Goal: Task Accomplishment & Management: Use online tool/utility

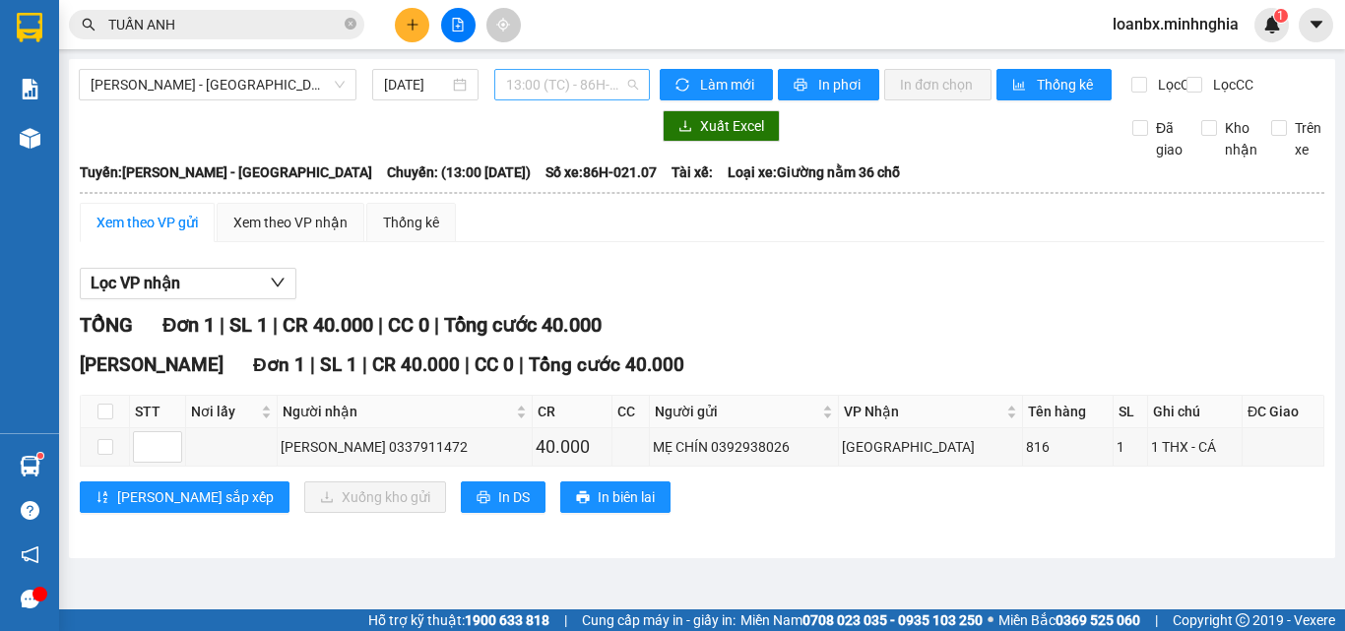
click at [580, 87] on span "13:00 (TC) - 86H-021.07" at bounding box center [572, 85] width 132 height 30
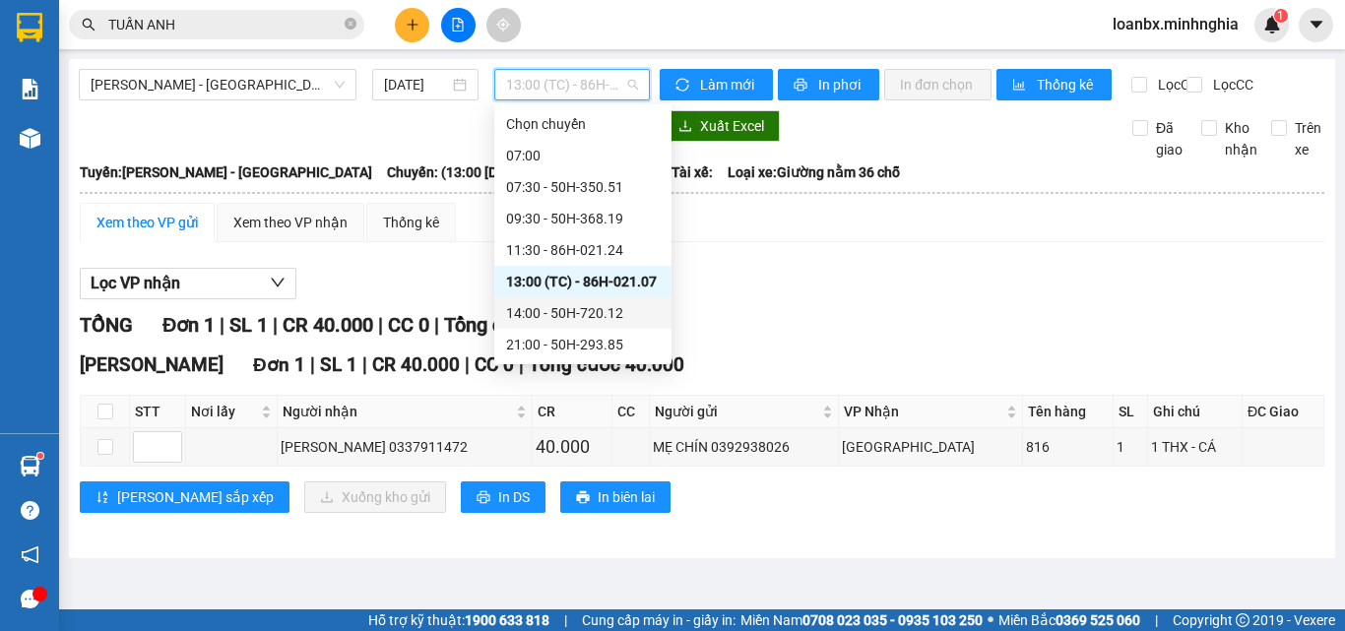
click at [566, 302] on div "14:00 - 50H-720.12" at bounding box center [583, 313] width 154 height 22
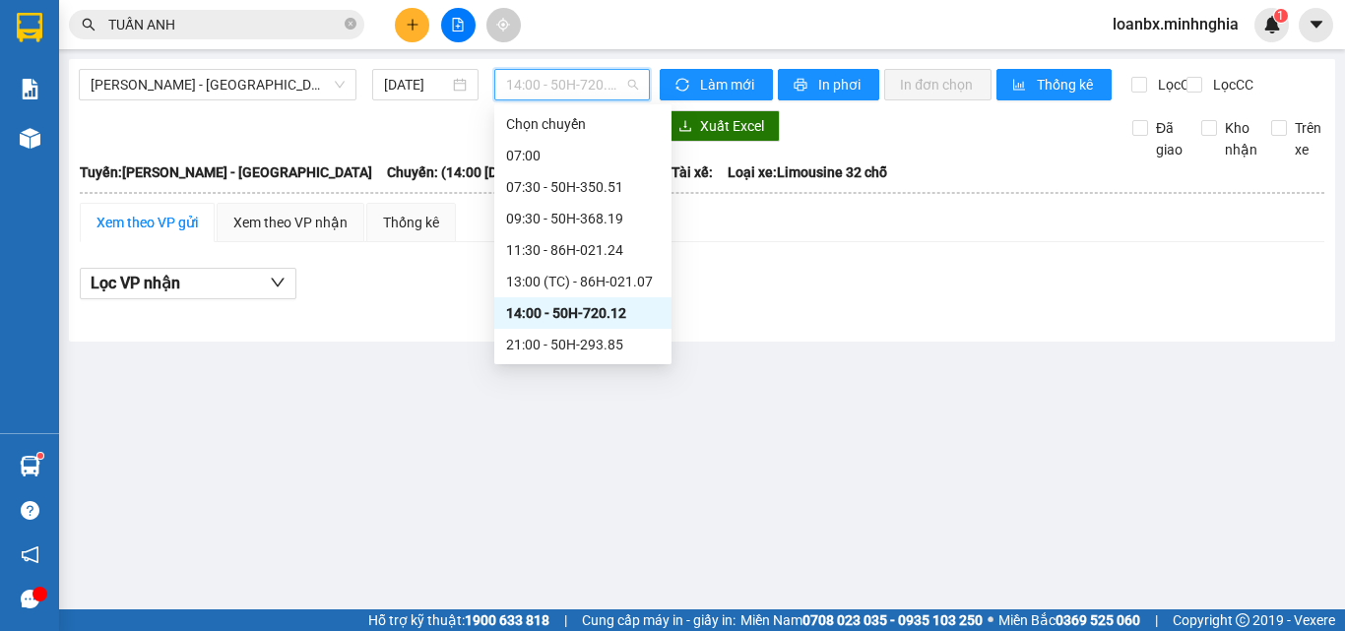
click at [572, 86] on span "14:00 - 50H-720.12" at bounding box center [572, 85] width 132 height 30
click at [562, 271] on div "13:00 (TC) - 86H-021.07" at bounding box center [583, 282] width 154 height 22
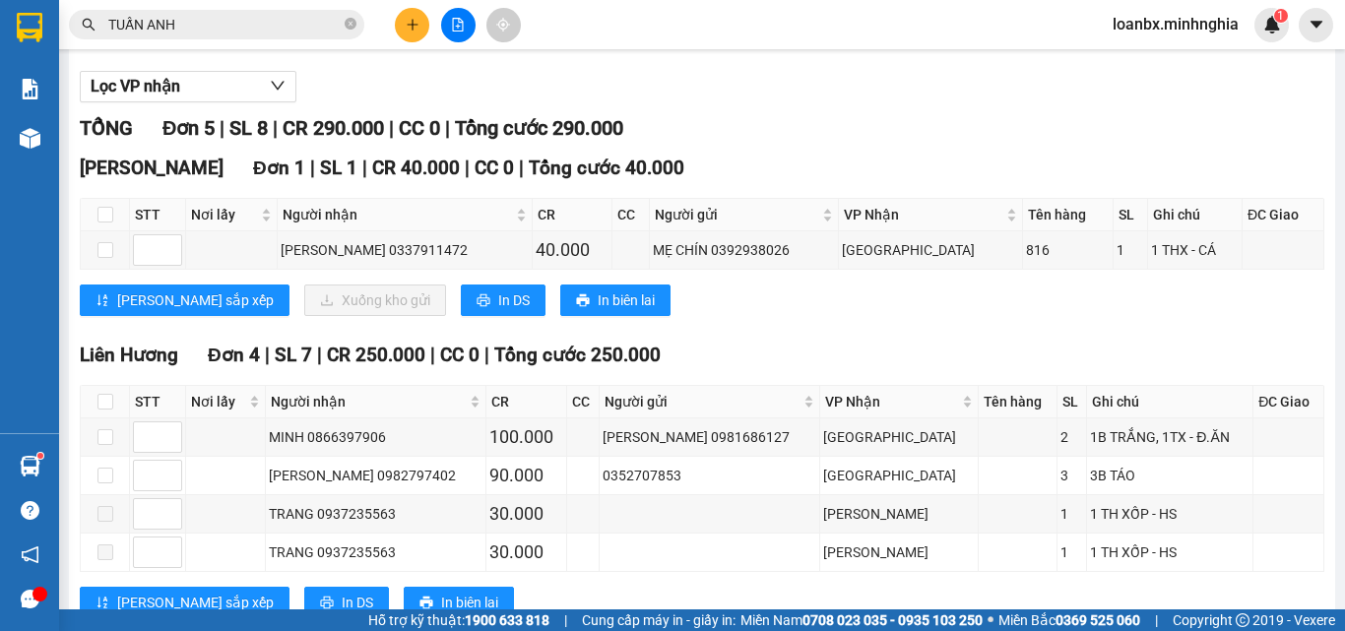
scroll to position [278, 0]
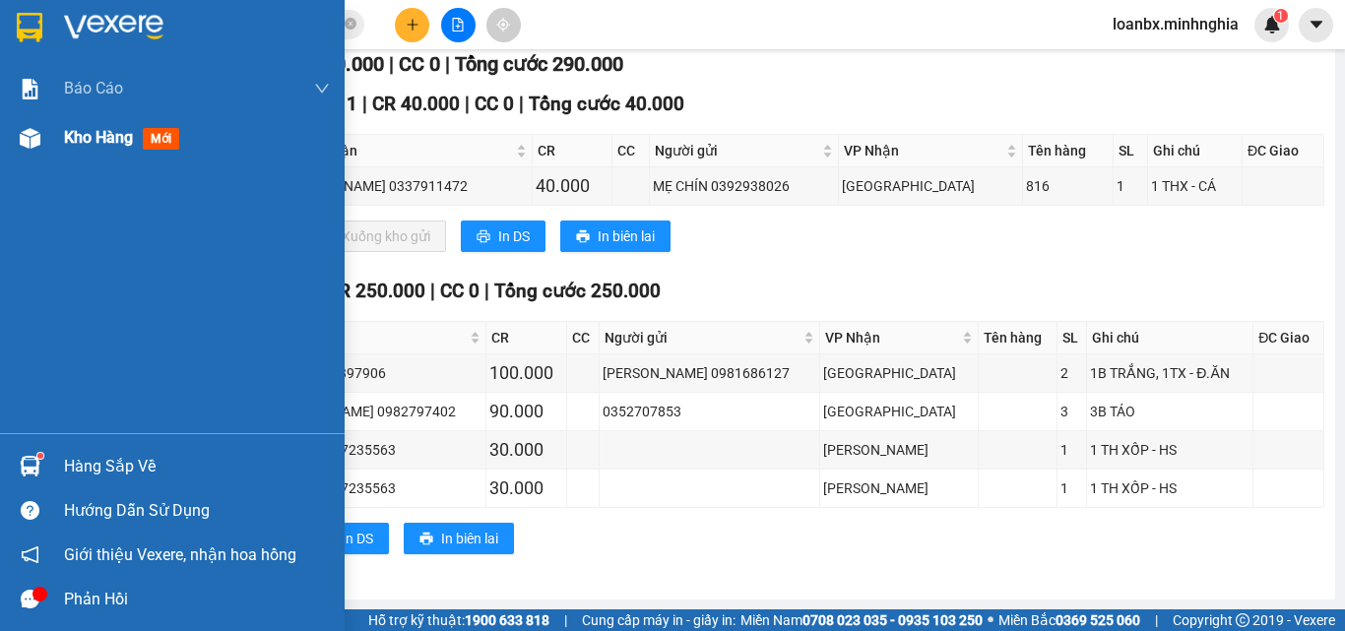
click at [104, 143] on span "Kho hàng" at bounding box center [98, 137] width 69 height 19
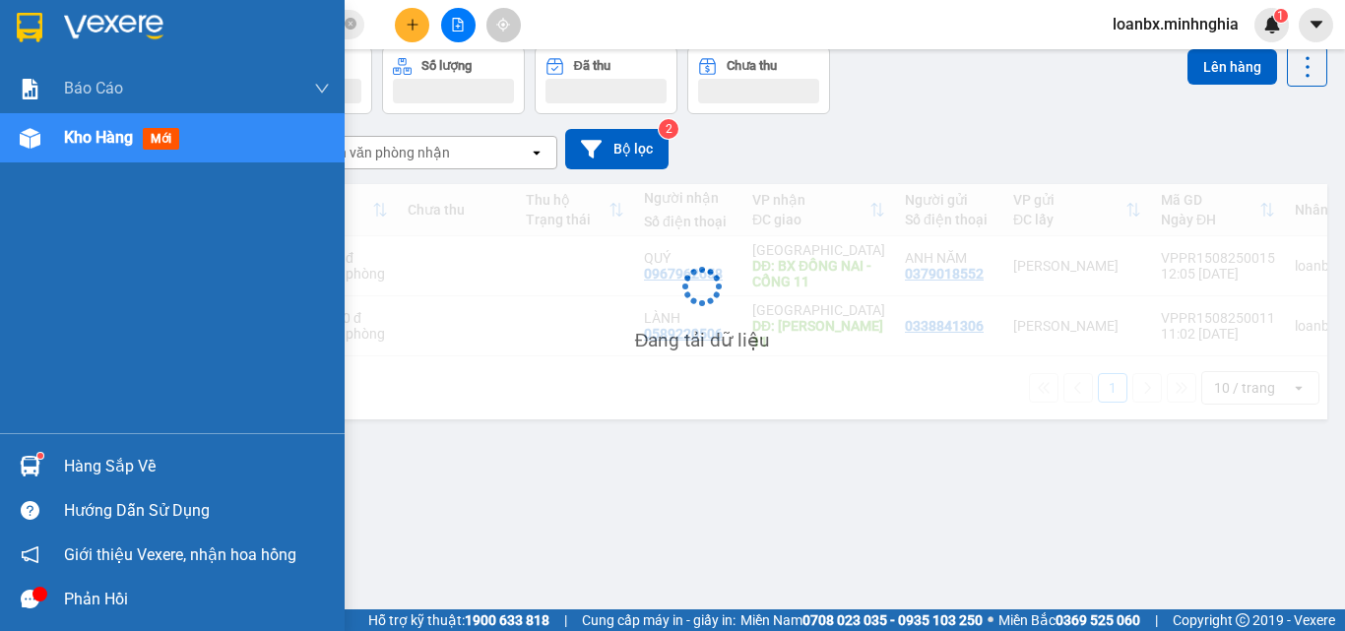
scroll to position [91, 0]
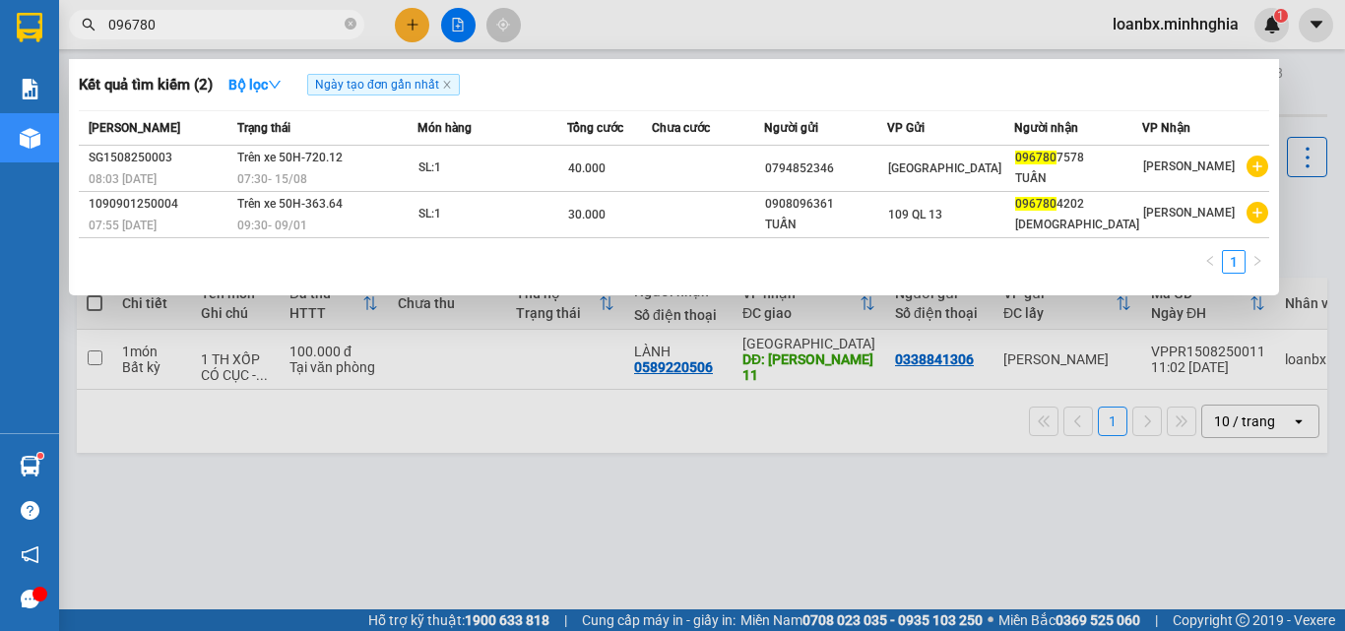
click at [564, 390] on div at bounding box center [672, 315] width 1345 height 631
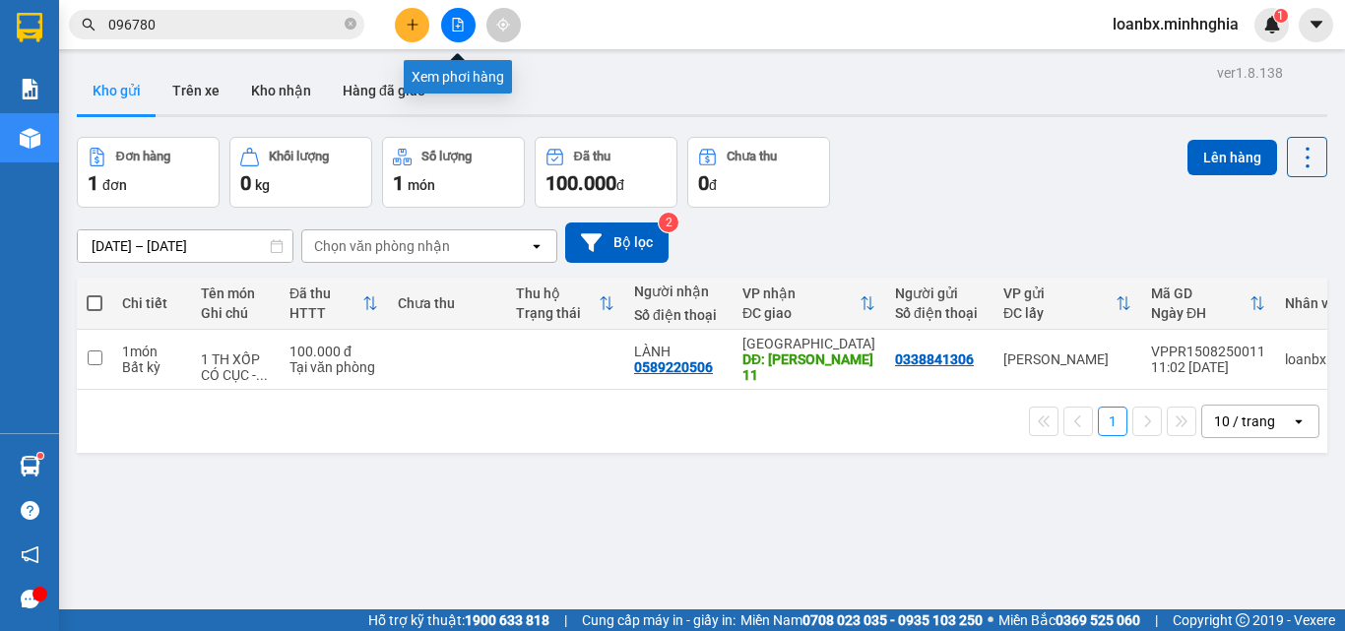
click at [467, 22] on button at bounding box center [458, 25] width 34 height 34
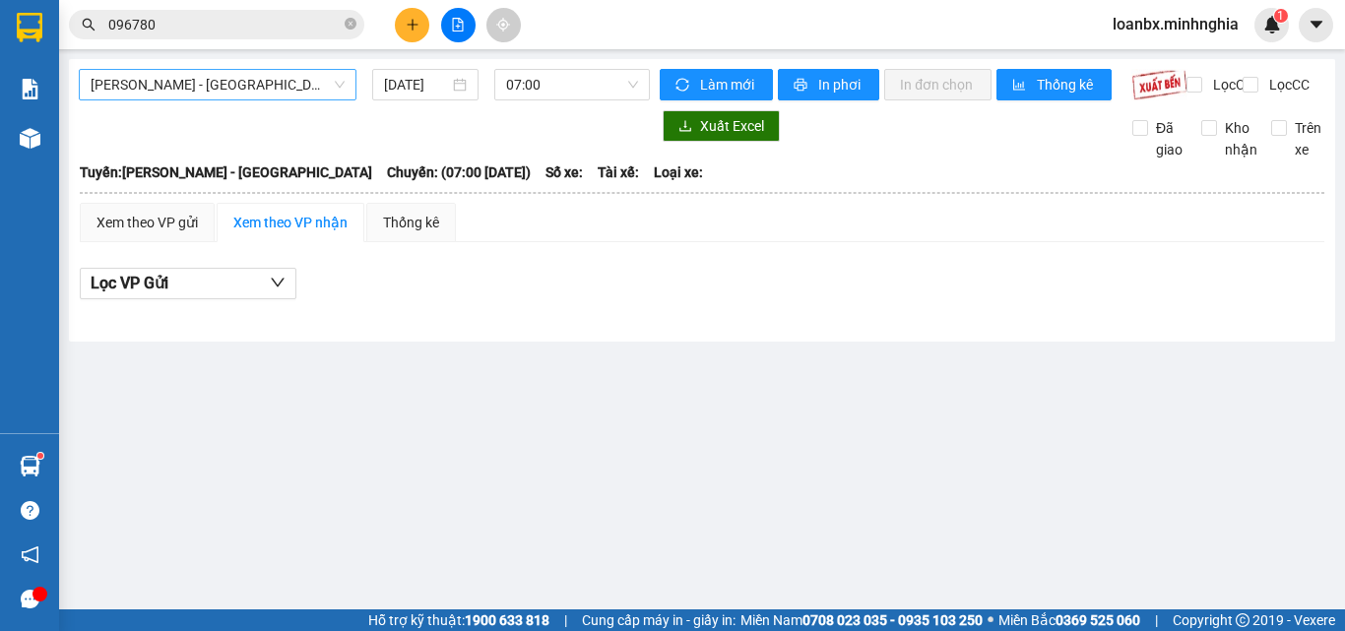
click at [243, 74] on span "Phan Rí - Sài Gòn" at bounding box center [218, 85] width 254 height 30
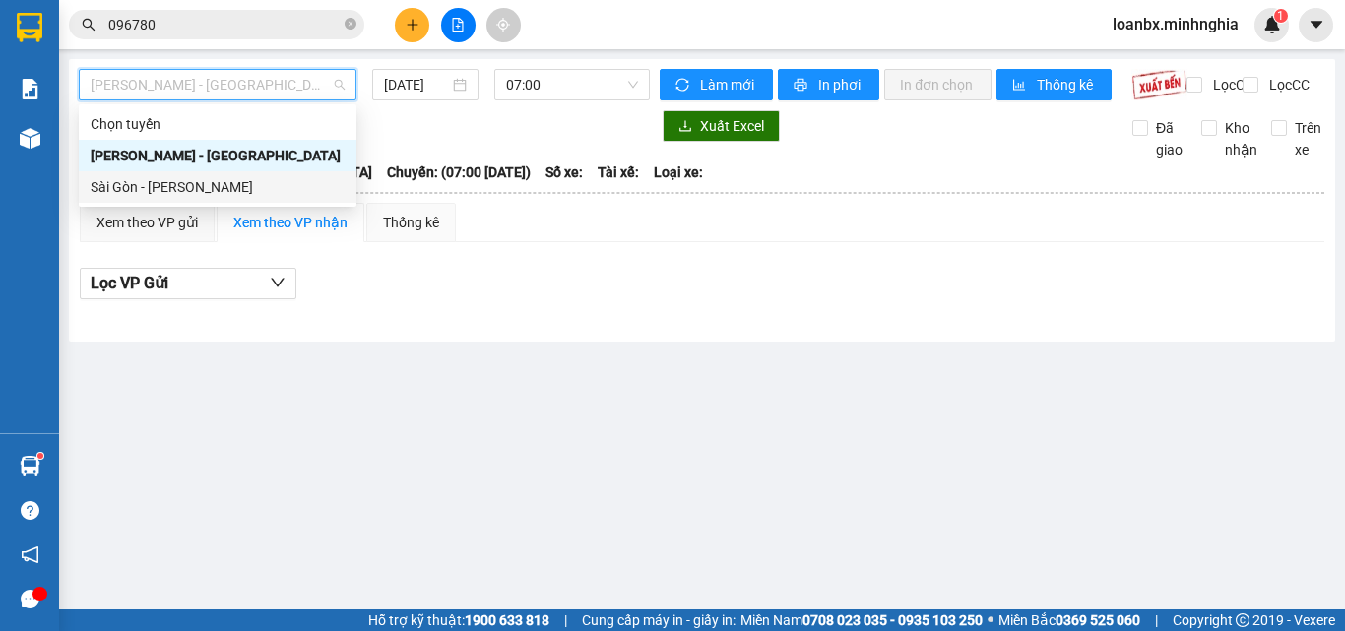
click at [228, 184] on div "Sài Gòn - [PERSON_NAME]" at bounding box center [218, 187] width 254 height 22
type input "[DATE]"
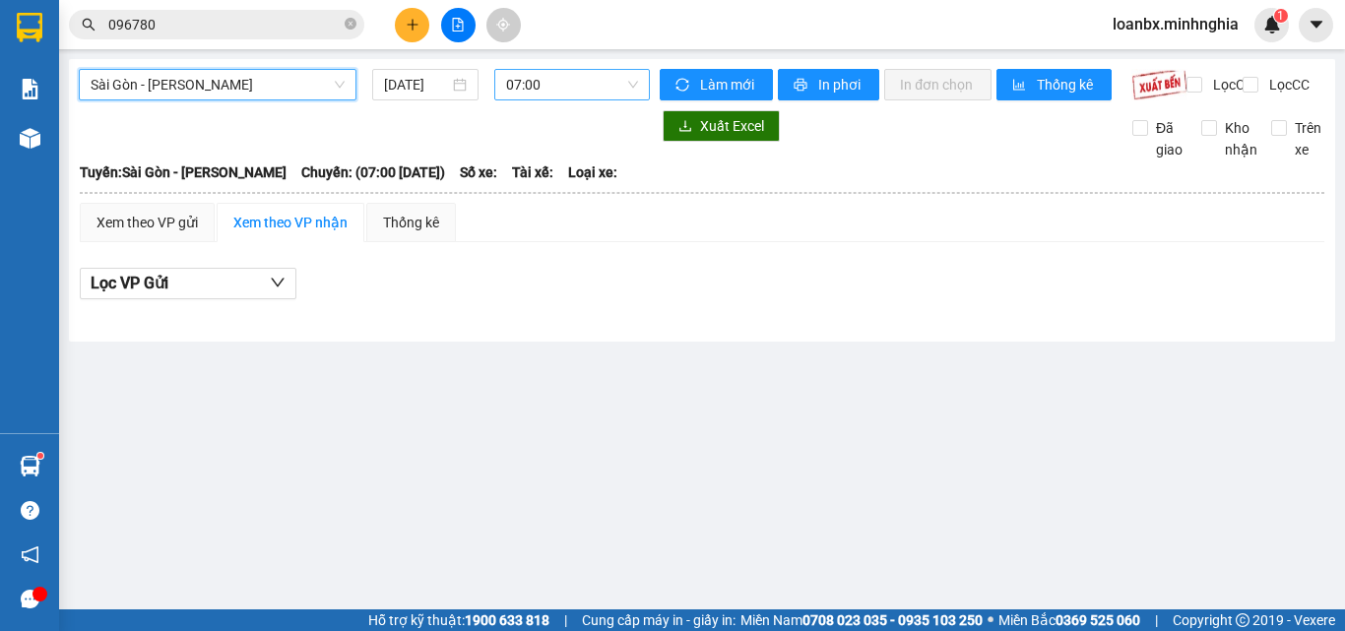
click at [553, 86] on span "07:00" at bounding box center [572, 85] width 132 height 30
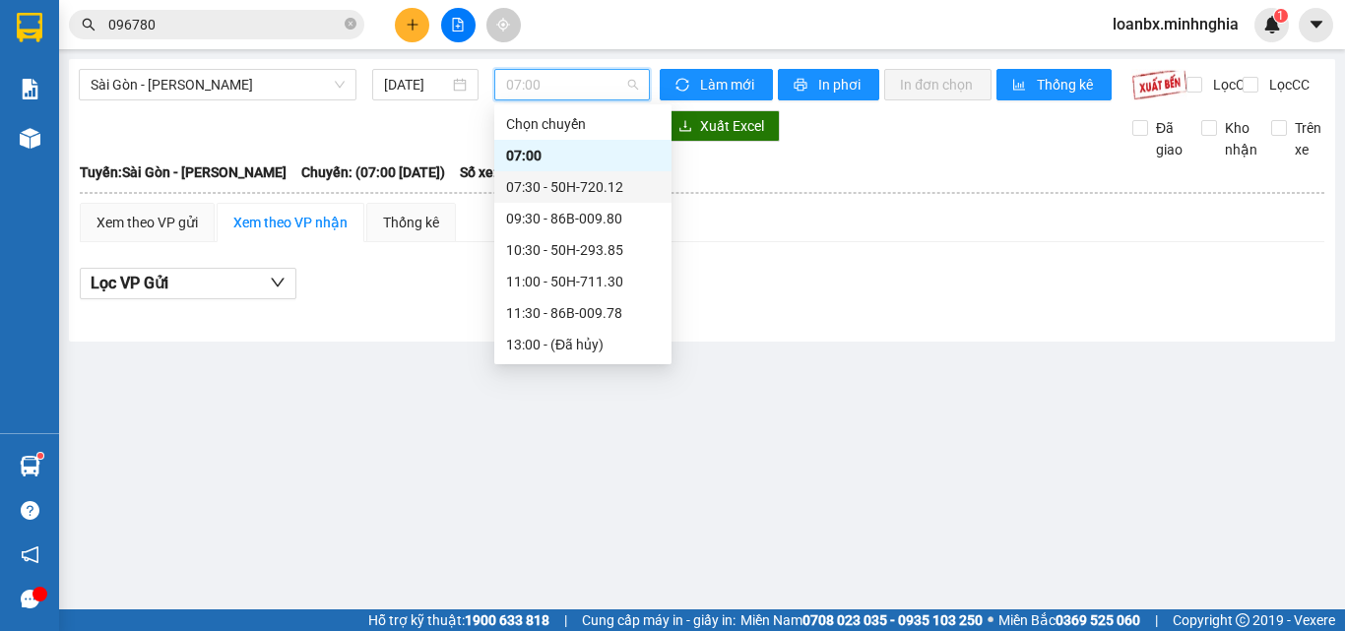
click at [557, 181] on div "07:30 - 50H-720.12" at bounding box center [583, 187] width 154 height 22
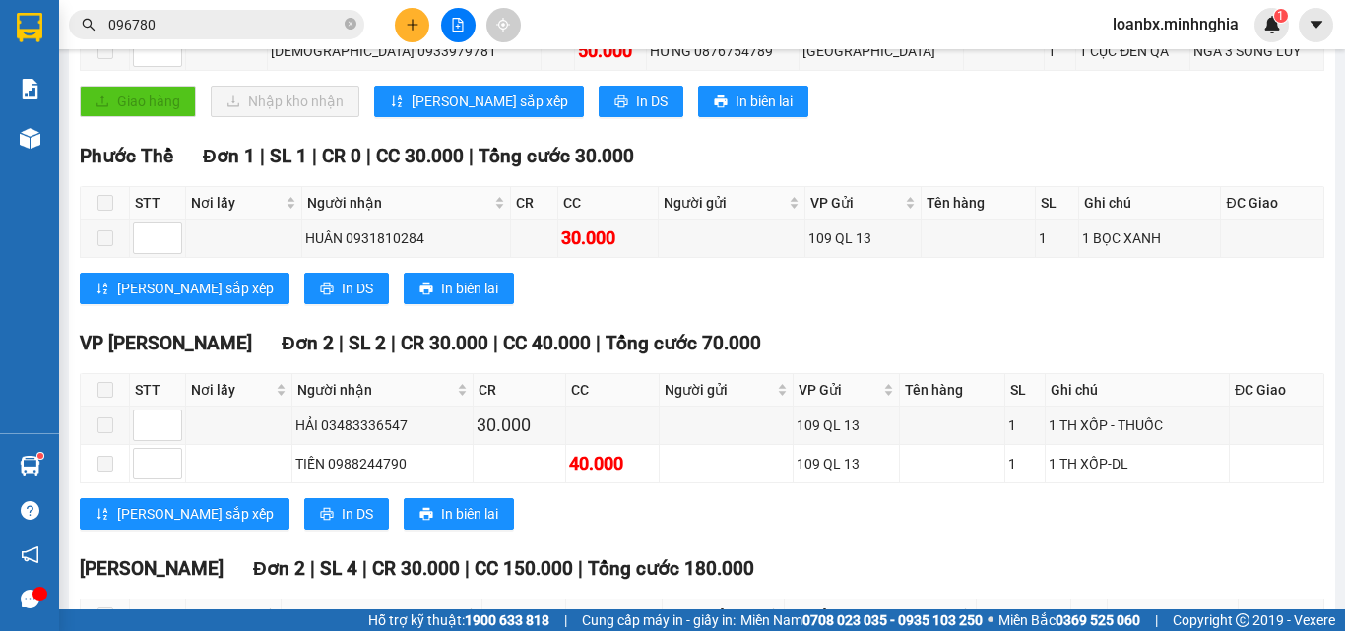
scroll to position [199, 0]
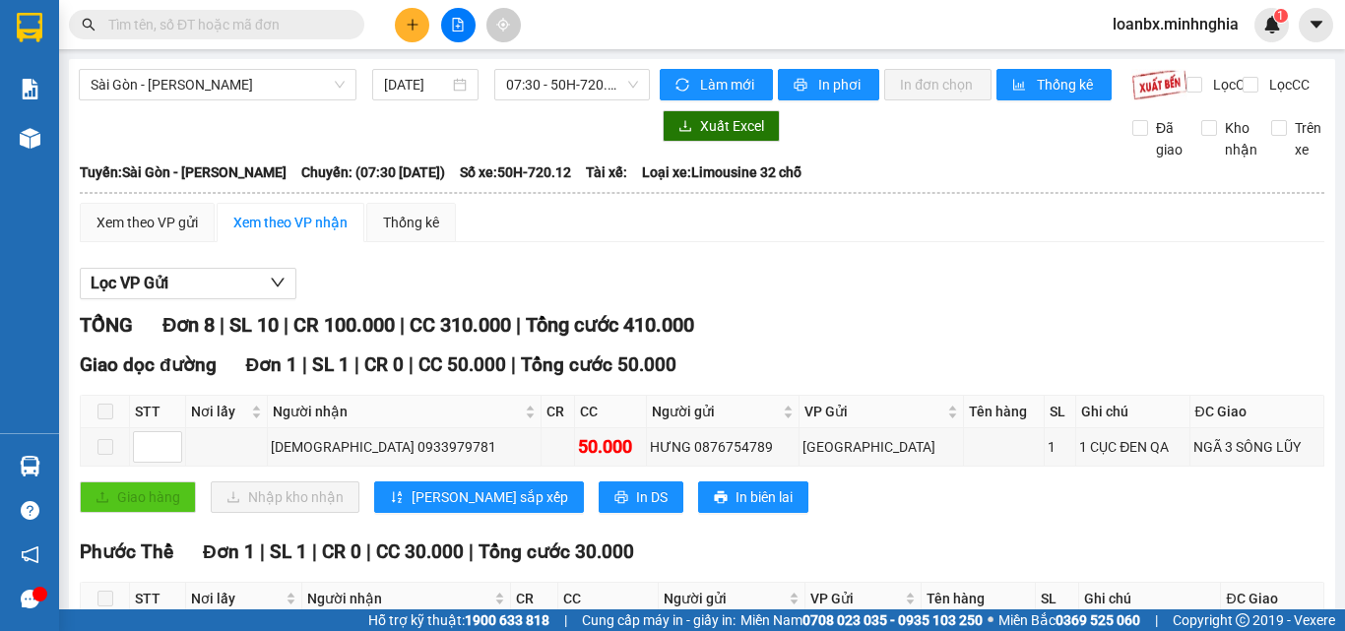
click at [846, 100] on div "Làm mới In phơi In đơn chọn Thống kê" at bounding box center [896, 85] width 472 height 32
click at [842, 85] on span "In phơi" at bounding box center [840, 85] width 45 height 22
click at [579, 93] on span "07:30 - 50H-720.12" at bounding box center [572, 85] width 132 height 30
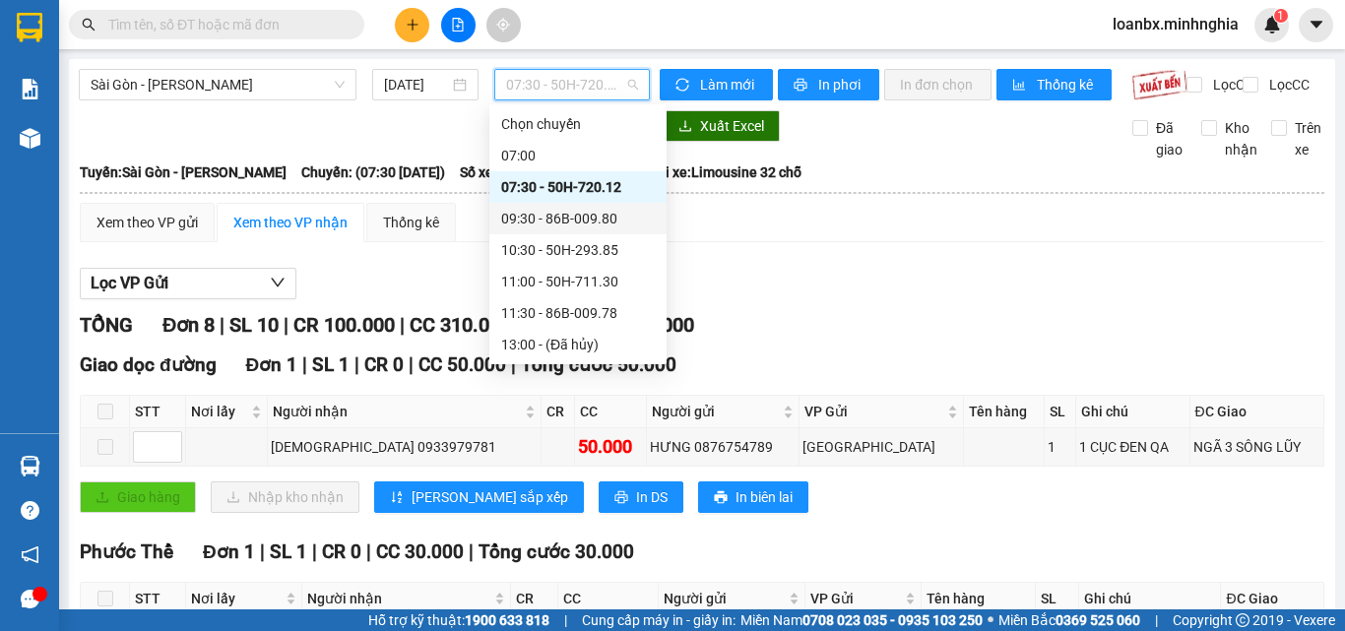
click at [563, 225] on div "09:30 - 86B-009.80" at bounding box center [578, 219] width 154 height 22
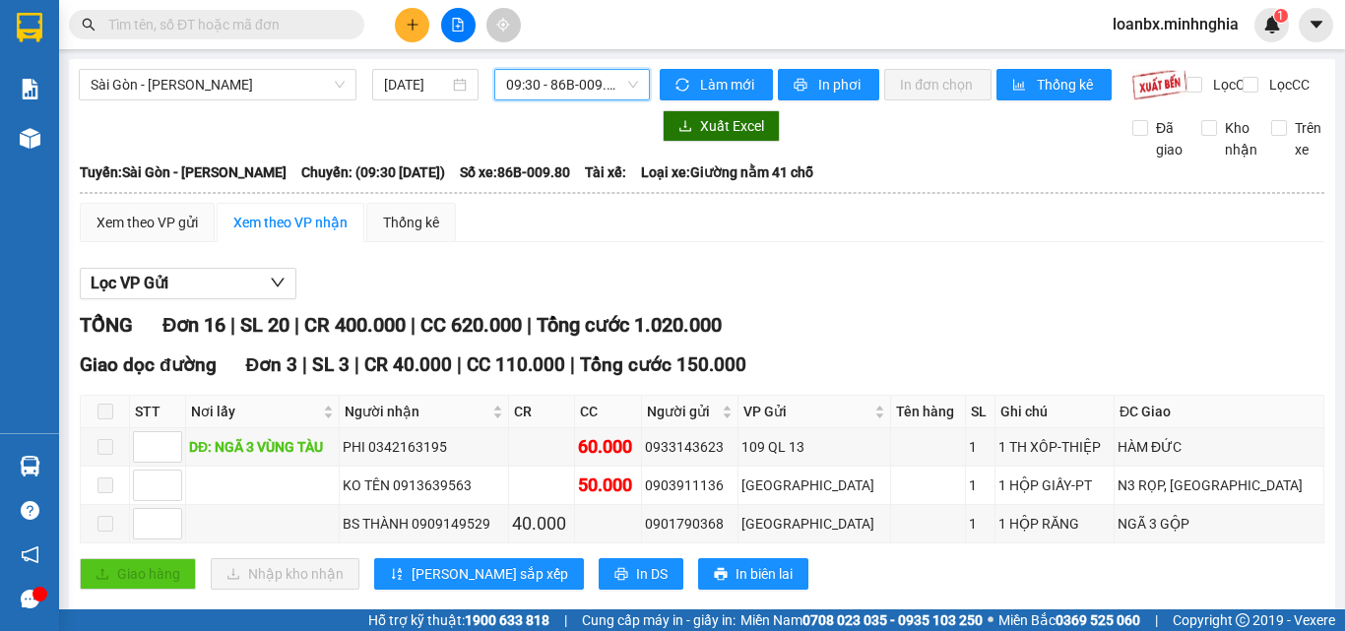
click at [564, 83] on span "09:30 - 86B-009.80" at bounding box center [572, 85] width 132 height 30
click at [833, 92] on span "In phơi" at bounding box center [840, 85] width 45 height 22
click at [539, 85] on span "09:30 - 86B-009.80" at bounding box center [572, 85] width 132 height 30
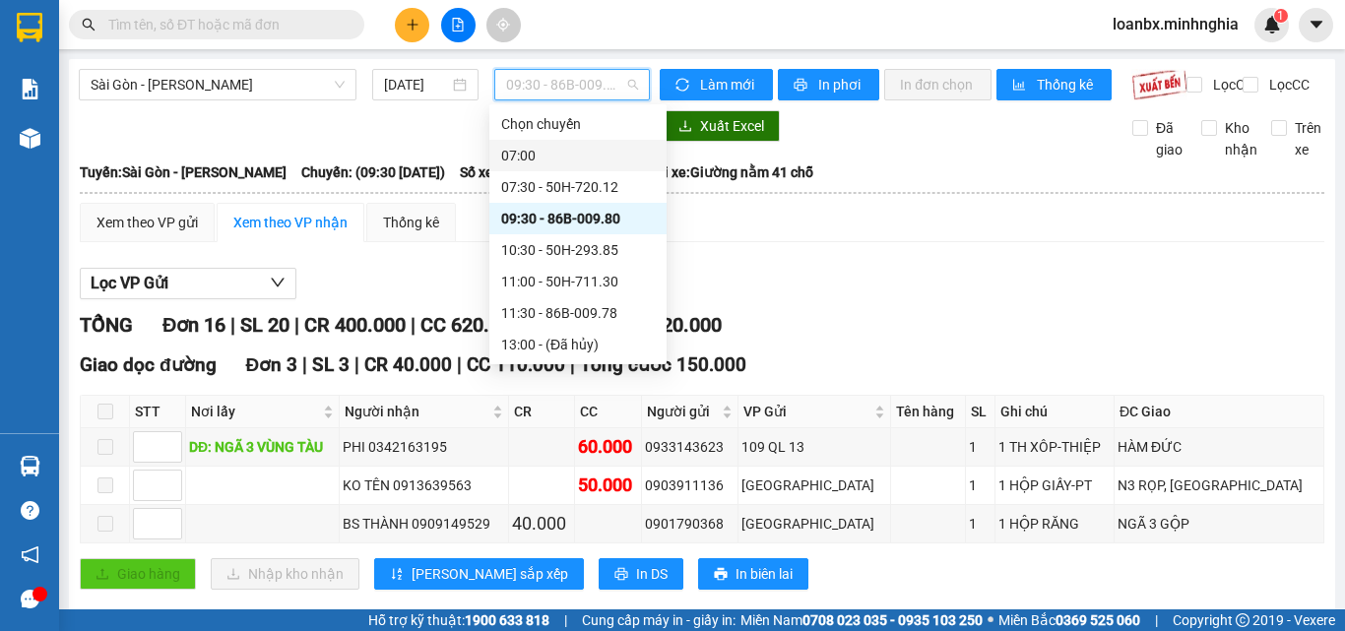
click at [564, 149] on div "07:00" at bounding box center [578, 156] width 154 height 22
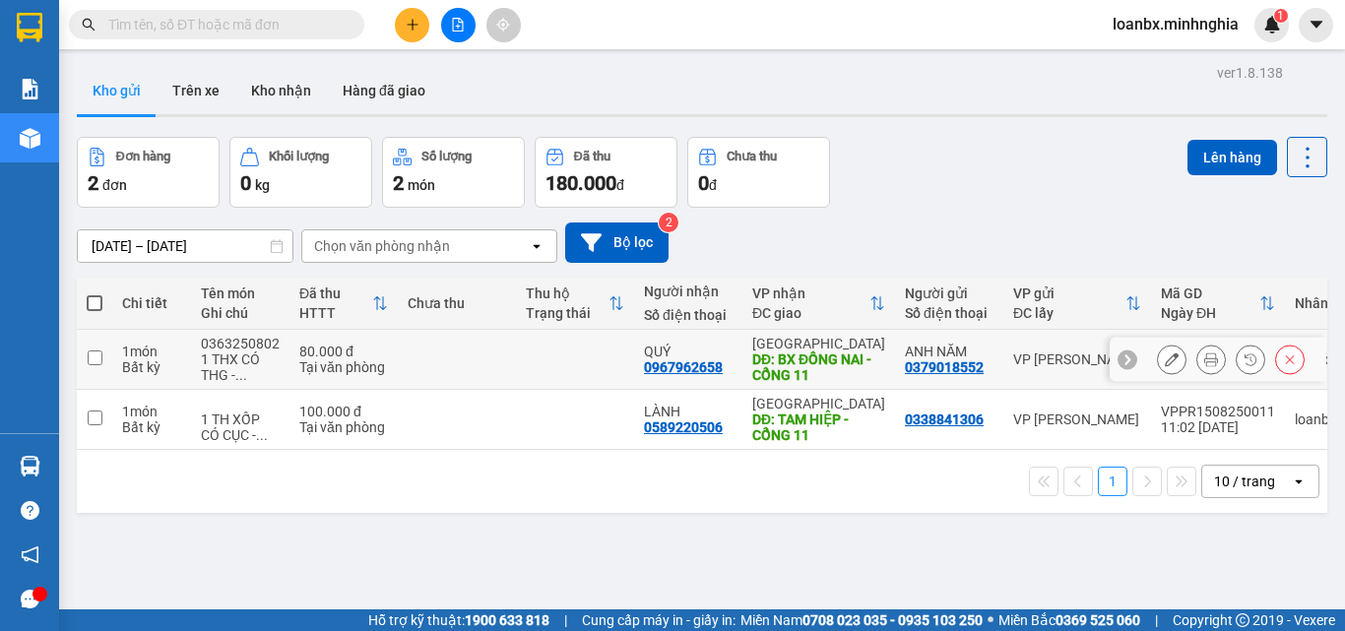
click at [459, 361] on td at bounding box center [457, 360] width 118 height 60
checkbox input "true"
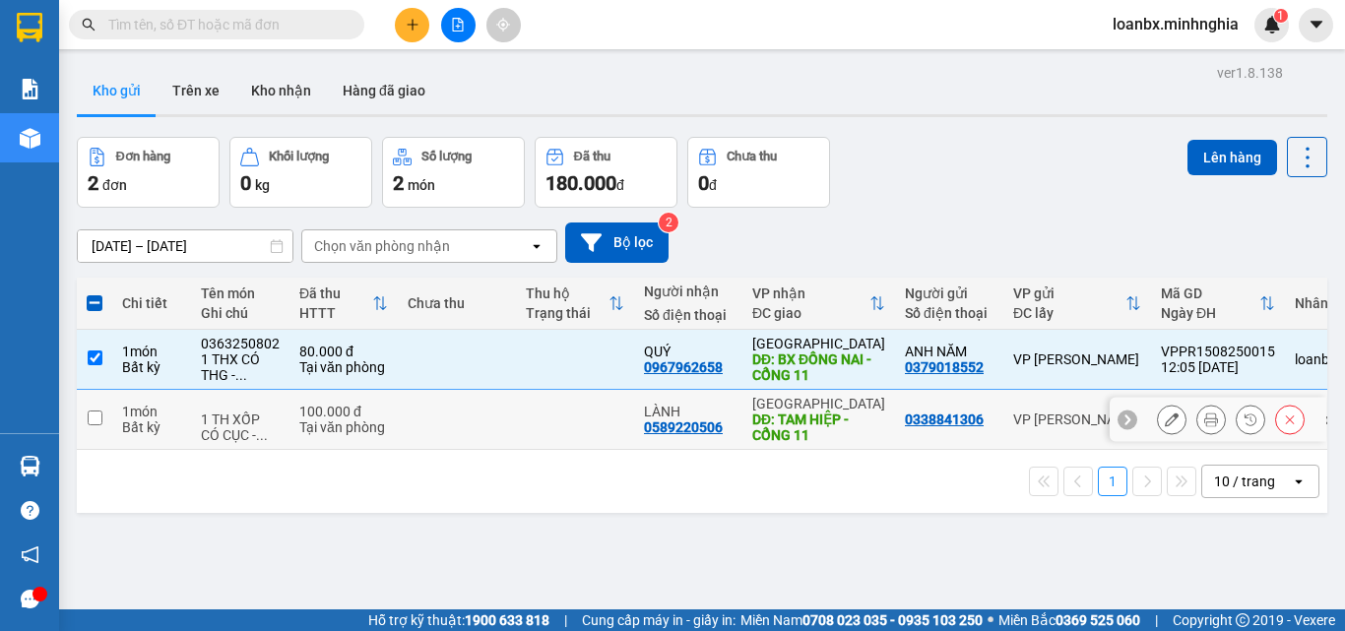
click at [462, 434] on td at bounding box center [457, 420] width 118 height 60
checkbox input "true"
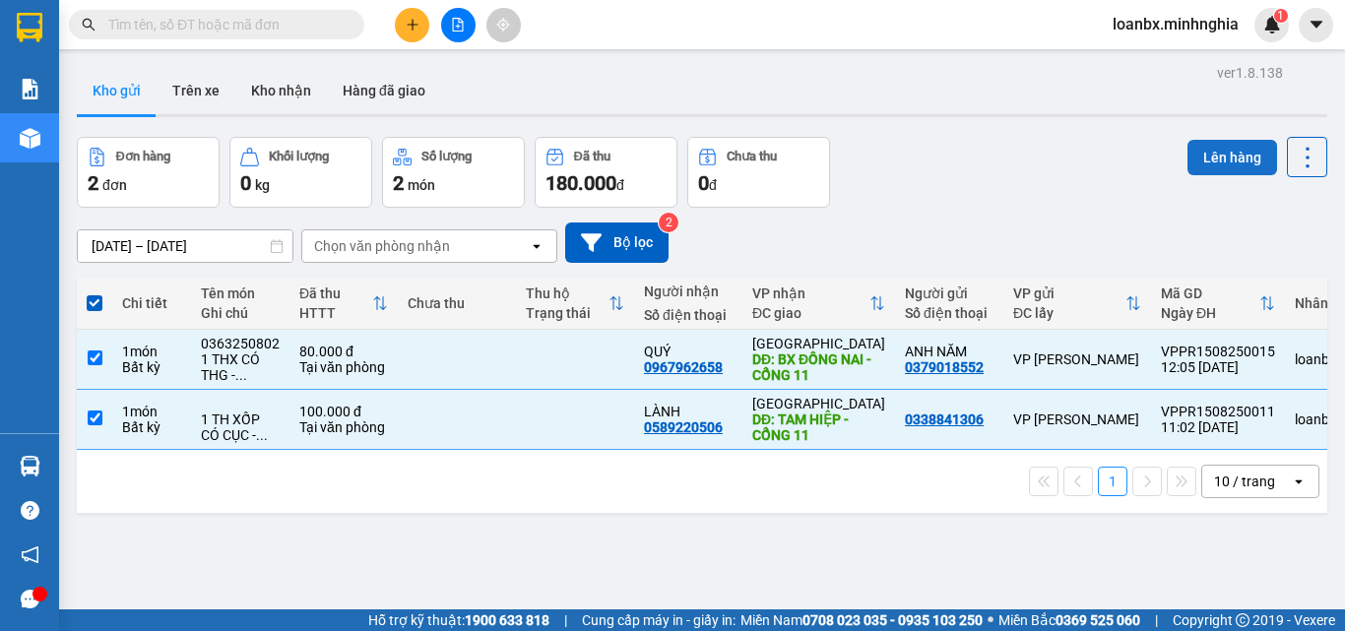
click at [1202, 168] on button "Lên hàng" at bounding box center [1232, 157] width 90 height 35
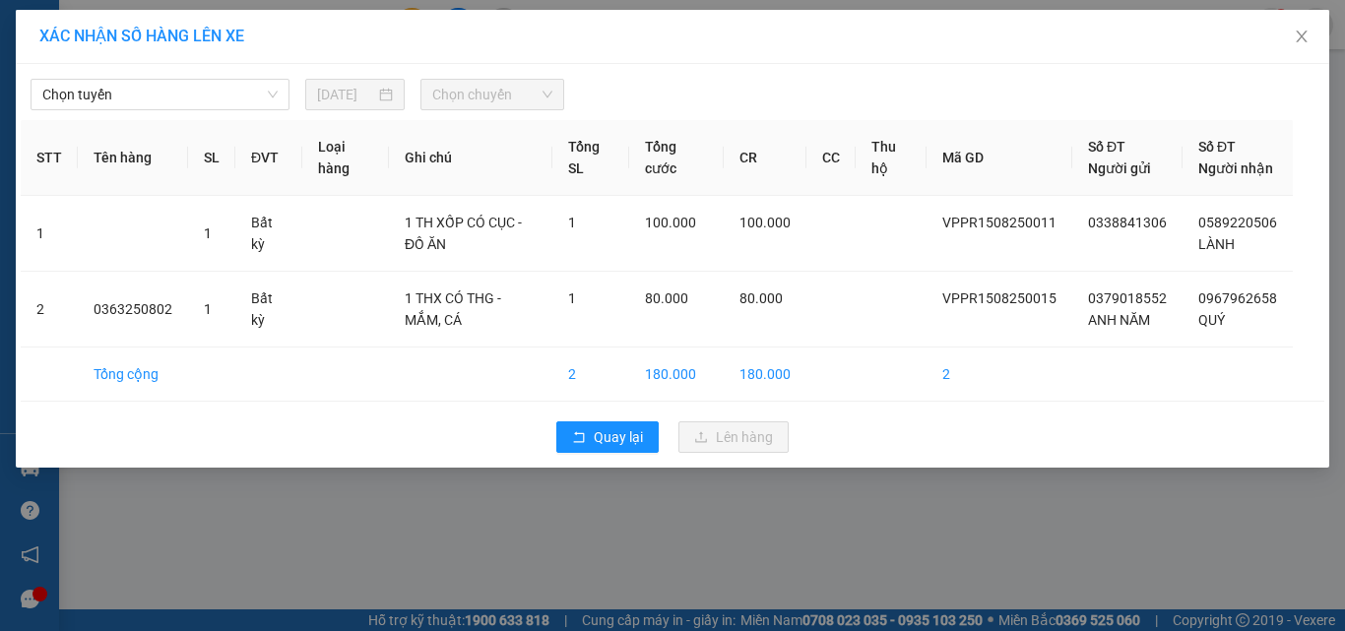
click at [142, 112] on div "Chọn tuyến 15/08/2025 Chọn chuyến STT Tên hàng SL ĐVT Loại hàng Ghi chú Tổng SL…" at bounding box center [672, 266] width 1313 height 404
click at [127, 95] on span "Chọn tuyến" at bounding box center [159, 95] width 235 height 30
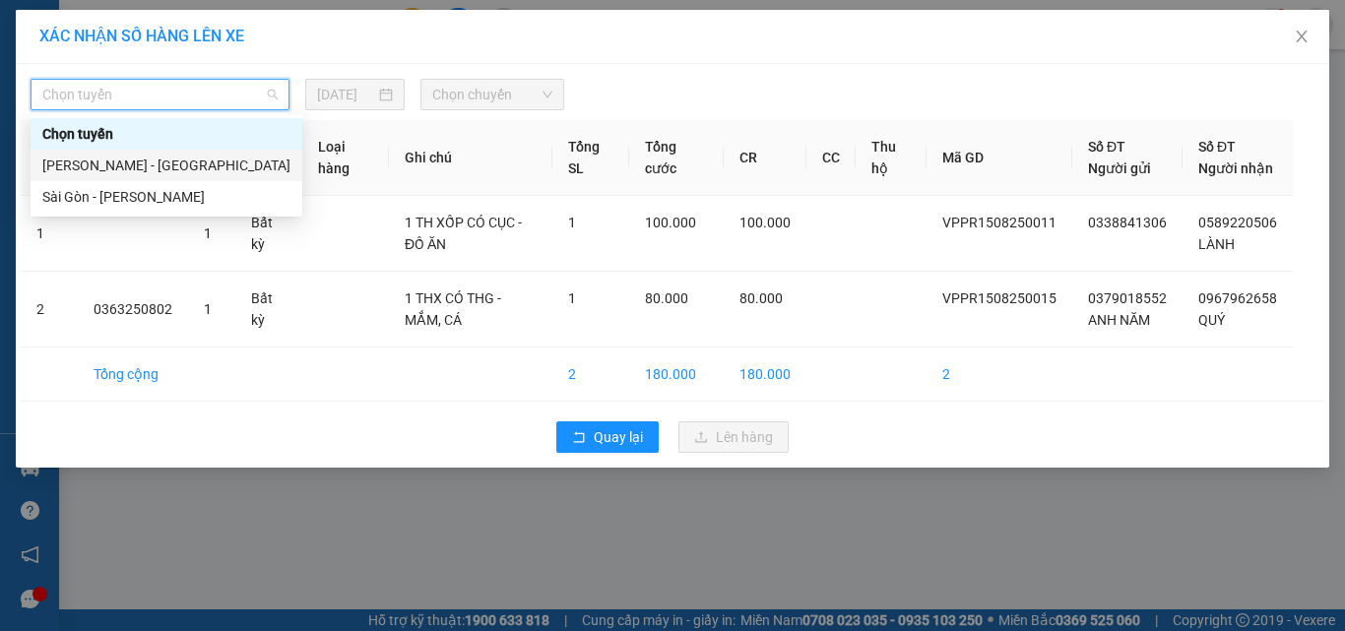
click at [109, 167] on div "Phan Rí - Sài Gòn" at bounding box center [166, 166] width 248 height 22
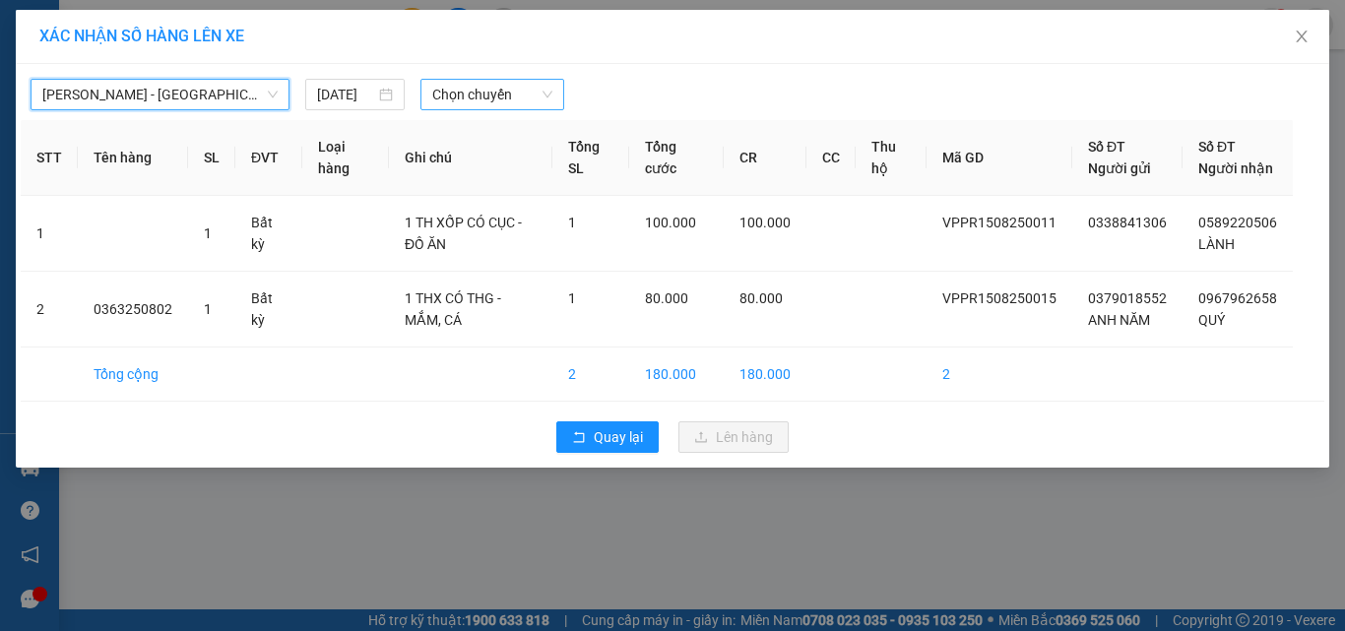
click at [490, 96] on span "Chọn chuyến" at bounding box center [492, 95] width 121 height 30
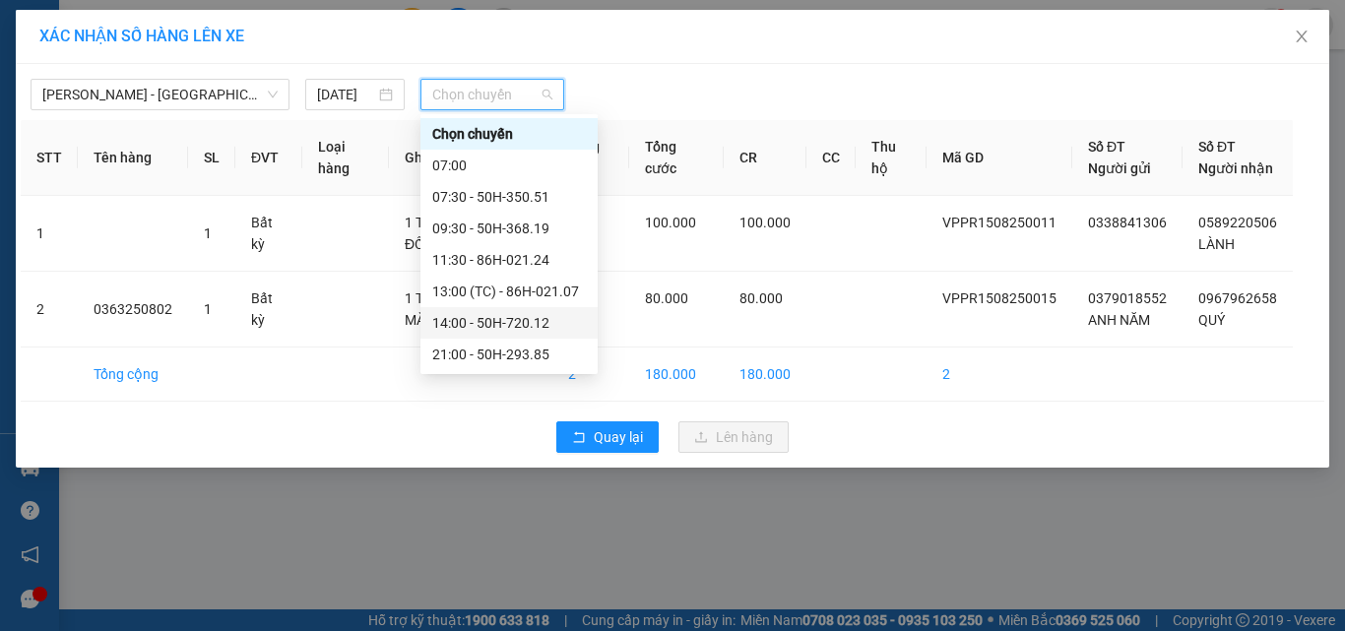
click at [475, 322] on div "14:00 - 50H-720.12" at bounding box center [509, 323] width 154 height 22
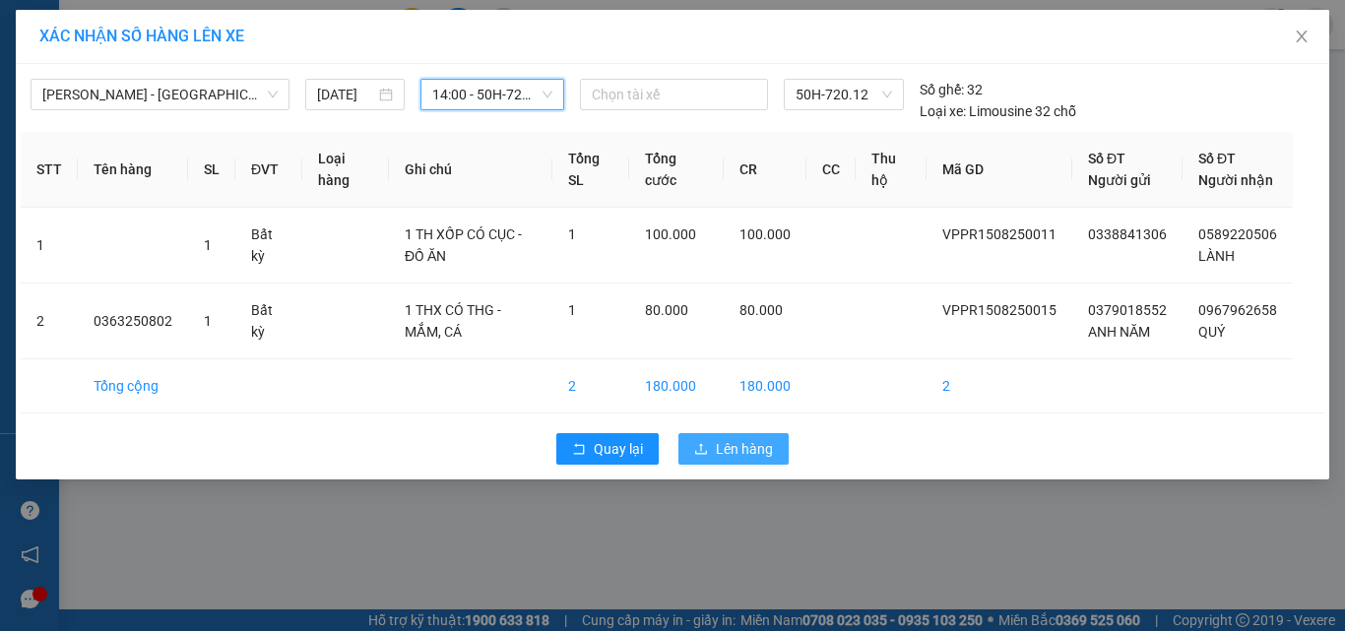
click at [755, 460] on span "Lên hàng" at bounding box center [744, 449] width 57 height 22
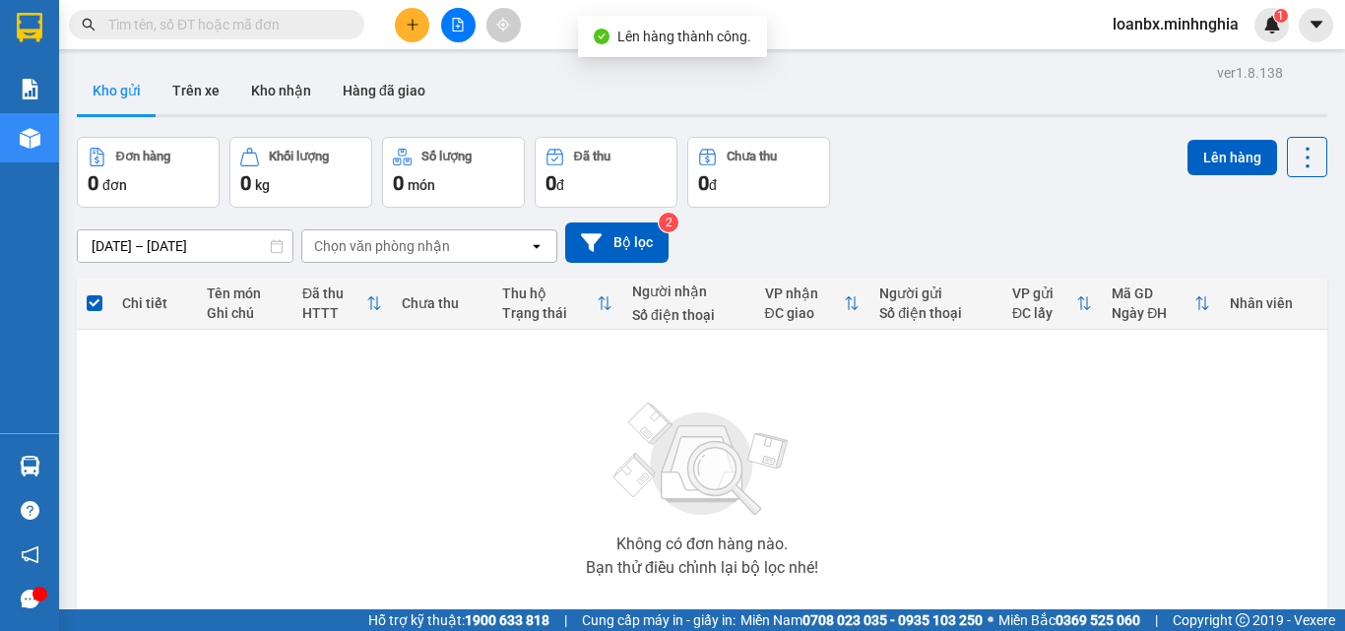
click at [445, 28] on button at bounding box center [458, 25] width 34 height 34
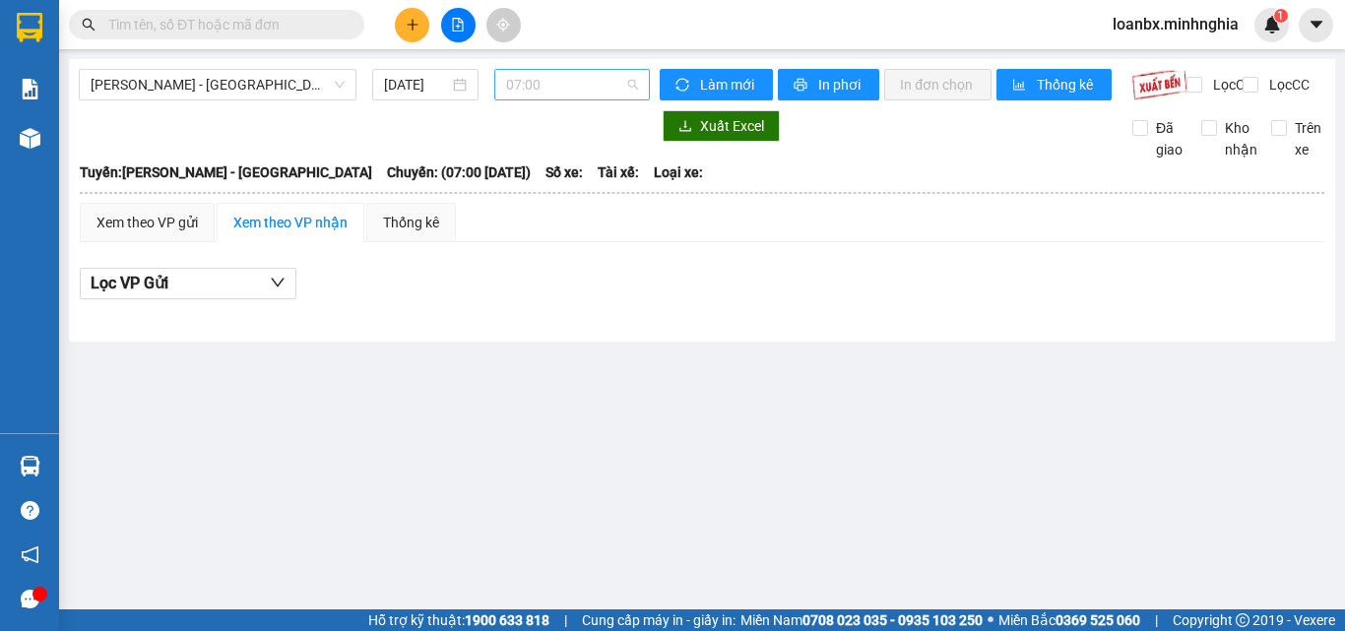
click at [583, 87] on span "07:00" at bounding box center [572, 85] width 132 height 30
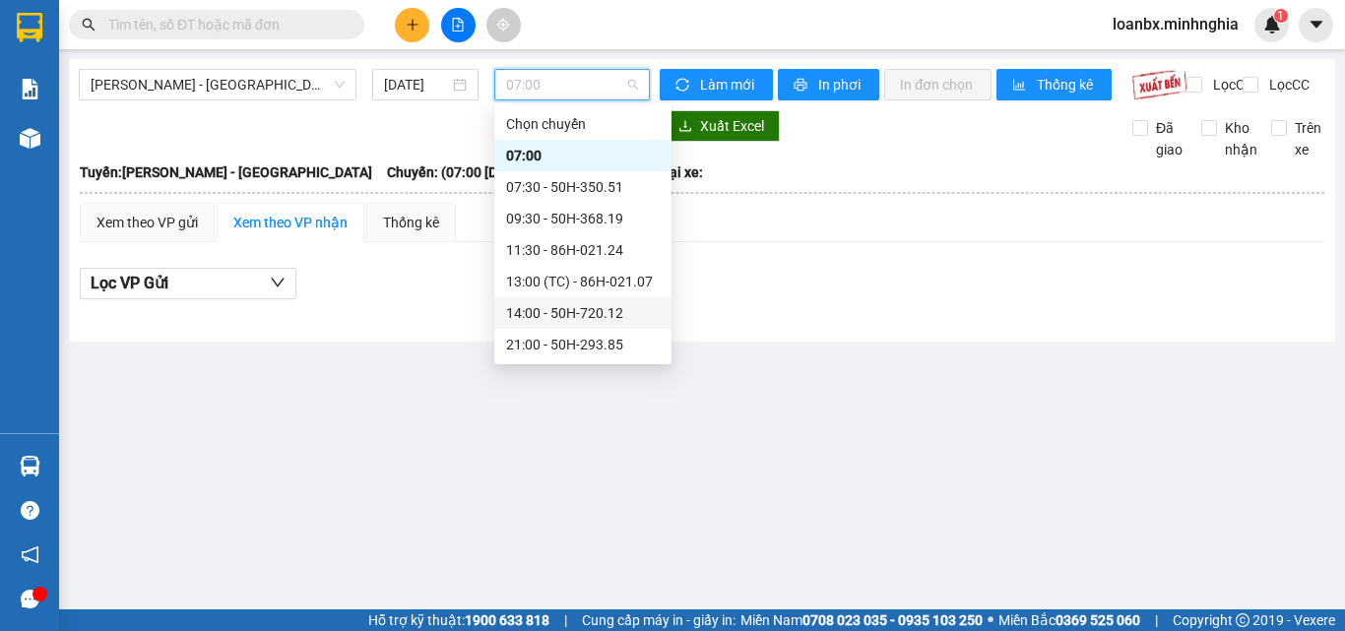
click at [557, 314] on div "14:00 - 50H-720.12" at bounding box center [583, 313] width 154 height 22
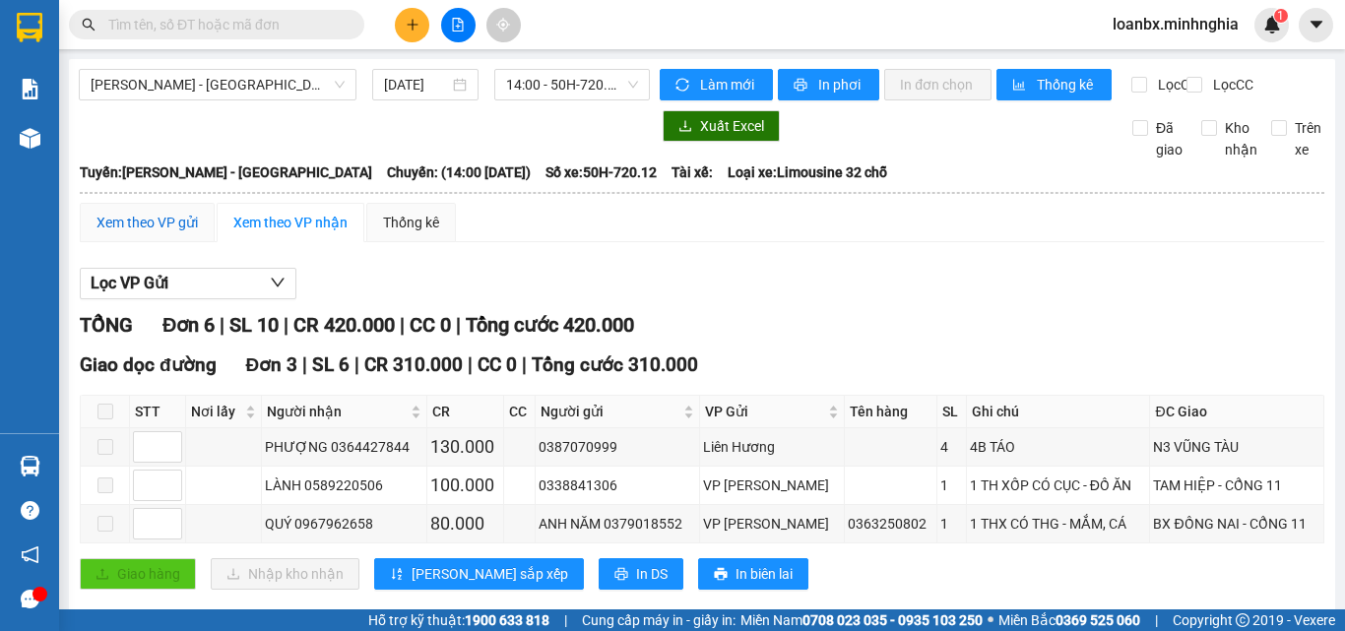
click at [183, 233] on div "Xem theo VP gửi" at bounding box center [146, 223] width 101 height 22
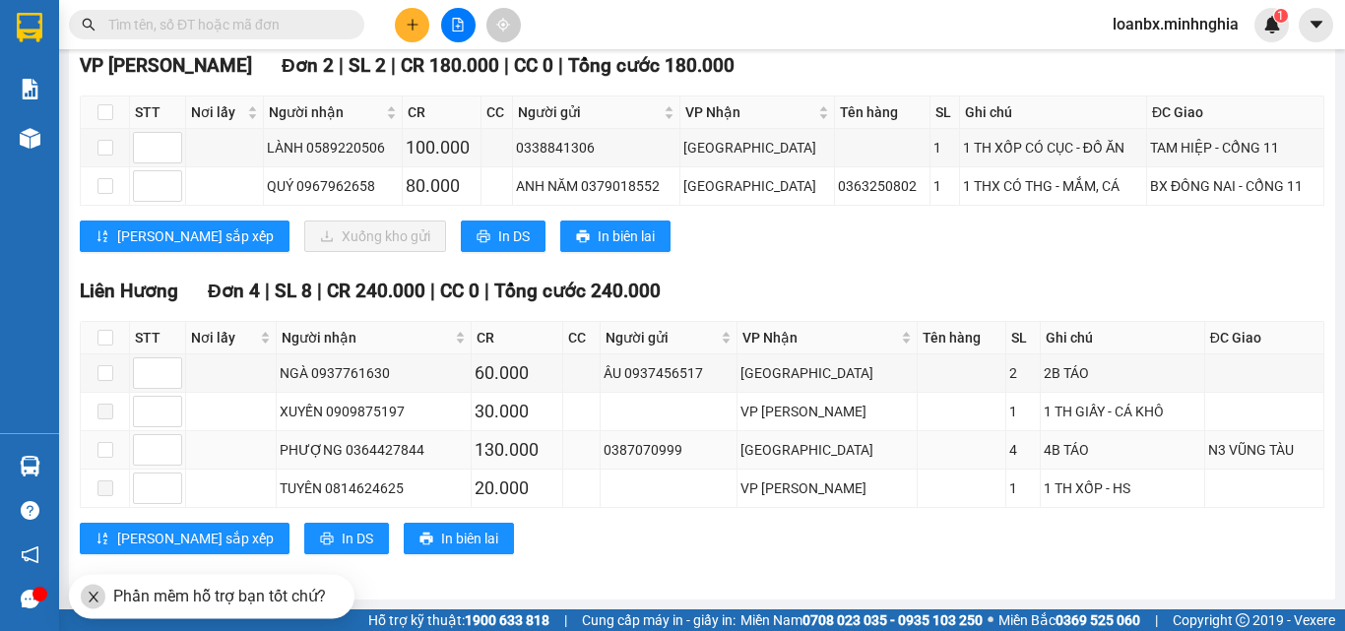
scroll to position [218, 0]
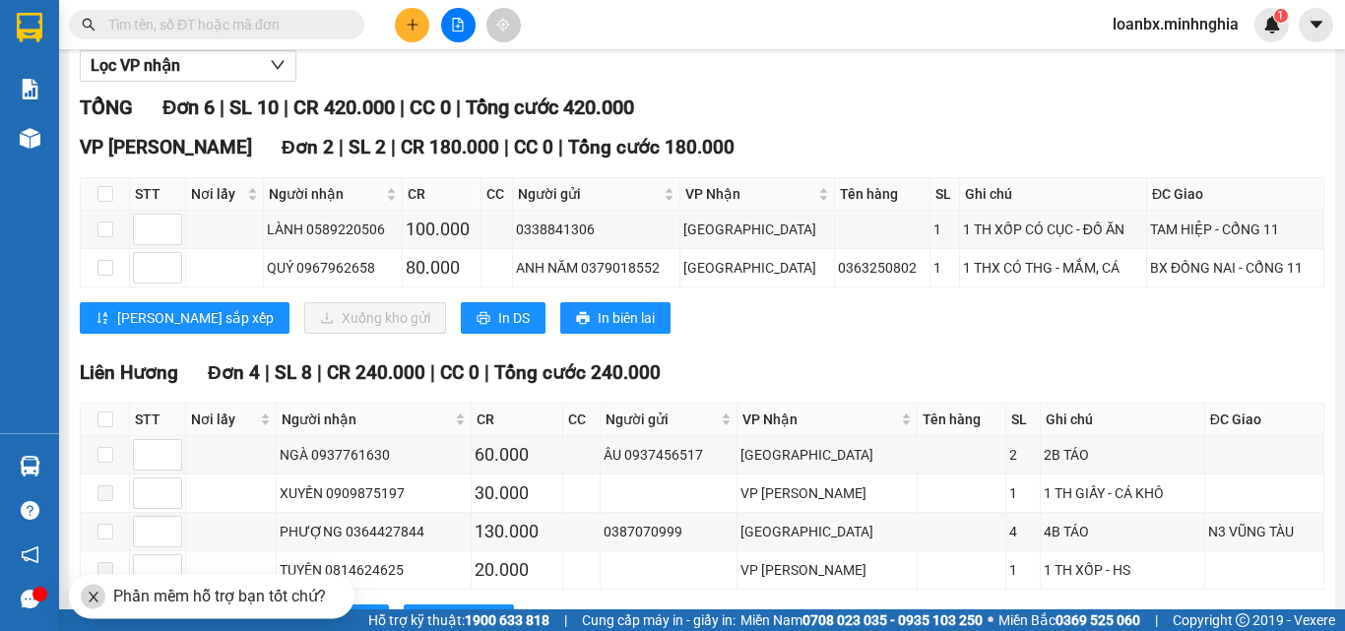
click at [87, 598] on icon "close" at bounding box center [94, 597] width 14 height 14
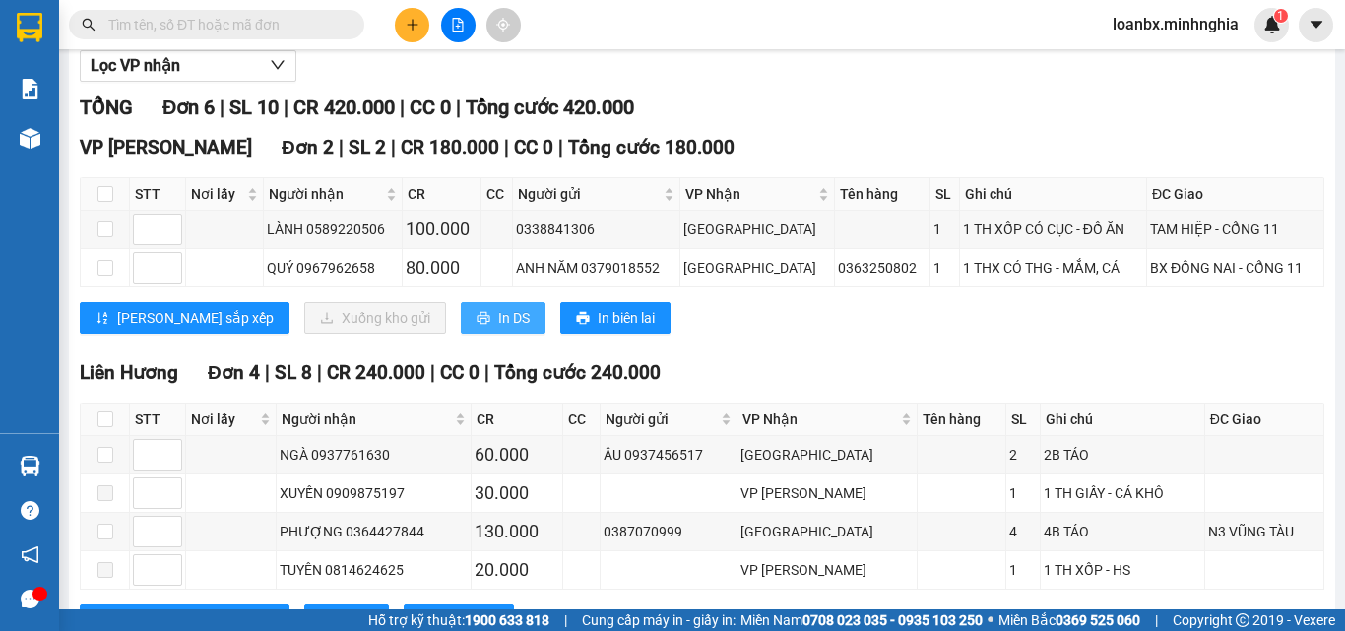
click at [498, 324] on span "In DS" at bounding box center [514, 318] width 32 height 22
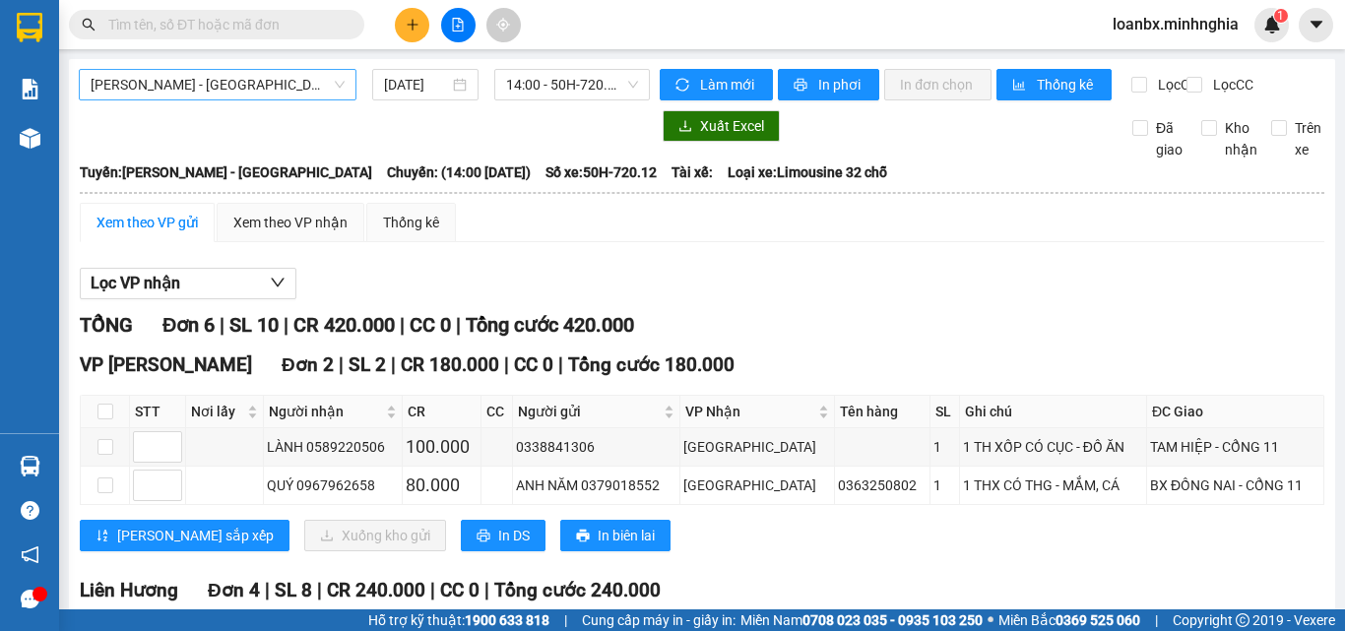
click at [257, 97] on span "Phan Rí - Sài Gòn" at bounding box center [218, 85] width 254 height 30
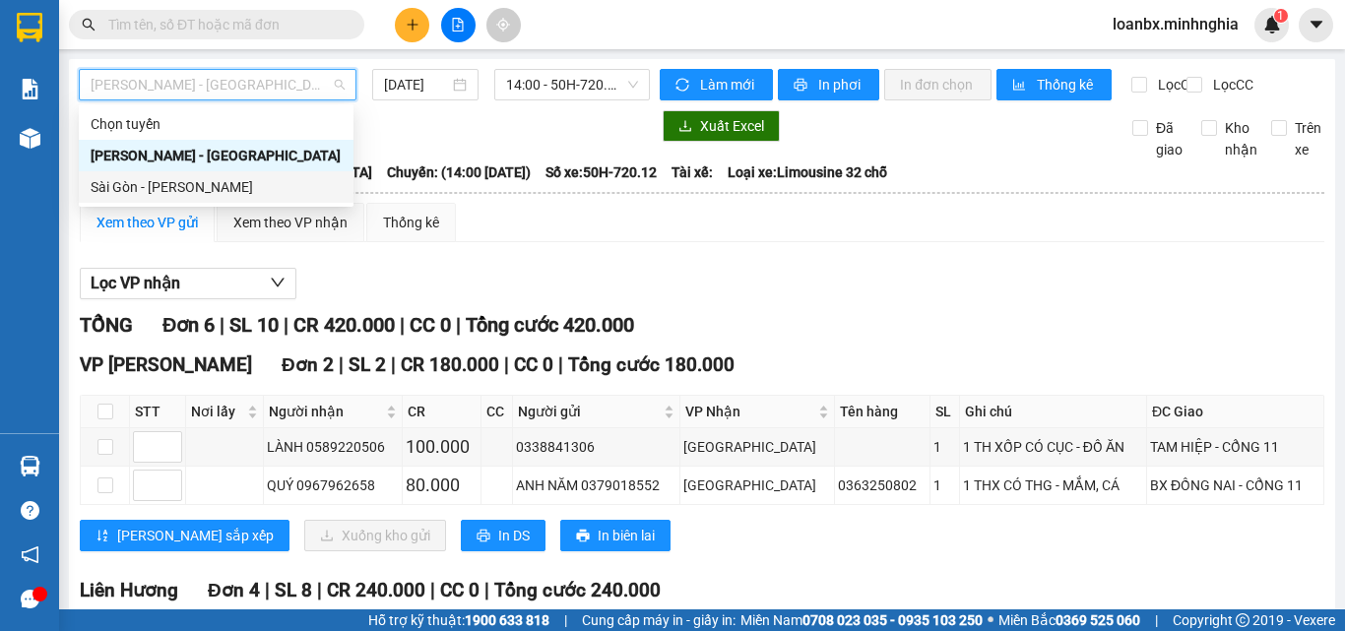
click at [181, 186] on div "Sài Gòn - [PERSON_NAME]" at bounding box center [216, 187] width 251 height 22
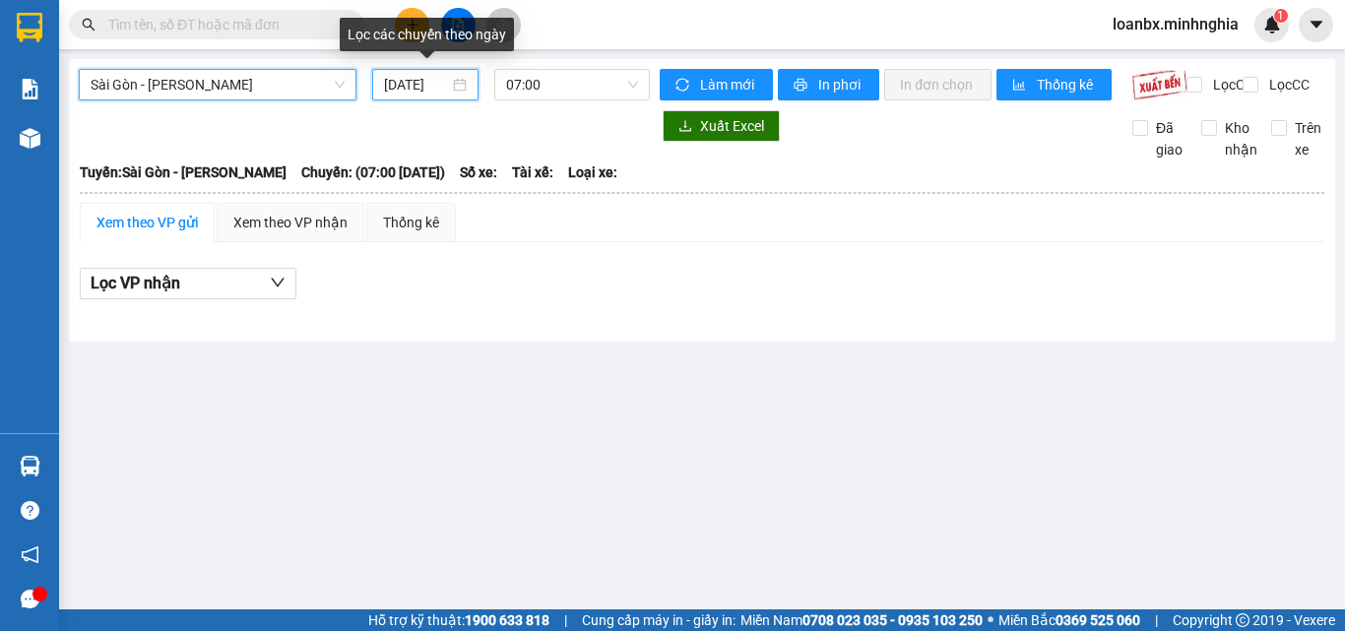
click at [410, 87] on input "[DATE]" at bounding box center [416, 85] width 65 height 22
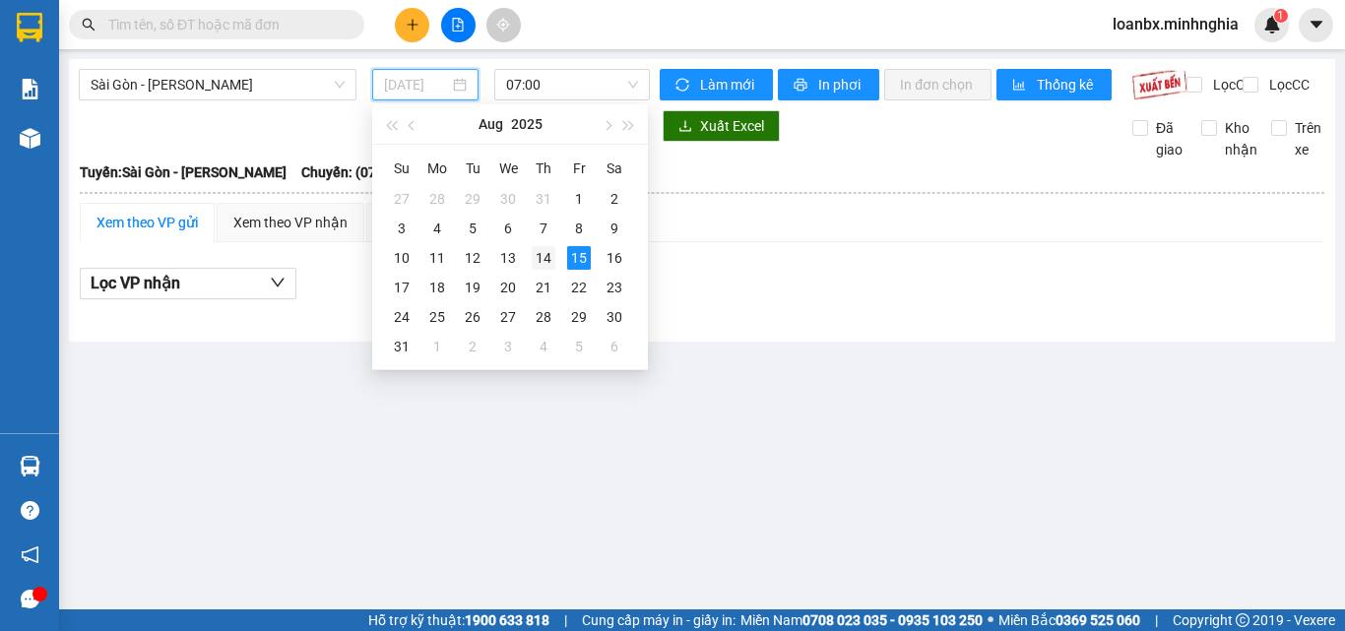
click at [542, 257] on div "14" at bounding box center [544, 258] width 24 height 24
type input "14/08/2025"
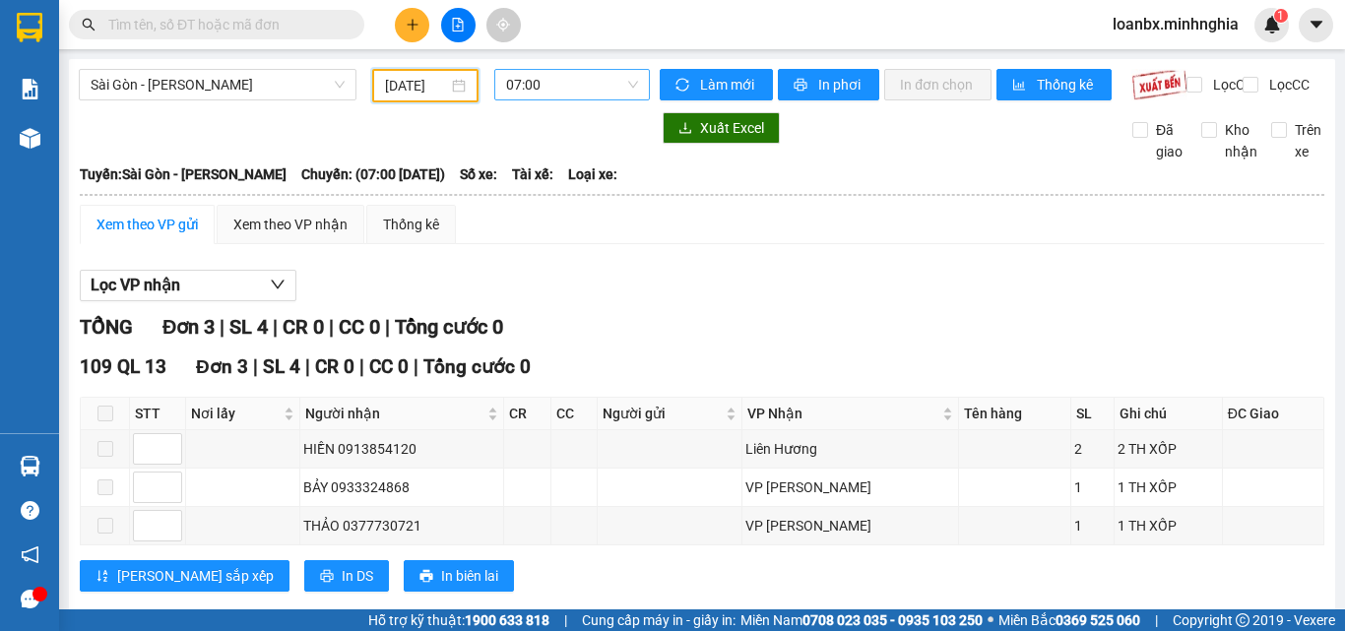
click at [541, 89] on span "07:00" at bounding box center [572, 85] width 132 height 30
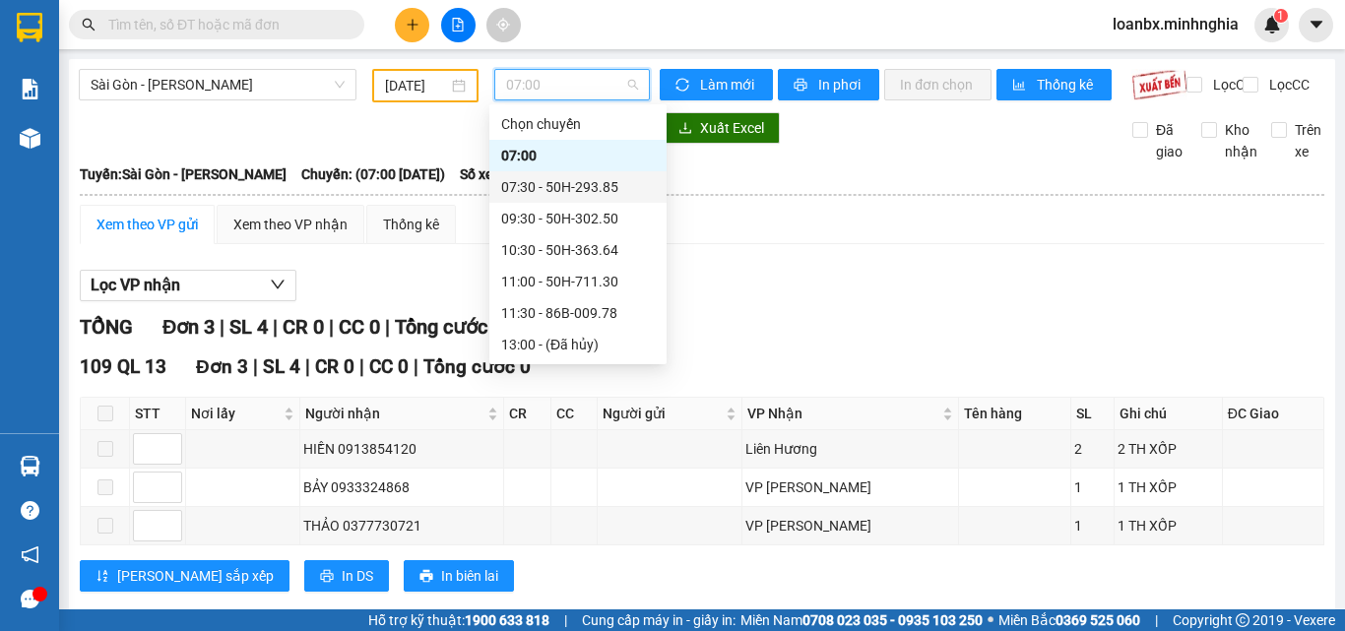
click at [567, 195] on div "07:30 - 50H-293.85" at bounding box center [578, 187] width 154 height 22
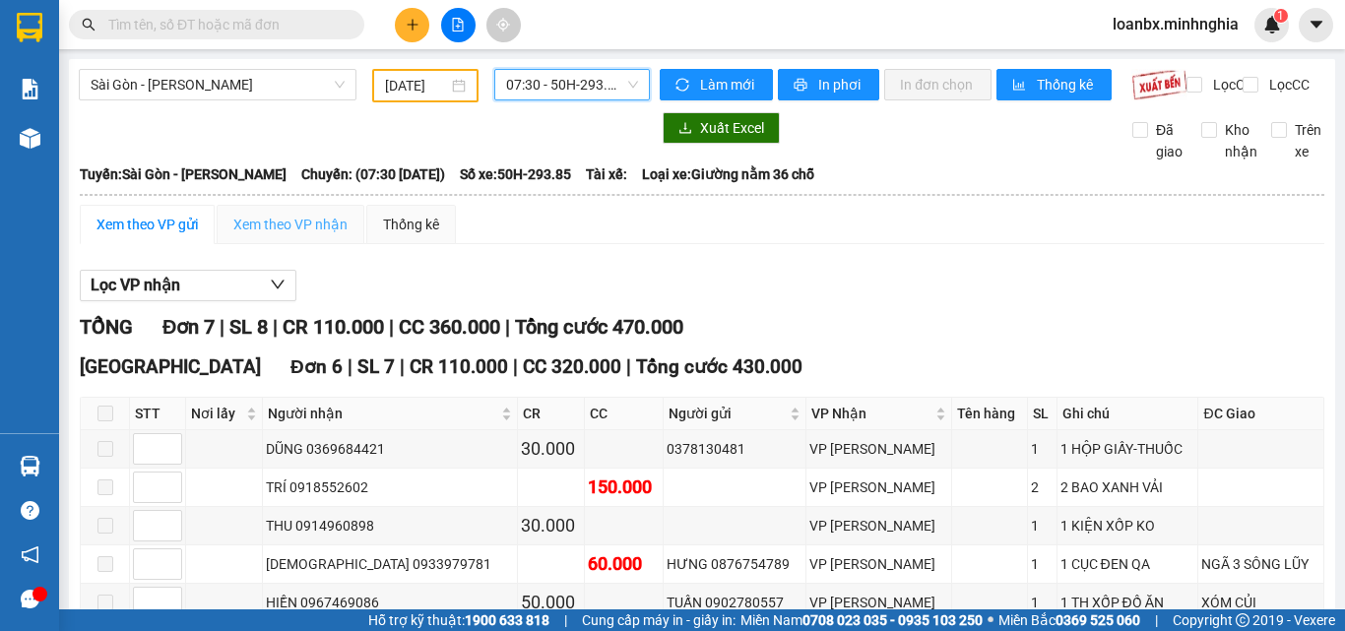
click at [244, 244] on div "Xem theo VP nhận" at bounding box center [291, 224] width 148 height 39
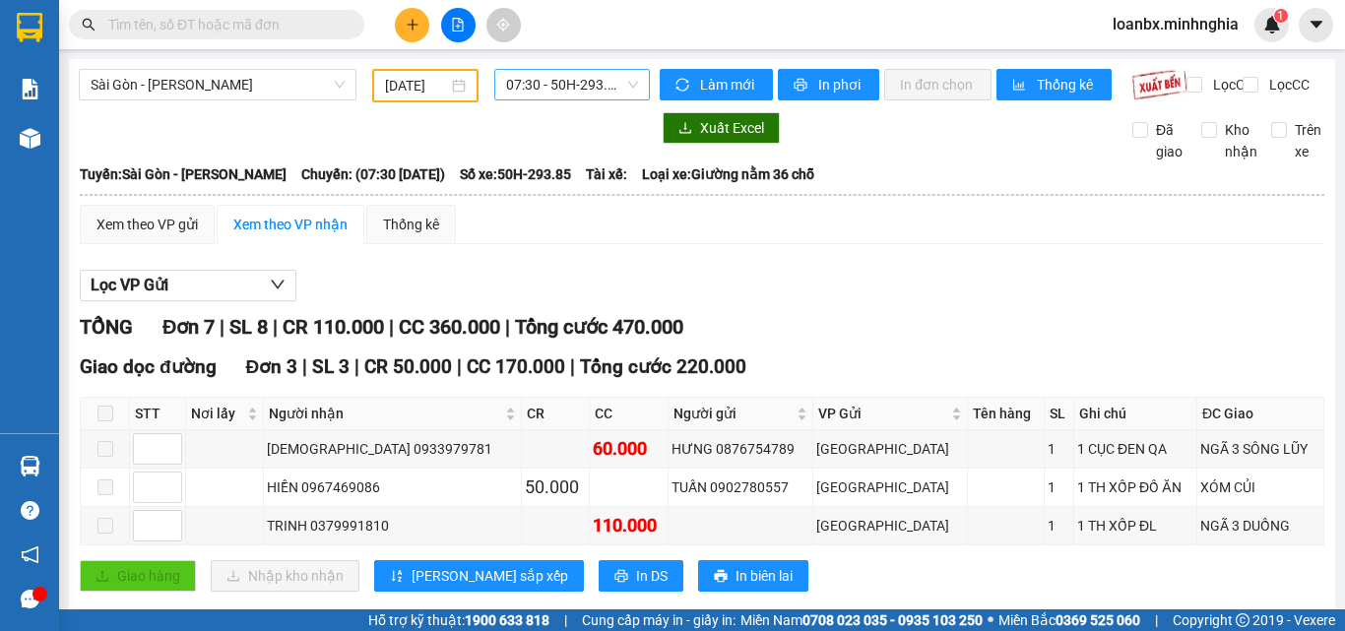
click at [524, 83] on span "07:30 - 50H-293.85" at bounding box center [572, 85] width 132 height 30
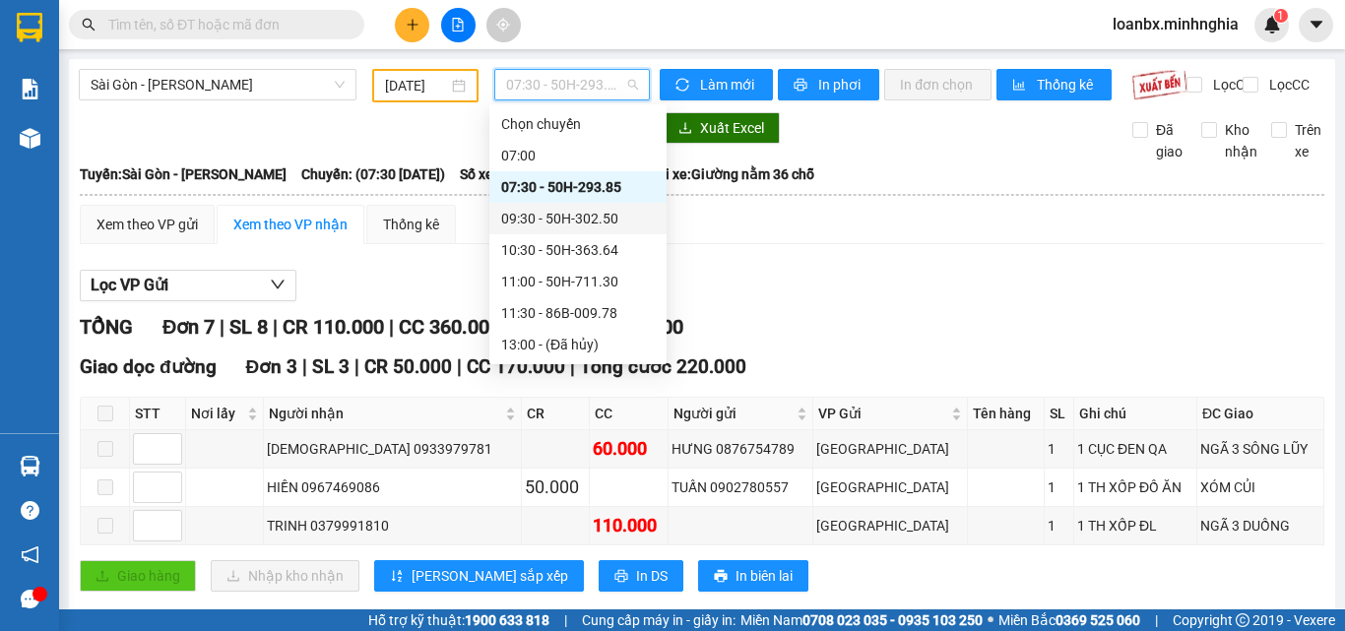
click at [571, 225] on div "09:30 - 50H-302.50" at bounding box center [578, 219] width 154 height 22
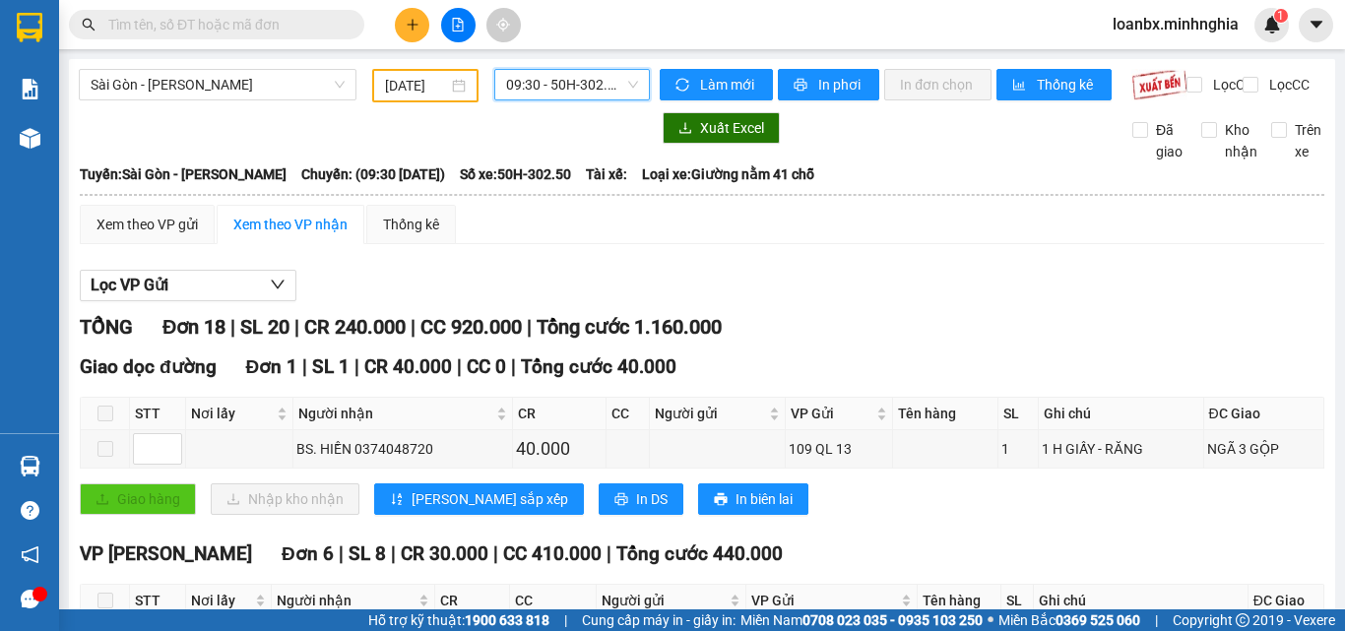
click at [547, 88] on span "09:30 - 50H-302.50" at bounding box center [572, 85] width 132 height 30
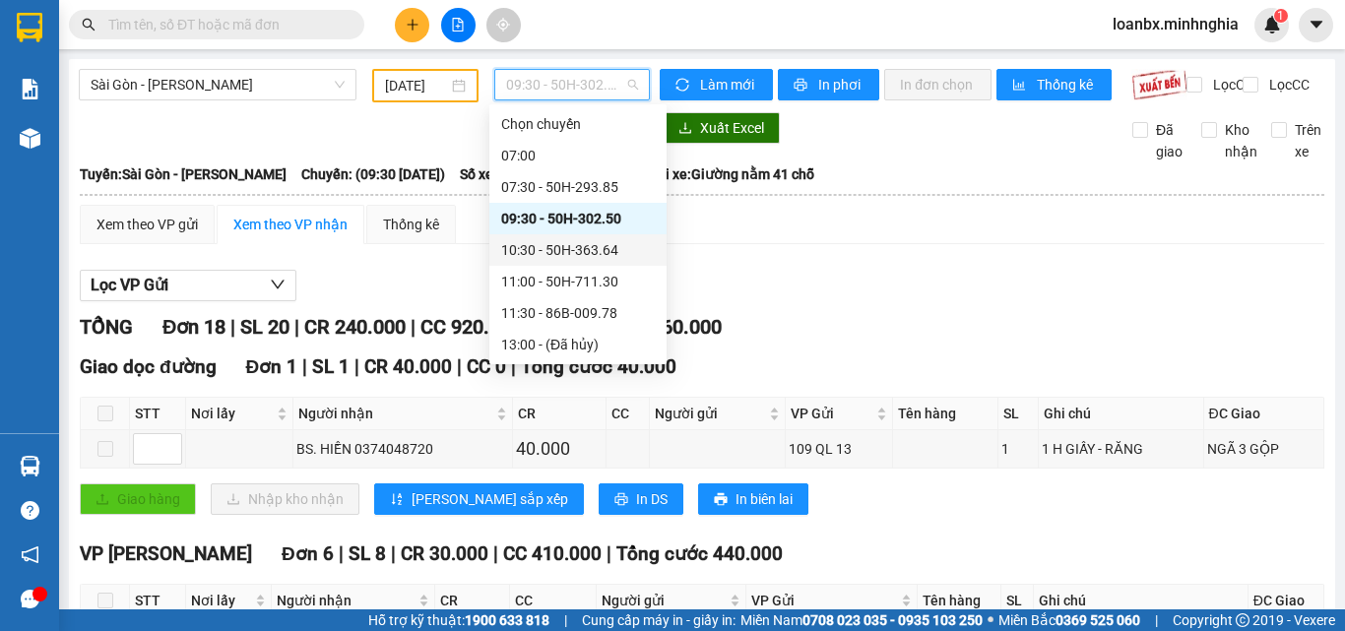
click at [558, 251] on div "10:30 - 50H-363.64" at bounding box center [578, 250] width 154 height 22
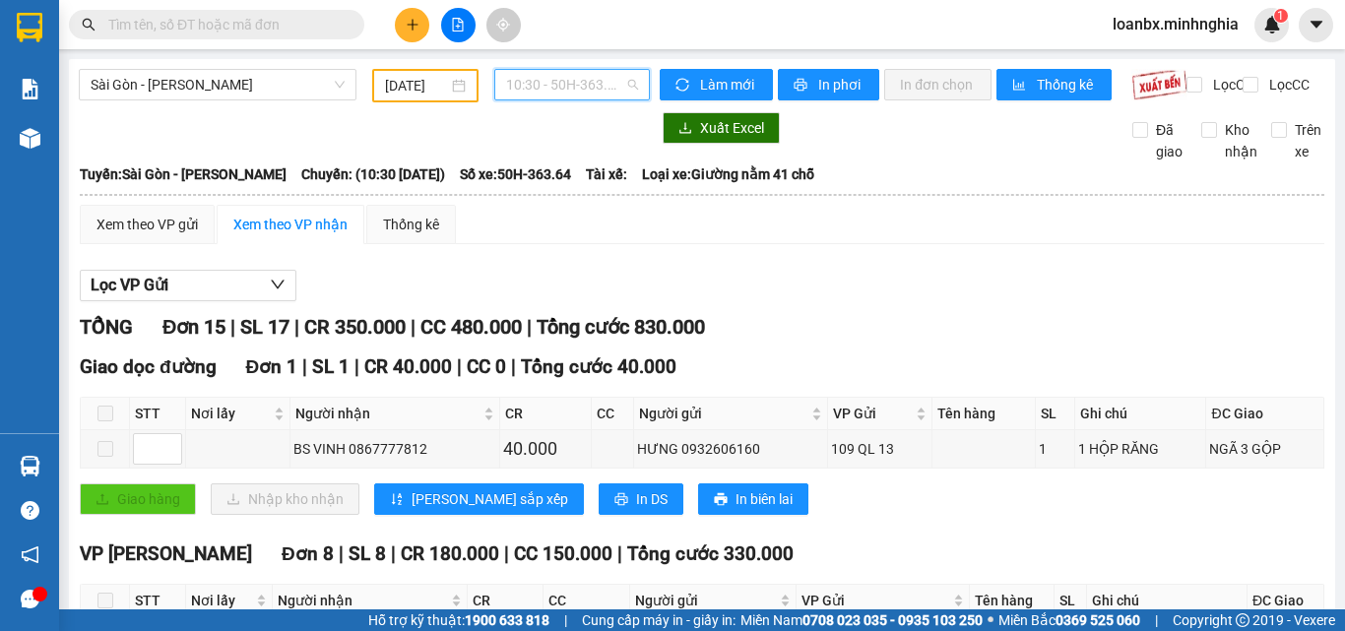
click at [578, 91] on span "10:30 - 50H-363.64" at bounding box center [572, 85] width 132 height 30
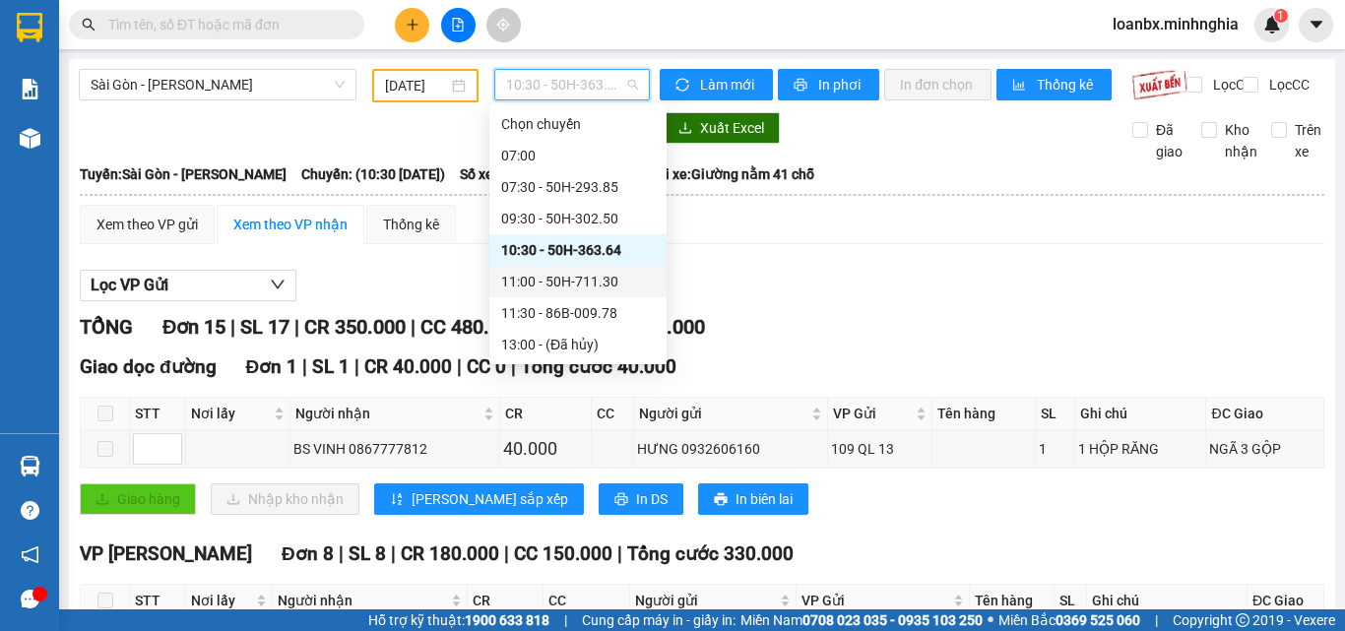
click at [544, 276] on div "11:00 - 50H-711.30" at bounding box center [578, 282] width 154 height 22
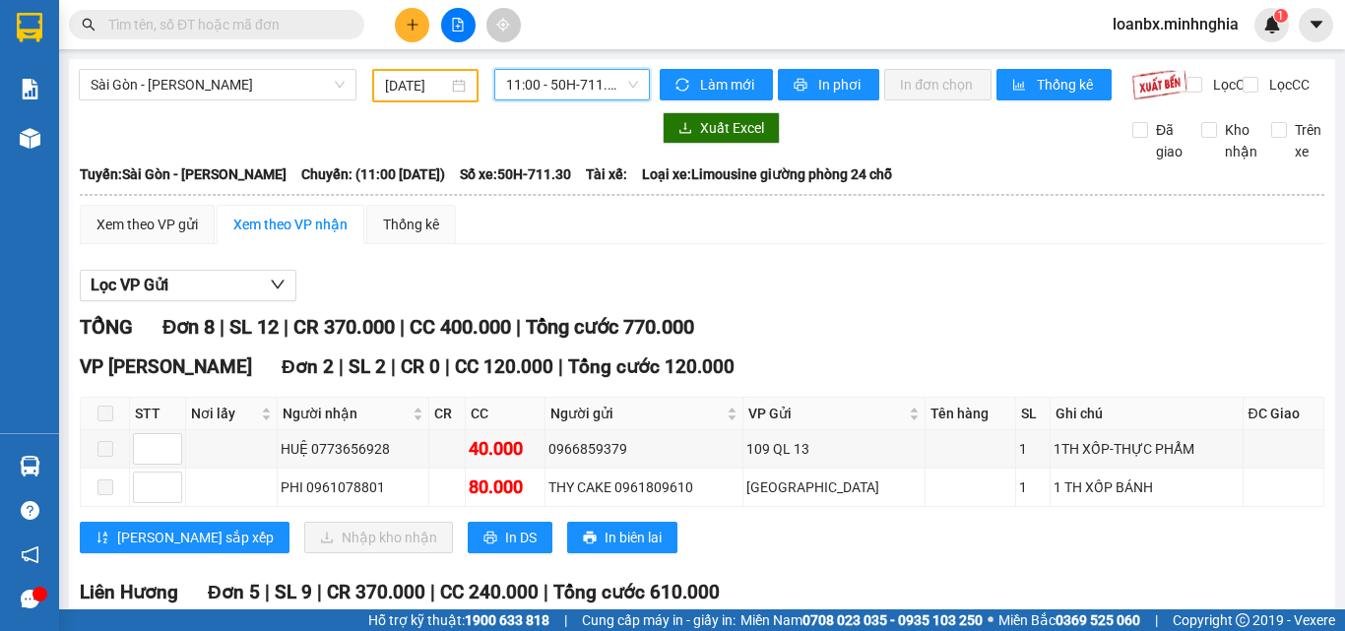
click at [527, 91] on span "11:00 - 50H-711.30" at bounding box center [572, 85] width 132 height 30
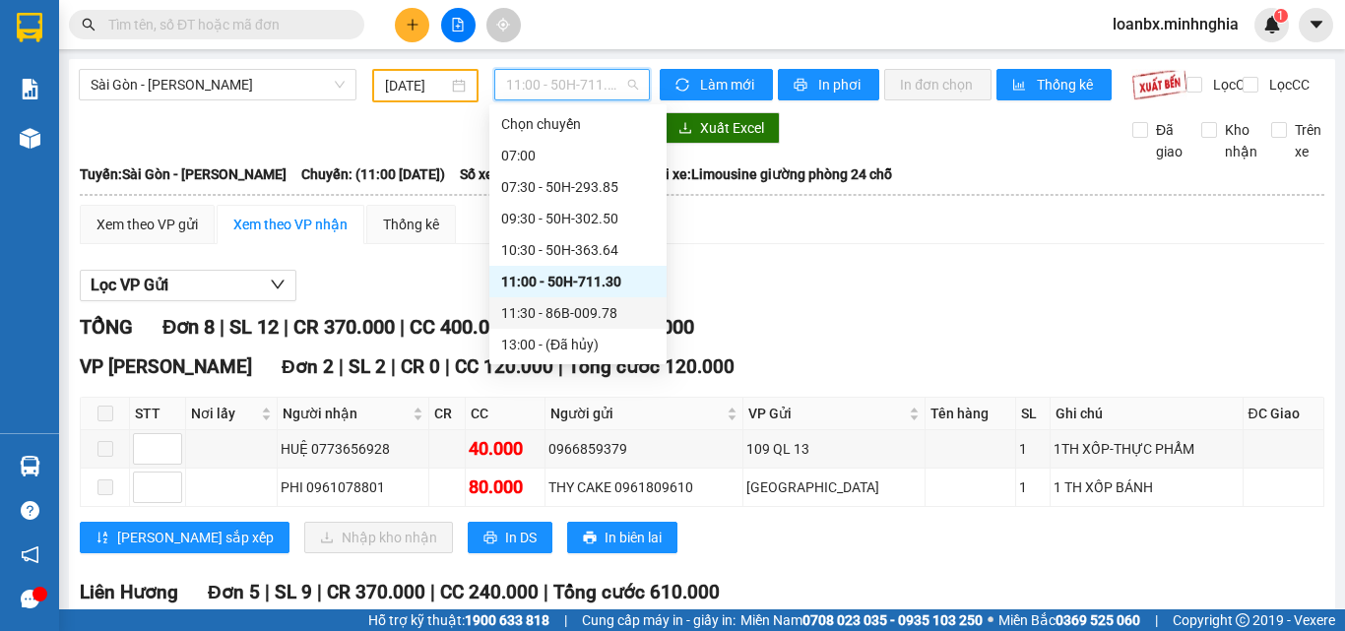
click at [547, 315] on div "11:30 - 86B-009.78" at bounding box center [578, 313] width 154 height 22
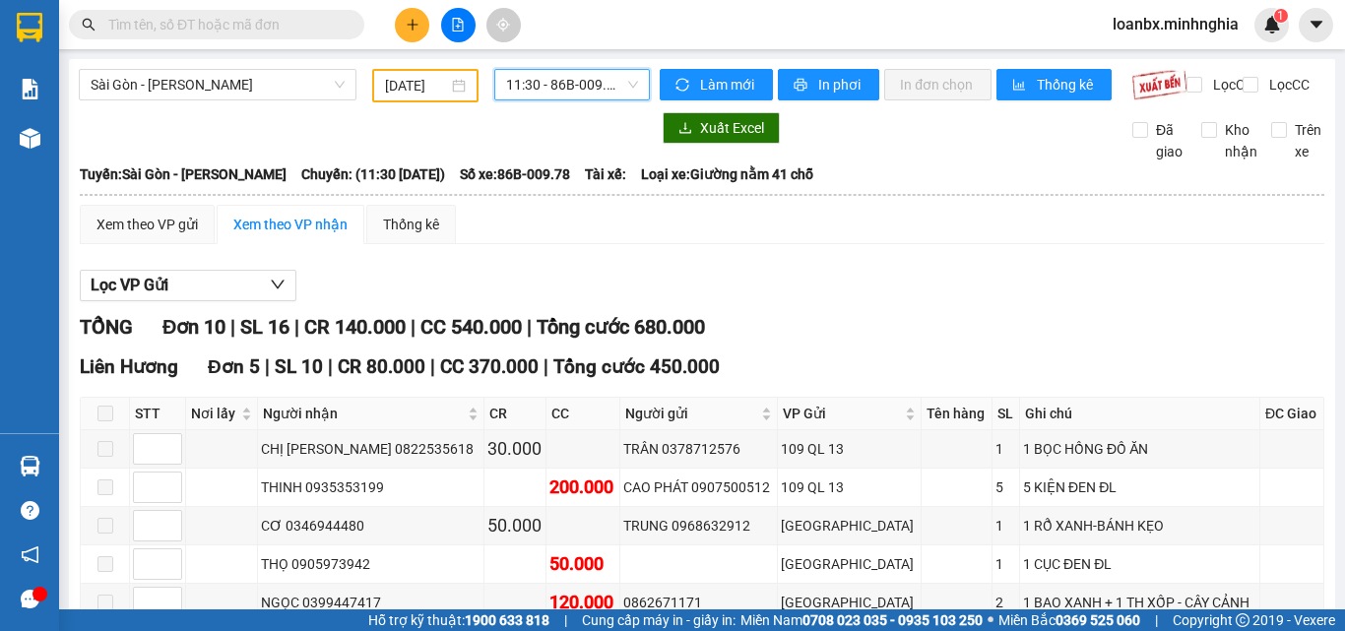
click at [567, 82] on span "11:30 - 86B-009.78" at bounding box center [572, 85] width 132 height 30
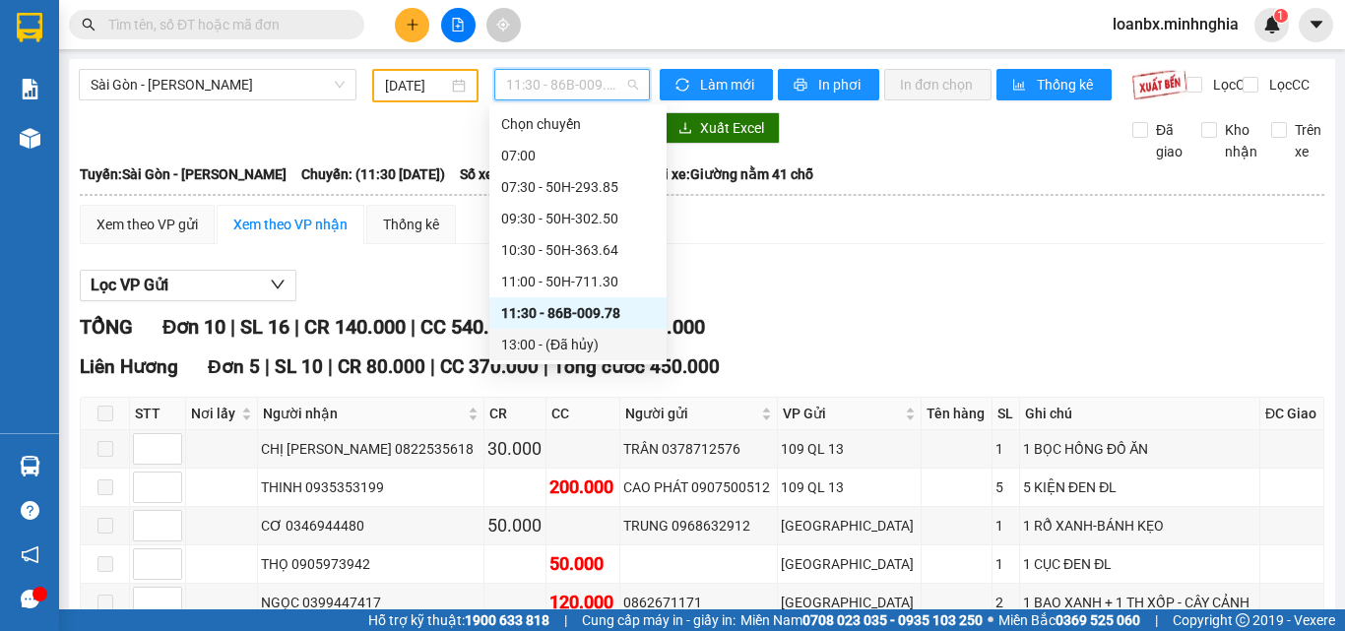
click at [540, 344] on div "13:00 - (Đã hủy)" at bounding box center [578, 345] width 154 height 22
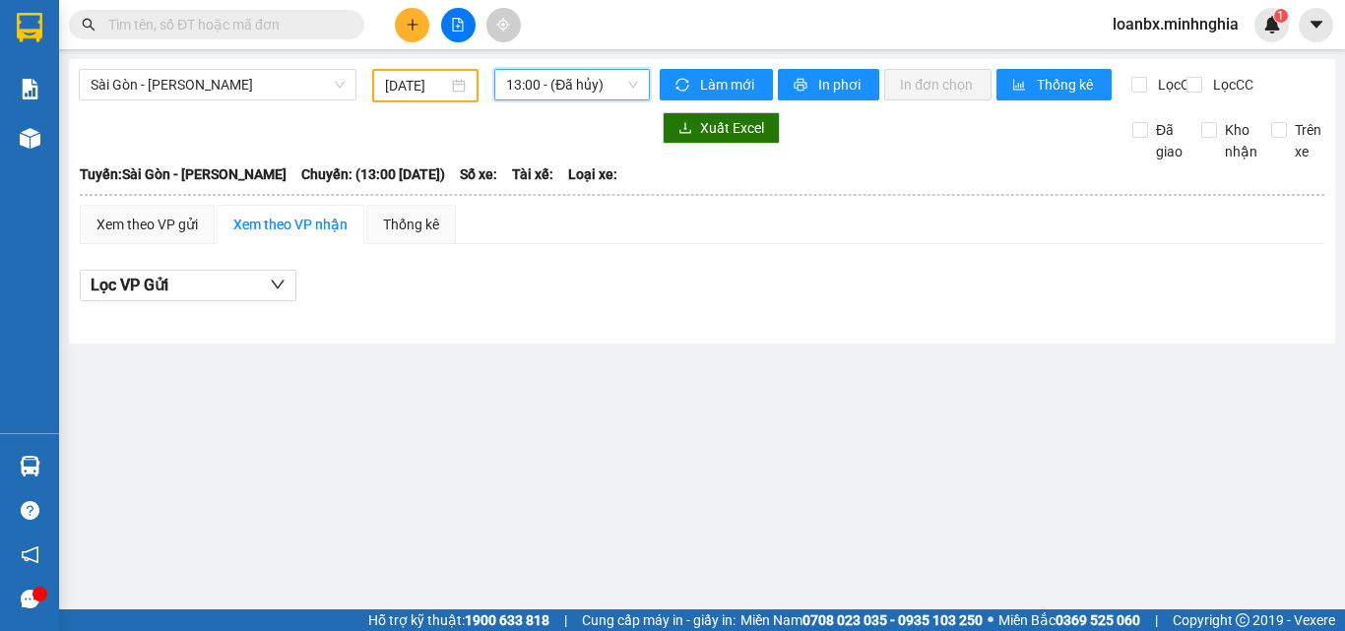
click at [538, 87] on span "13:00 - (Đã hủy)" at bounding box center [572, 85] width 132 height 30
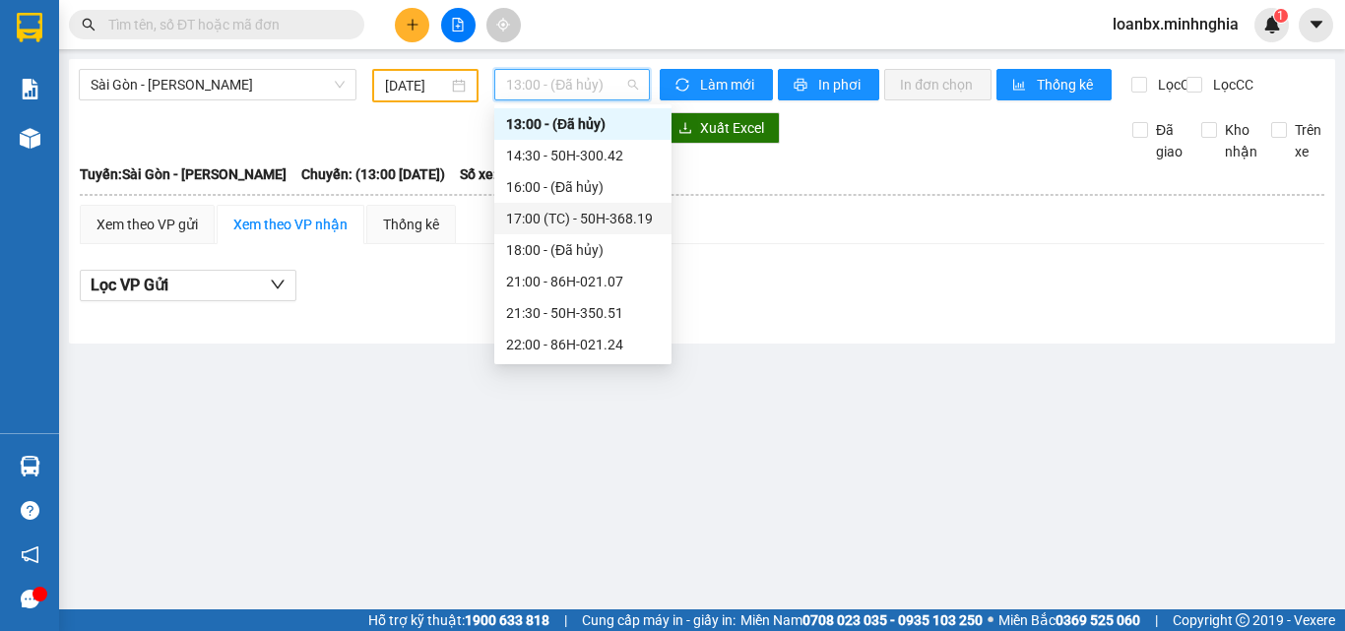
scroll to position [122, 0]
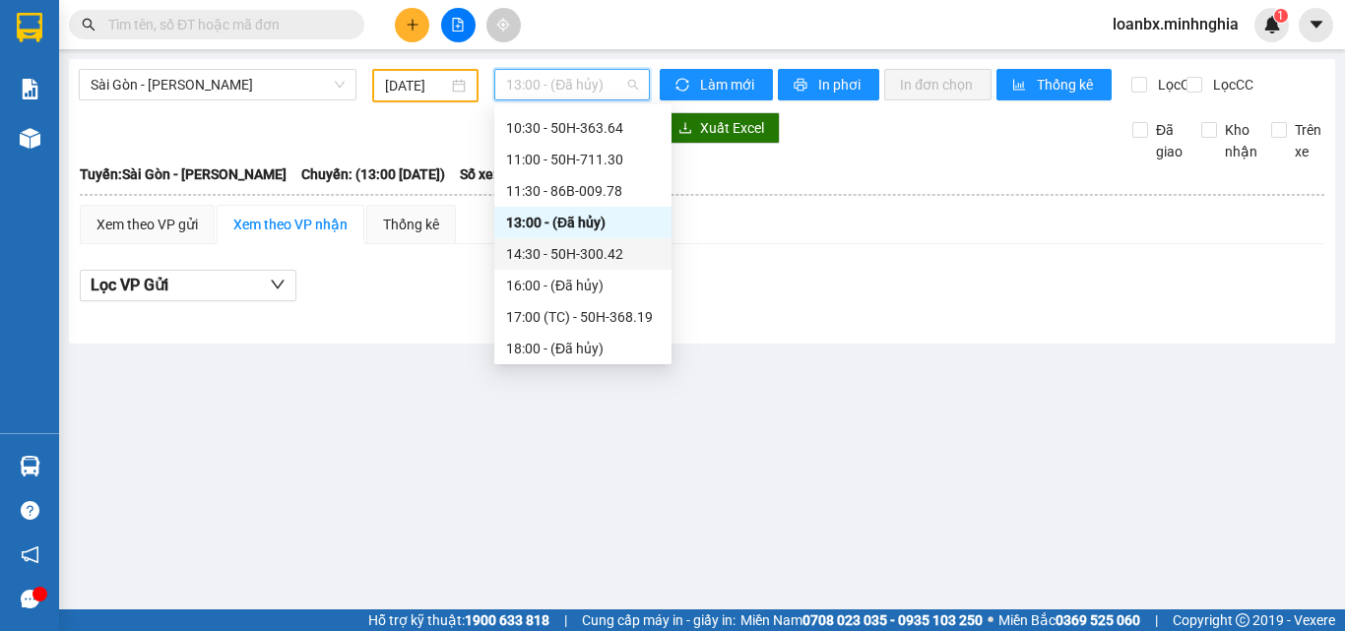
click at [573, 256] on div "14:30 - 50H-300.42" at bounding box center [583, 254] width 154 height 22
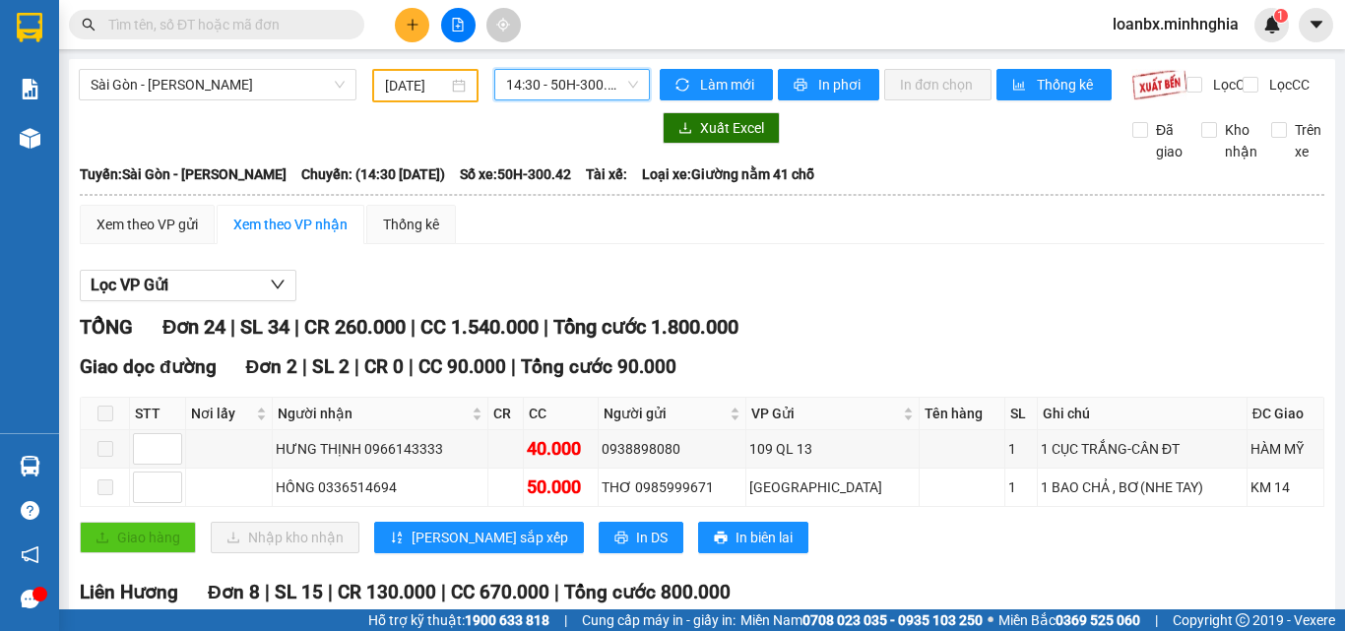
click at [511, 80] on span "14:30 - 50H-300.42" at bounding box center [572, 85] width 132 height 30
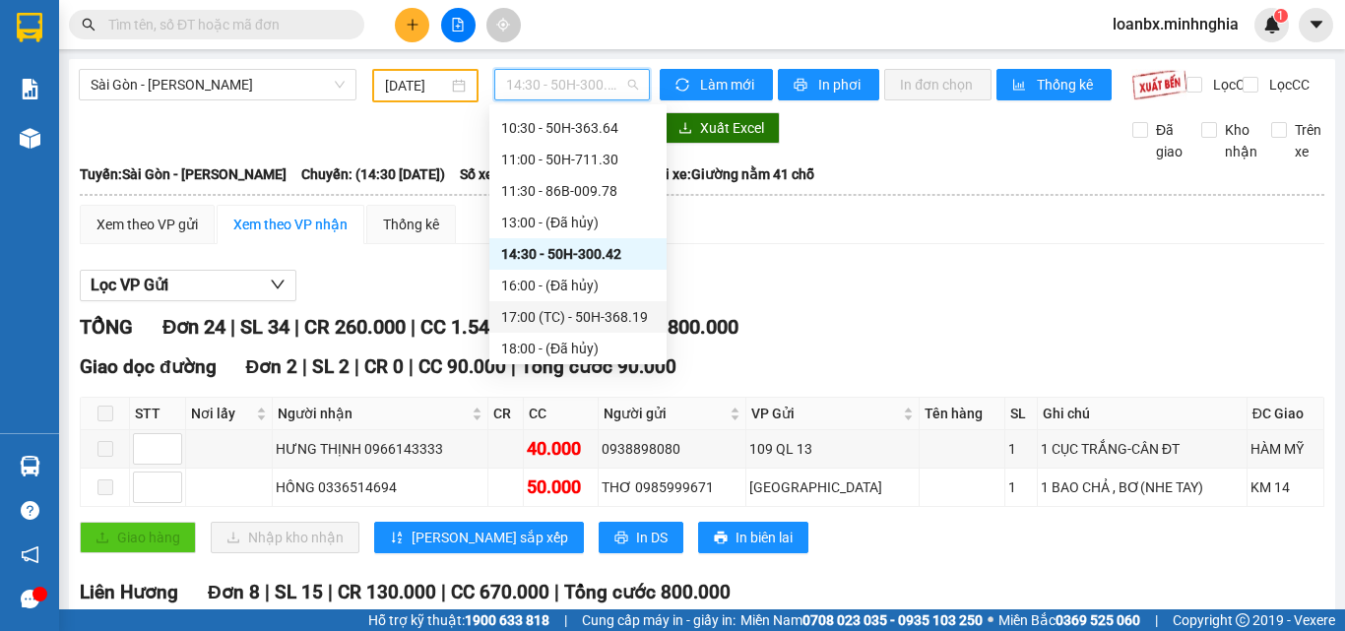
scroll to position [221, 0]
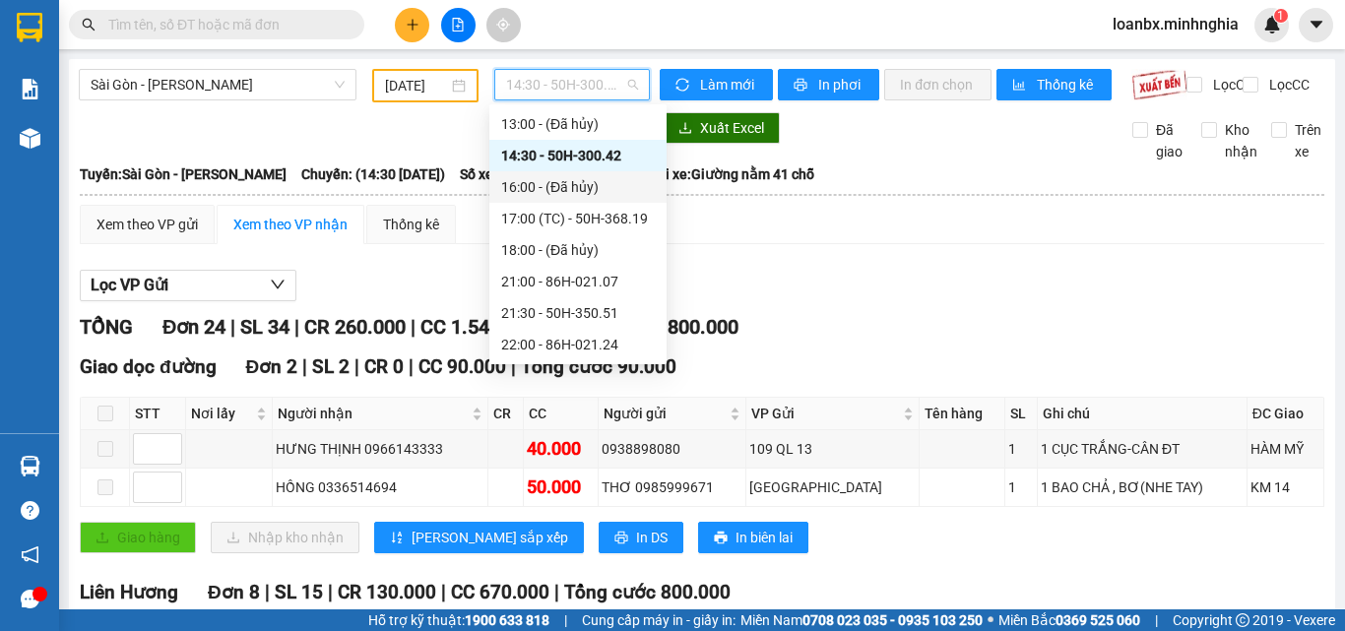
click at [555, 176] on div "16:00 - (Đã hủy)" at bounding box center [578, 187] width 154 height 22
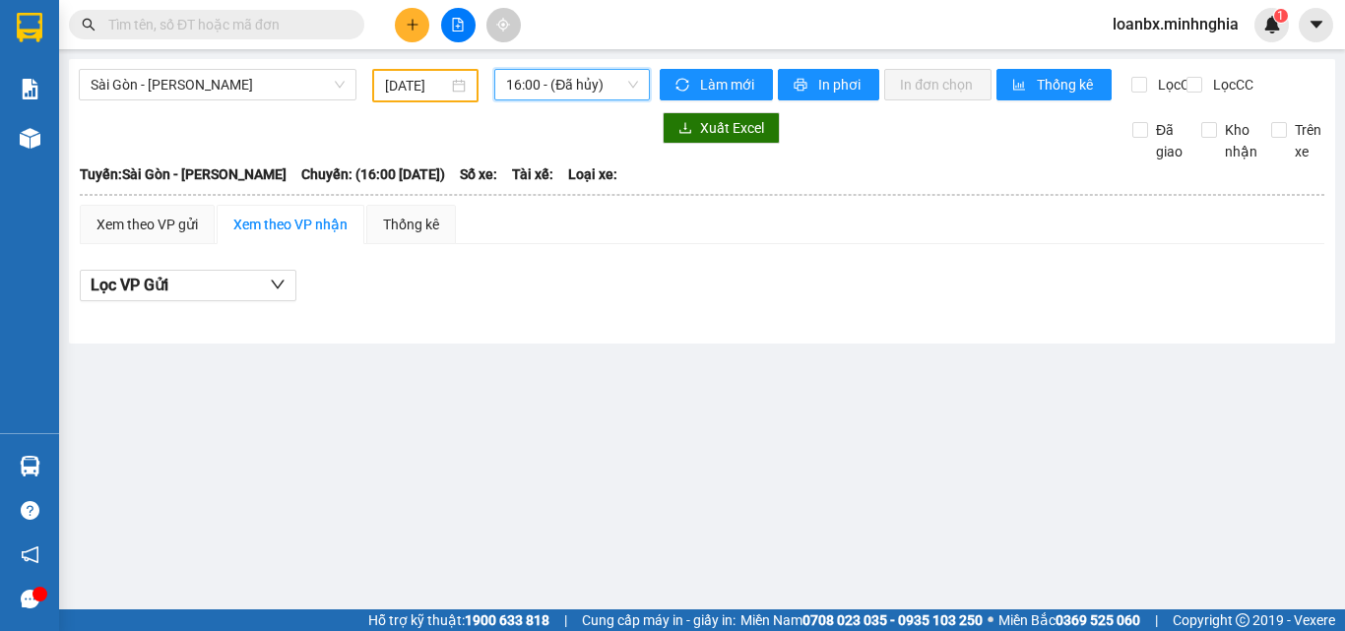
click at [562, 81] on span "16:00 - (Đã hủy)" at bounding box center [572, 85] width 132 height 30
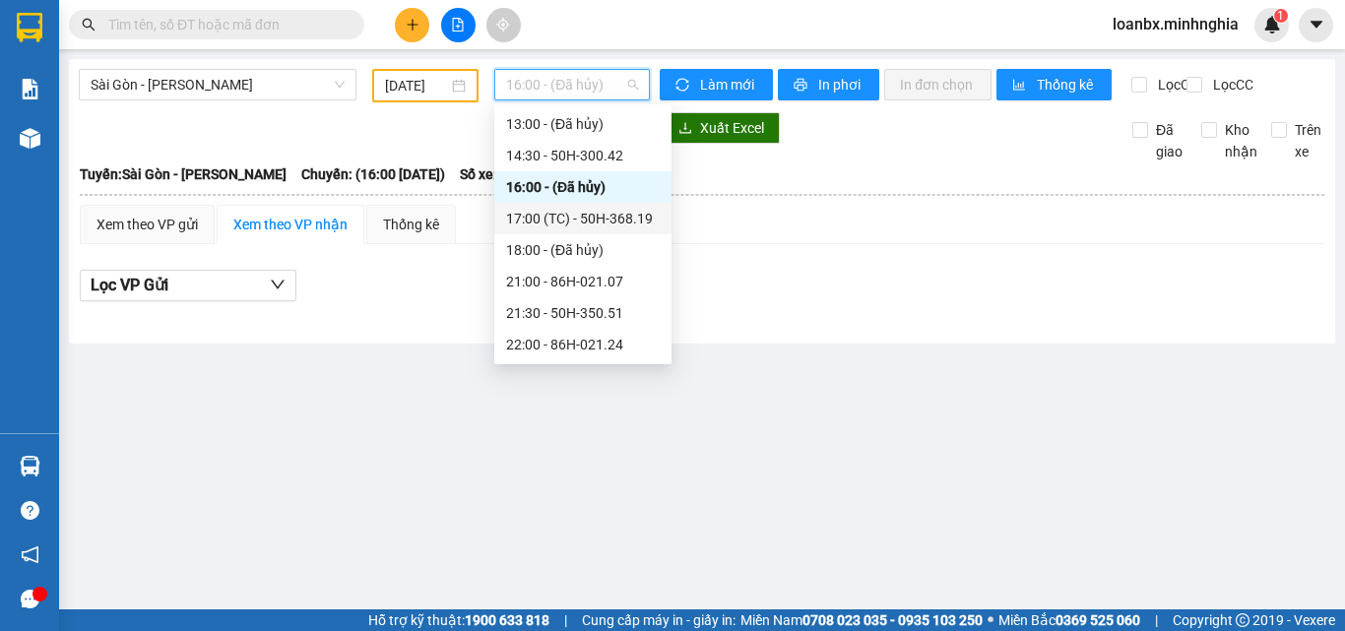
click at [568, 216] on div "17:00 (TC) - 50H-368.19" at bounding box center [583, 219] width 154 height 22
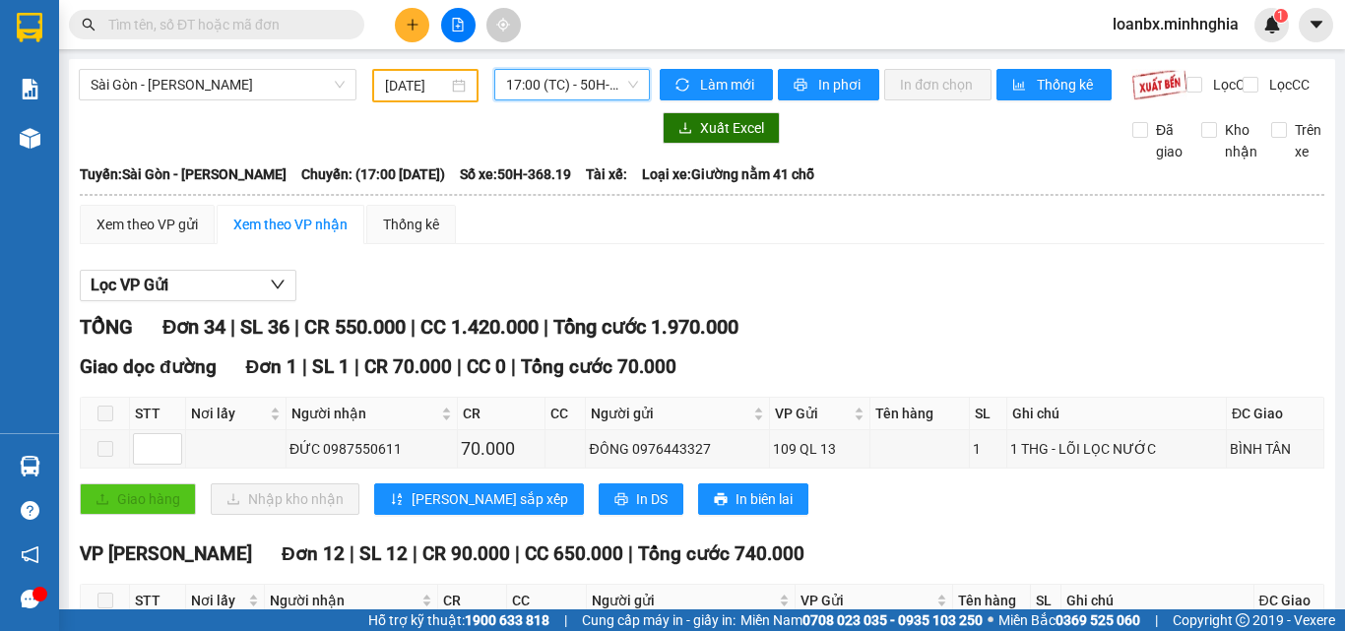
click at [524, 90] on span "17:00 (TC) - 50H-368.19" at bounding box center [572, 85] width 132 height 30
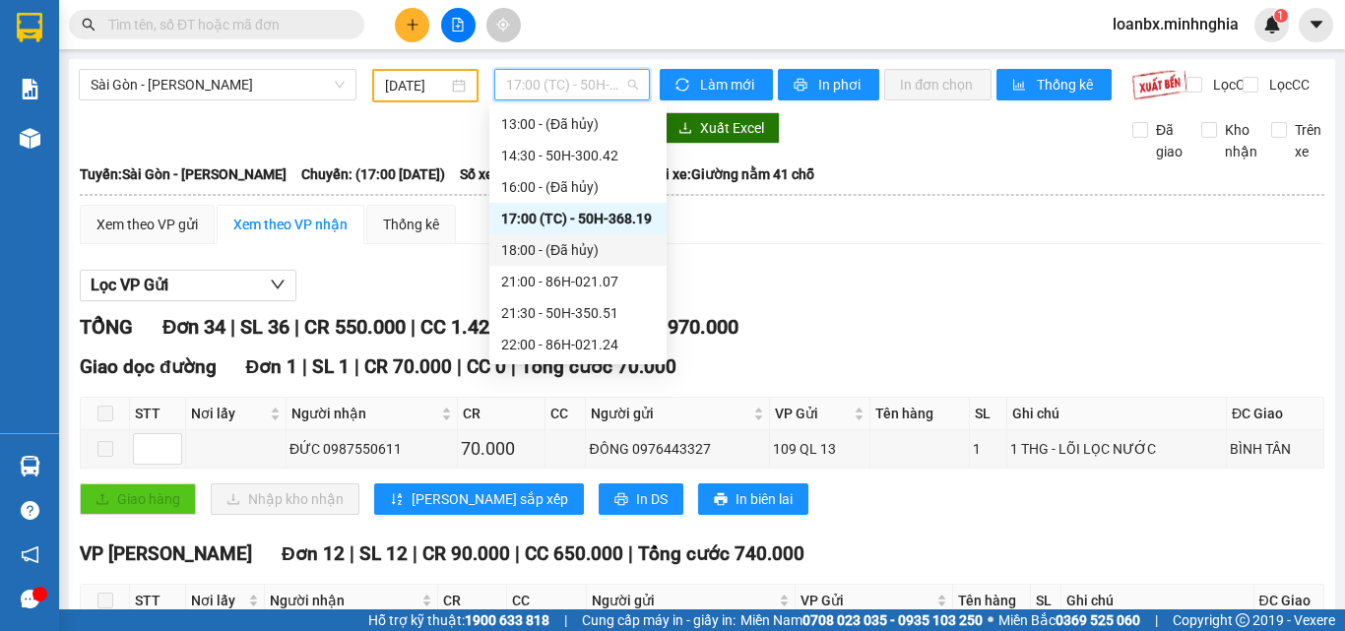
click at [534, 249] on div "18:00 - (Đã hủy)" at bounding box center [578, 250] width 154 height 22
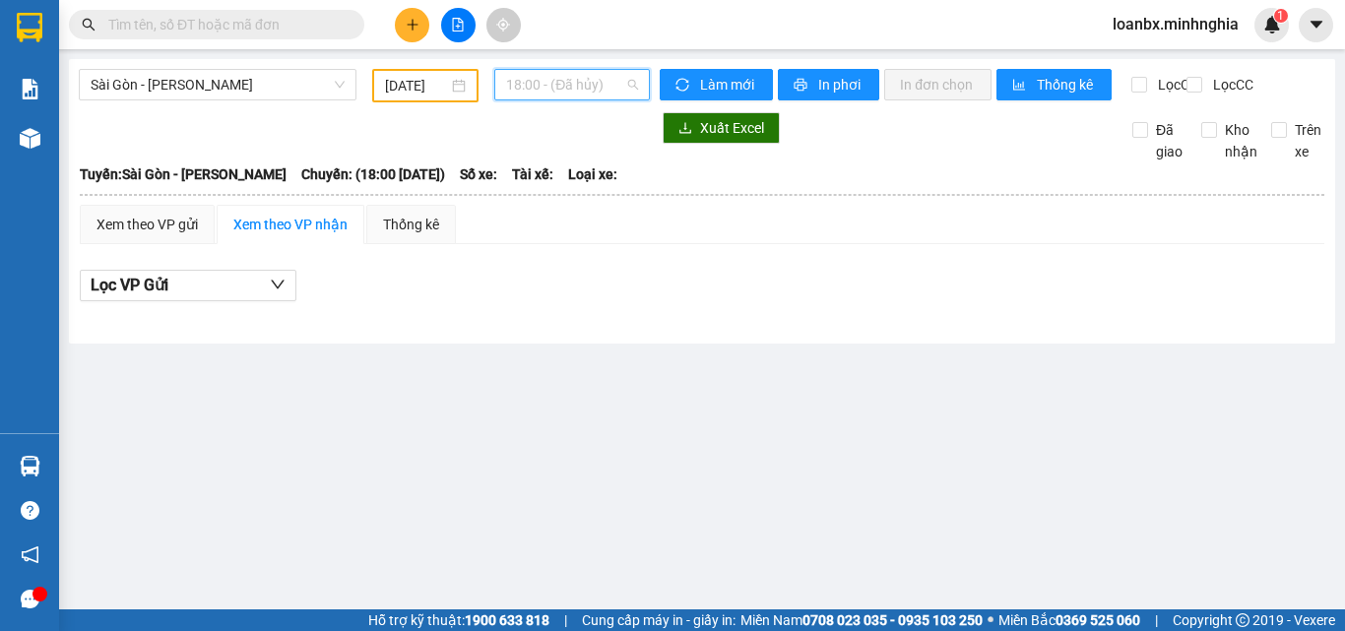
click at [555, 93] on span "18:00 - (Đã hủy)" at bounding box center [572, 85] width 132 height 30
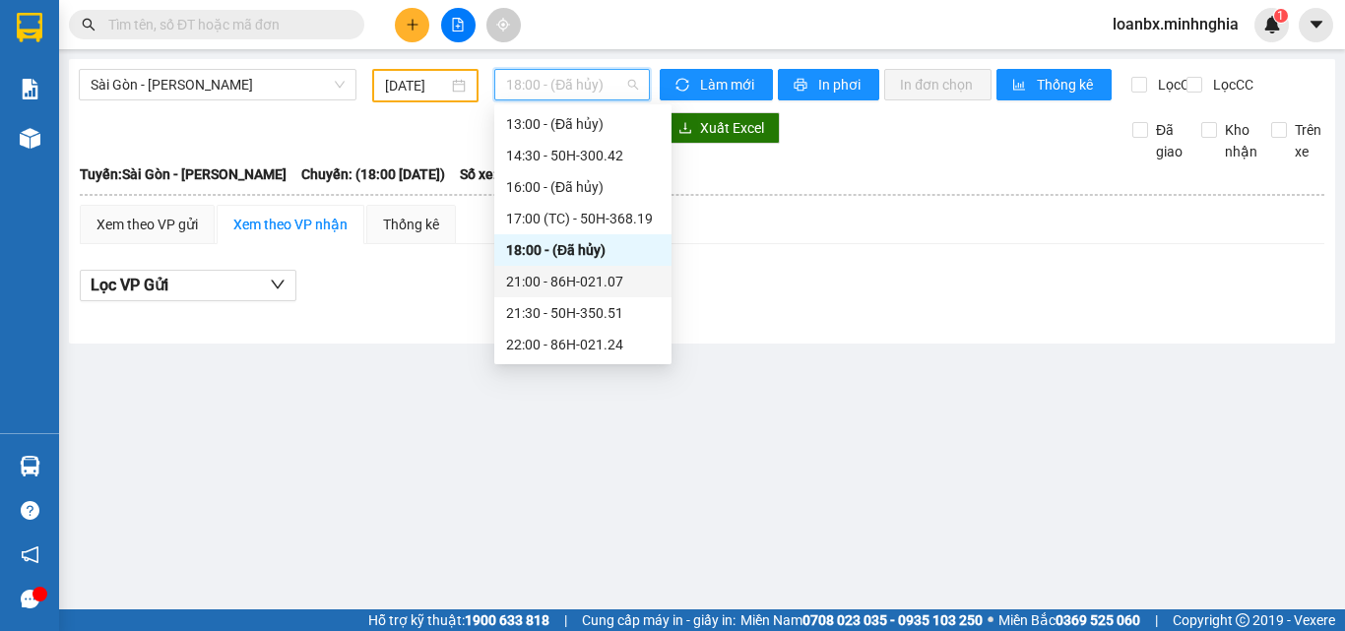
click at [536, 272] on div "21:00 - 86H-021.07" at bounding box center [583, 282] width 154 height 22
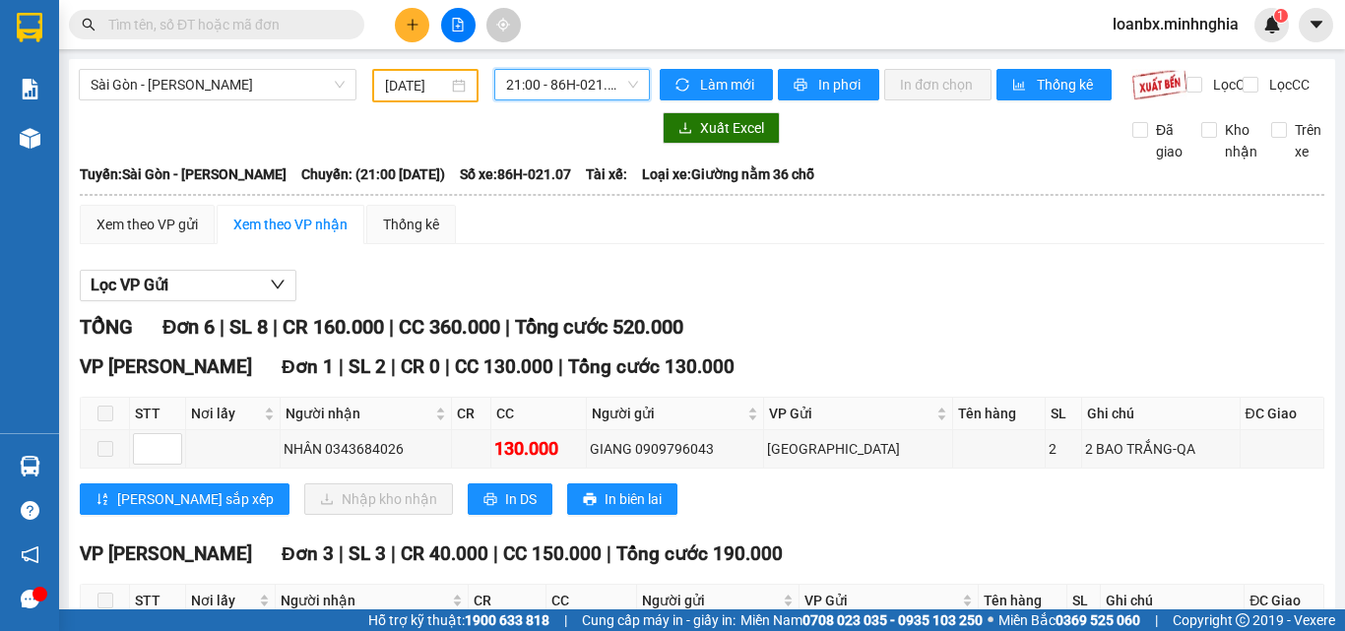
click at [576, 78] on span "21:00 - 86H-021.07" at bounding box center [572, 85] width 132 height 30
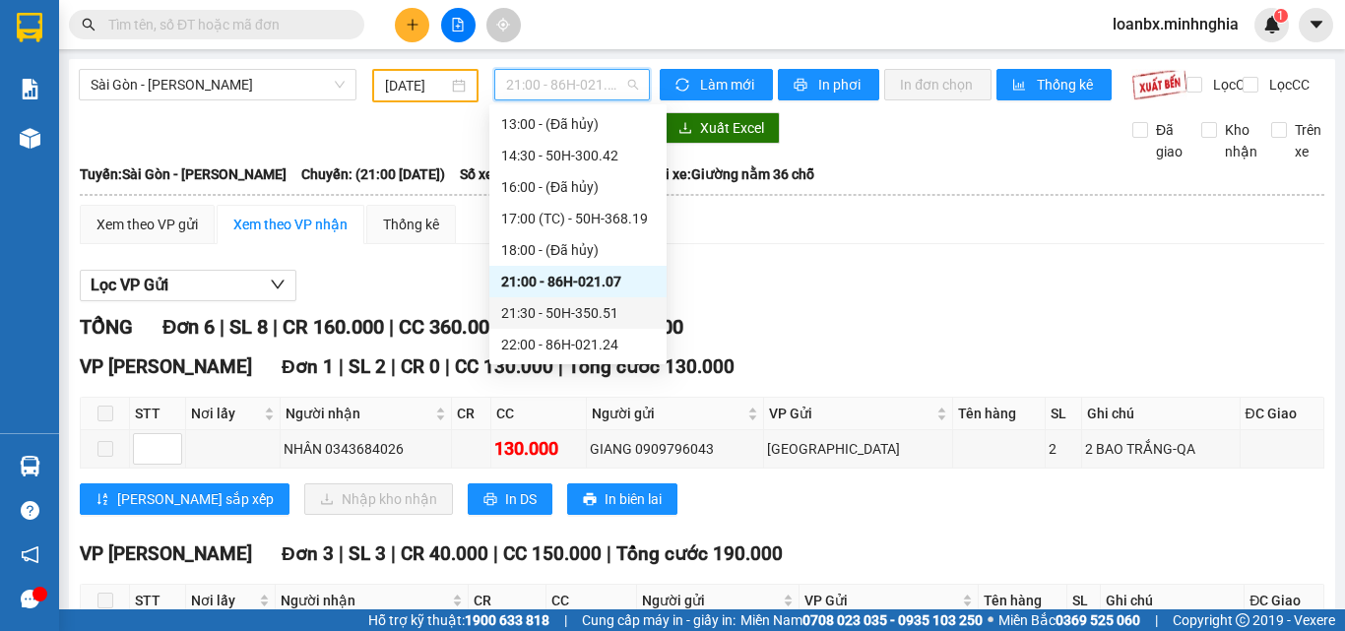
click at [537, 316] on div "21:30 - 50H-350.51" at bounding box center [578, 313] width 154 height 22
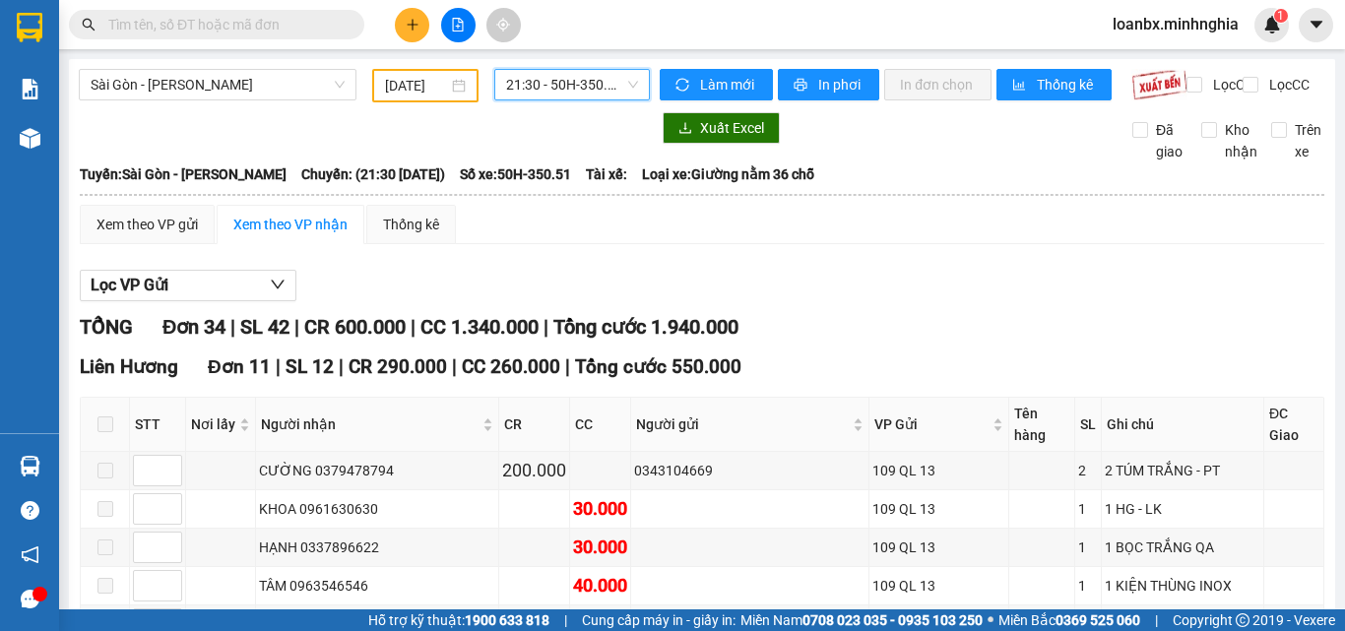
click at [564, 73] on span "21:30 - 50H-350.51" at bounding box center [572, 85] width 132 height 30
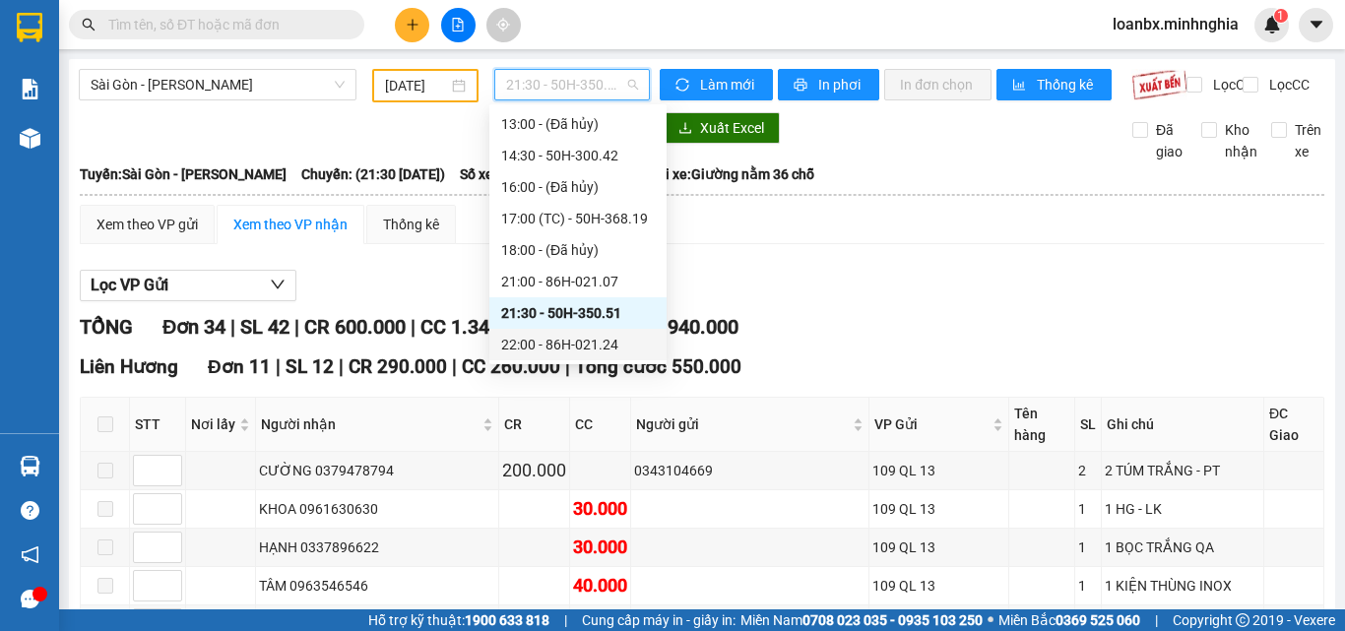
click at [565, 346] on div "22:00 - 86H-021.24" at bounding box center [578, 345] width 154 height 22
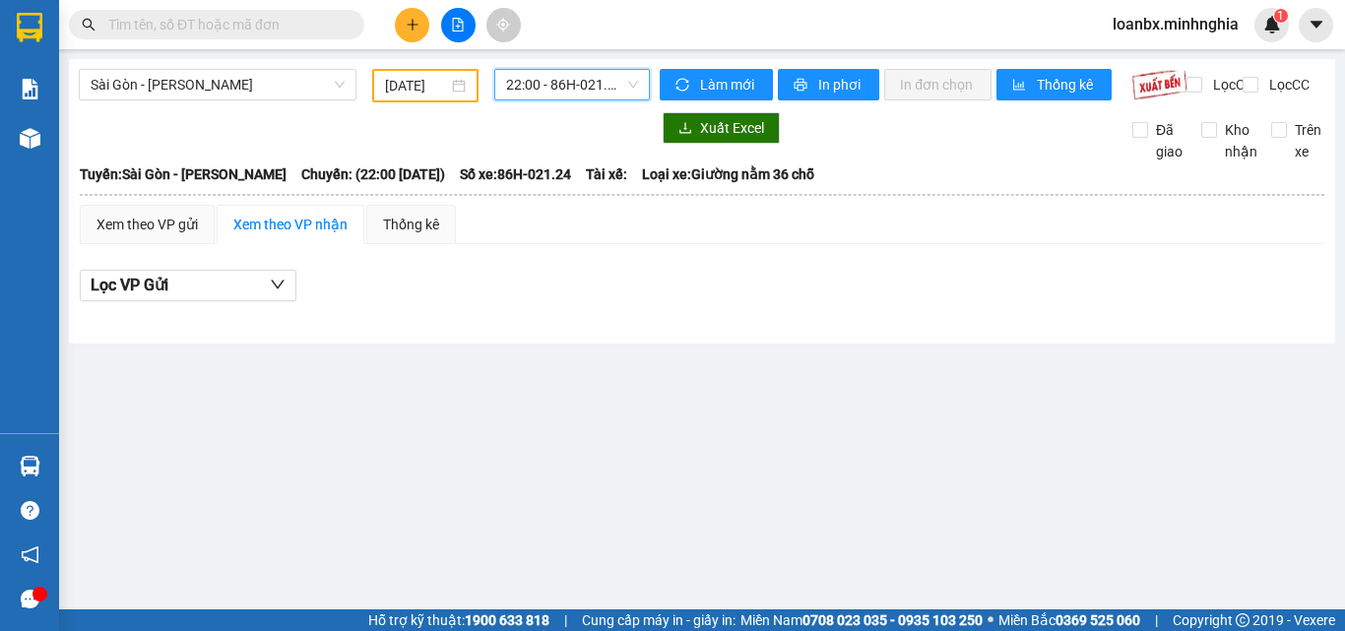
click at [575, 79] on span "22:00 - 86H-021.24" at bounding box center [572, 85] width 132 height 30
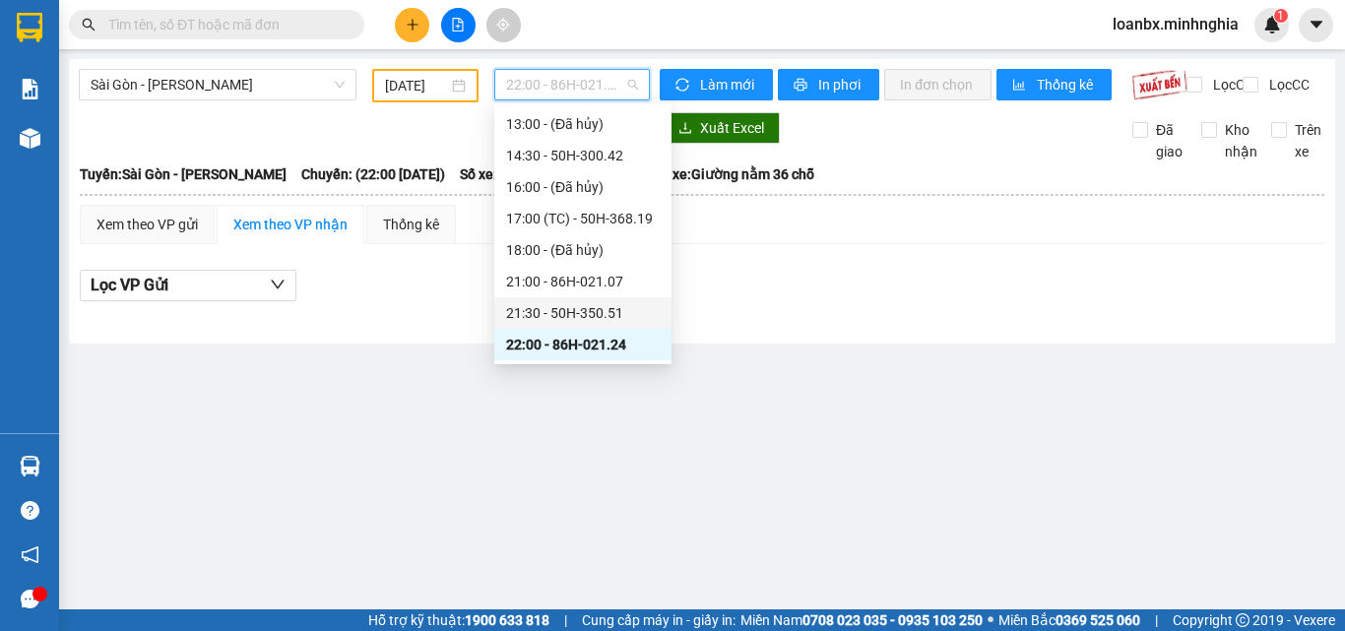
click at [755, 323] on div "Lọc VP Gửi" at bounding box center [702, 291] width 1244 height 63
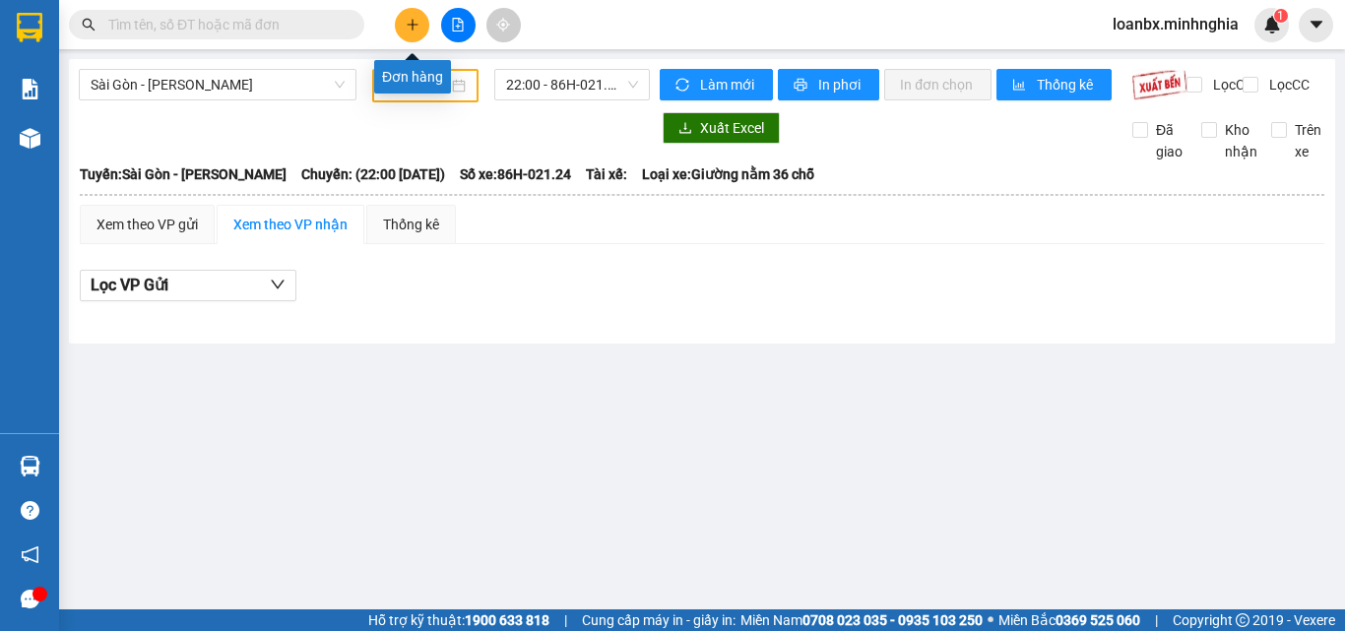
click at [402, 22] on button at bounding box center [412, 25] width 34 height 34
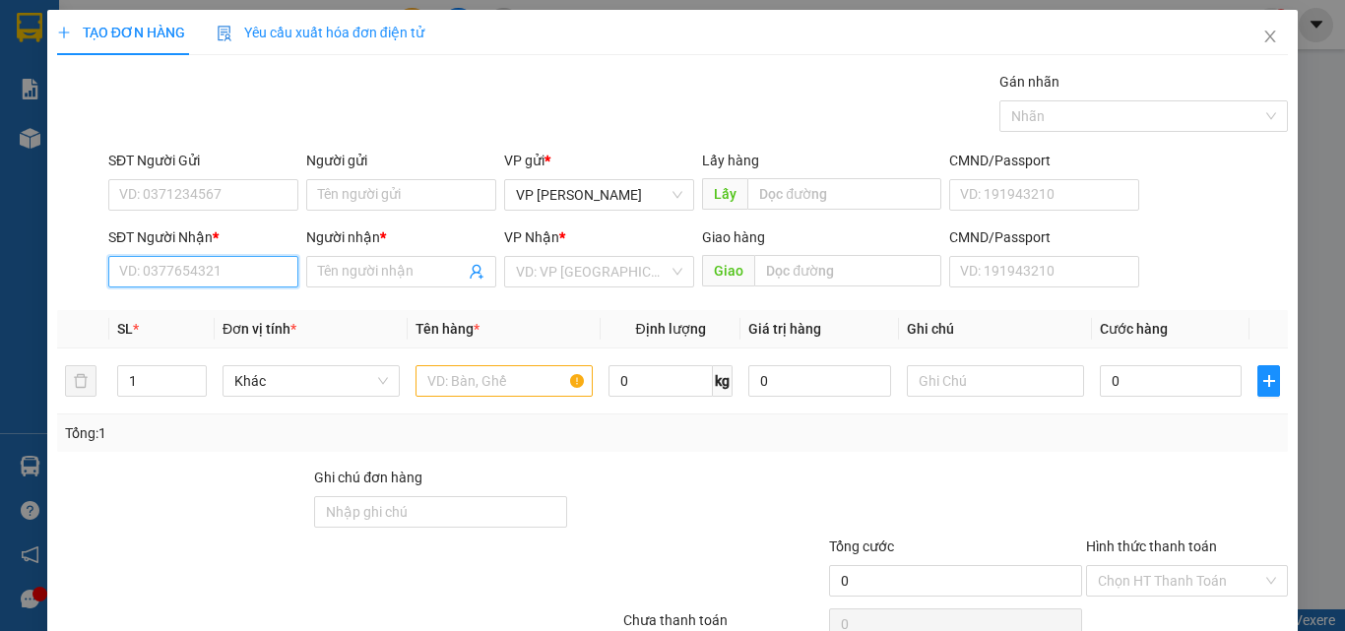
click at [229, 260] on input "SĐT Người Nhận *" at bounding box center [203, 272] width 190 height 32
click at [546, 374] on input "text" at bounding box center [503, 381] width 177 height 32
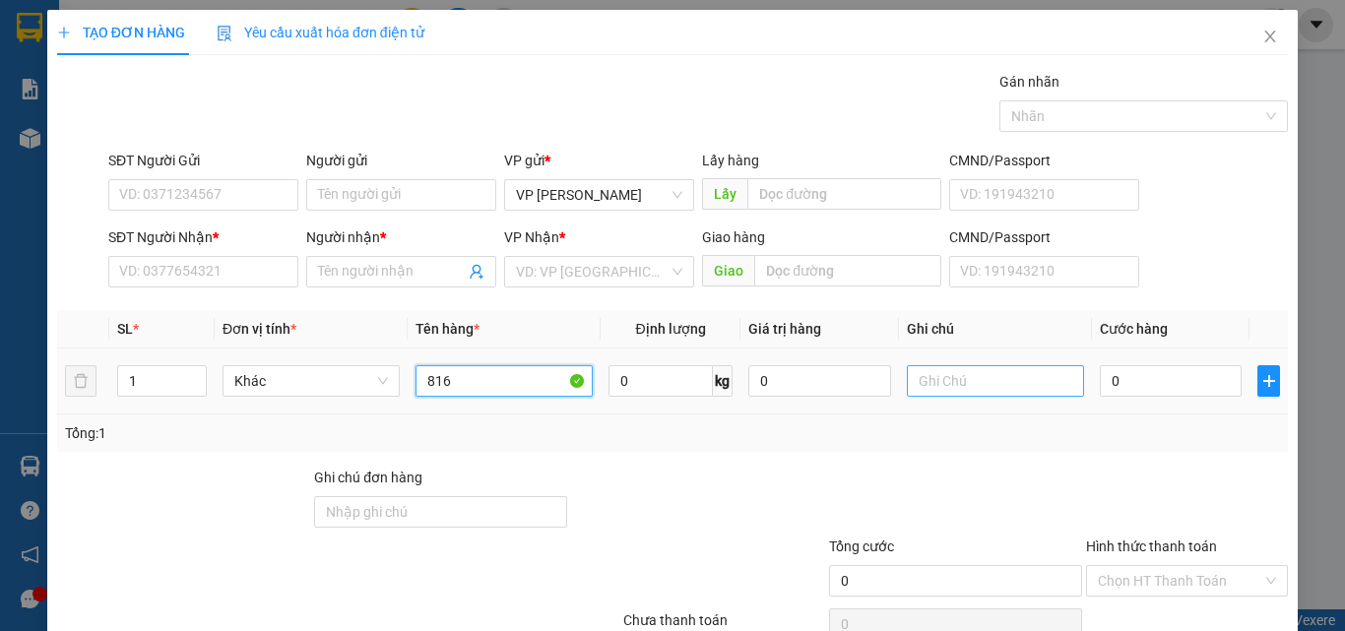
type input "816"
click at [978, 394] on input "text" at bounding box center [995, 381] width 177 height 32
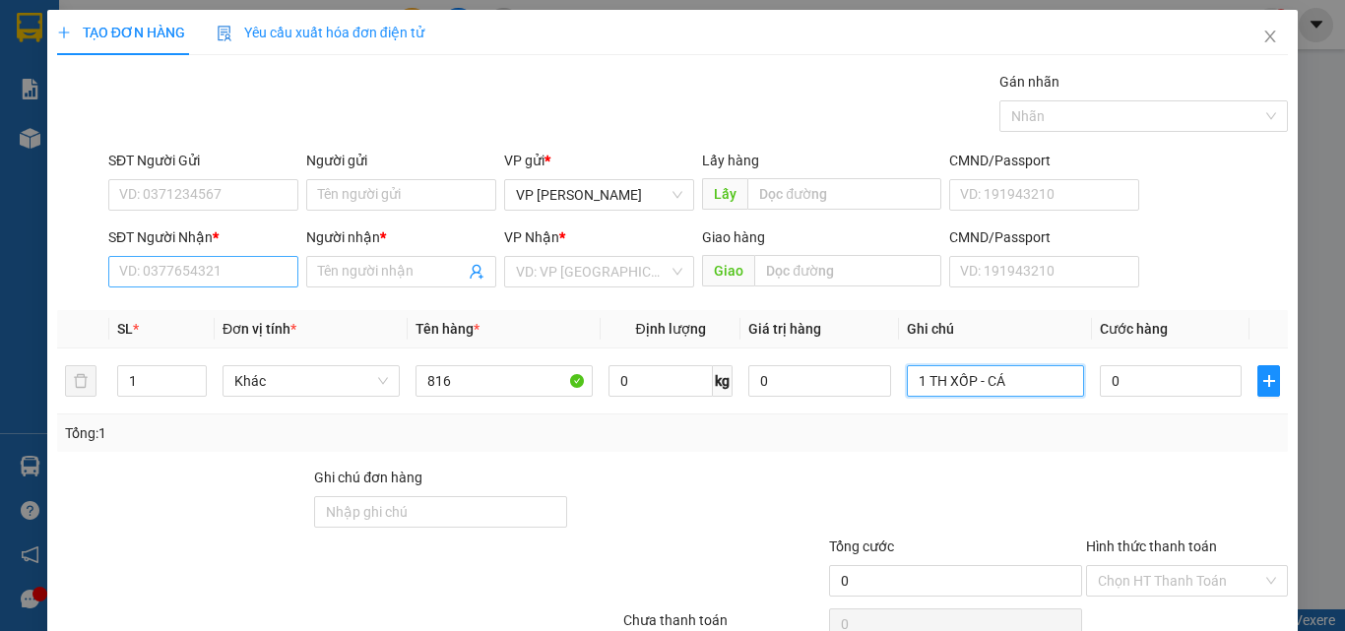
type input "1 TH XỐP - CÁ"
click at [161, 265] on input "SĐT Người Nhận *" at bounding box center [203, 272] width 190 height 32
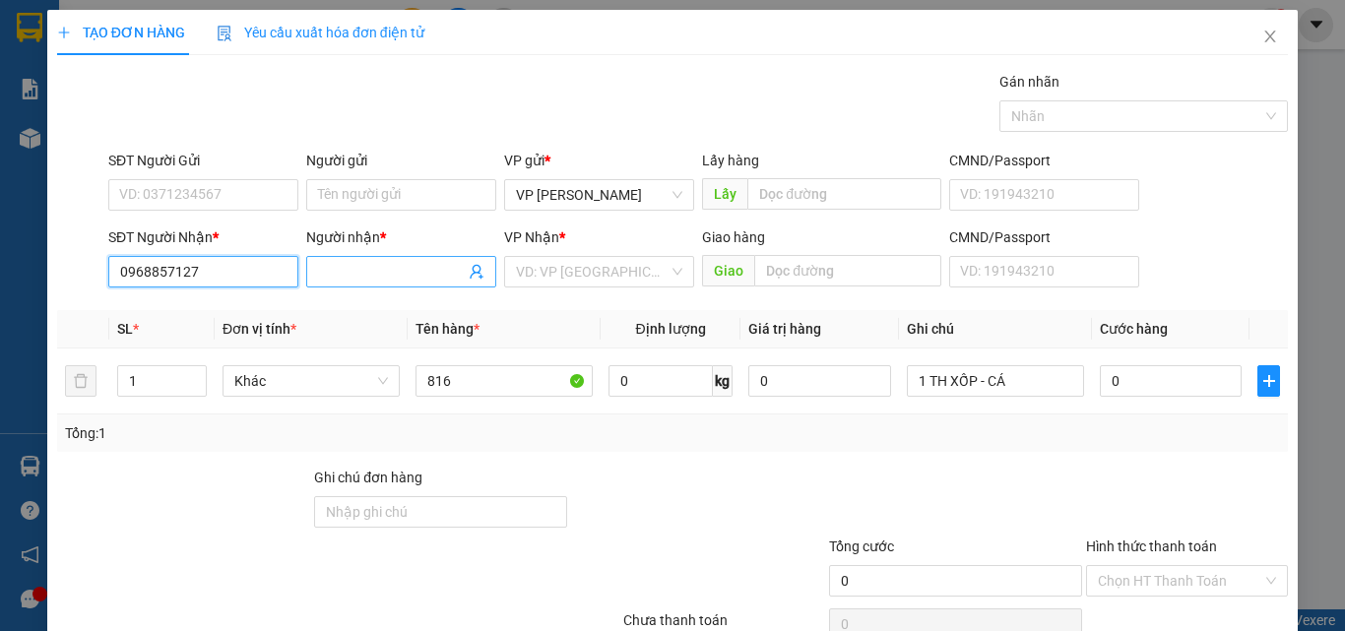
type input "0968857127"
click at [411, 283] on span at bounding box center [401, 272] width 190 height 32
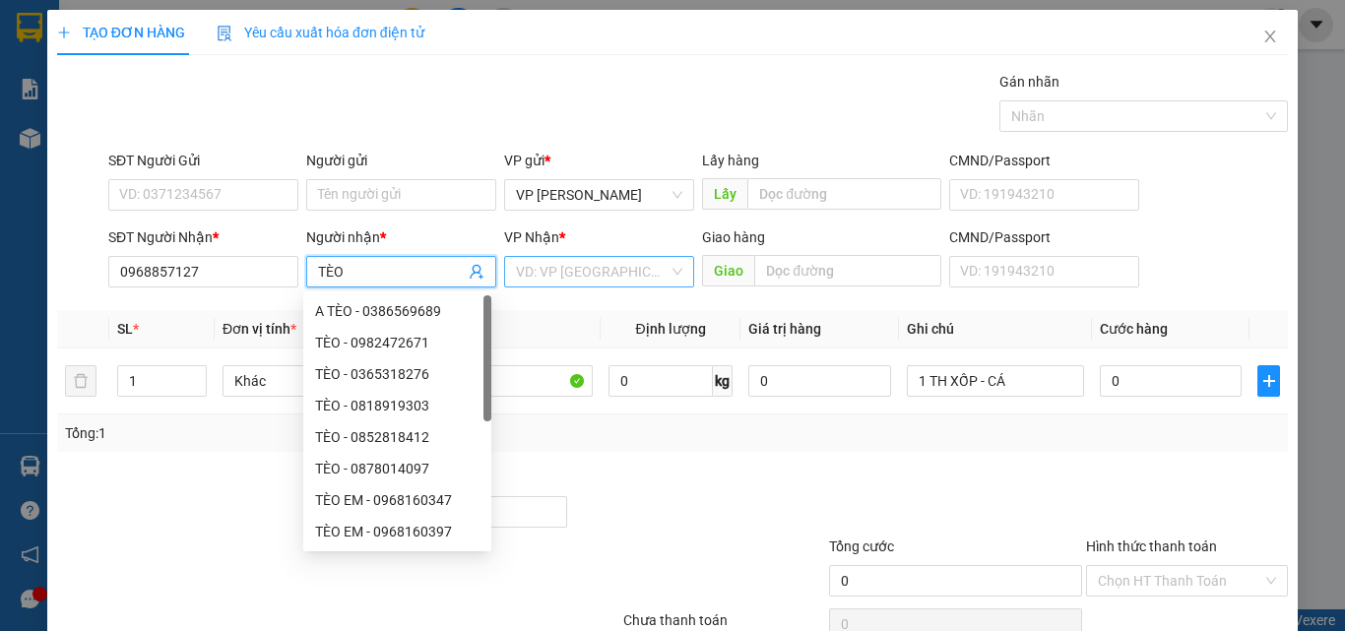
click at [657, 287] on div "VD: VP Sài Gòn" at bounding box center [599, 272] width 190 height 32
type input "TÈO"
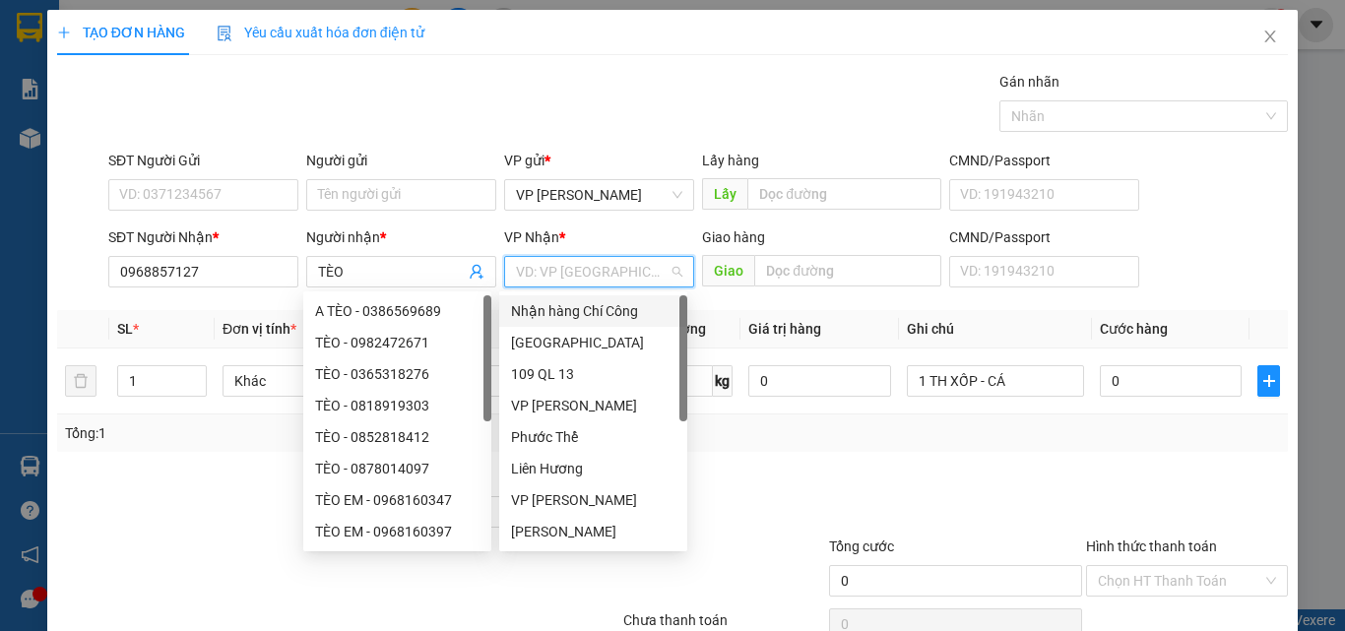
click at [631, 280] on input "search" at bounding box center [592, 272] width 153 height 30
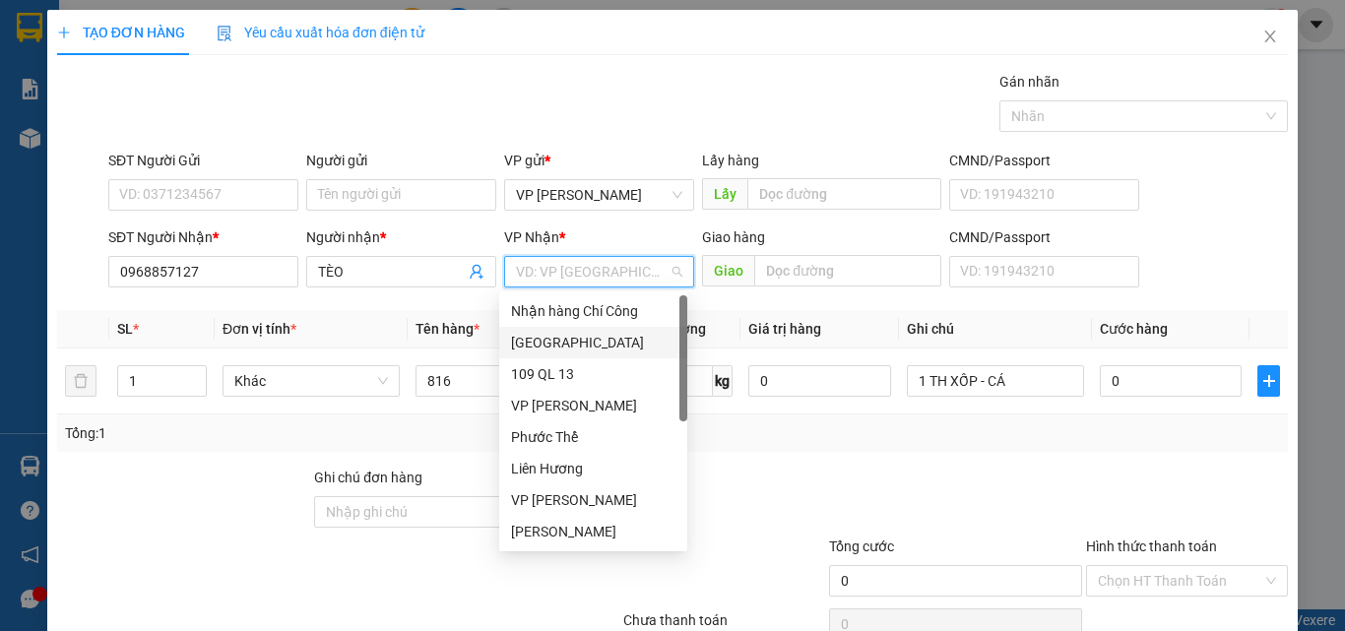
click at [543, 347] on div "[GEOGRAPHIC_DATA]" at bounding box center [593, 343] width 164 height 22
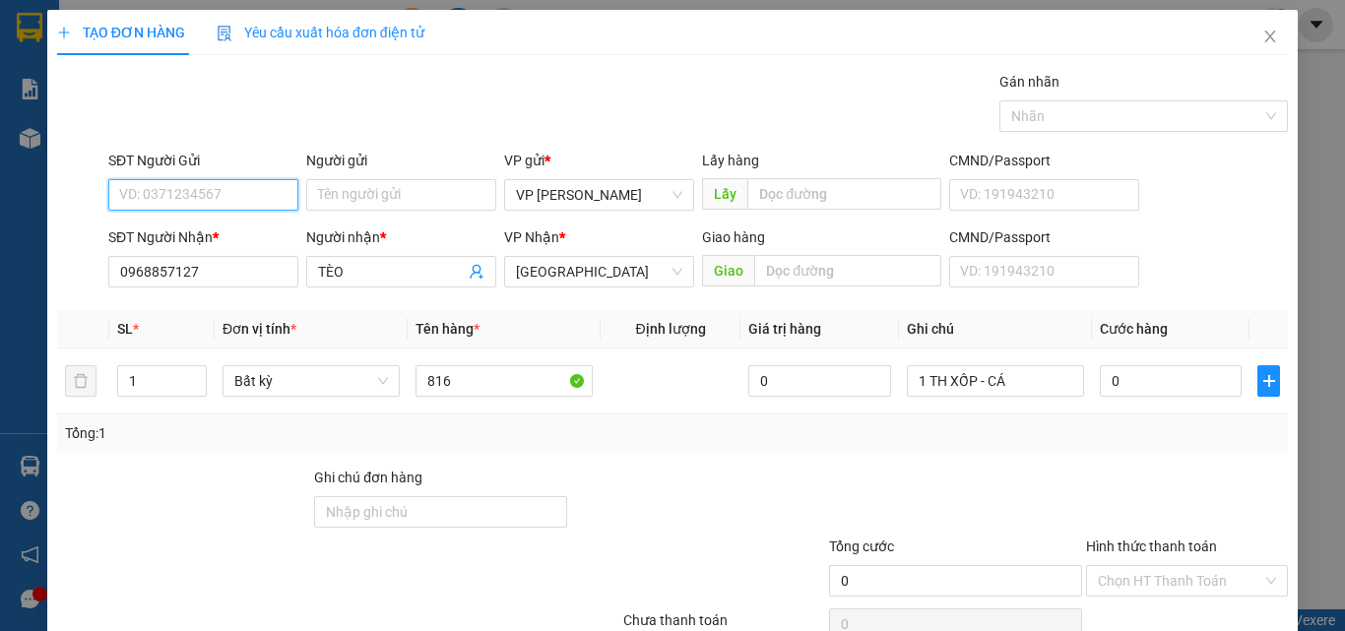
click at [202, 185] on input "SĐT Người Gửi" at bounding box center [203, 195] width 190 height 32
type input "0343423172"
click at [1143, 399] on div "0" at bounding box center [1171, 380] width 142 height 39
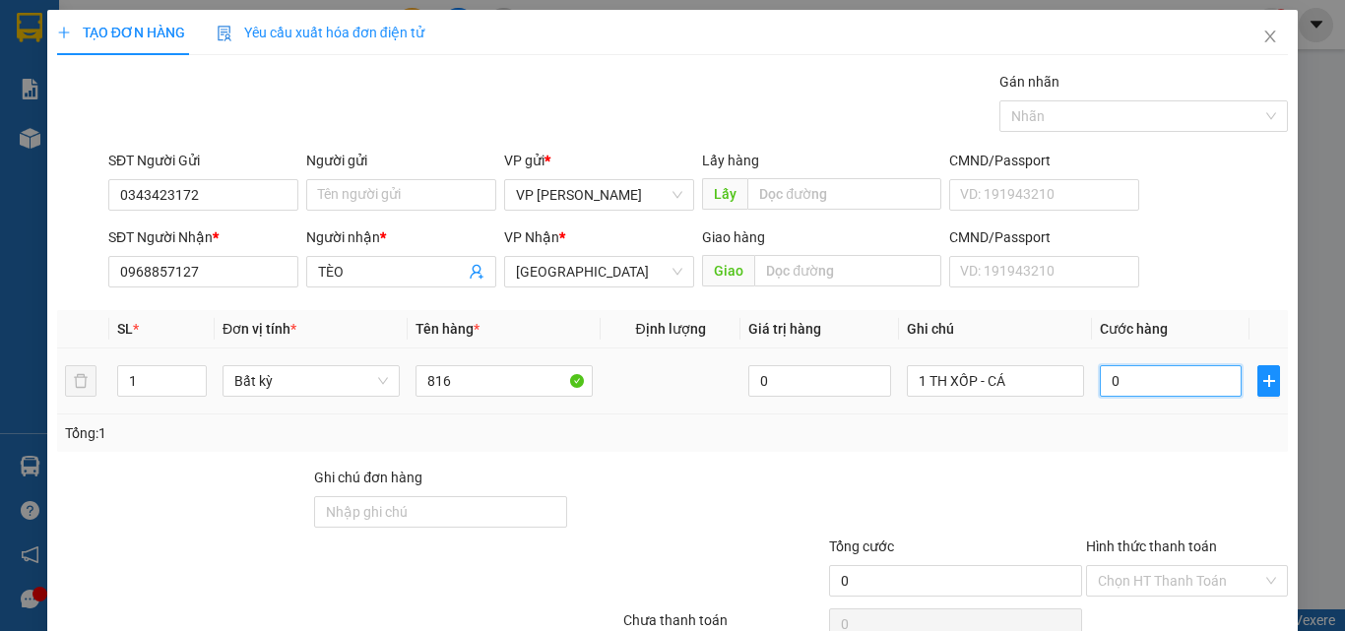
click at [1138, 383] on input "0" at bounding box center [1171, 381] width 142 height 32
type input "4"
type input "40"
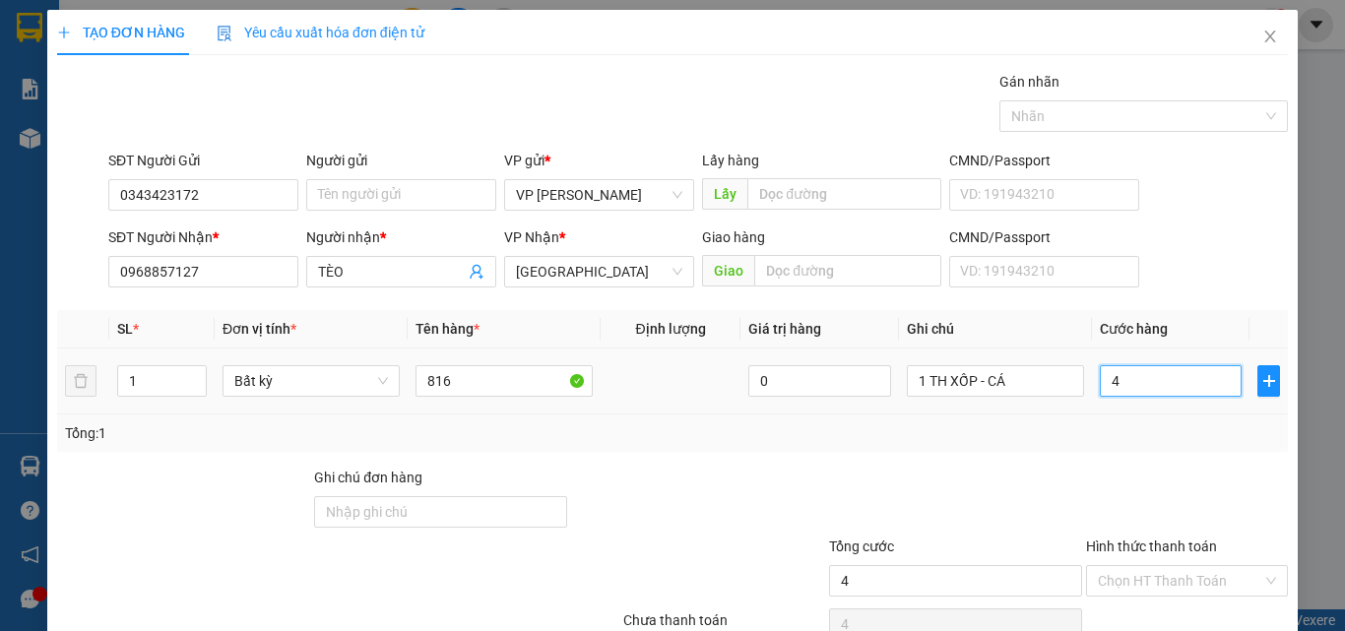
type input "40"
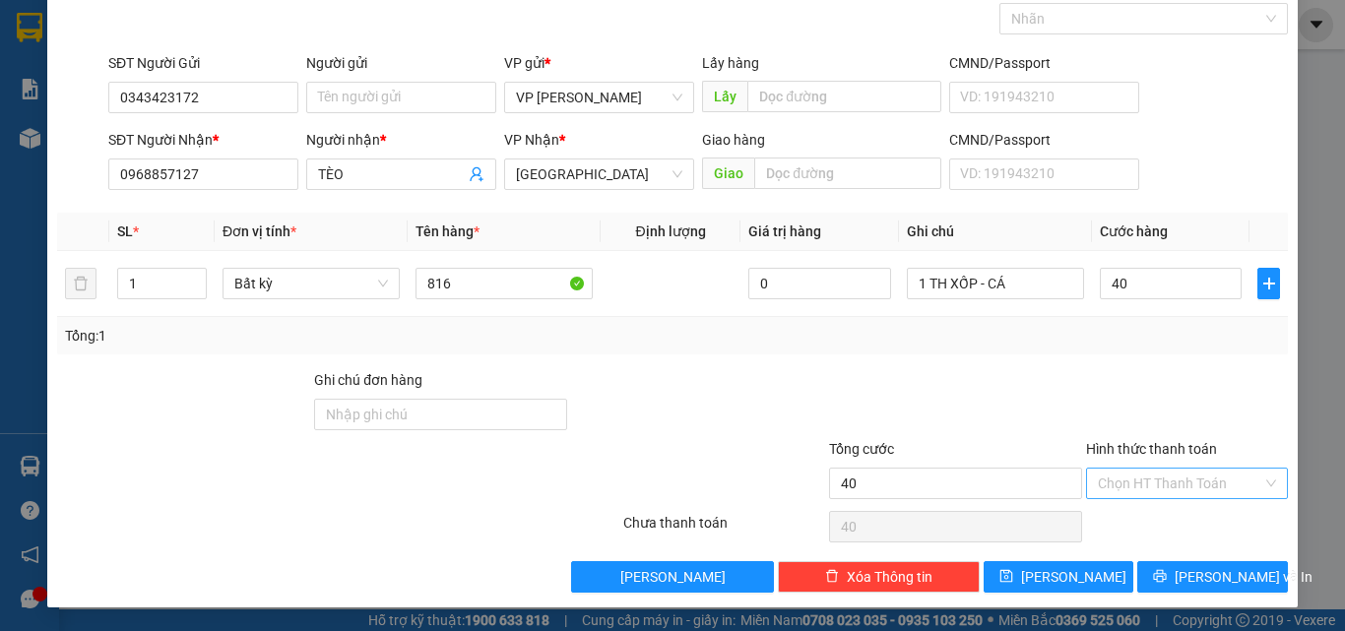
type input "40.000"
click at [1149, 469] on input "Hình thức thanh toán" at bounding box center [1180, 484] width 164 height 30
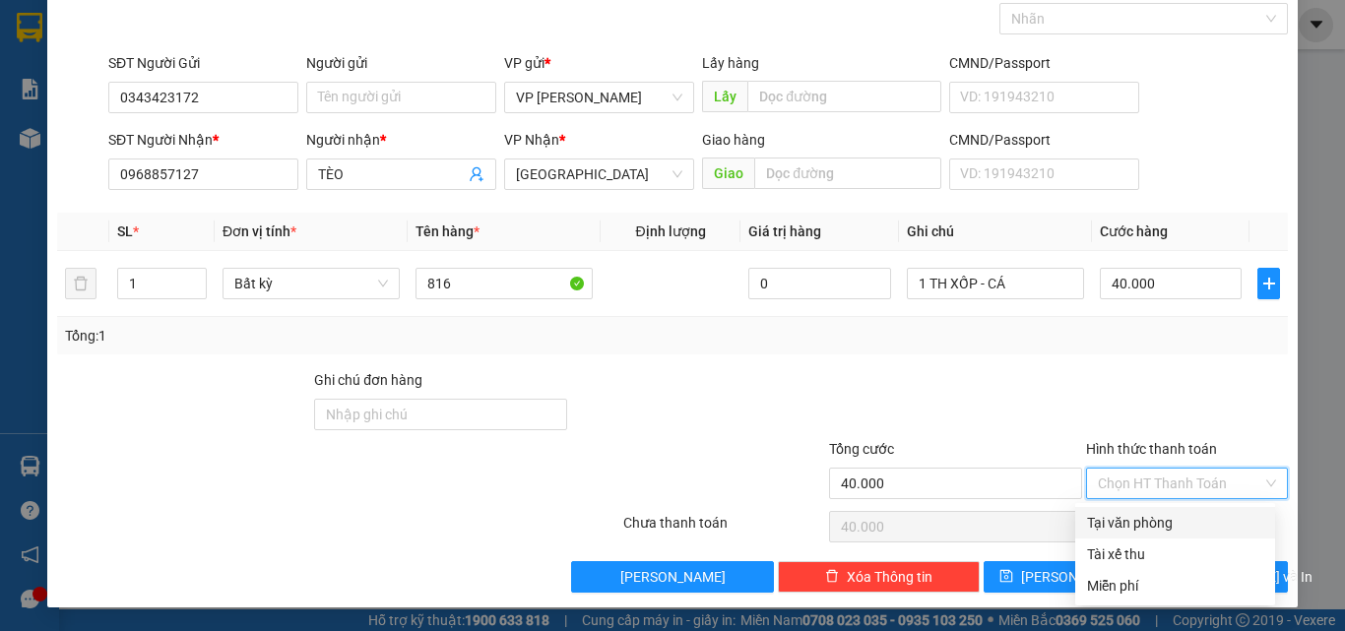
drag, startPoint x: 1143, startPoint y: 503, endPoint x: 1180, endPoint y: 543, distance: 54.4
click at [1142, 503] on div "Transit Pickup Surcharge Ids Transit Deliver Surcharge Ids Transit Deliver Surc…" at bounding box center [672, 282] width 1231 height 619
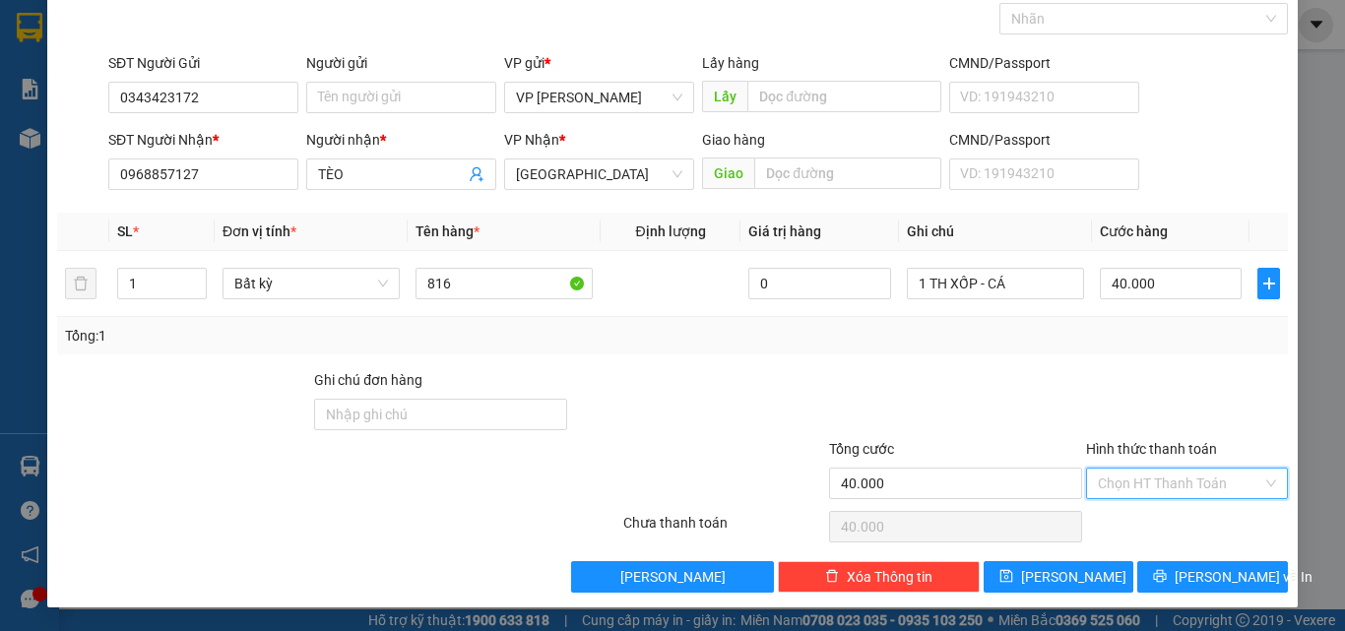
drag, startPoint x: 1146, startPoint y: 483, endPoint x: 1152, endPoint y: 544, distance: 61.3
click at [1146, 486] on input "Hình thức thanh toán" at bounding box center [1180, 484] width 164 height 30
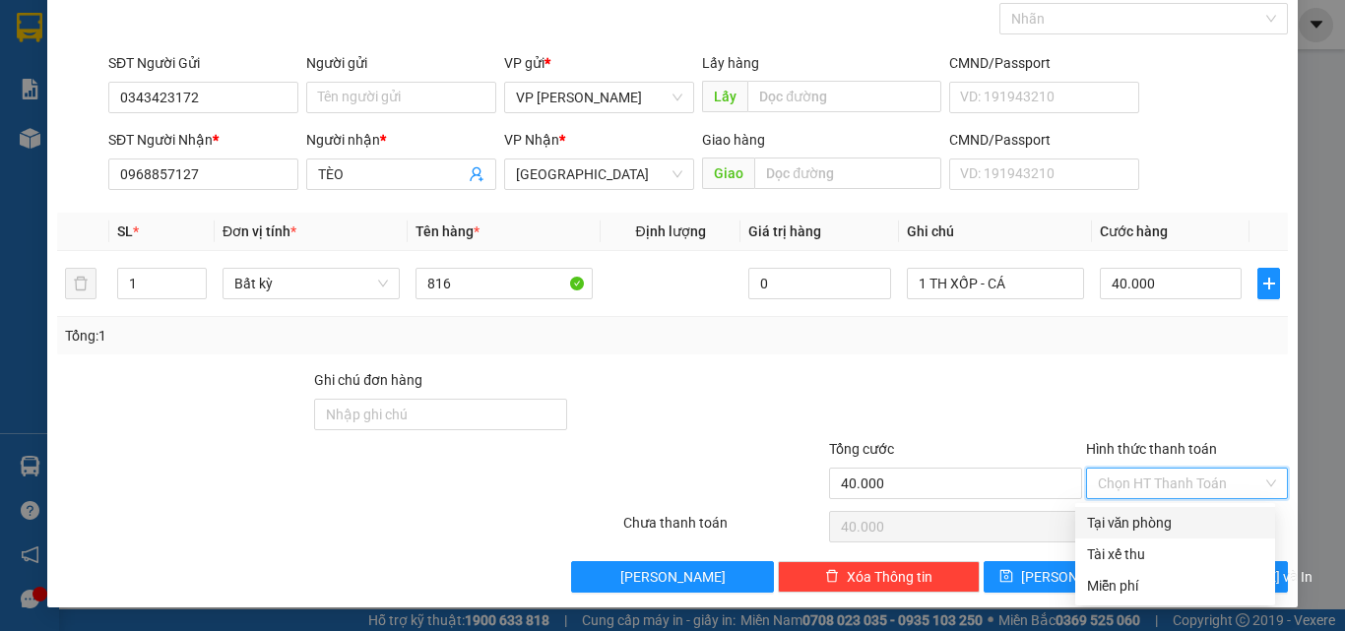
click at [1145, 523] on div "Tại văn phòng" at bounding box center [1175, 523] width 176 height 22
type input "0"
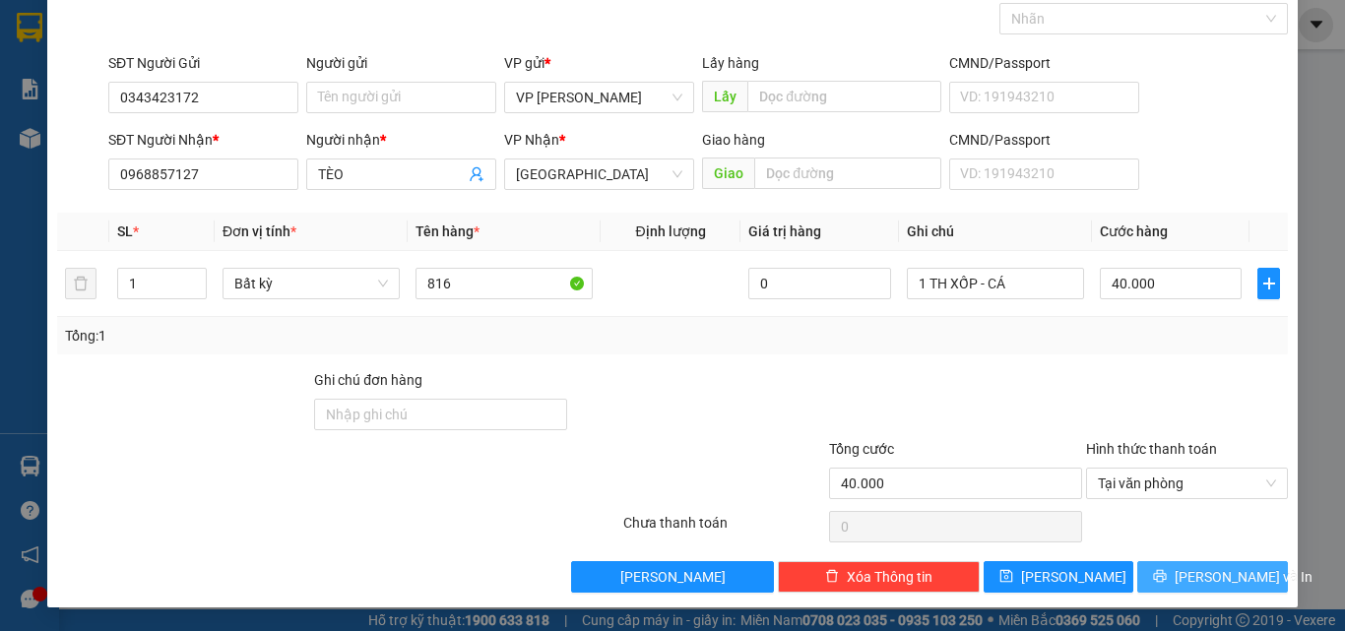
click at [1192, 572] on span "Lưu và In" at bounding box center [1244, 577] width 138 height 22
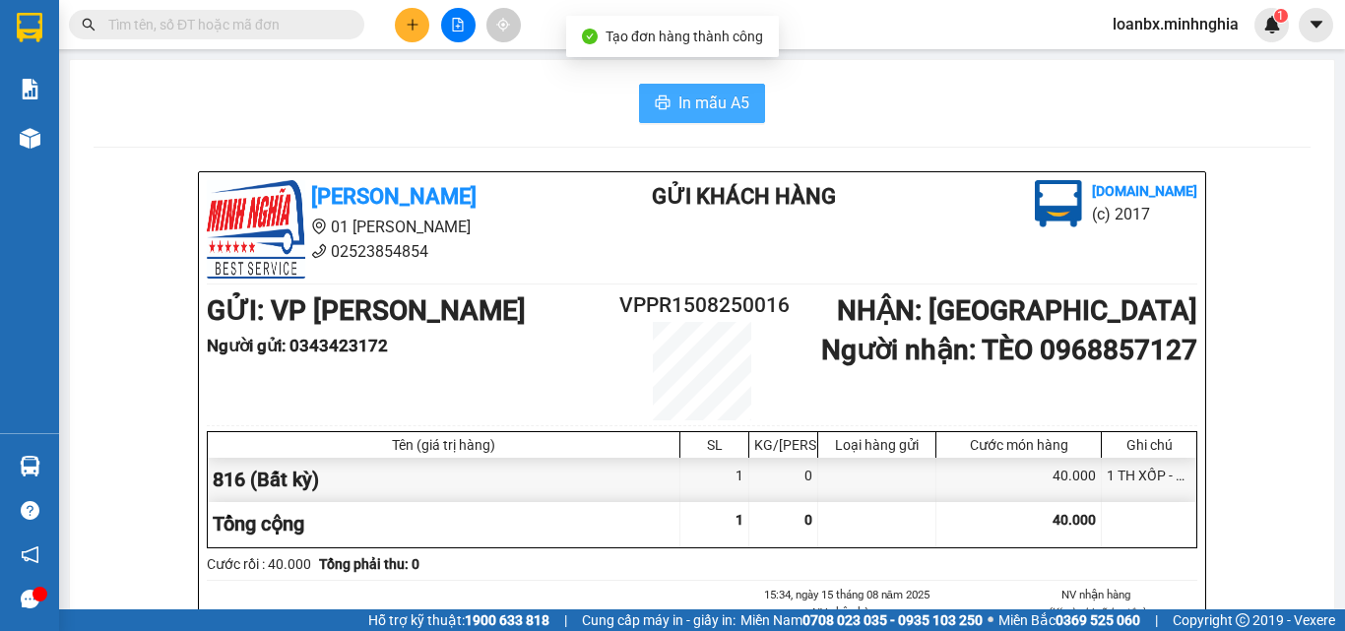
click at [677, 116] on button "In mẫu A5" at bounding box center [702, 103] width 126 height 39
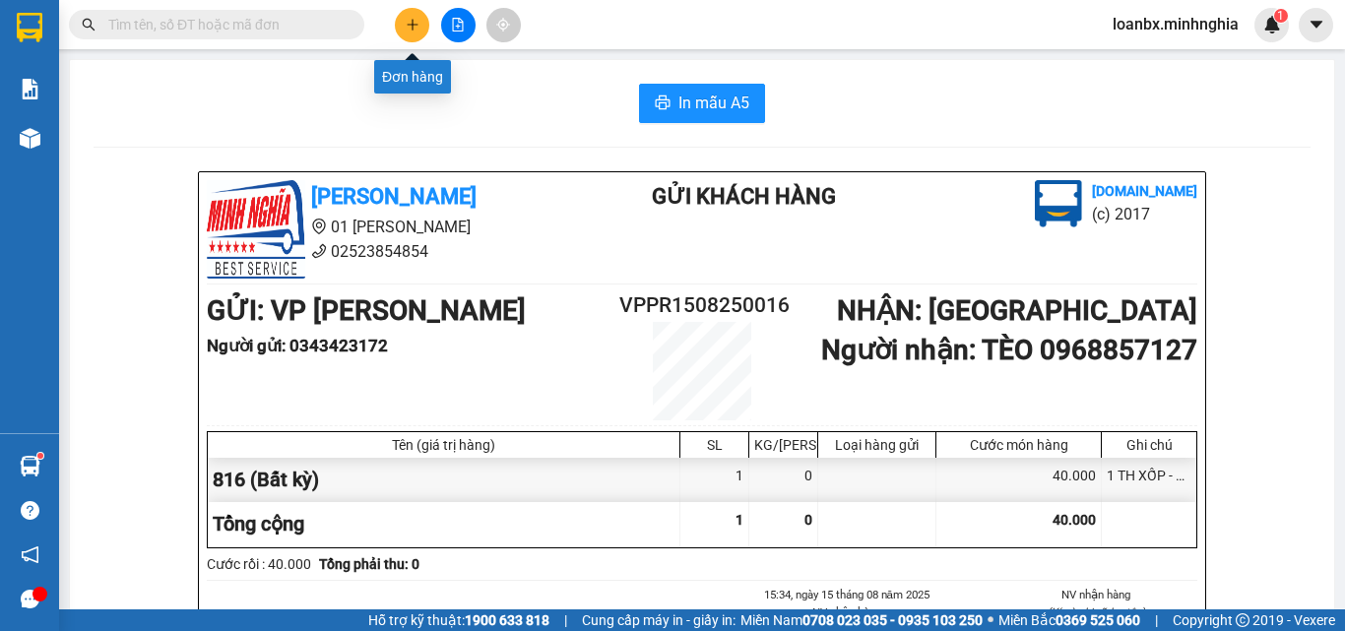
click at [406, 23] on icon "plus" at bounding box center [413, 25] width 14 height 14
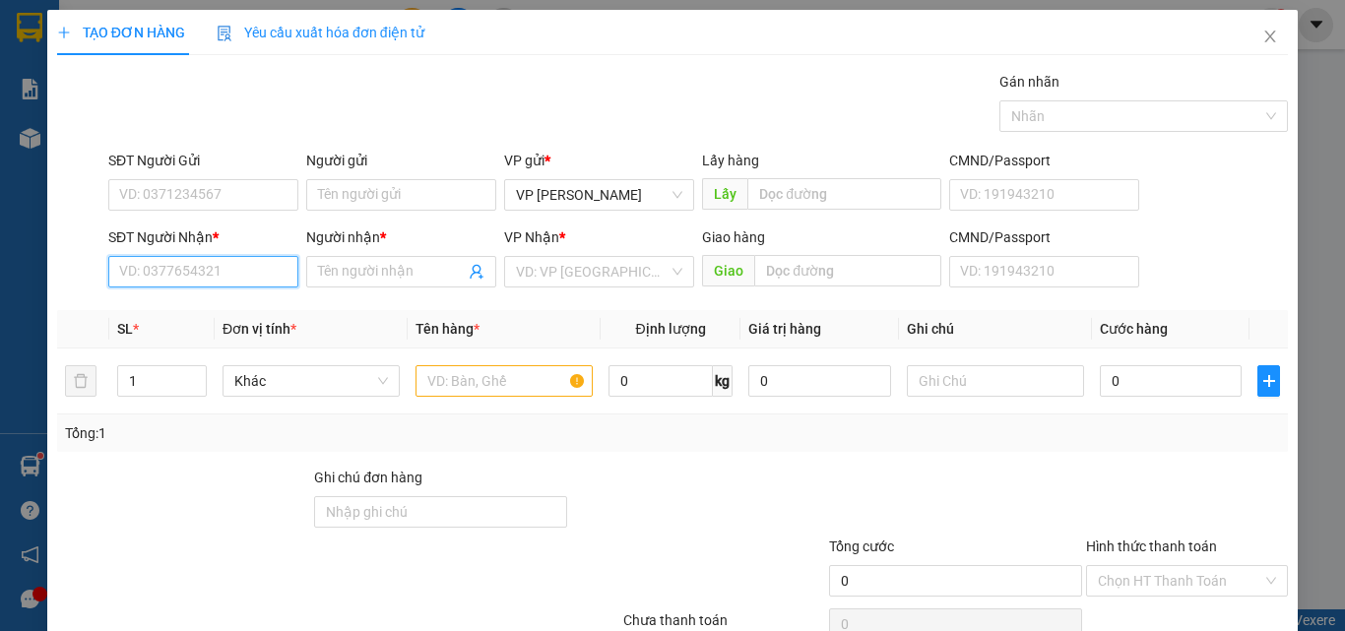
click at [193, 280] on input "SĐT Người Nhận *" at bounding box center [203, 272] width 190 height 32
click at [192, 314] on div "0827128012 - HIỀN" at bounding box center [201, 311] width 164 height 22
type input "0827128012"
type input "HIỀN"
type input "0827128012"
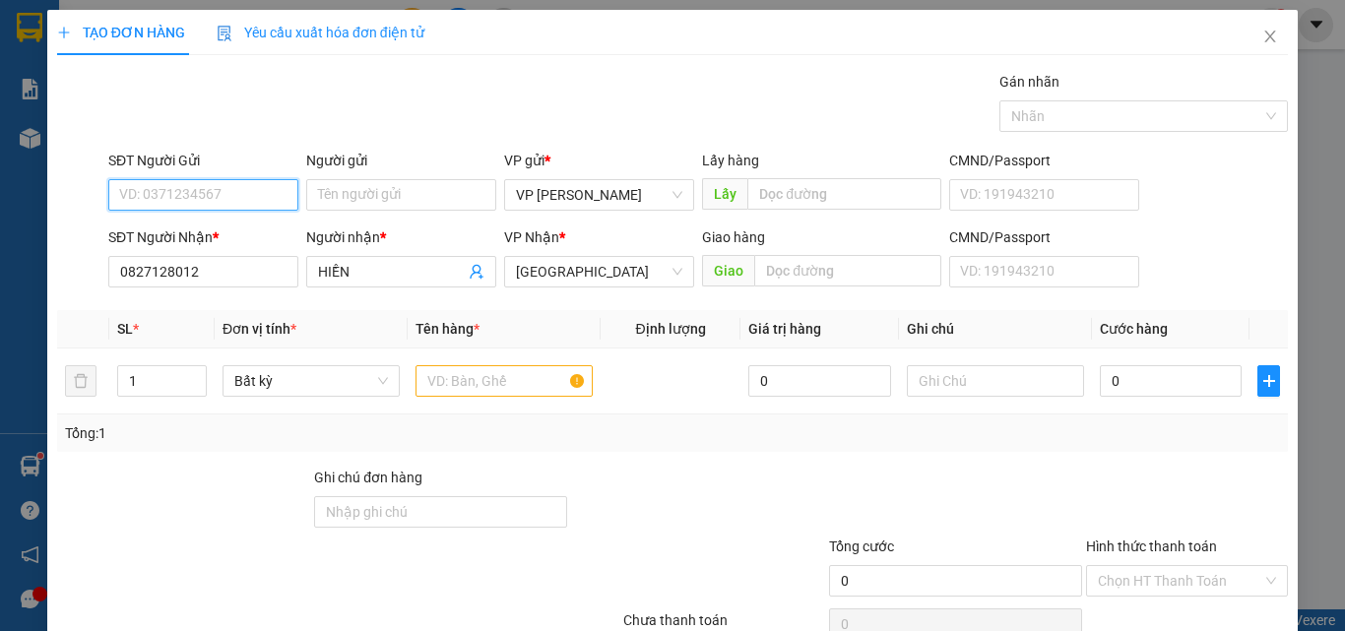
click at [211, 199] on input "SĐT Người Gửi" at bounding box center [203, 195] width 190 height 32
click at [193, 233] on div "0866643662" at bounding box center [201, 234] width 164 height 22
type input "0866643662"
click at [538, 376] on input "text" at bounding box center [503, 381] width 177 height 32
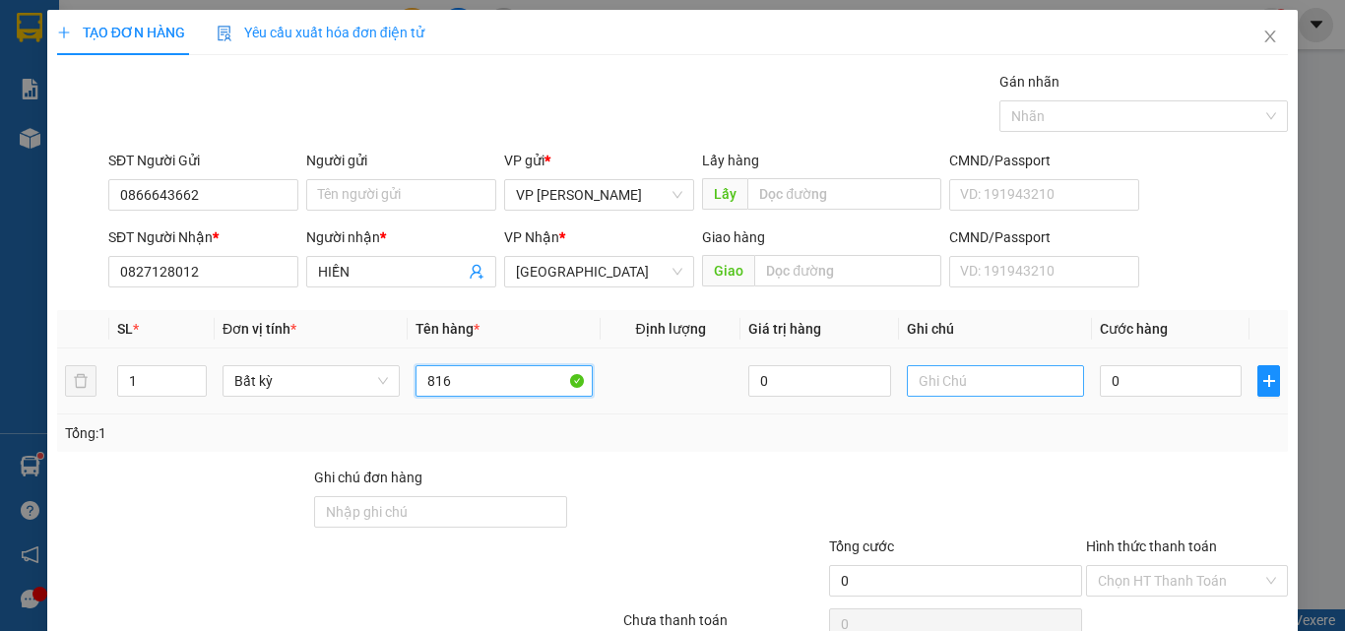
type input "816"
click at [985, 385] on input "text" at bounding box center [995, 381] width 177 height 32
type input "1 TH XỐP - CÁ"
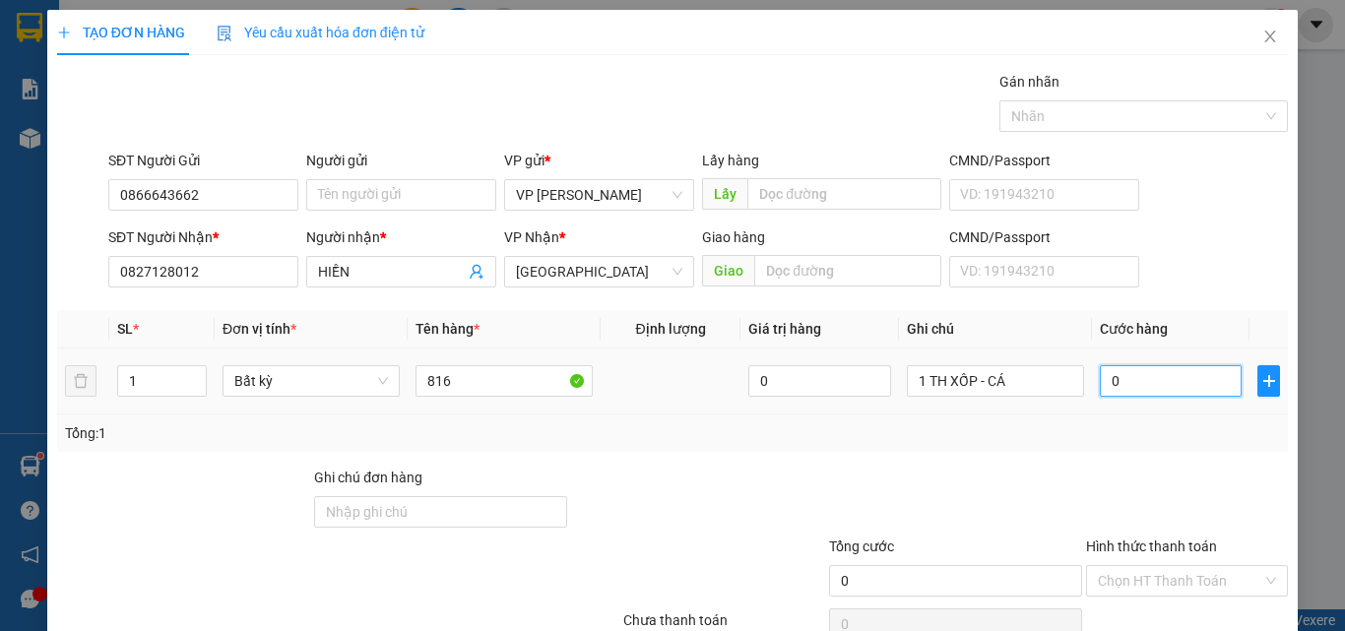
click at [1173, 395] on input "0" at bounding box center [1171, 381] width 142 height 32
type input "8"
type input "80"
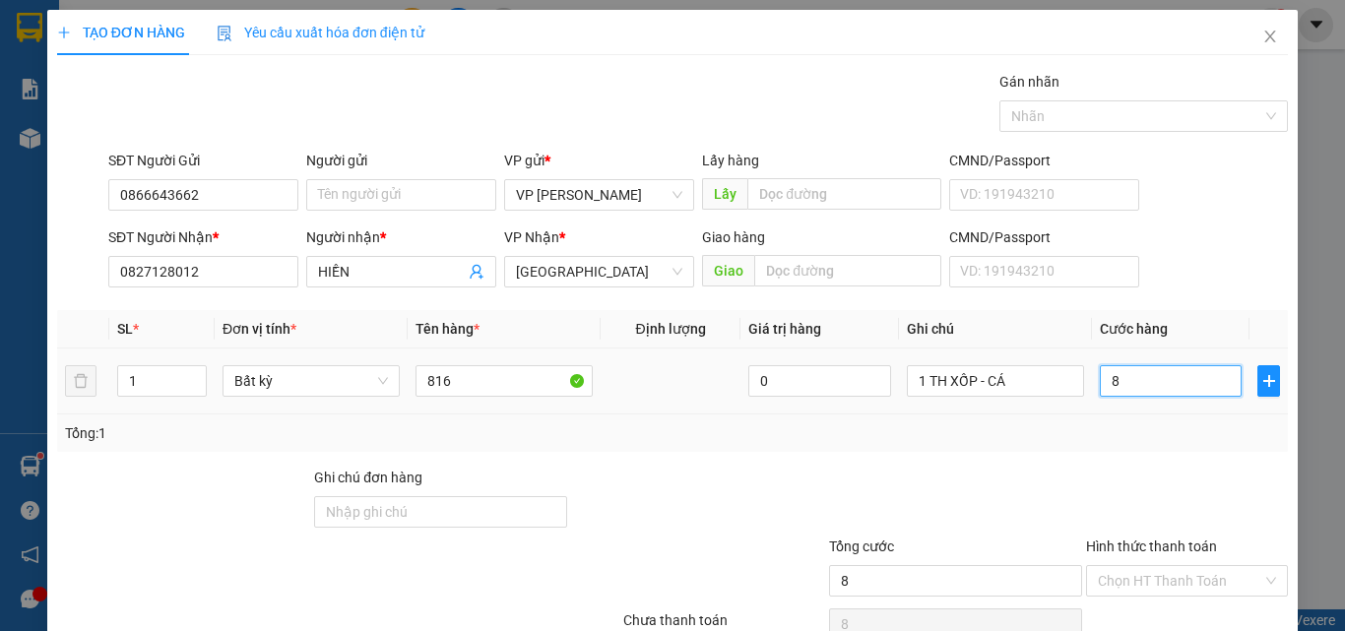
type input "80"
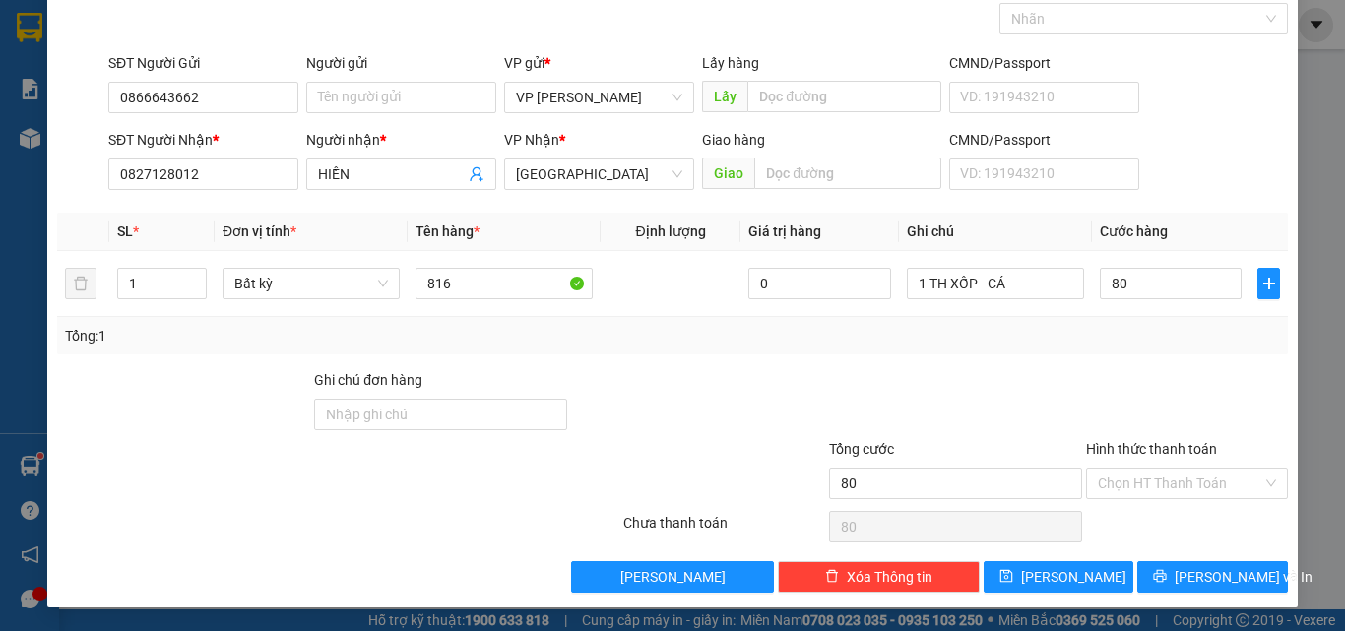
type input "80.000"
click at [1176, 505] on div "Transit Pickup Surcharge Ids Transit Deliver Surcharge Ids Transit Deliver Surc…" at bounding box center [672, 282] width 1231 height 619
click at [1175, 489] on input "Hình thức thanh toán" at bounding box center [1180, 484] width 164 height 30
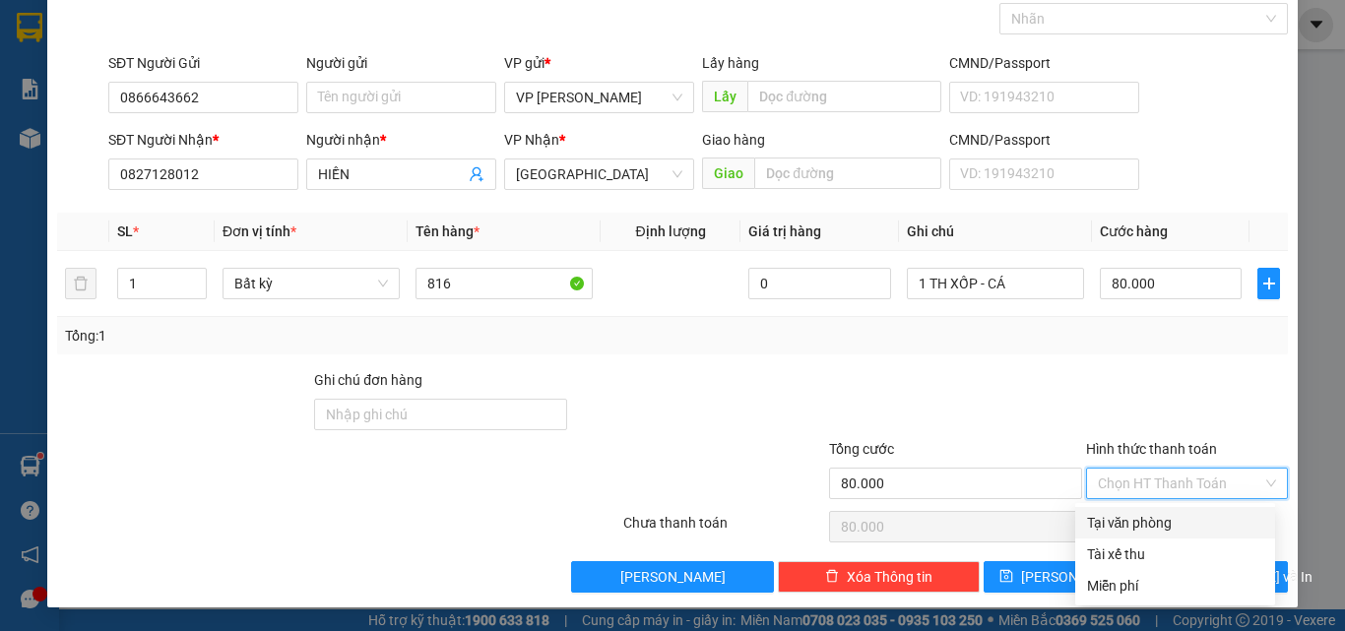
click at [1161, 520] on div "Tại văn phòng" at bounding box center [1175, 523] width 176 height 22
type input "0"
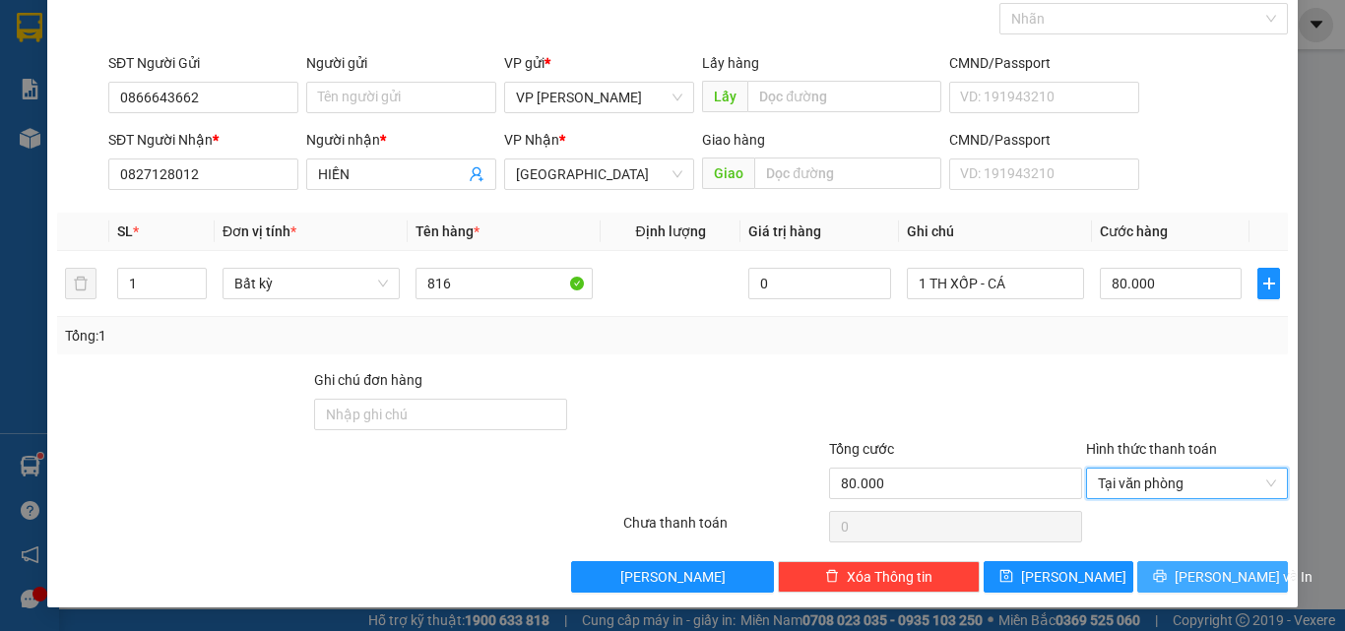
click at [1259, 582] on button "Lưu và In" at bounding box center [1212, 577] width 151 height 32
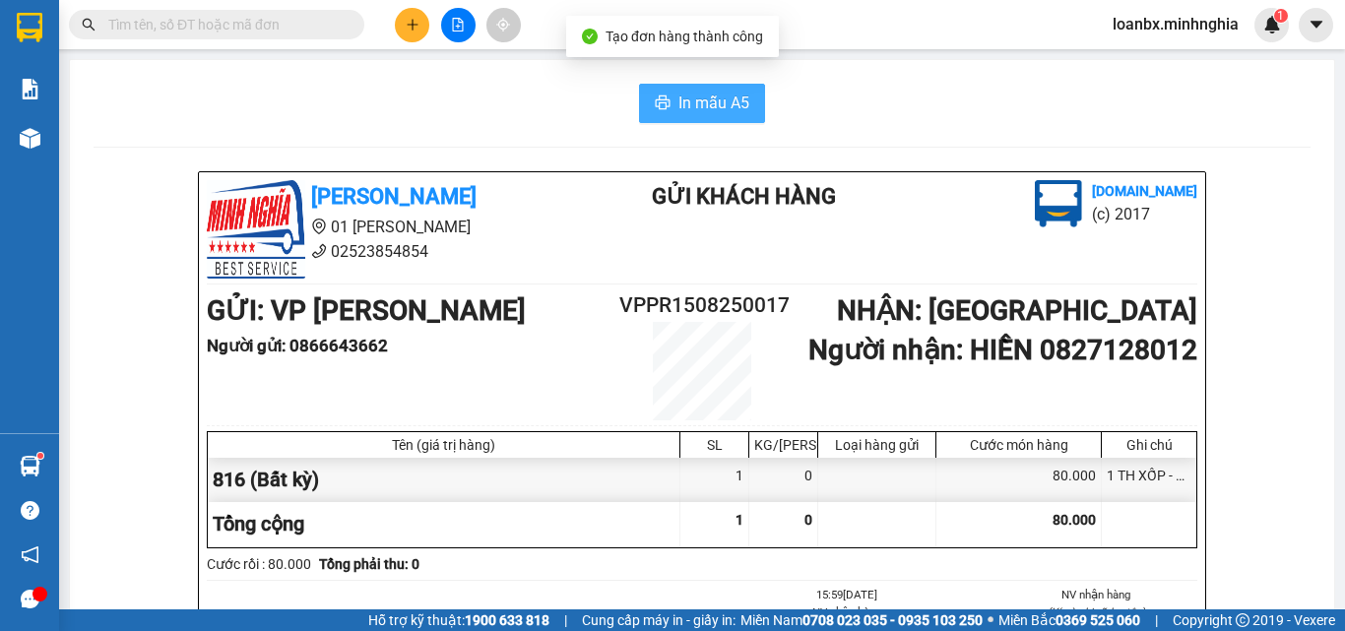
click at [705, 92] on span "In mẫu A5" at bounding box center [713, 103] width 71 height 25
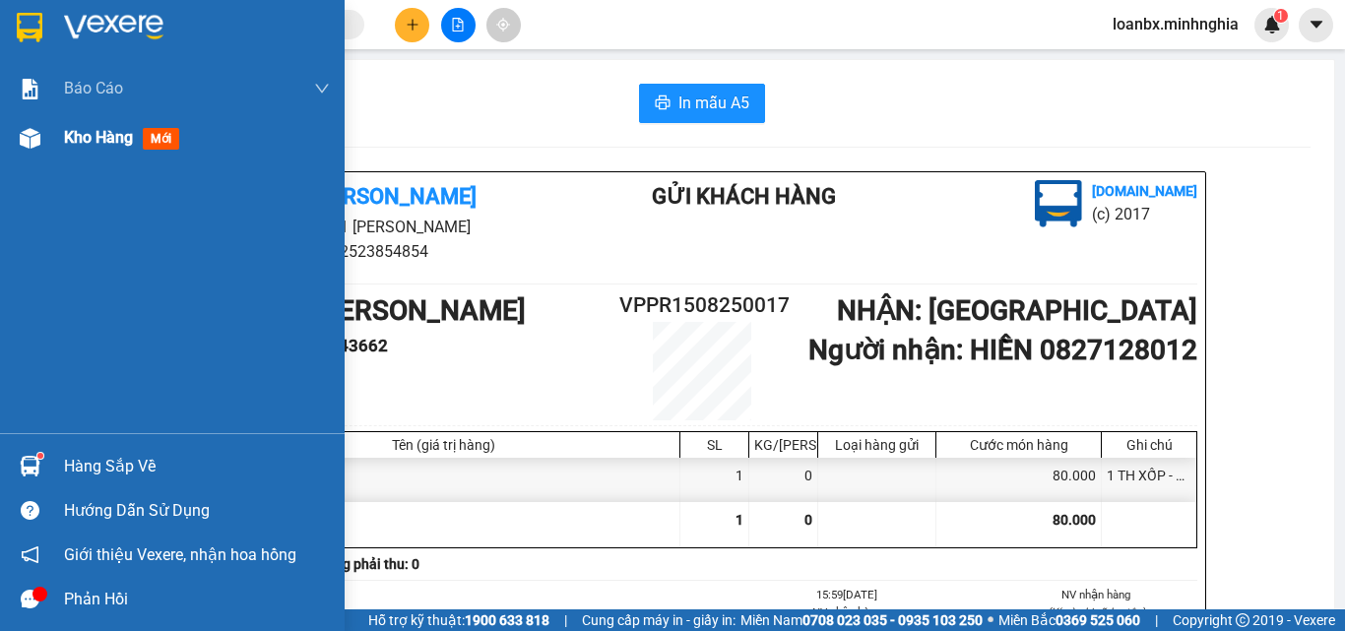
click at [45, 140] on div at bounding box center [30, 138] width 34 height 34
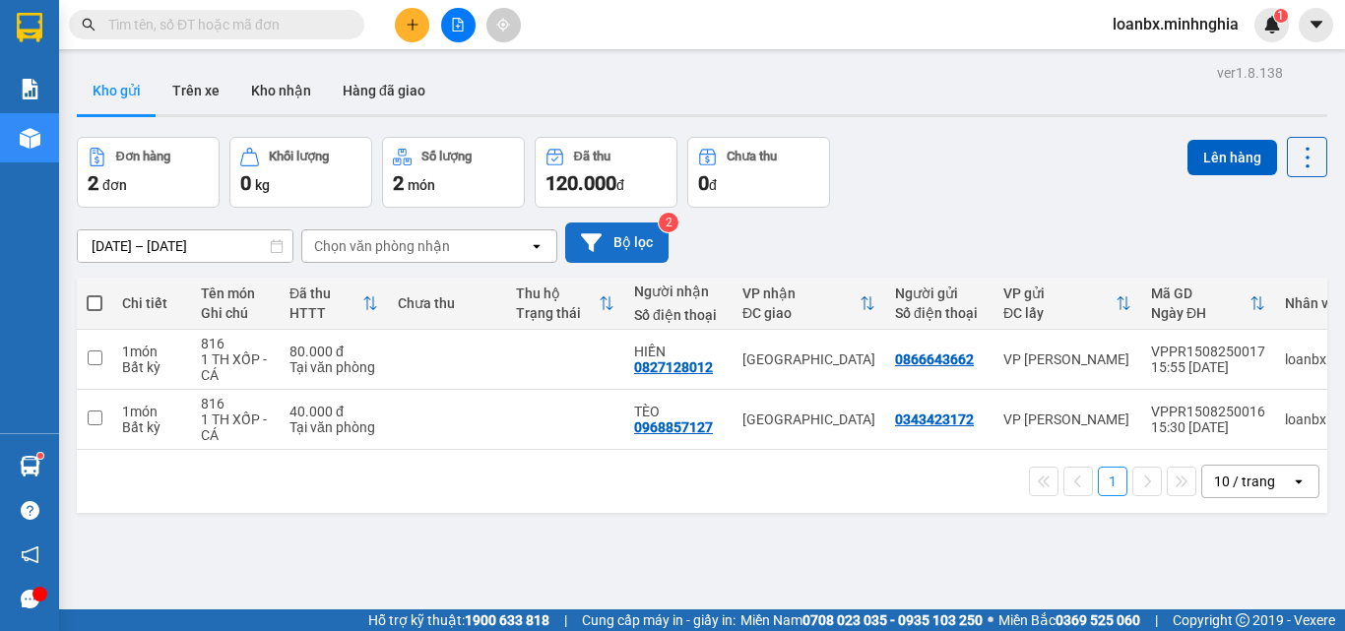
click at [626, 257] on button "Bộ lọc" at bounding box center [616, 243] width 103 height 40
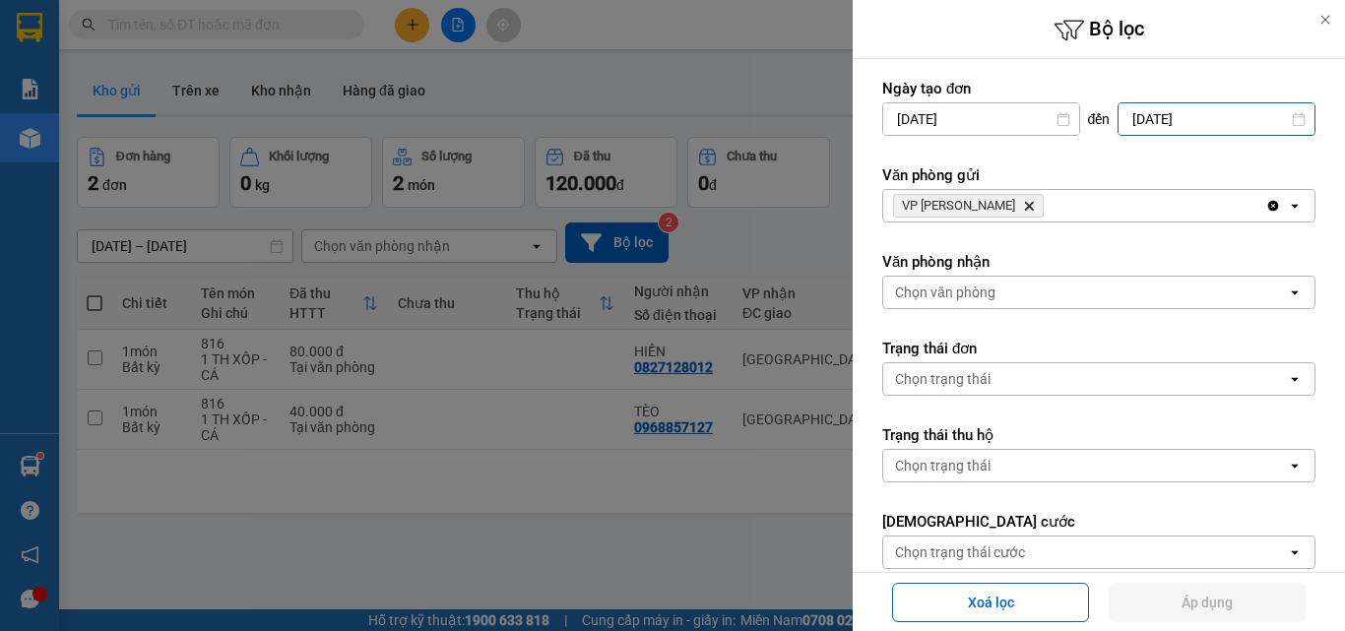
click at [1145, 120] on input "[DATE]" at bounding box center [1216, 119] width 196 height 32
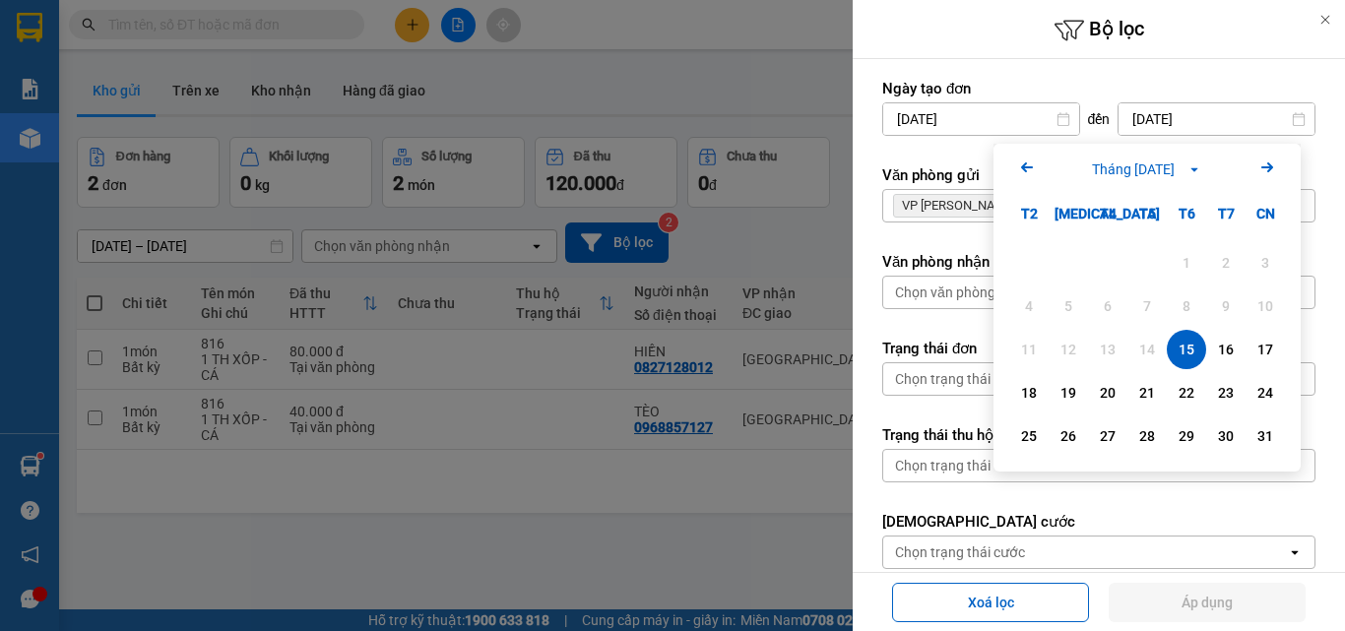
click at [1178, 350] on div "15" at bounding box center [1187, 350] width 28 height 24
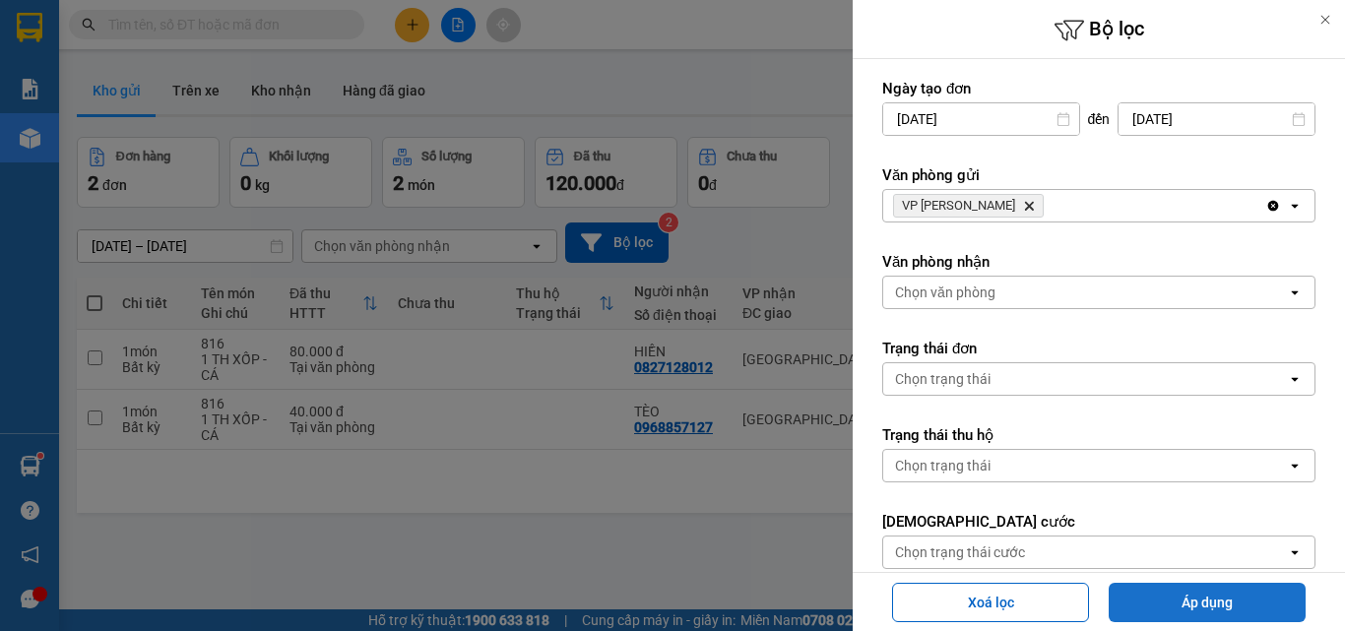
click at [1184, 610] on button "Áp dụng" at bounding box center [1207, 602] width 197 height 39
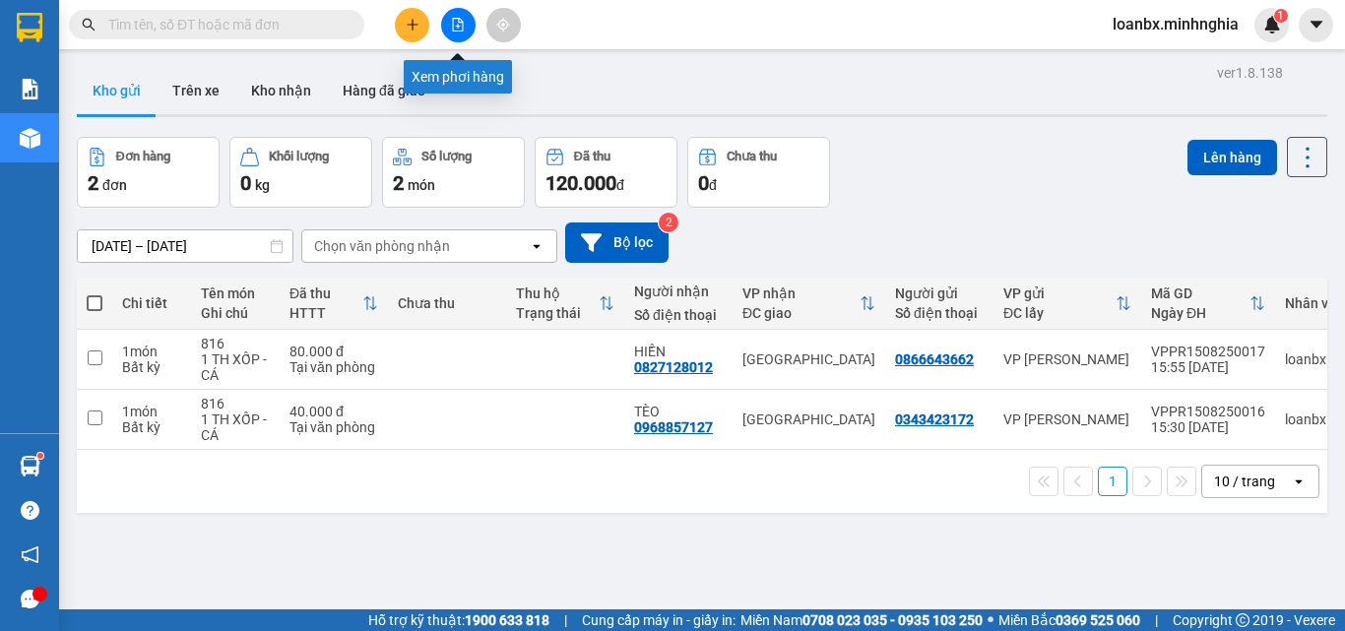
click at [444, 26] on button at bounding box center [458, 25] width 34 height 34
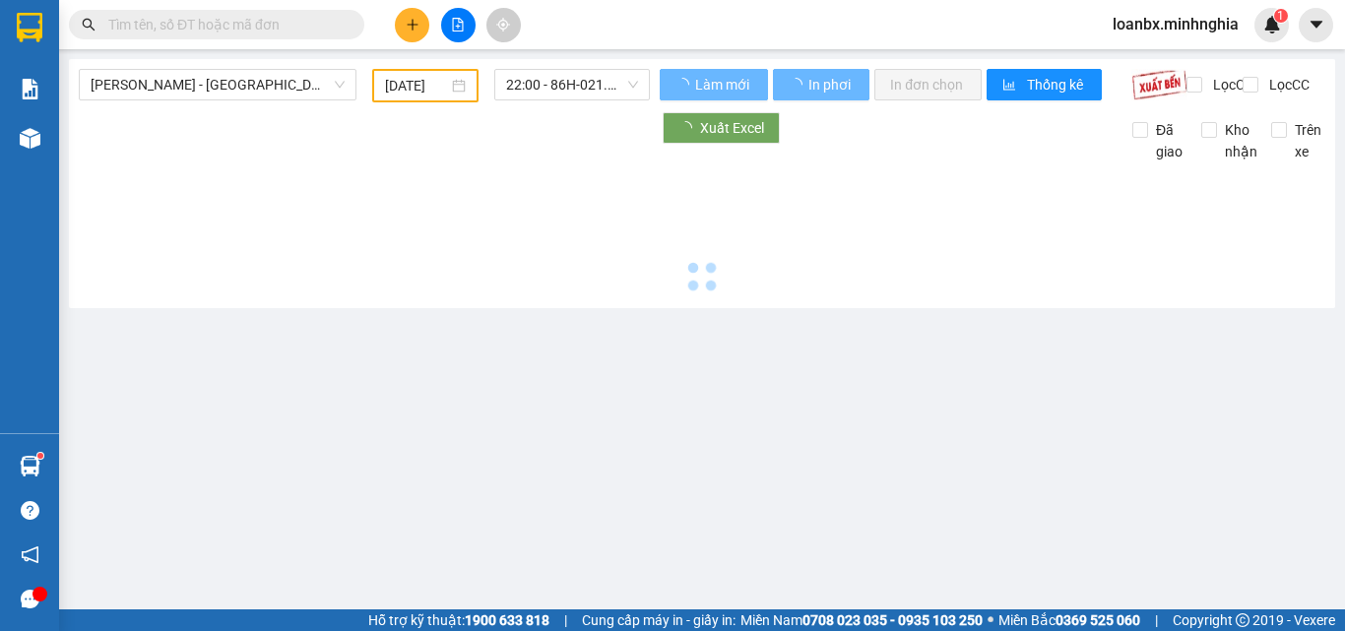
type input "[DATE]"
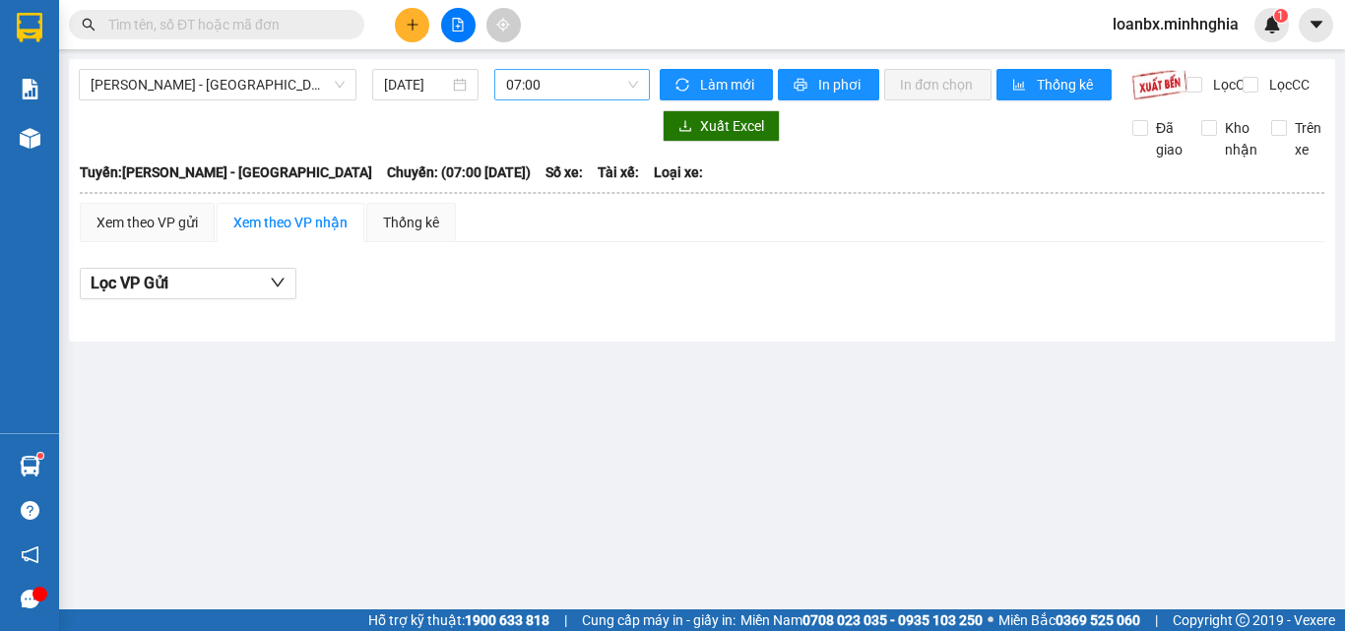
click at [613, 71] on span "07:00" at bounding box center [572, 85] width 132 height 30
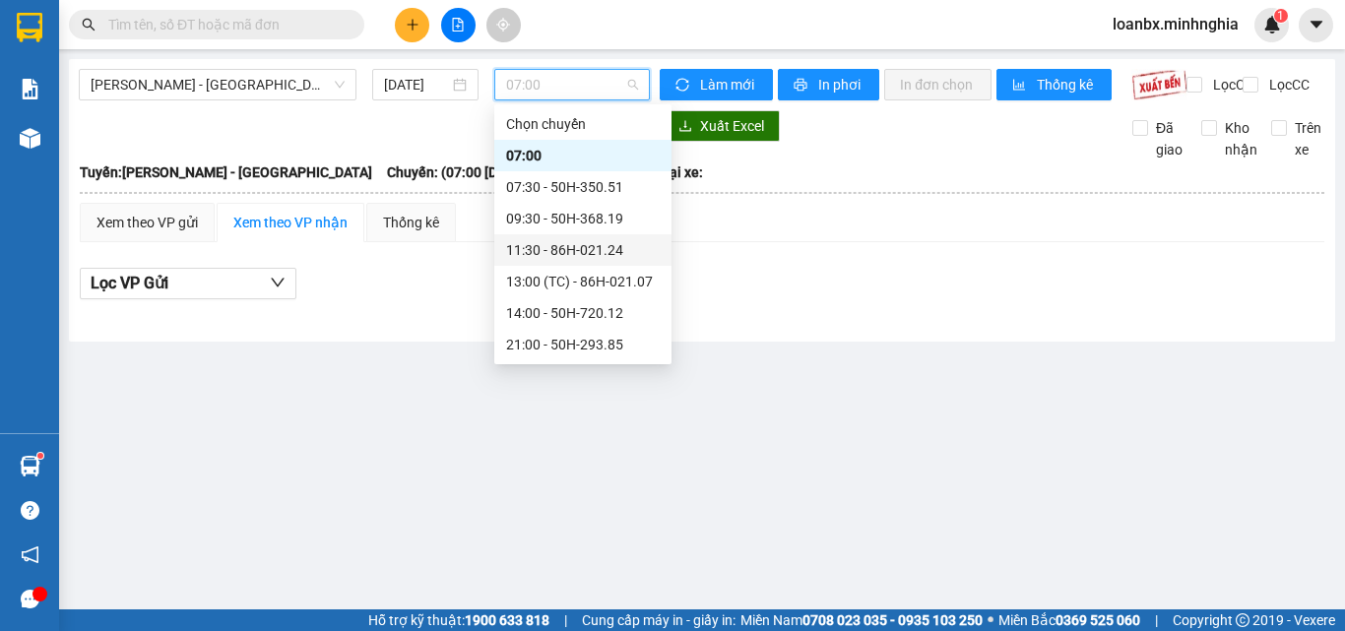
click at [547, 256] on div "11:30 - 86H-021.24" at bounding box center [583, 250] width 154 height 22
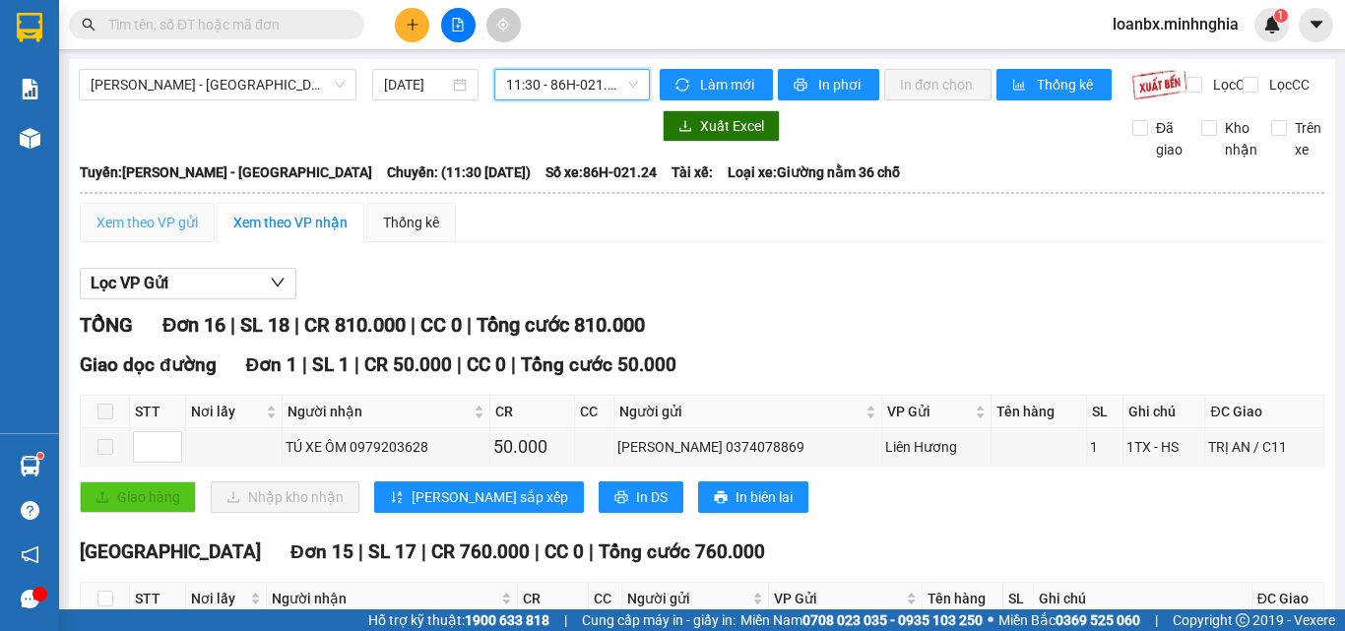
click at [155, 224] on div "Xem theo VP gửi" at bounding box center [147, 222] width 135 height 39
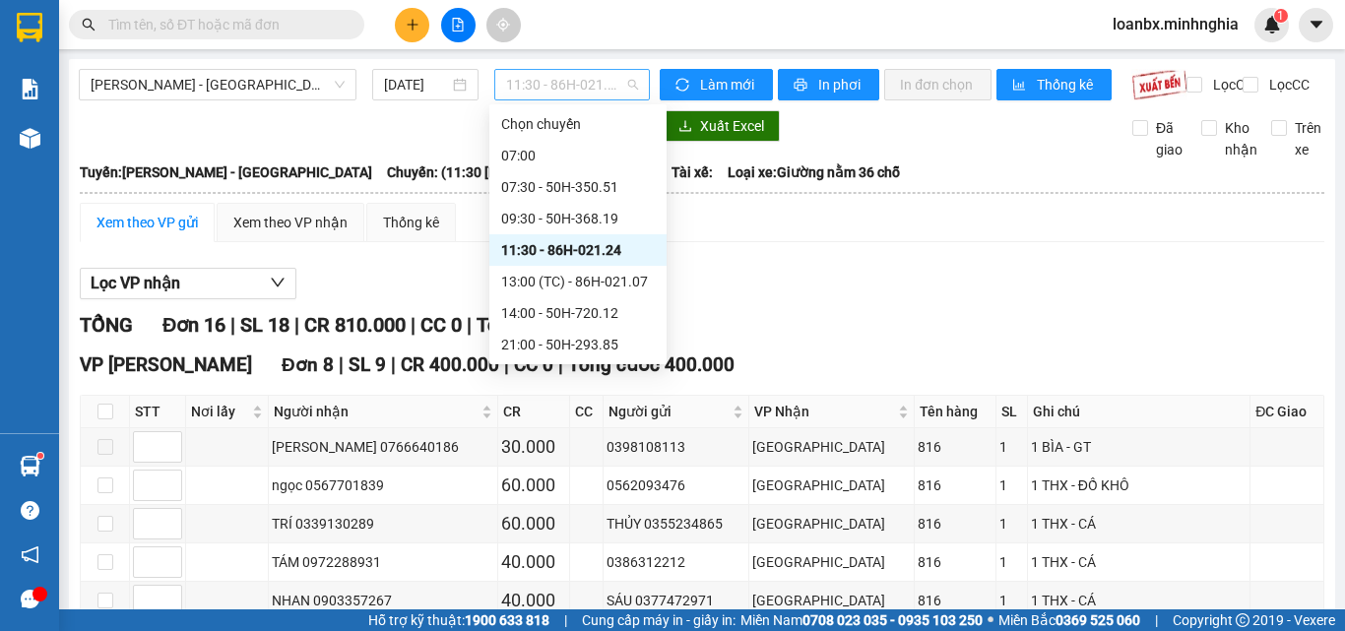
click at [528, 89] on span "11:30 - 86H-021.24" at bounding box center [572, 85] width 132 height 30
click at [548, 285] on div "13:00 (TC) - 86H-021.07" at bounding box center [578, 282] width 154 height 22
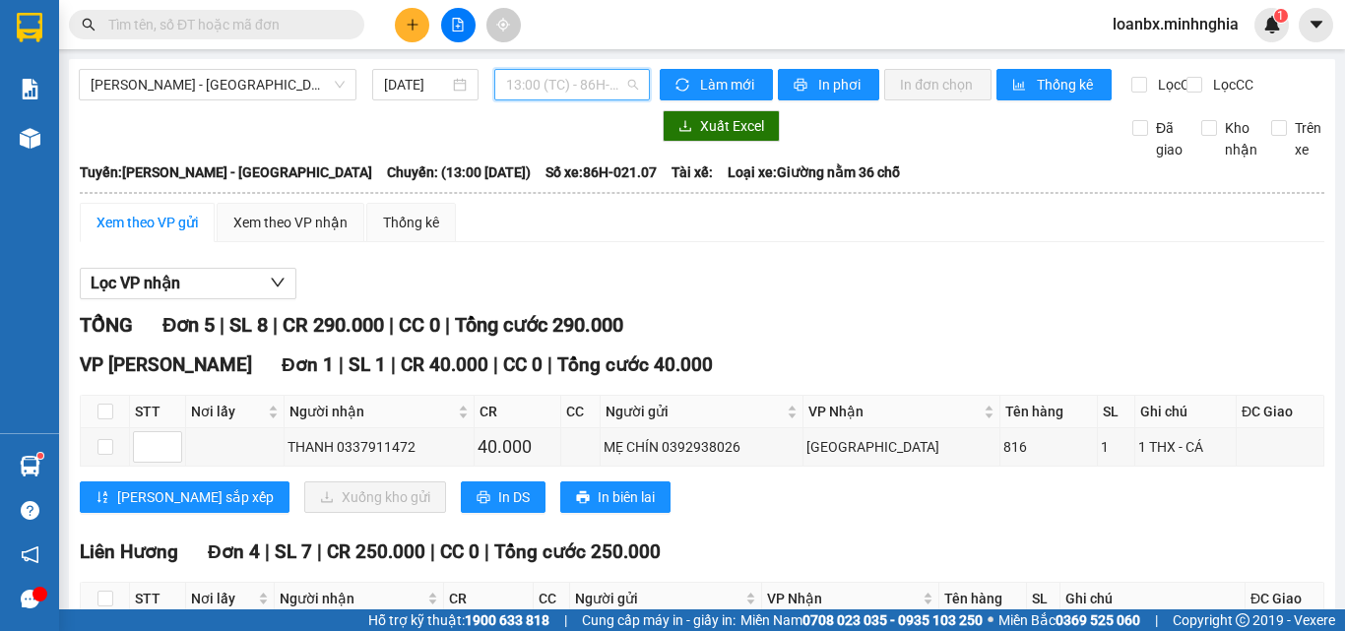
click at [568, 92] on span "13:00 (TC) - 86H-021.07" at bounding box center [572, 85] width 132 height 30
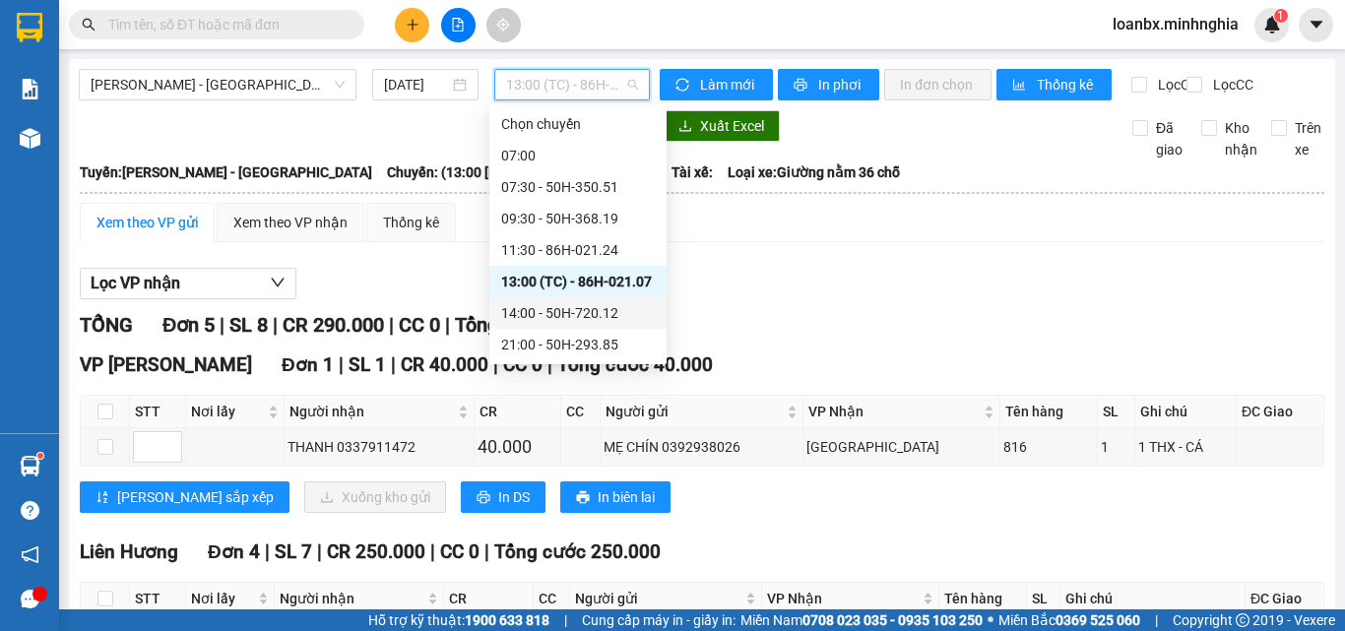
click at [548, 309] on div "14:00 - 50H-720.12" at bounding box center [578, 313] width 154 height 22
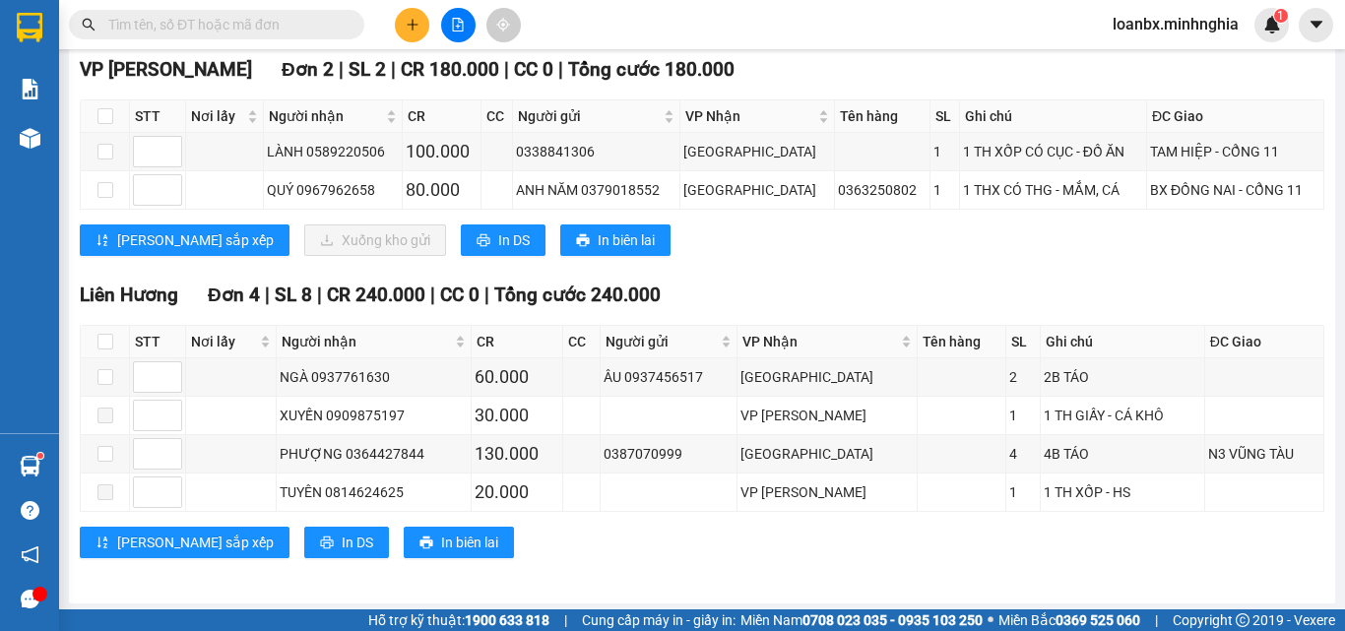
scroll to position [316, 0]
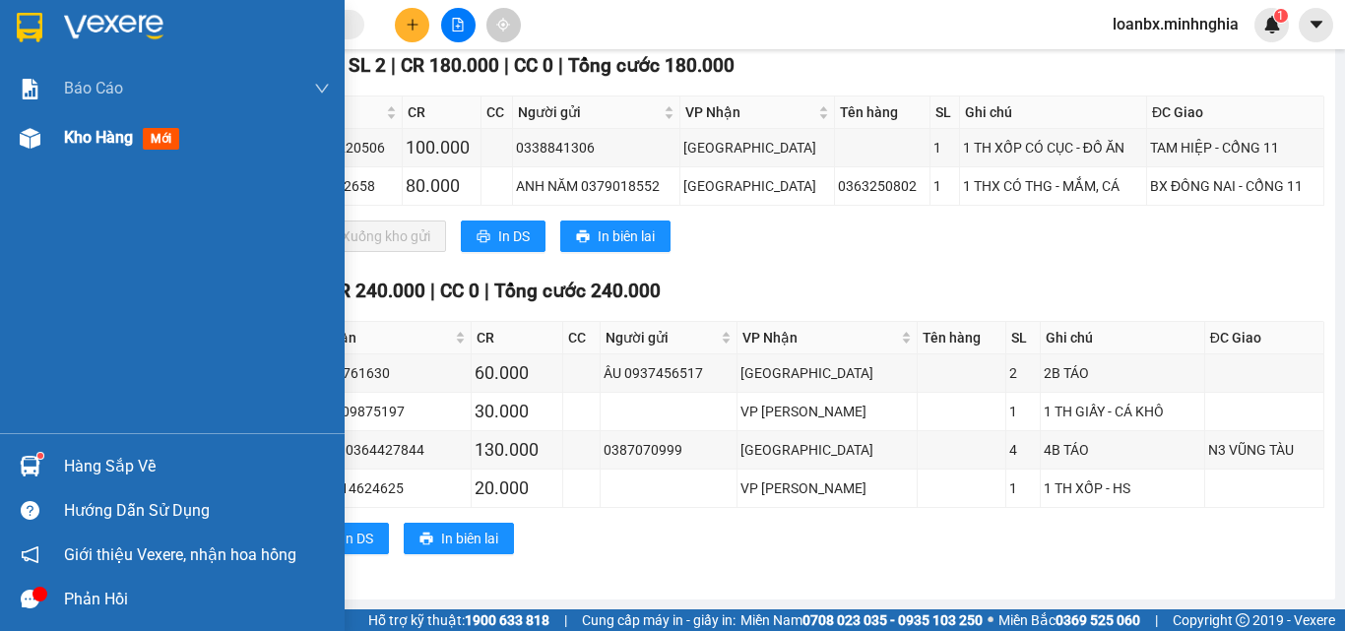
click at [17, 138] on div at bounding box center [30, 138] width 34 height 34
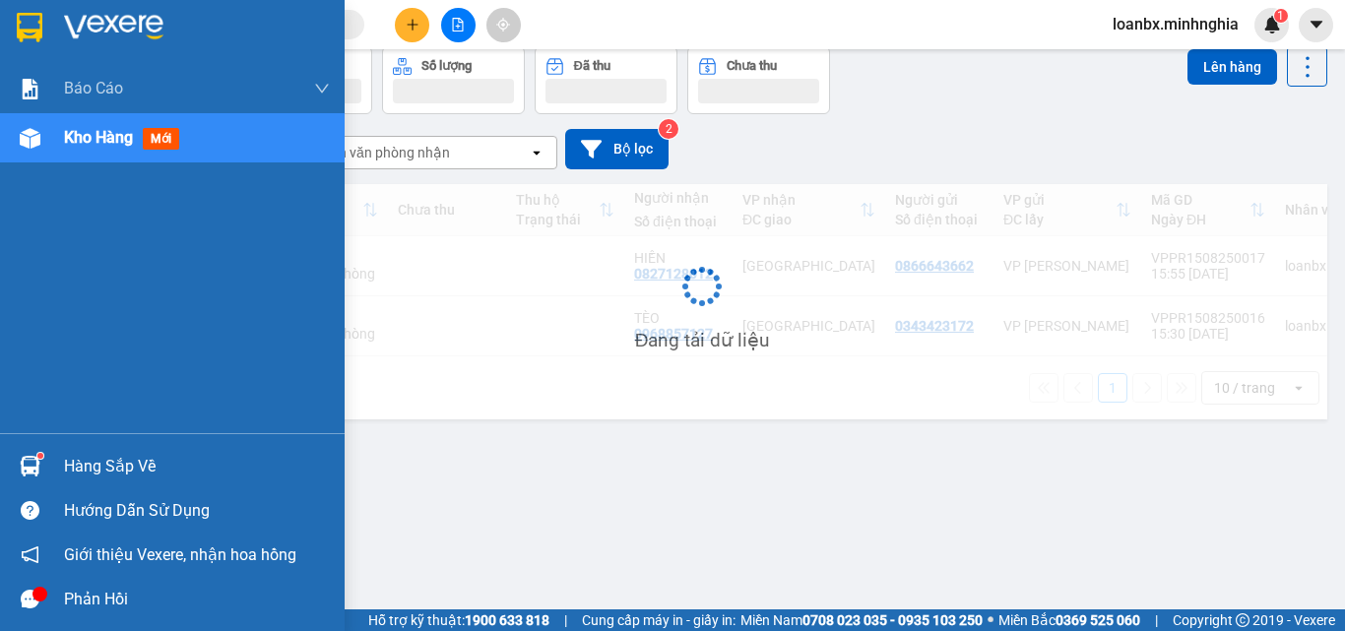
scroll to position [91, 0]
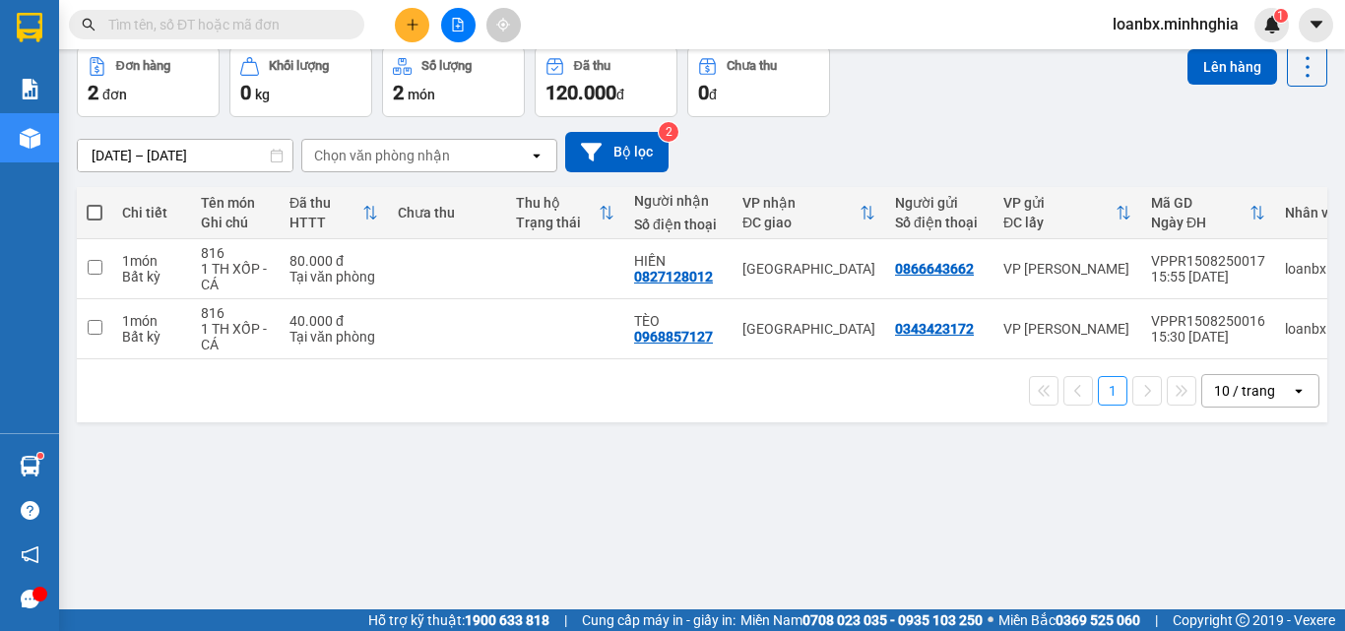
click at [414, 25] on icon "plus" at bounding box center [412, 24] width 11 height 1
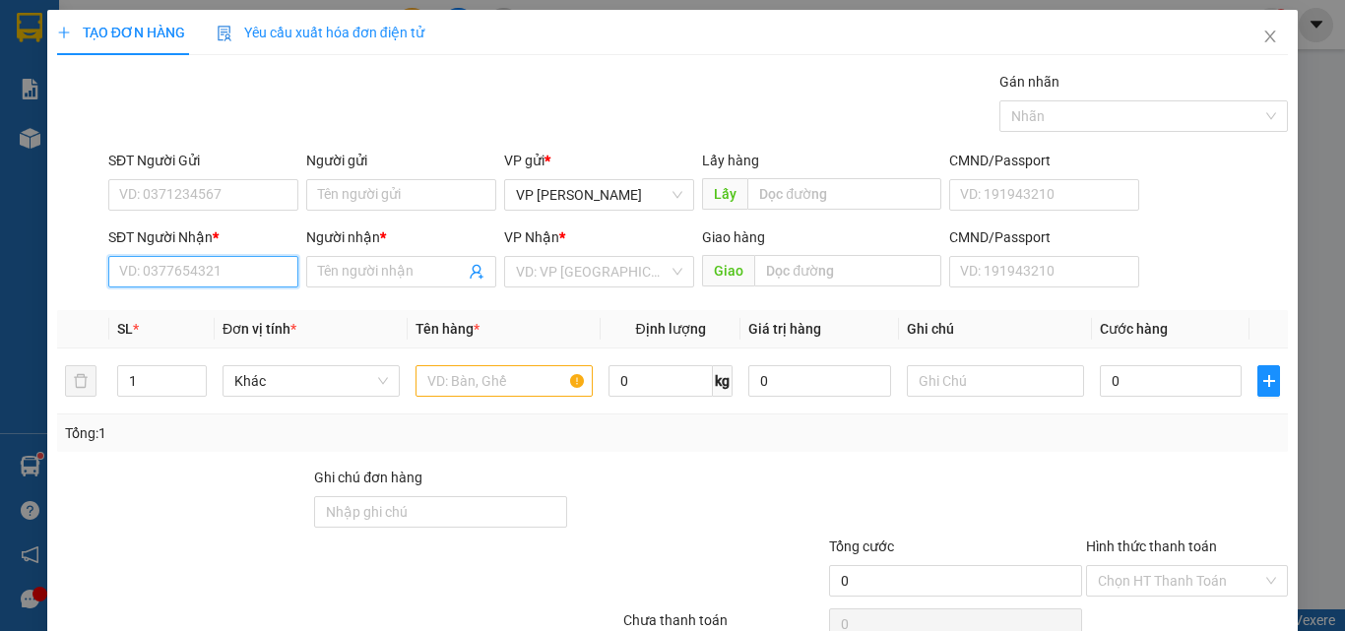
click at [190, 271] on input "SĐT Người Nhận *" at bounding box center [203, 272] width 190 height 32
type input "0975817697"
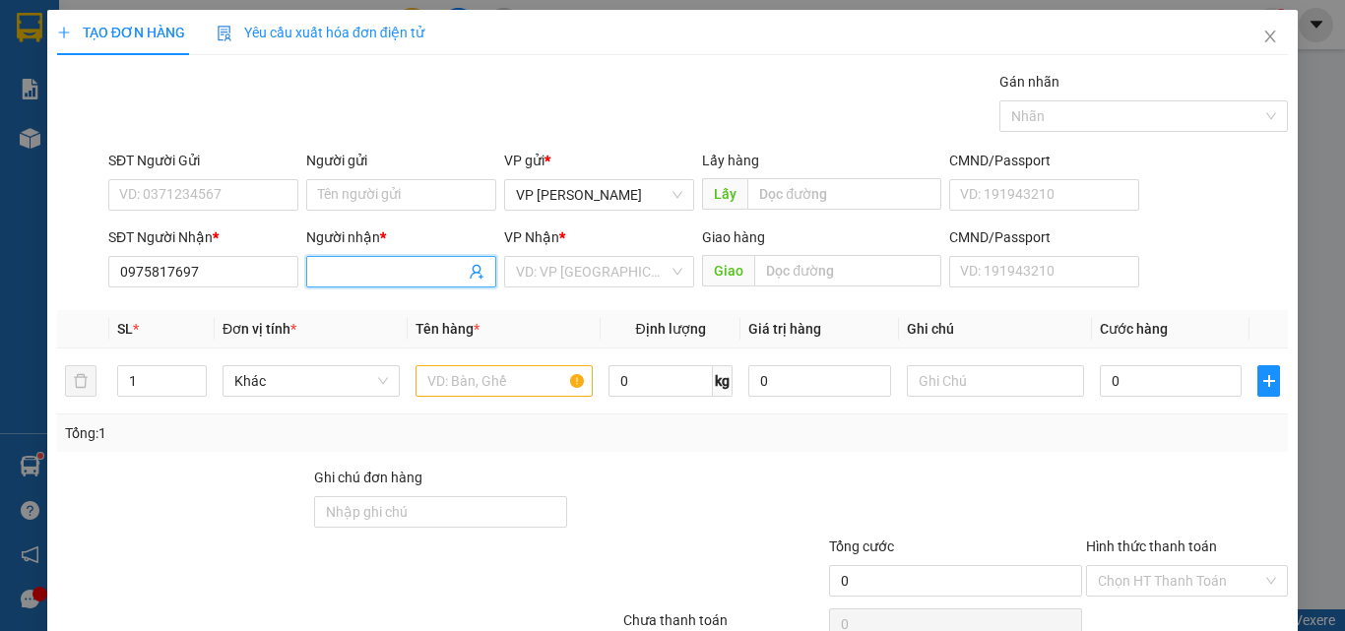
click at [349, 269] on input "Người nhận *" at bounding box center [391, 272] width 147 height 22
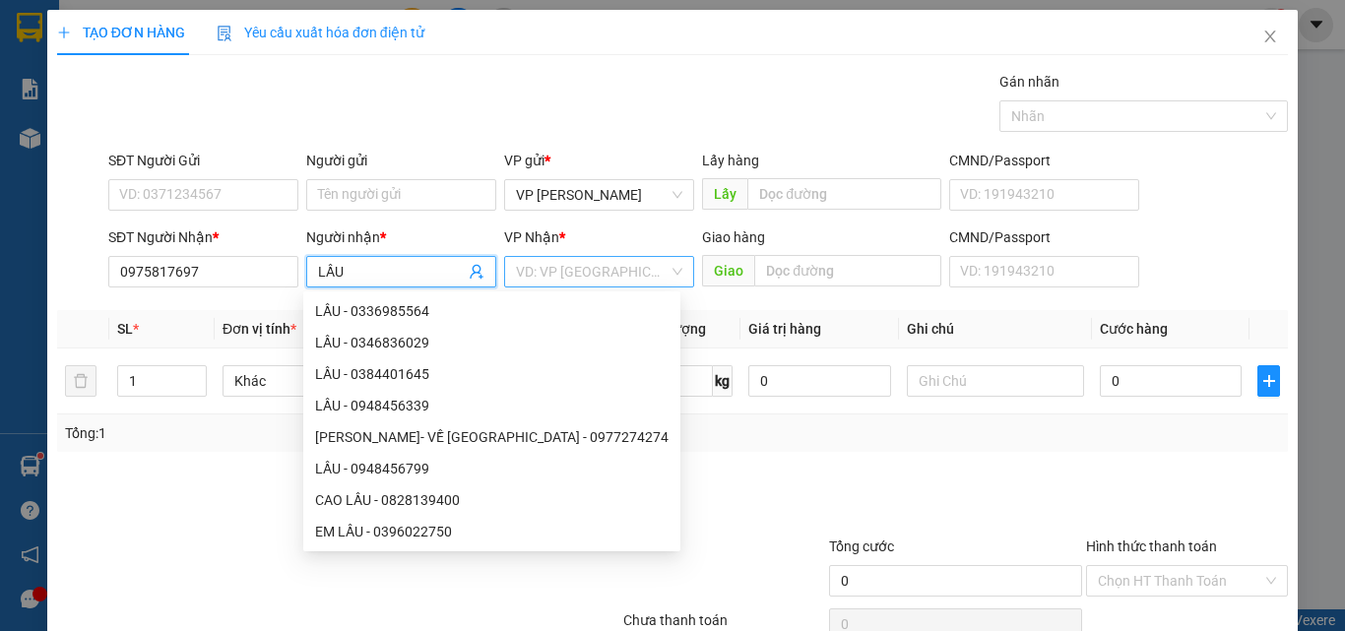
type input "LẦU"
click at [542, 281] on input "search" at bounding box center [592, 272] width 153 height 30
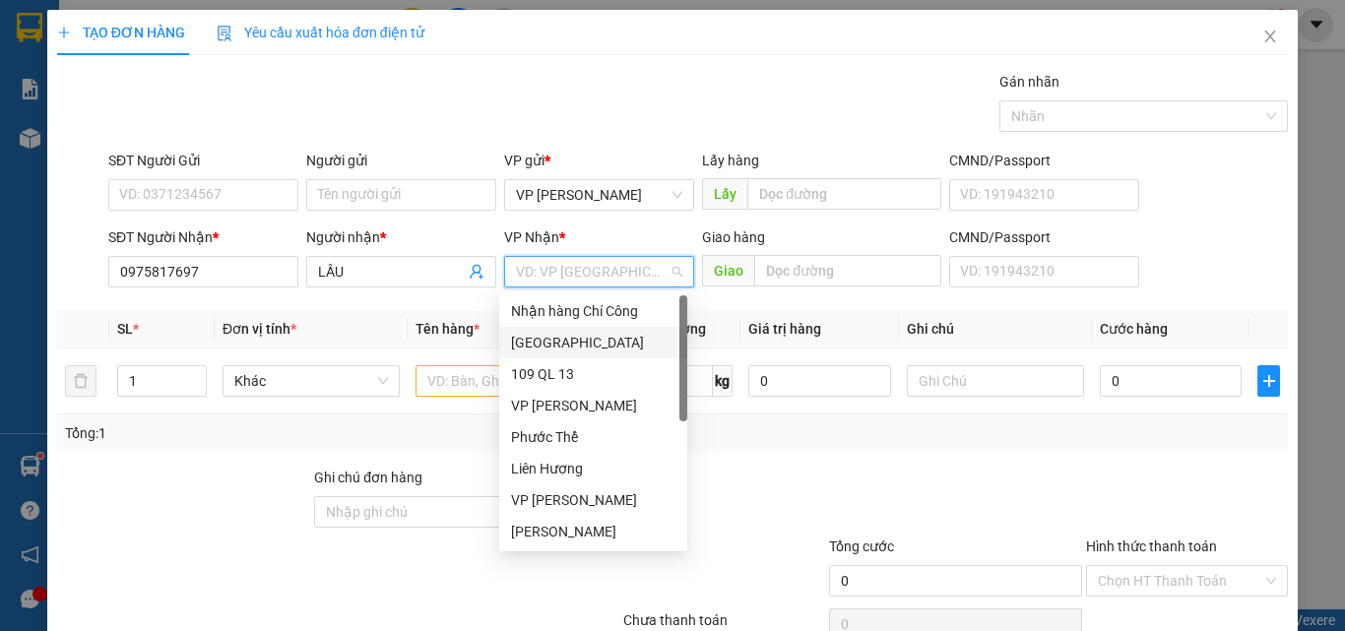
click at [515, 340] on div "[GEOGRAPHIC_DATA]" at bounding box center [593, 343] width 164 height 22
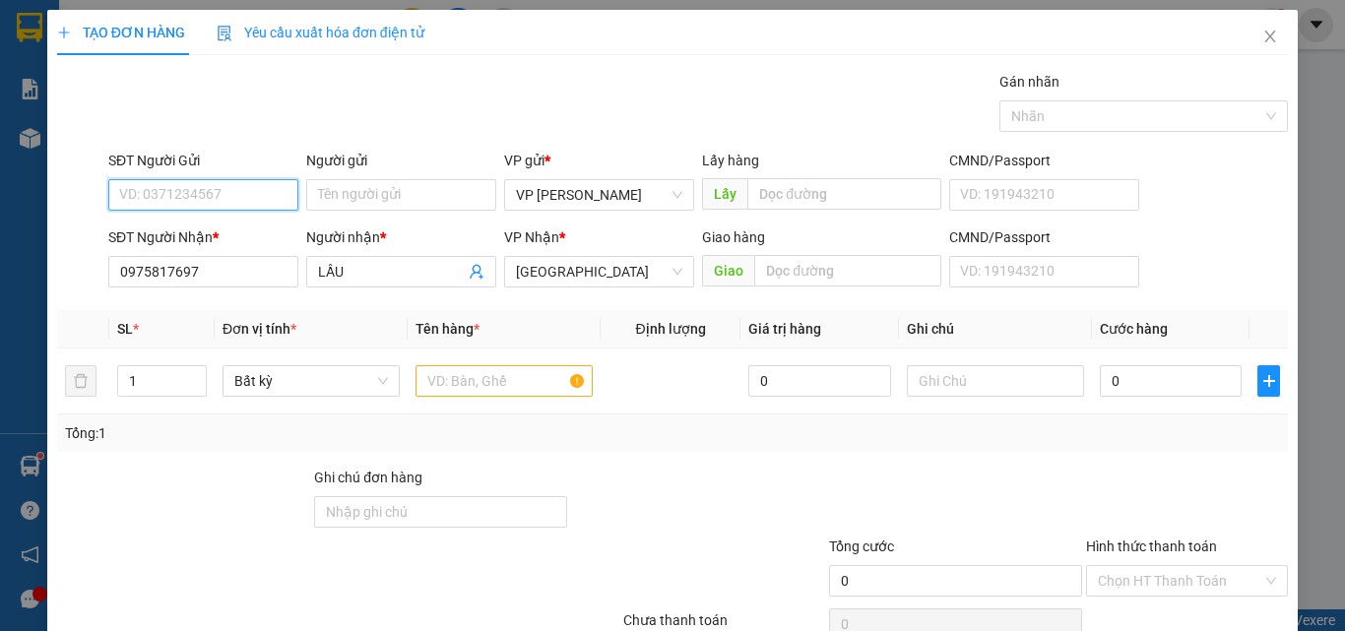
click at [140, 196] on input "SĐT Người Gửi" at bounding box center [203, 195] width 190 height 32
type input "0704688877"
click at [454, 384] on input "text" at bounding box center [503, 381] width 177 height 32
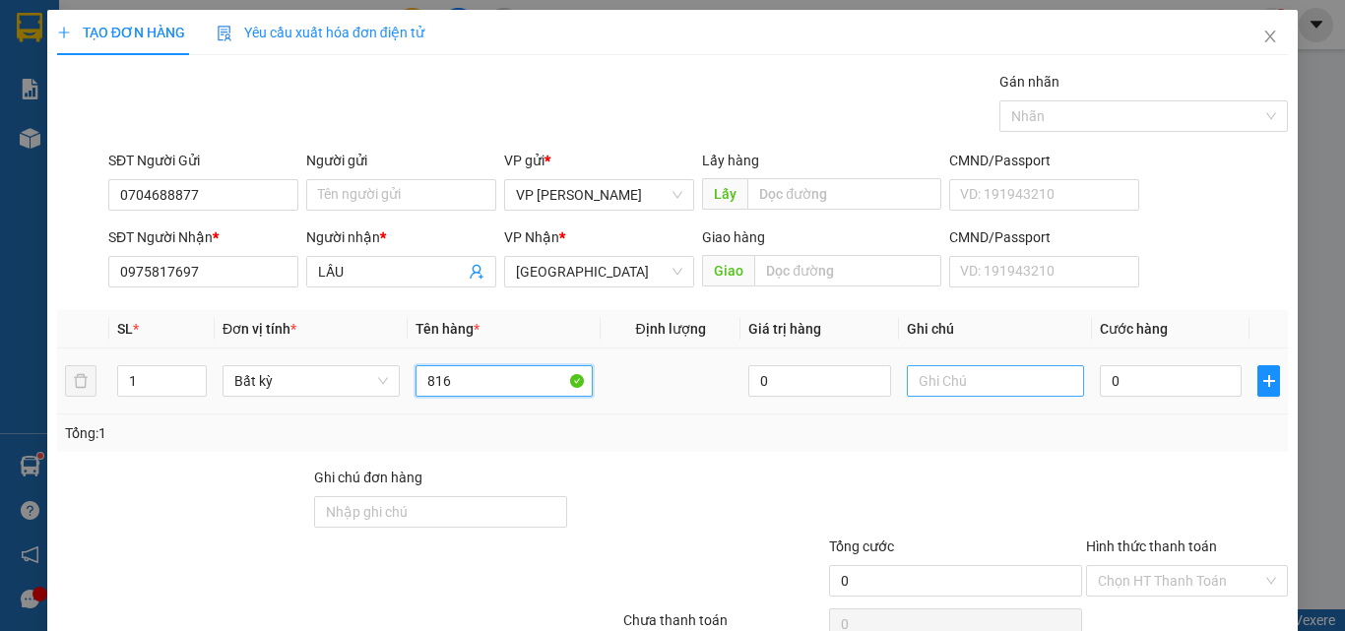
type input "816"
click at [969, 388] on input "text" at bounding box center [995, 381] width 177 height 32
type input "1"
type input "2 THG 1 BALO - QÁO , GIÀY"
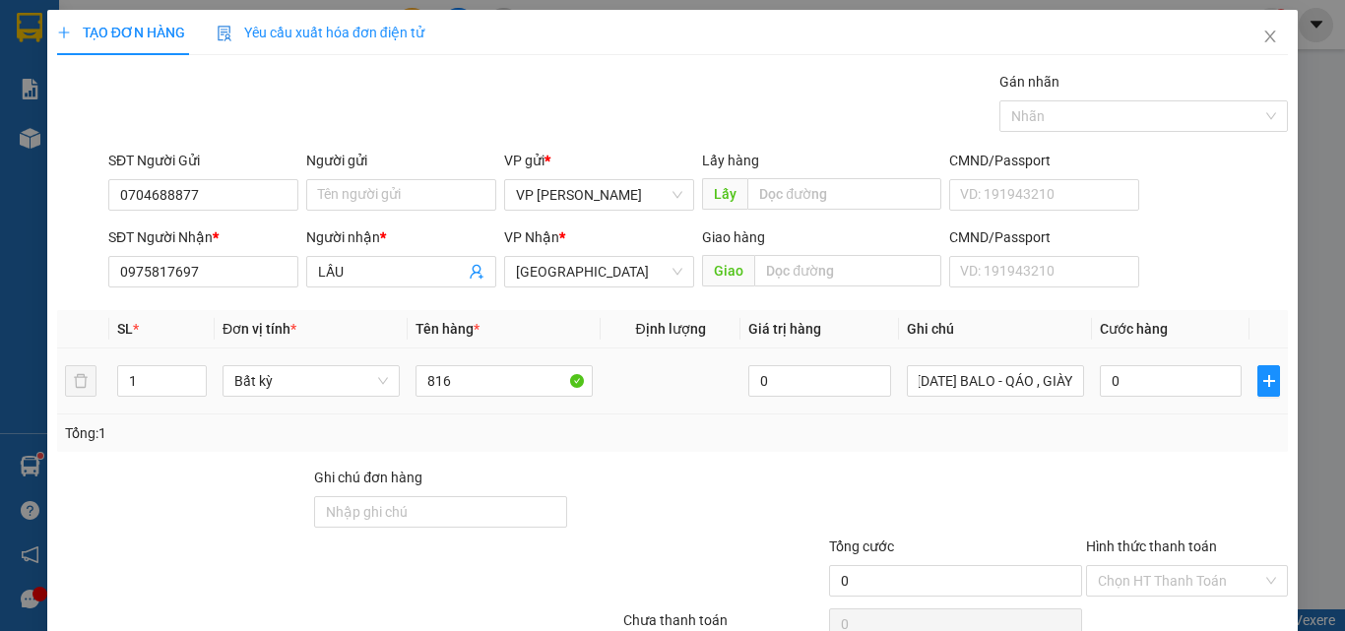
scroll to position [0, 0]
click at [194, 355] on td "1" at bounding box center [161, 382] width 105 height 66
click at [212, 372] on td "1" at bounding box center [161, 382] width 105 height 66
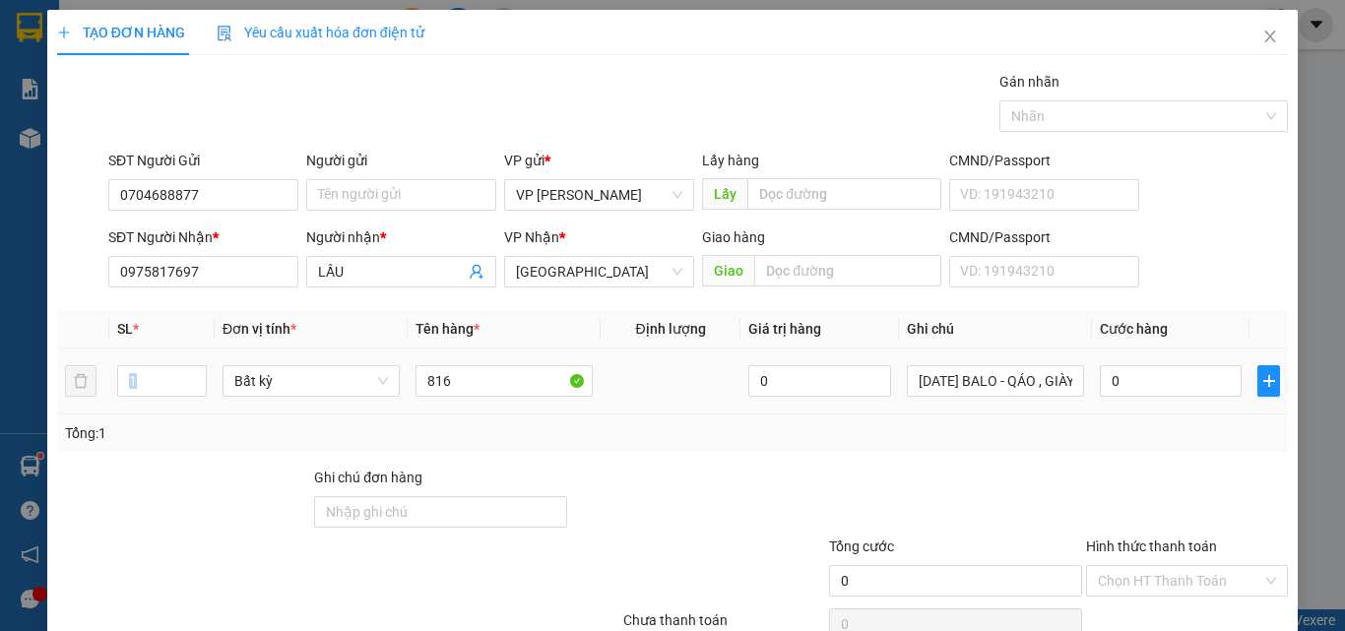
click at [215, 373] on tr "1 Bất kỳ 816 0 2 THG 1 BALO - QÁO , GIÀY 0" at bounding box center [672, 382] width 1231 height 66
click at [217, 372] on td "Bất kỳ" at bounding box center [311, 382] width 193 height 66
click at [210, 372] on td "1" at bounding box center [161, 382] width 105 height 66
click at [200, 372] on span "up" at bounding box center [196, 376] width 12 height 12
type input "3"
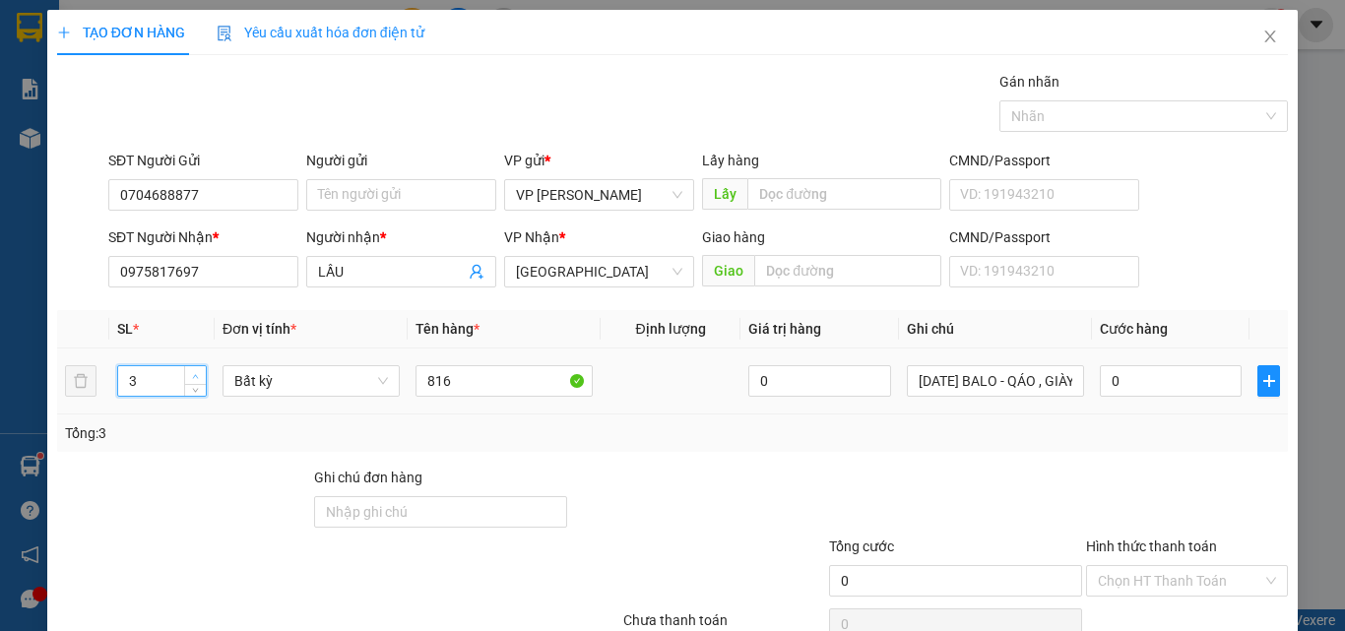
click at [200, 372] on span "up" at bounding box center [196, 376] width 12 height 12
click at [1109, 381] on input "0" at bounding box center [1171, 381] width 142 height 32
type input "90"
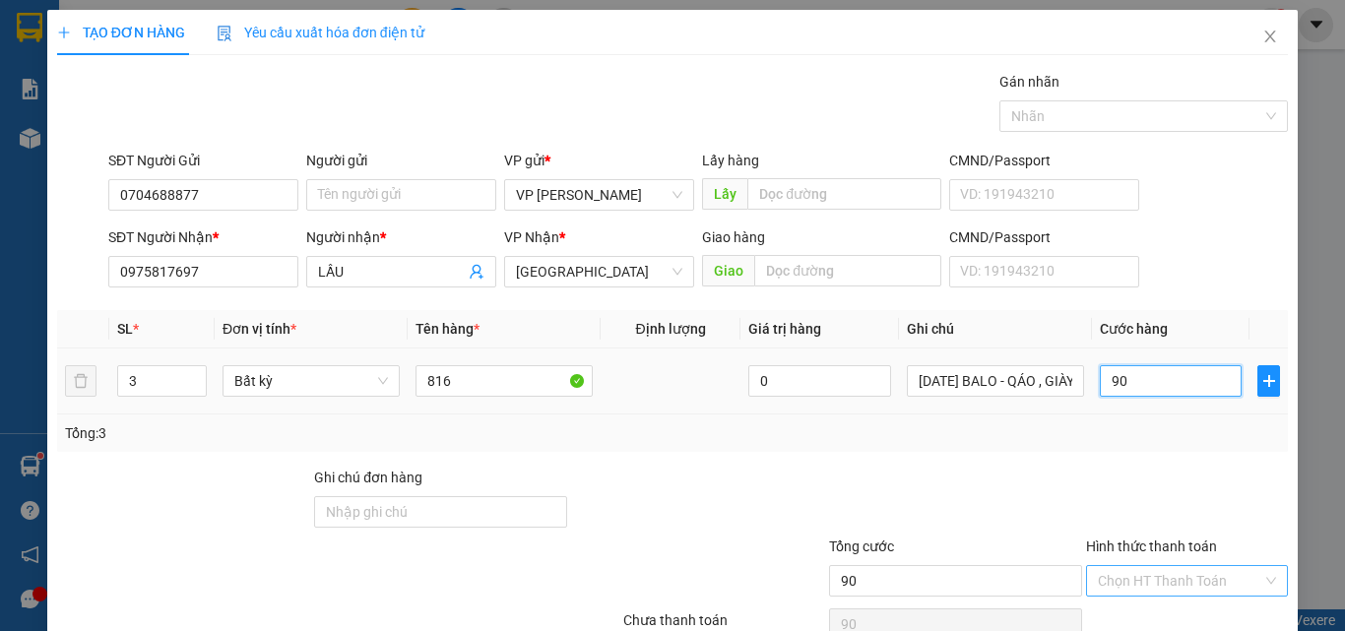
scroll to position [97, 0]
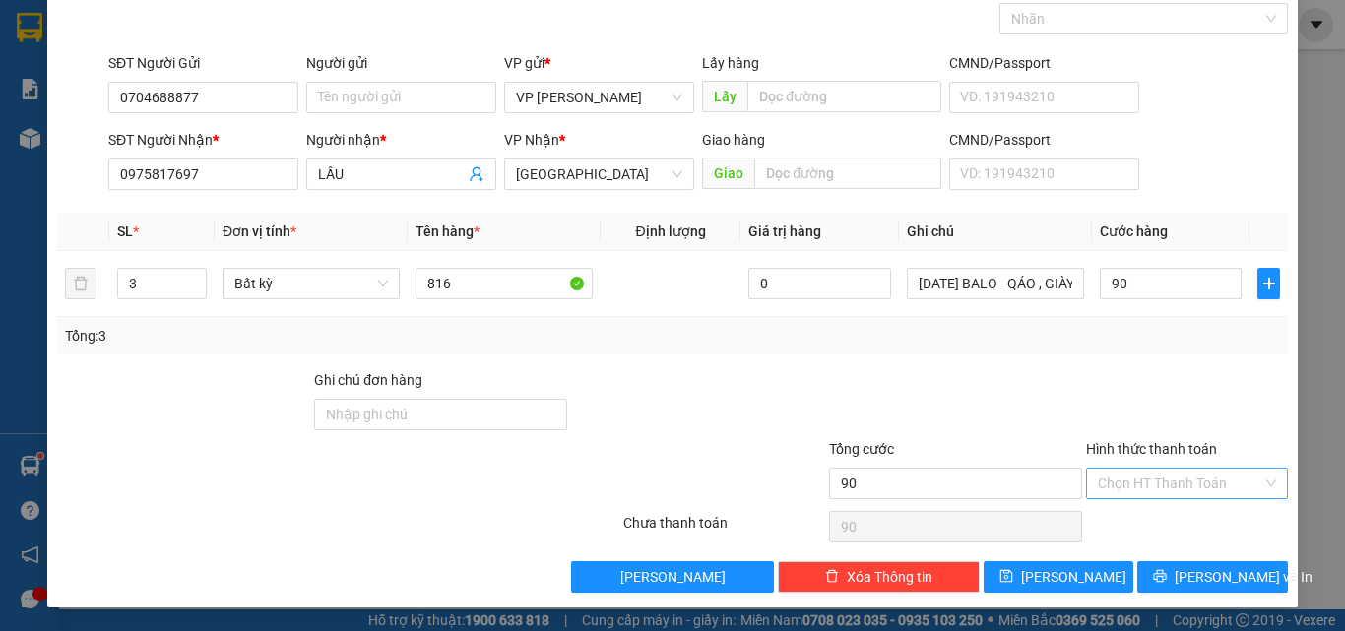
type input "90.000"
click at [1174, 474] on div "Hình thức thanh toán Chọn HT Thanh Toán" at bounding box center [1187, 472] width 202 height 69
drag, startPoint x: 1168, startPoint y: 482, endPoint x: 1041, endPoint y: 495, distance: 127.7
click at [1166, 483] on input "Hình thức thanh toán" at bounding box center [1180, 484] width 164 height 30
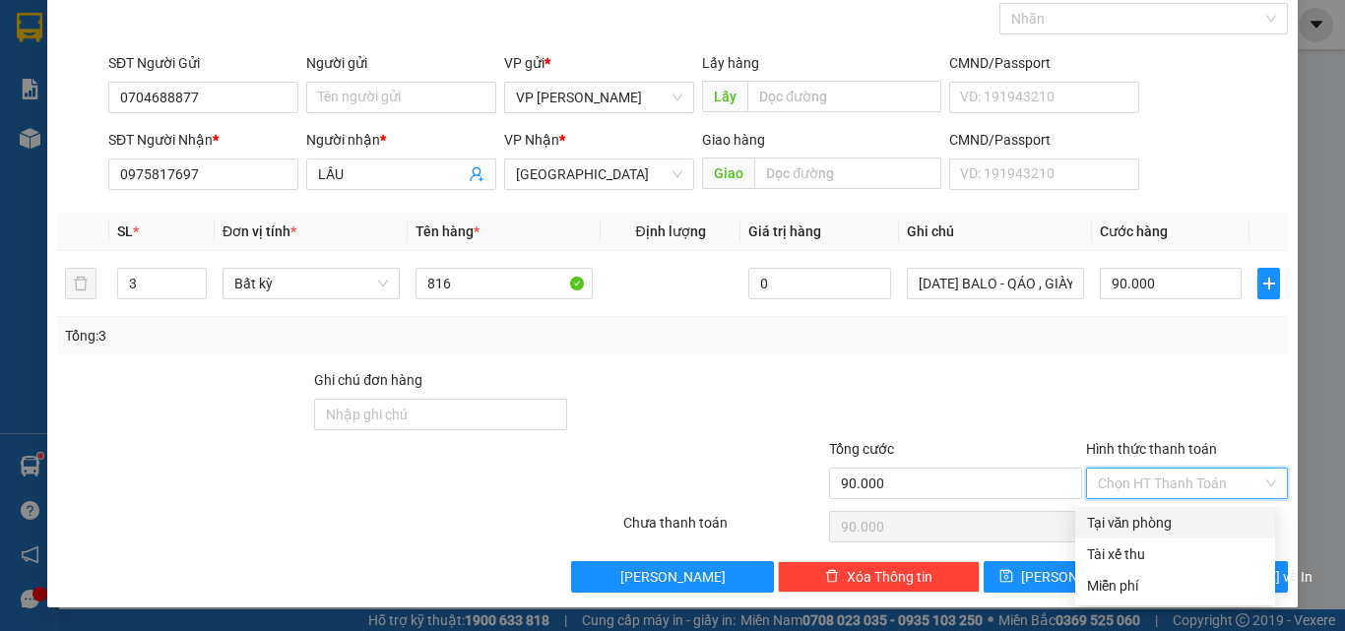
click at [1160, 526] on div "Tại văn phòng" at bounding box center [1175, 523] width 176 height 22
type input "0"
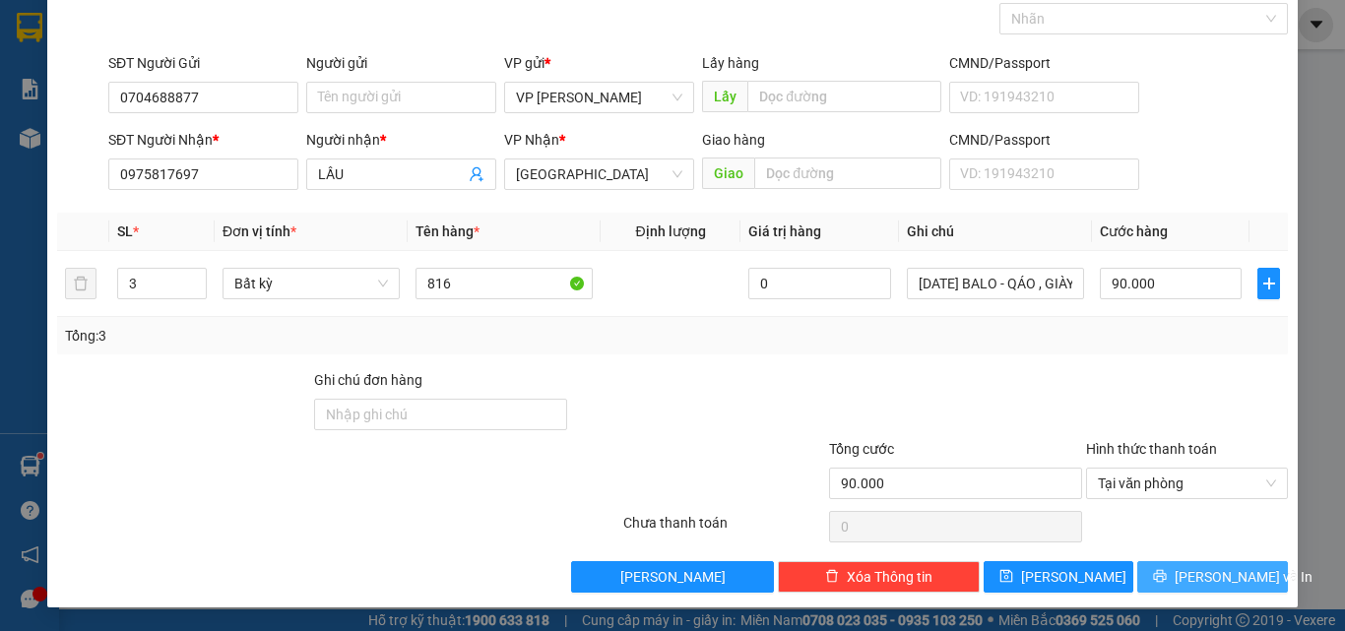
click at [1152, 576] on button "Lưu và In" at bounding box center [1212, 577] width 151 height 32
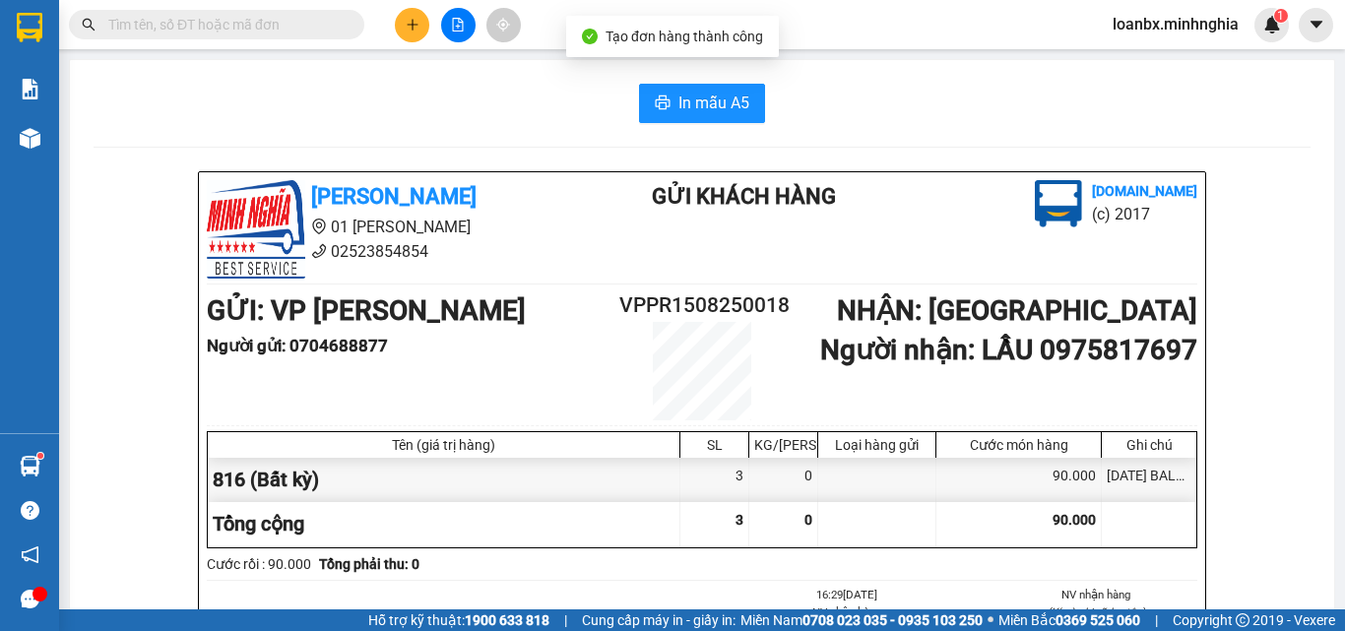
drag, startPoint x: 758, startPoint y: 127, endPoint x: 733, endPoint y: 129, distance: 25.7
click at [725, 110] on span "In mẫu A5" at bounding box center [713, 103] width 71 height 25
click at [157, 29] on input "text" at bounding box center [224, 25] width 232 height 22
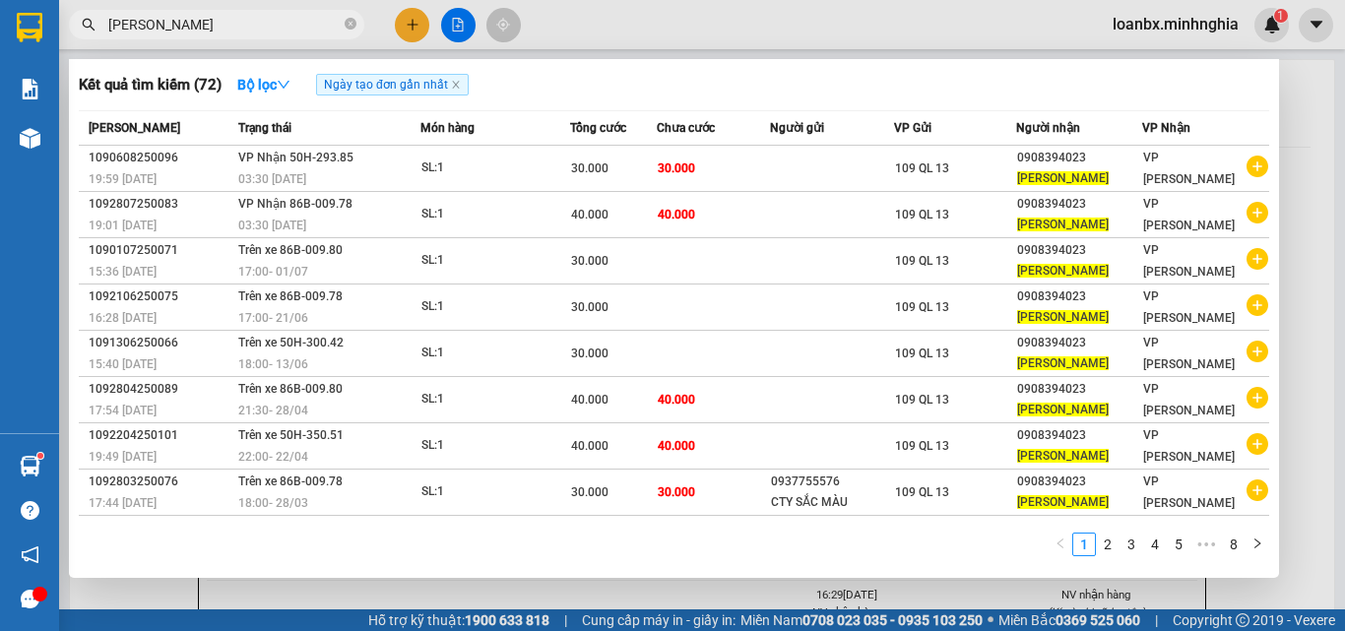
type input "THANH THUẬN"
drag, startPoint x: 187, startPoint y: 32, endPoint x: 140, endPoint y: 32, distance: 47.3
click at [156, 32] on input "THANH THUẬN" at bounding box center [224, 25] width 232 height 22
click at [275, 30] on input "THANH THUẬN" at bounding box center [224, 25] width 232 height 22
click at [346, 24] on icon "close-circle" at bounding box center [351, 24] width 12 height 12
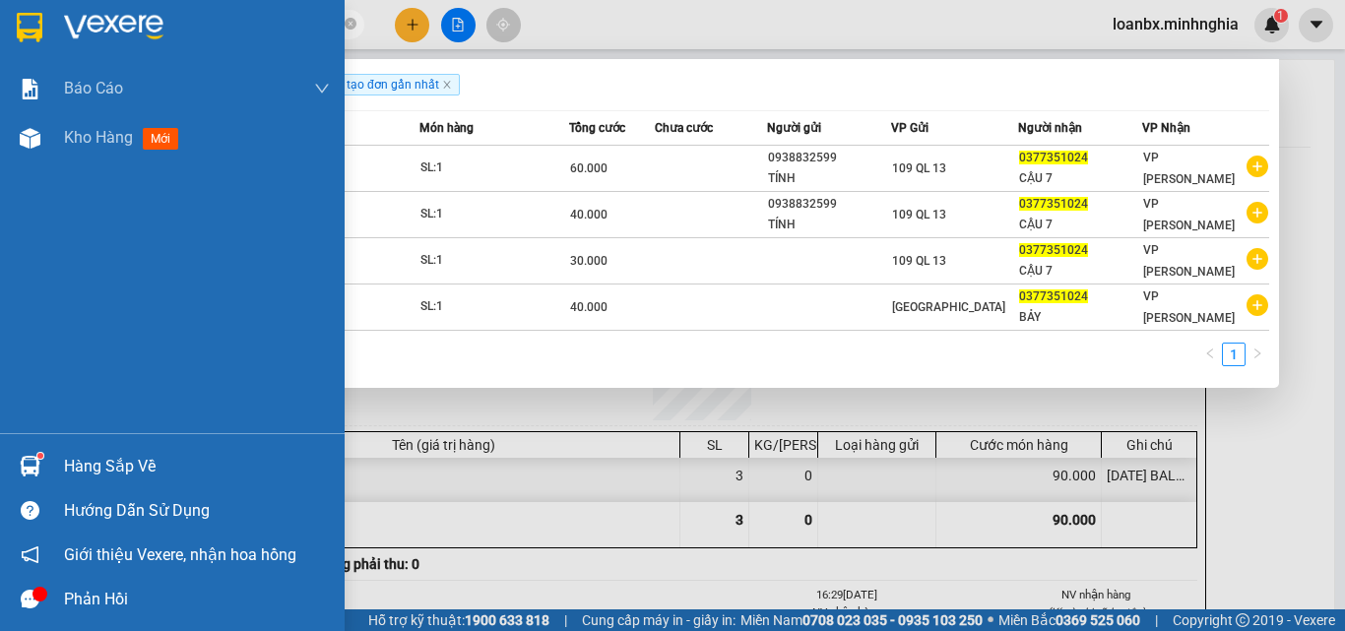
drag, startPoint x: 187, startPoint y: 28, endPoint x: 0, endPoint y: 23, distance: 187.1
click at [0, 23] on section "Kết quả tìm kiếm ( 4 ) Bộ lọc Ngày tạo đơn gần nhất Mã ĐH Trạng thái Món hàng T…" at bounding box center [672, 315] width 1345 height 631
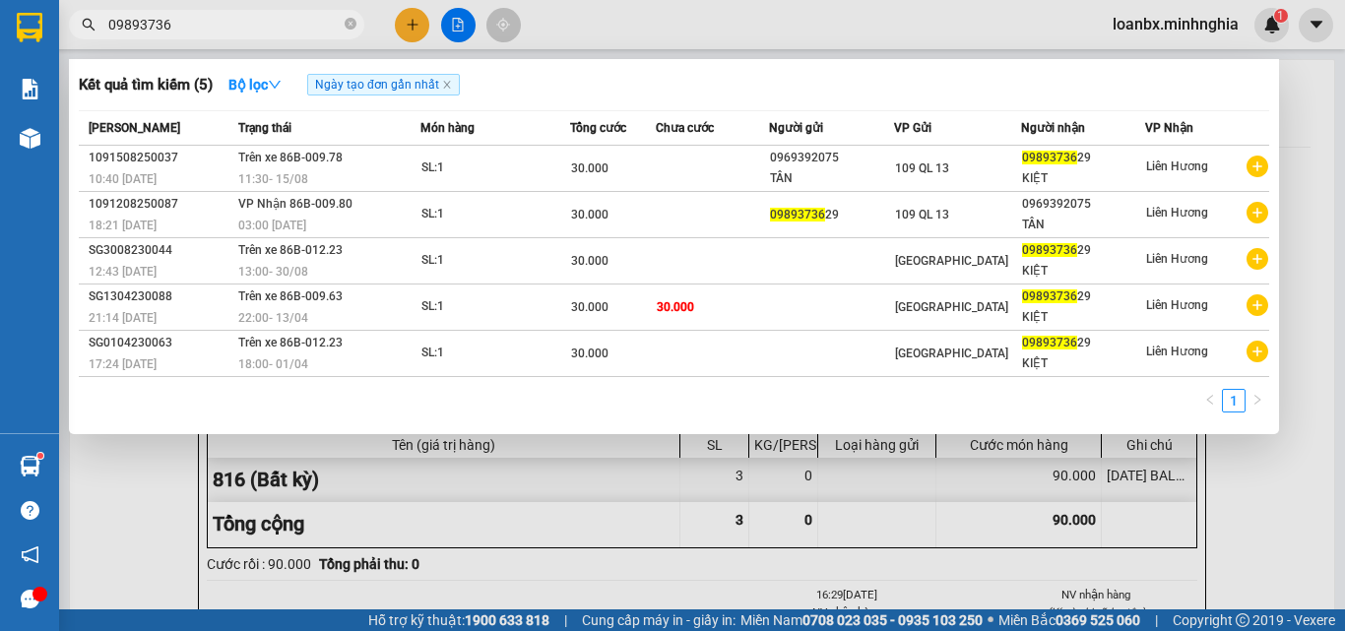
click at [205, 29] on input "09893736" at bounding box center [224, 25] width 232 height 22
drag, startPoint x: 184, startPoint y: 33, endPoint x: 145, endPoint y: 37, distance: 39.6
click at [154, 37] on span "09893736" at bounding box center [216, 25] width 295 height 30
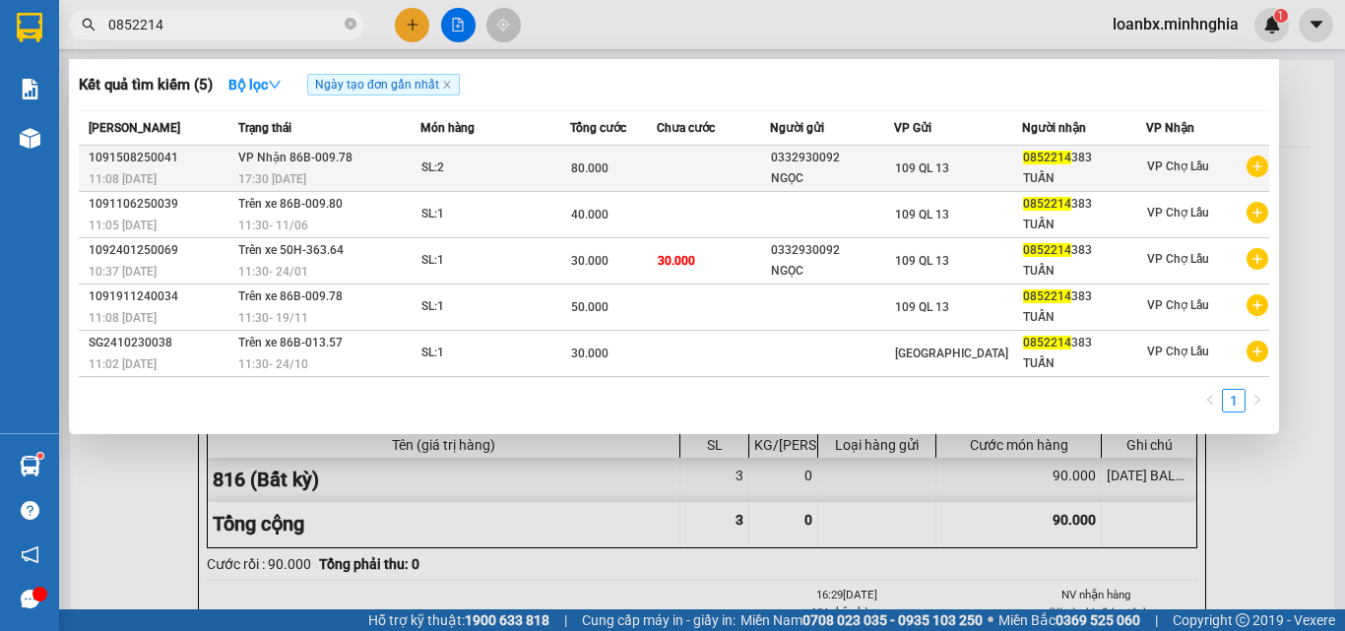
type input "0852214"
click at [290, 178] on span "17:30 - 15/08" at bounding box center [272, 179] width 68 height 14
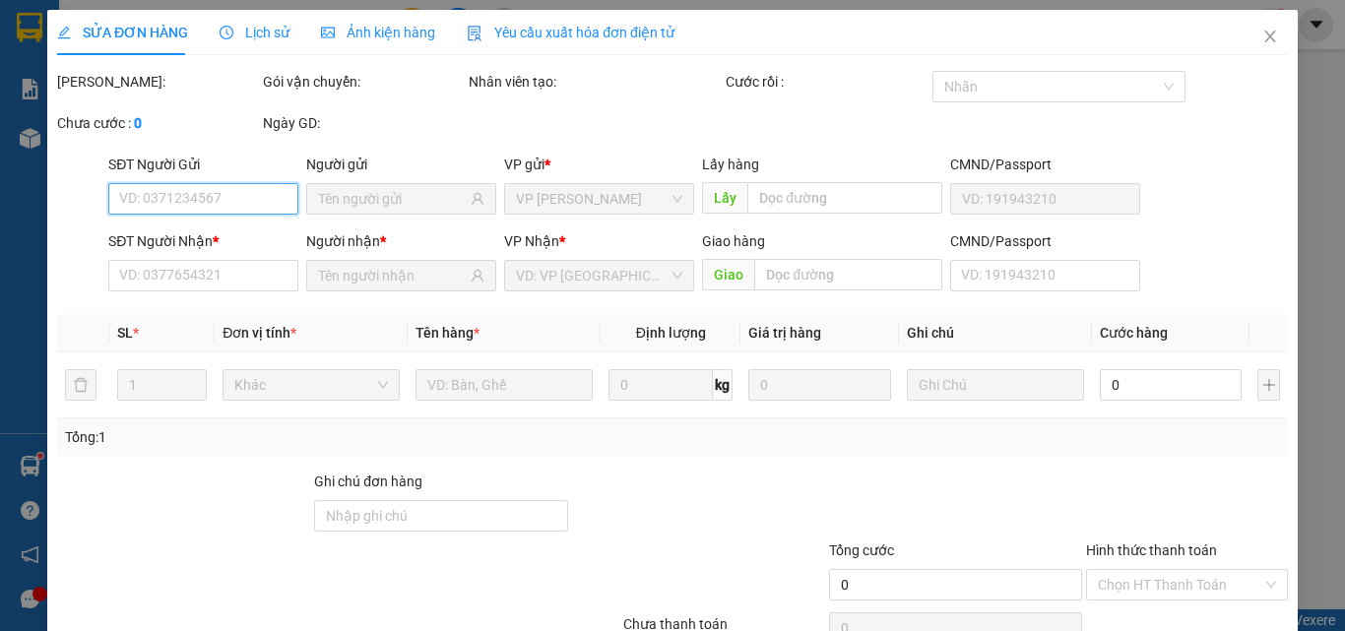
type input "0332930092"
type input "NGỌC"
type input "0852214383"
type input "TUẤN"
type input "80.000"
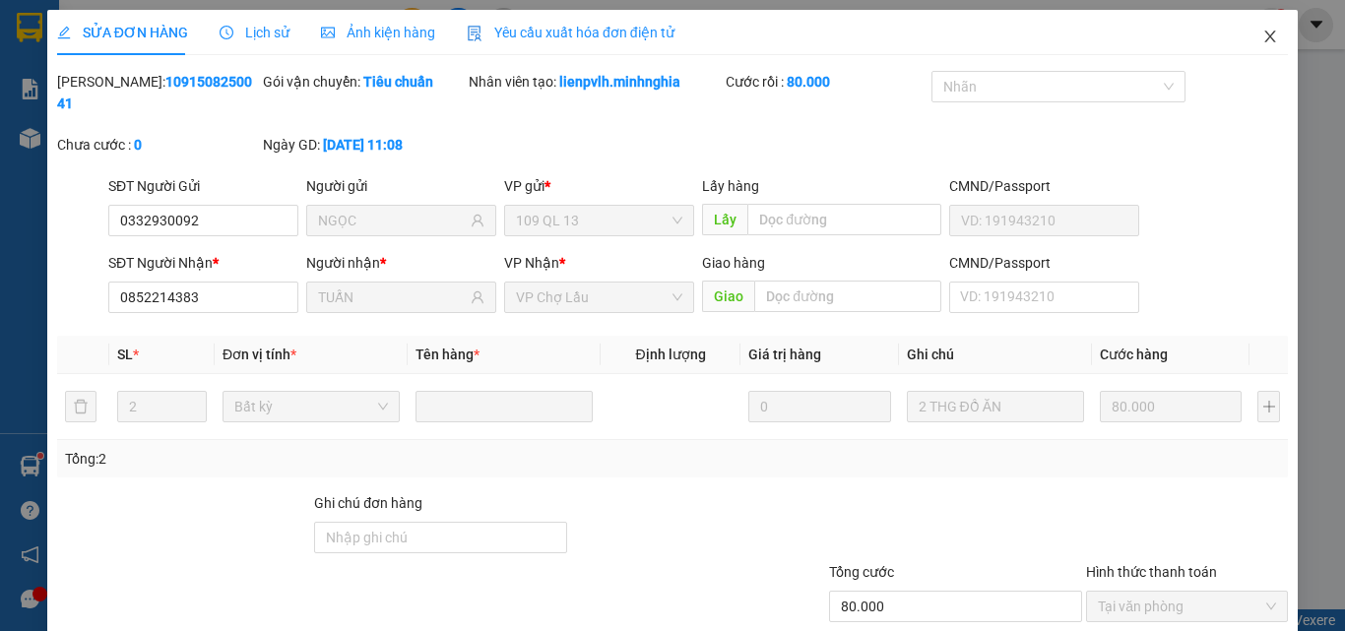
click at [1265, 32] on icon "close" at bounding box center [1270, 37] width 11 height 12
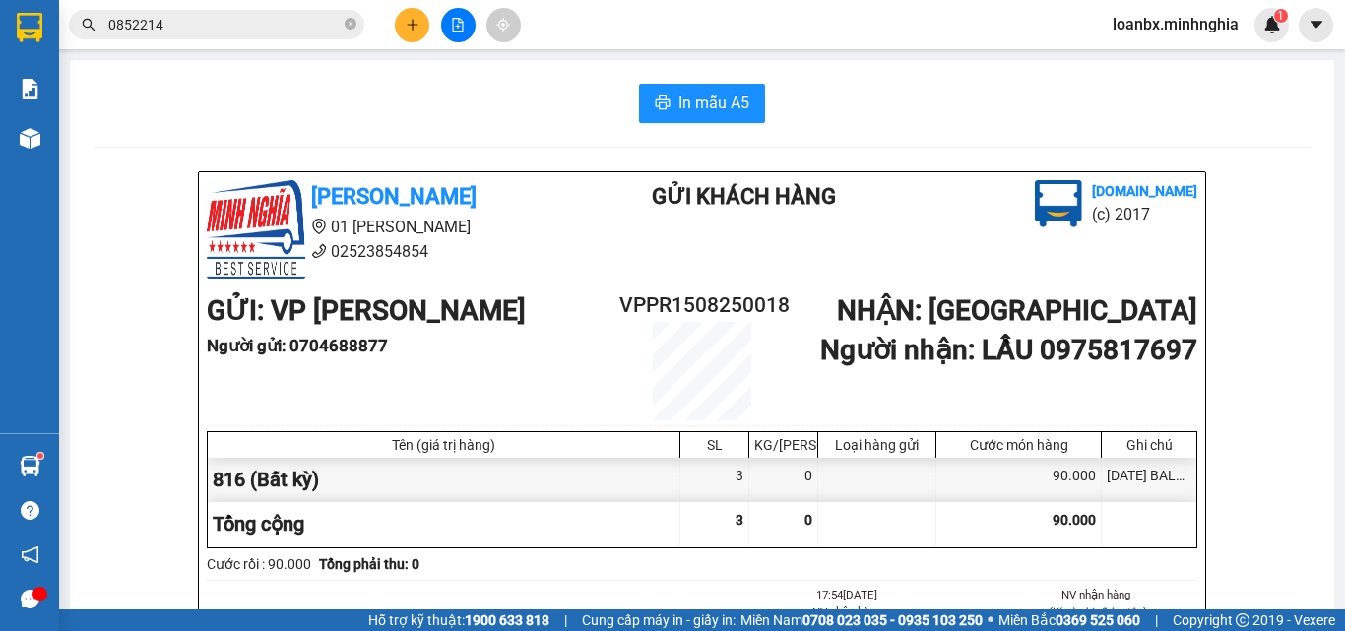
click at [422, 20] on button at bounding box center [412, 25] width 34 height 34
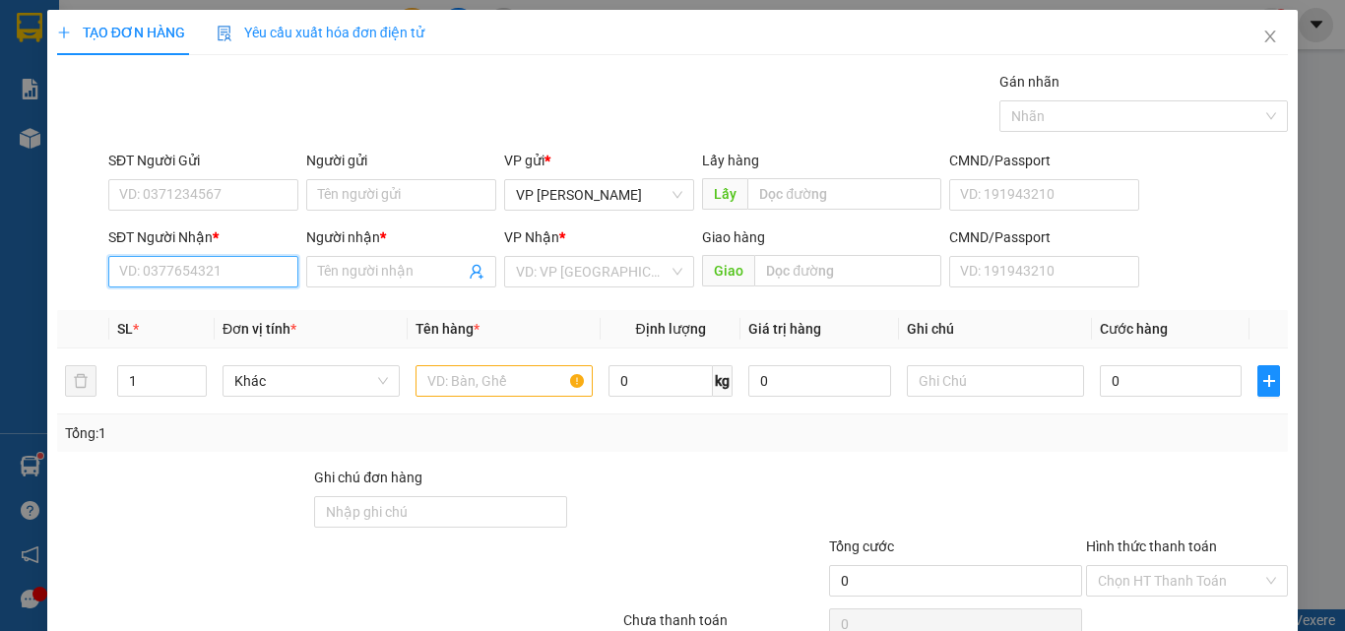
click at [166, 287] on input "SĐT Người Nhận *" at bounding box center [203, 272] width 190 height 32
type input "0976515536"
click at [214, 304] on div "0976515536 - DIỆU" at bounding box center [201, 311] width 164 height 22
type input "DIỆU"
type input "0976515536"
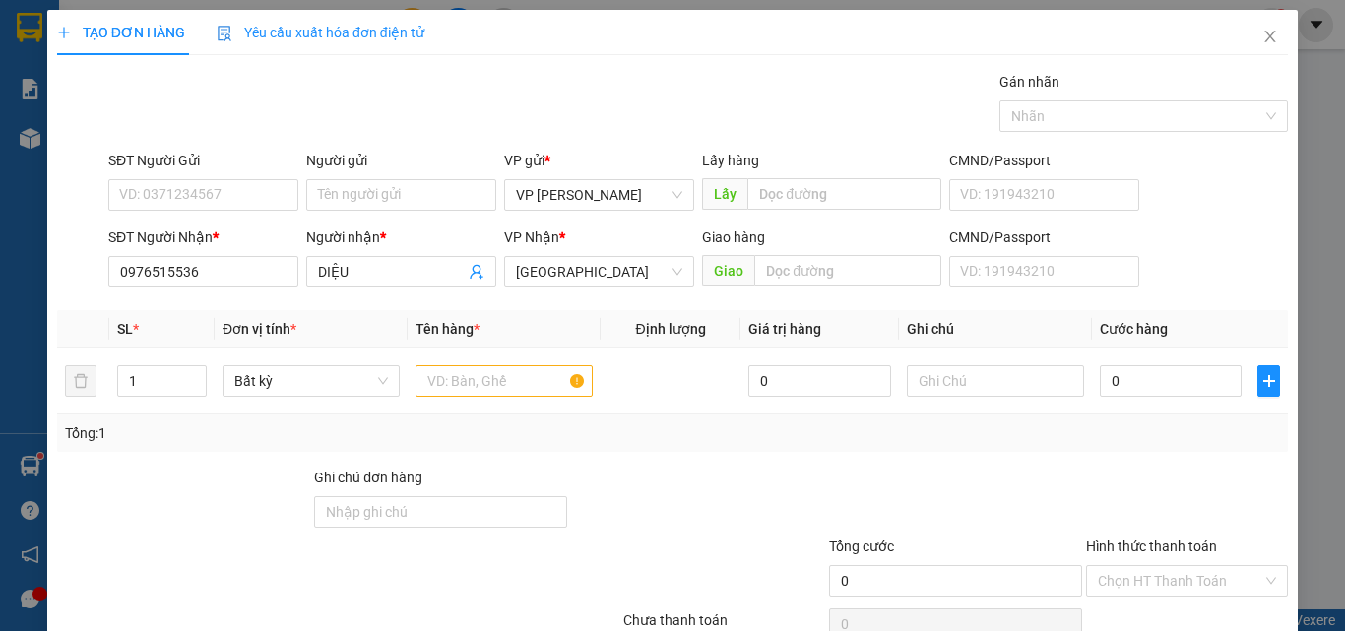
click at [188, 178] on div "SĐT Người Gửi" at bounding box center [203, 165] width 190 height 30
click at [125, 197] on input "SĐT Người Gửi" at bounding box center [203, 195] width 190 height 32
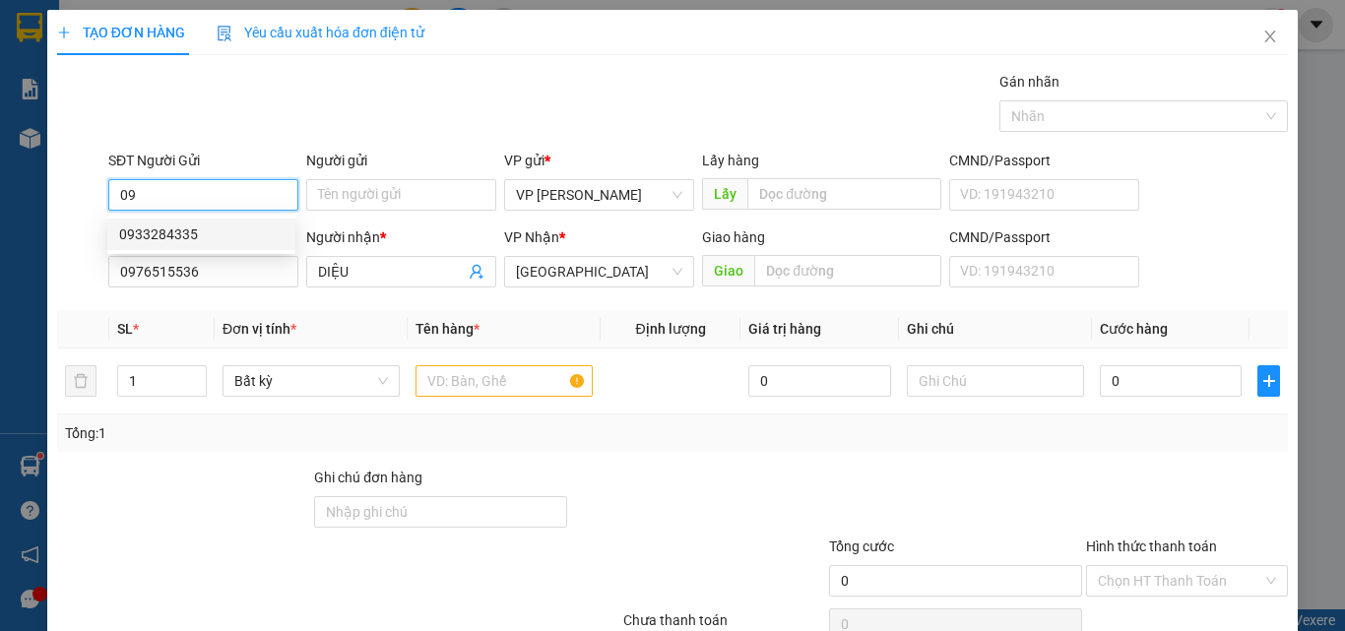
click at [160, 236] on div "0933284335" at bounding box center [201, 234] width 164 height 22
type input "0933284335"
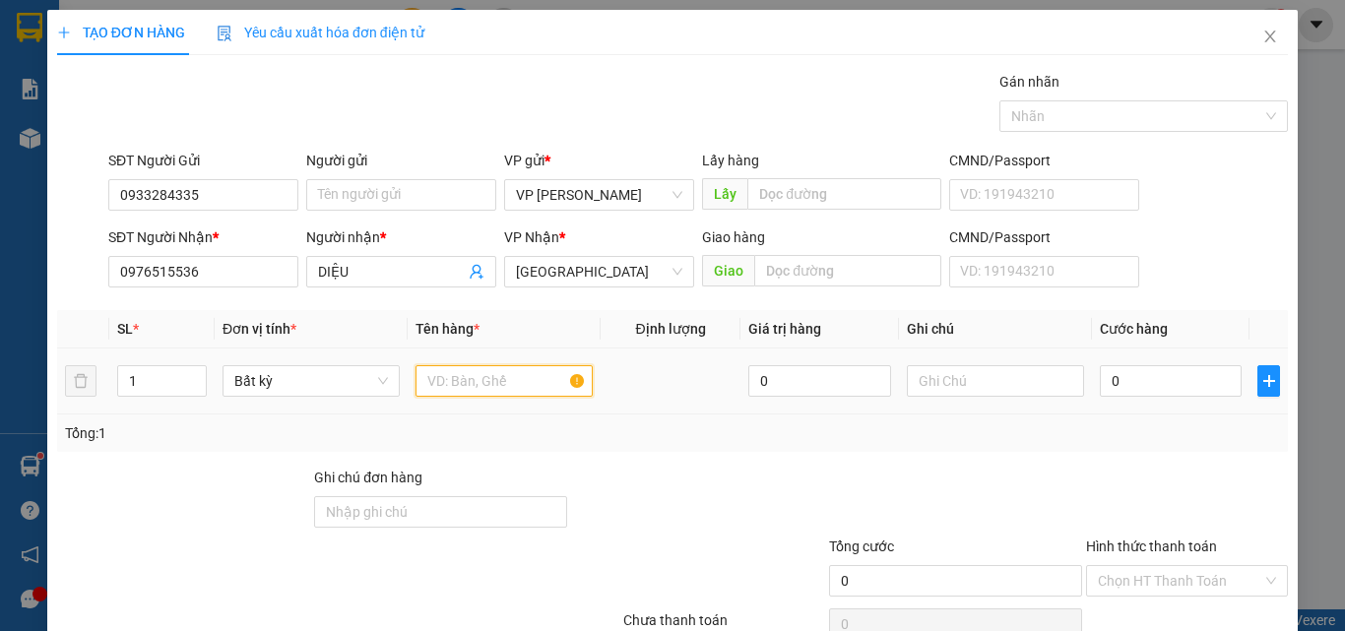
click at [419, 396] on input "text" at bounding box center [503, 381] width 177 height 32
type input "816"
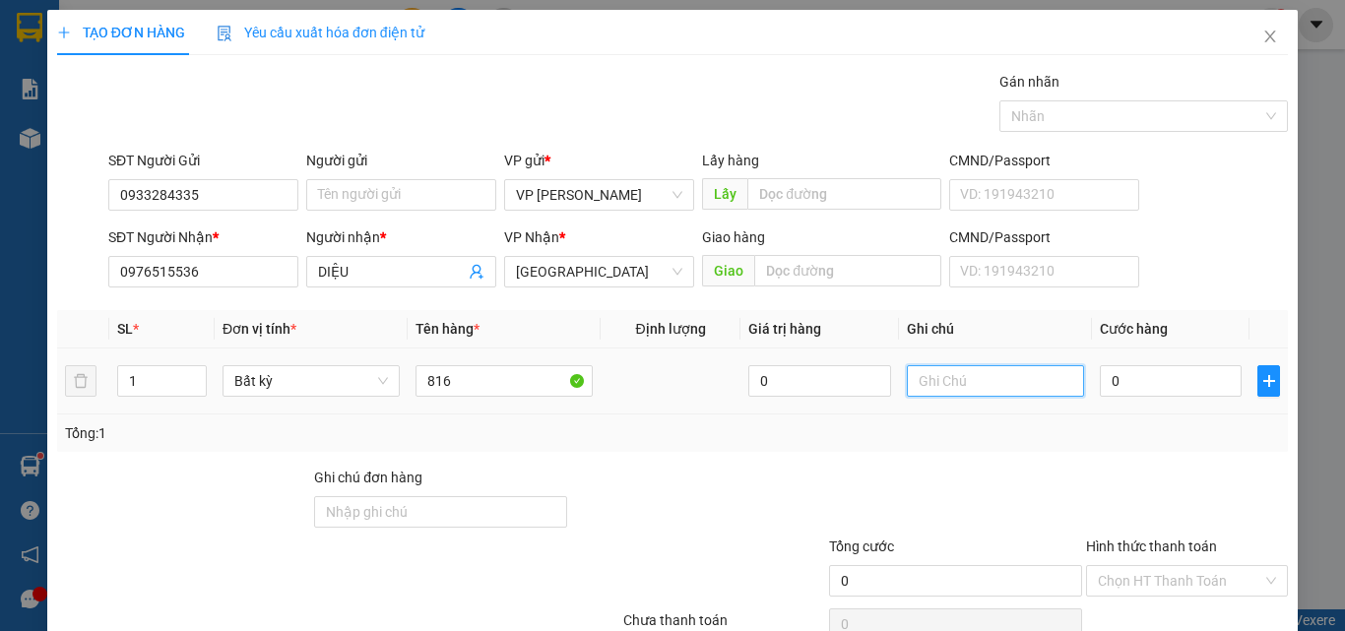
click at [918, 367] on input "text" at bounding box center [995, 381] width 177 height 32
type input "1 THG - NC MẮM"
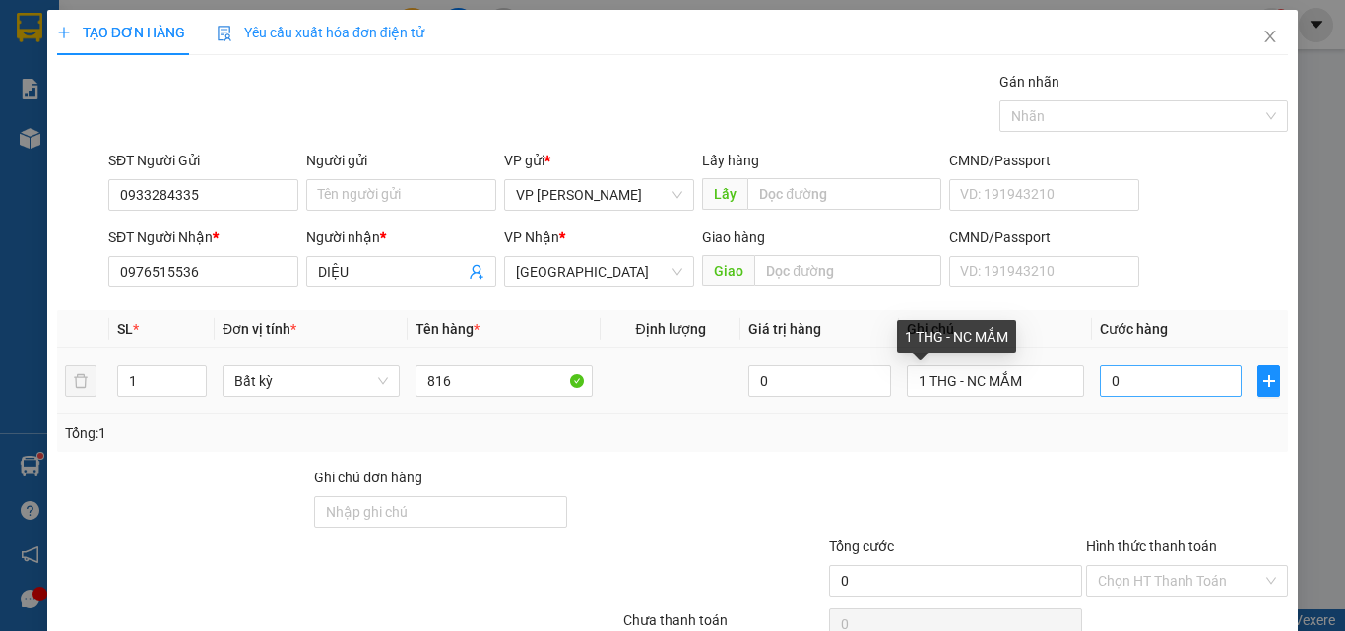
click at [1133, 386] on td "0" at bounding box center [1171, 382] width 158 height 66
click at [1138, 386] on input "0" at bounding box center [1171, 381] width 142 height 32
type input "3"
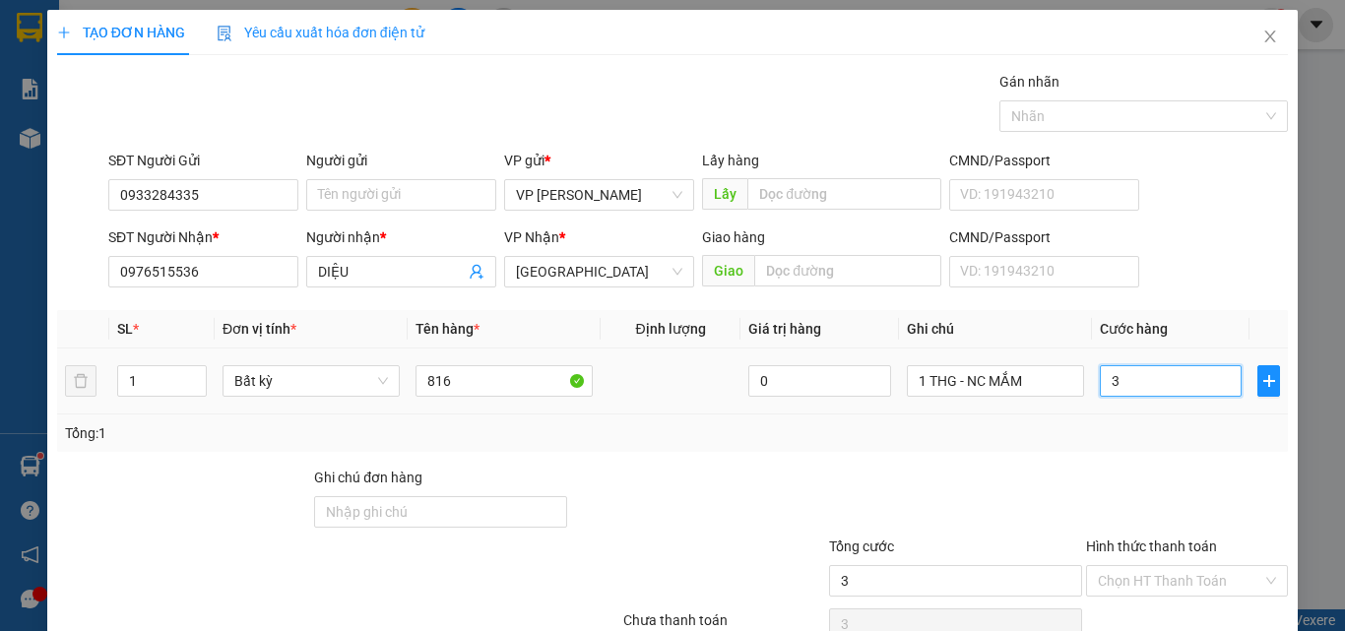
type input "30"
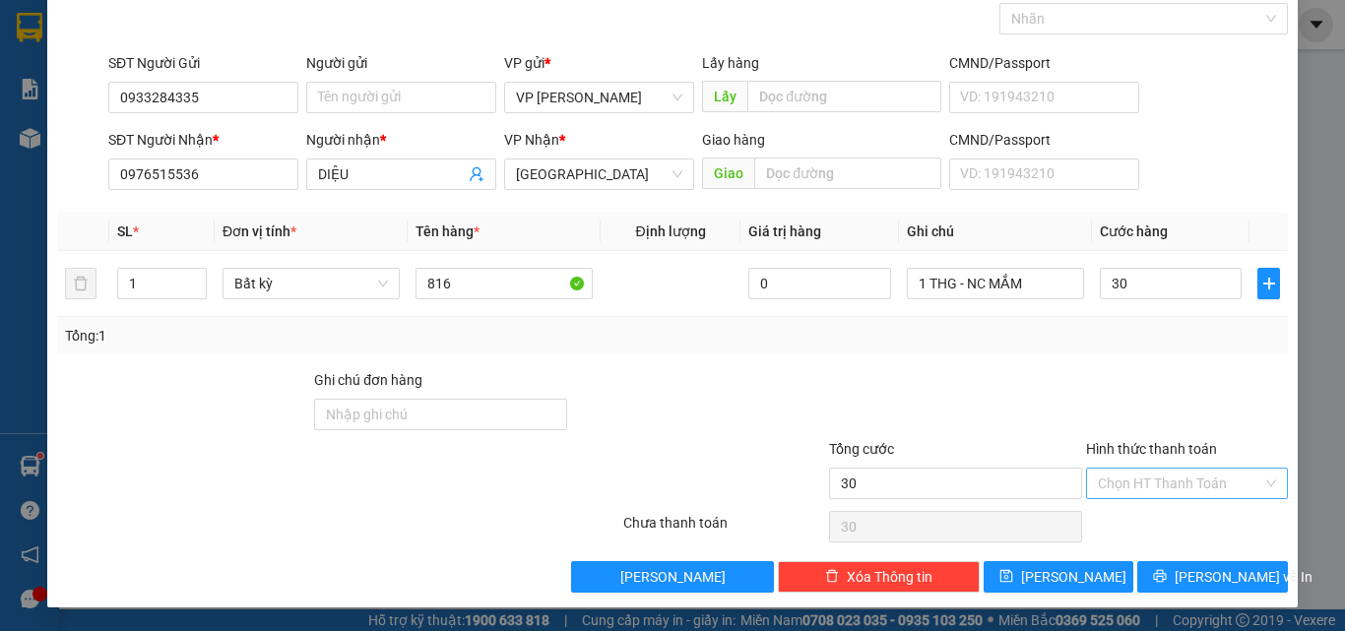
type input "30.000"
click at [1133, 471] on input "Hình thức thanh toán" at bounding box center [1180, 484] width 164 height 30
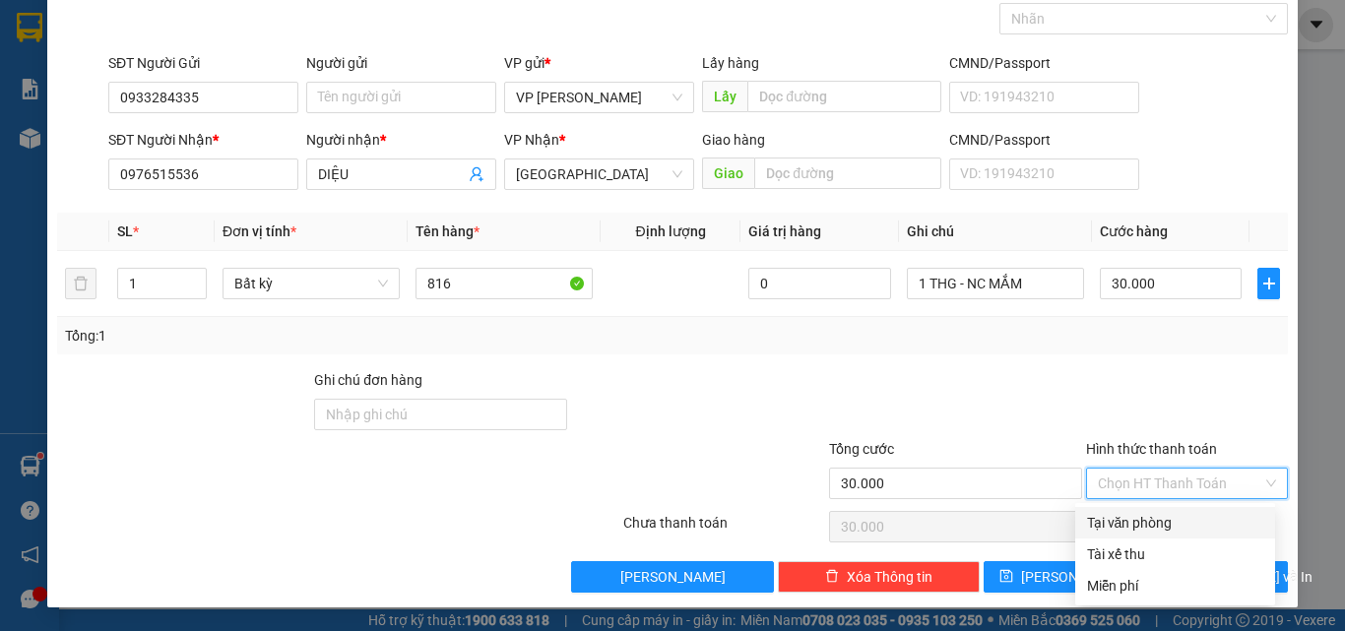
click at [1130, 523] on div "Tại văn phòng" at bounding box center [1175, 523] width 176 height 22
type input "0"
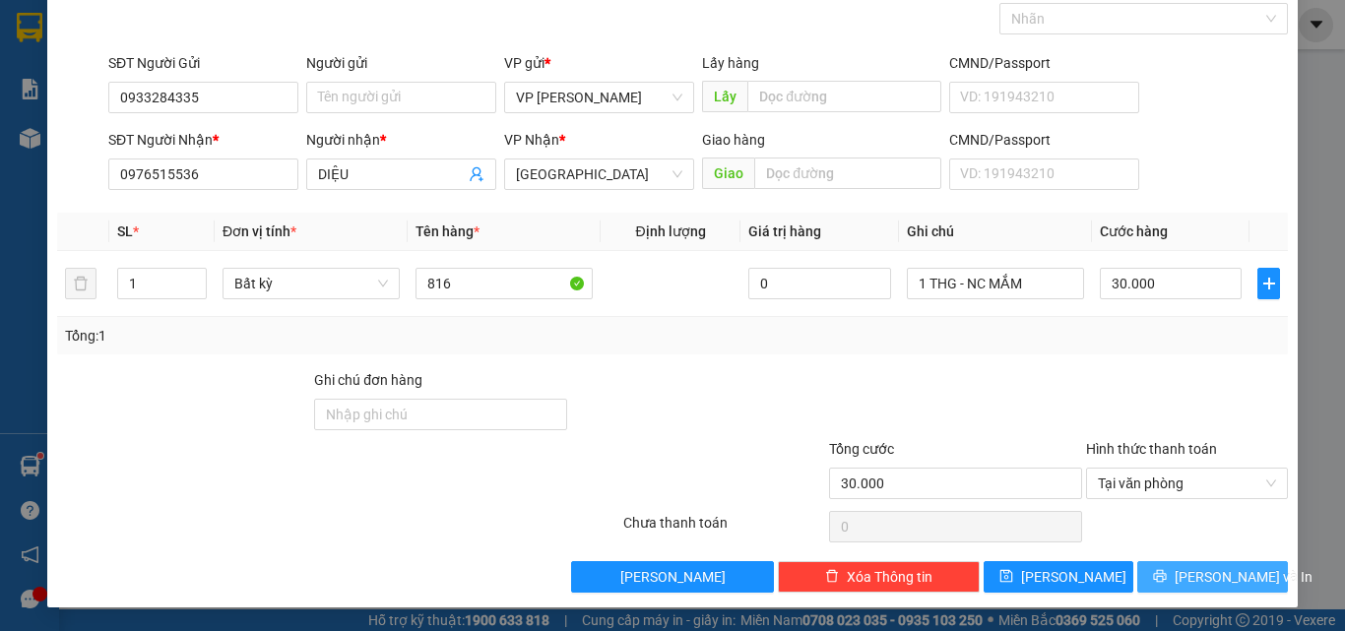
click at [1187, 582] on span "Lưu và In" at bounding box center [1244, 577] width 138 height 22
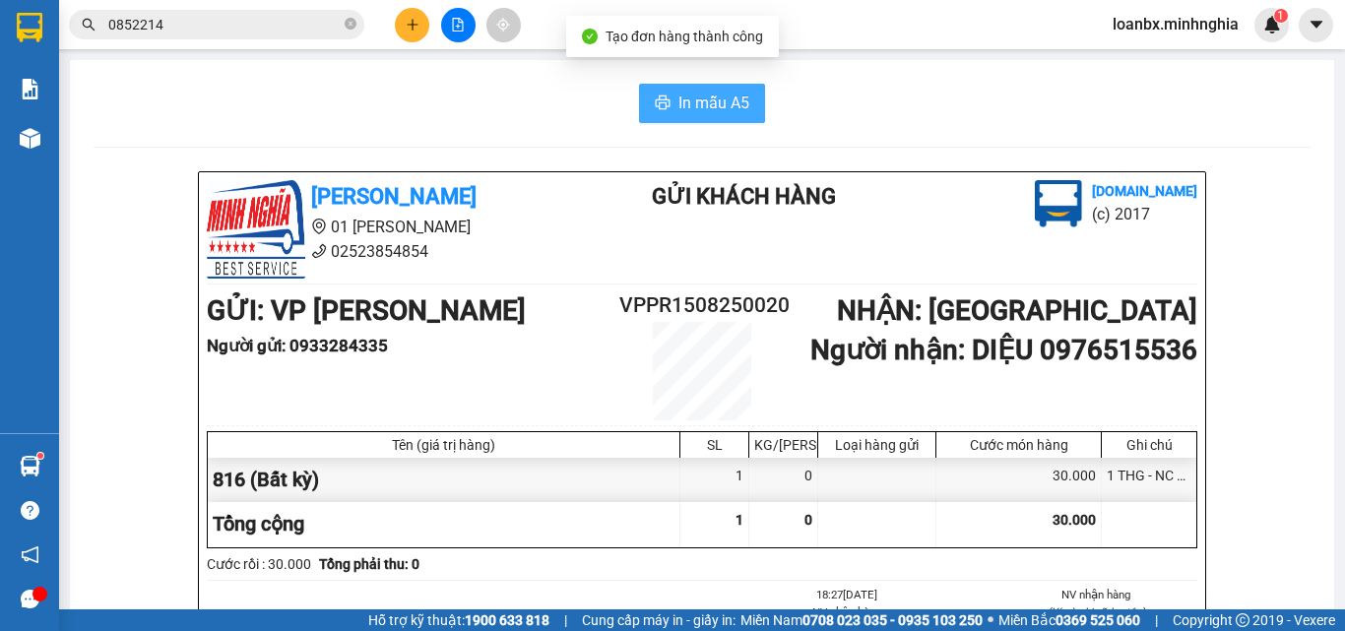
click at [688, 105] on span "In mẫu A5" at bounding box center [713, 103] width 71 height 25
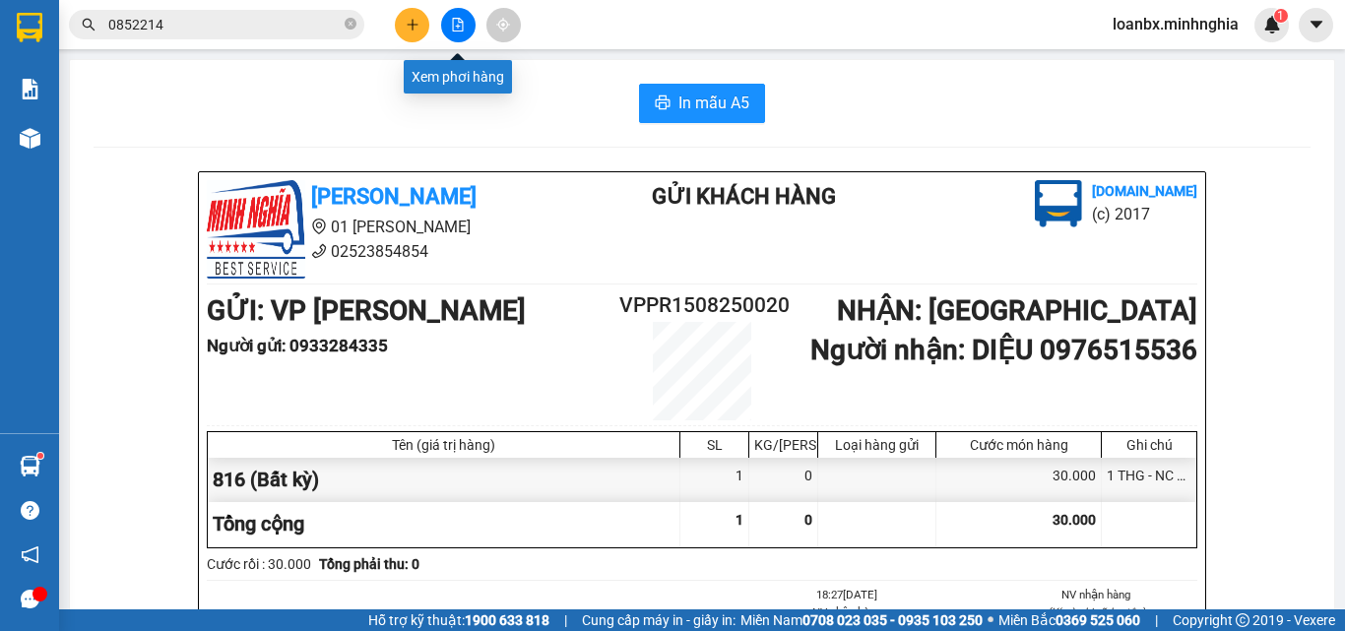
click at [419, 32] on button at bounding box center [412, 25] width 34 height 34
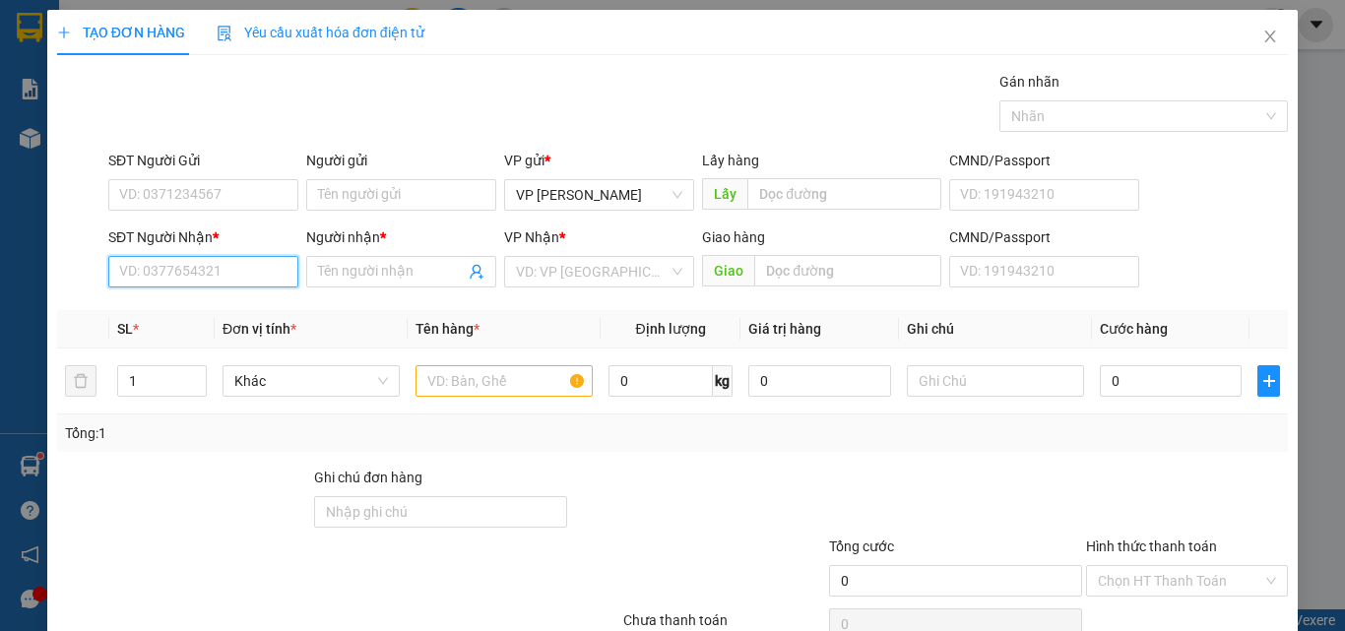
click at [165, 276] on input "SĐT Người Nhận *" at bounding box center [203, 272] width 190 height 32
click at [221, 298] on div "0334741402 - OANH" at bounding box center [201, 311] width 188 height 32
type input "0334741402"
type input "OANH"
type input "0334741402"
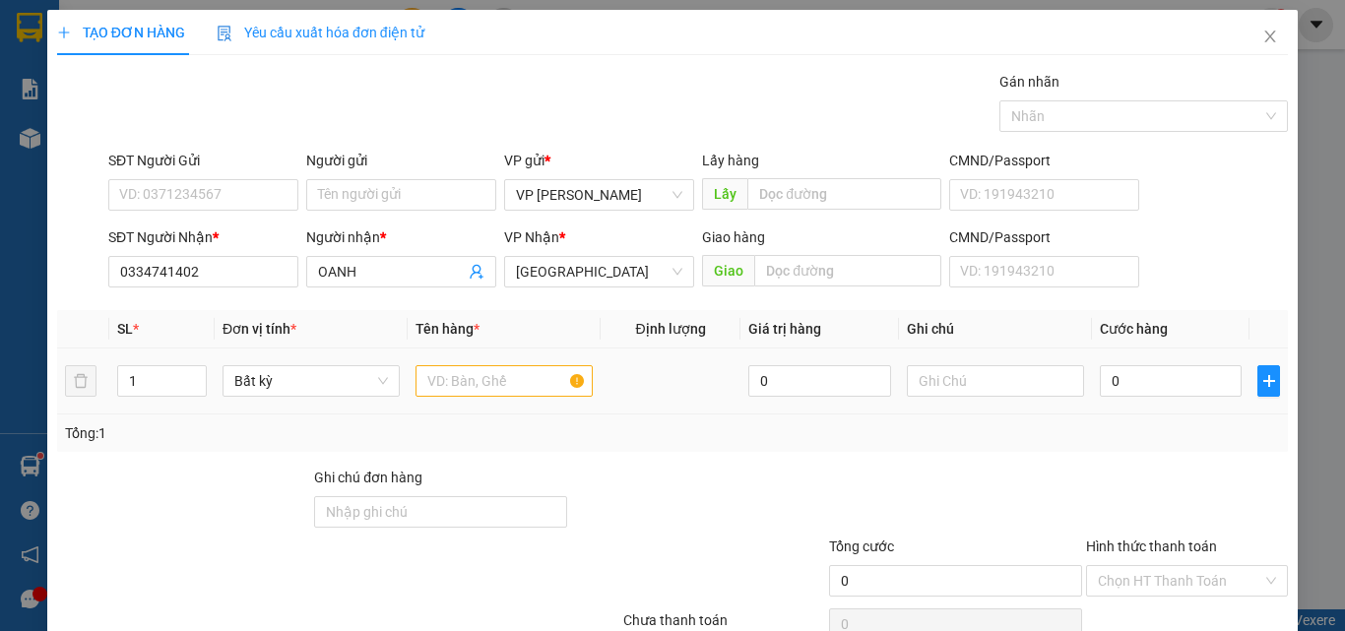
click at [446, 363] on div at bounding box center [503, 380] width 177 height 39
click at [463, 382] on input "text" at bounding box center [503, 381] width 177 height 32
type input "816"
click at [927, 391] on input "text" at bounding box center [995, 381] width 177 height 32
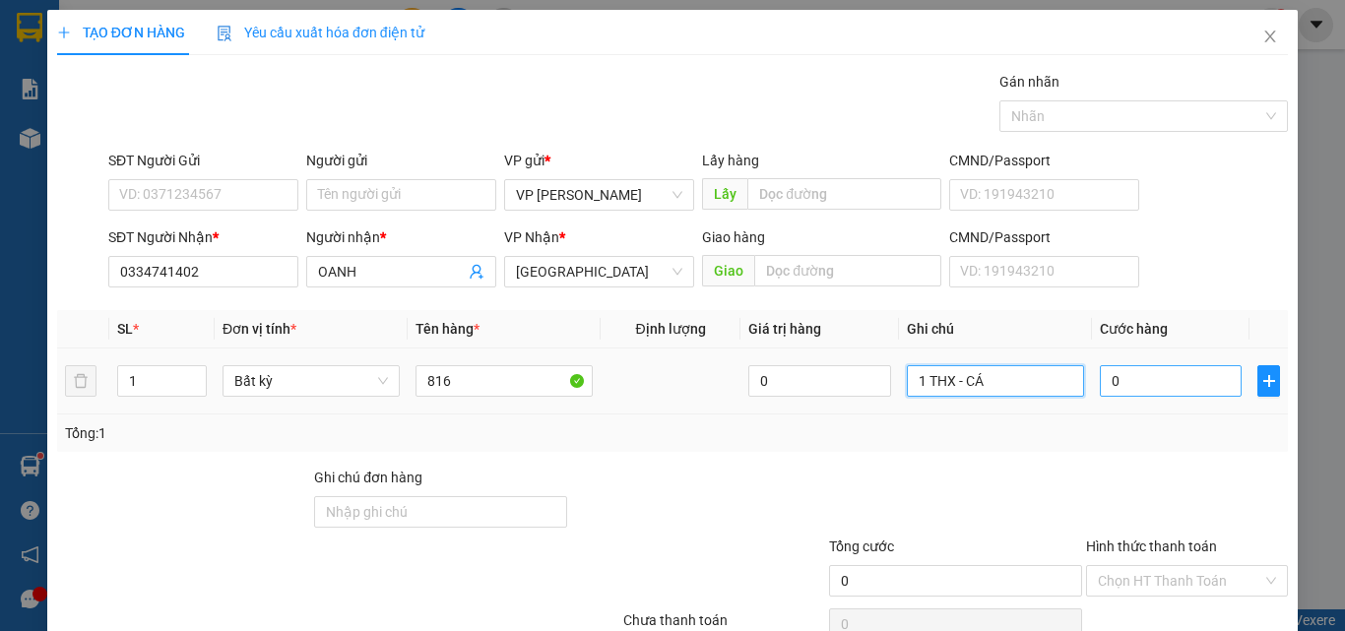
type input "1 THX - CÁ"
click at [1145, 374] on input "0" at bounding box center [1171, 381] width 142 height 32
type input "8"
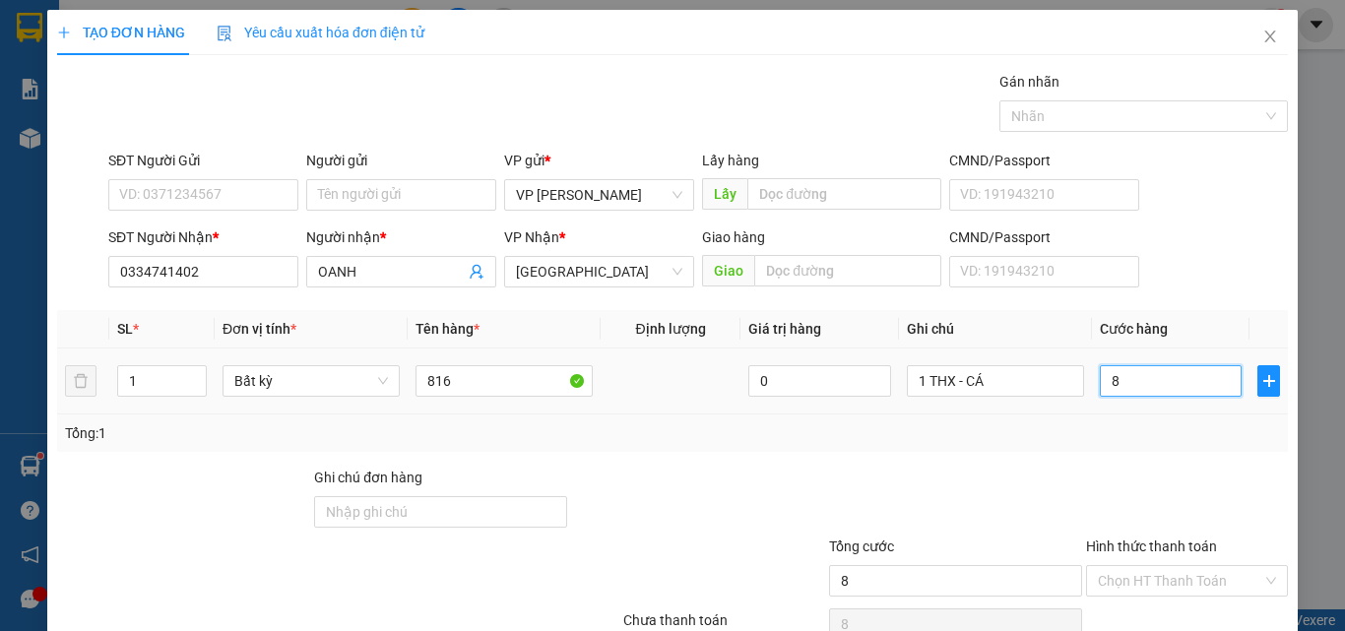
type input "80"
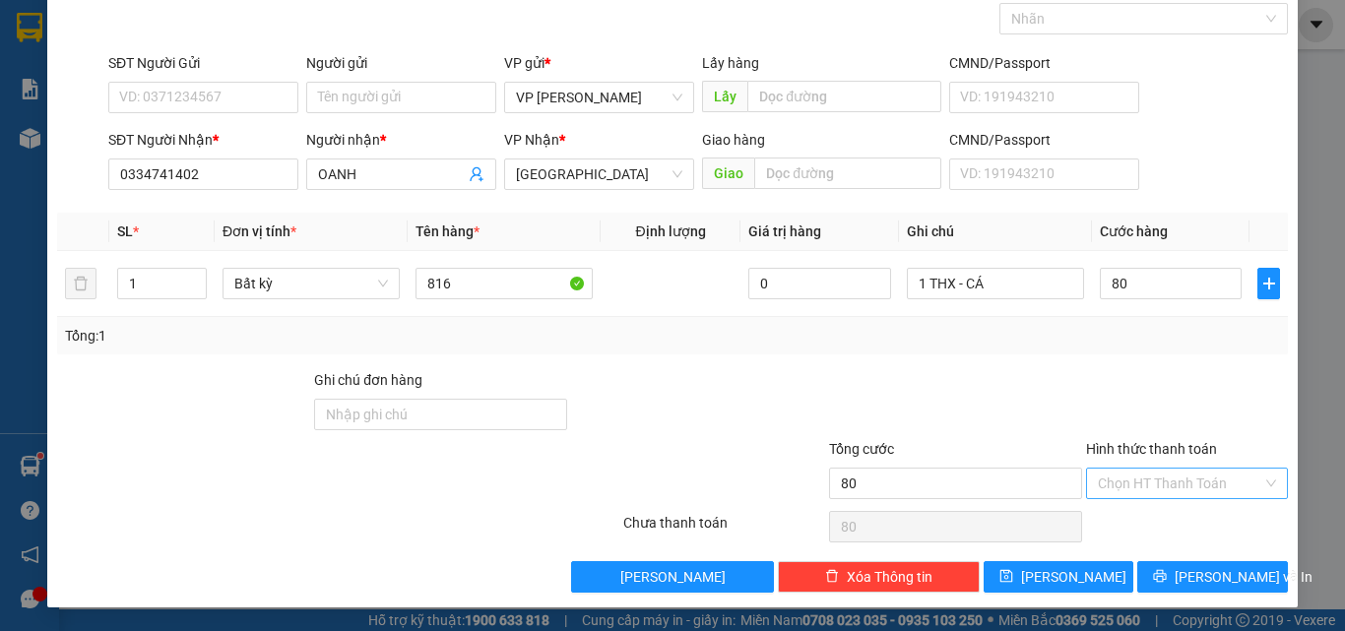
type input "80.000"
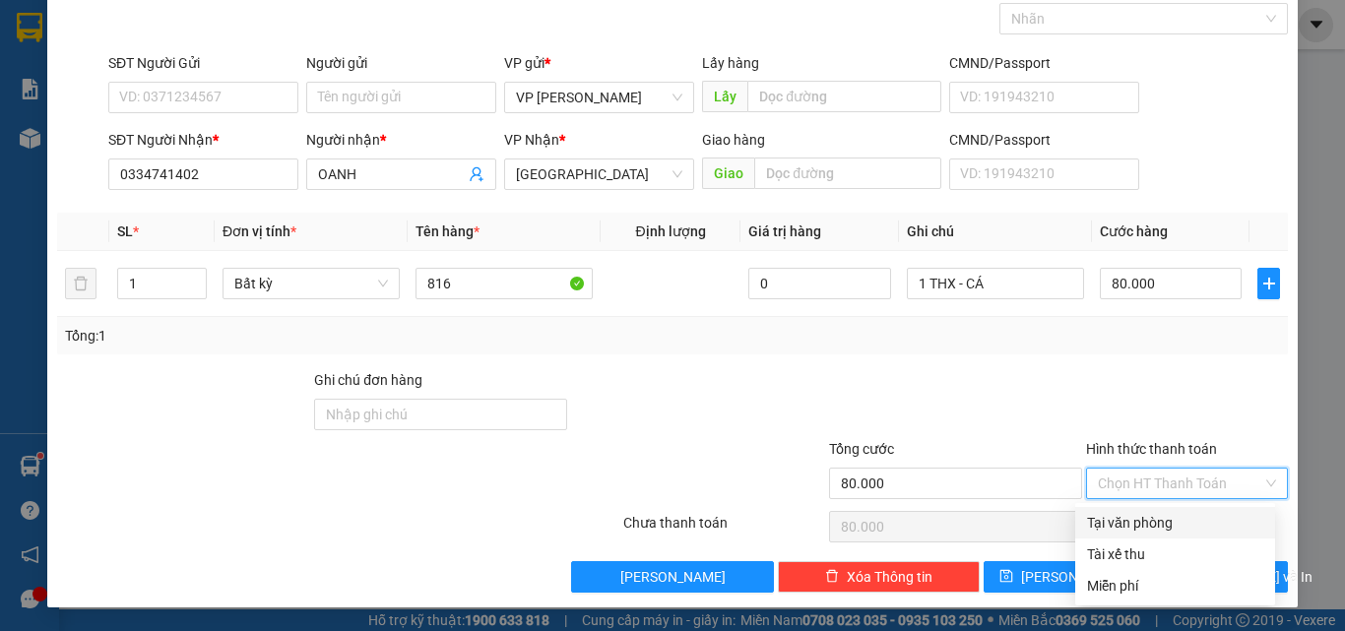
click at [1162, 487] on input "Hình thức thanh toán" at bounding box center [1180, 484] width 164 height 30
click at [1156, 512] on div "Tại văn phòng" at bounding box center [1175, 523] width 176 height 22
type input "0"
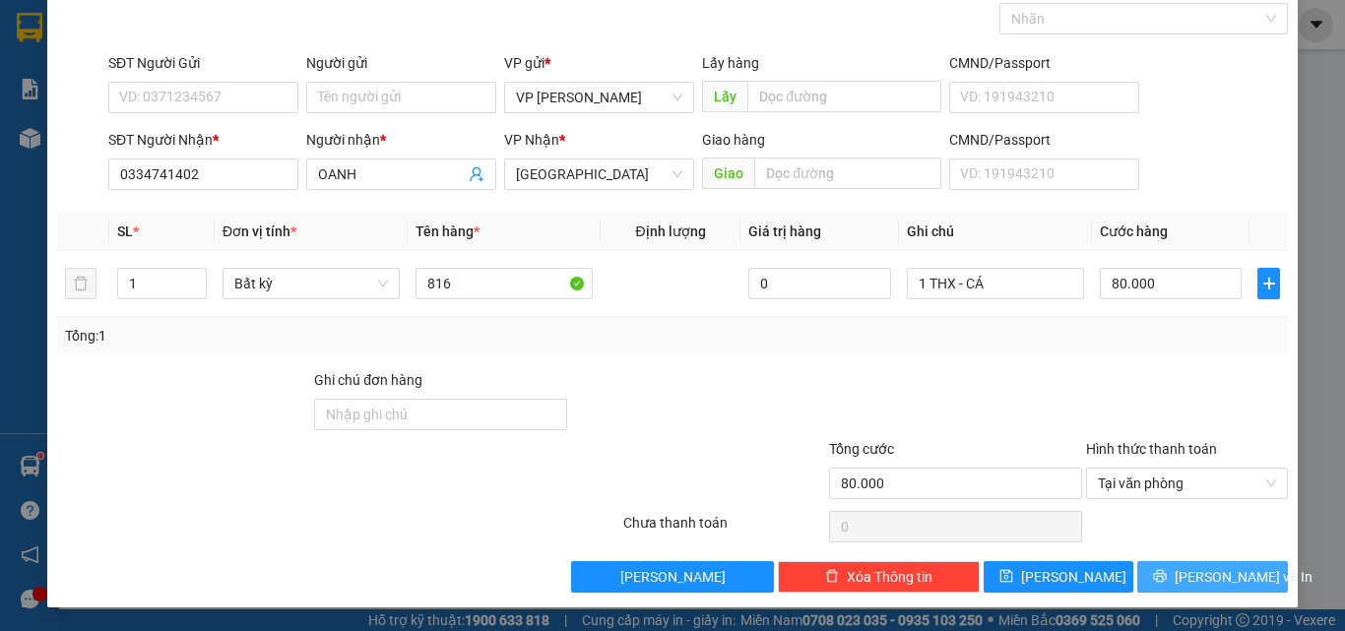
click at [1188, 575] on span "Lưu và In" at bounding box center [1244, 577] width 138 height 22
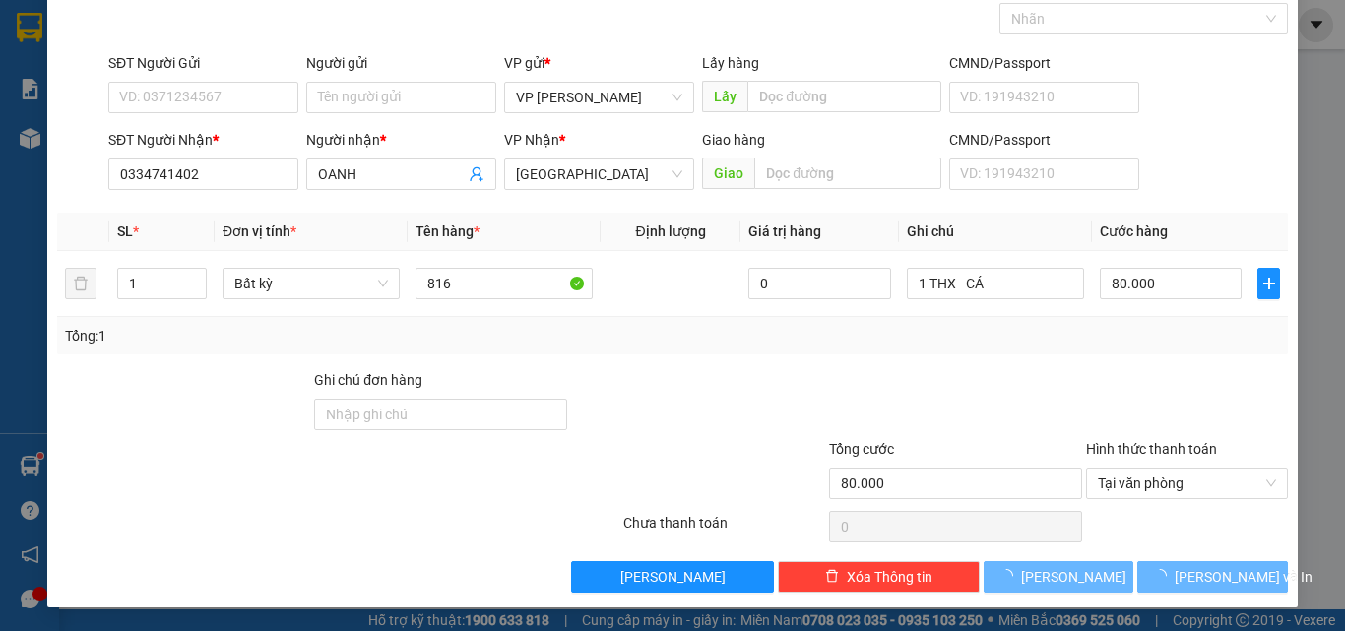
click at [698, 102] on div "Lấy hàng Lấy" at bounding box center [821, 86] width 247 height 69
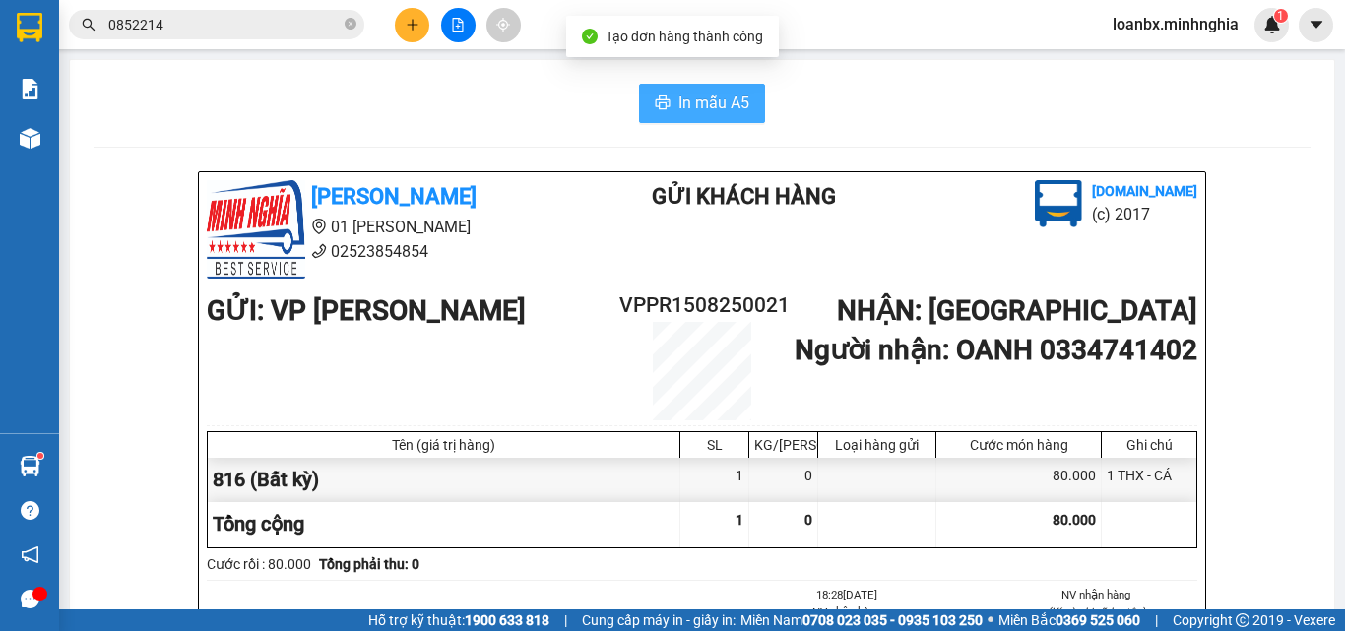
click at [711, 106] on span "In mẫu A5" at bounding box center [713, 103] width 71 height 25
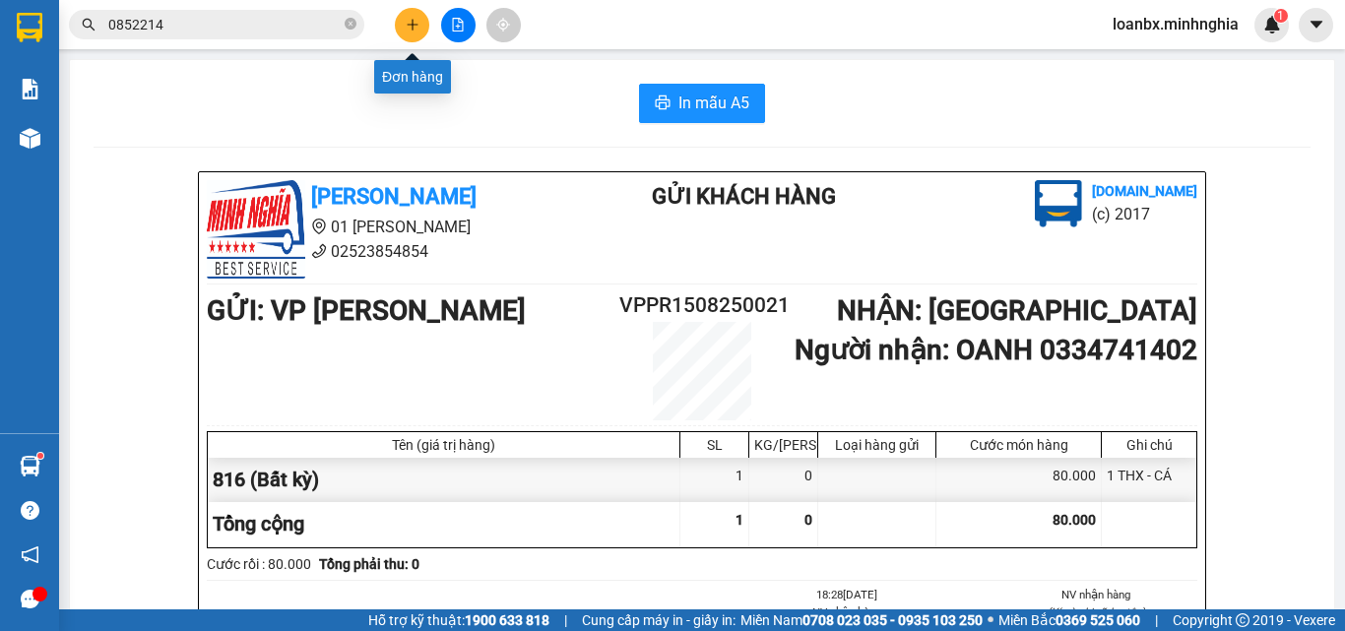
click at [423, 35] on button at bounding box center [412, 25] width 34 height 34
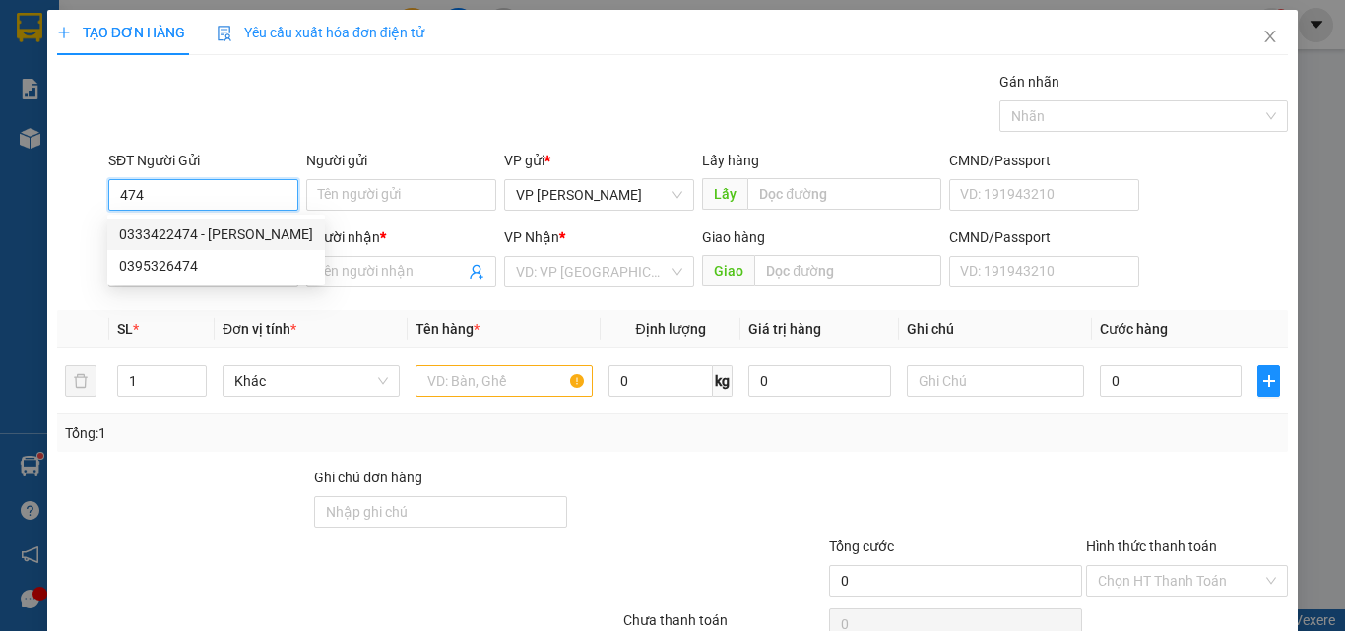
click at [221, 238] on div "0333422474 - CƯỜNG" at bounding box center [216, 234] width 194 height 22
type input "0333422474"
type input "CƯỜNG"
type input "0397959282"
type input "CHỊ BẢY"
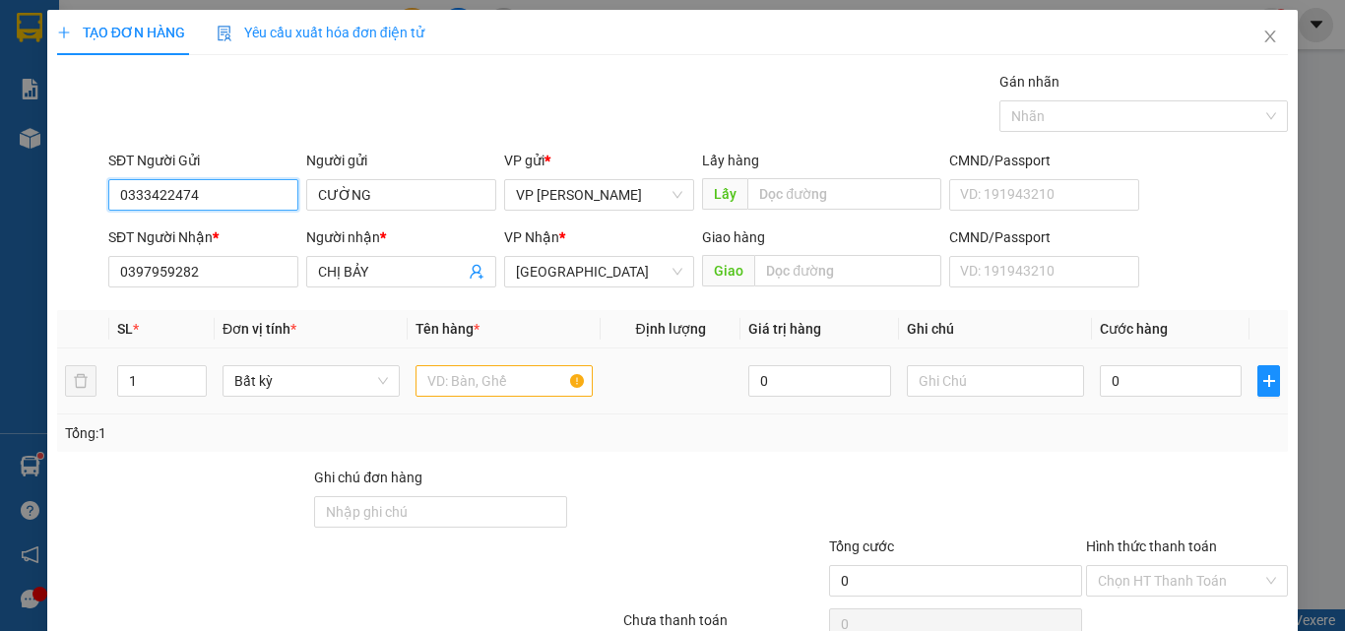
type input "0333422474"
drag, startPoint x: 472, startPoint y: 373, endPoint x: 616, endPoint y: 390, distance: 145.7
click at [471, 378] on input "text" at bounding box center [503, 381] width 177 height 32
drag, startPoint x: 739, startPoint y: 392, endPoint x: 950, endPoint y: 375, distance: 211.4
click at [938, 389] on tr "1 Bất kỳ 0 0" at bounding box center [672, 382] width 1231 height 66
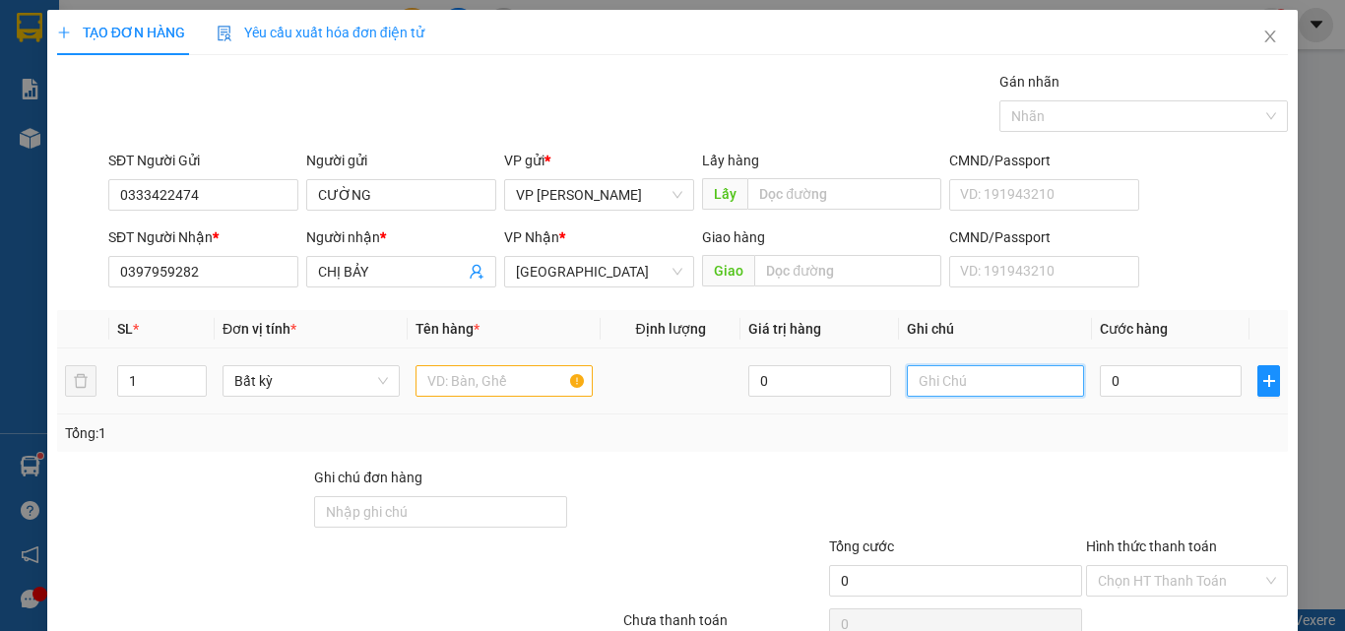
click at [959, 388] on input "text" at bounding box center [995, 381] width 177 height 32
click at [442, 392] on input "text" at bounding box center [503, 381] width 177 height 32
type input "816"
click at [980, 380] on input "text" at bounding box center [995, 381] width 177 height 32
drag, startPoint x: 1018, startPoint y: 388, endPoint x: 816, endPoint y: 388, distance: 201.8
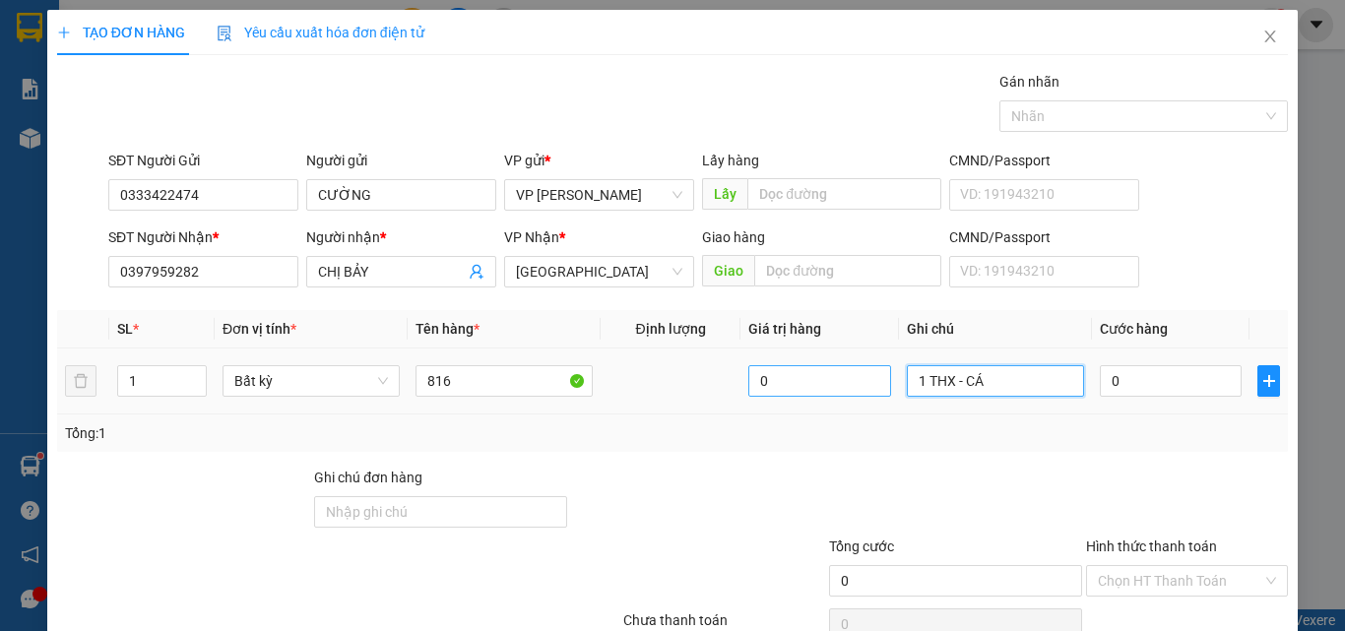
click at [801, 388] on tr "1 Bất kỳ 816 0 1 THX - CÁ 0" at bounding box center [672, 382] width 1231 height 66
type input "1 THX - CÁ"
click at [1149, 384] on input "0" at bounding box center [1171, 381] width 142 height 32
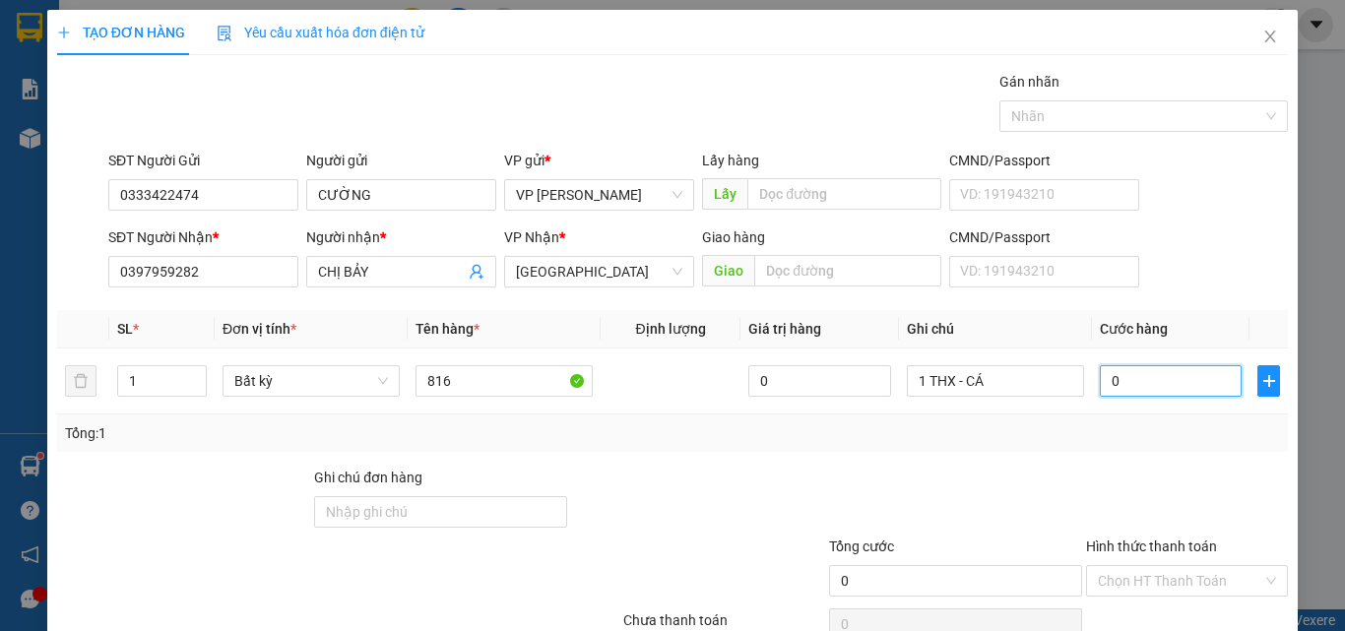
type input "1"
type input "10"
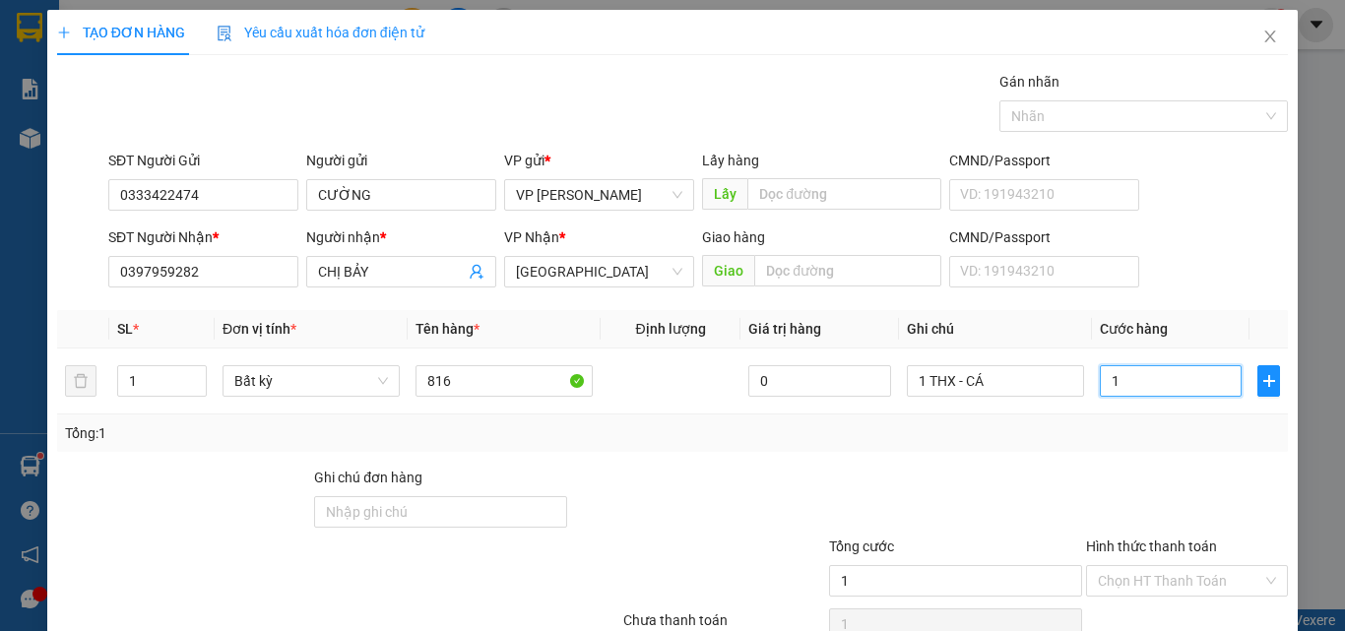
type input "10"
type input "100"
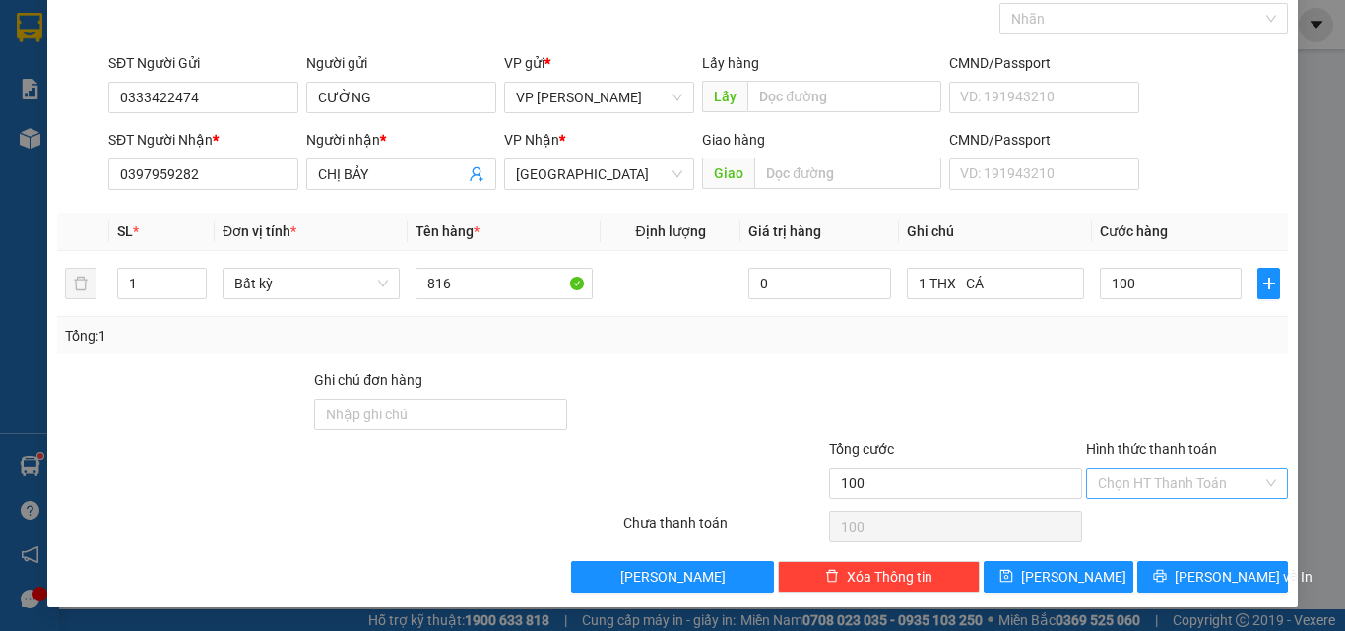
type input "100.000"
click at [1150, 490] on input "Hình thức thanh toán" at bounding box center [1180, 484] width 164 height 30
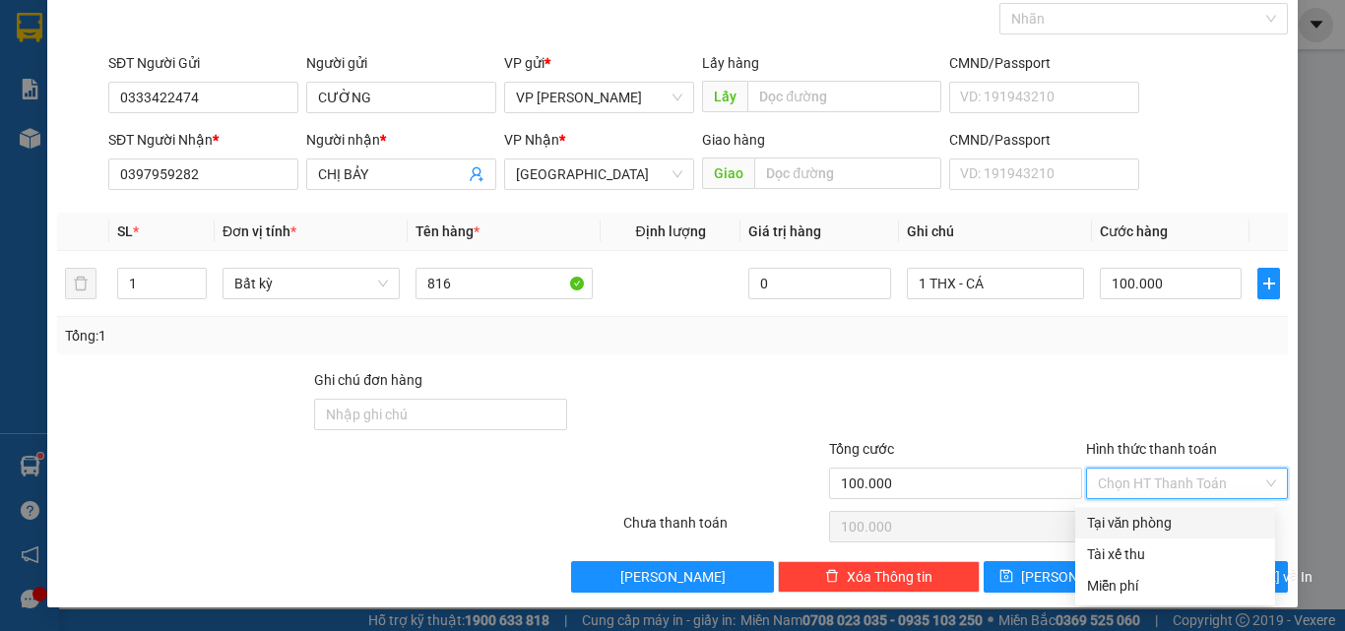
click at [1147, 511] on div "Tại văn phòng" at bounding box center [1175, 523] width 200 height 32
type input "0"
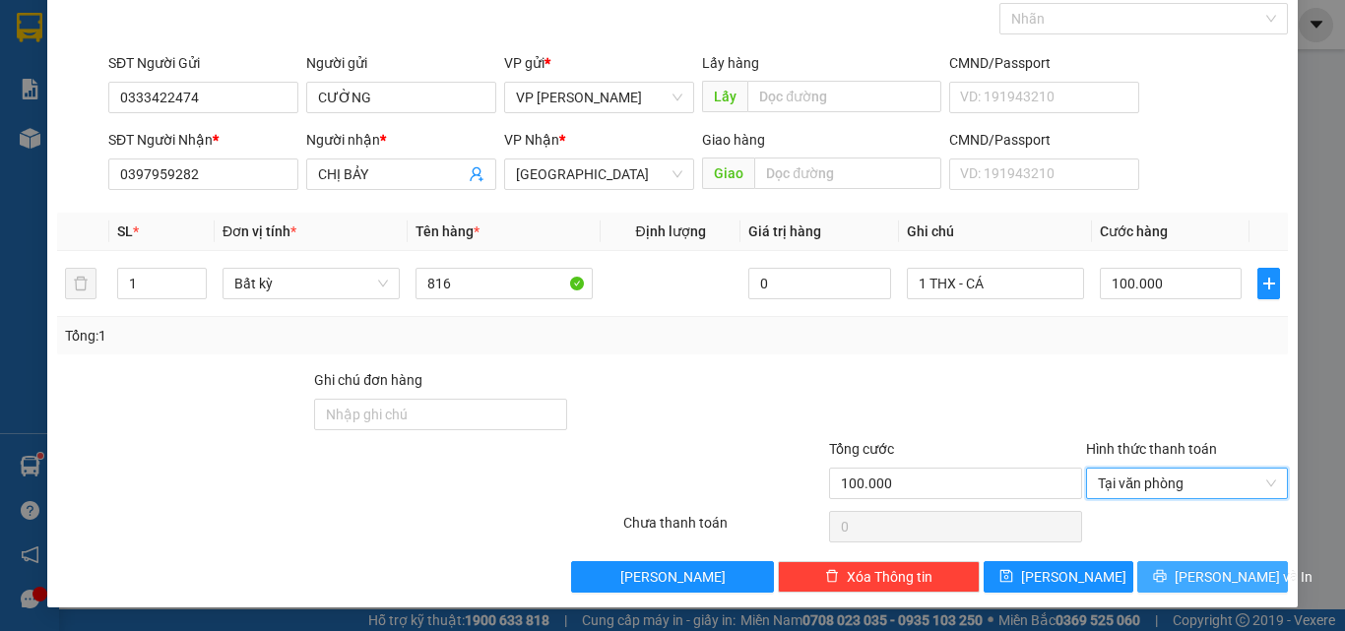
click at [1183, 563] on button "Lưu và In" at bounding box center [1212, 577] width 151 height 32
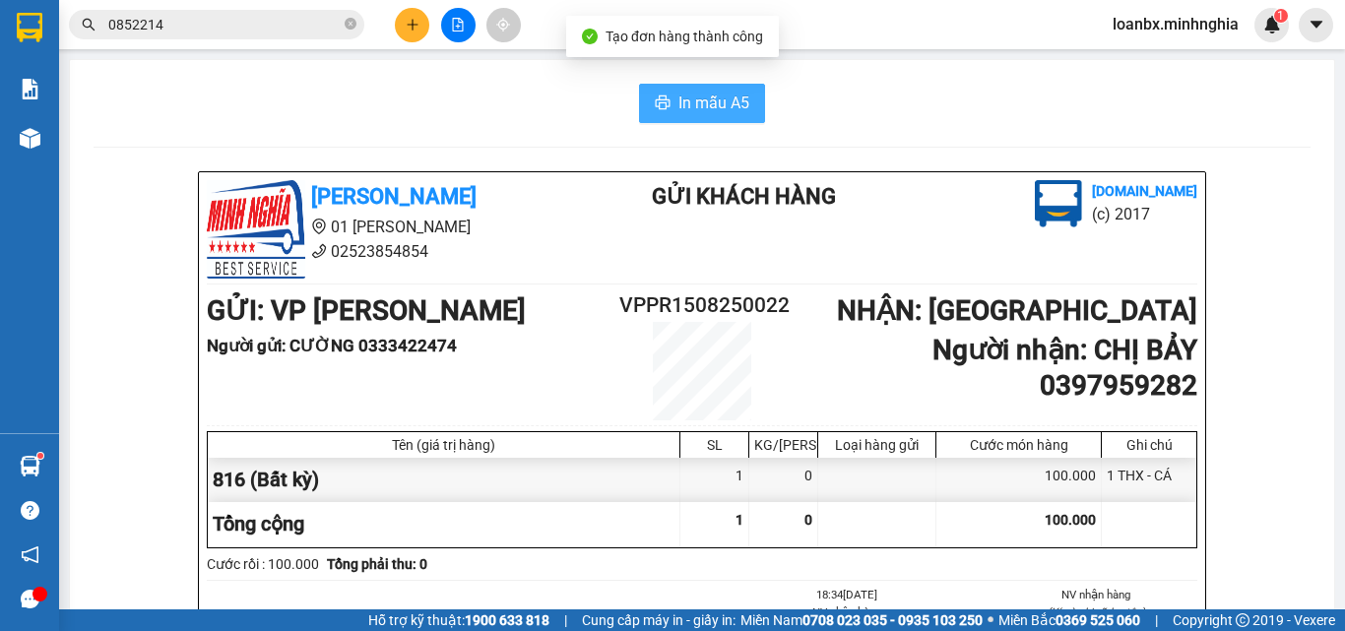
click at [712, 104] on span "In mẫu A5" at bounding box center [713, 103] width 71 height 25
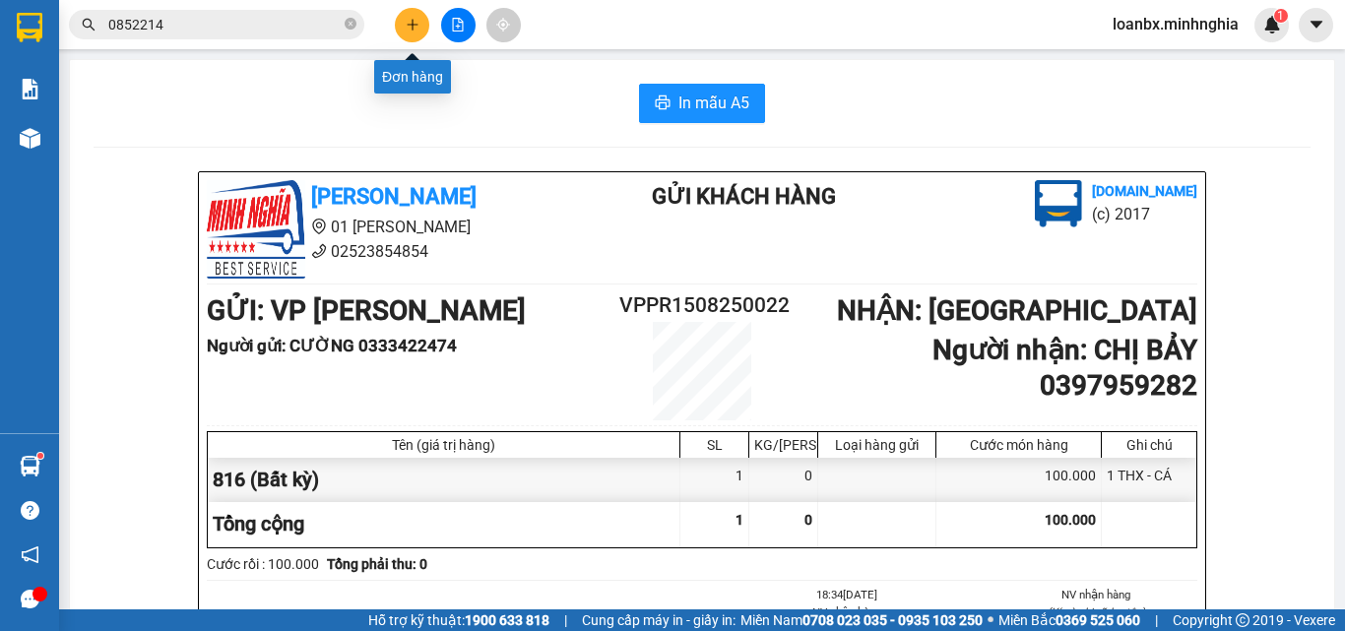
click at [420, 35] on button at bounding box center [412, 25] width 34 height 34
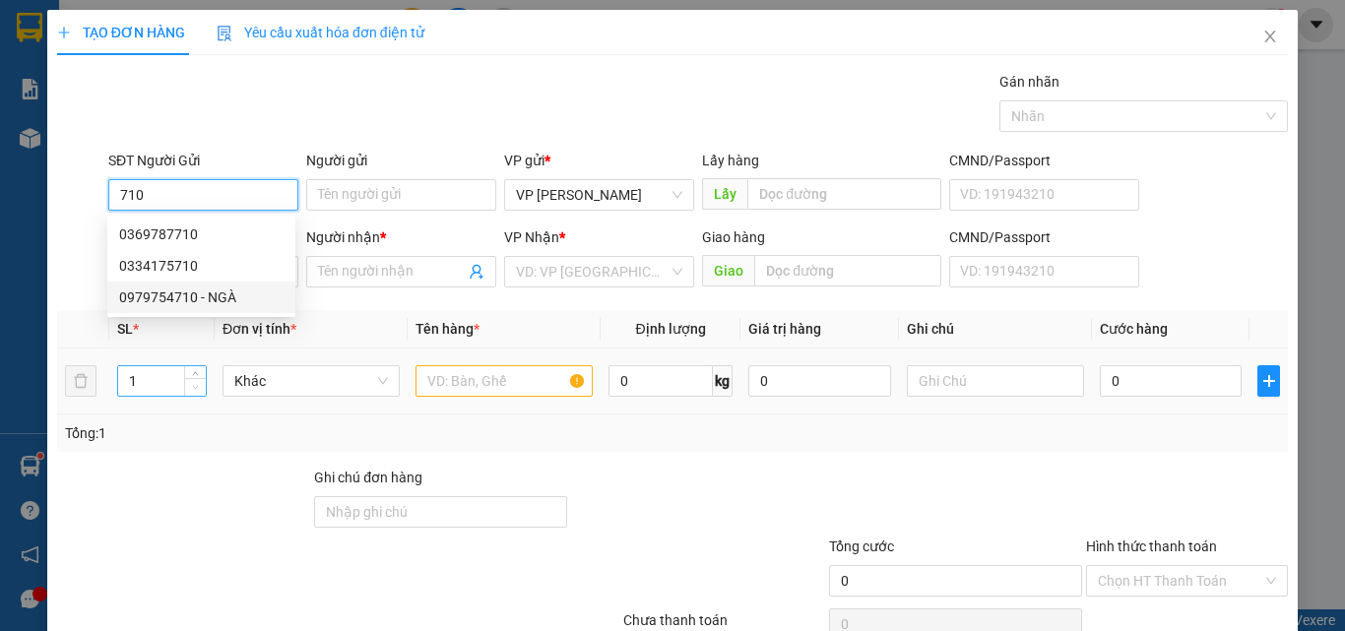
click at [192, 386] on icon "down" at bounding box center [195, 387] width 7 height 7
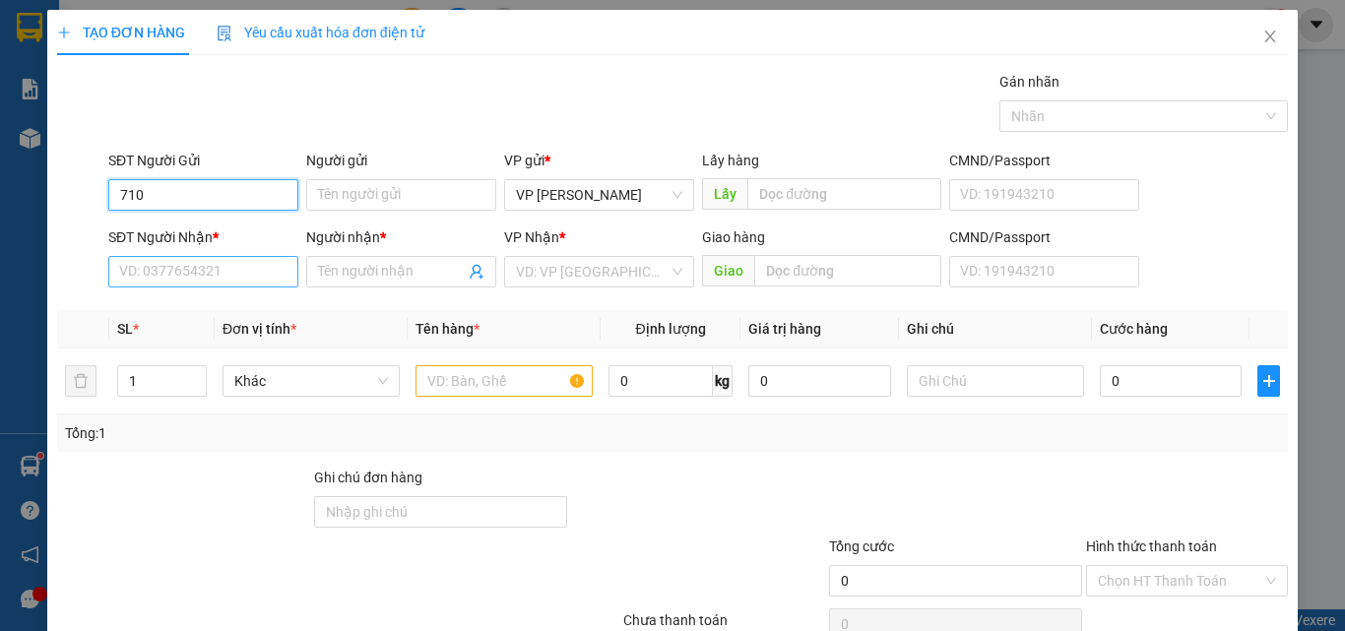
type input "710"
click at [157, 276] on input "SĐT Người Nhận *" at bounding box center [203, 272] width 190 height 32
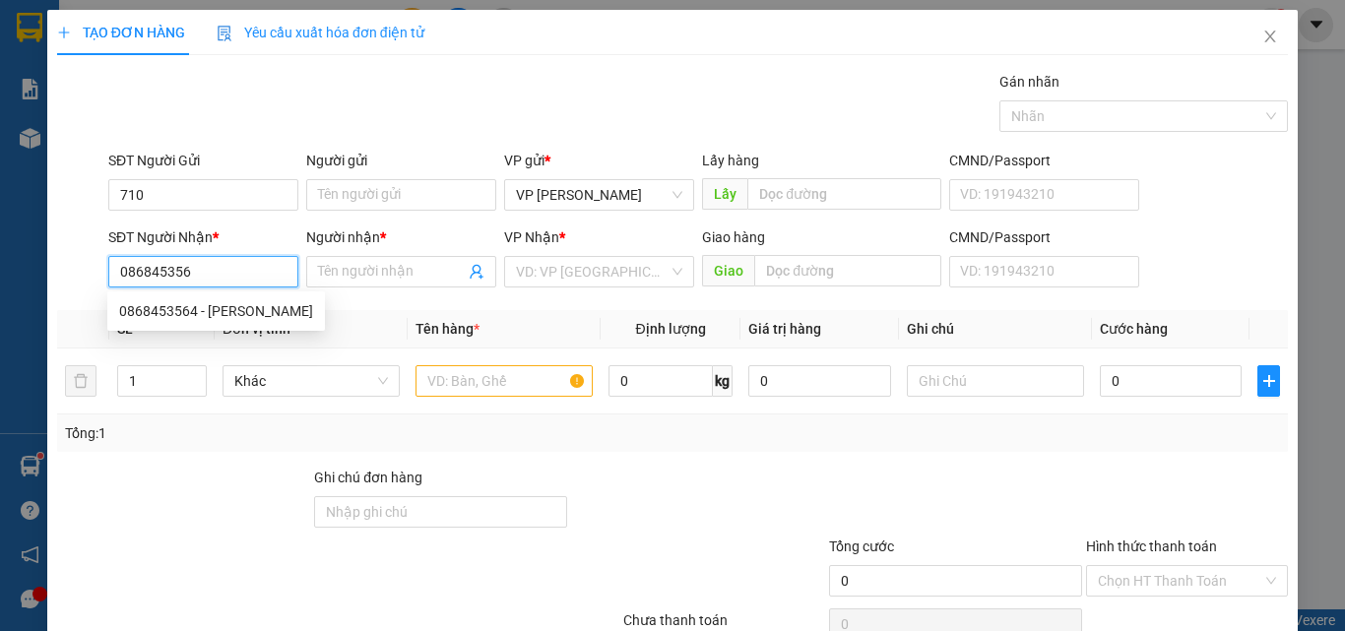
type input "0868453564"
click at [200, 306] on div "0868453564 - HOÀNG TUẤN" at bounding box center [216, 311] width 194 height 22
type input "[PERSON_NAME]"
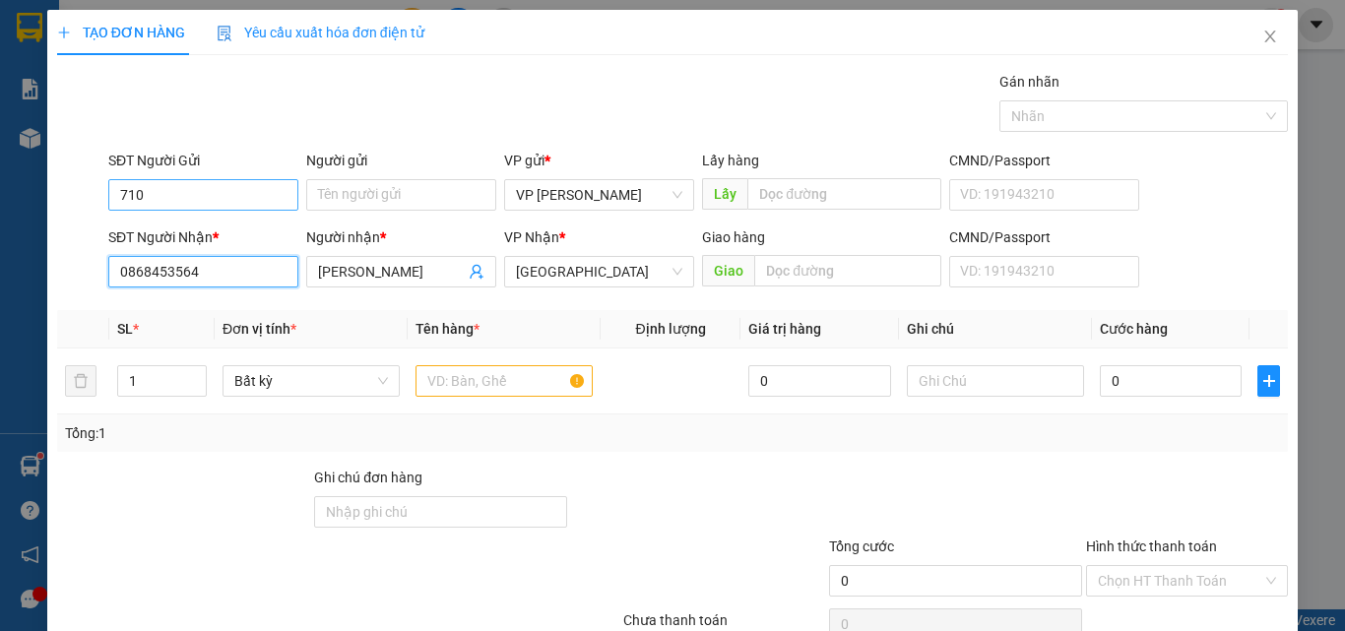
type input "0868453564"
click at [195, 199] on input "710" at bounding box center [203, 195] width 190 height 32
type input "7"
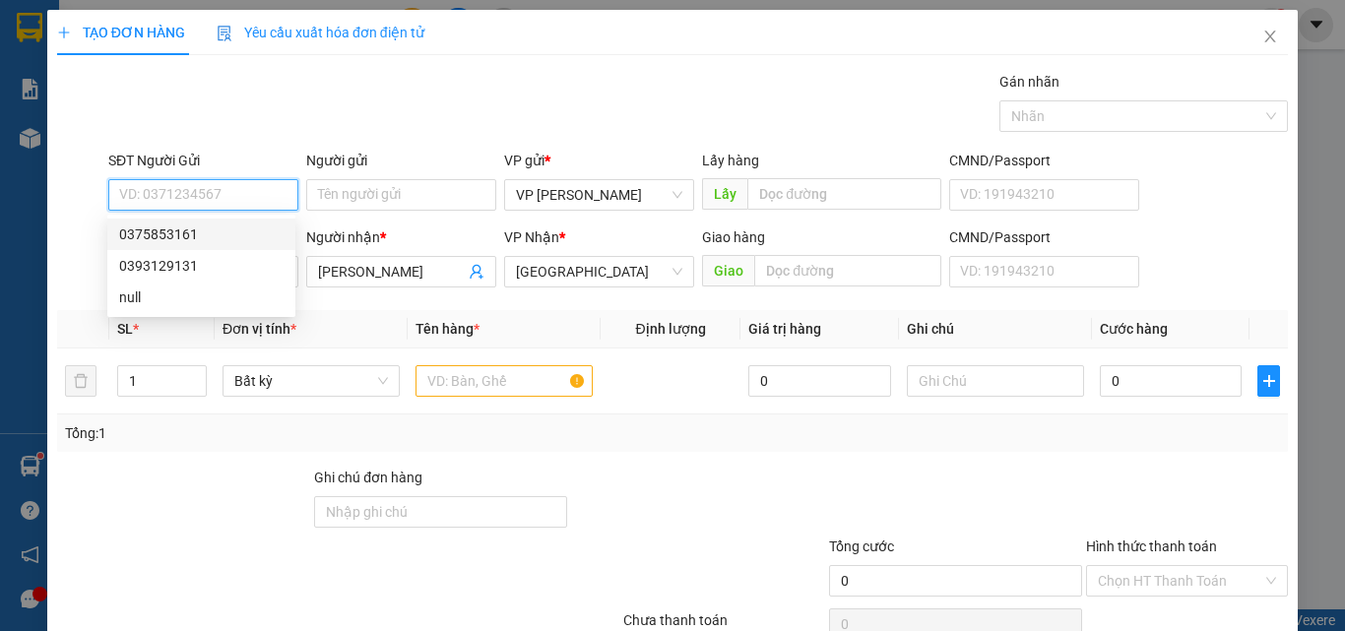
click at [177, 238] on div "0375853161" at bounding box center [201, 234] width 164 height 22
type input "0375853161"
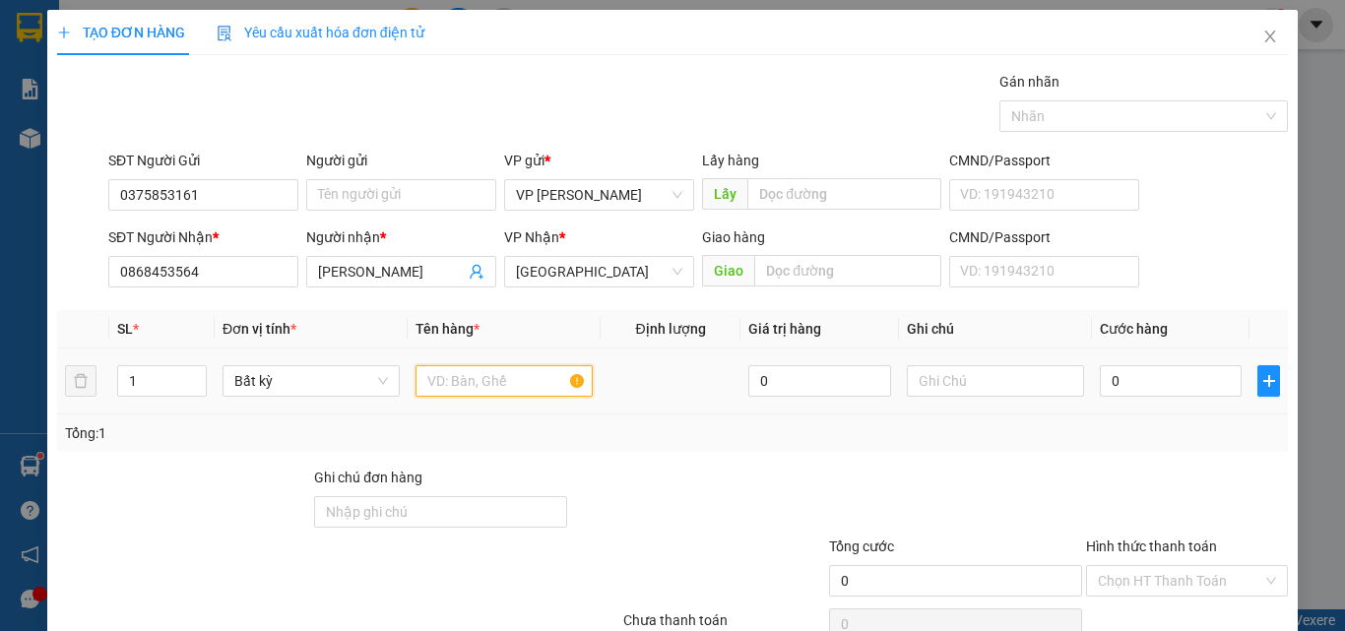
click at [530, 379] on input "text" at bounding box center [503, 381] width 177 height 32
type input "816"
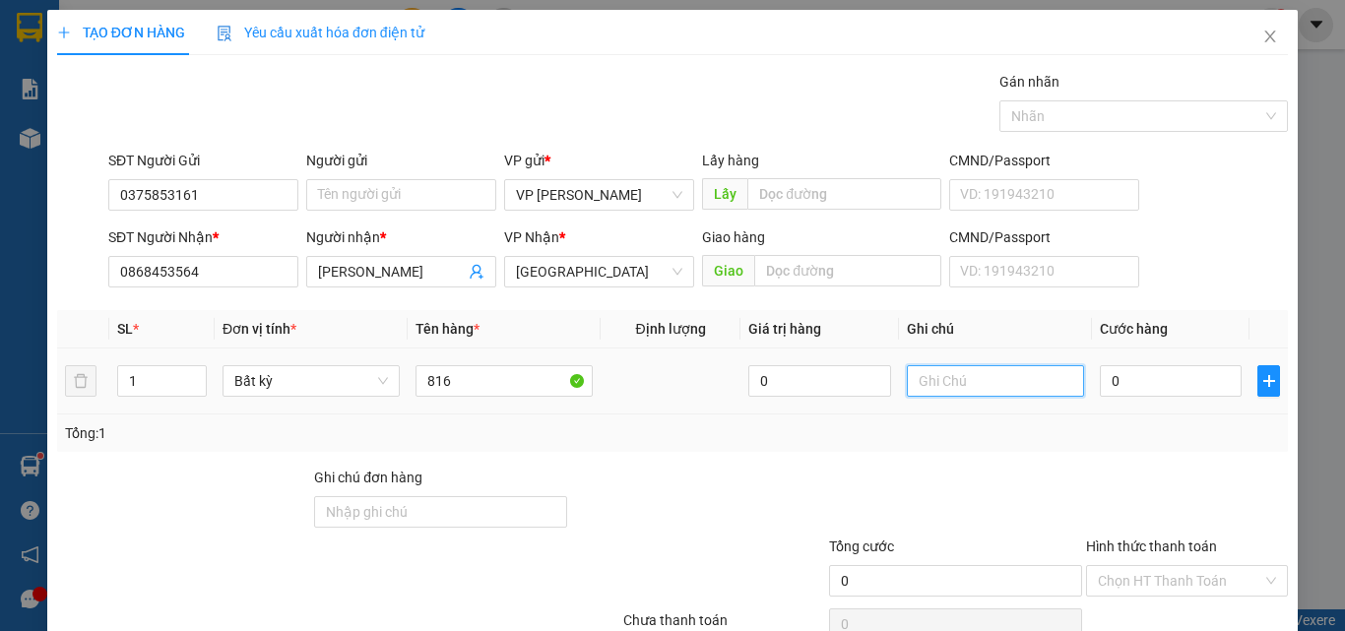
click at [962, 378] on input "text" at bounding box center [995, 381] width 177 height 32
paste input "1 THX - CÁ"
type input "1 THX - CÁ"
click at [1179, 379] on input "0" at bounding box center [1171, 381] width 142 height 32
type input "4"
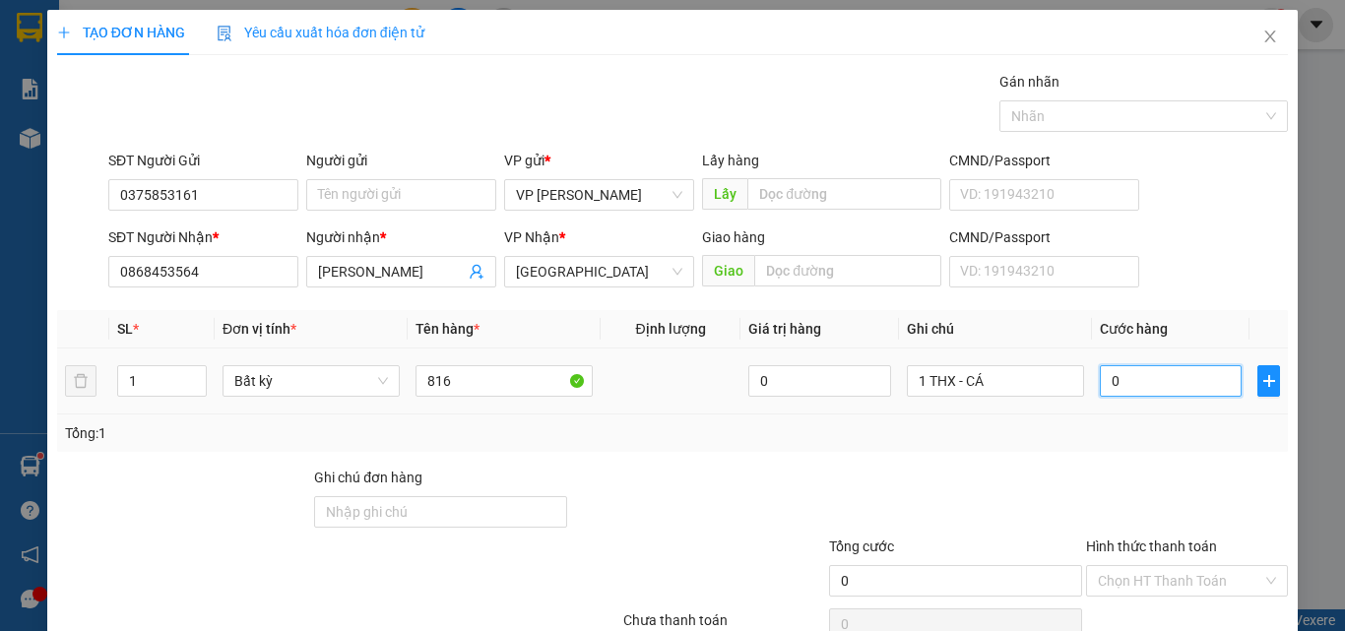
type input "4"
type input "40"
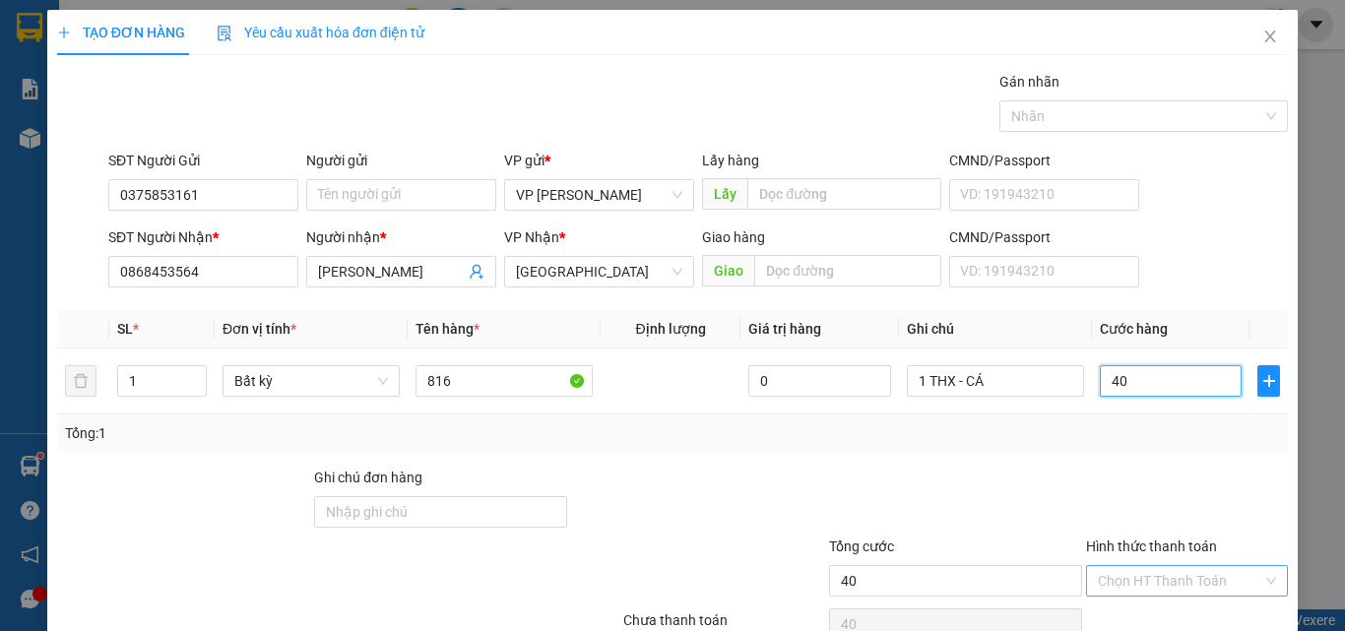
scroll to position [97, 0]
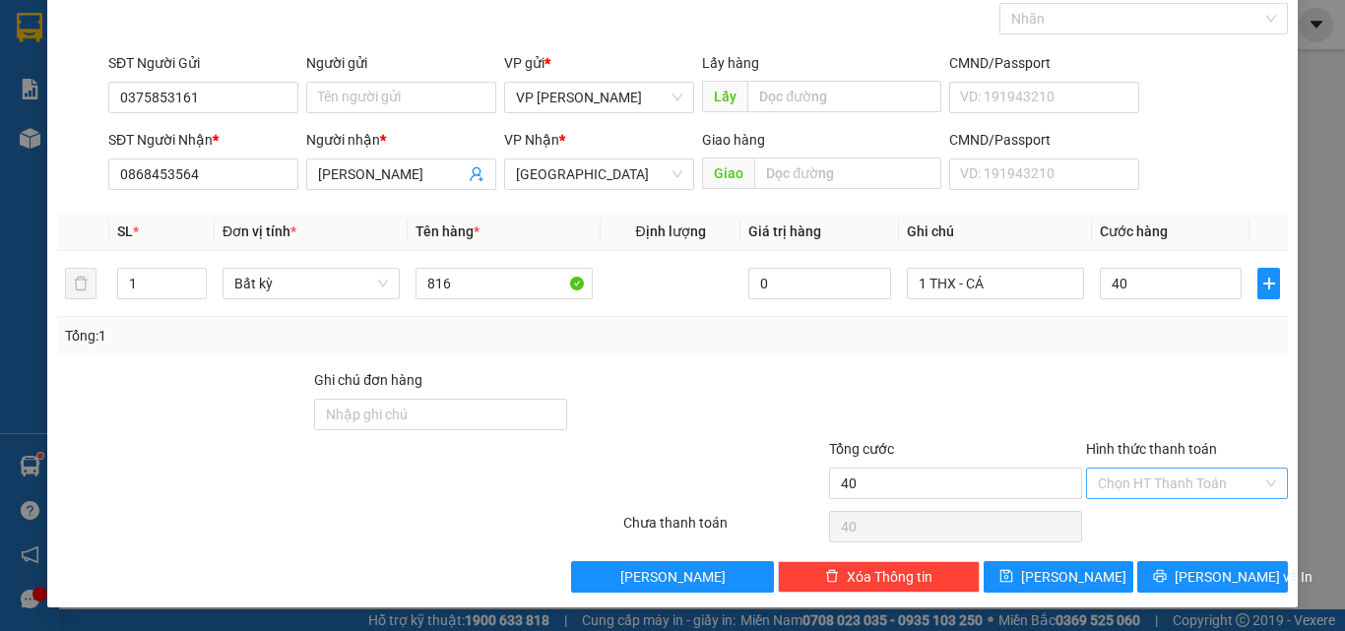
type input "40.000"
drag, startPoint x: 1180, startPoint y: 470, endPoint x: 1181, endPoint y: 479, distance: 9.9
click at [1183, 476] on input "Hình thức thanh toán" at bounding box center [1180, 484] width 164 height 30
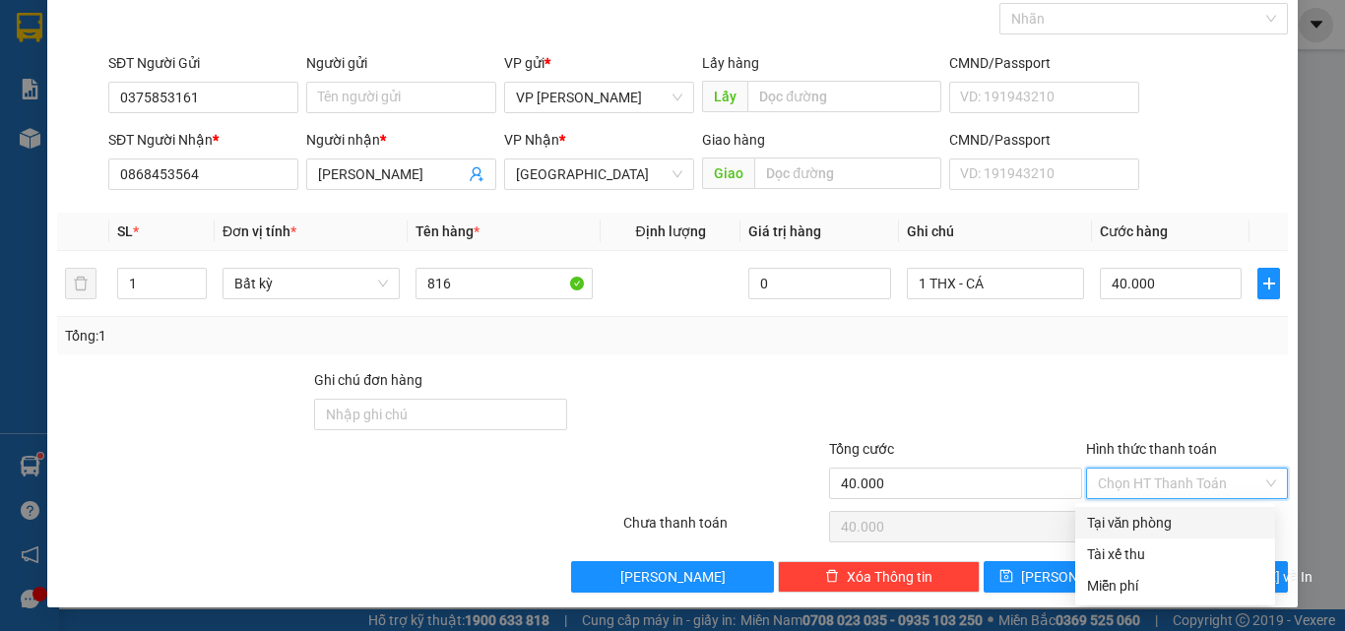
click at [1162, 517] on div "Tại văn phòng" at bounding box center [1175, 523] width 176 height 22
type input "0"
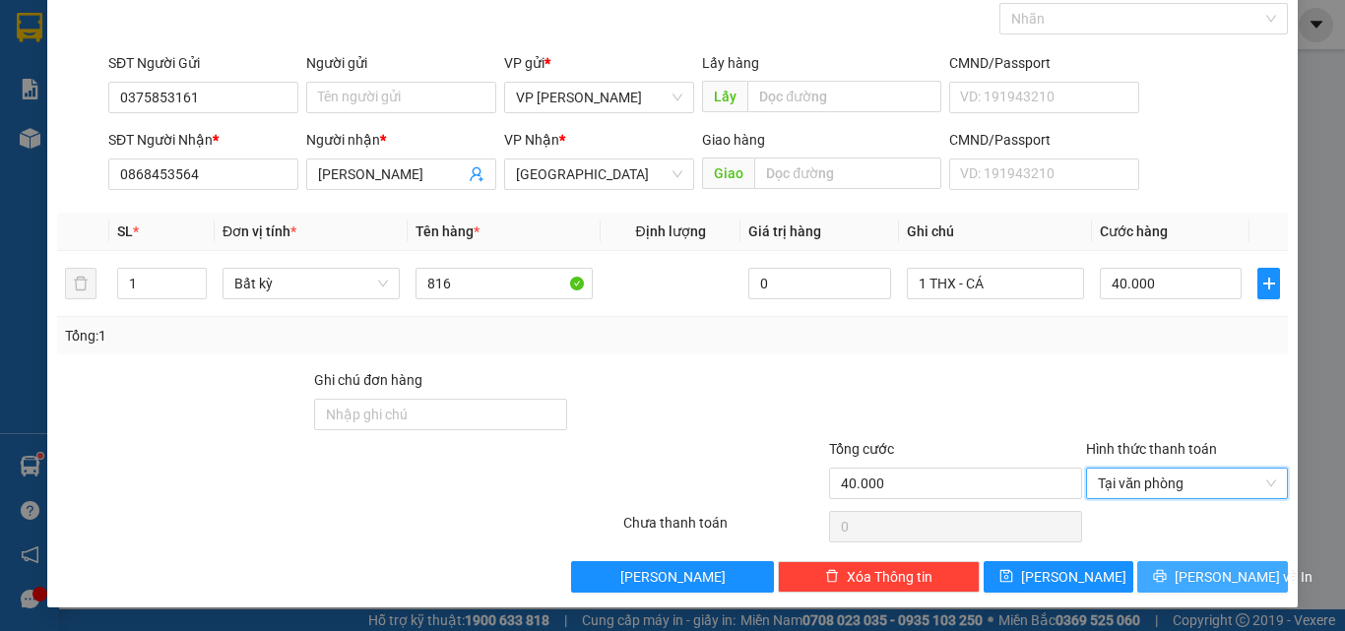
click at [1178, 563] on button "Lưu và In" at bounding box center [1212, 577] width 151 height 32
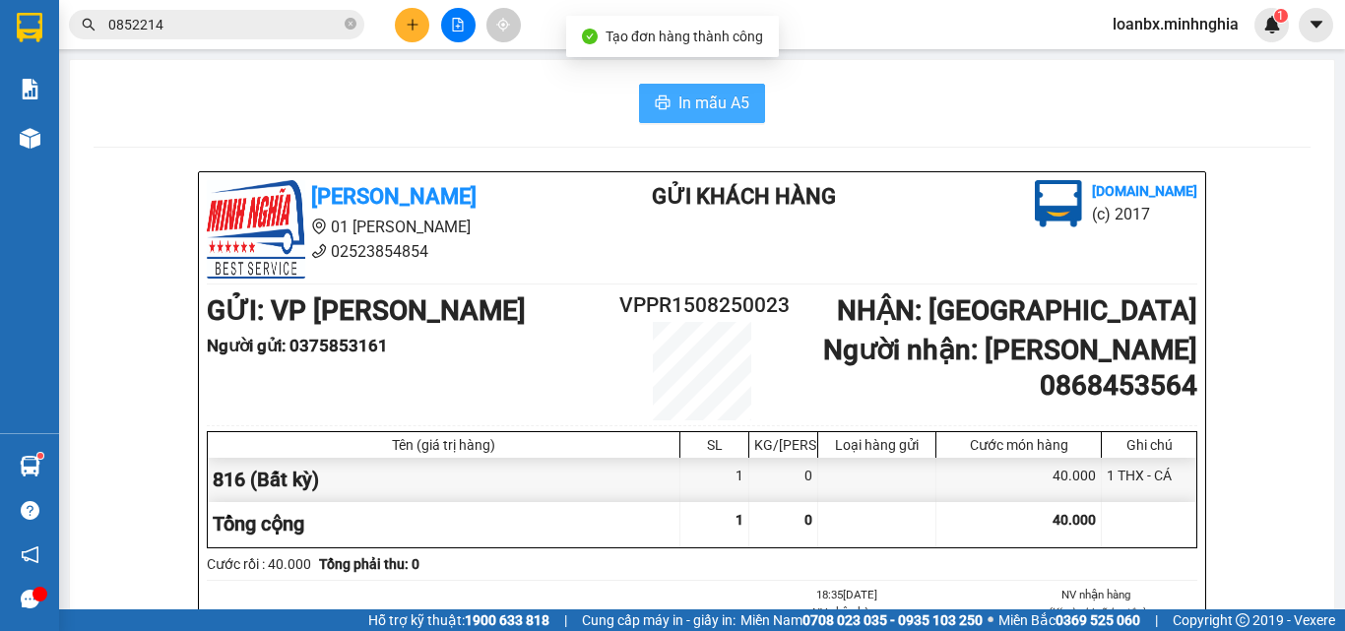
click at [692, 112] on span "In mẫu A5" at bounding box center [713, 103] width 71 height 25
drag, startPoint x: 195, startPoint y: 39, endPoint x: 145, endPoint y: 29, distance: 51.4
click at [145, 29] on div "Kết quả tìm kiếm ( 5 ) Bộ lọc Ngày tạo đơn gần nhất Mã ĐH Trạng thái Món hàng T…" at bounding box center [192, 25] width 384 height 34
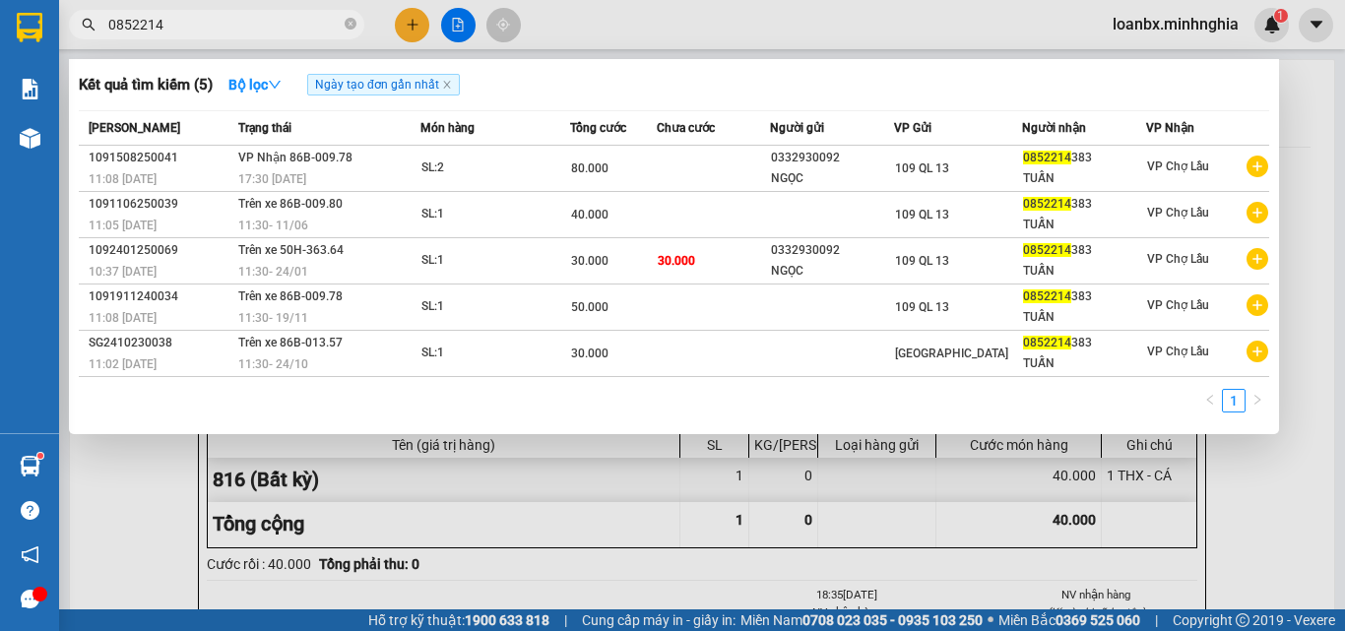
drag, startPoint x: 173, startPoint y: 27, endPoint x: 0, endPoint y: 23, distance: 173.3
click at [0, 23] on section "Kết quả tìm kiếm ( 5 ) Bộ lọc Ngày tạo đơn gần nhất Mã ĐH Trạng thái Món hàng T…" at bounding box center [672, 315] width 1345 height 631
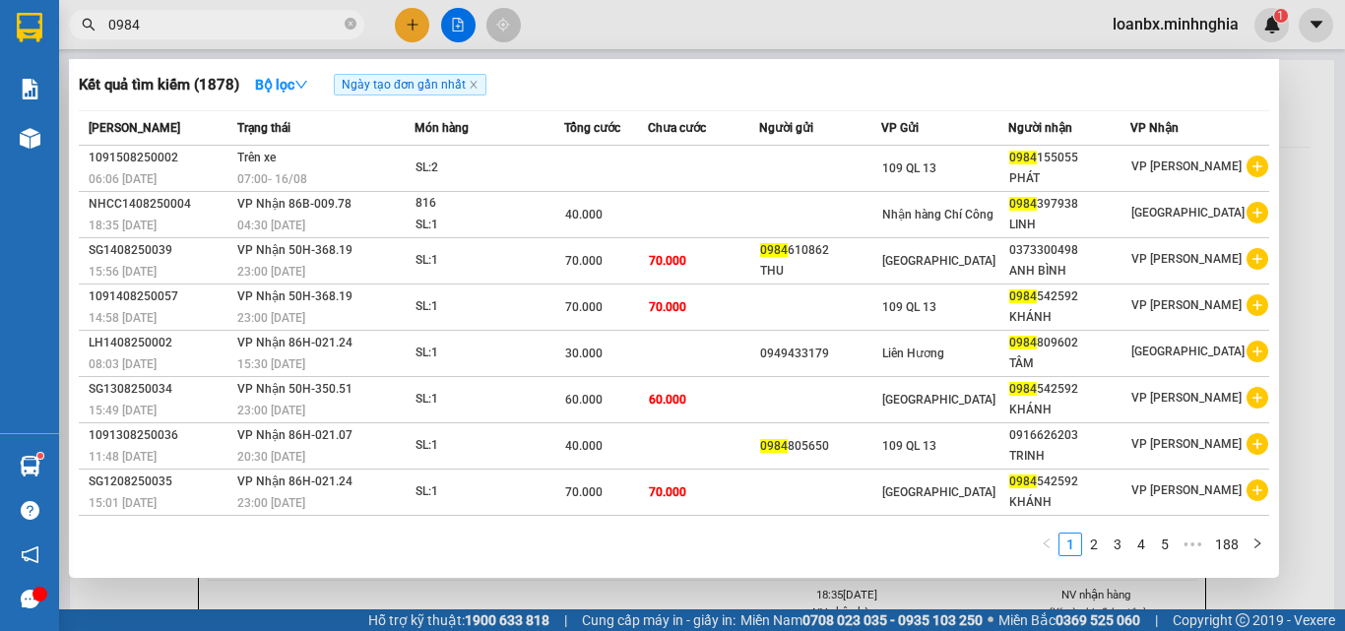
type input "0984"
click at [412, 27] on div at bounding box center [672, 315] width 1345 height 631
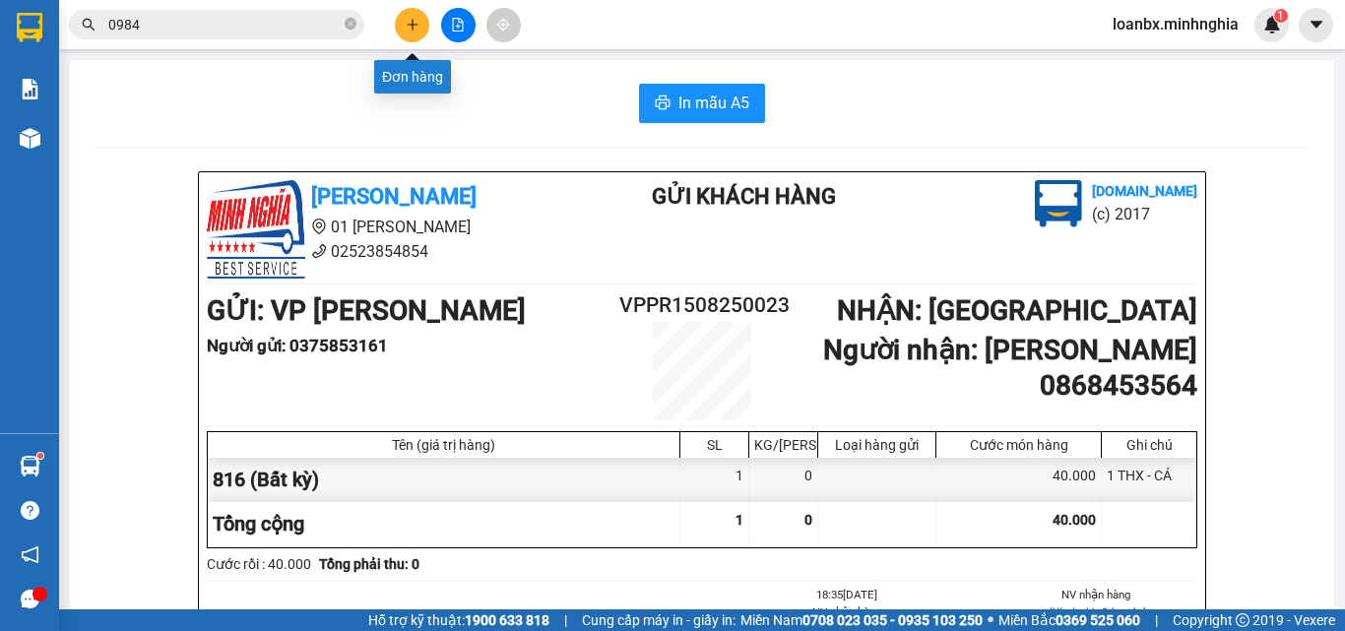
click at [408, 33] on button at bounding box center [412, 25] width 34 height 34
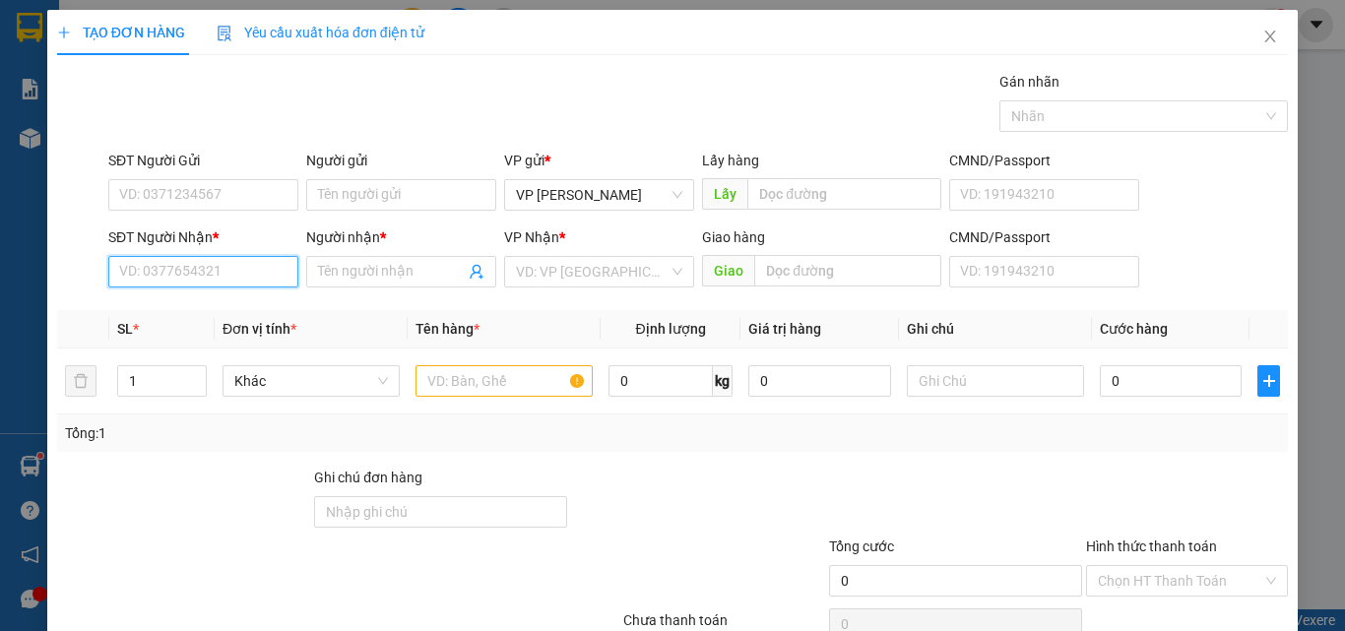
click at [147, 277] on input "SĐT Người Nhận *" at bounding box center [203, 272] width 190 height 32
type input "03770"
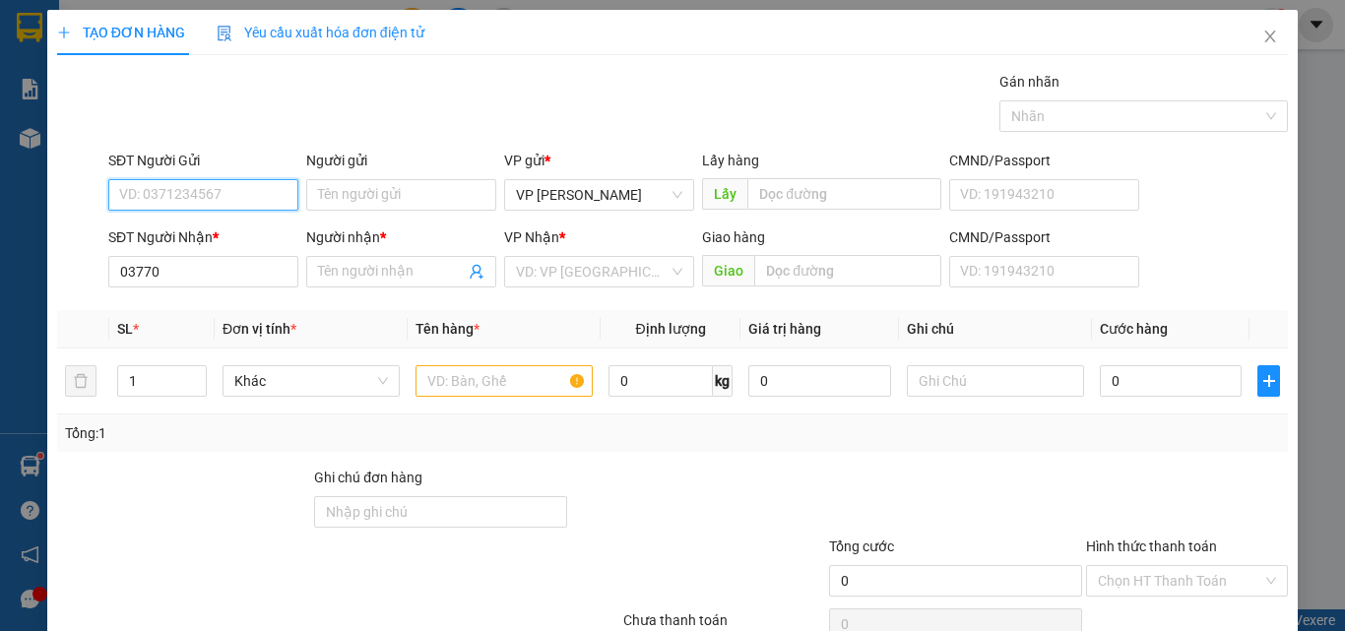
click at [178, 191] on input "SĐT Người Gửi" at bounding box center [203, 195] width 190 height 32
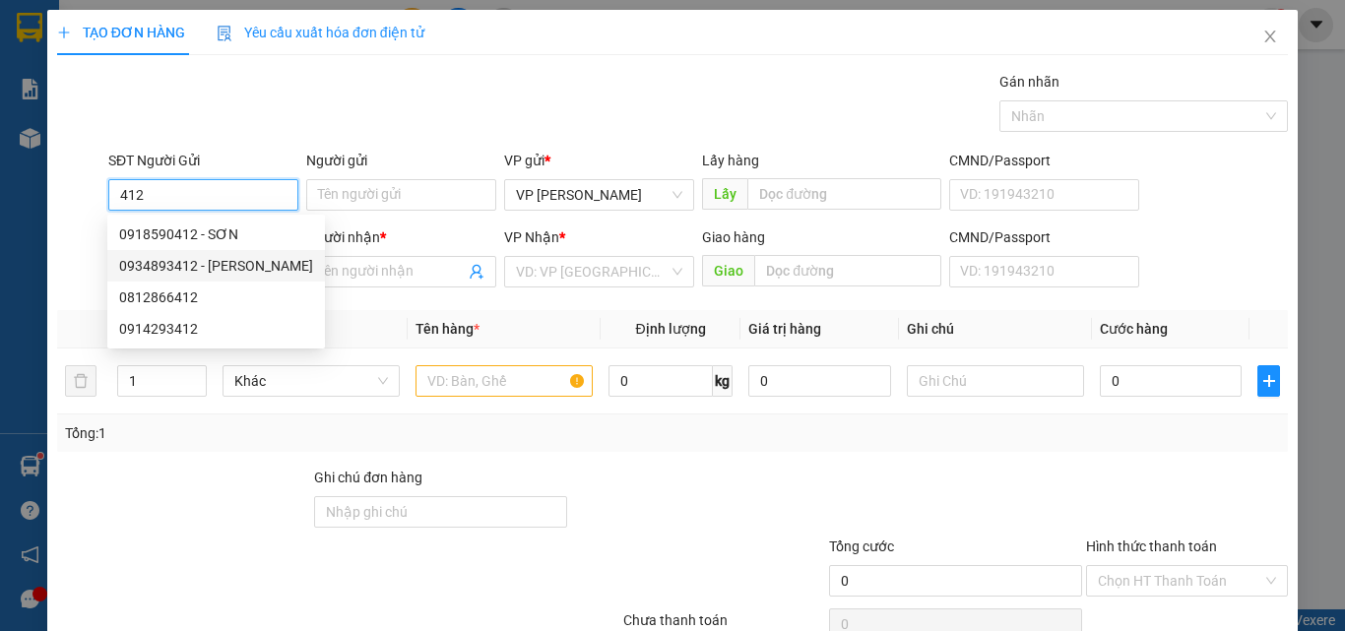
click at [229, 261] on div "0934893412 - VŨ" at bounding box center [216, 266] width 194 height 22
type input "0934893412"
type input "VŨ"
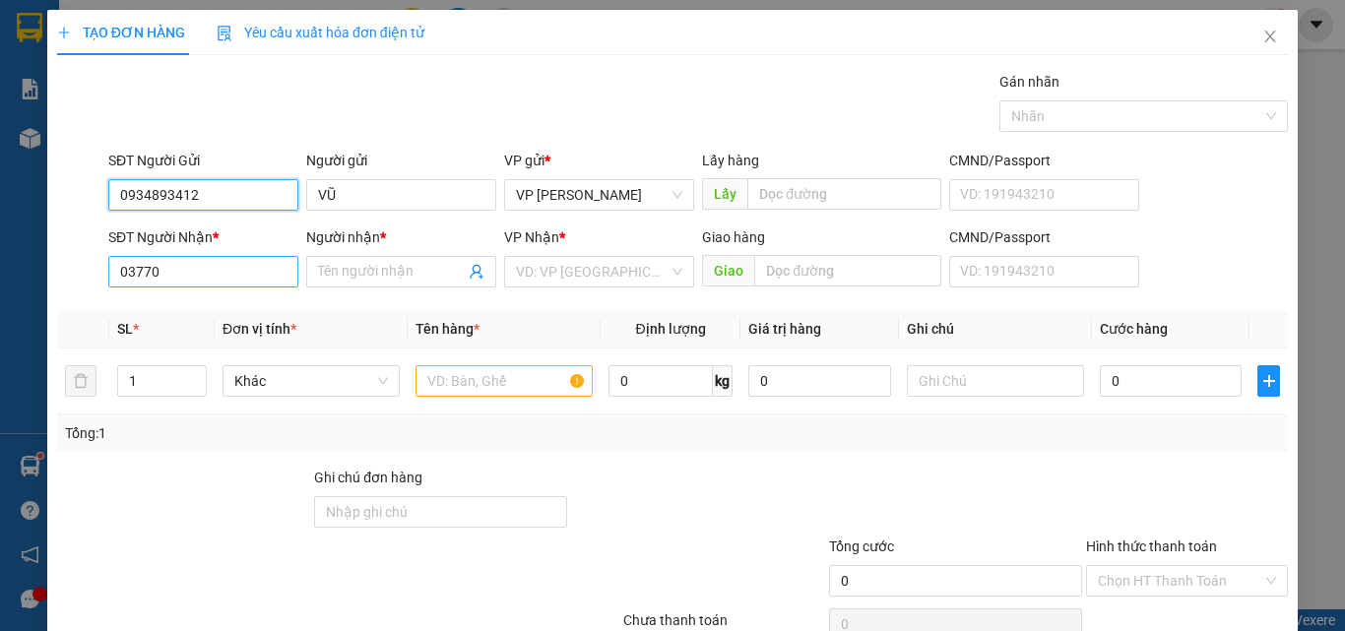
type input "0934893412"
drag, startPoint x: 188, startPoint y: 270, endPoint x: 100, endPoint y: 257, distance: 88.6
click at [100, 257] on div "SĐT Người Nhận * 03770 03770 Người nhận * Tên người nhận VP Nhận * VD: VP Sài G…" at bounding box center [672, 260] width 1235 height 69
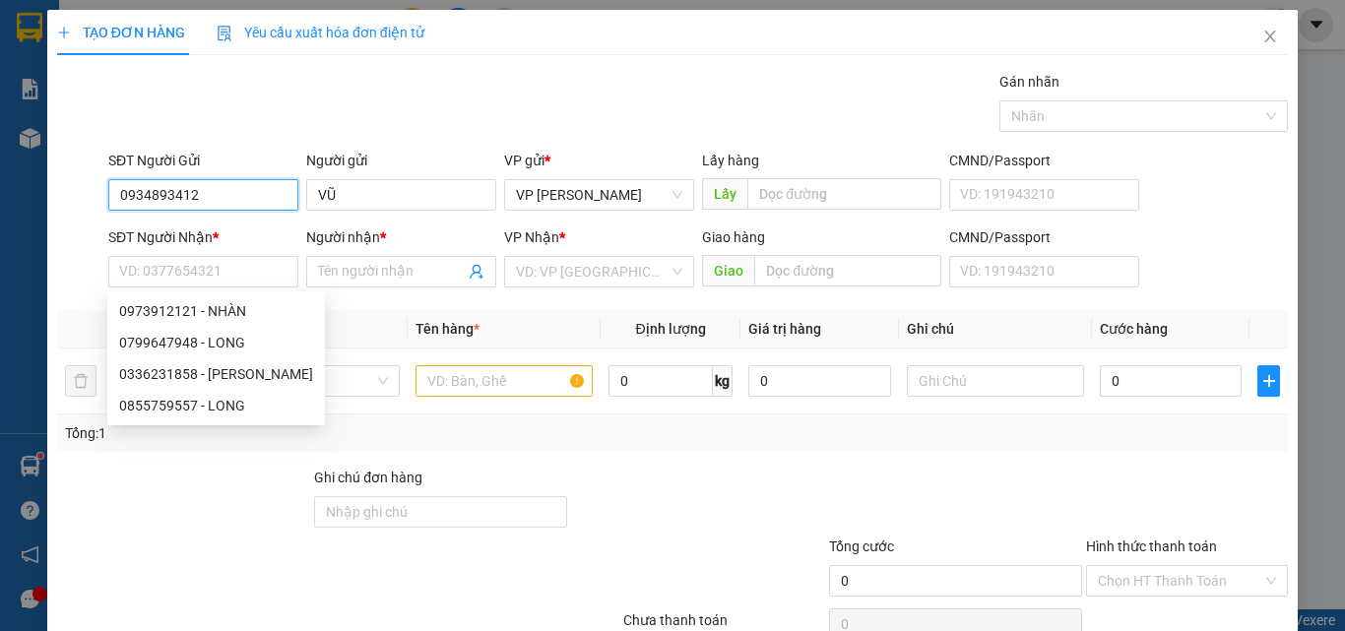
drag, startPoint x: 202, startPoint y: 190, endPoint x: 19, endPoint y: 191, distance: 183.1
click at [19, 191] on div "TẠO ĐƠN HÀNG Yêu cầu xuất hóa đơn điện tử Transit Pickup Surcharge Ids Transit …" at bounding box center [672, 315] width 1345 height 631
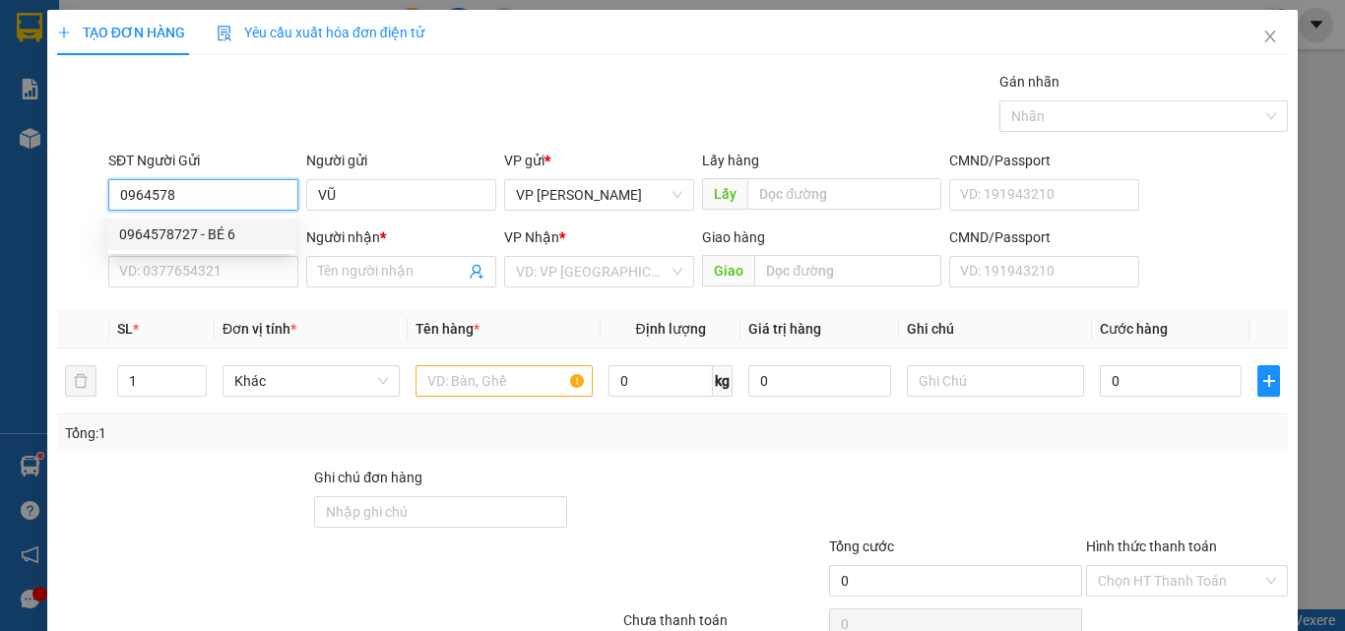
click at [188, 236] on div "0964578727 - BÉ 6" at bounding box center [201, 234] width 164 height 22
type input "0964578727"
type input "BÉ 6"
type input "0377220059"
type input "NGỌC"
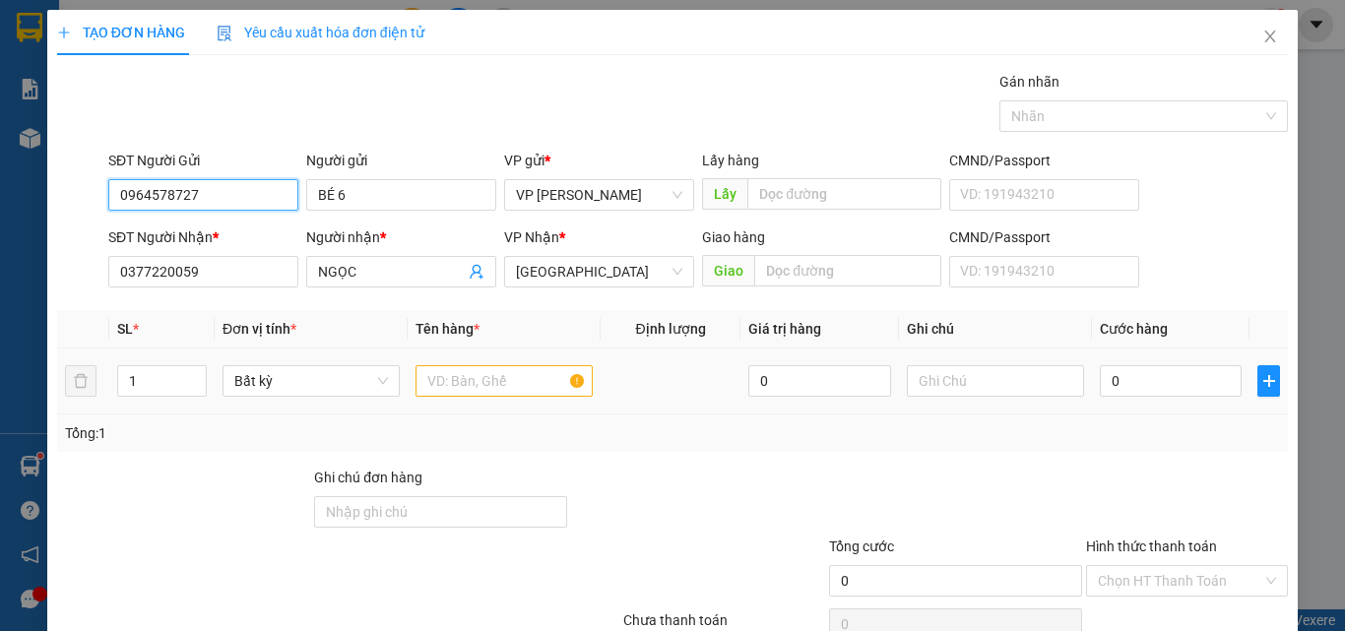
type input "0964578727"
click at [458, 386] on input "text" at bounding box center [503, 381] width 177 height 32
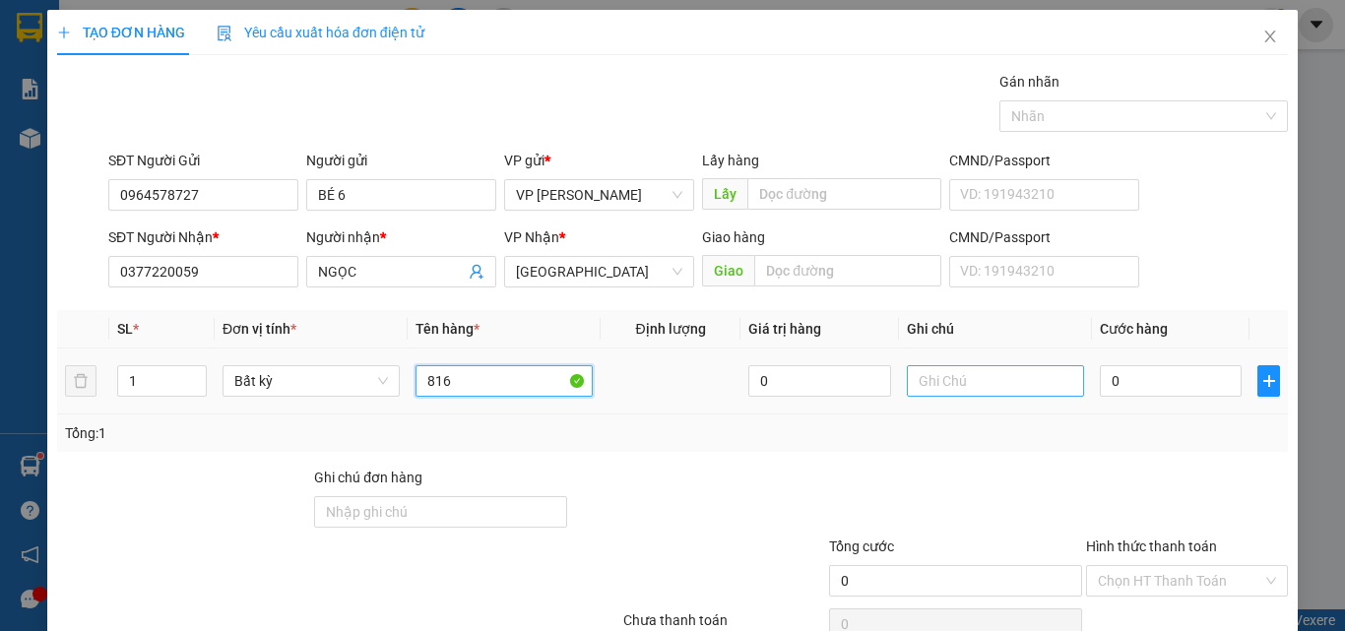
type input "816"
click at [965, 372] on input "text" at bounding box center [995, 381] width 177 height 32
type input "1 THX - CÁ"
click at [1155, 381] on input "0" at bounding box center [1171, 381] width 142 height 32
type input "4"
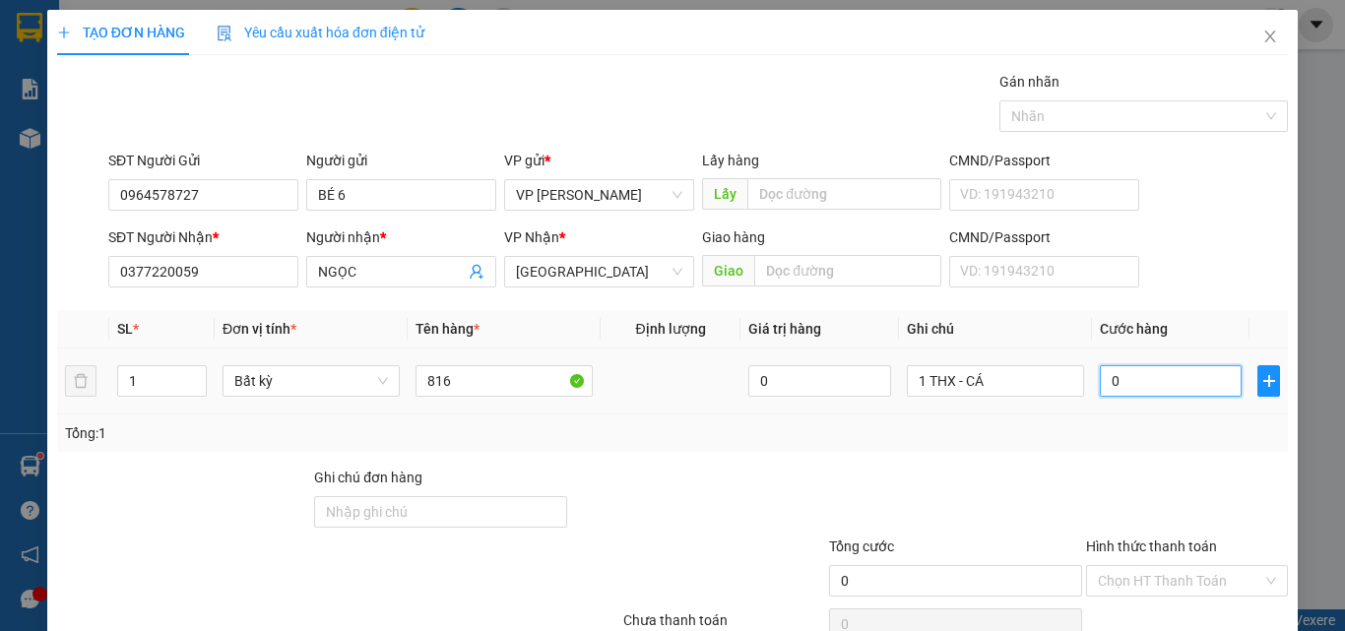
type input "4"
type input "40"
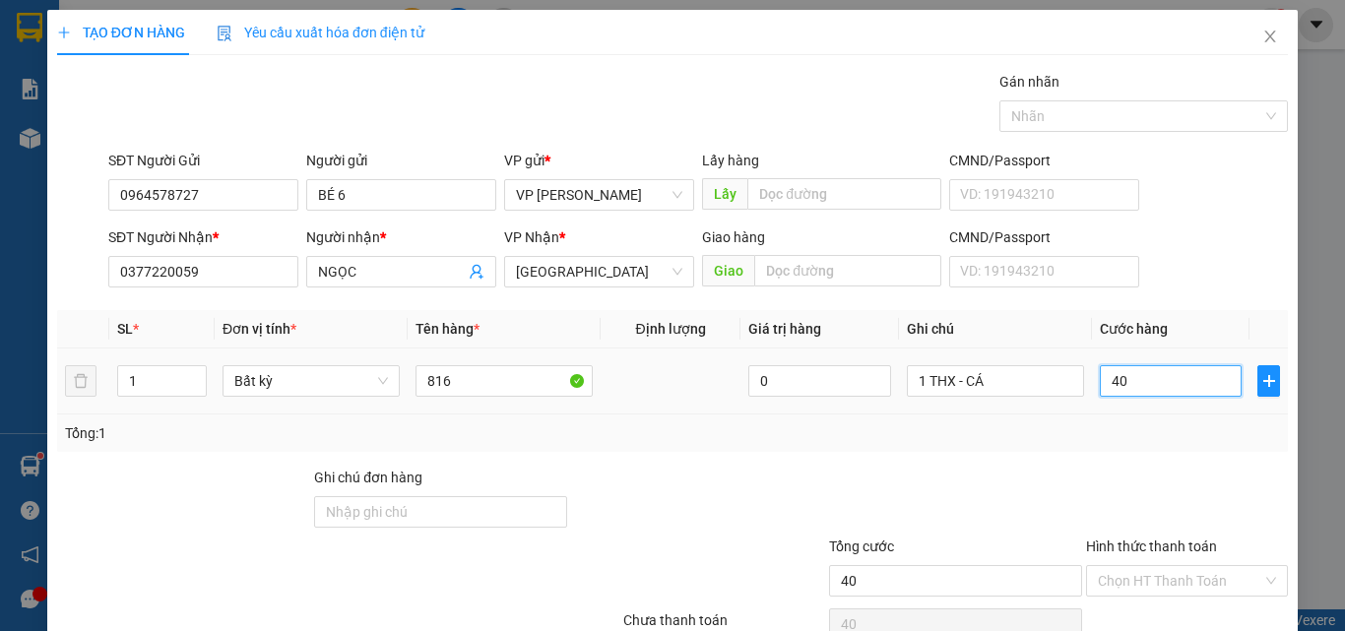
scroll to position [97, 0]
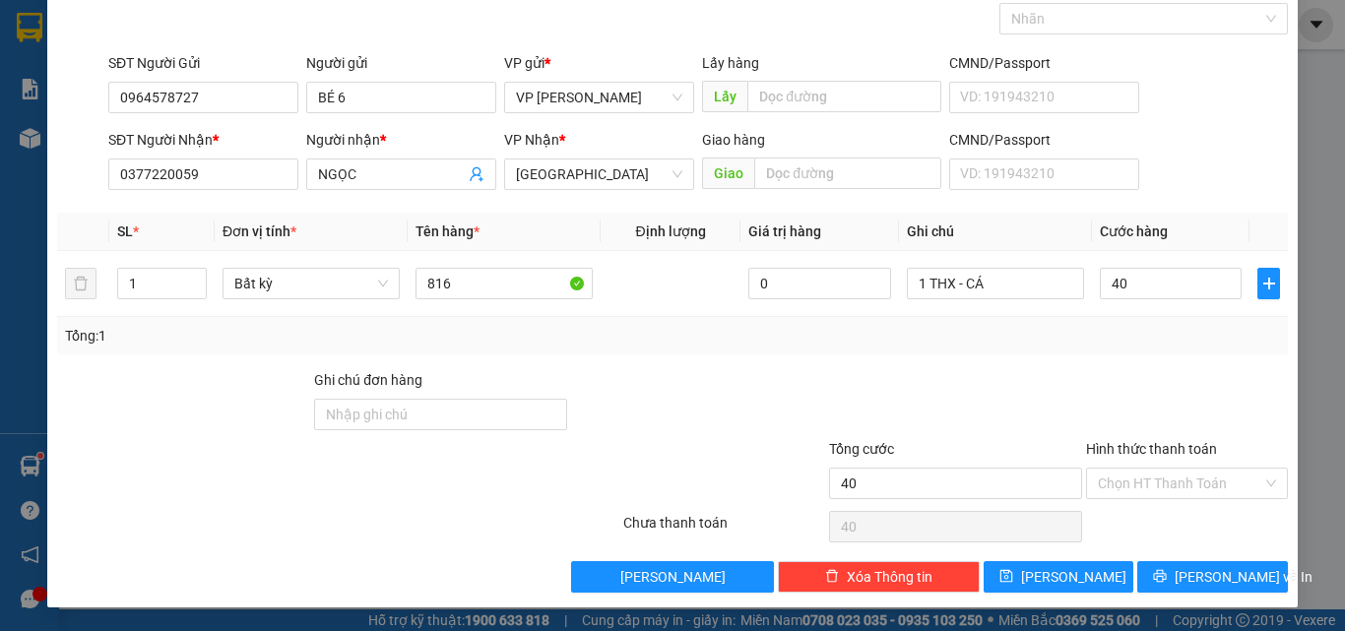
type input "40.000"
drag, startPoint x: 1203, startPoint y: 501, endPoint x: 1191, endPoint y: 509, distance: 14.2
click at [1201, 506] on div "Transit Pickup Surcharge Ids Transit Deliver Surcharge Ids Transit Deliver Surc…" at bounding box center [672, 282] width 1231 height 619
drag, startPoint x: 1175, startPoint y: 490, endPoint x: 1146, endPoint y: 524, distance: 44.0
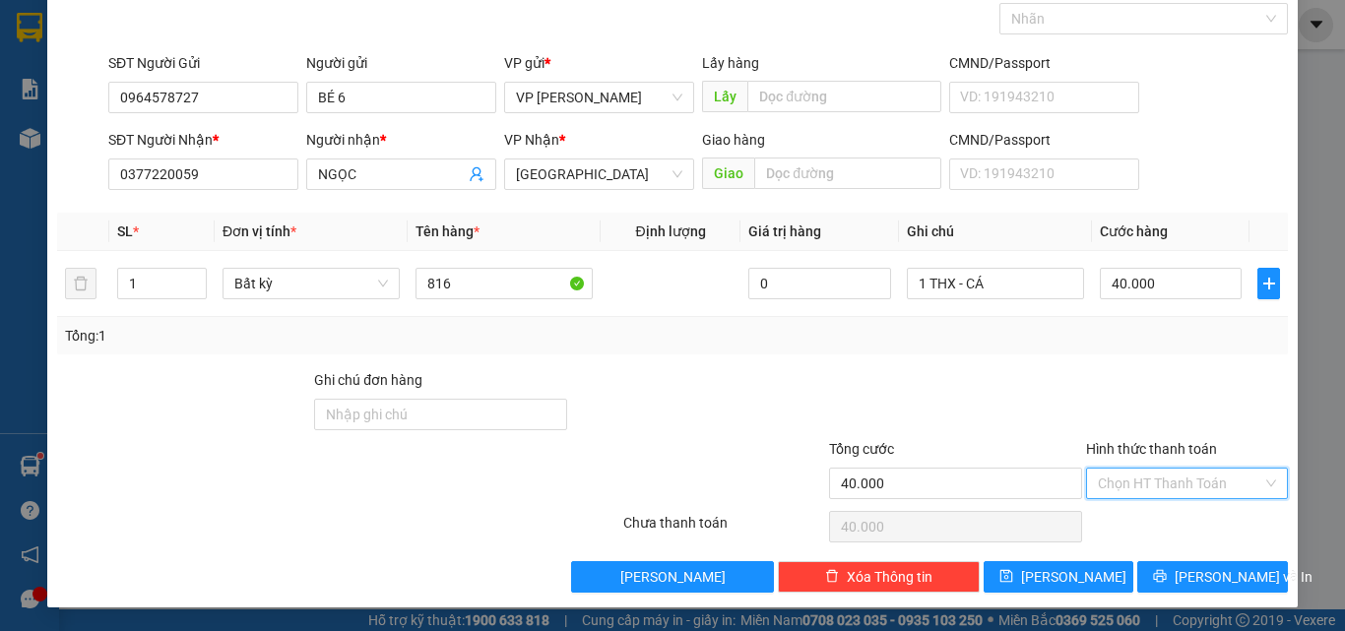
click at [1171, 491] on input "Hình thức thanh toán" at bounding box center [1180, 484] width 164 height 30
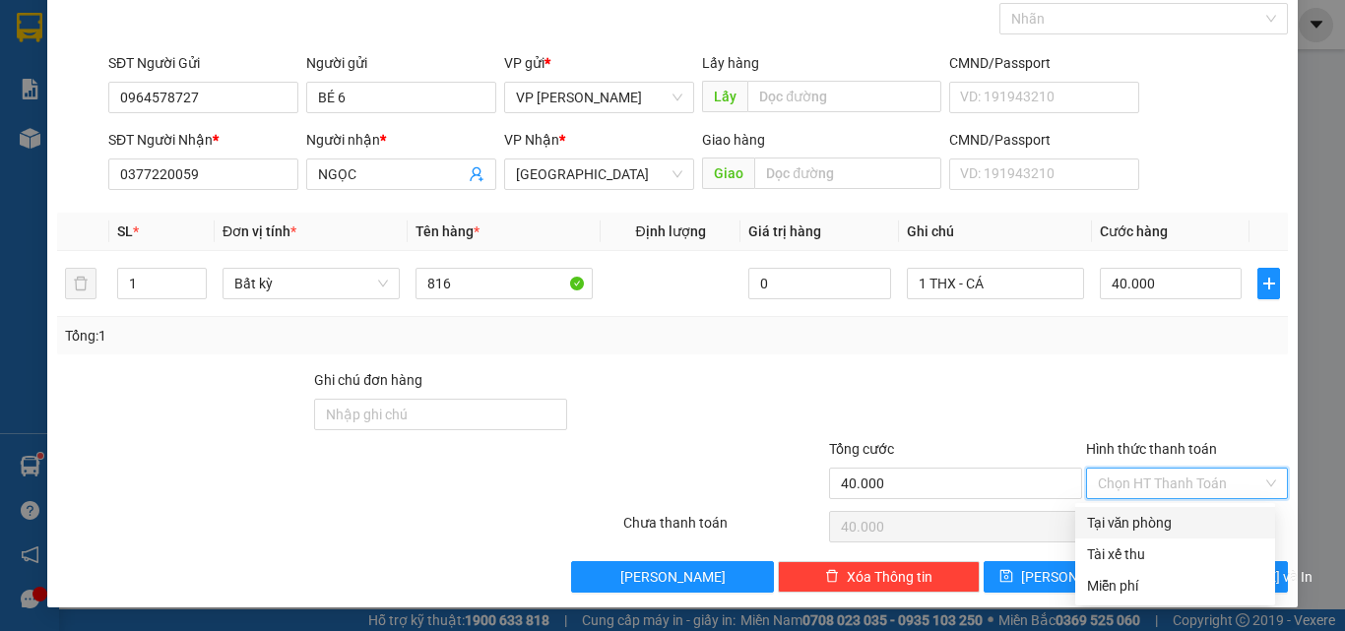
click at [1137, 535] on div "Tại văn phòng" at bounding box center [1175, 523] width 200 height 32
type input "0"
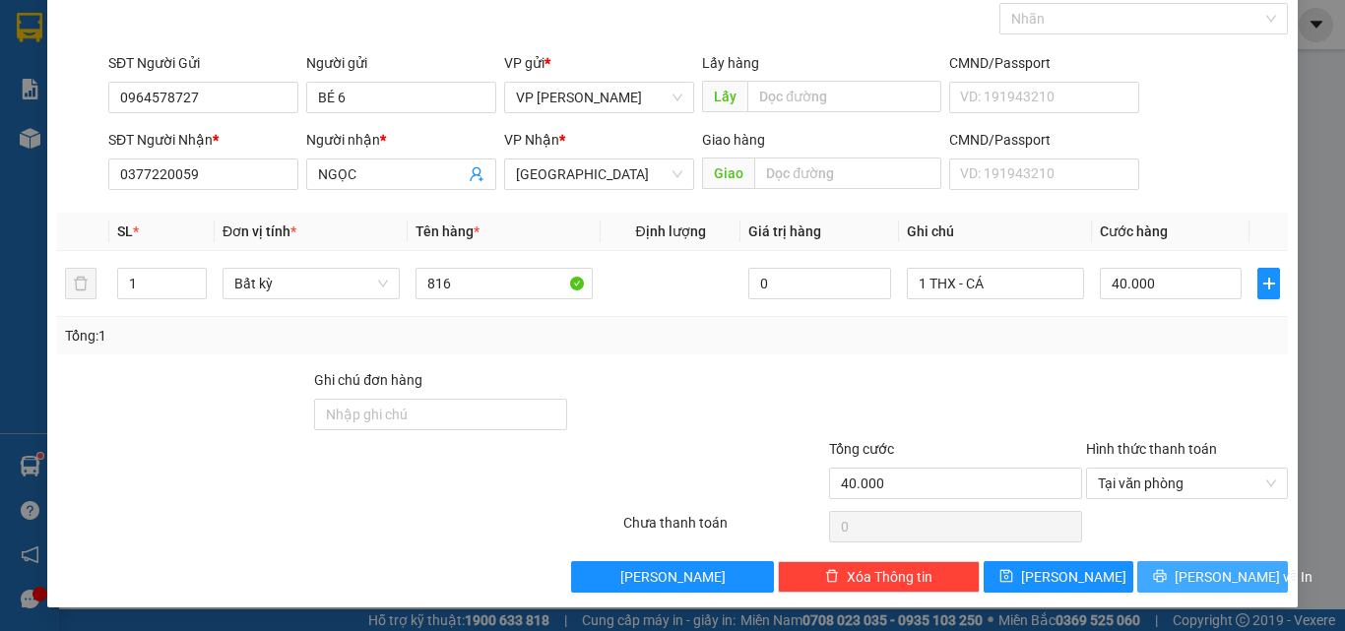
click at [1180, 574] on button "Lưu và In" at bounding box center [1212, 577] width 151 height 32
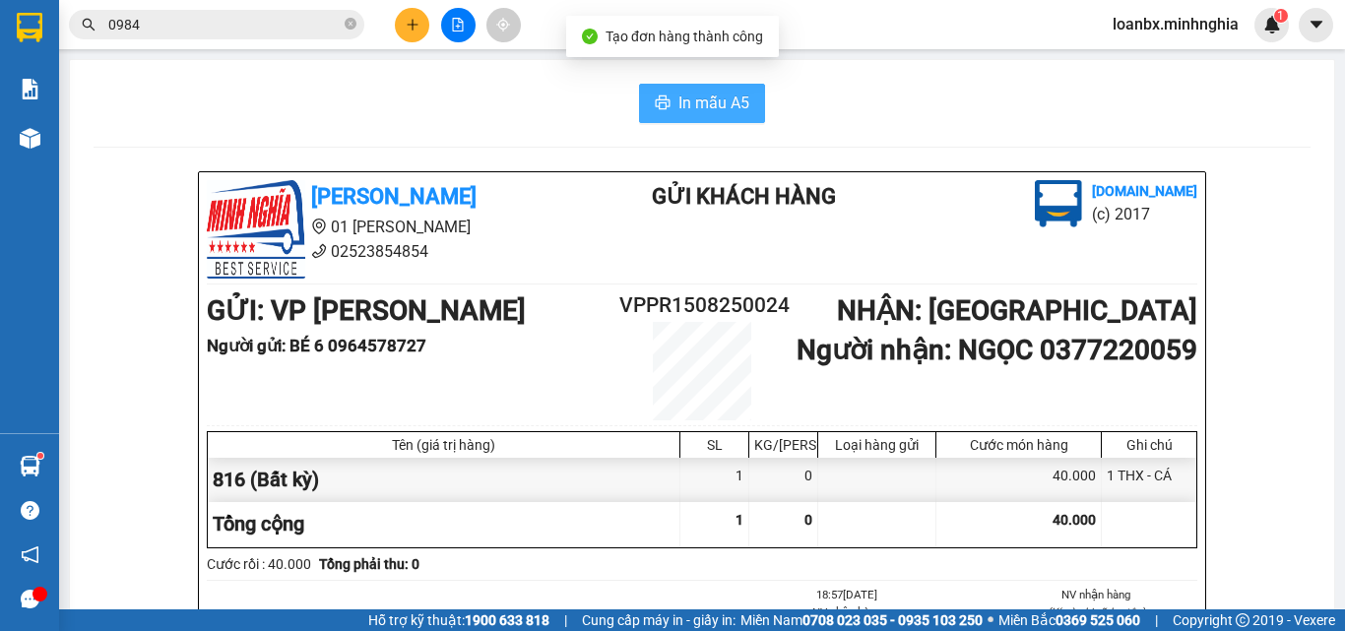
click at [703, 103] on span "In mẫu A5" at bounding box center [713, 103] width 71 height 25
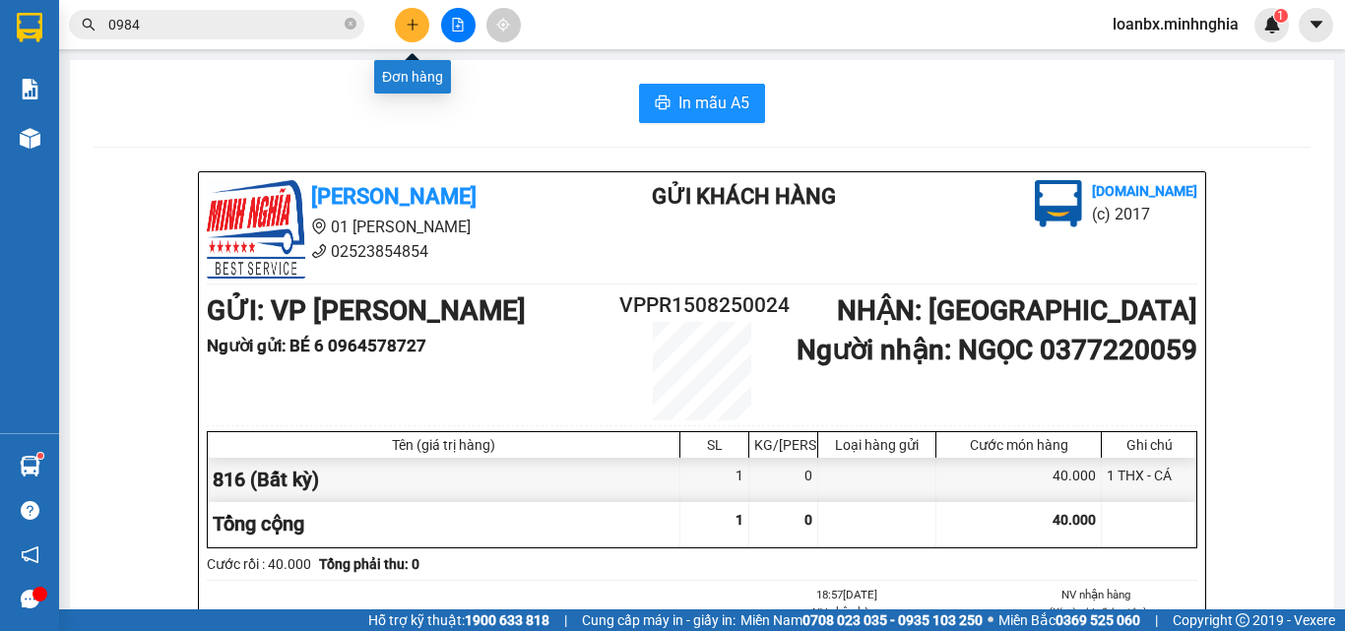
click at [417, 15] on button at bounding box center [412, 25] width 34 height 34
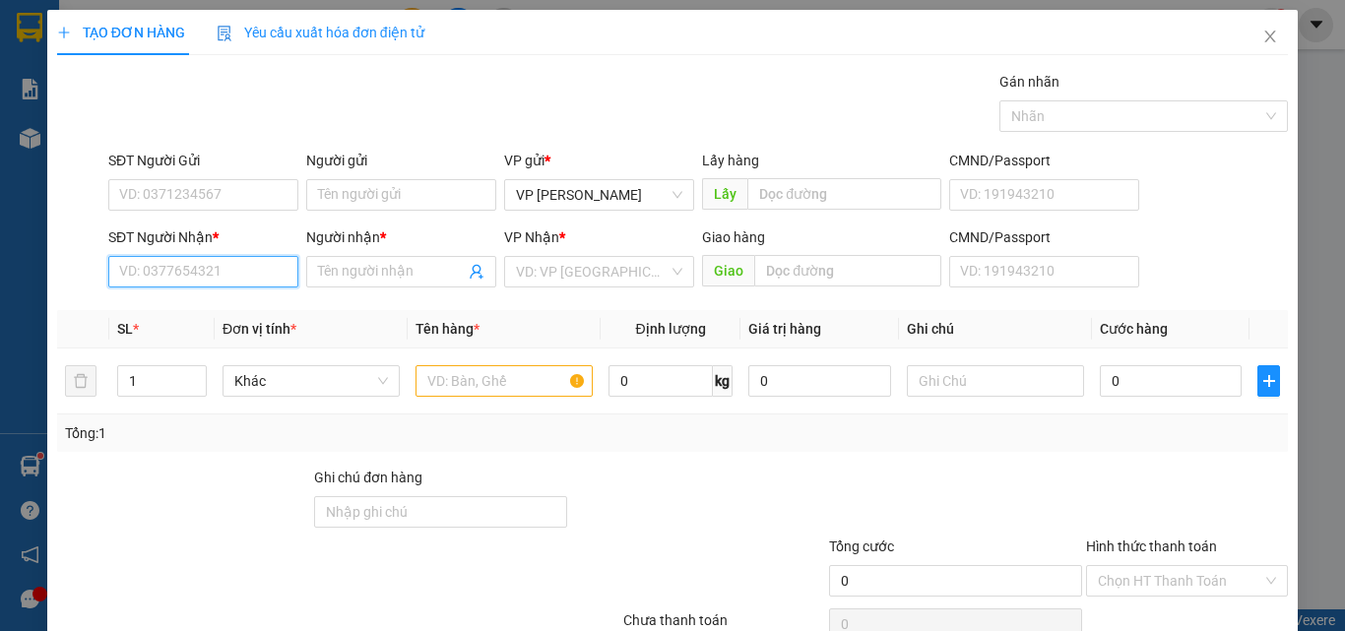
click at [160, 284] on input "SĐT Người Nhận *" at bounding box center [203, 272] width 190 height 32
type input "0867765485"
click at [220, 317] on div "0867765485 - HIỀN" at bounding box center [201, 311] width 164 height 22
type input "HIỀN"
type input "0867765485"
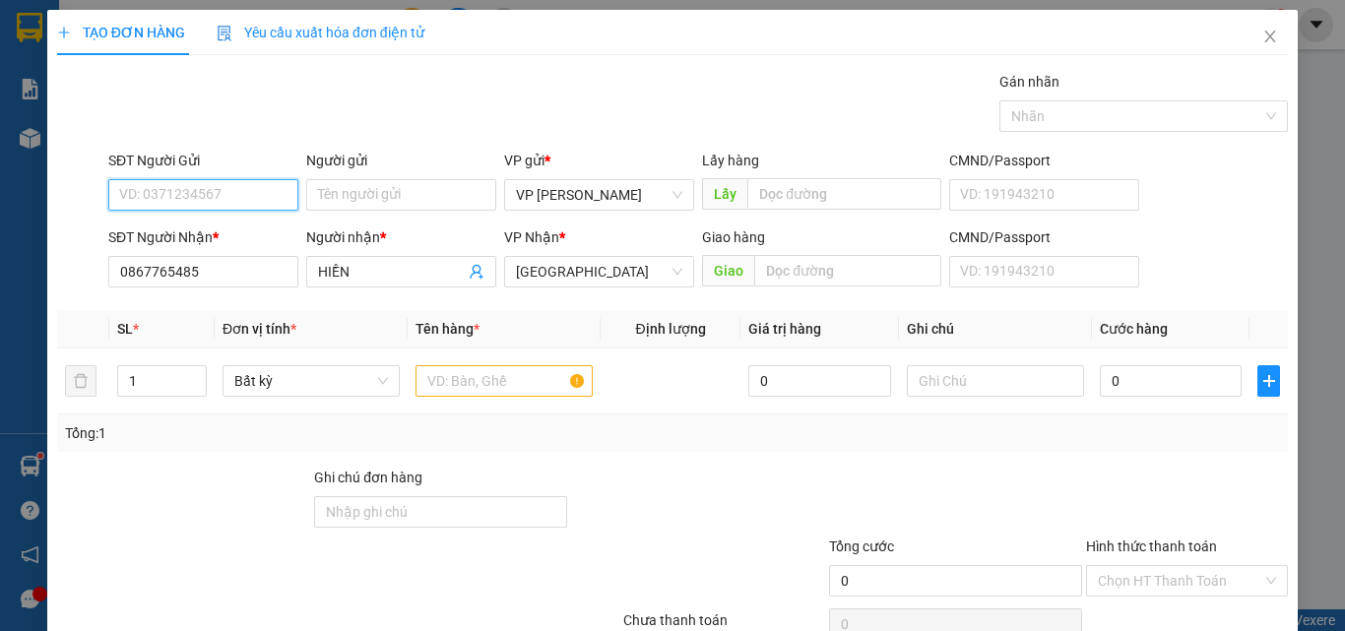
click at [186, 192] on input "SĐT Người Gửi" at bounding box center [203, 195] width 190 height 32
click at [194, 241] on div "0327019813 - HỒNG" at bounding box center [201, 234] width 164 height 22
type input "0327019813"
type input "HỒNG"
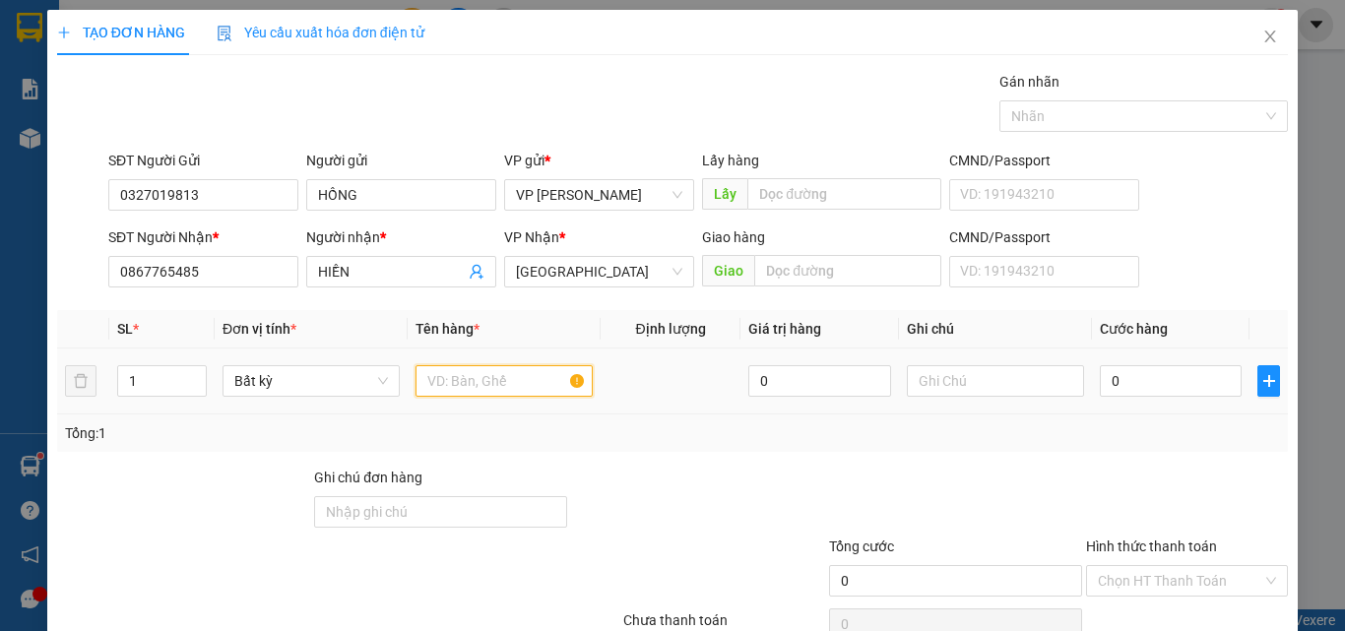
click at [518, 394] on input "text" at bounding box center [503, 381] width 177 height 32
type input "816"
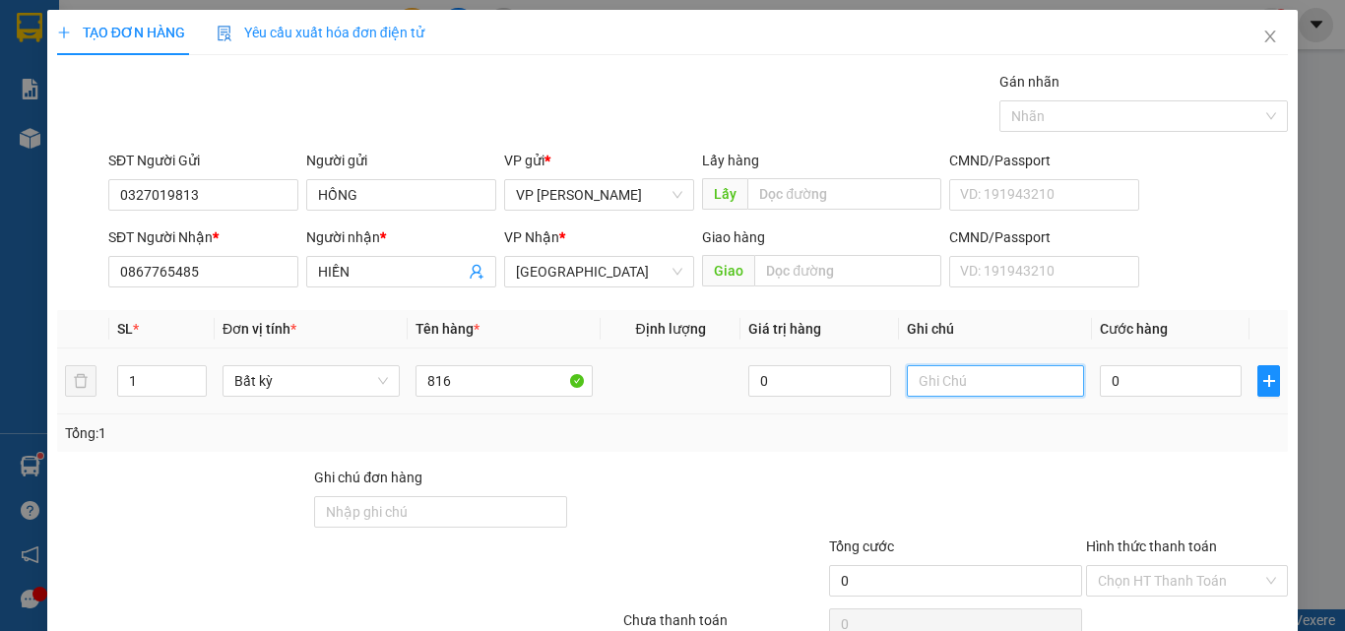
click at [947, 395] on input "text" at bounding box center [995, 381] width 177 height 32
type input "1 THX CÓ CỤC - ĐỒ ĂN"
click at [1113, 387] on input "0" at bounding box center [1171, 381] width 142 height 32
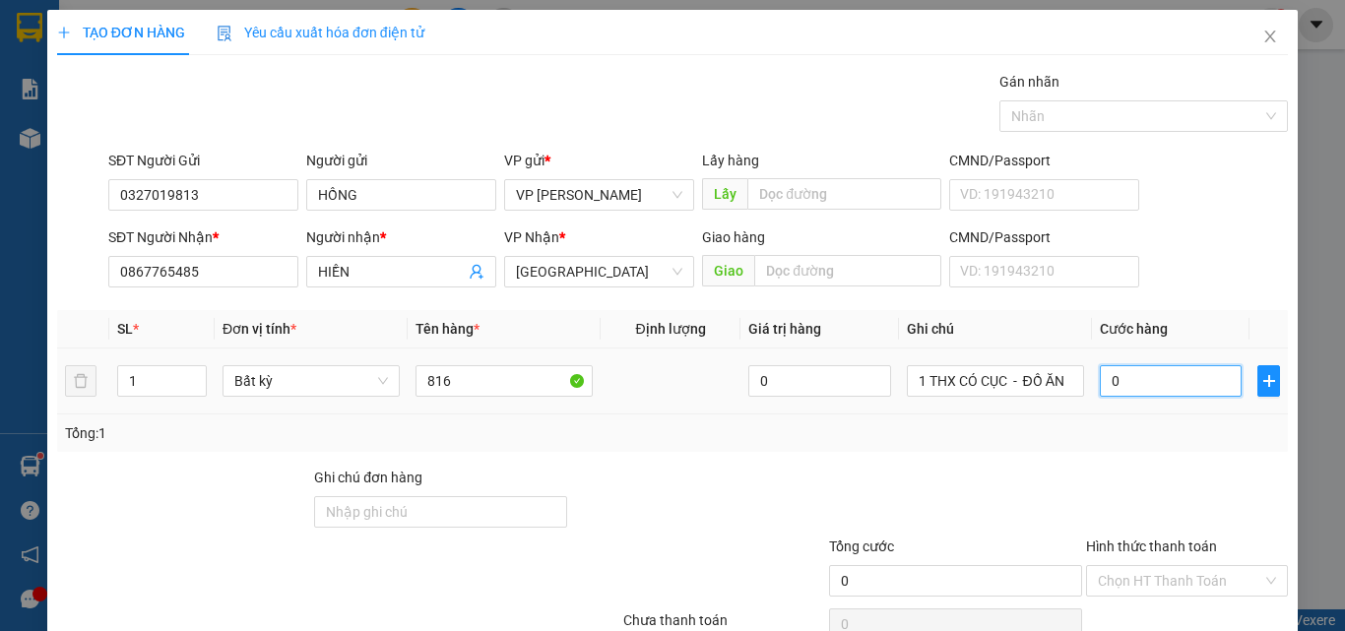
type input "7"
type input "70"
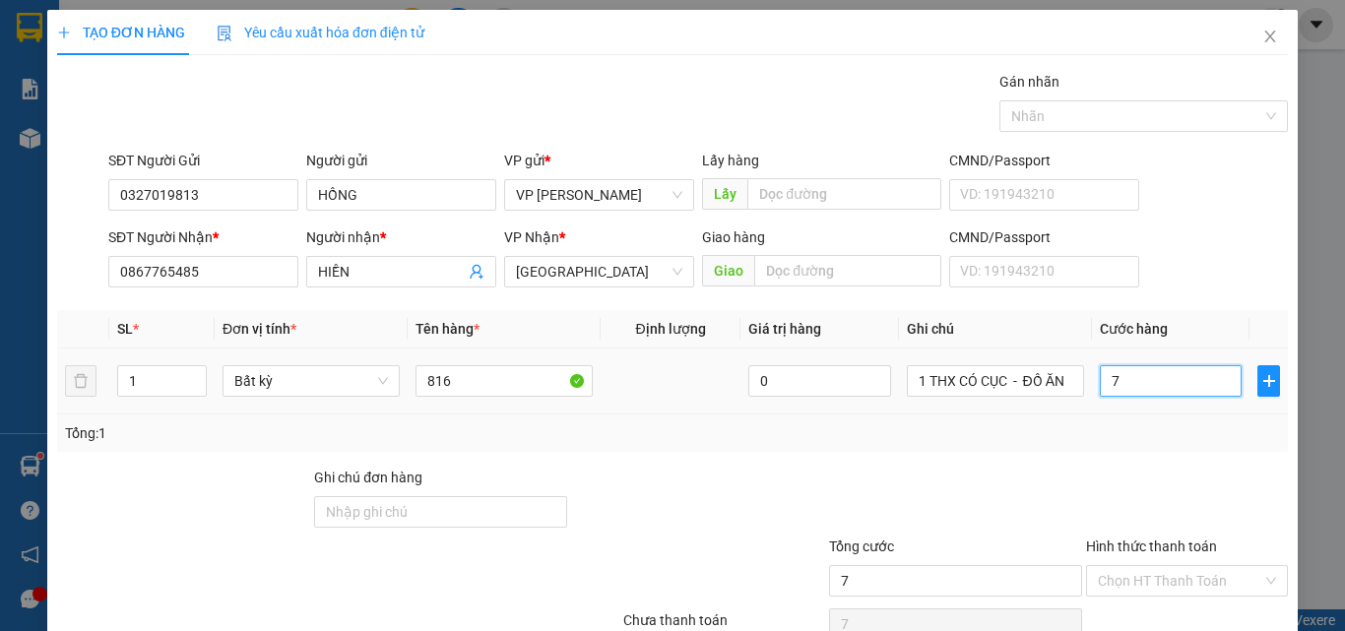
type input "70"
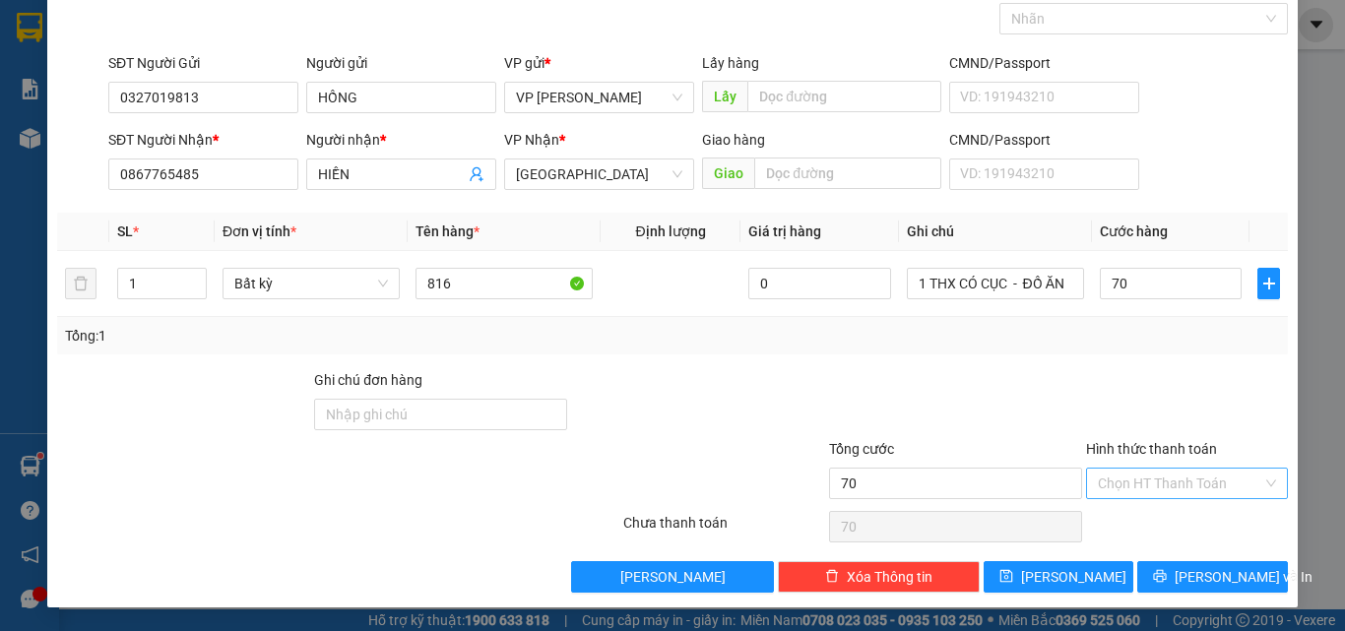
type input "70.000"
click at [1135, 475] on input "Hình thức thanh toán" at bounding box center [1180, 484] width 164 height 30
click at [1138, 509] on div "Transit Pickup Surcharge Ids Transit Deliver Surcharge Ids Transit Deliver Surc…" at bounding box center [672, 282] width 1231 height 619
drag, startPoint x: 1174, startPoint y: 485, endPoint x: 1166, endPoint y: 503, distance: 19.4
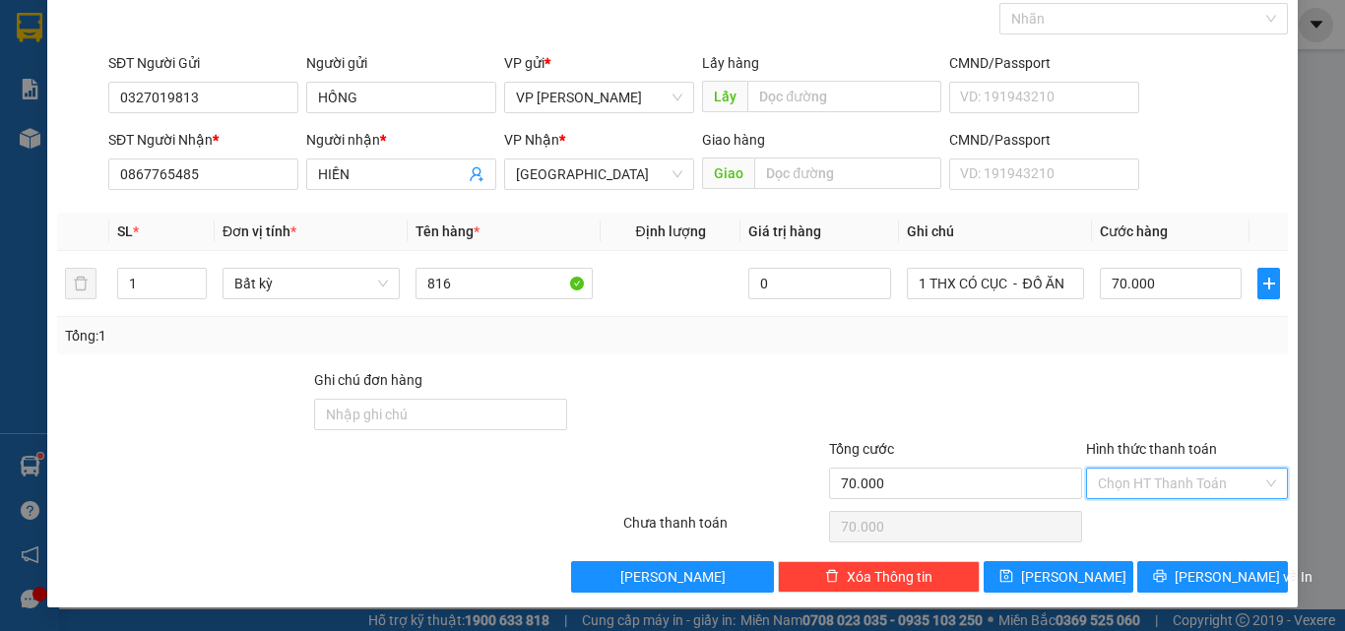
click at [1175, 485] on input "Hình thức thanh toán" at bounding box center [1180, 484] width 164 height 30
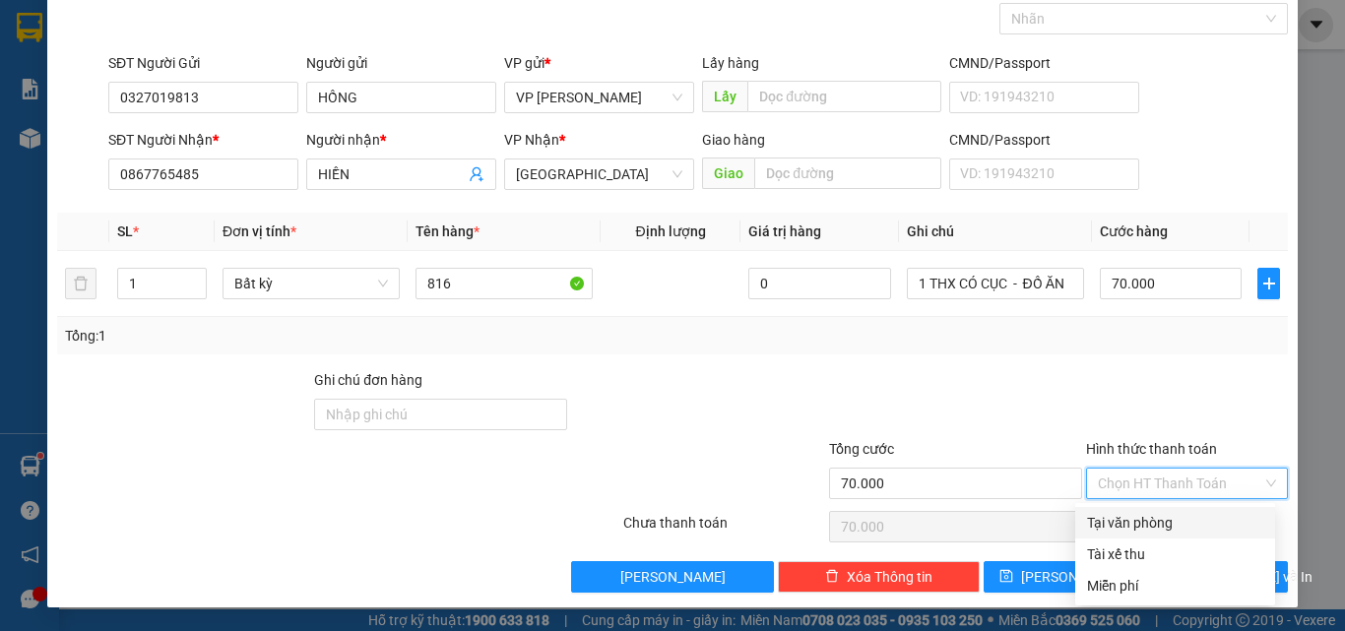
click at [1149, 527] on div "Tại văn phòng" at bounding box center [1175, 523] width 176 height 22
type input "0"
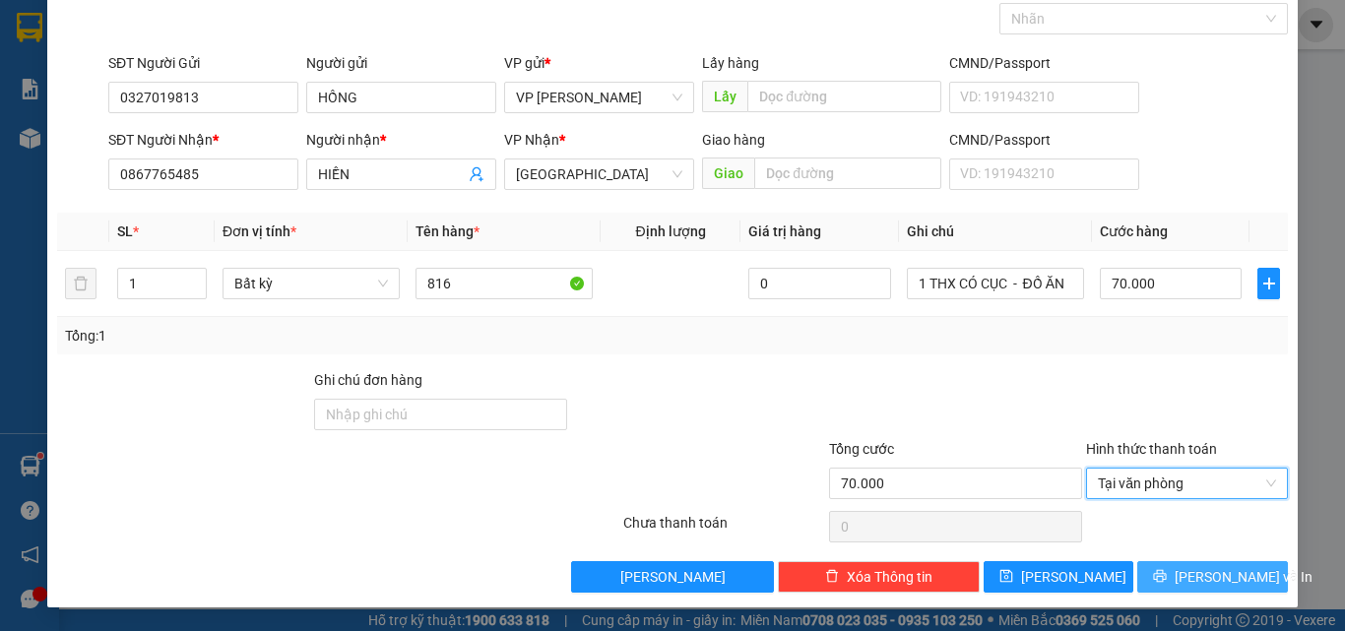
click at [1169, 569] on button "Lưu và In" at bounding box center [1212, 577] width 151 height 32
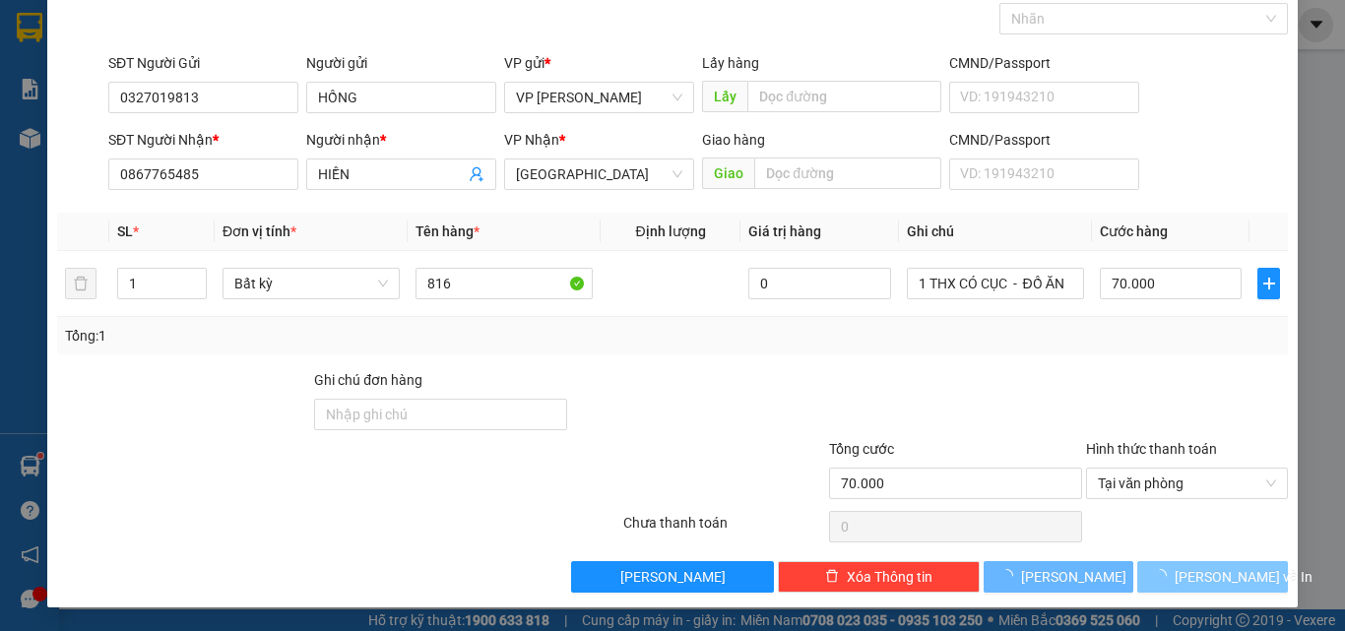
click at [1169, 569] on icon "loading" at bounding box center [1160, 576] width 18 height 18
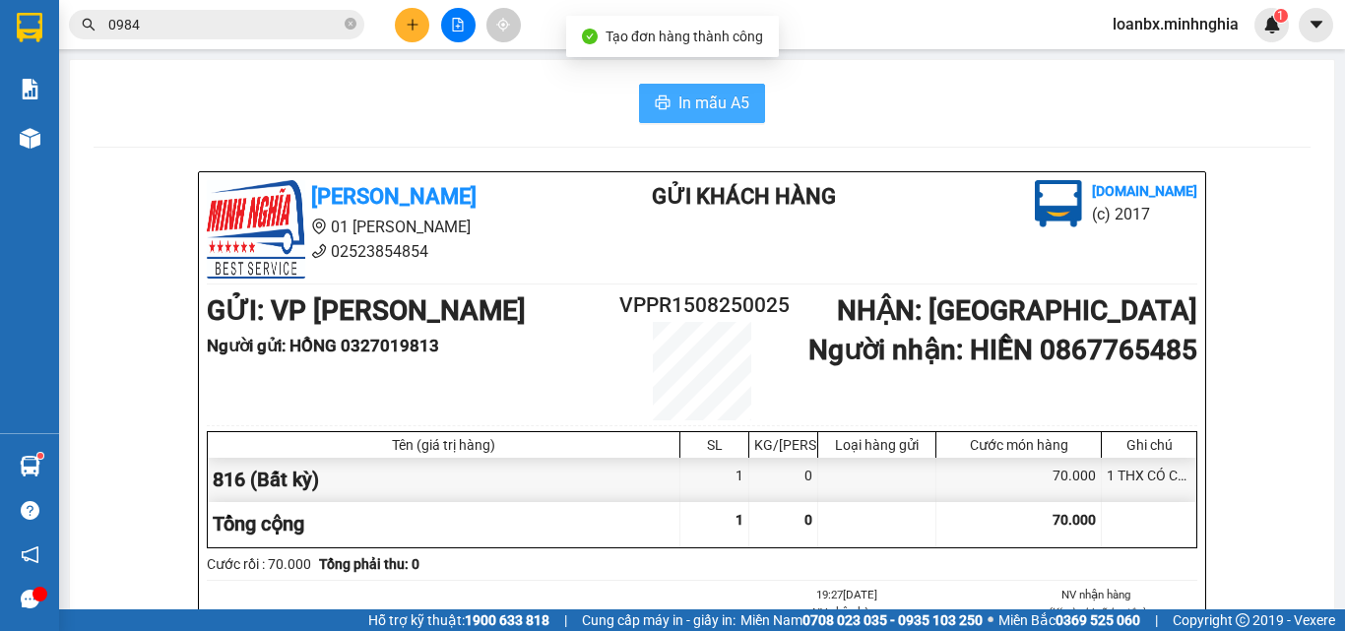
click at [697, 98] on span "In mẫu A5" at bounding box center [713, 103] width 71 height 25
click at [400, 17] on button at bounding box center [412, 25] width 34 height 34
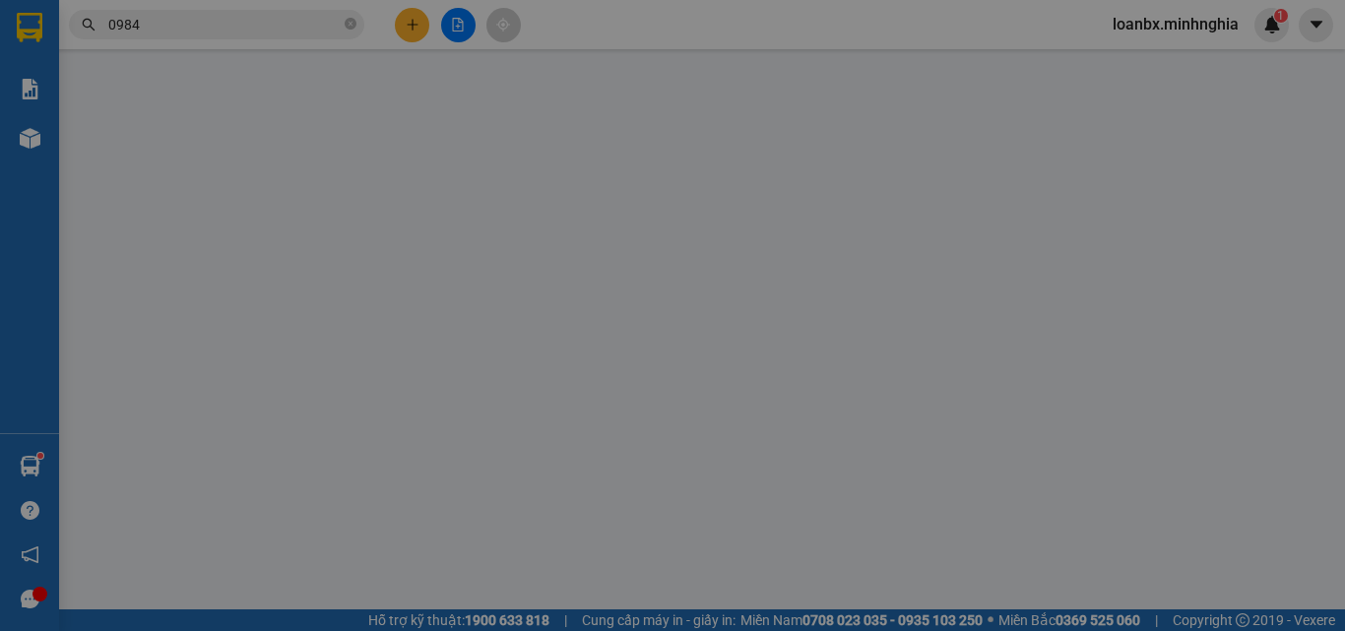
click at [404, 19] on div "Yêu cầu xuất hóa đơn điện tử" at bounding box center [321, 32] width 208 height 45
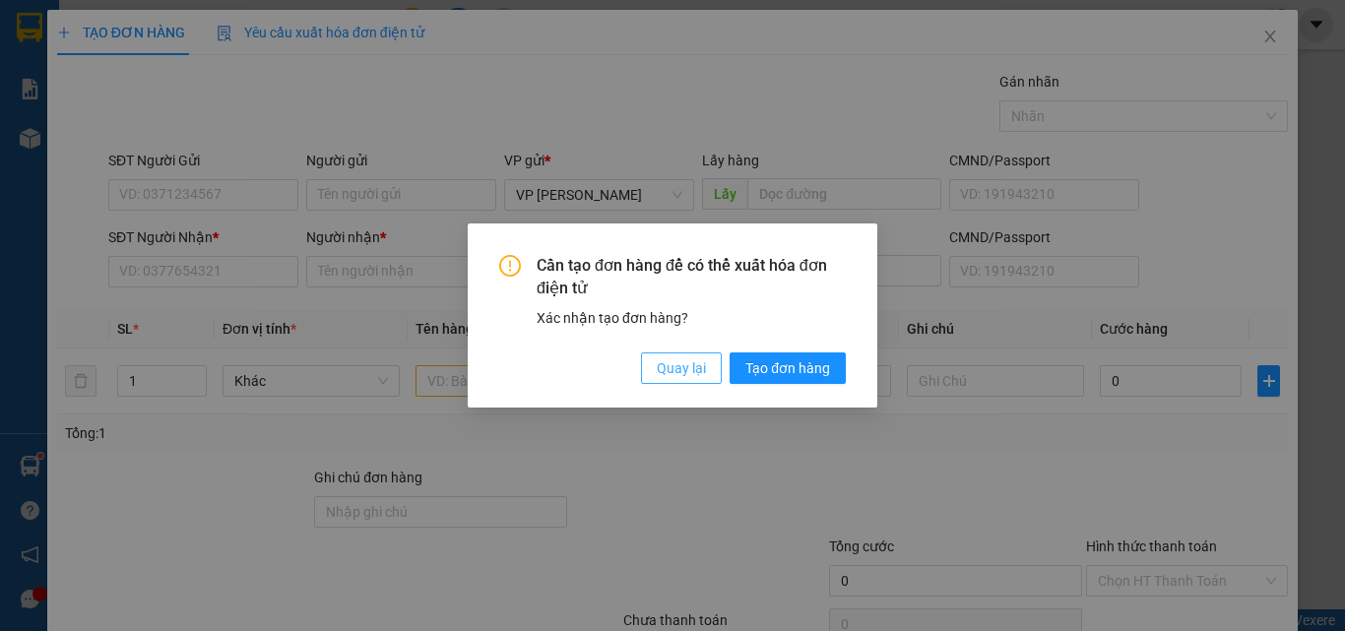
click at [665, 358] on span "Quay lại" at bounding box center [681, 368] width 49 height 22
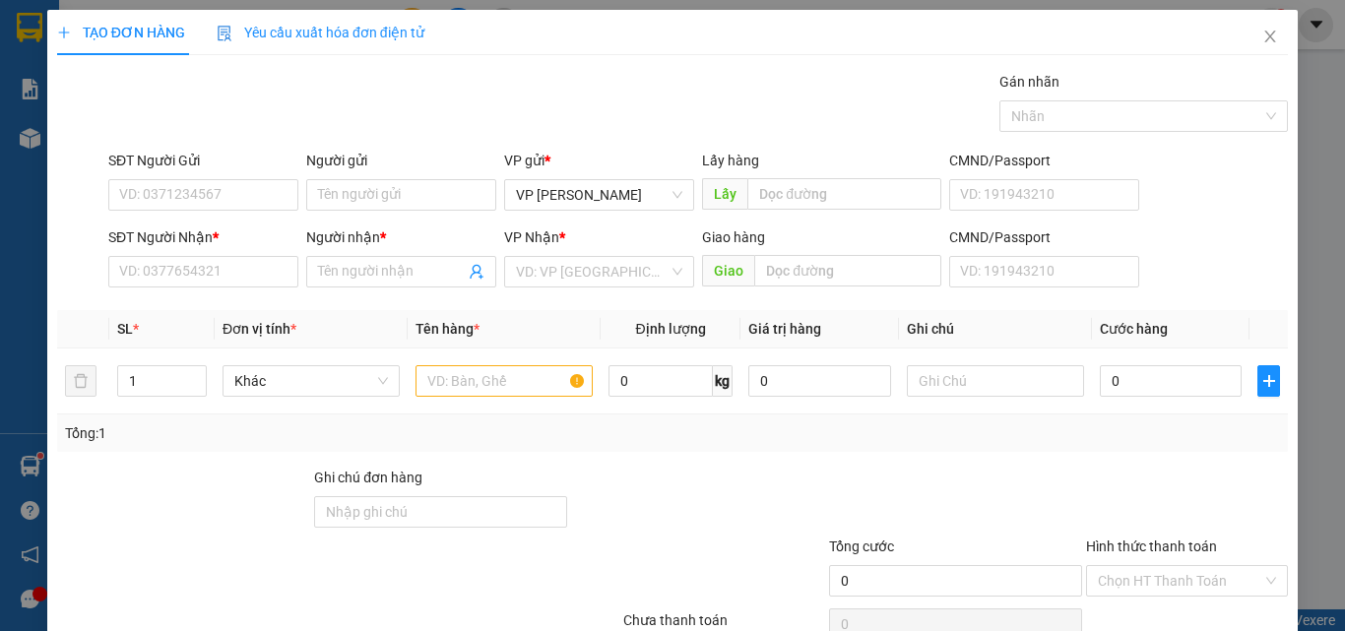
click at [226, 253] on div "SĐT Người Nhận *" at bounding box center [203, 241] width 190 height 30
click at [192, 274] on input "SĐT Người Nhận *" at bounding box center [203, 272] width 190 height 32
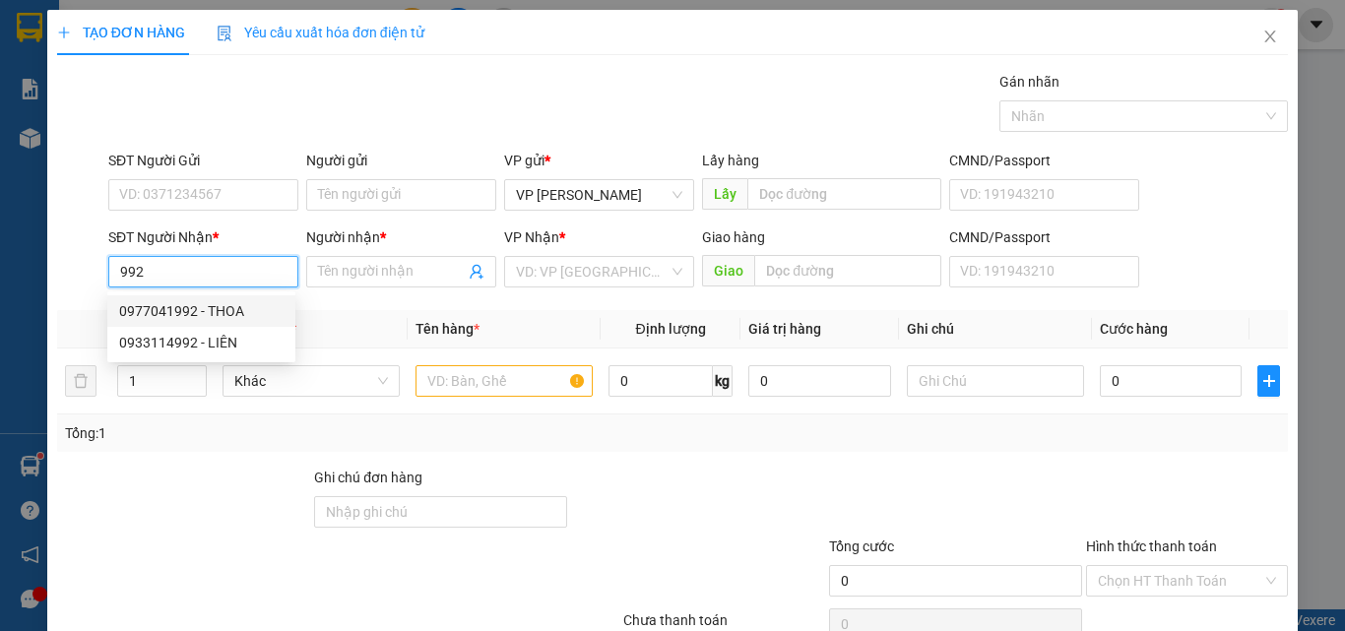
click at [241, 321] on div "0977041992 - THOA" at bounding box center [201, 311] width 164 height 22
type input "0977041992"
type input "THOA"
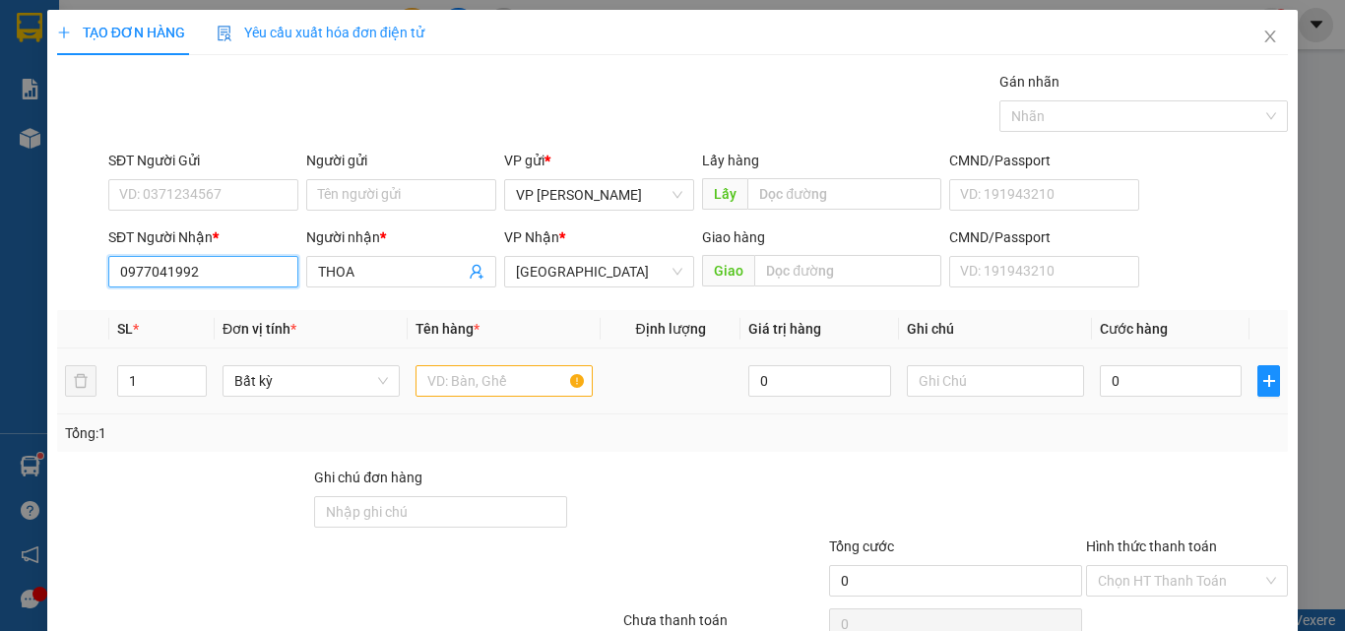
type input "0977041992"
click at [485, 374] on input "text" at bounding box center [503, 381] width 177 height 32
click at [485, 378] on input "text" at bounding box center [503, 381] width 177 height 32
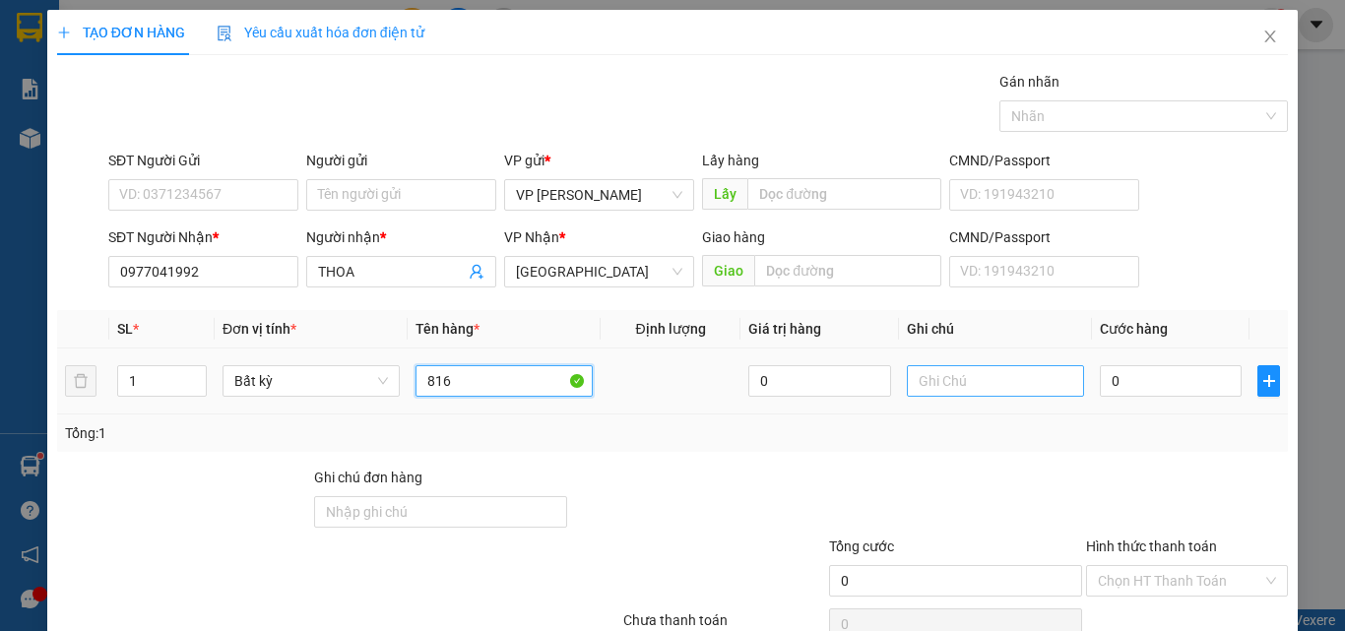
type input "816"
click at [922, 379] on input "text" at bounding box center [995, 381] width 177 height 32
paste input "1 THX - CÁ"
type input "1 THX - CÁ"
click at [1105, 384] on input "0" at bounding box center [1171, 381] width 142 height 32
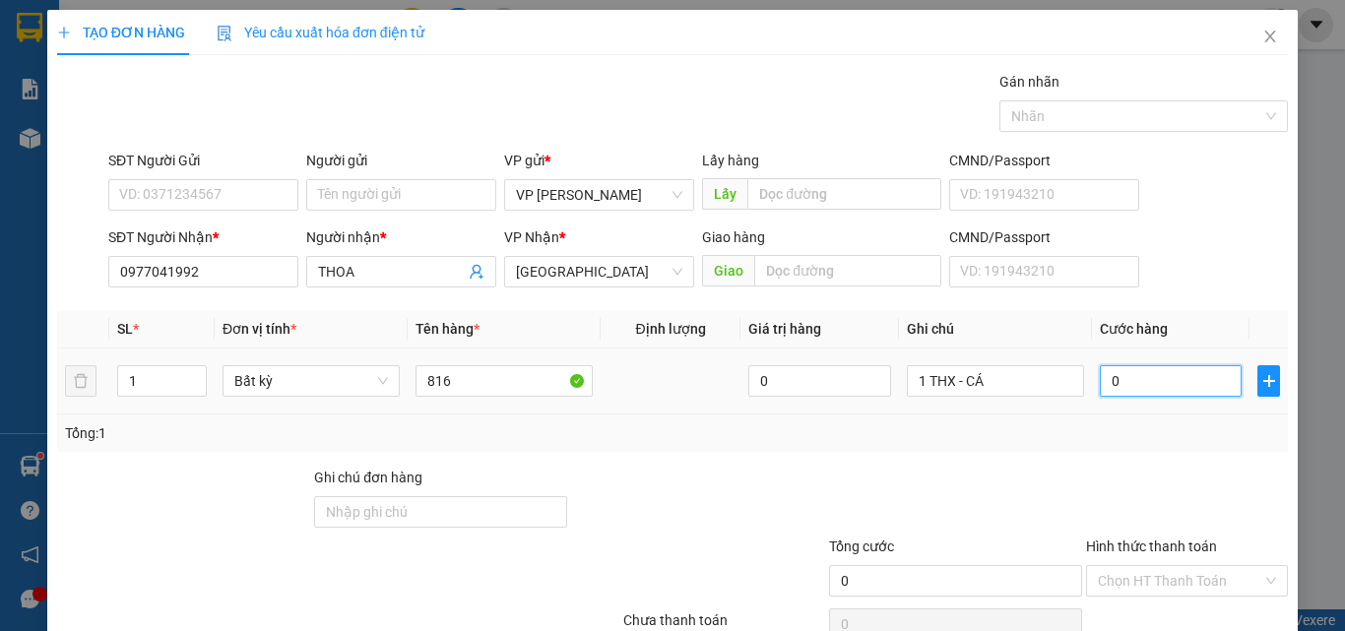
type input "6"
type input "60"
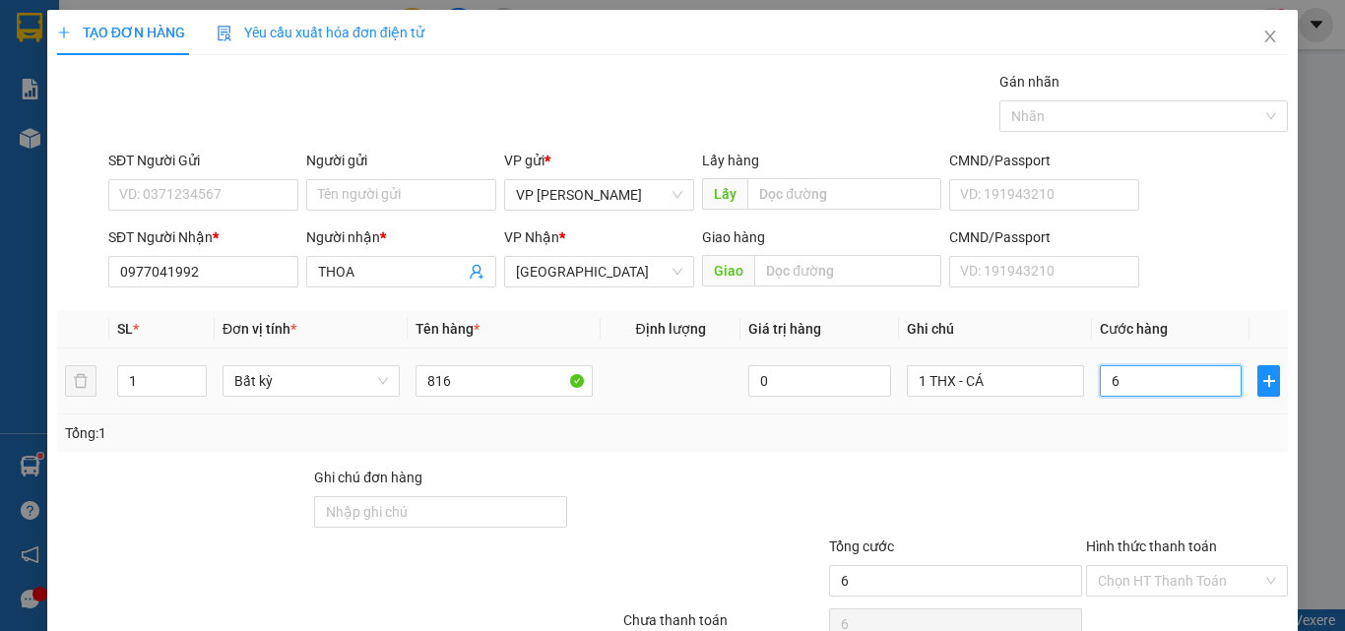
type input "60"
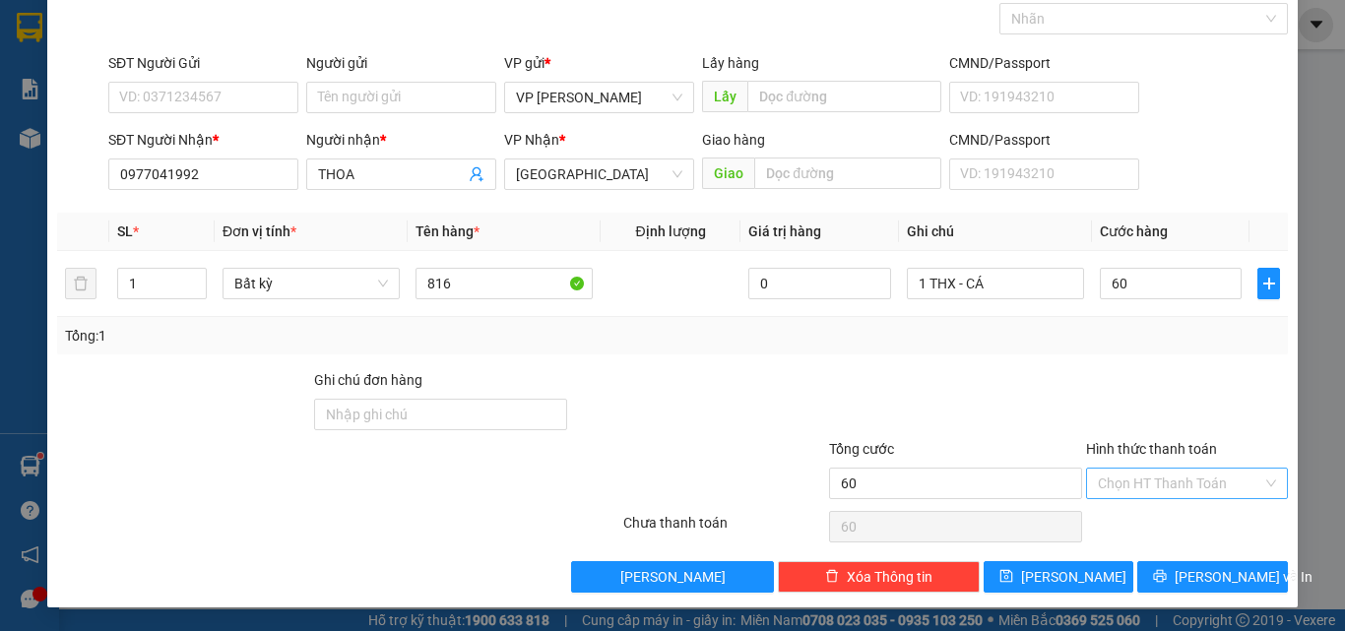
type input "60.000"
drag, startPoint x: 1117, startPoint y: 472, endPoint x: 1119, endPoint y: 491, distance: 19.8
click at [1118, 479] on input "Hình thức thanh toán" at bounding box center [1180, 484] width 164 height 30
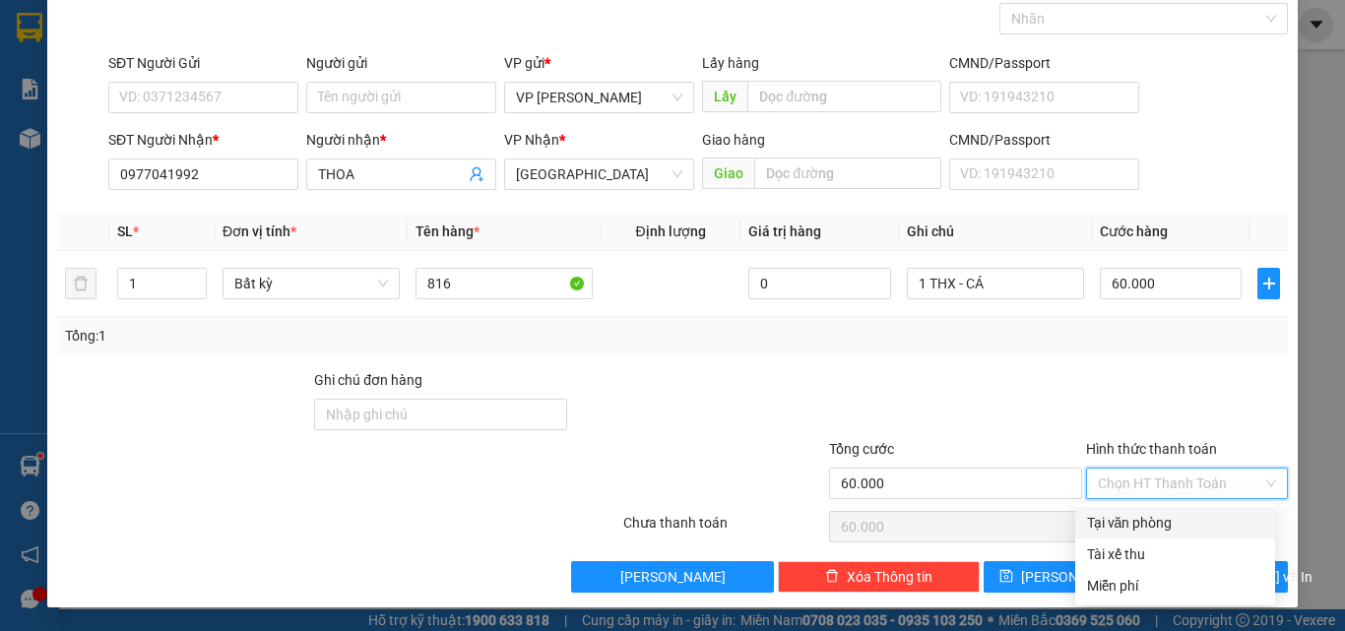
click at [1121, 530] on div "Tại văn phòng" at bounding box center [1175, 523] width 176 height 22
type input "0"
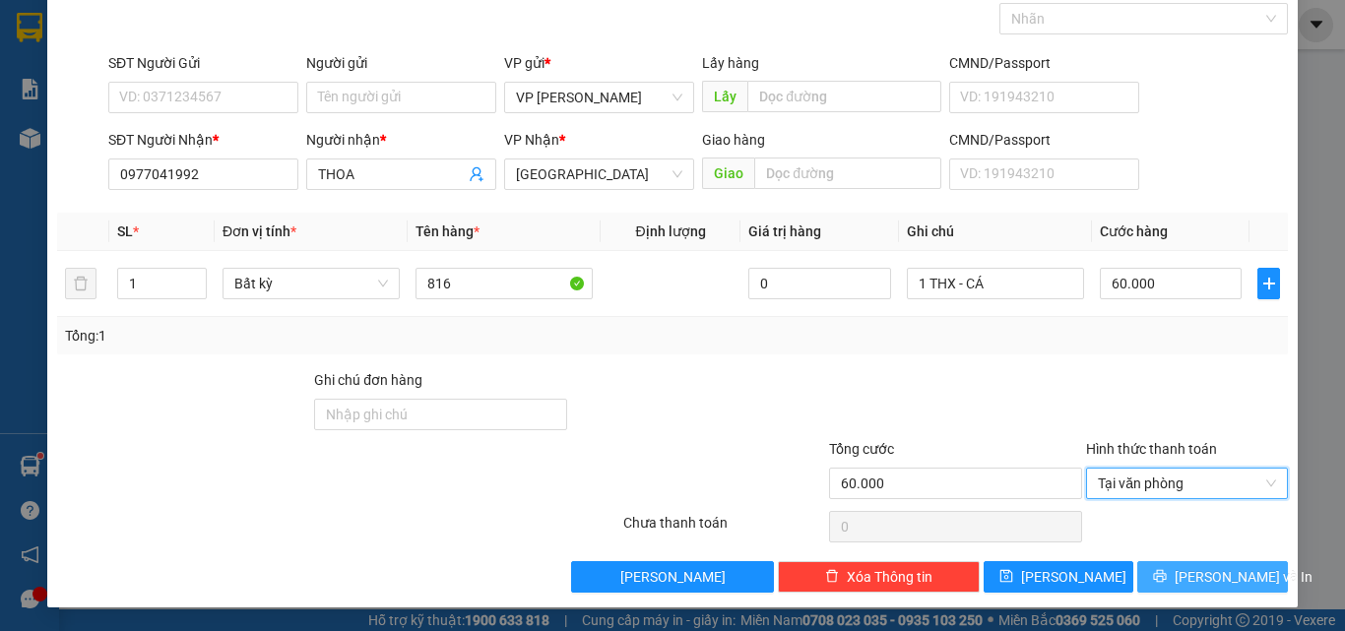
click at [1242, 589] on button "Lưu và In" at bounding box center [1212, 577] width 151 height 32
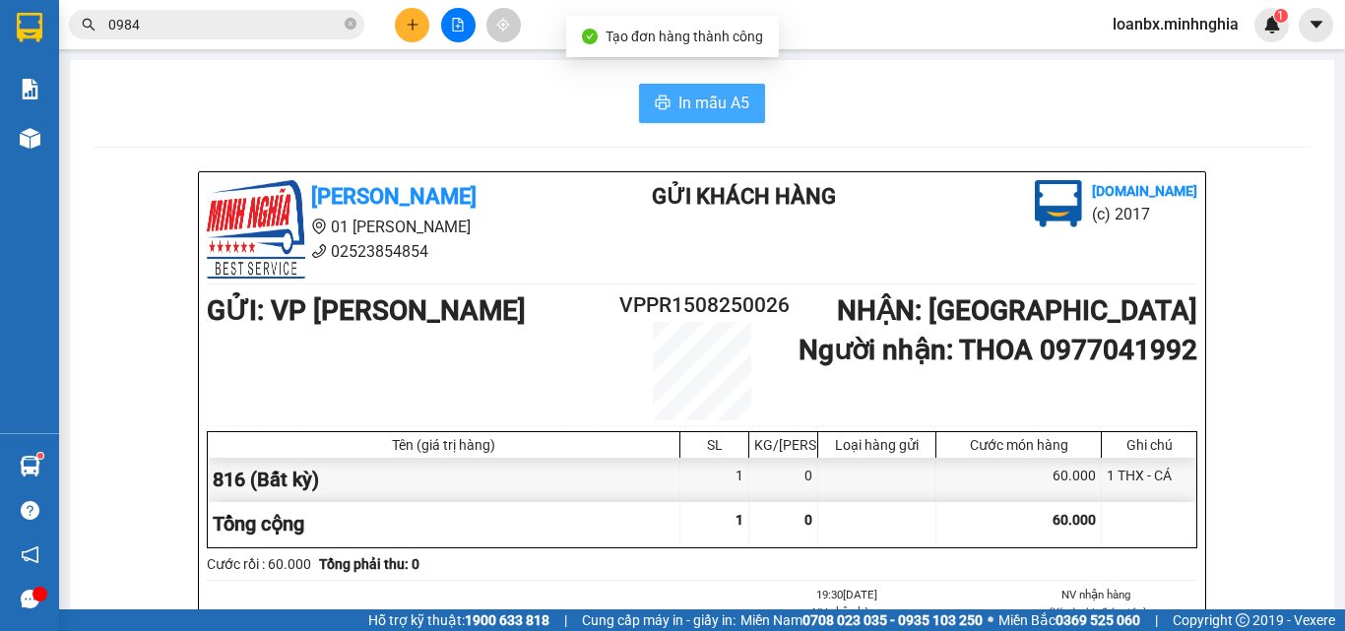
drag, startPoint x: 707, startPoint y: 116, endPoint x: 697, endPoint y: 91, distance: 27.4
click at [707, 113] on button "In mẫu A5" at bounding box center [702, 103] width 126 height 39
click at [697, 91] on span "In mẫu A5" at bounding box center [713, 103] width 71 height 25
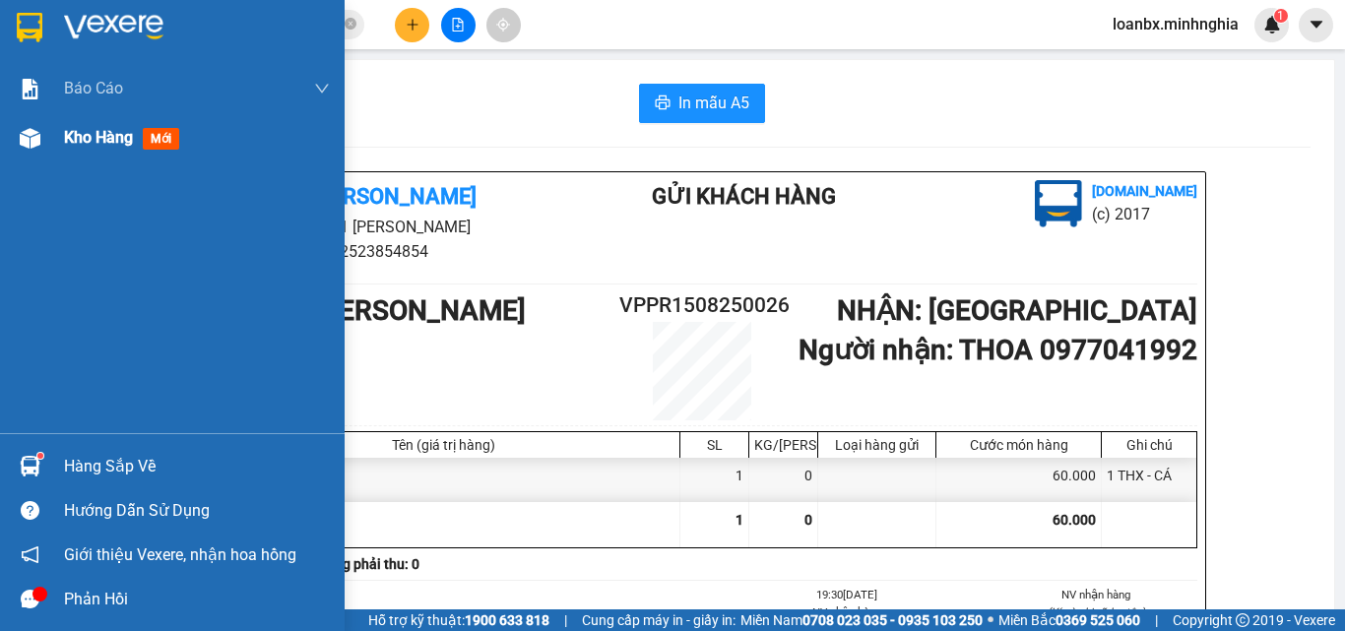
click at [40, 117] on div "Kho hàng mới" at bounding box center [172, 137] width 345 height 49
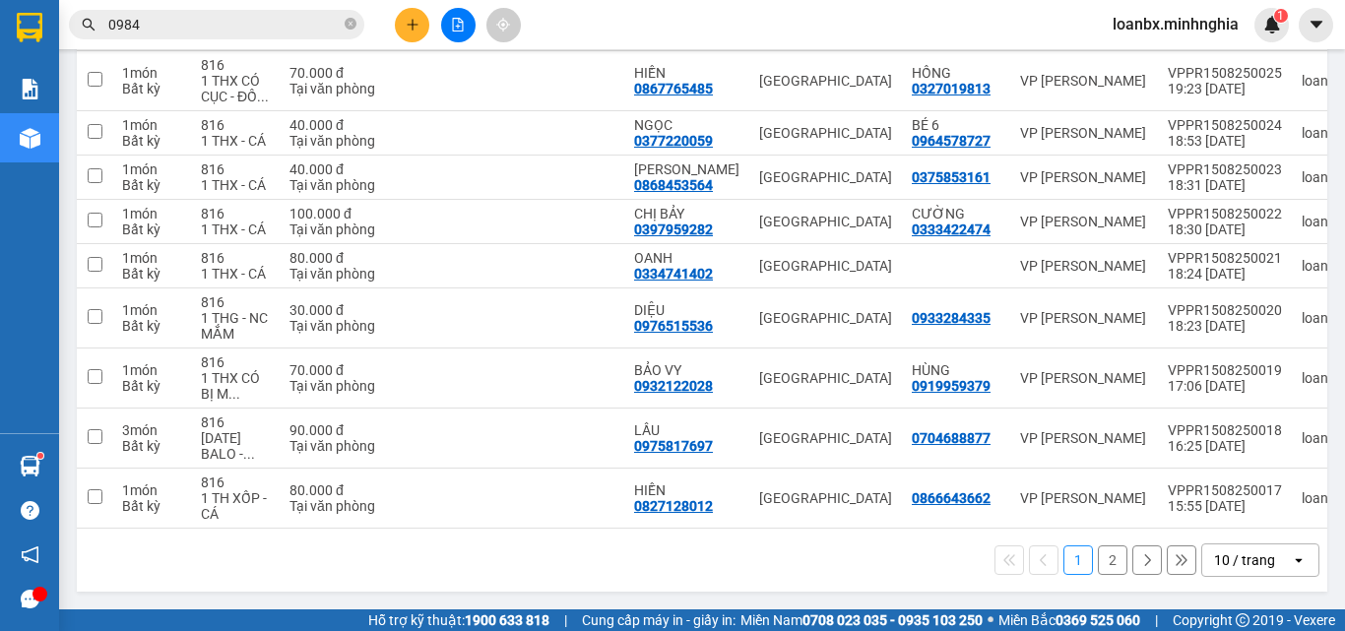
scroll to position [134, 0]
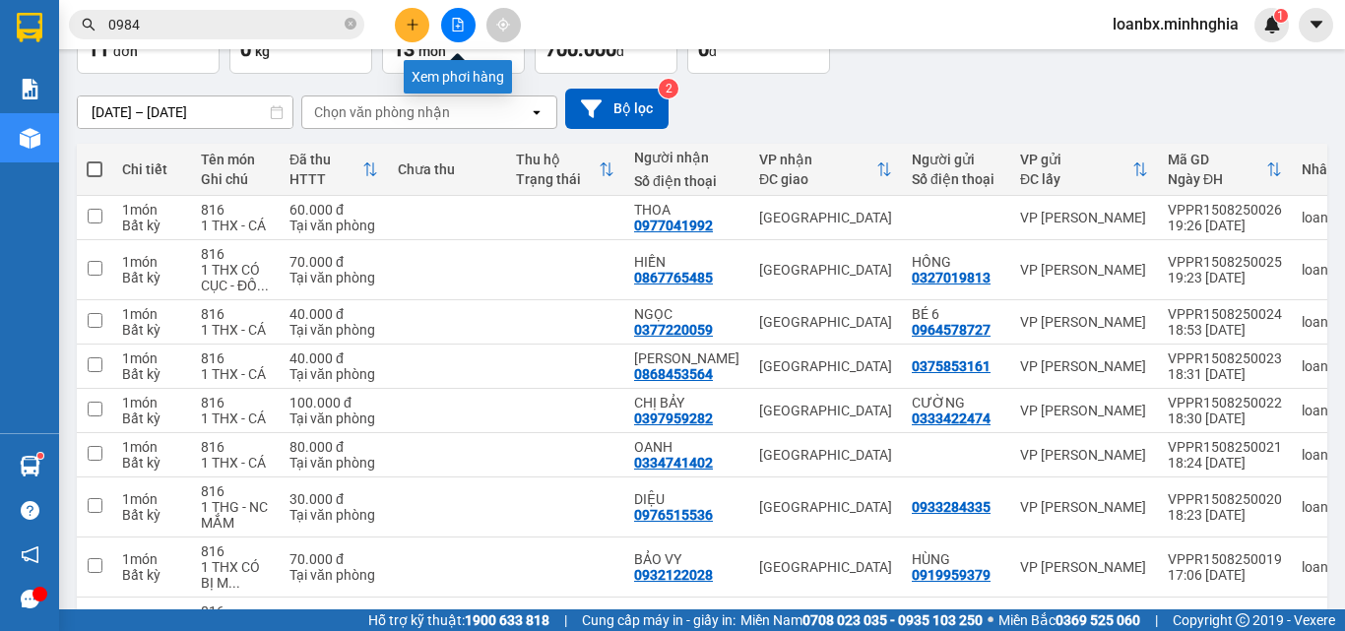
click at [466, 27] on button at bounding box center [458, 25] width 34 height 34
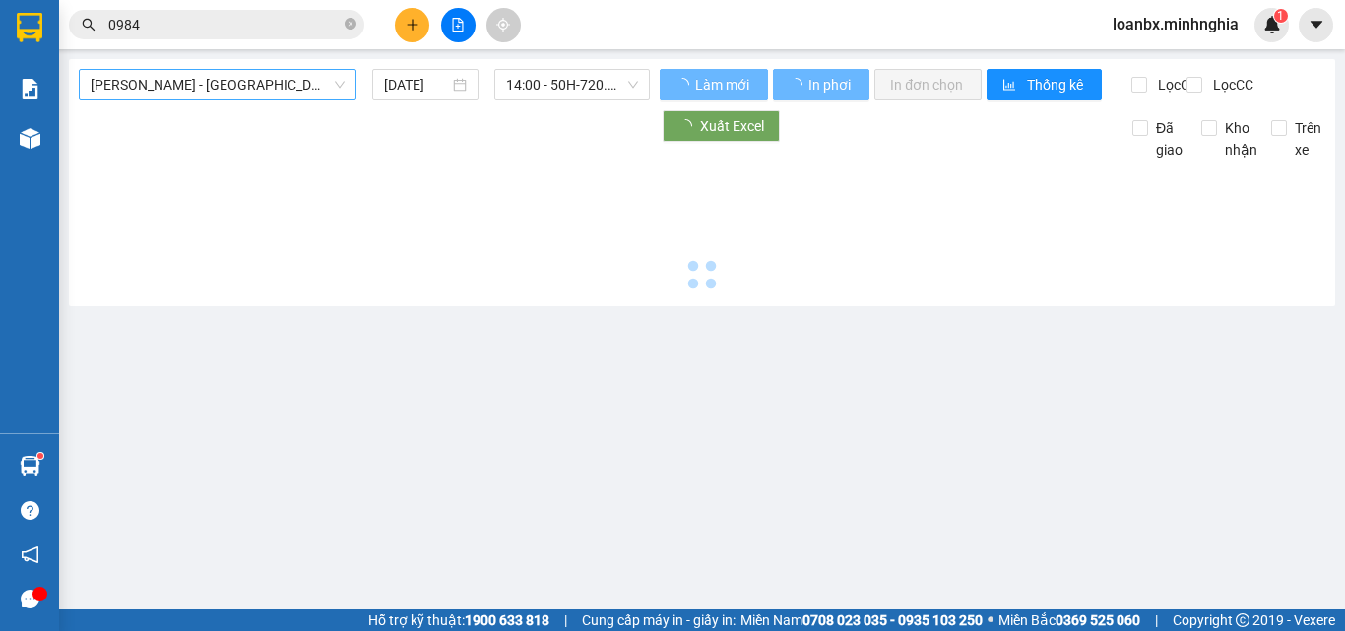
click at [207, 90] on span "[PERSON_NAME] - [GEOGRAPHIC_DATA]" at bounding box center [218, 85] width 254 height 30
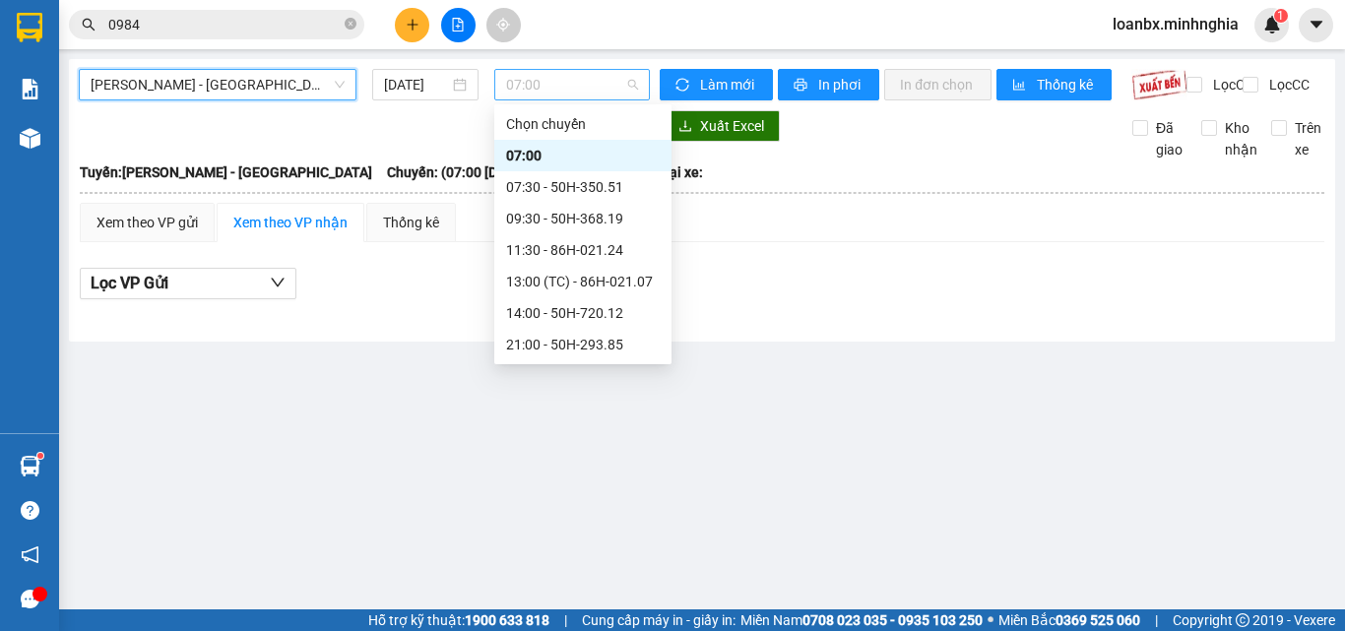
click at [593, 99] on div "07:00" at bounding box center [572, 85] width 156 height 32
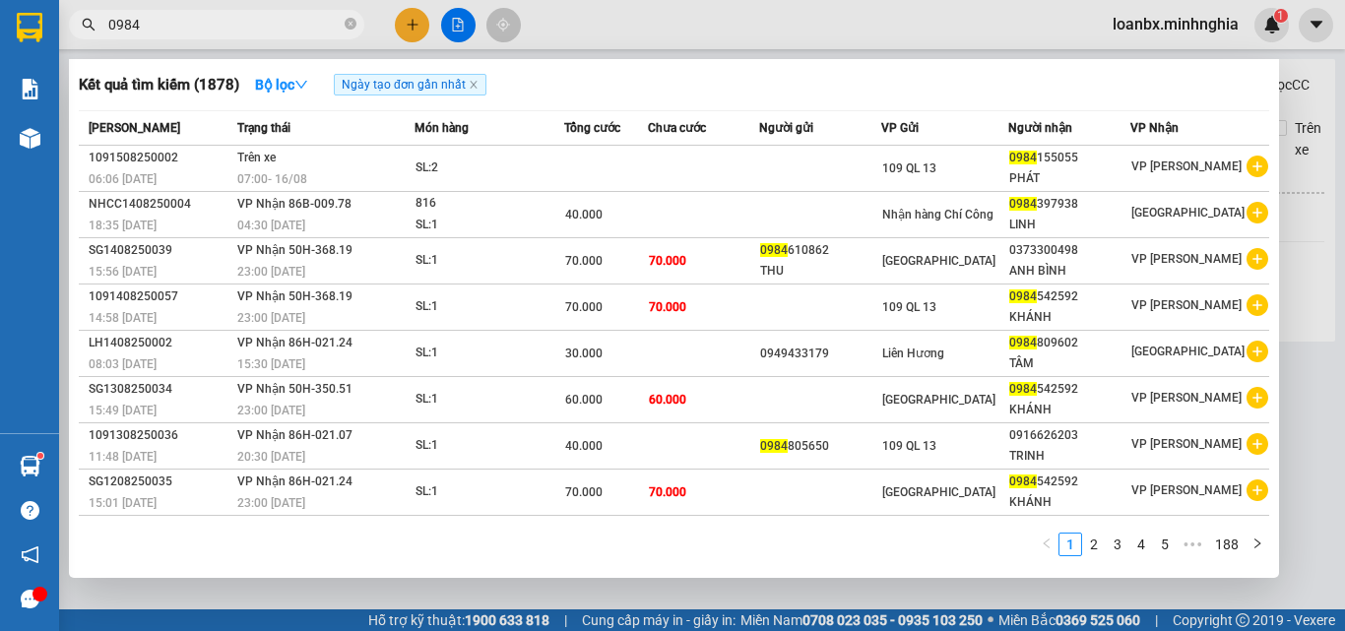
drag, startPoint x: 149, startPoint y: 25, endPoint x: 0, endPoint y: 18, distance: 148.8
click at [0, 18] on section "Kết quả tìm kiếm ( 1878 ) Bộ lọc Ngày tạo đơn gần nhất Mã ĐH Trạng thái Món hàn…" at bounding box center [672, 315] width 1345 height 631
click at [464, 32] on div at bounding box center [672, 315] width 1345 height 631
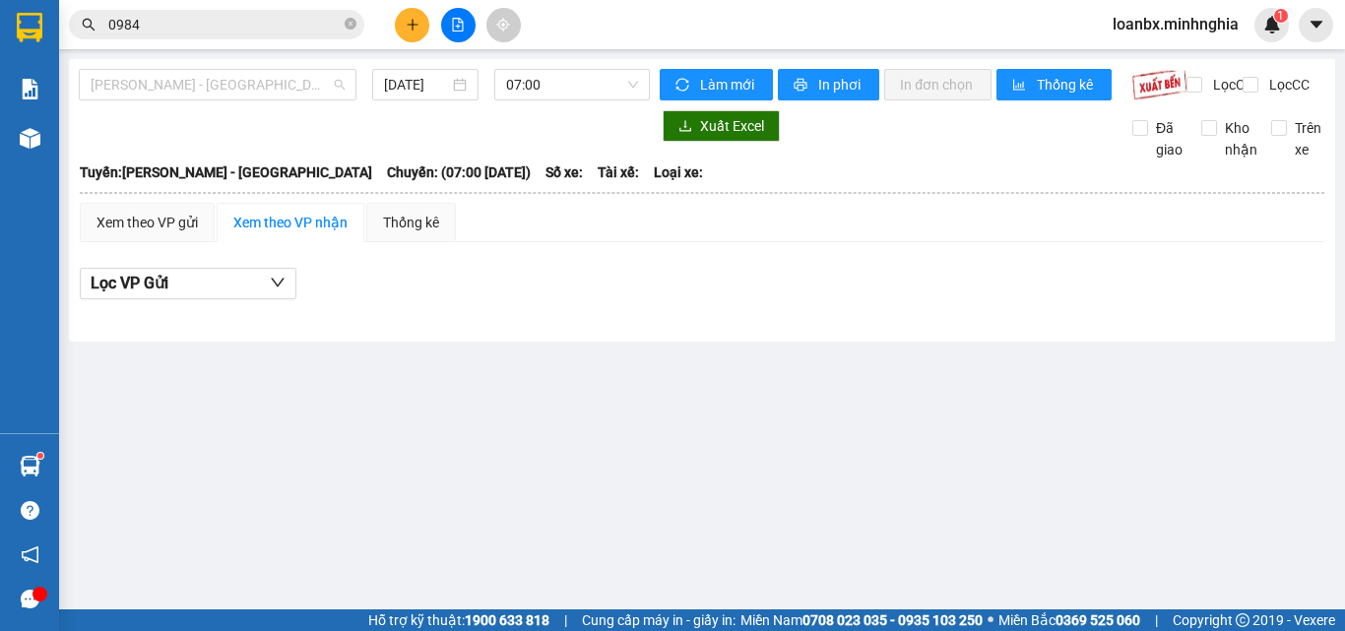
drag, startPoint x: 286, startPoint y: 91, endPoint x: 152, endPoint y: 179, distance: 160.6
click at [279, 93] on span "[PERSON_NAME] - [GEOGRAPHIC_DATA]" at bounding box center [218, 85] width 254 height 30
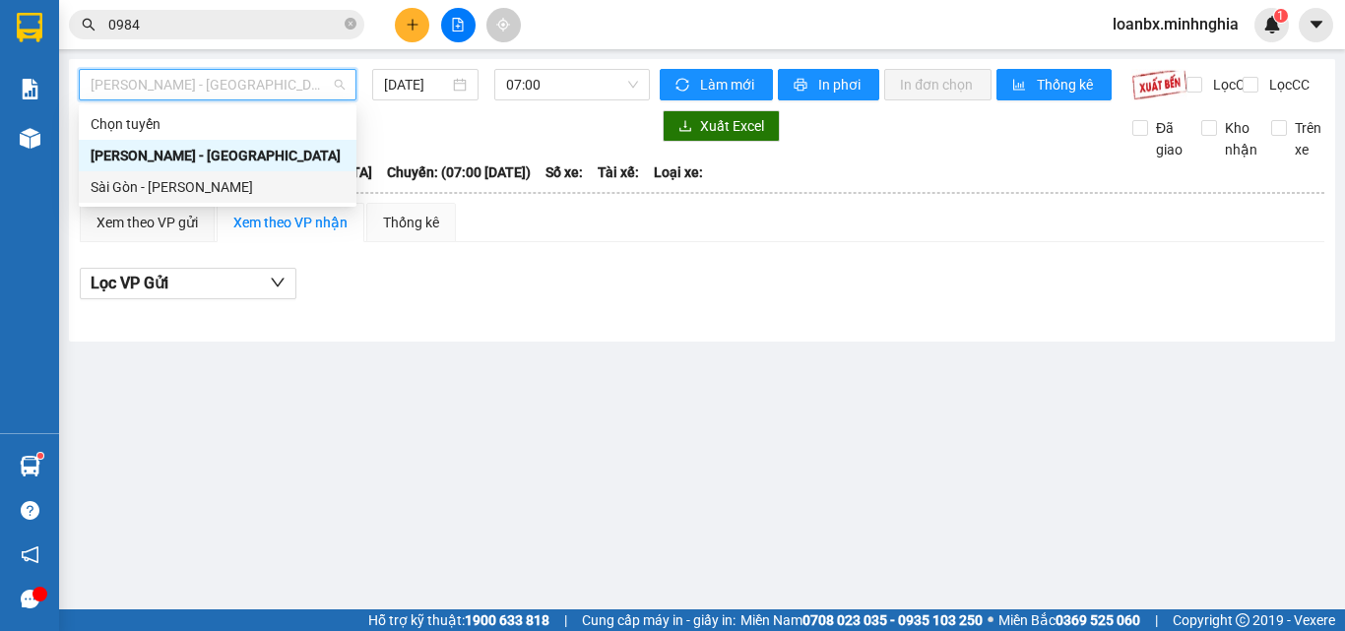
click at [119, 202] on div "Sài Gòn - [PERSON_NAME]" at bounding box center [218, 187] width 278 height 32
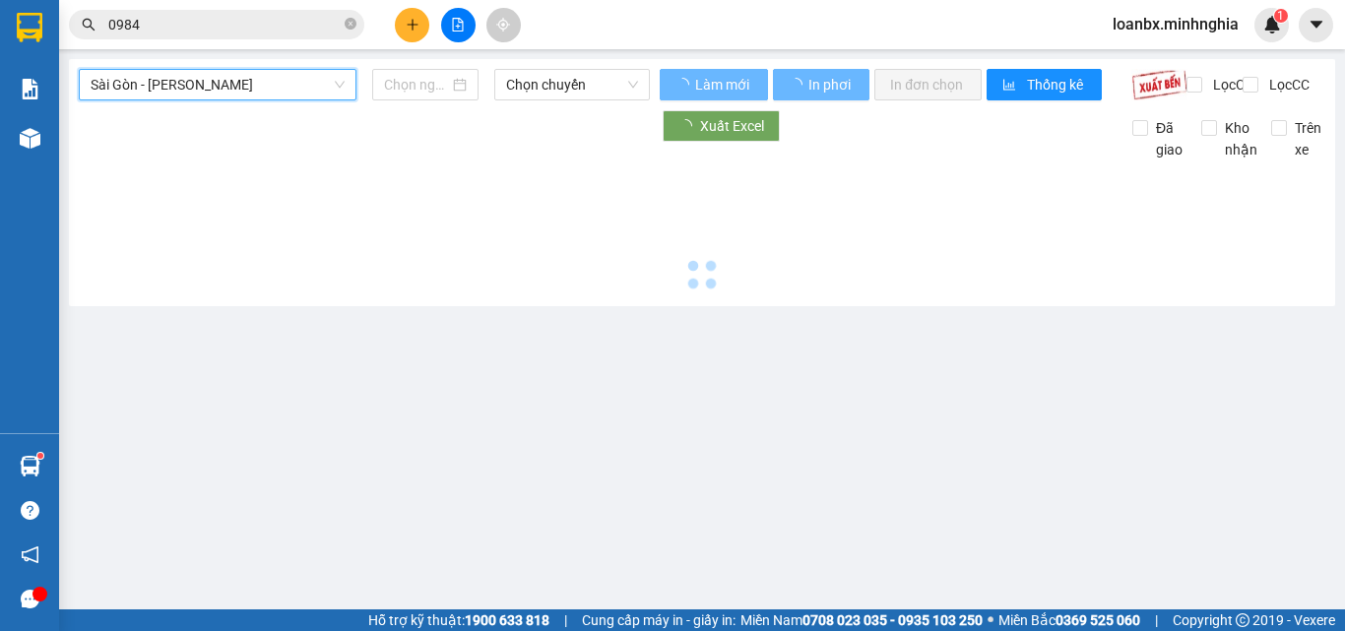
type input "[DATE]"
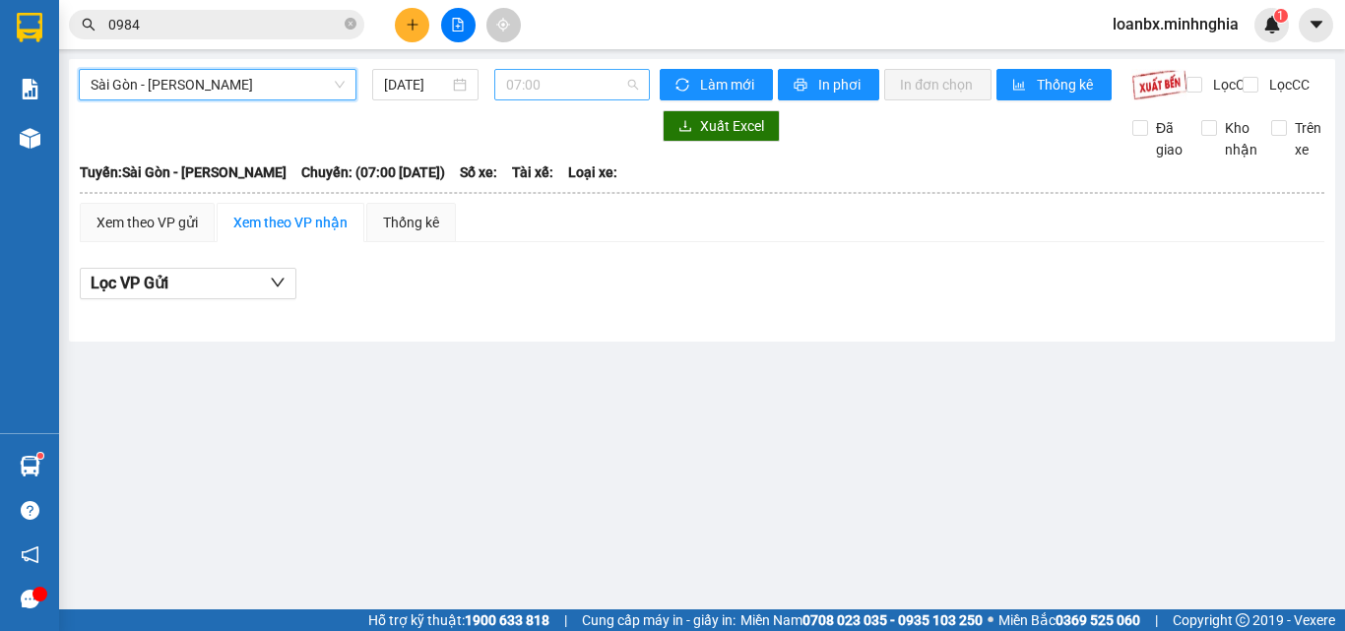
click at [580, 92] on span "07:00" at bounding box center [572, 85] width 132 height 30
click at [534, 93] on span "07:00" at bounding box center [572, 85] width 132 height 30
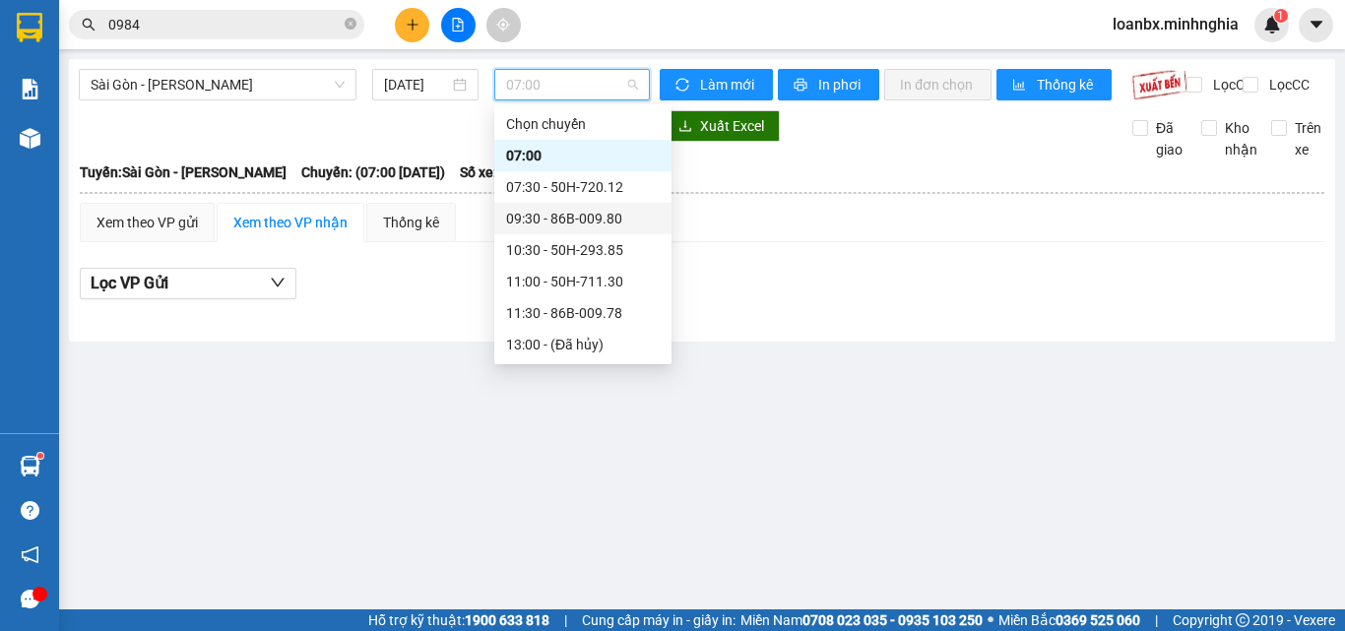
scroll to position [98, 0]
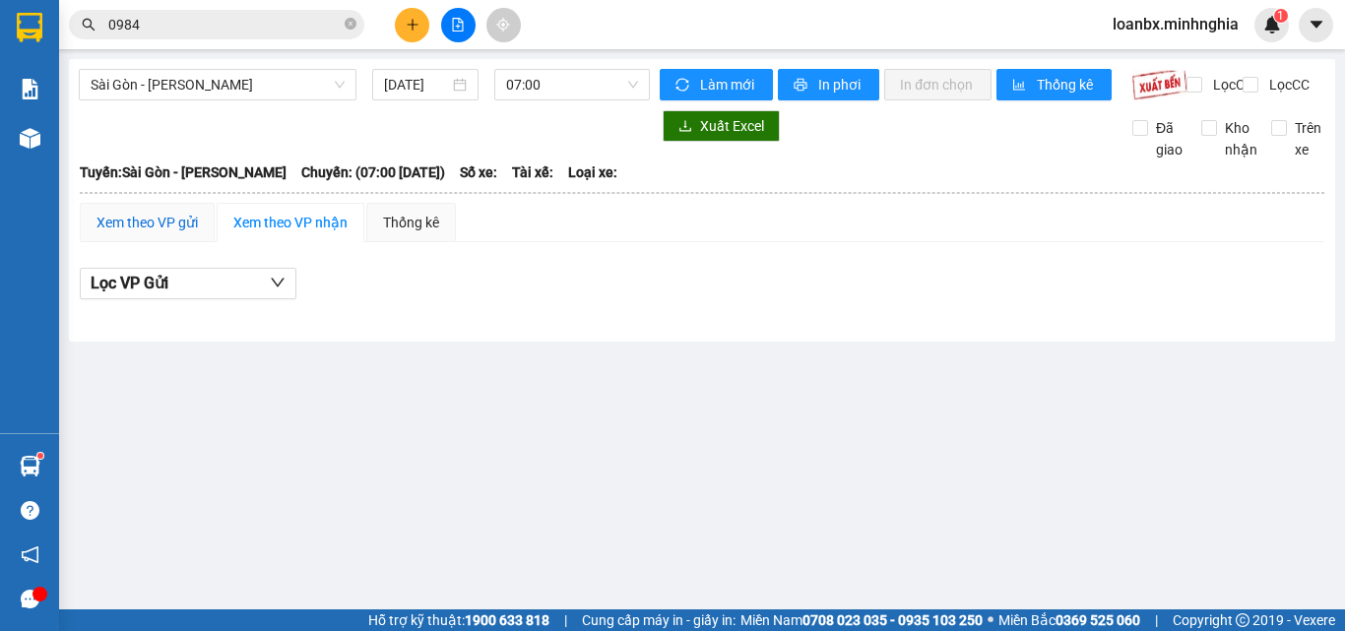
click at [172, 230] on div "Xem theo VP gửi" at bounding box center [146, 223] width 101 height 22
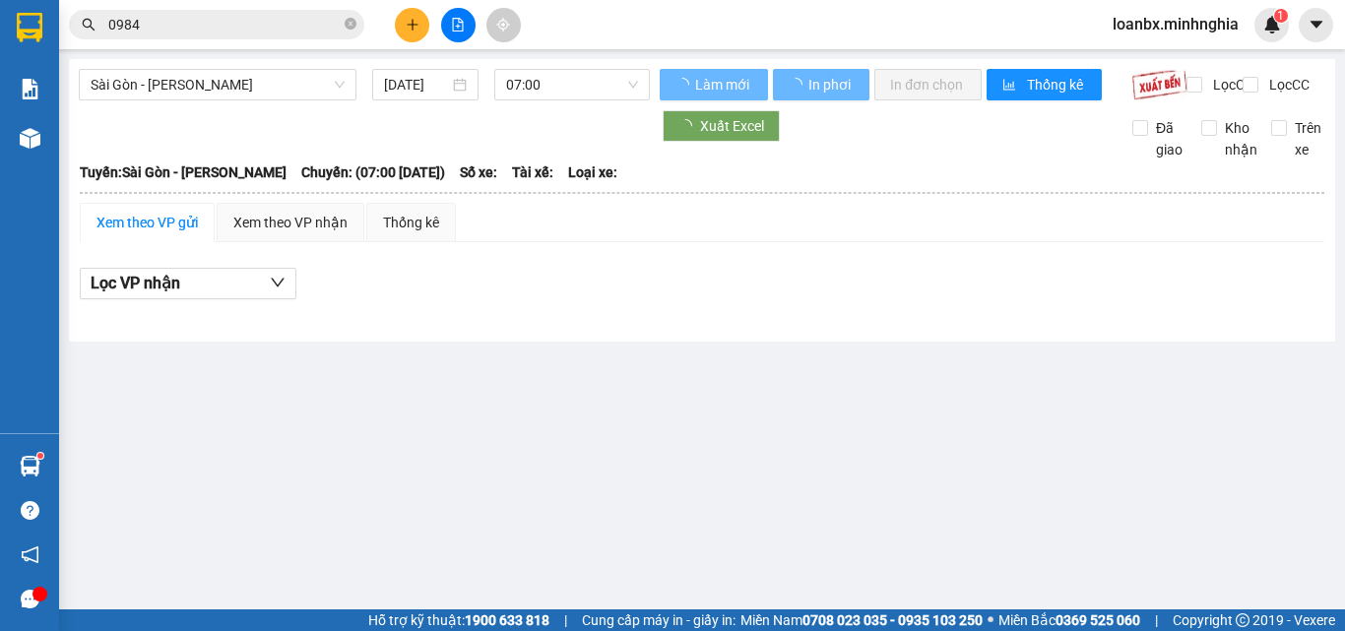
drag, startPoint x: 509, startPoint y: 49, endPoint x: 431, endPoint y: 53, distance: 77.9
click at [510, 49] on main "Sài Gòn - Phan Rí 15/08/2025 07:00 Làm mới In phơi In đơn chọn Thống kê Lọc CR …" at bounding box center [672, 304] width 1345 height 609
drag, startPoint x: 199, startPoint y: 76, endPoint x: 189, endPoint y: 89, distance: 16.1
click at [191, 80] on span "Sài Gòn - [PERSON_NAME]" at bounding box center [218, 85] width 254 height 30
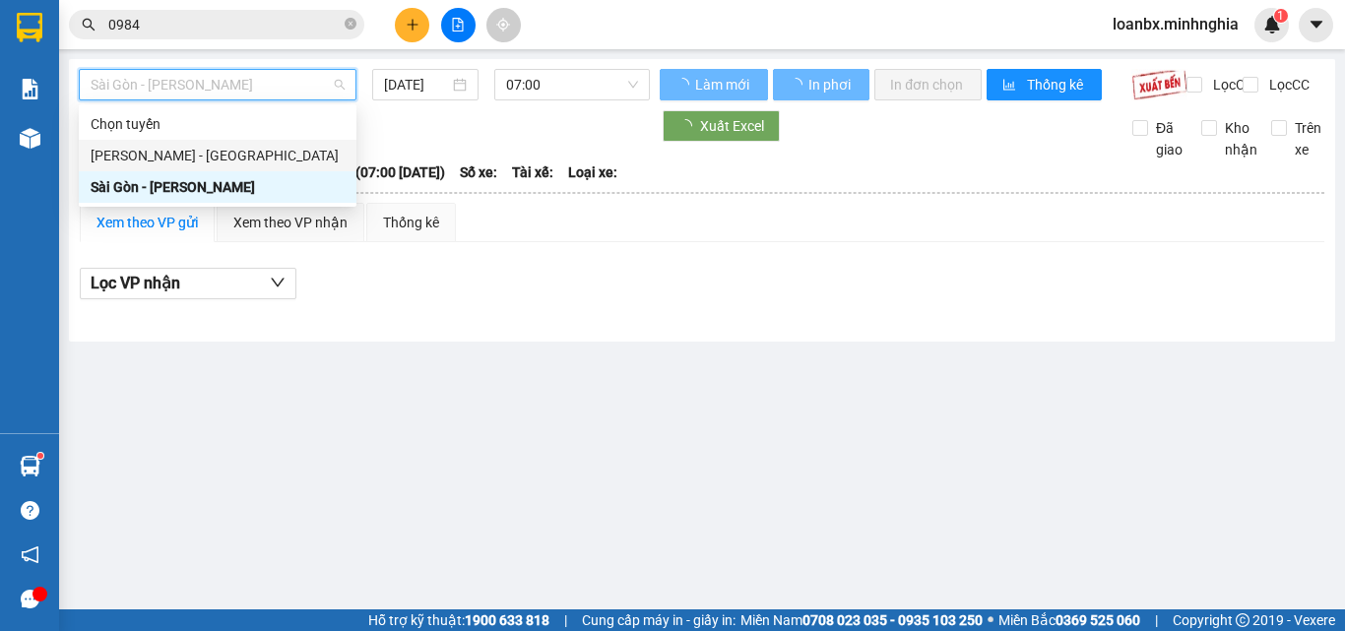
click at [157, 154] on div "[PERSON_NAME] - [GEOGRAPHIC_DATA]" at bounding box center [218, 156] width 254 height 22
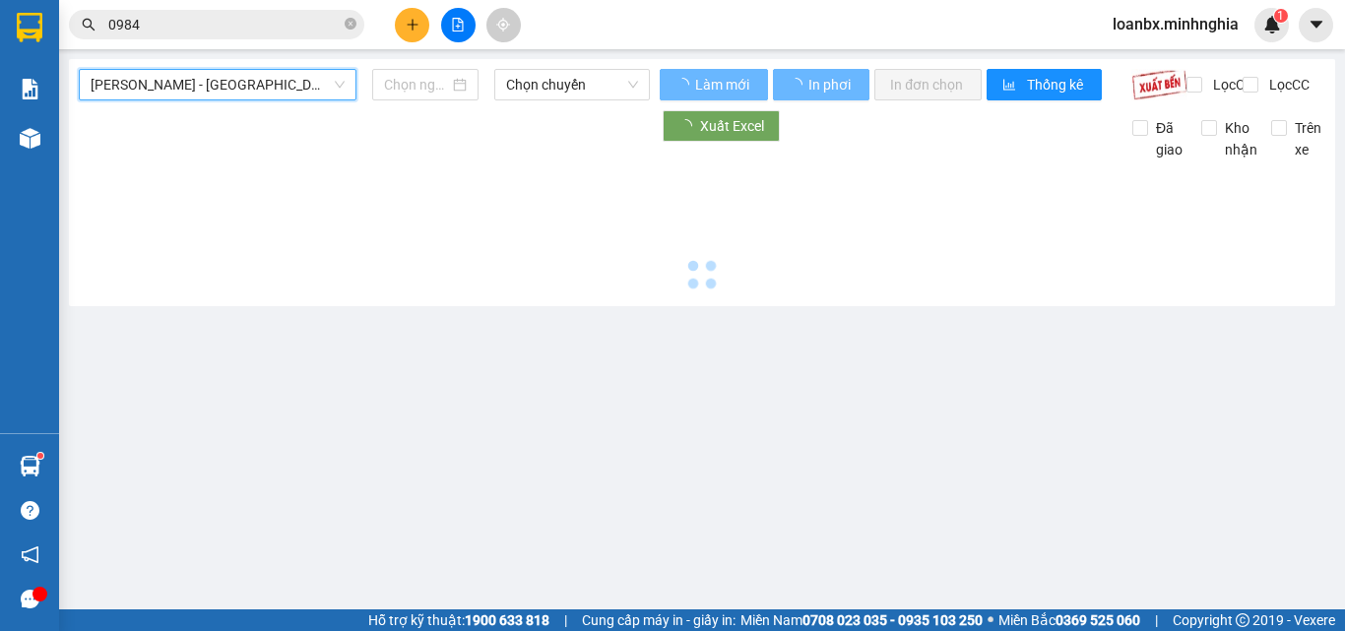
type input "[DATE]"
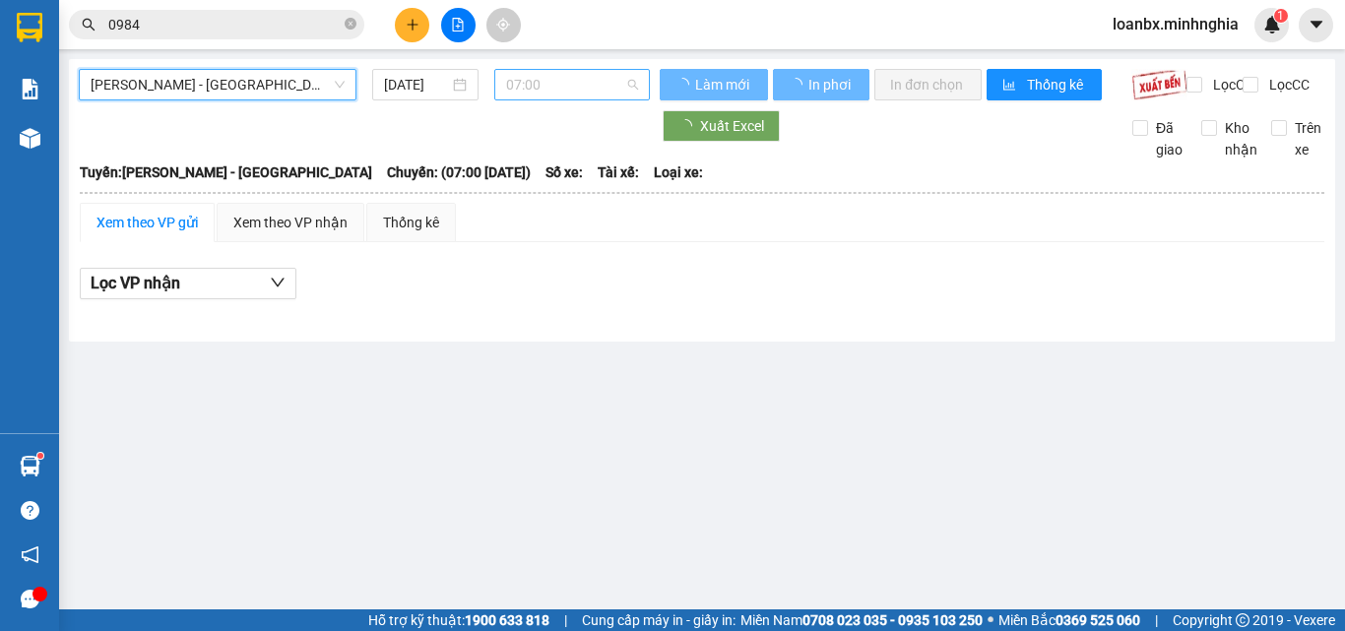
click at [555, 92] on span "07:00" at bounding box center [572, 85] width 132 height 30
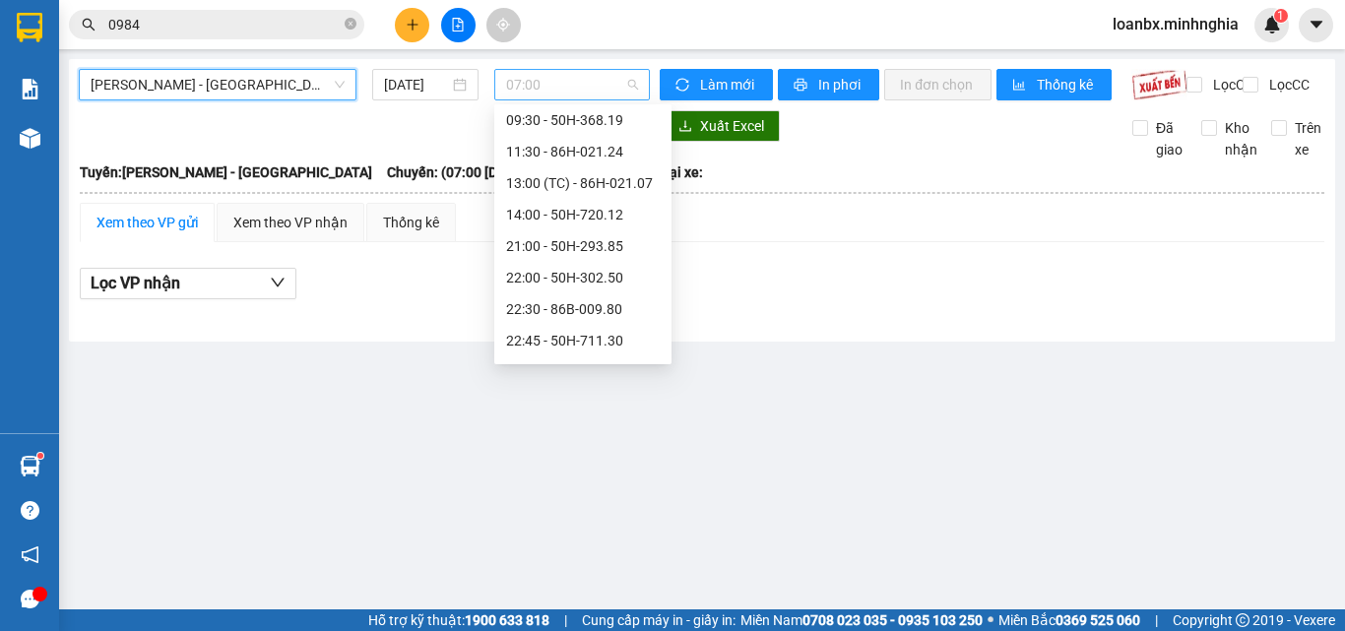
scroll to position [32, 0]
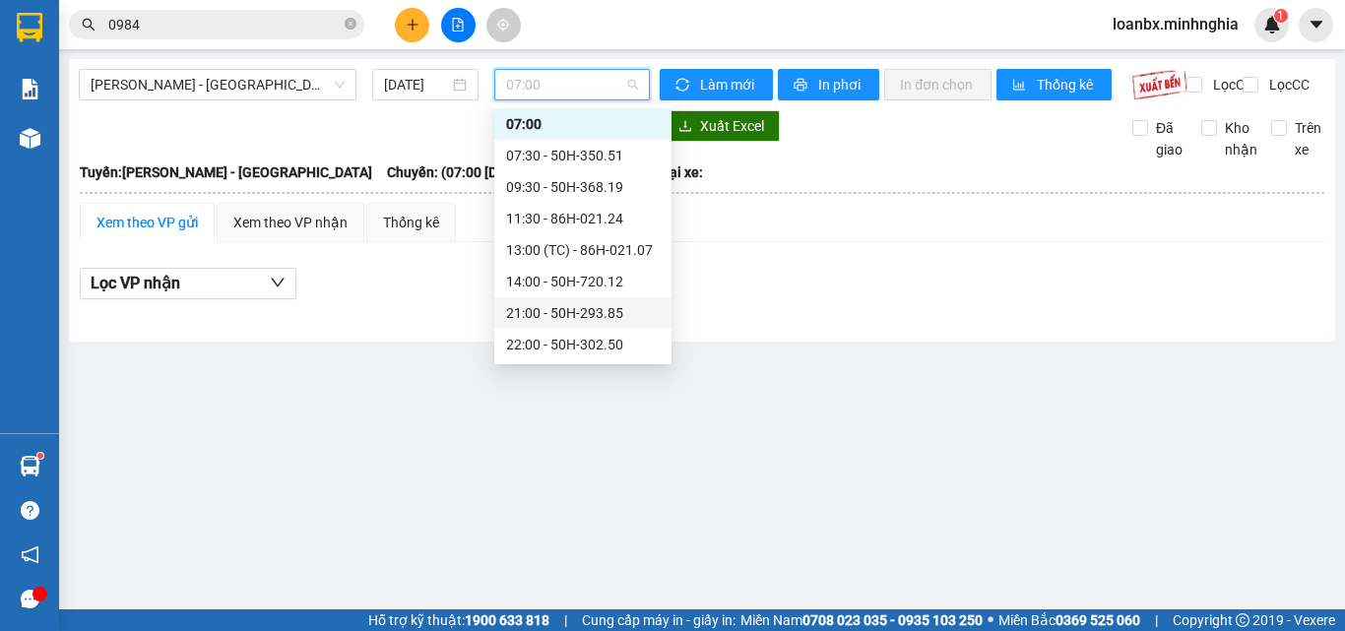
click at [536, 305] on div "21:00 - 50H-293.85" at bounding box center [583, 313] width 154 height 22
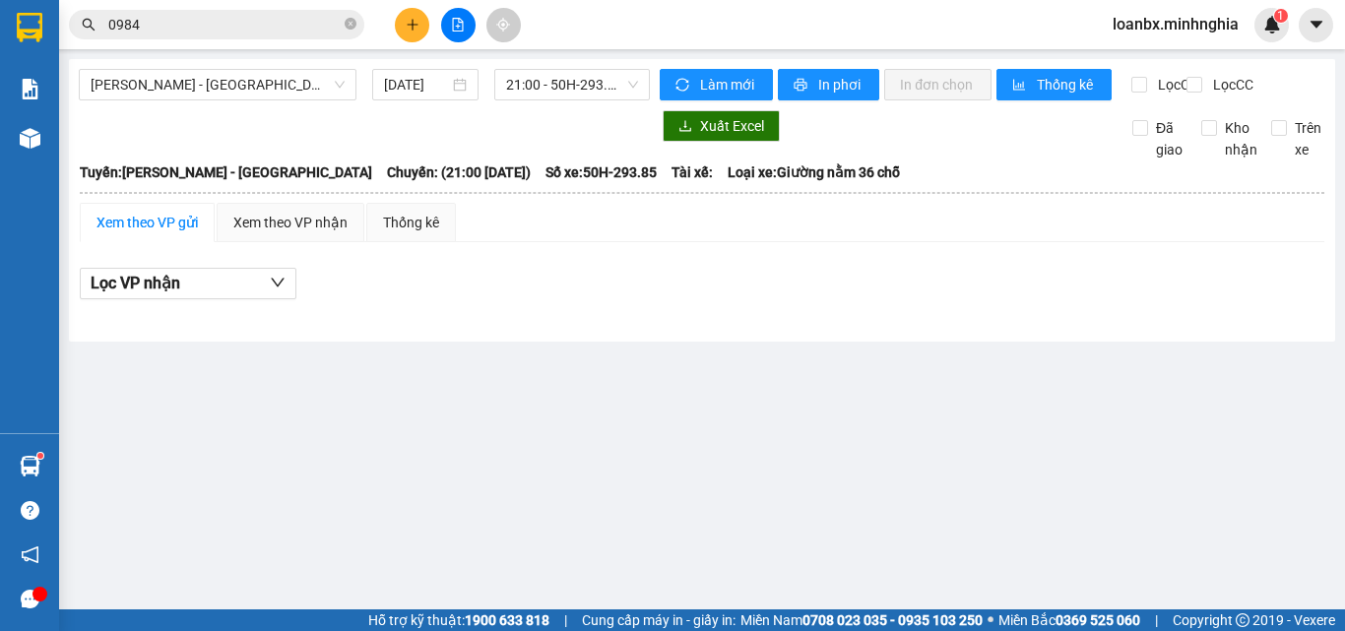
click at [165, 227] on div "Xem theo VP gửi" at bounding box center [147, 222] width 135 height 39
click at [574, 78] on span "21:00 - 50H-293.85" at bounding box center [572, 85] width 132 height 30
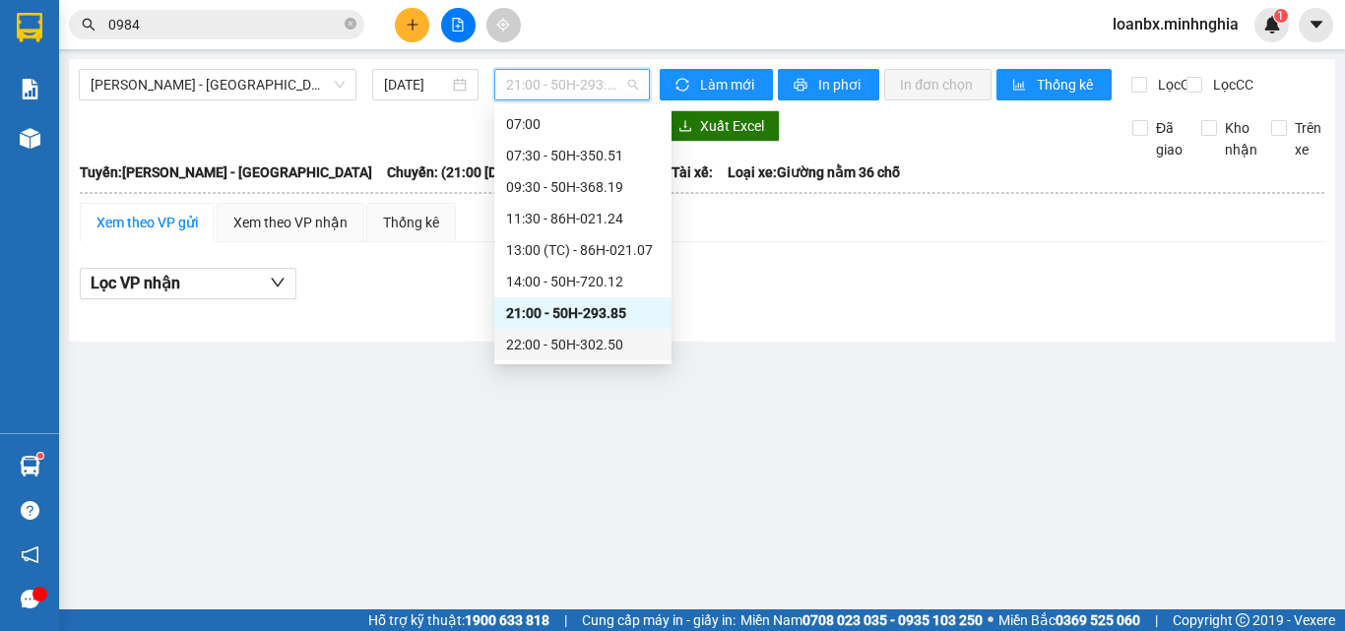
click at [555, 340] on div "22:00 - 50H-302.50" at bounding box center [583, 345] width 154 height 22
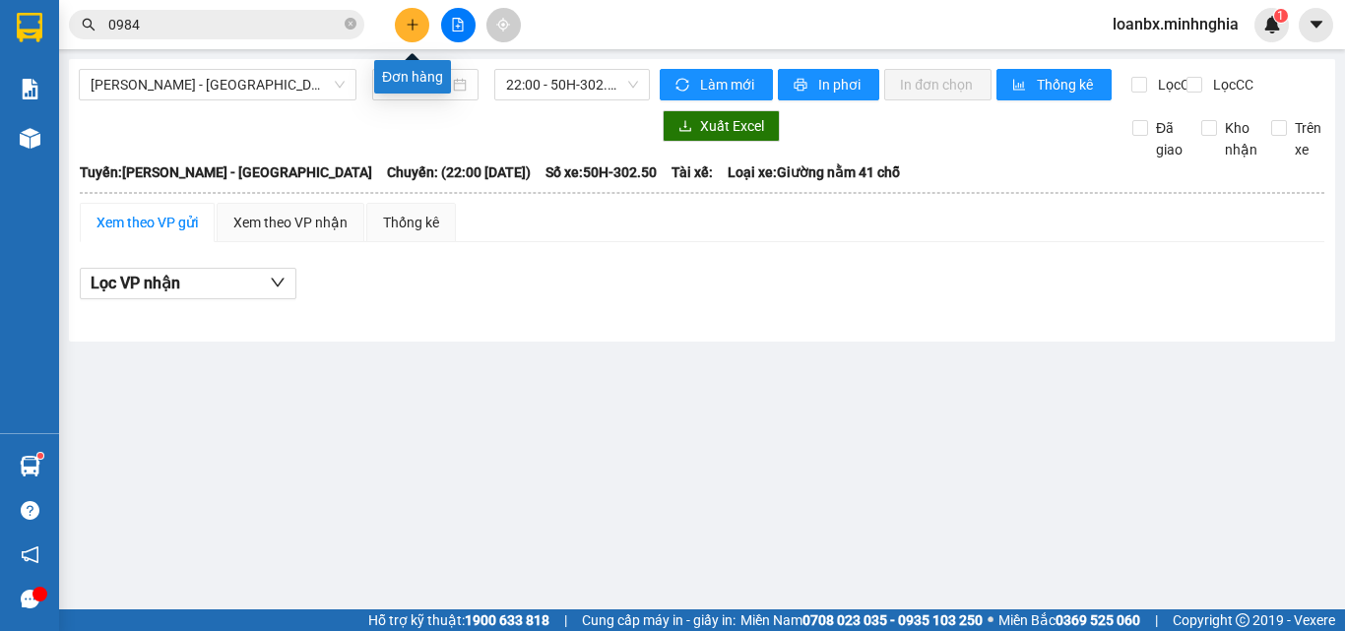
click at [407, 19] on icon "plus" at bounding box center [413, 25] width 14 height 14
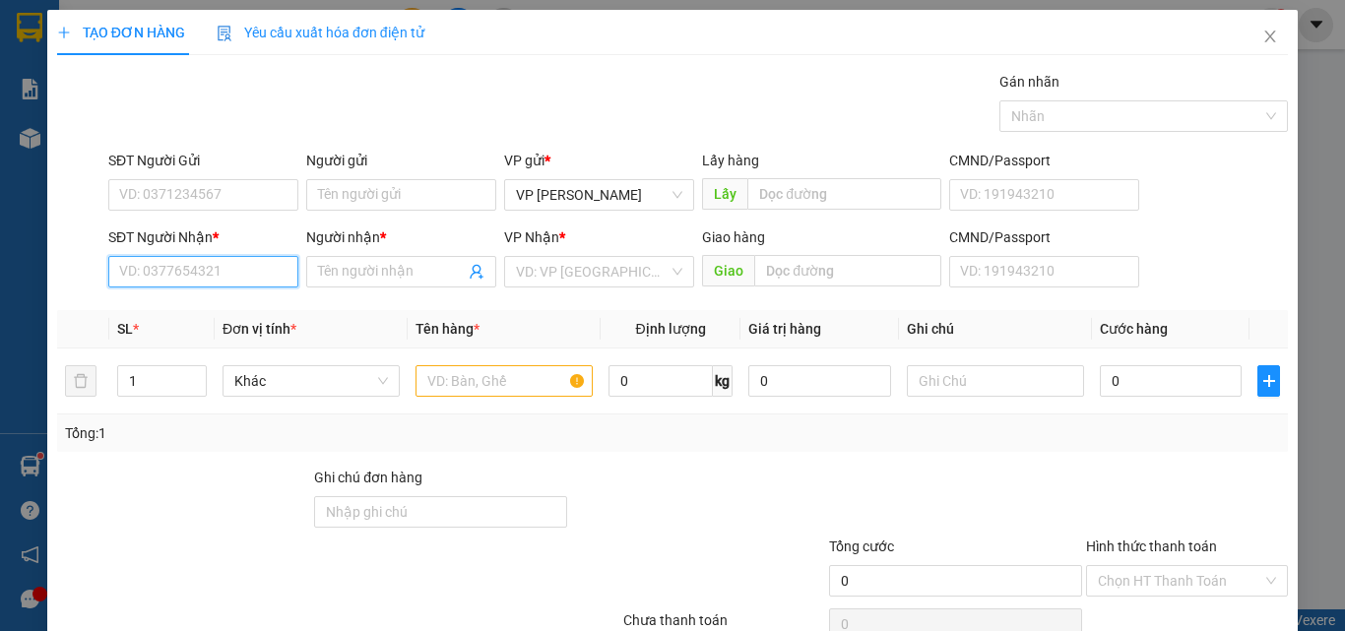
click at [153, 282] on input "SĐT Người Nhận *" at bounding box center [203, 272] width 190 height 32
click at [235, 298] on div "0934179907 - TRỌNG HẬU" at bounding box center [202, 311] width 190 height 32
type input "0934179907"
type input "TRỌNG HẬU"
type input "0934179907"
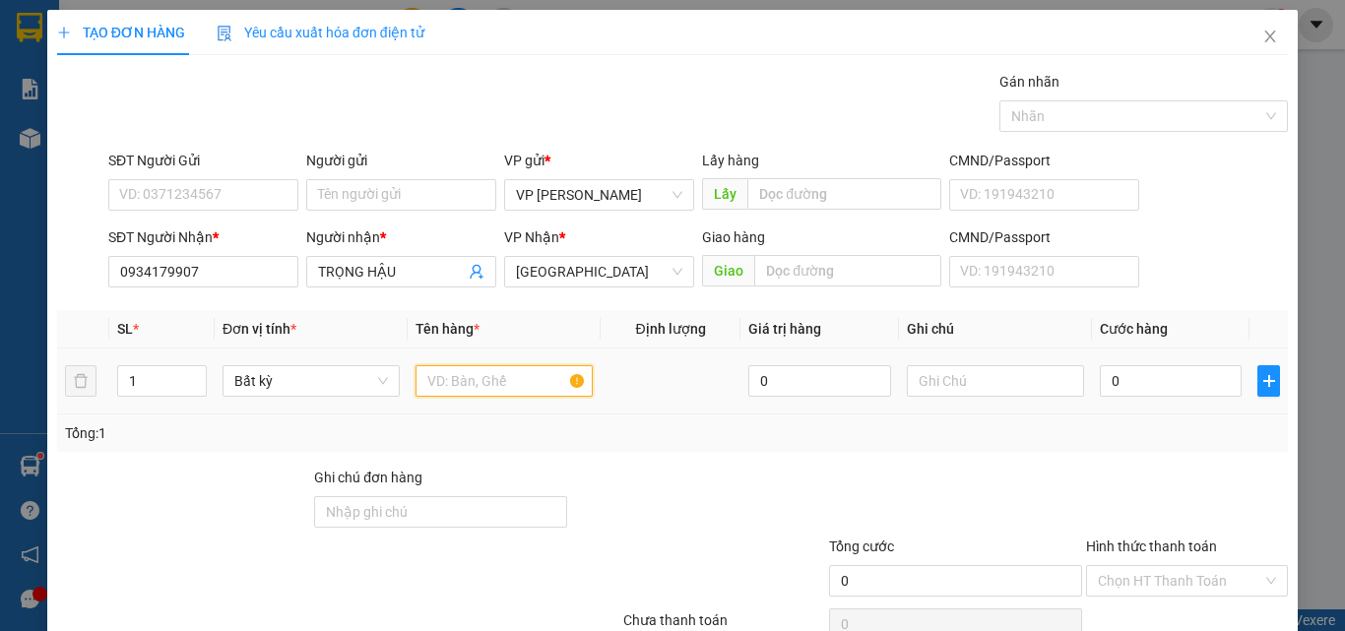
click at [479, 381] on input "text" at bounding box center [503, 381] width 177 height 32
type input "816"
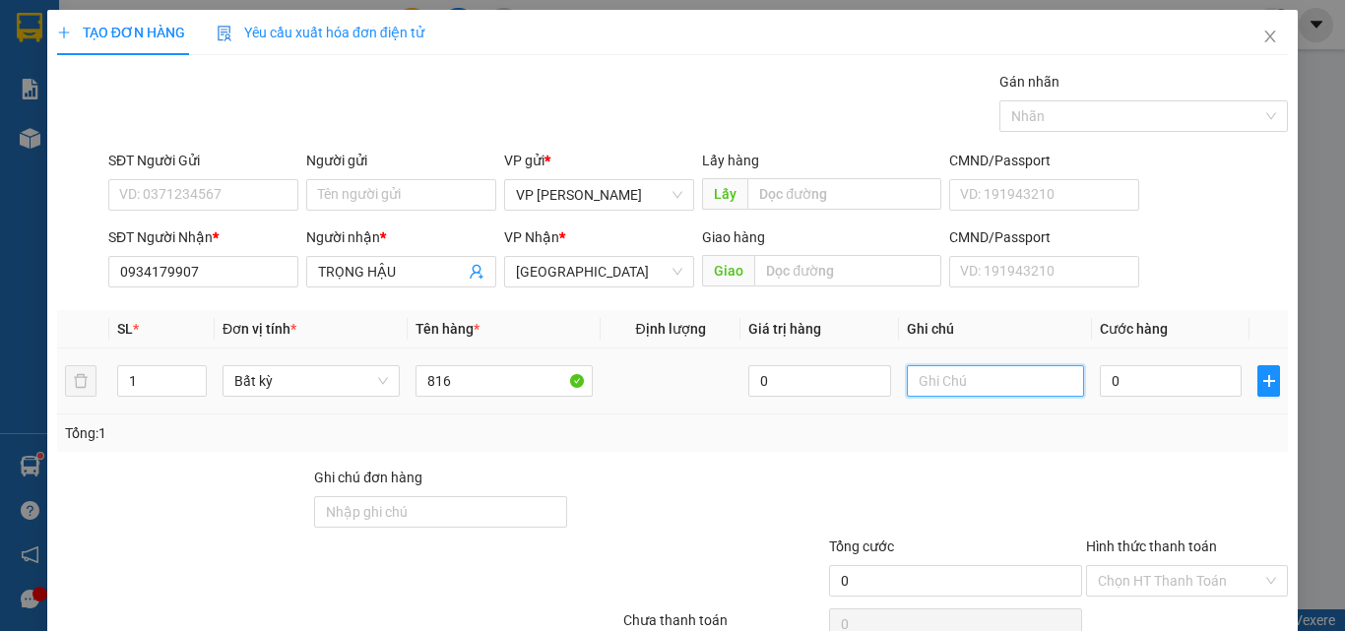
click at [1018, 382] on input "text" at bounding box center [995, 381] width 177 height 32
type input "1 BAO XANH - QÁO"
type input "8"
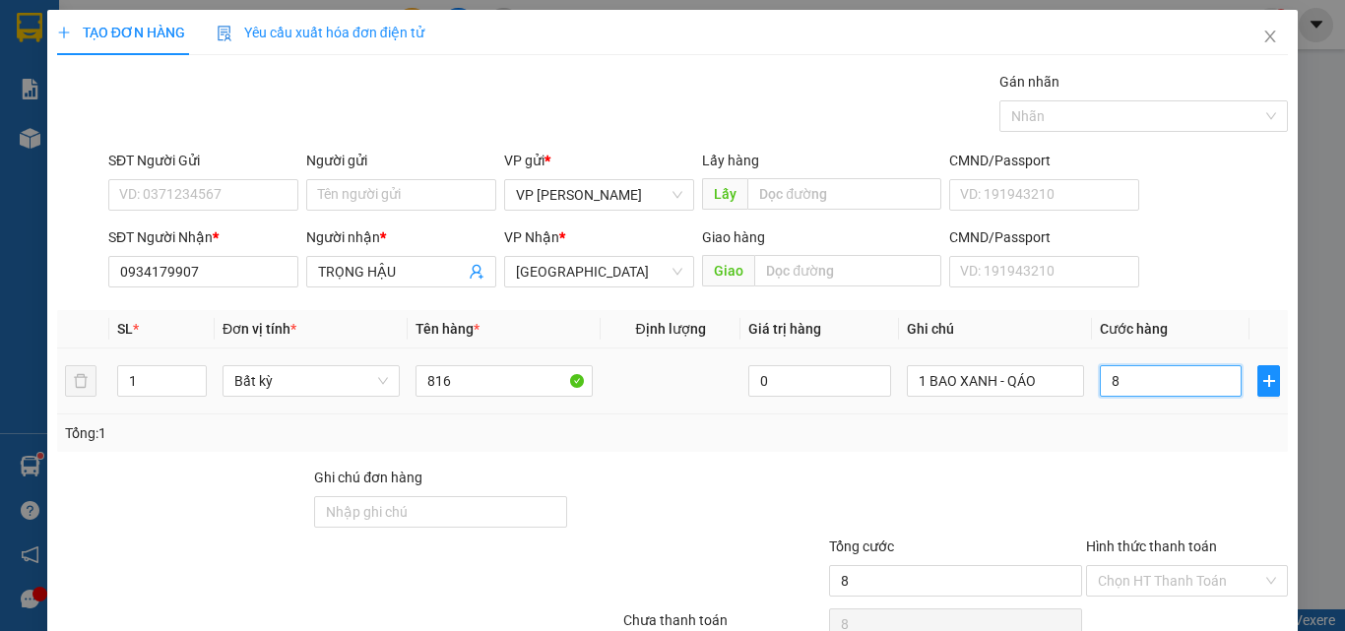
type input "80"
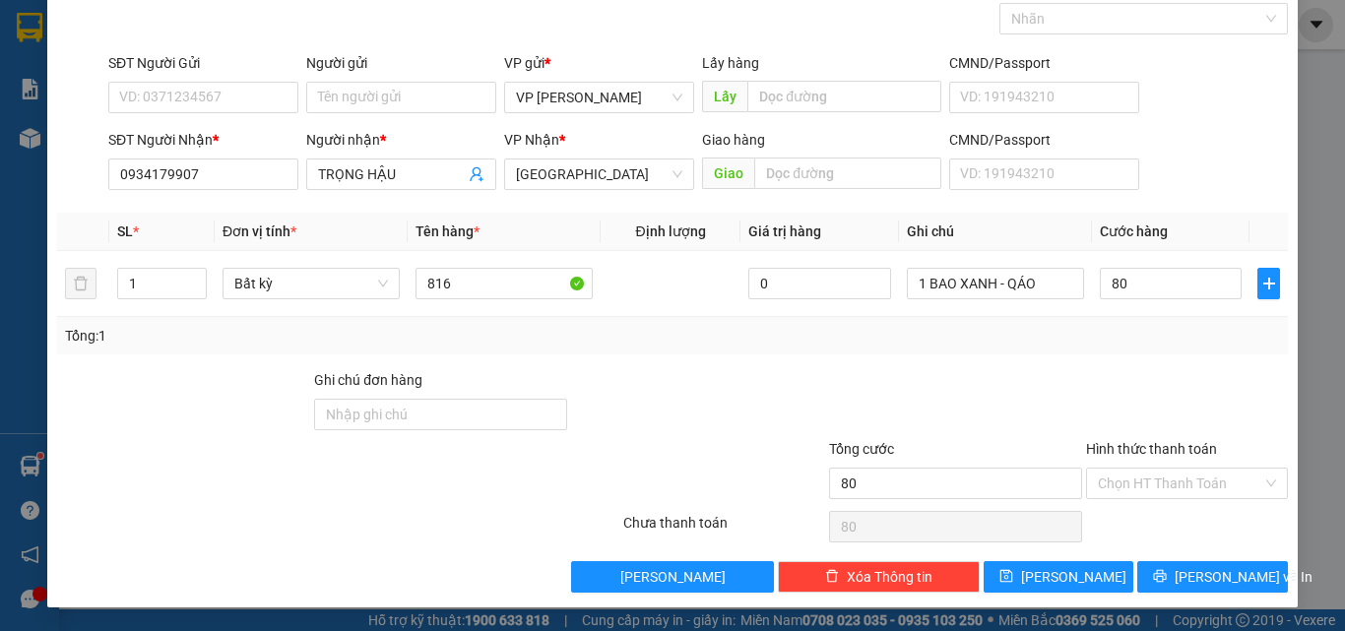
type input "80.000"
drag, startPoint x: 1135, startPoint y: 466, endPoint x: 1135, endPoint y: 485, distance: 19.7
click at [1135, 471] on div "Hình thức thanh toán Chọn HT Thanh Toán" at bounding box center [1187, 472] width 202 height 69
click at [1138, 489] on input "Hình thức thanh toán" at bounding box center [1180, 484] width 164 height 30
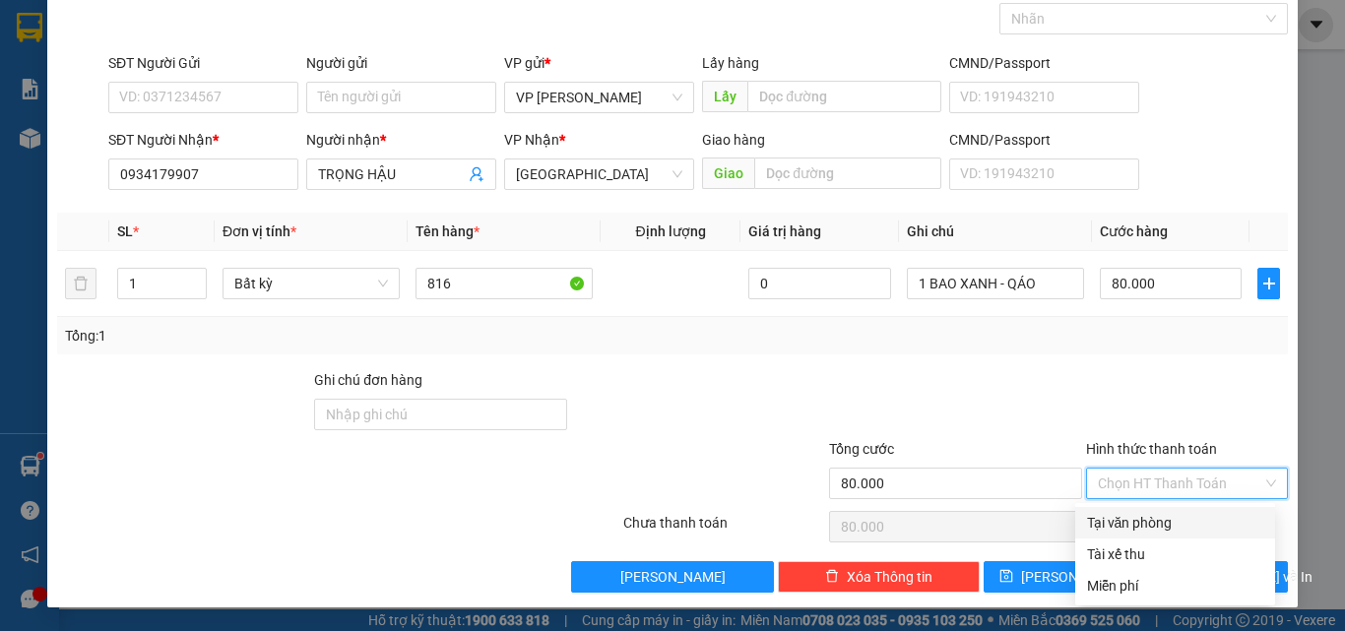
click at [1133, 514] on div "Tại văn phòng" at bounding box center [1175, 523] width 176 height 22
type input "0"
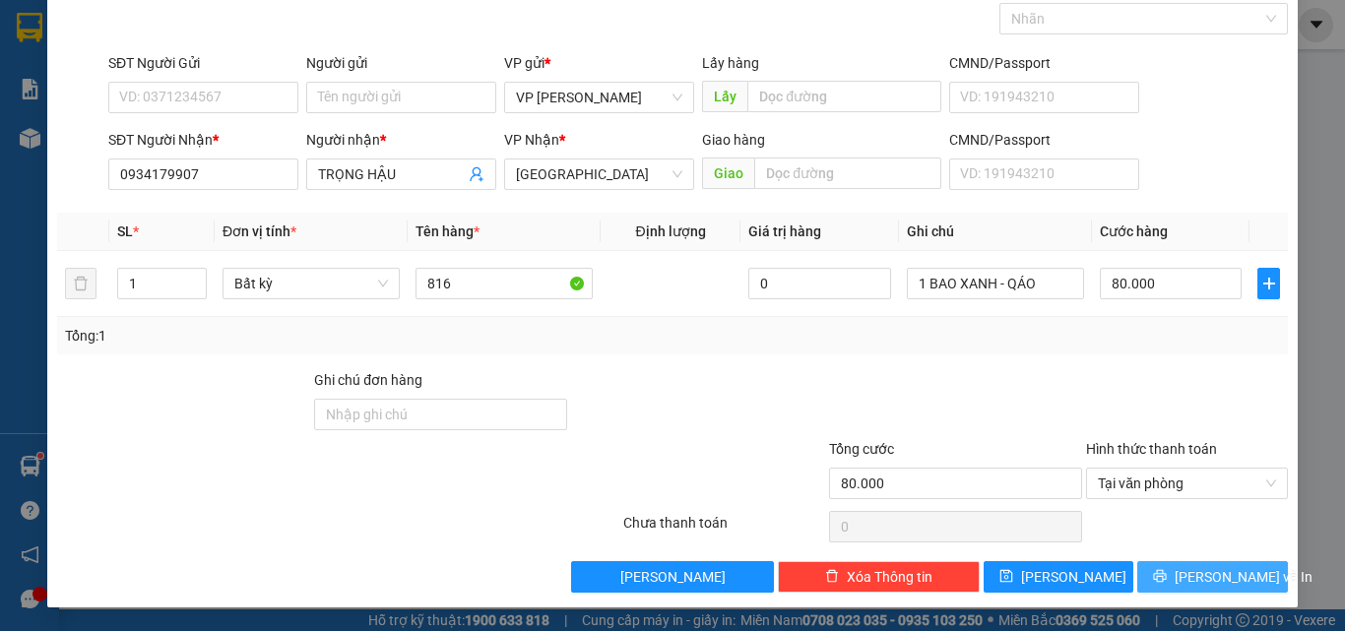
click at [1195, 574] on span "Lưu và In" at bounding box center [1244, 577] width 138 height 22
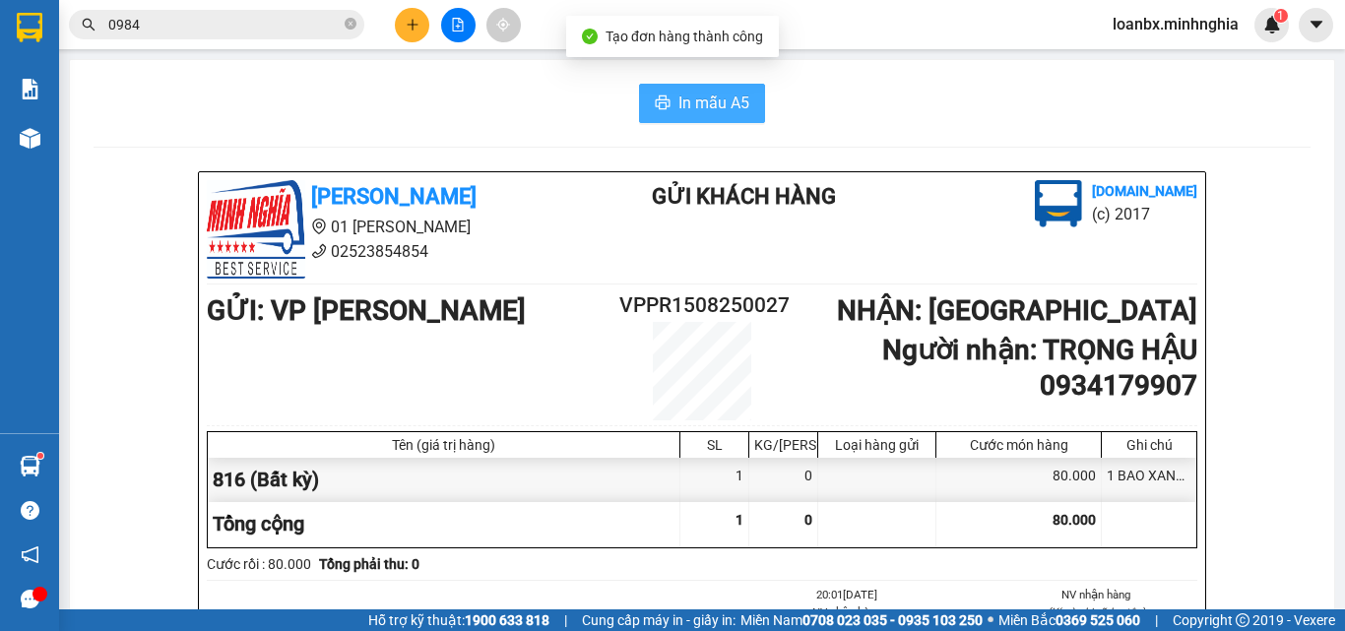
click at [681, 119] on button "In mẫu A5" at bounding box center [702, 103] width 126 height 39
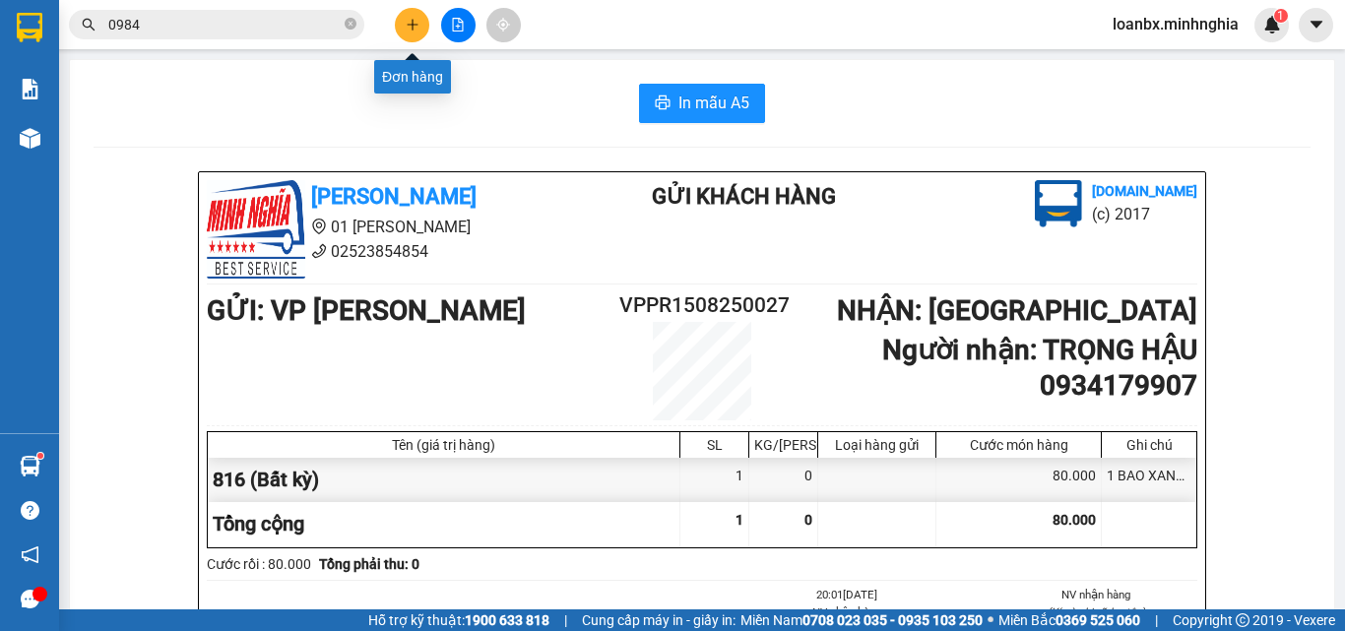
click at [412, 28] on icon "plus" at bounding box center [413, 25] width 14 height 14
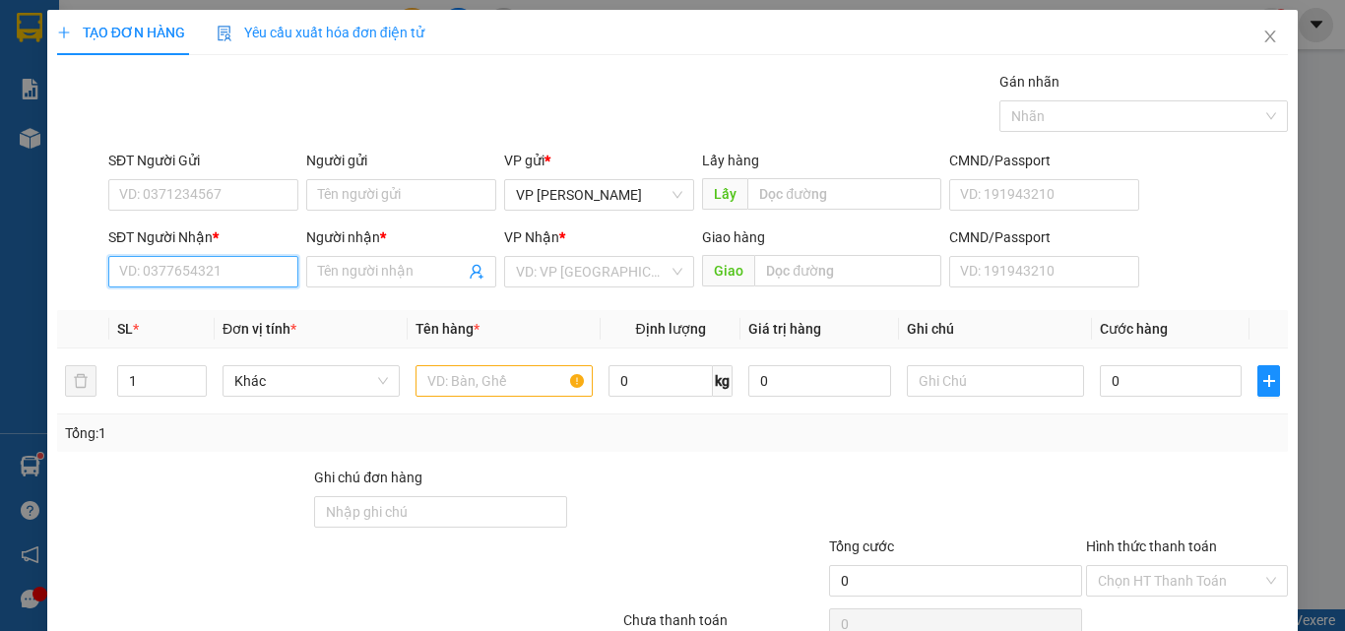
click at [182, 267] on input "SĐT Người Nhận *" at bounding box center [203, 272] width 190 height 32
click at [209, 320] on div "0388701595 - GÁI THÀNH" at bounding box center [201, 311] width 188 height 32
type input "0388701595"
type input "GÁI [PERSON_NAME]"
type input "0388701595"
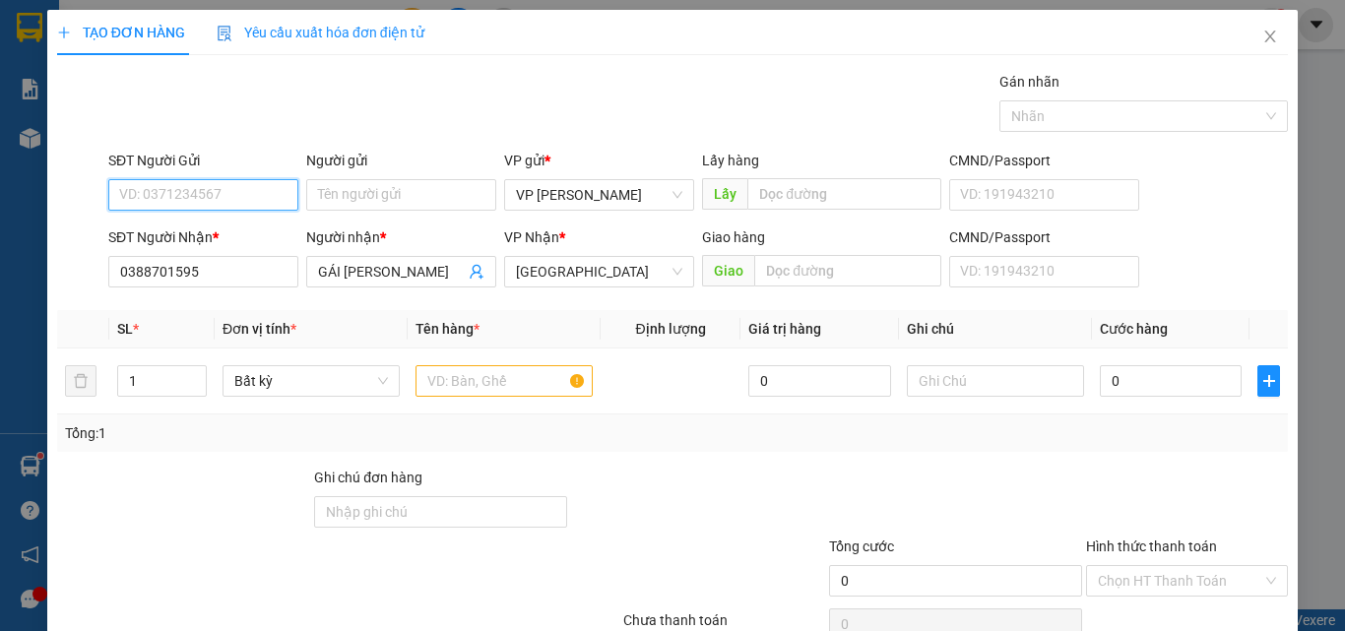
click at [235, 198] on input "SĐT Người Gửi" at bounding box center [203, 195] width 190 height 32
click at [235, 232] on div "0937235563 - TRANG" at bounding box center [201, 234] width 164 height 22
type input "0937235563"
type input "TRANG"
click at [517, 399] on div at bounding box center [503, 380] width 177 height 39
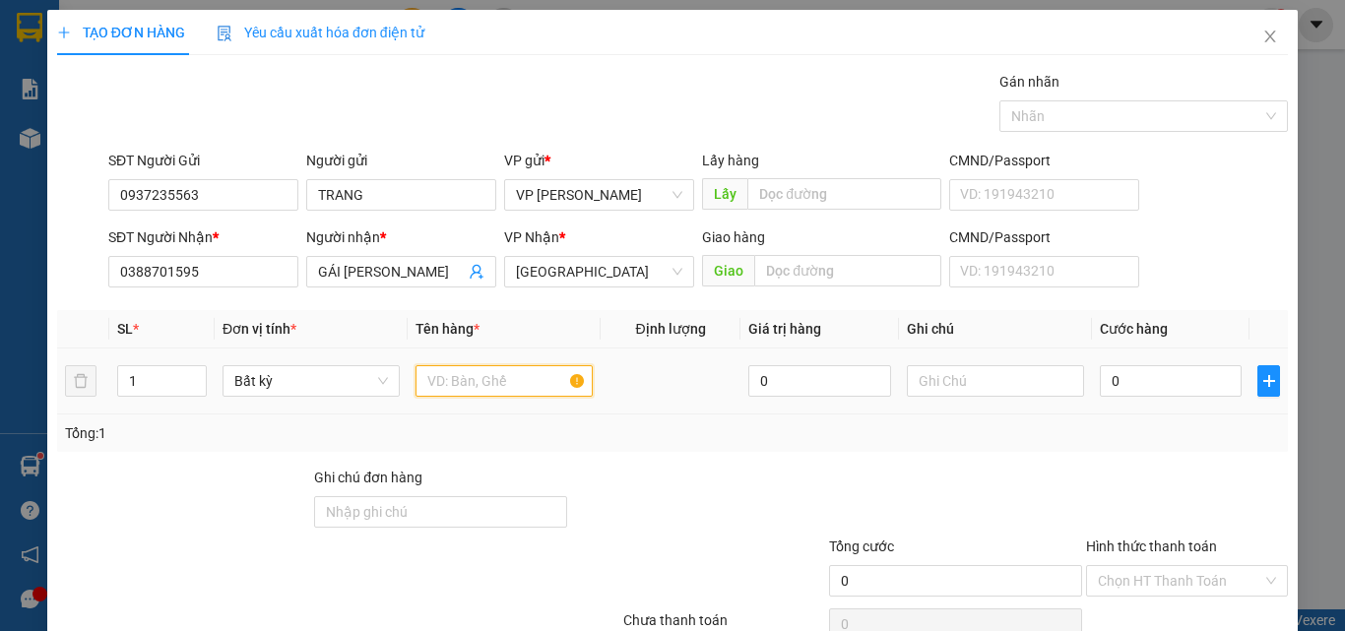
click at [502, 380] on input "text" at bounding box center [503, 381] width 177 height 32
type input "816"
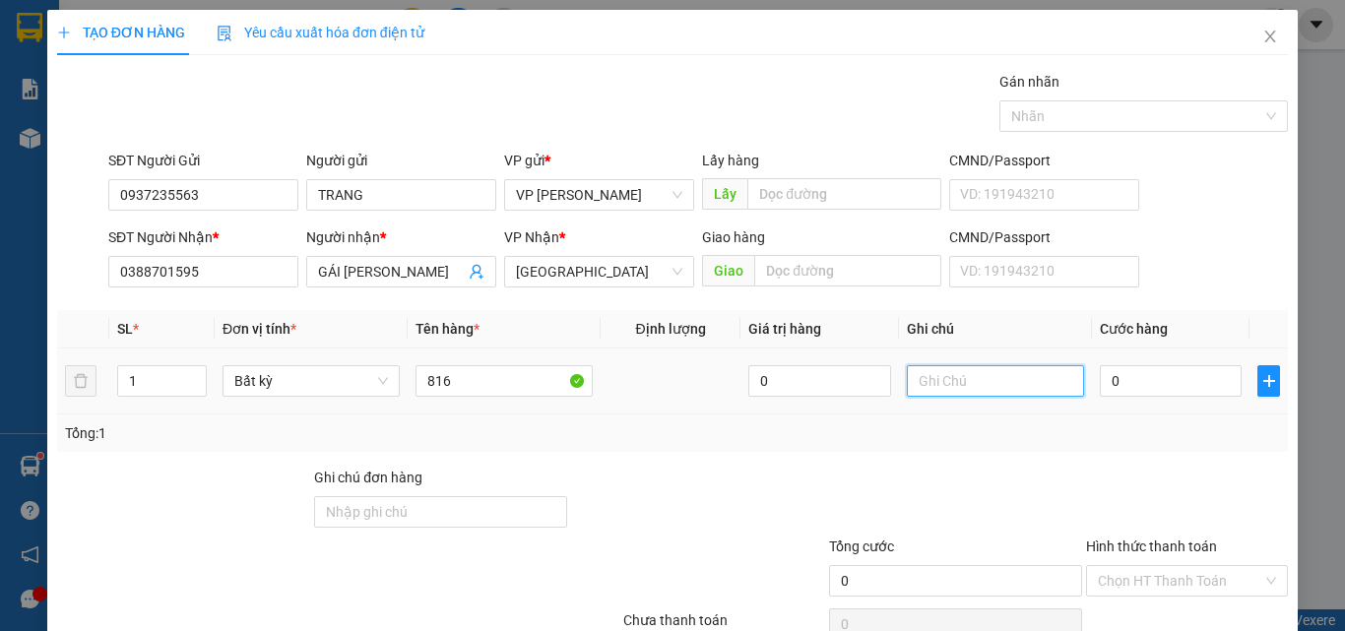
click at [1016, 389] on input "text" at bounding box center [995, 381] width 177 height 32
paste input "1 THX - CÁ"
type input "1 THX - CÁ"
click at [1149, 400] on div "0" at bounding box center [1171, 380] width 142 height 39
click at [1156, 388] on input "0" at bounding box center [1171, 381] width 142 height 32
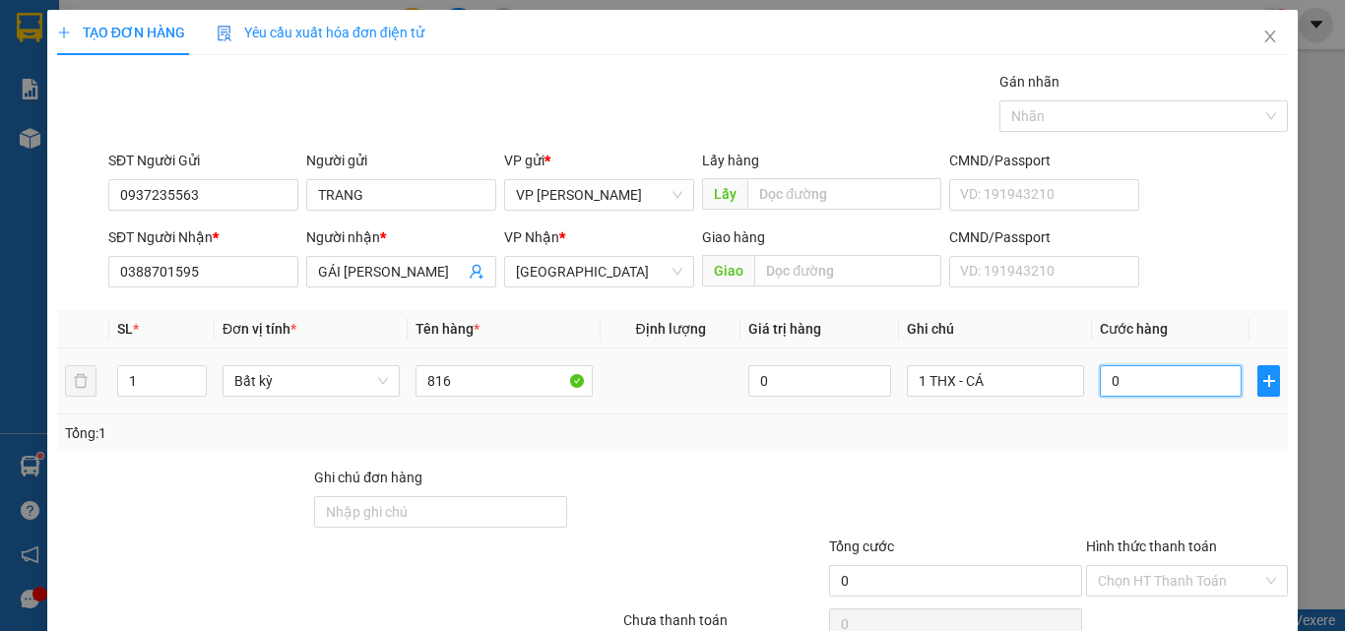
type input "8"
type input "80"
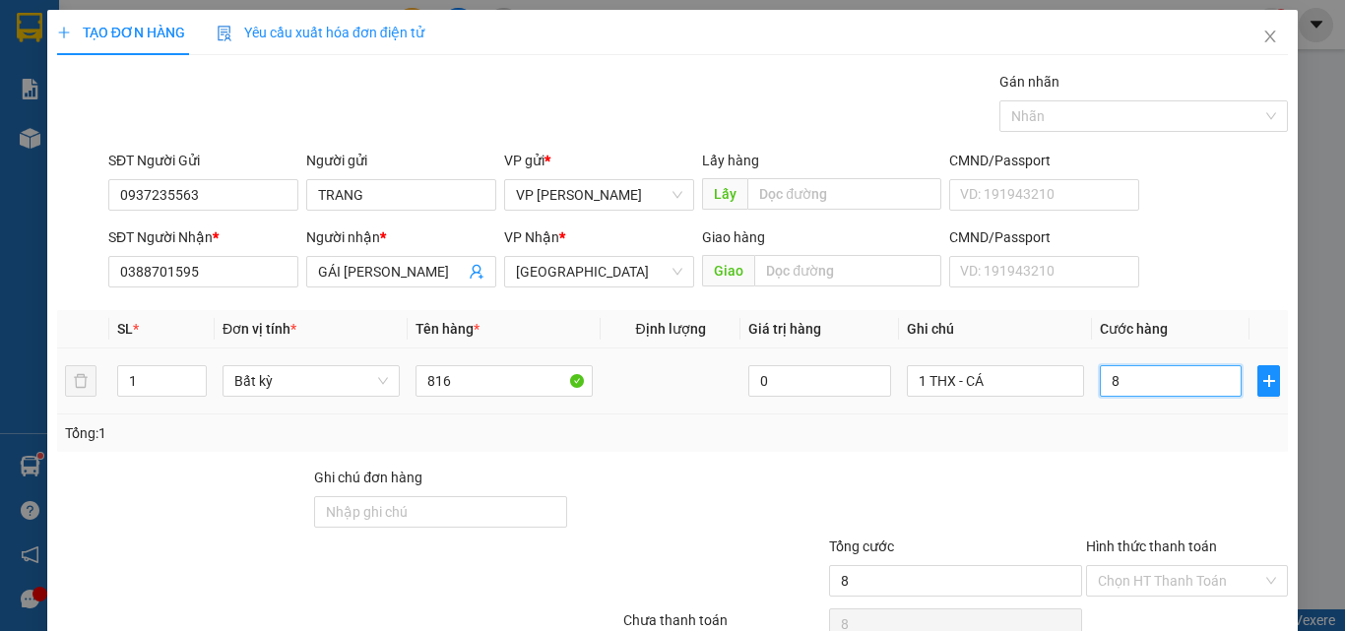
type input "80"
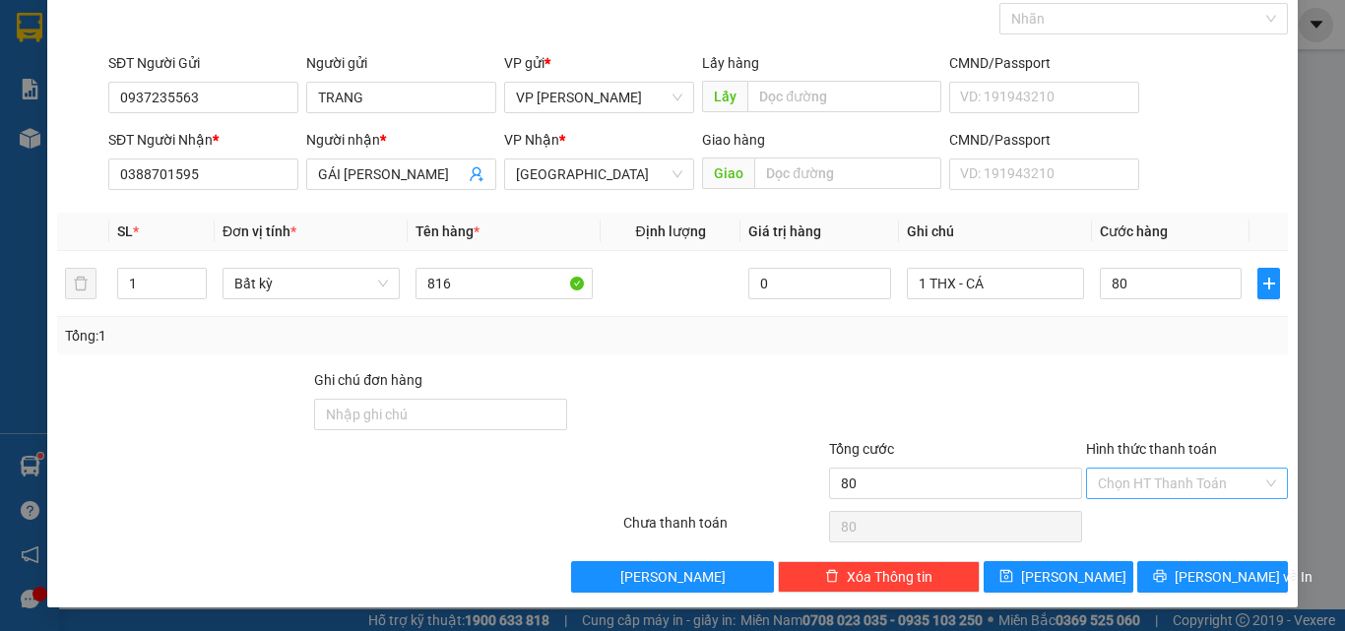
type input "80.000"
drag, startPoint x: 1149, startPoint y: 468, endPoint x: 1150, endPoint y: 484, distance: 16.8
click at [1149, 472] on div "Hình thức thanh toán Chọn HT Thanh Toán" at bounding box center [1187, 472] width 202 height 69
click at [1150, 489] on input "Hình thức thanh toán" at bounding box center [1180, 484] width 164 height 30
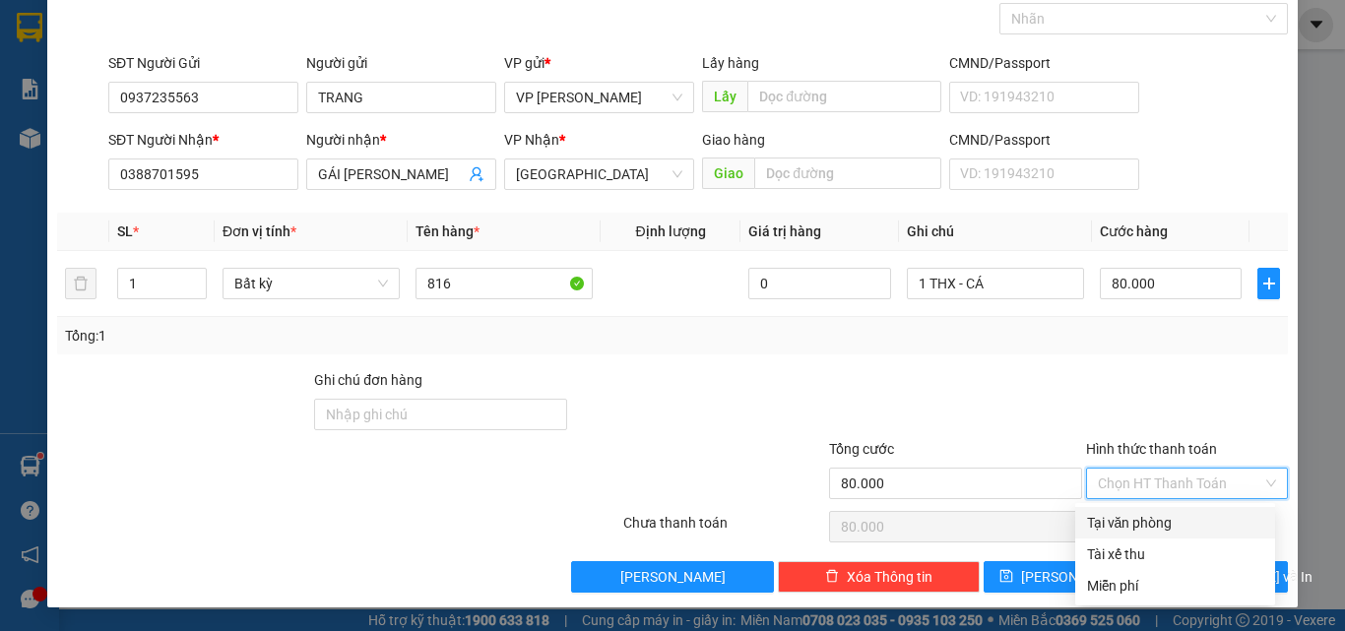
click at [1147, 526] on div "Tại văn phòng" at bounding box center [1175, 523] width 176 height 22
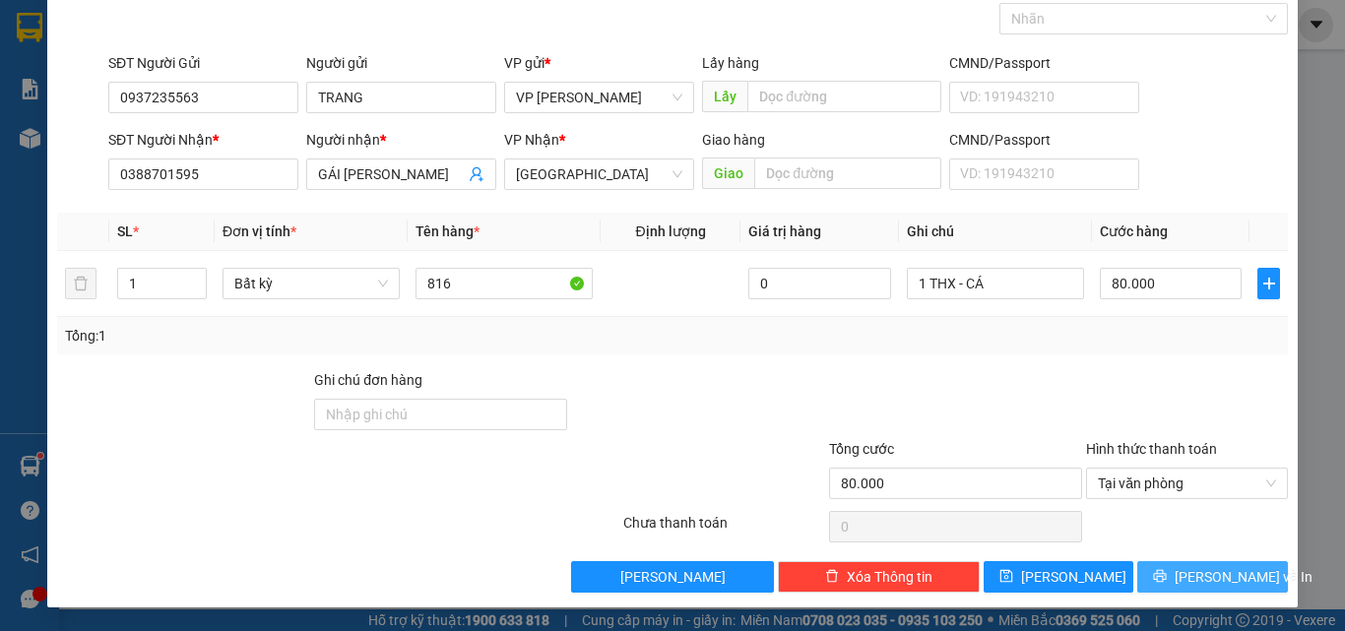
drag, startPoint x: 1192, startPoint y: 582, endPoint x: 1189, endPoint y: 570, distance: 12.2
click at [1192, 579] on span "Lưu và In" at bounding box center [1244, 577] width 138 height 22
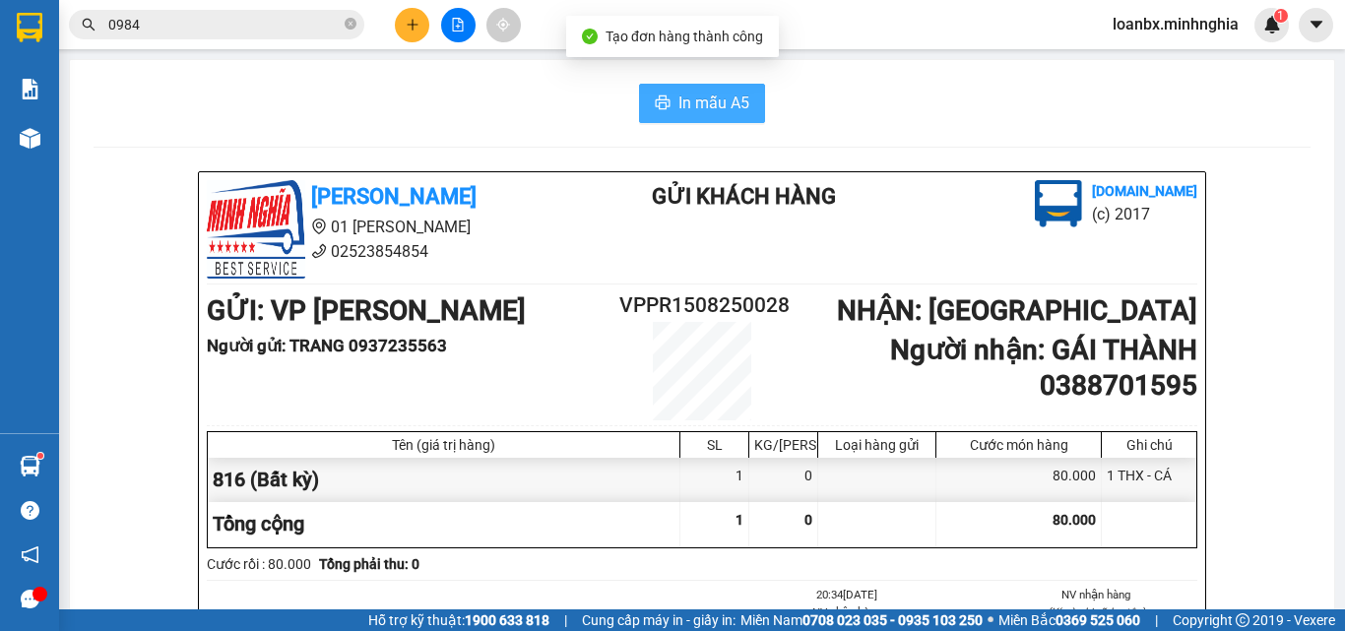
click at [706, 89] on button "In mẫu A5" at bounding box center [702, 103] width 126 height 39
click at [451, 39] on button at bounding box center [458, 25] width 34 height 34
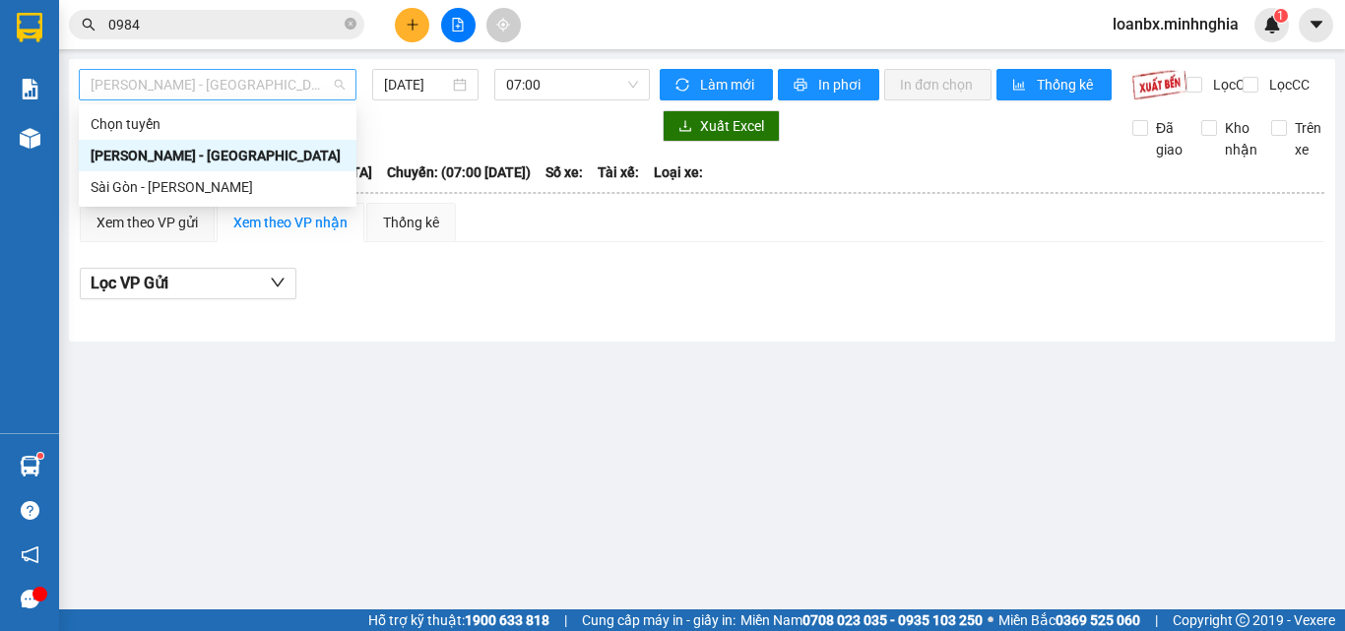
click at [237, 96] on span "[PERSON_NAME] - [GEOGRAPHIC_DATA]" at bounding box center [218, 85] width 254 height 30
click at [174, 185] on div "Sài Gòn - [PERSON_NAME]" at bounding box center [218, 187] width 254 height 22
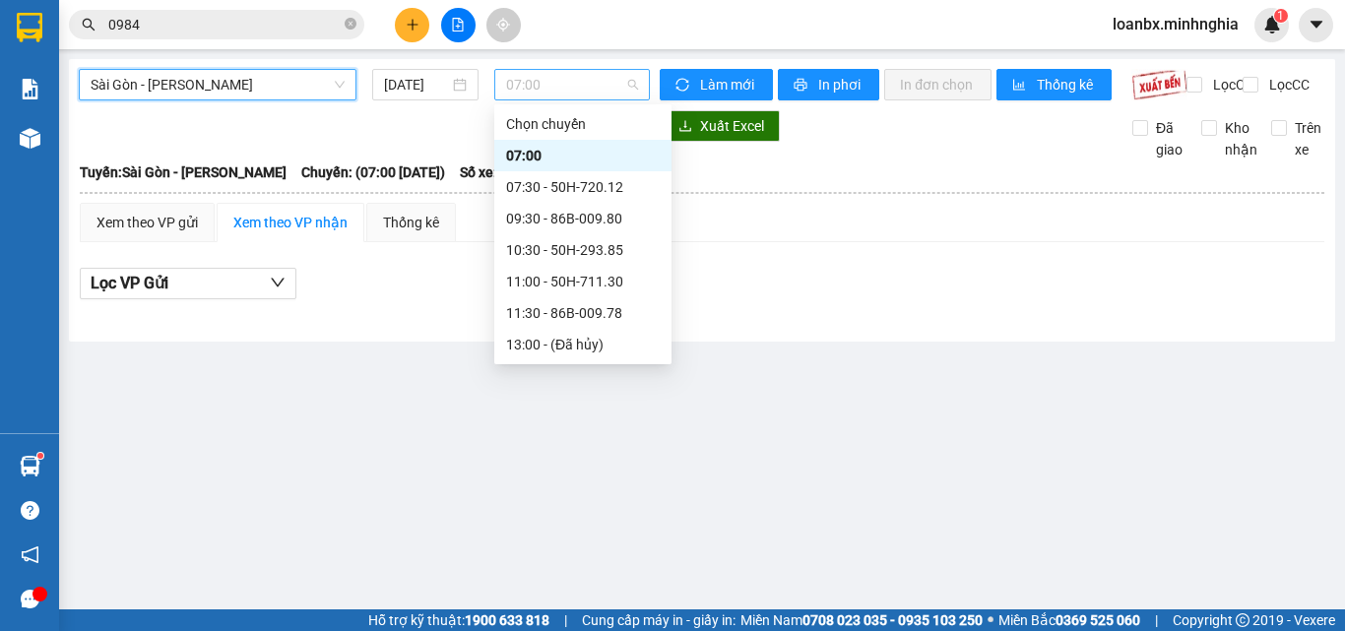
click at [497, 81] on div "07:00" at bounding box center [572, 85] width 156 height 32
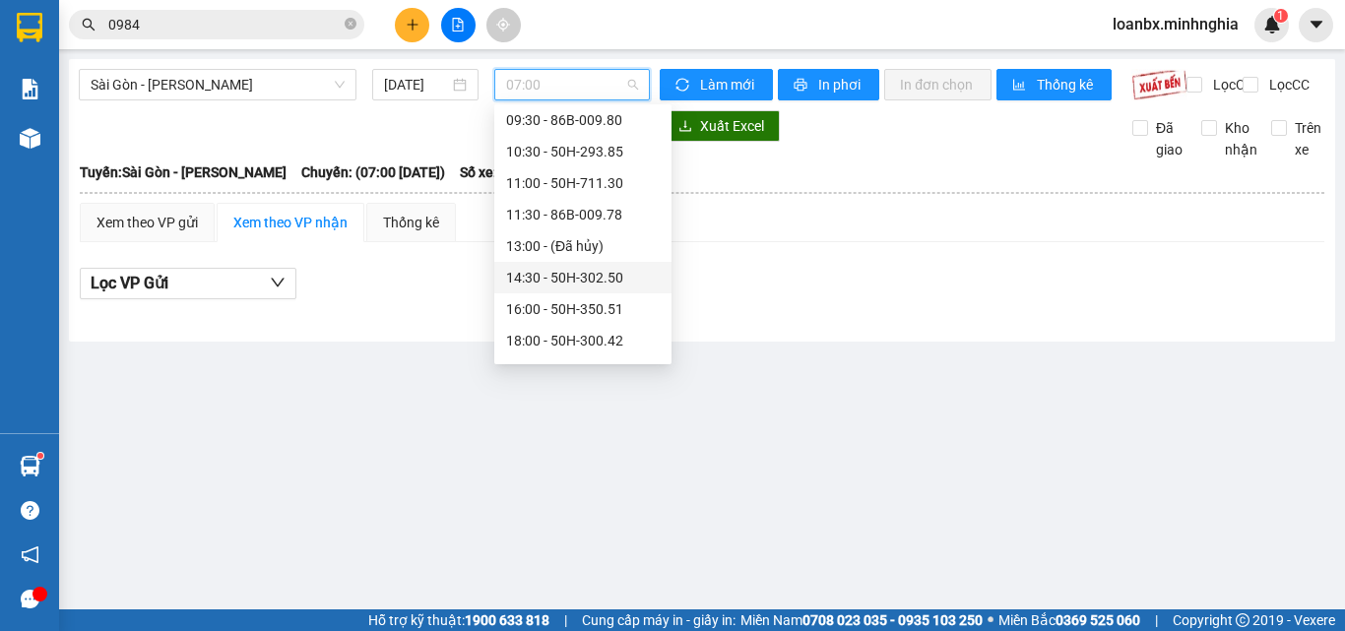
click at [563, 283] on div "14:30 - 50H-302.50" at bounding box center [583, 278] width 154 height 22
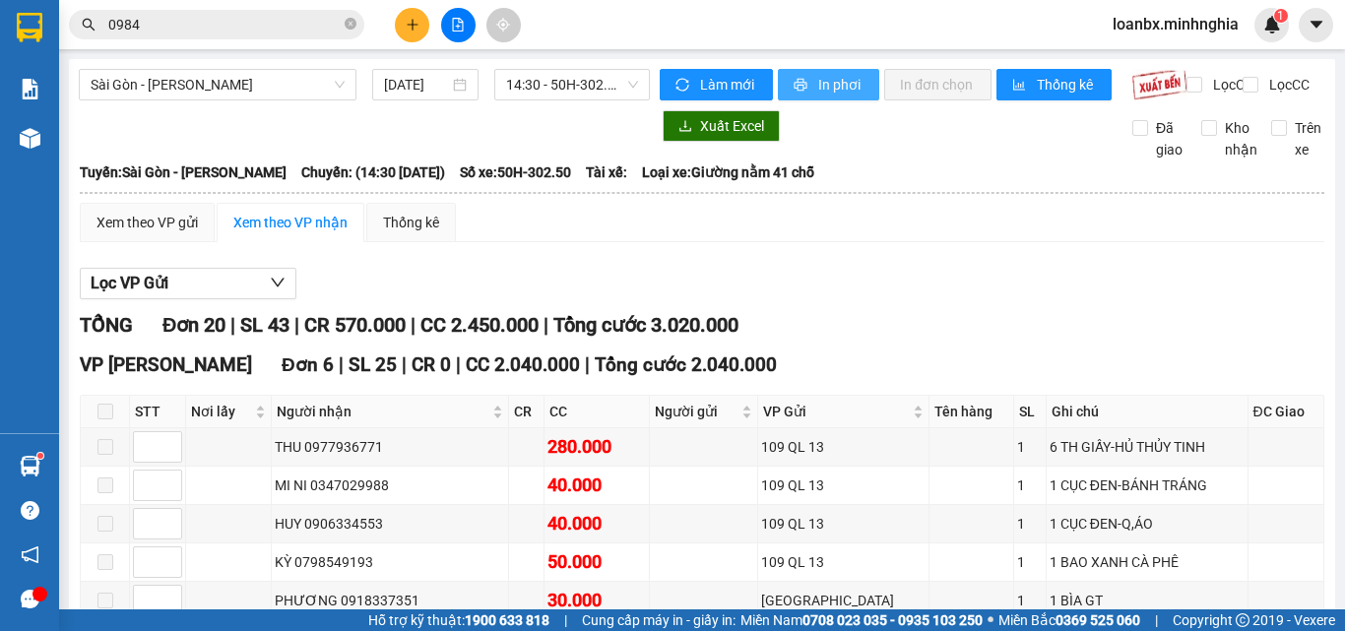
click at [795, 91] on icon "printer" at bounding box center [801, 85] width 13 height 13
click at [407, 13] on div at bounding box center [458, 25] width 148 height 34
click at [407, 15] on button at bounding box center [412, 25] width 34 height 34
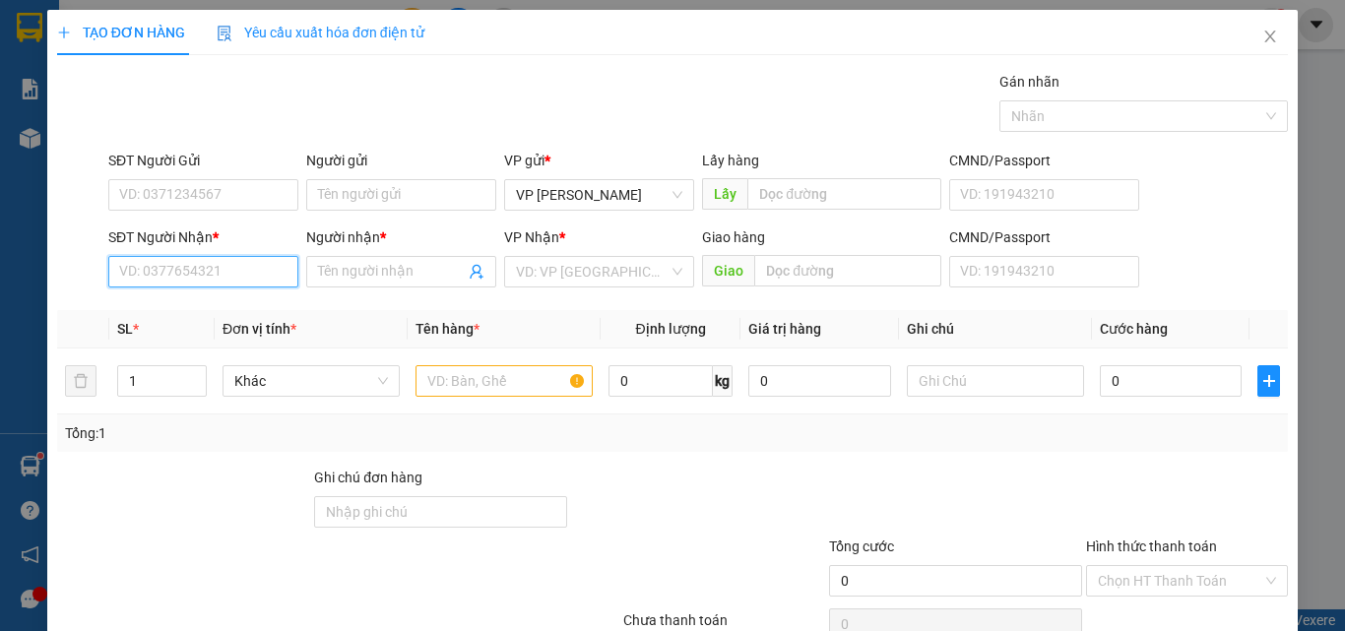
click at [132, 287] on input "SĐT Người Nhận *" at bounding box center [203, 272] width 190 height 32
click at [219, 308] on div "Transit Pickup Surcharge Ids Transit Deliver Surcharge Ids Transit Deliver Surc…" at bounding box center [672, 380] width 1231 height 619
click at [192, 274] on input "907" at bounding box center [203, 272] width 190 height 32
drag, startPoint x: 191, startPoint y: 307, endPoint x: 417, endPoint y: 368, distance: 234.5
click at [195, 311] on div "0934179907 - TRỌNG HẬU" at bounding box center [202, 311] width 166 height 22
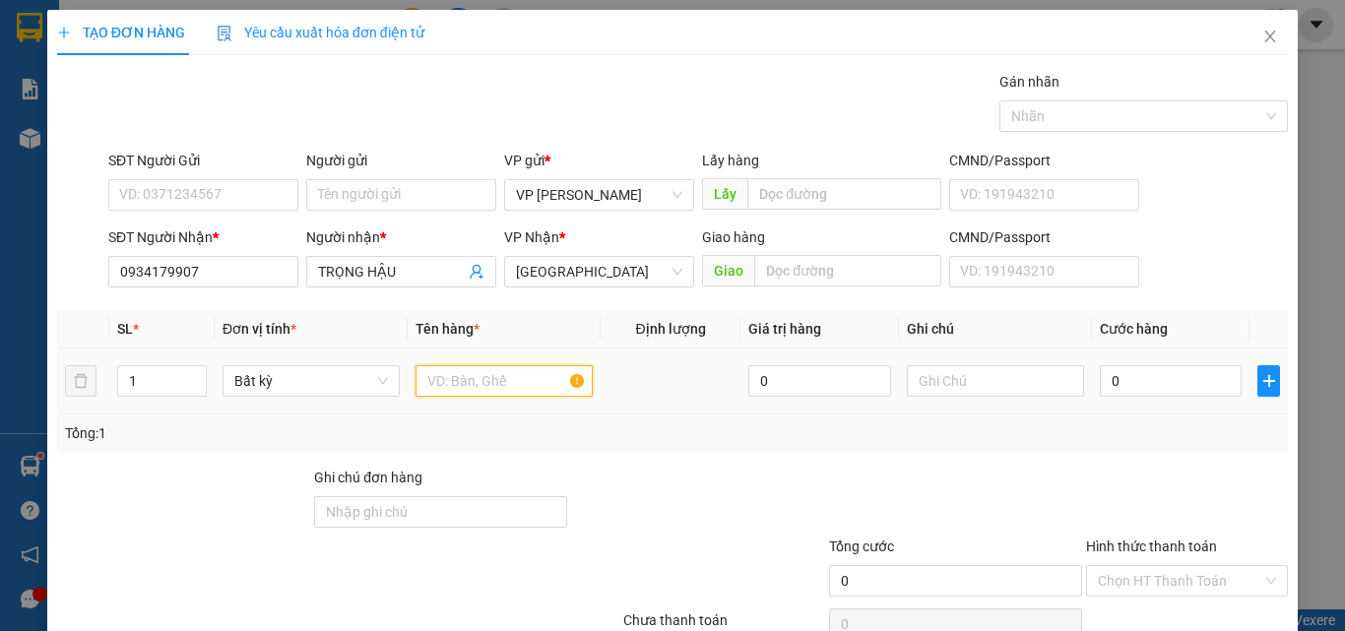
click at [461, 377] on input "text" at bounding box center [503, 381] width 177 height 32
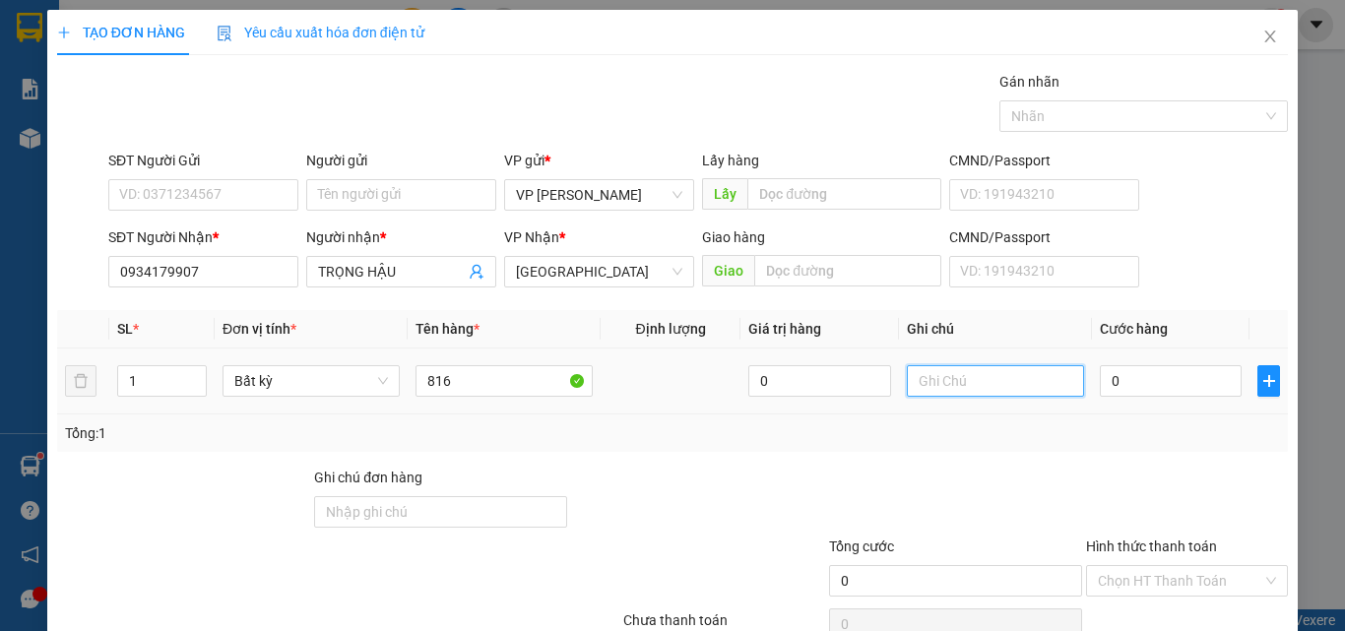
click at [989, 380] on input "text" at bounding box center [995, 381] width 177 height 32
click at [1191, 386] on input "0" at bounding box center [1171, 381] width 142 height 32
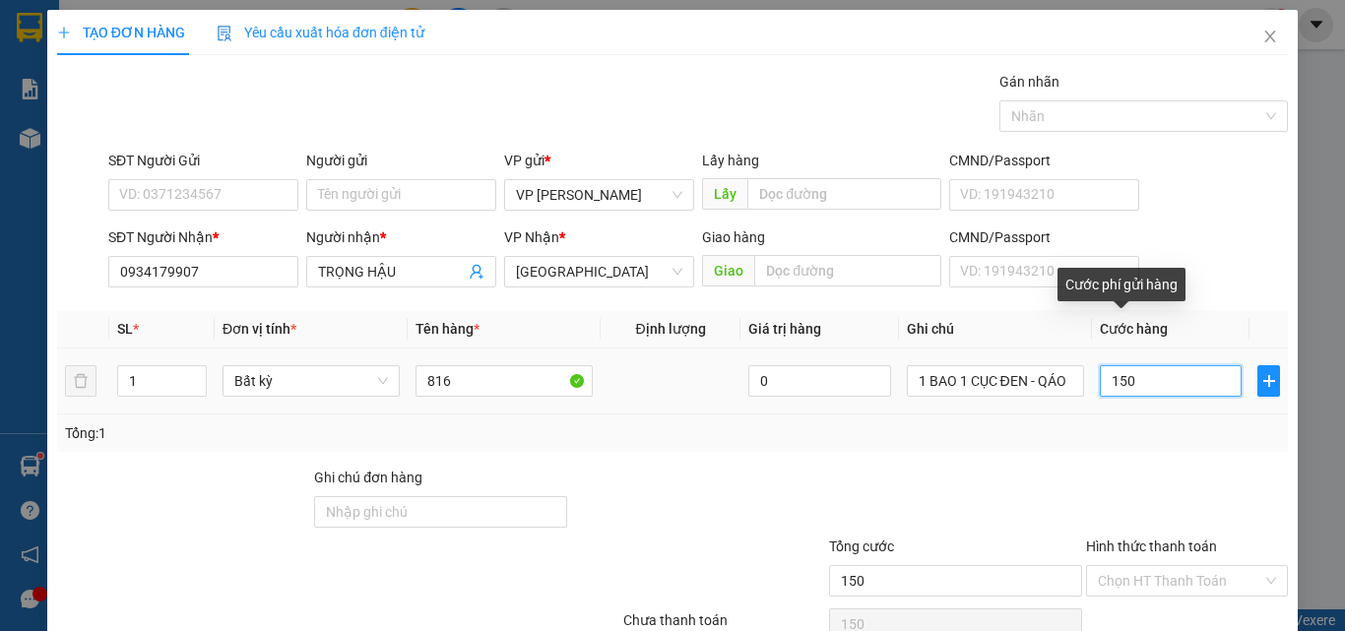
scroll to position [97, 0]
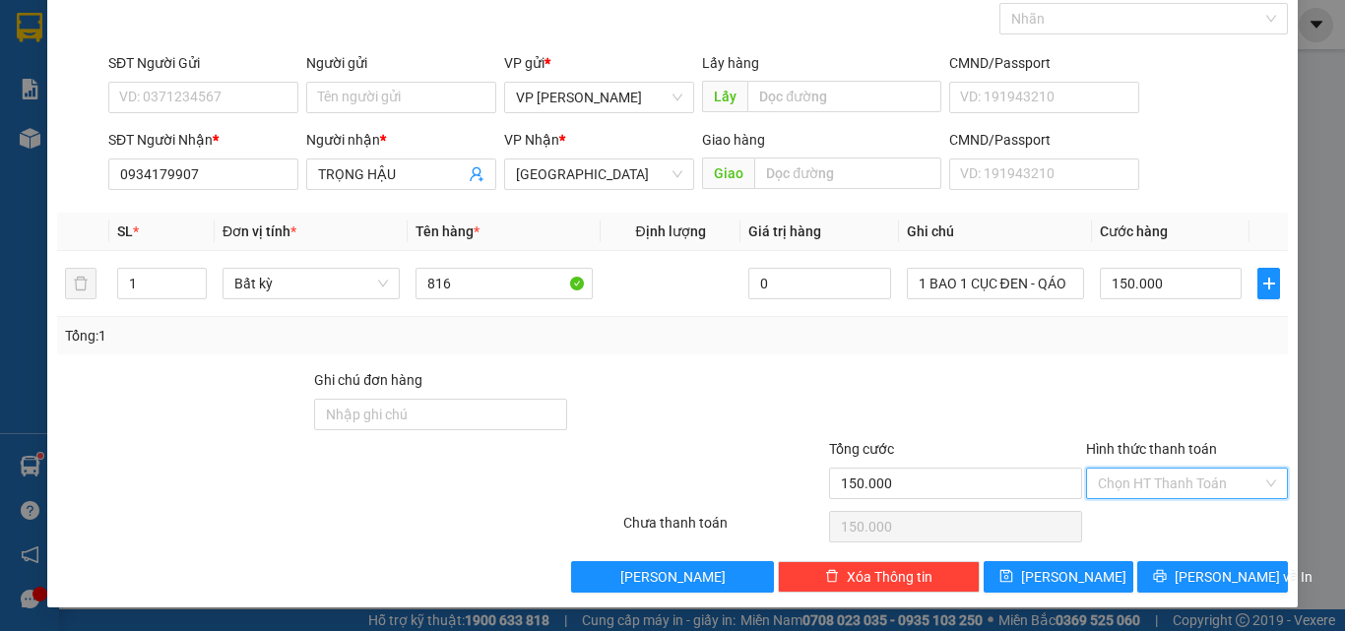
drag, startPoint x: 1159, startPoint y: 477, endPoint x: 1160, endPoint y: 504, distance: 27.6
click at [1160, 479] on input "Hình thức thanh toán" at bounding box center [1180, 484] width 164 height 30
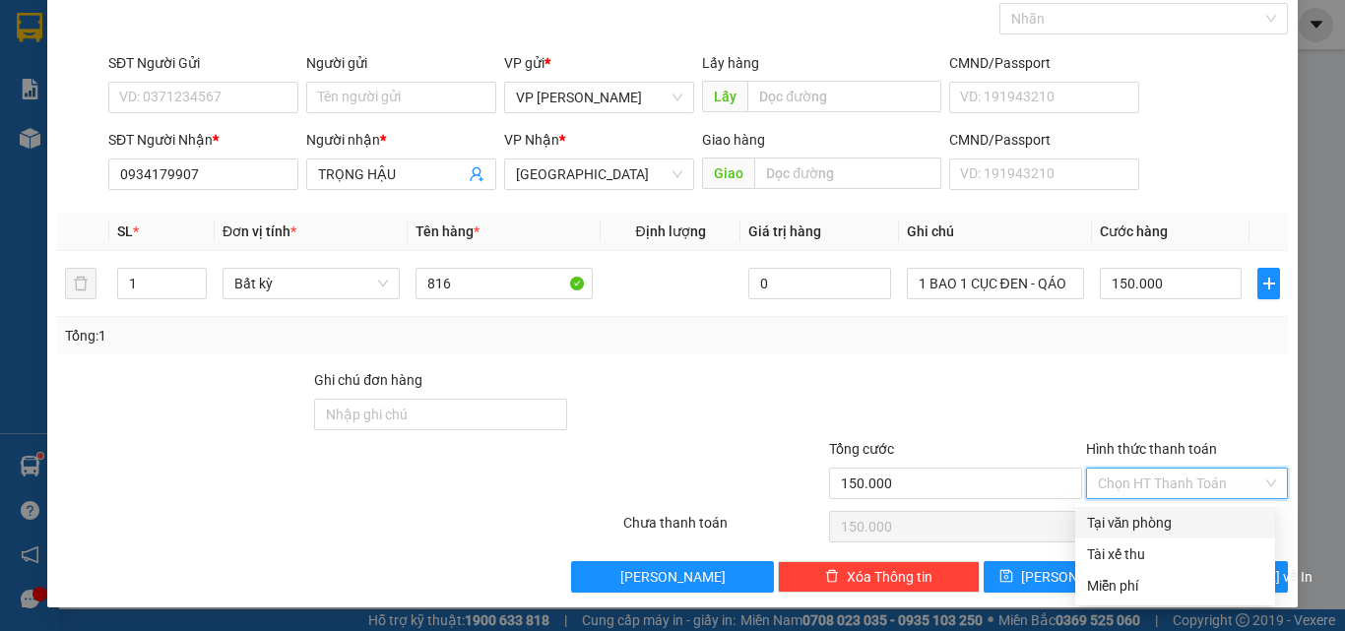
click at [1154, 520] on div "Tại văn phòng" at bounding box center [1175, 523] width 176 height 22
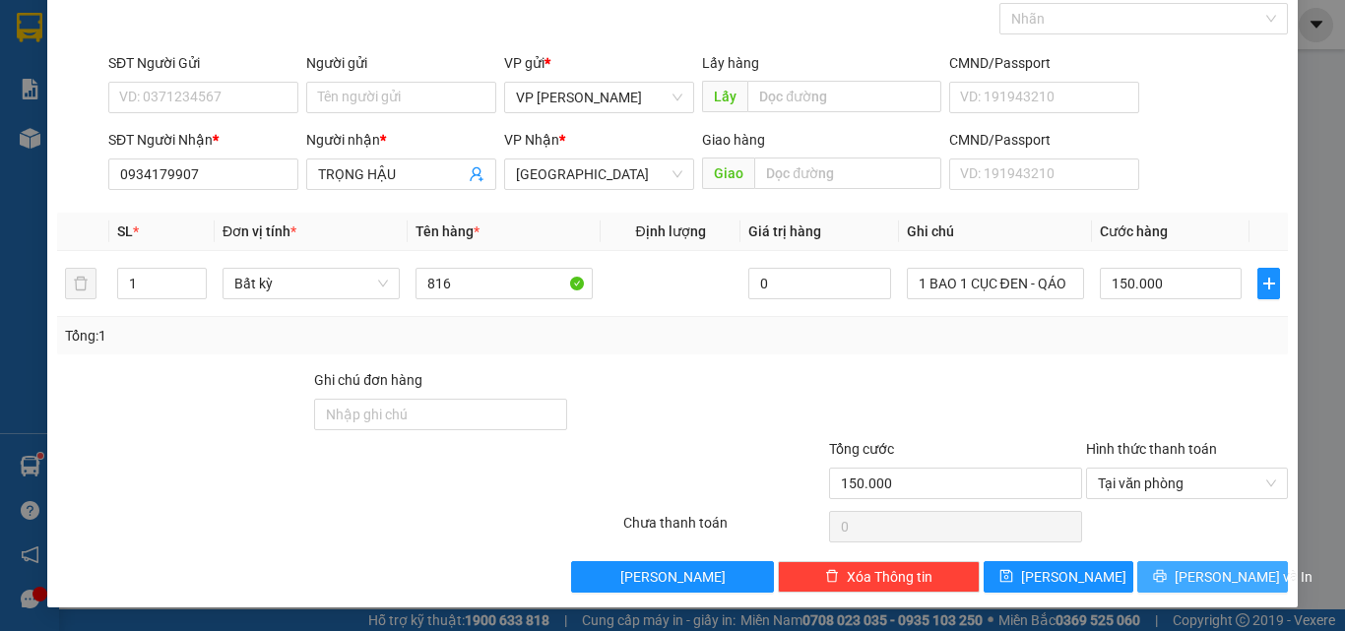
click at [1178, 562] on button "Lưu và In" at bounding box center [1212, 577] width 151 height 32
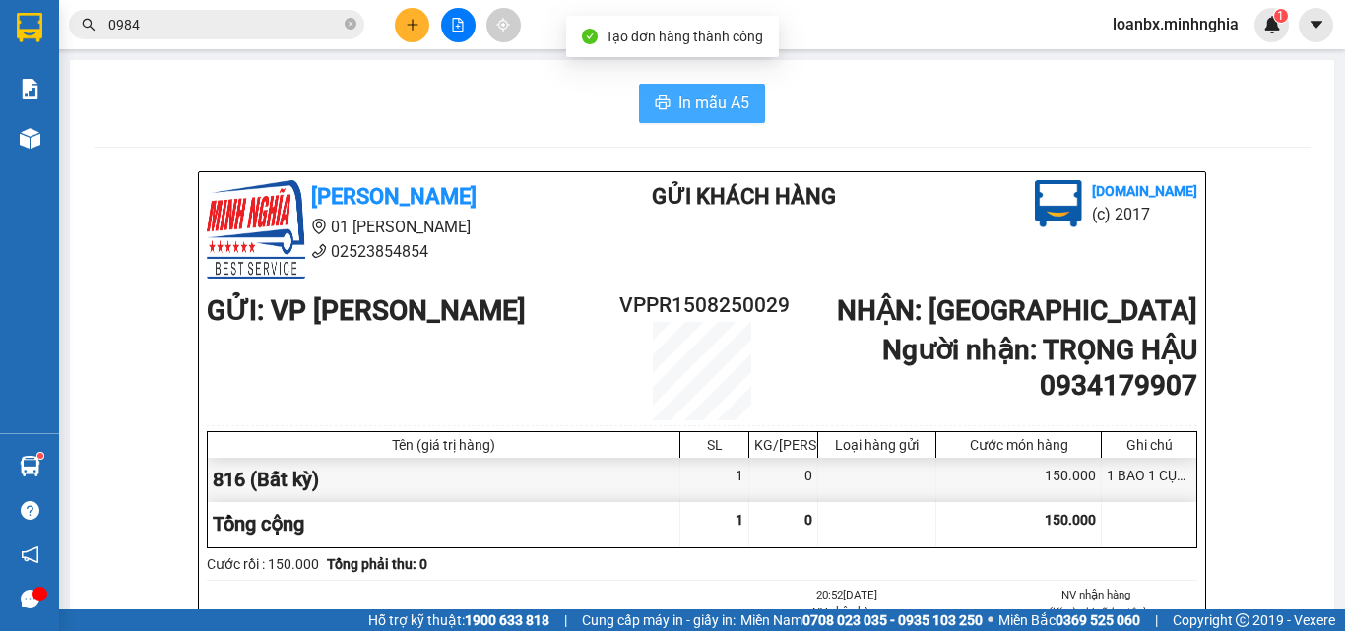
click at [662, 96] on icon "printer" at bounding box center [663, 103] width 16 height 16
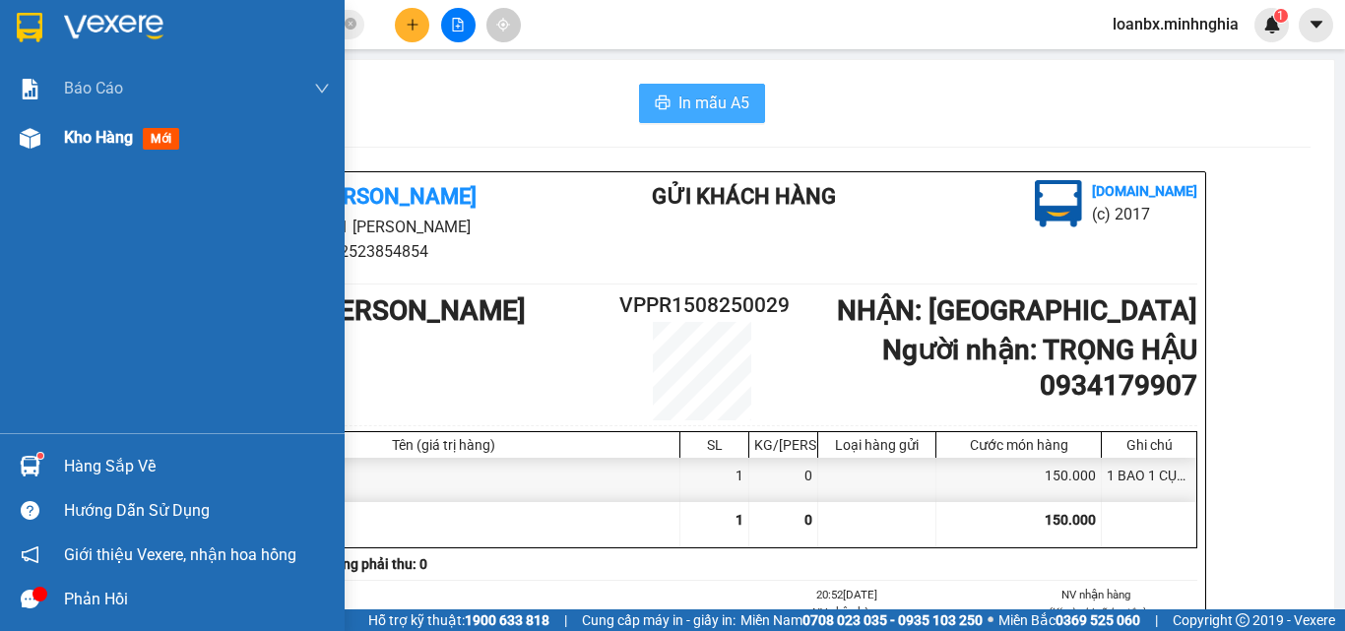
click at [106, 139] on span "Kho hàng" at bounding box center [98, 137] width 69 height 19
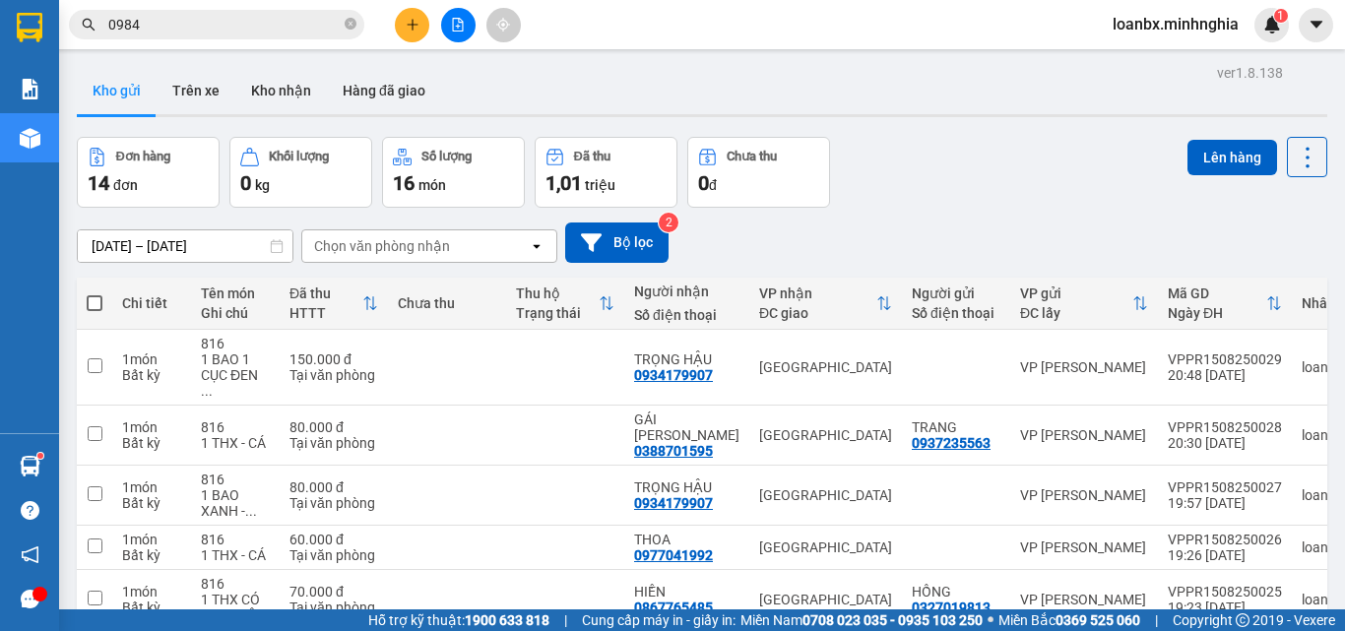
click at [456, 27] on icon "file-add" at bounding box center [458, 25] width 14 height 14
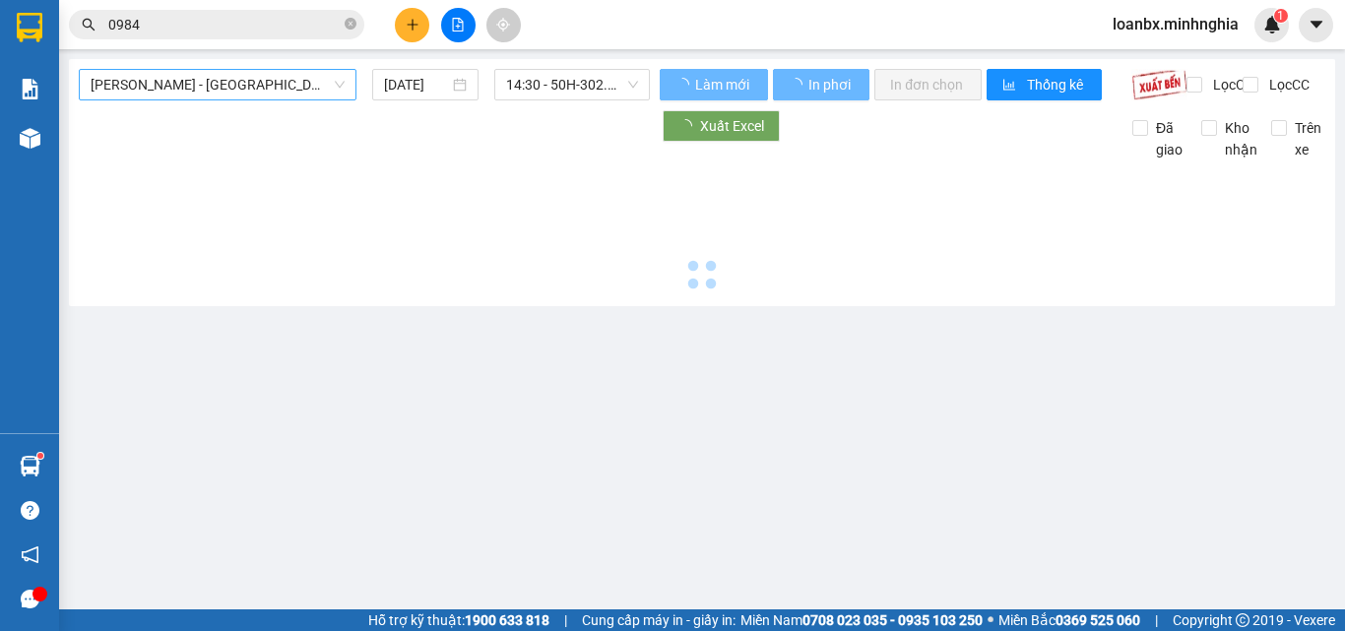
click at [215, 89] on span "[PERSON_NAME] - [GEOGRAPHIC_DATA]" at bounding box center [218, 85] width 254 height 30
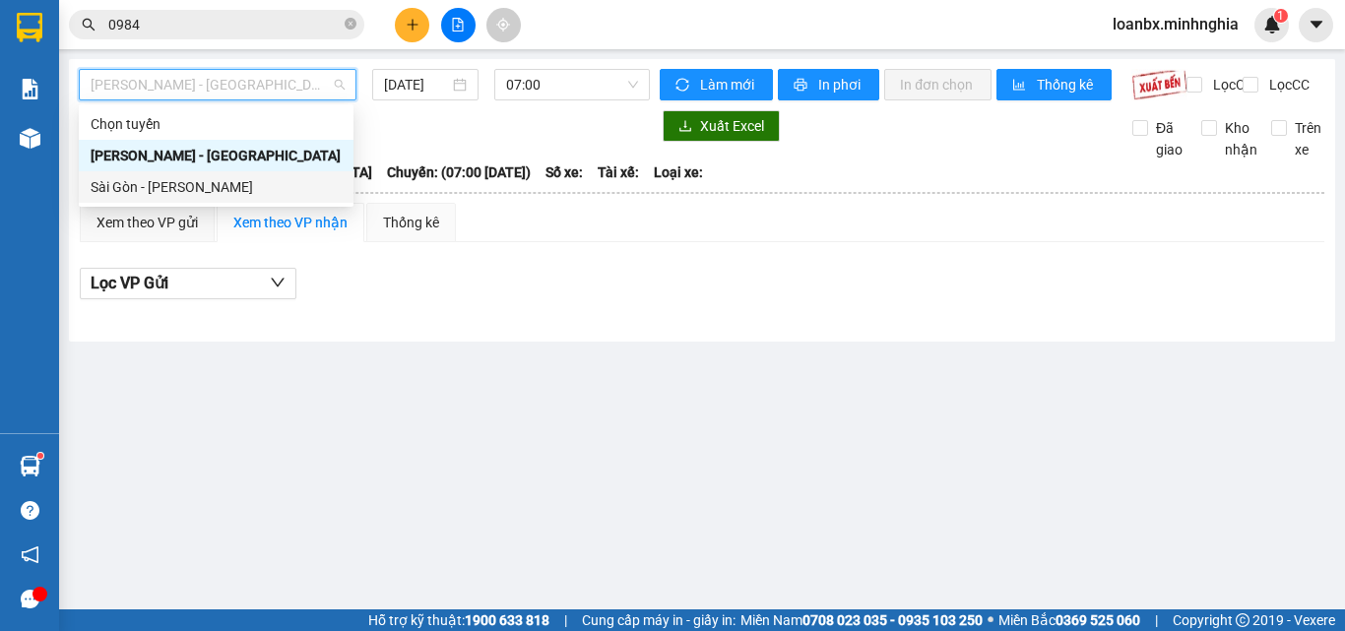
click at [180, 189] on div "Sài Gòn - [PERSON_NAME]" at bounding box center [216, 187] width 251 height 22
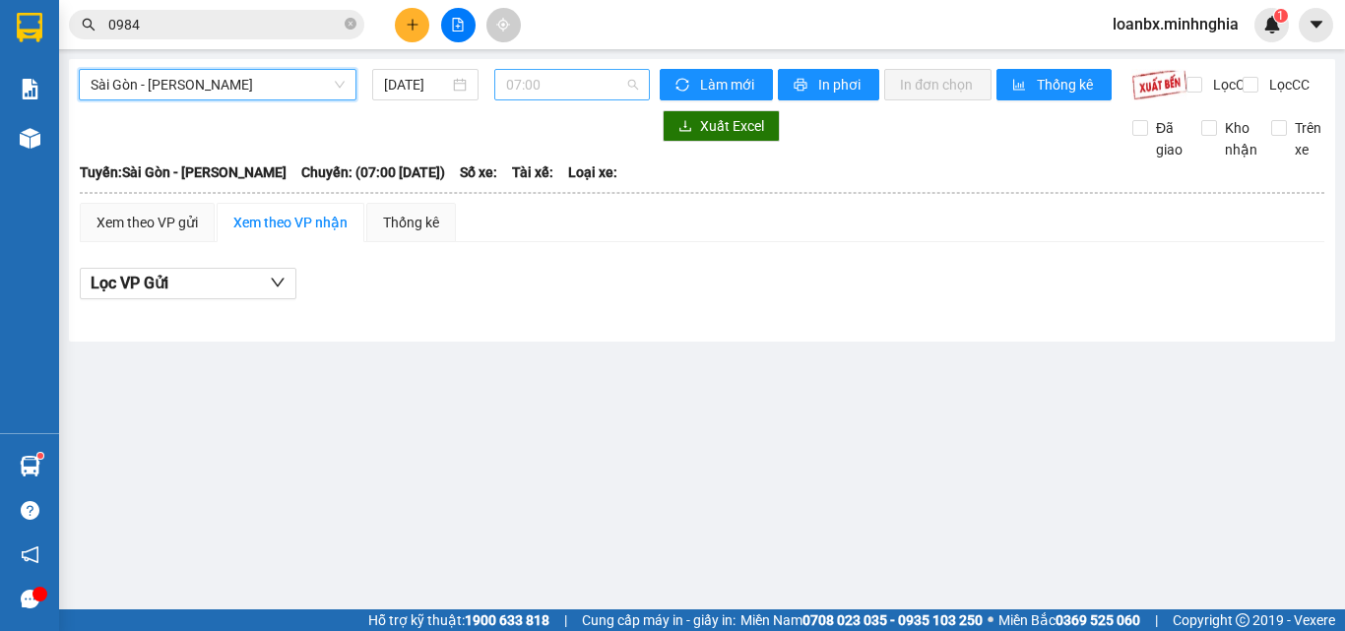
click at [555, 79] on span "07:00" at bounding box center [572, 85] width 132 height 30
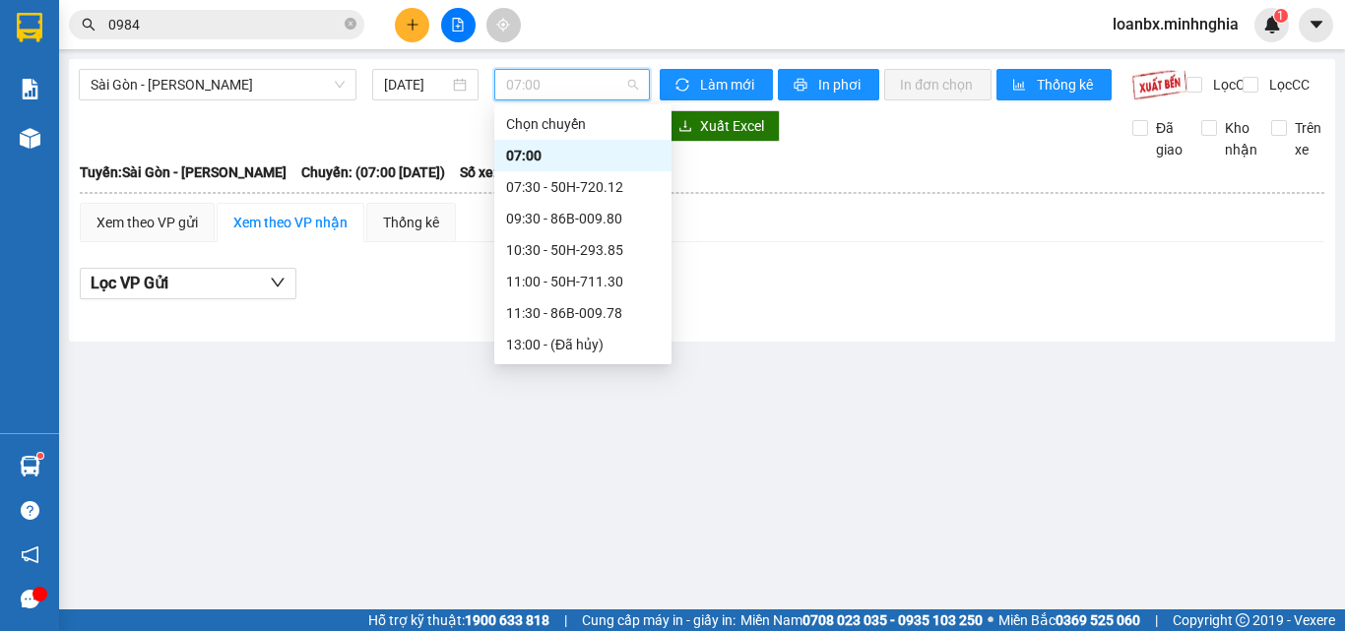
scroll to position [252, 0]
click at [539, 220] on div "21:00 - 50H-368.19" at bounding box center [583, 219] width 154 height 22
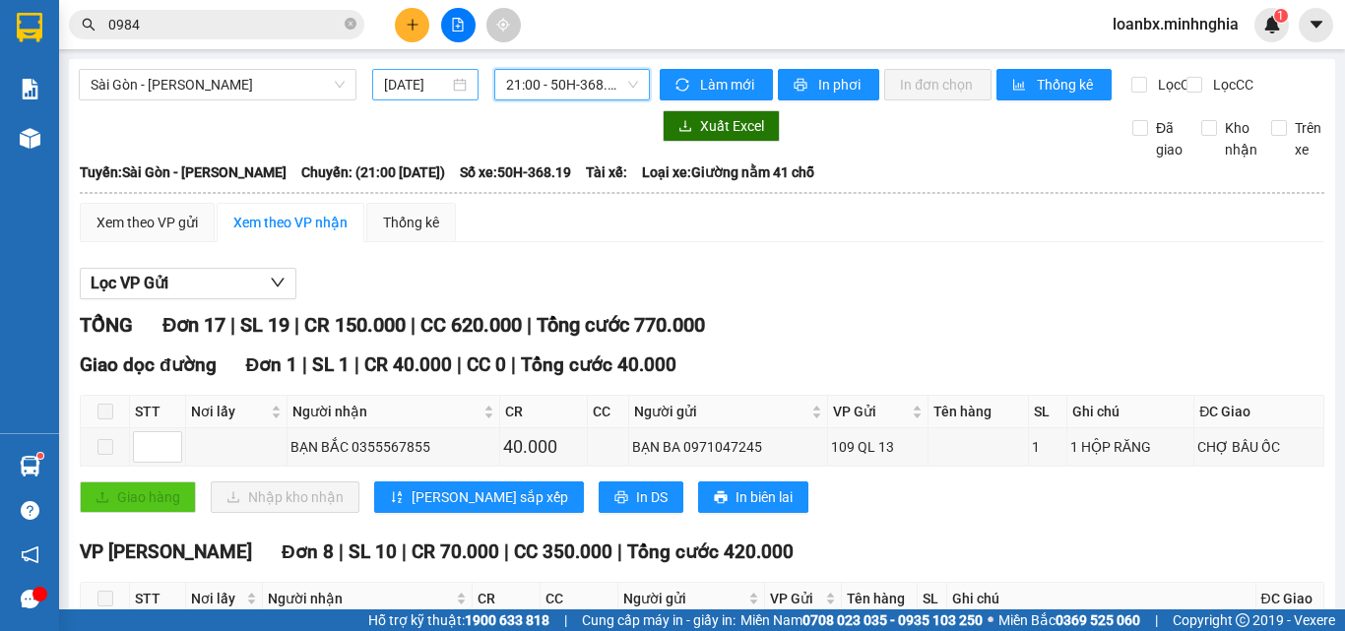
click at [394, 89] on input "[DATE]" at bounding box center [416, 85] width 65 height 22
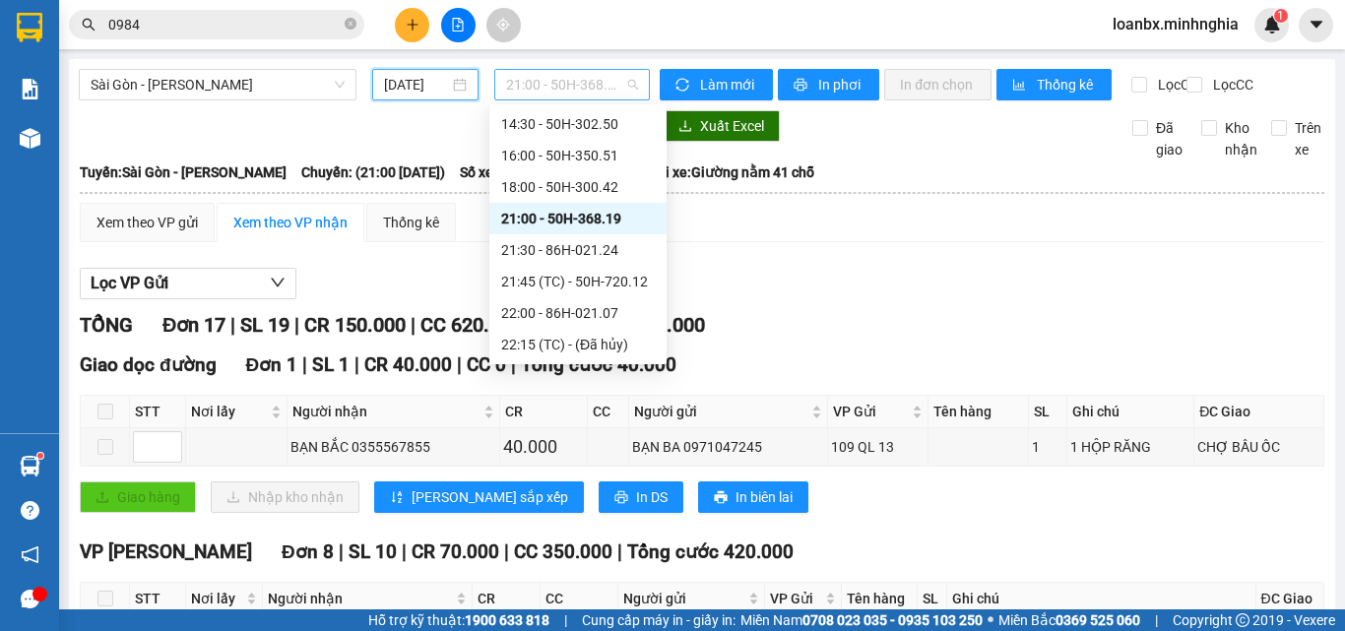
click at [602, 83] on span "21:00 - 50H-368.19" at bounding box center [572, 85] width 132 height 30
click at [559, 188] on div "18:00 - 50H-300.42" at bounding box center [578, 187] width 154 height 22
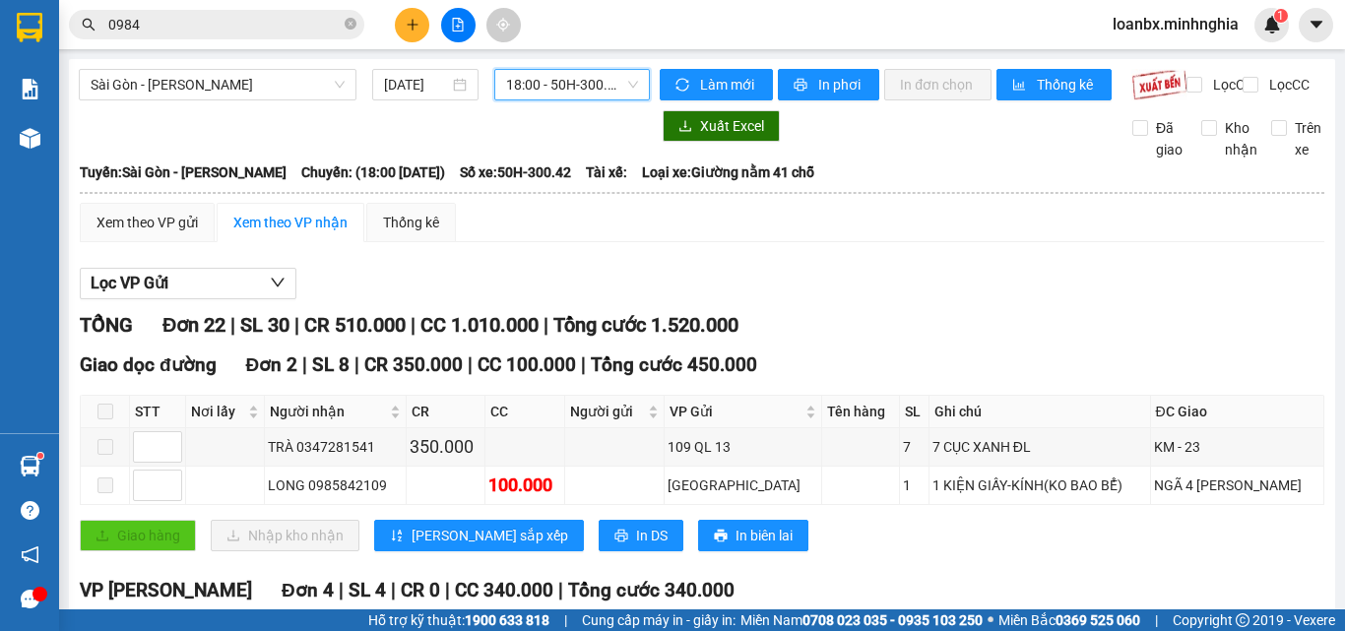
click at [566, 89] on span "18:00 - 50H-300.42" at bounding box center [572, 85] width 132 height 30
click at [858, 566] on div "Giao dọc đường Đơn 2 | SL 8 | CR 350.000 | CC 100.000 | Tổng cước 450.000 STT N…" at bounding box center [702, 459] width 1244 height 216
click at [532, 76] on span "18:00 - 50H-300.42" at bounding box center [572, 85] width 132 height 30
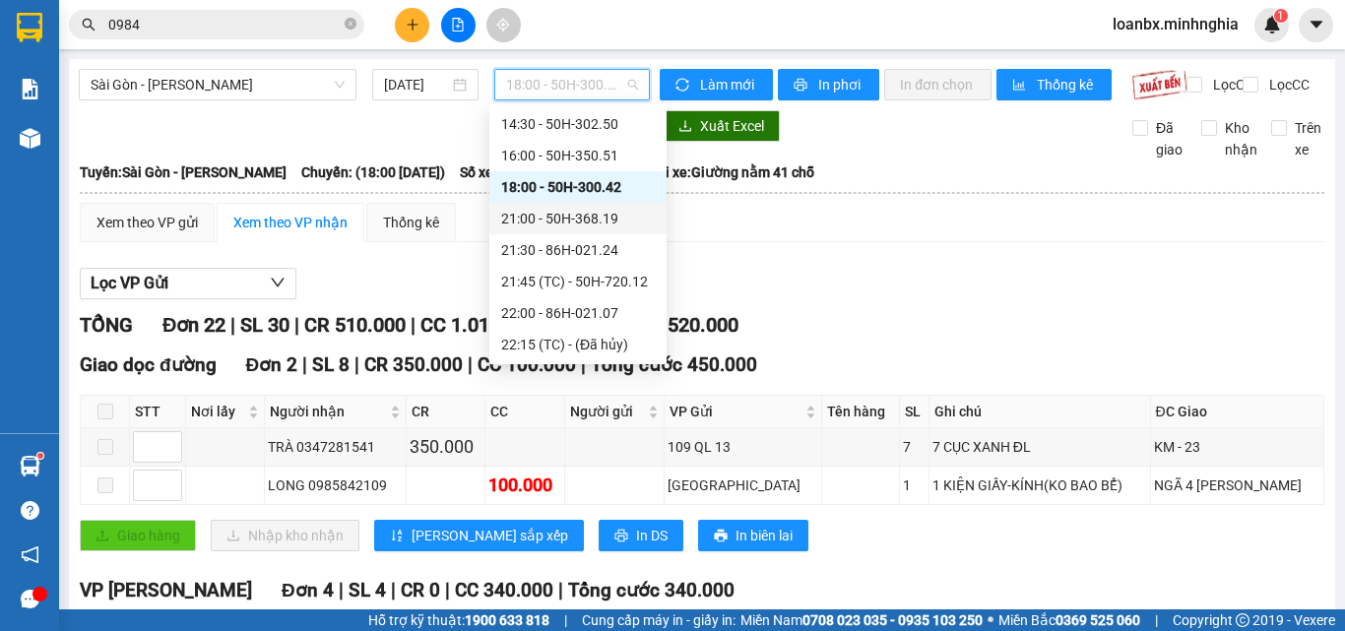
click at [585, 215] on div "21:00 - 50H-368.19" at bounding box center [578, 219] width 154 height 22
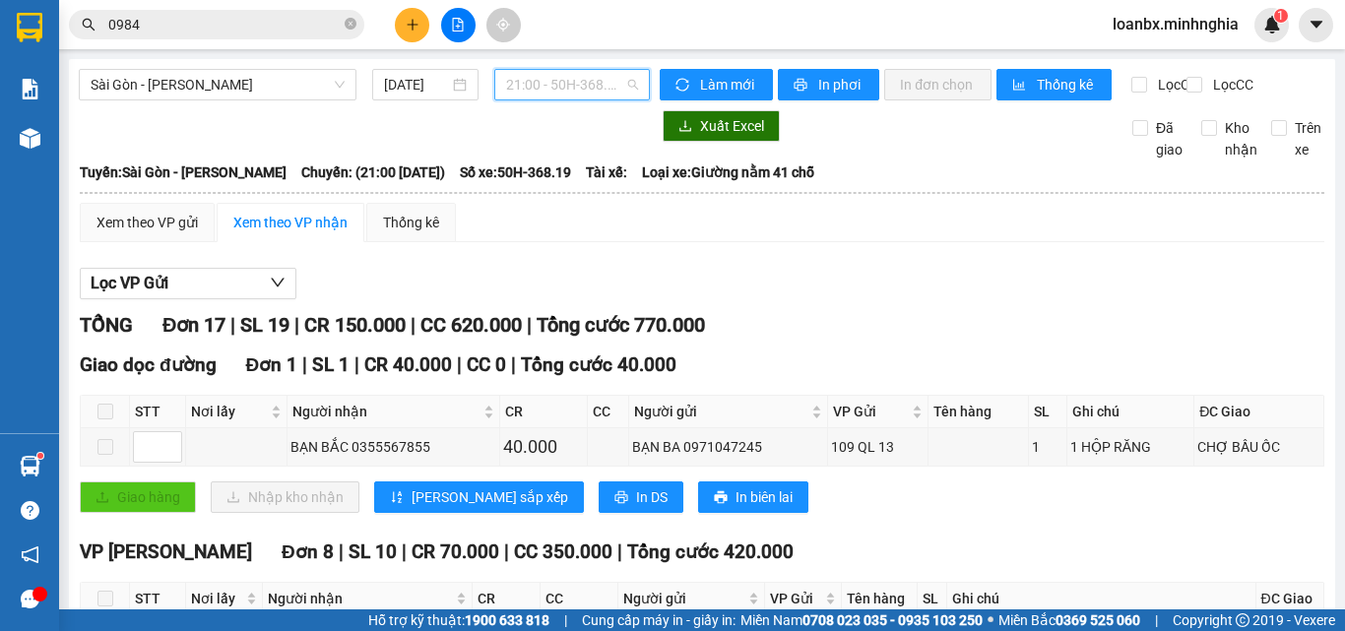
click at [547, 92] on span "21:00 - 50H-368.19" at bounding box center [572, 85] width 132 height 30
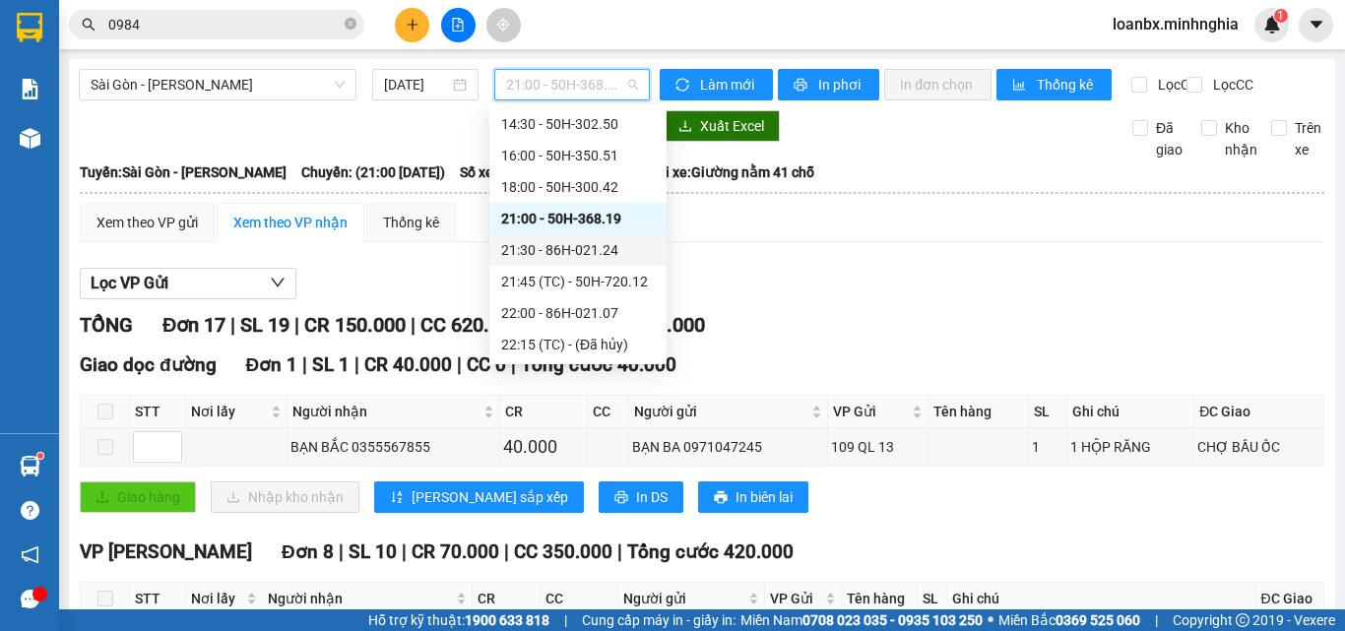
click at [539, 259] on div "21:30 - 86H-021.24" at bounding box center [578, 250] width 154 height 22
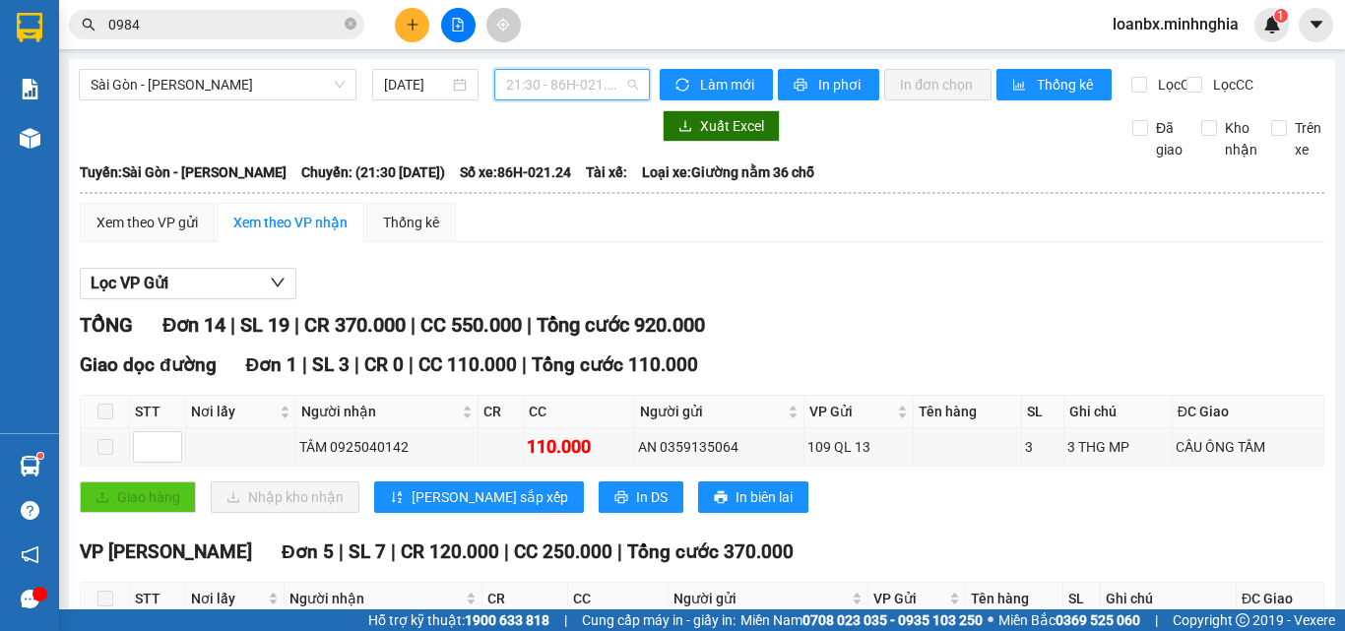
click at [548, 81] on span "21:30 - 86H-021.24" at bounding box center [572, 85] width 132 height 30
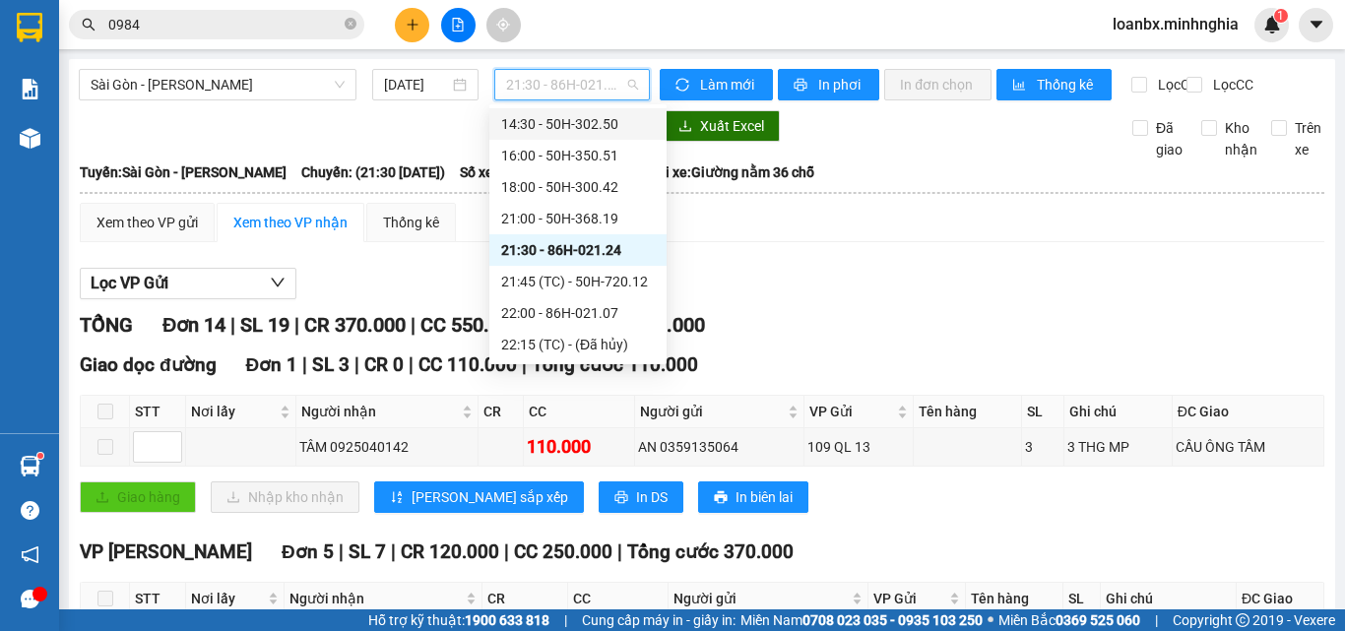
click at [558, 123] on div "14:30 - 50H-302.50" at bounding box center [578, 124] width 154 height 22
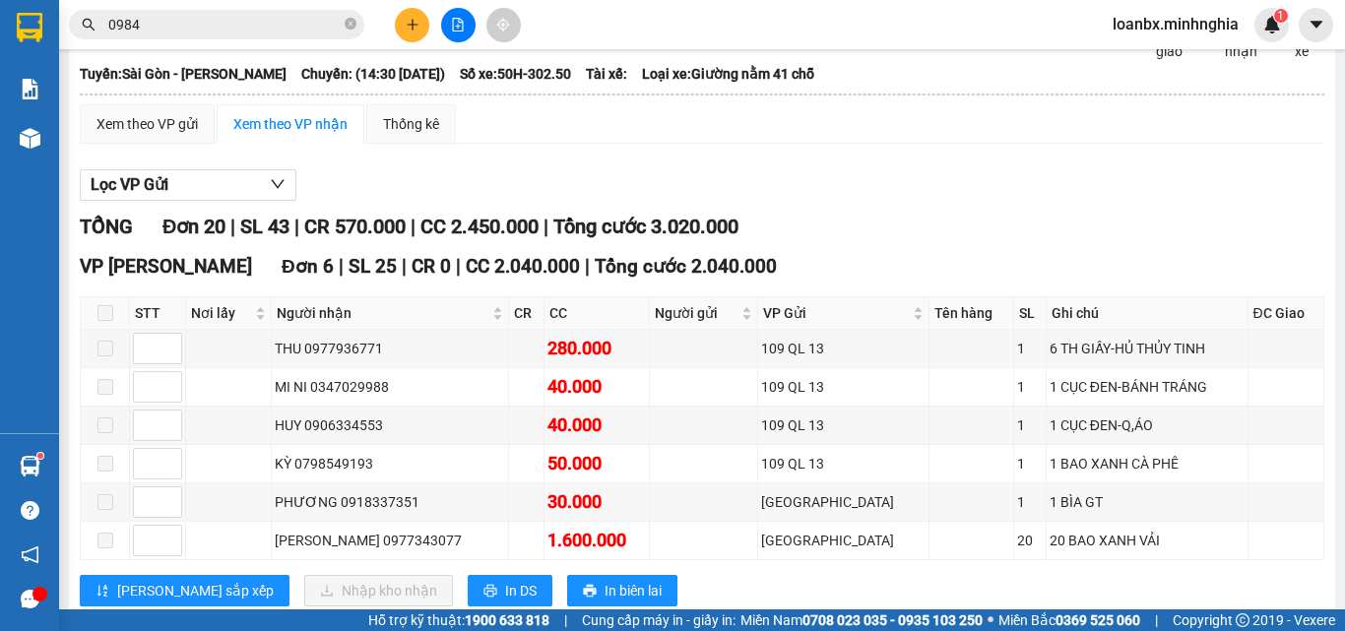
scroll to position [197, 0]
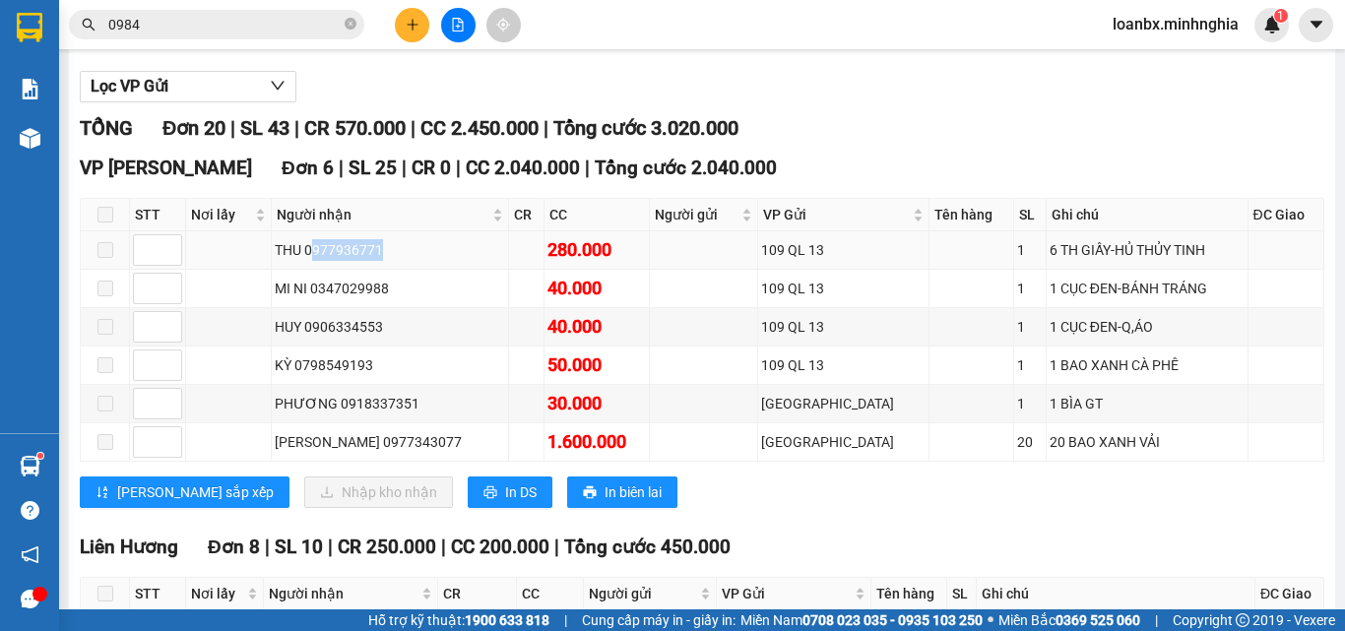
drag, startPoint x: 318, startPoint y: 269, endPoint x: 390, endPoint y: 269, distance: 71.9
click at [389, 261] on div "THU 0977936771" at bounding box center [390, 250] width 230 height 22
drag, startPoint x: 317, startPoint y: 268, endPoint x: 415, endPoint y: 267, distance: 98.5
click at [415, 261] on div "THU 0977936771" at bounding box center [390, 250] width 230 height 22
copy div "0977936771"
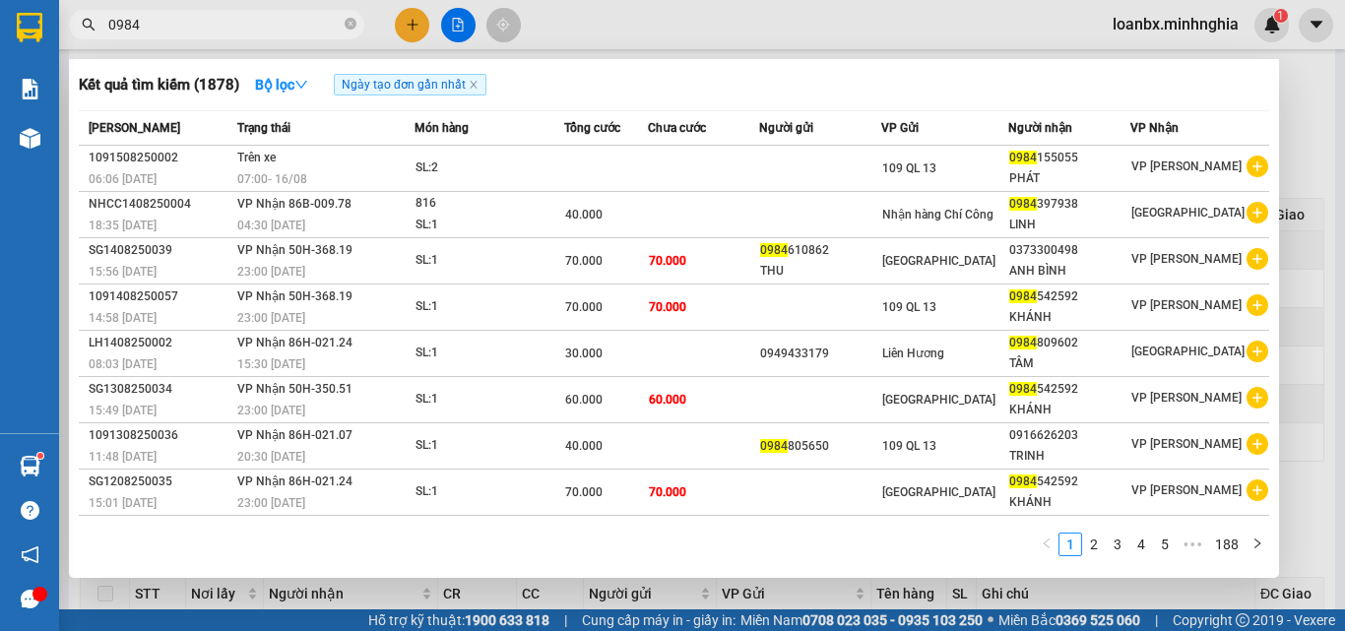
click at [200, 31] on input "0984" at bounding box center [224, 25] width 232 height 22
paste input "77936771"
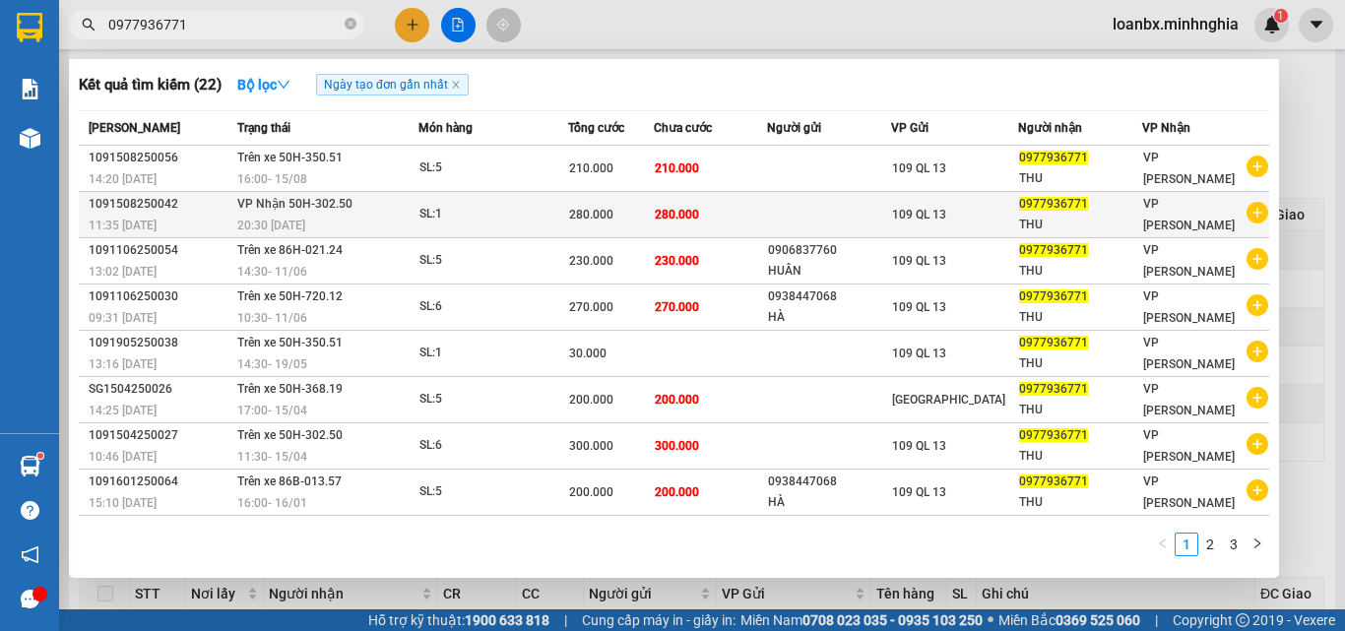
click at [348, 217] on div "20:30 [DATE]" at bounding box center [327, 226] width 180 height 22
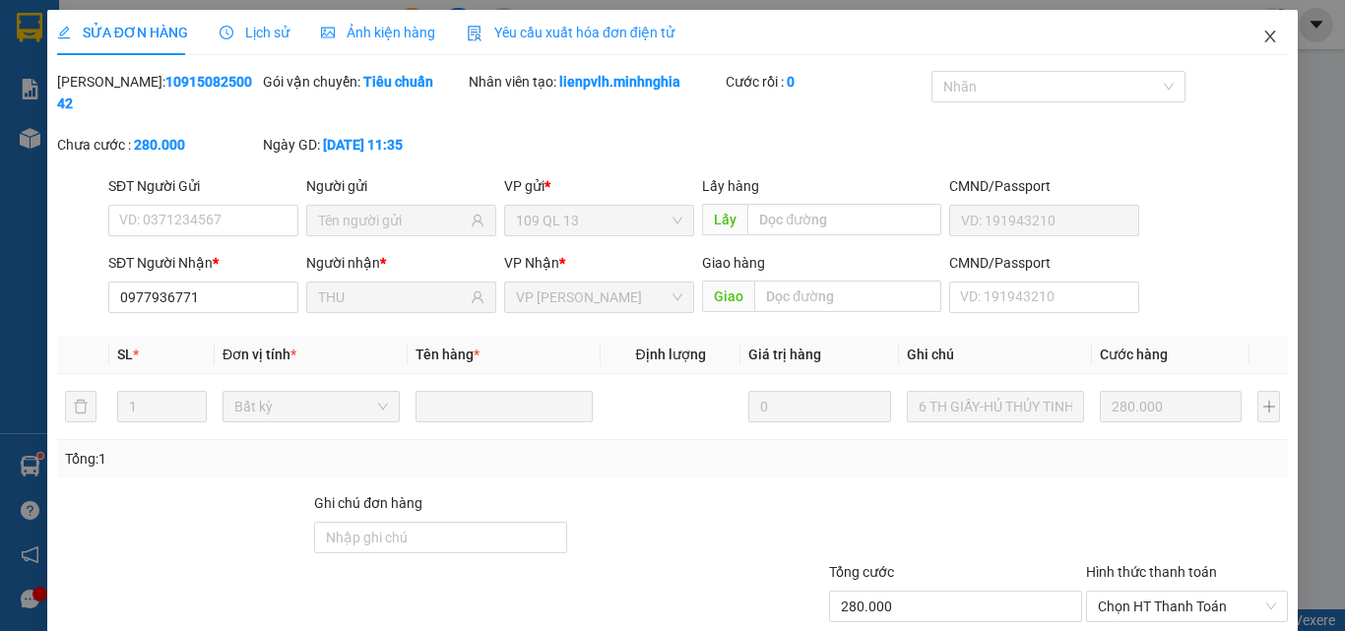
click at [1262, 32] on icon "close" at bounding box center [1270, 37] width 16 height 16
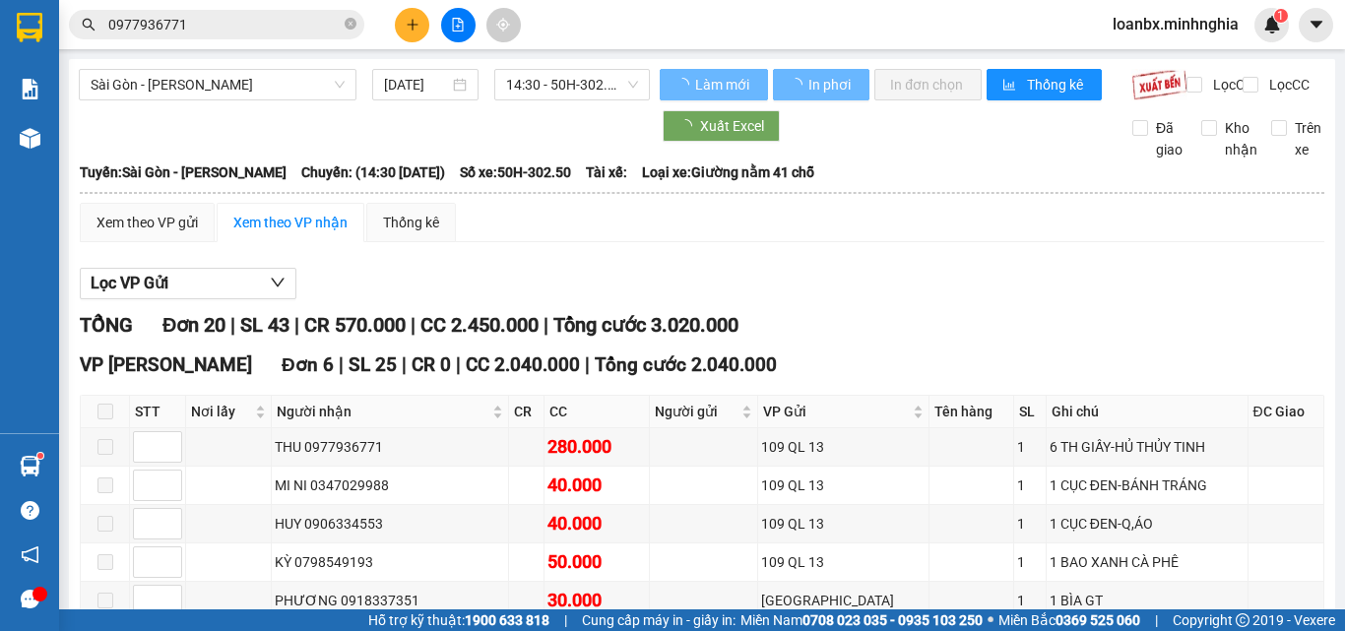
click at [202, 23] on input "0977936771" at bounding box center [224, 25] width 232 height 22
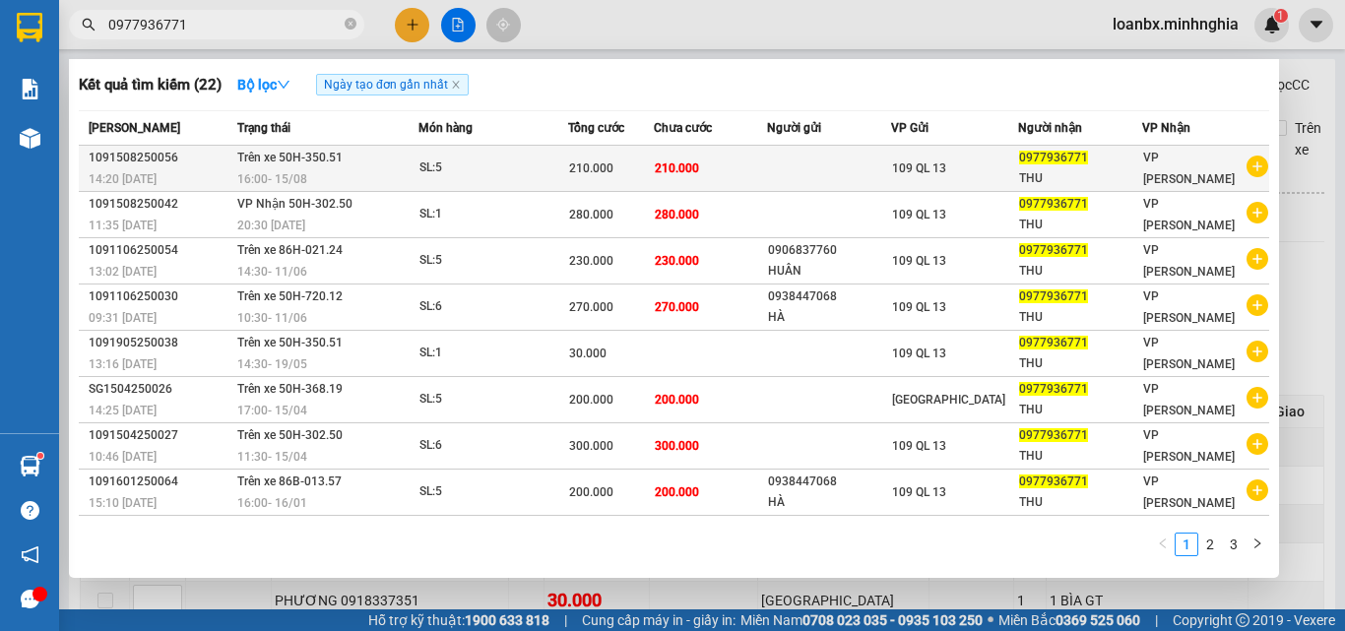
click at [312, 176] on div "16:00 - 15/08" at bounding box center [327, 179] width 180 height 22
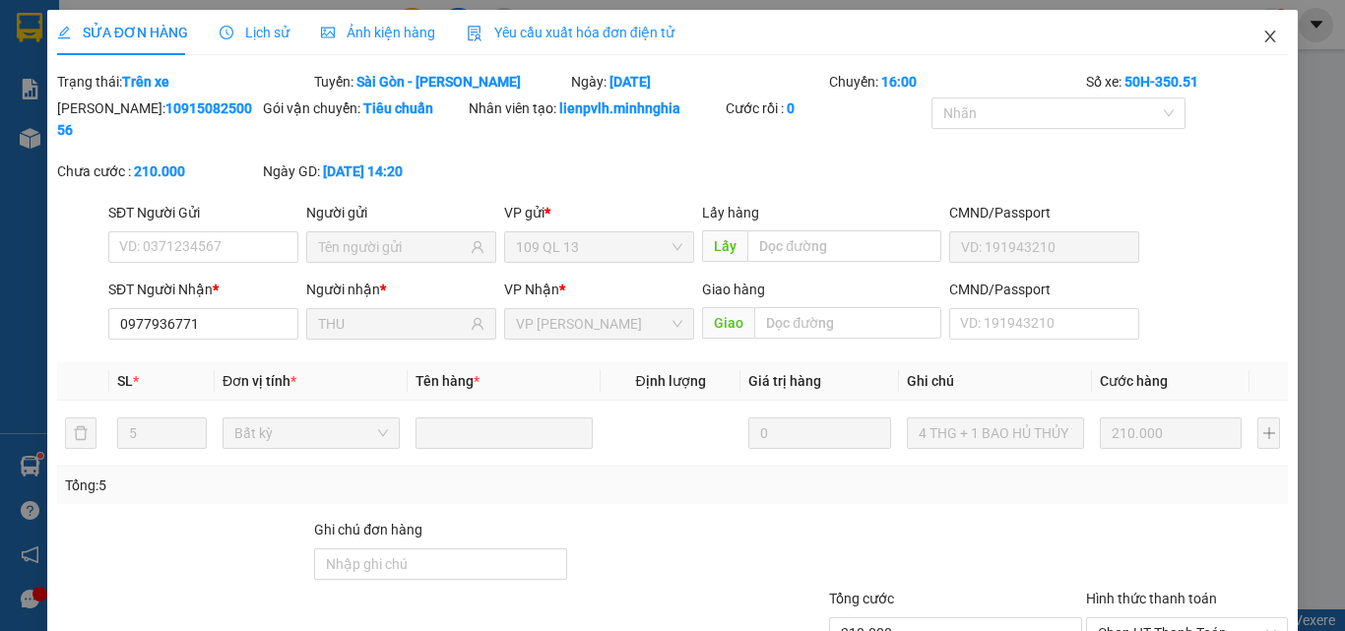
click at [1265, 38] on icon "close" at bounding box center [1270, 37] width 11 height 12
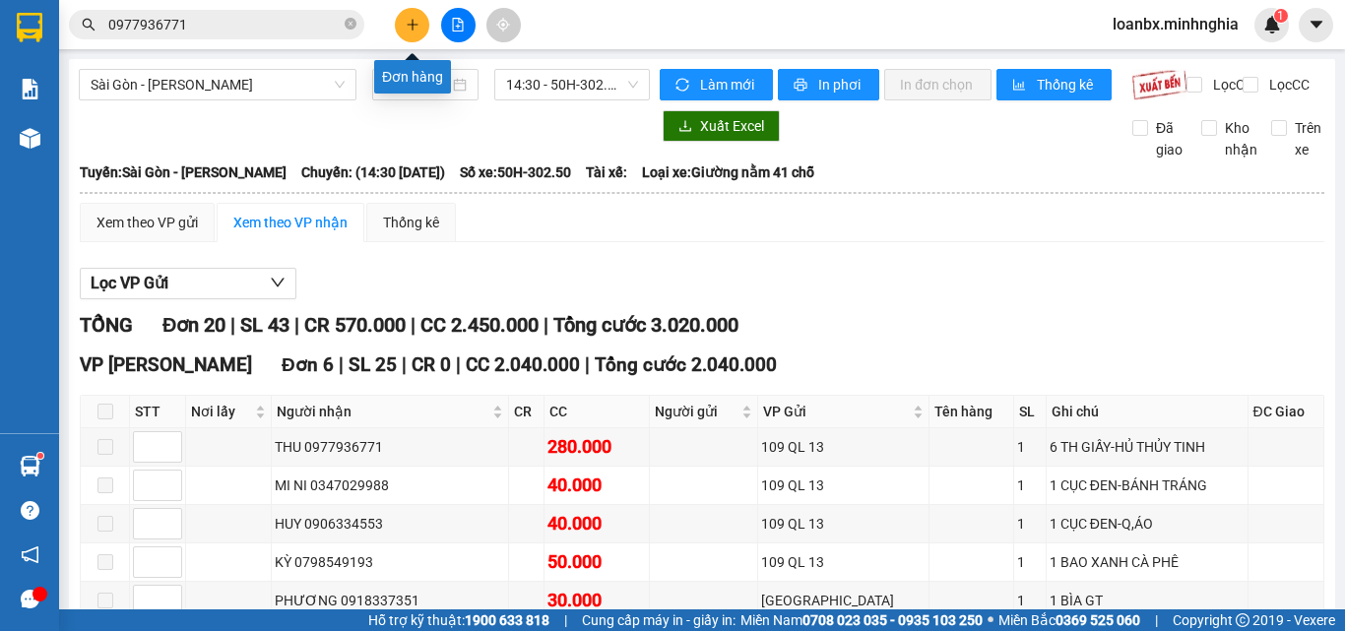
click at [426, 25] on button at bounding box center [412, 25] width 34 height 34
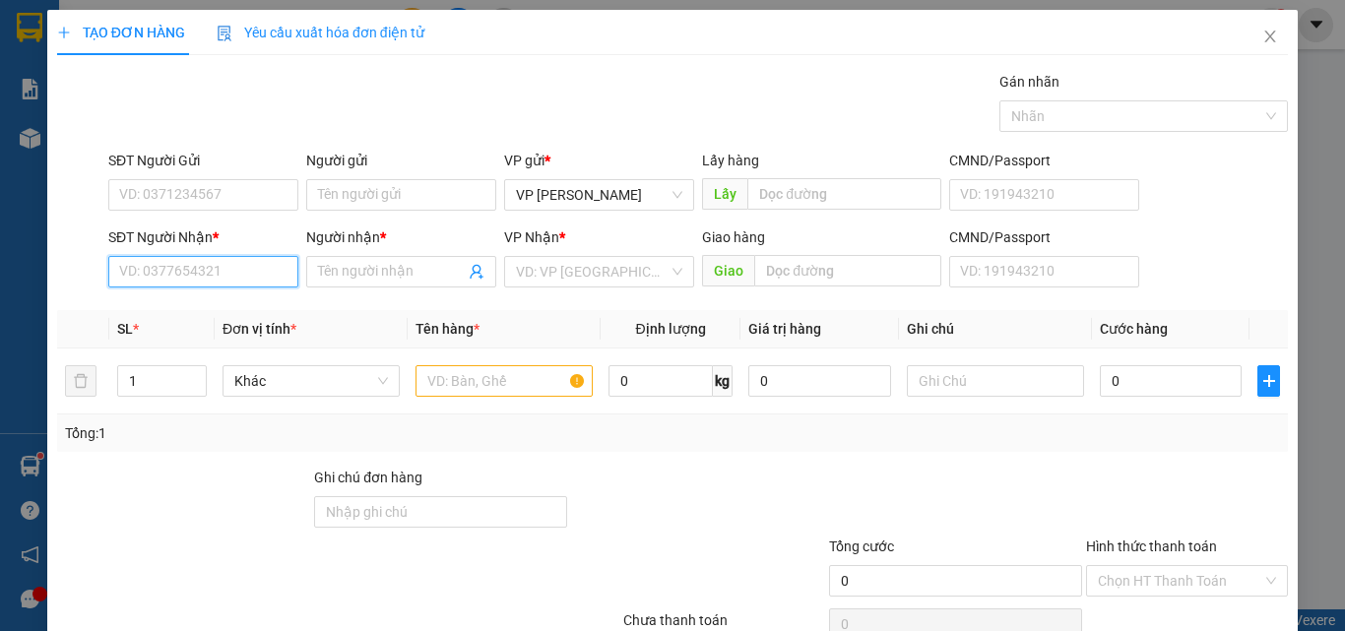
click at [209, 276] on input "SĐT Người Nhận *" at bounding box center [203, 272] width 190 height 32
click at [196, 305] on div "0919920737 - LOAN" at bounding box center [201, 311] width 164 height 22
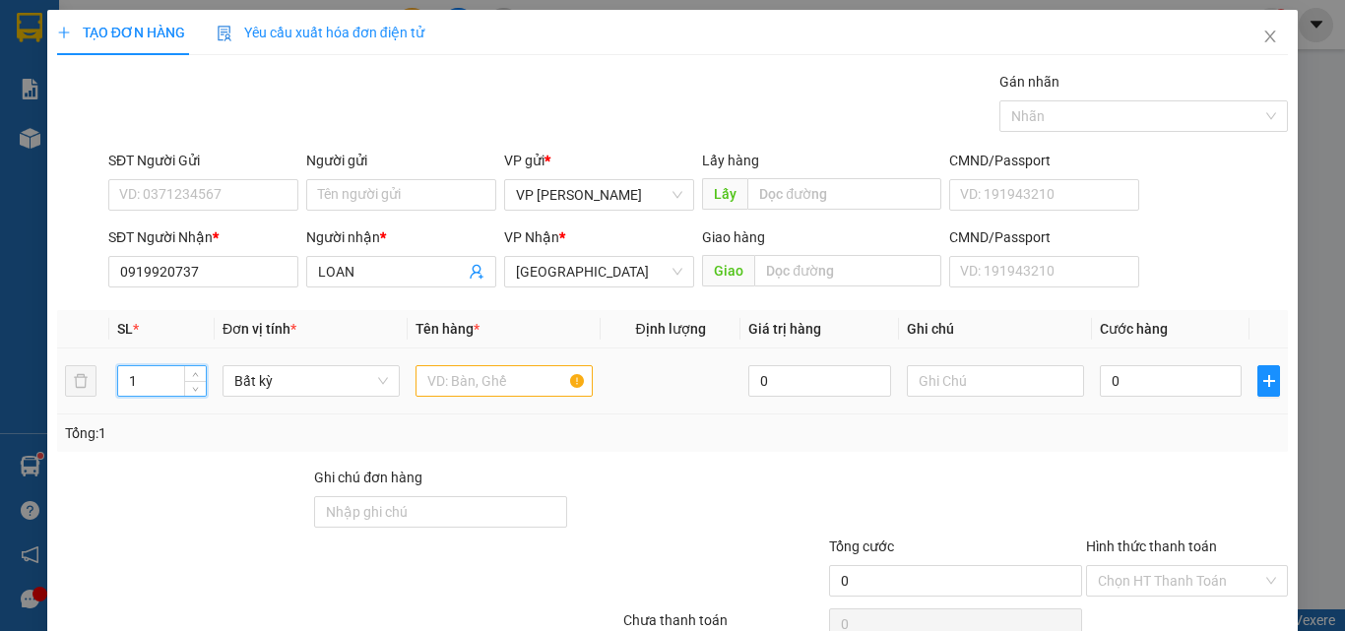
drag, startPoint x: 148, startPoint y: 385, endPoint x: 132, endPoint y: 385, distance: 15.8
click at [132, 385] on input "1" at bounding box center [162, 381] width 88 height 30
click at [453, 375] on input "text" at bounding box center [503, 381] width 177 height 32
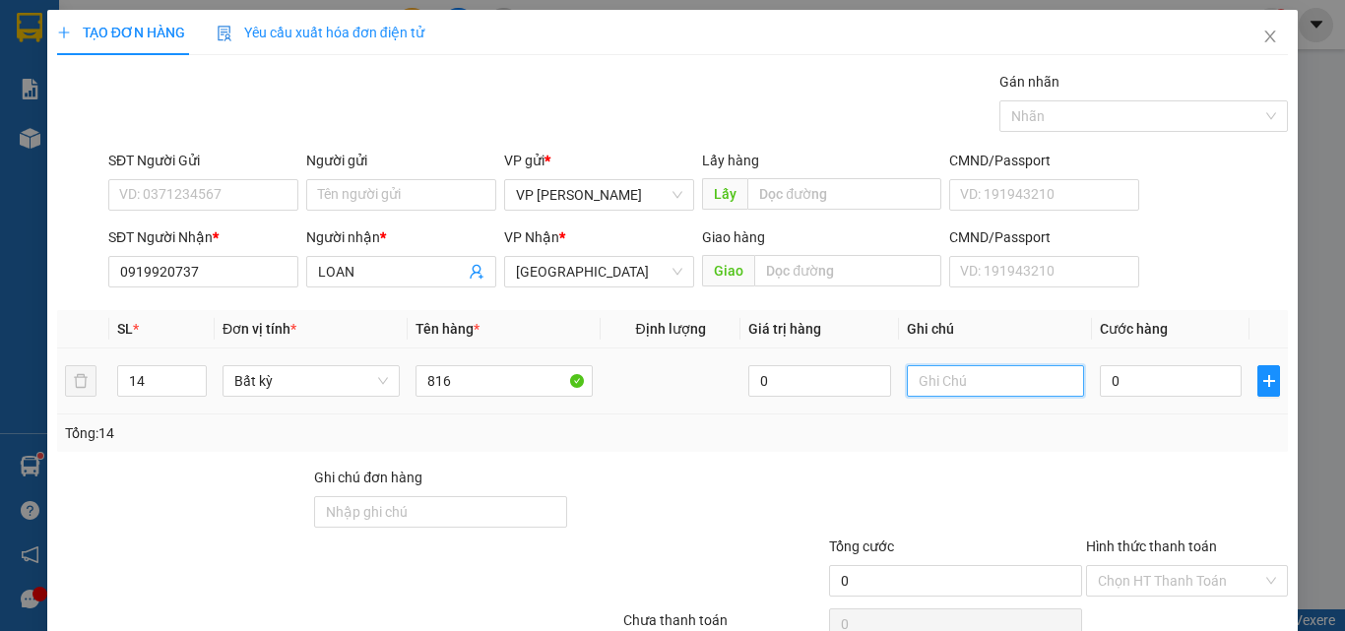
click at [943, 388] on input "text" at bounding box center [995, 381] width 177 height 32
click at [1166, 394] on input "0" at bounding box center [1171, 381] width 142 height 32
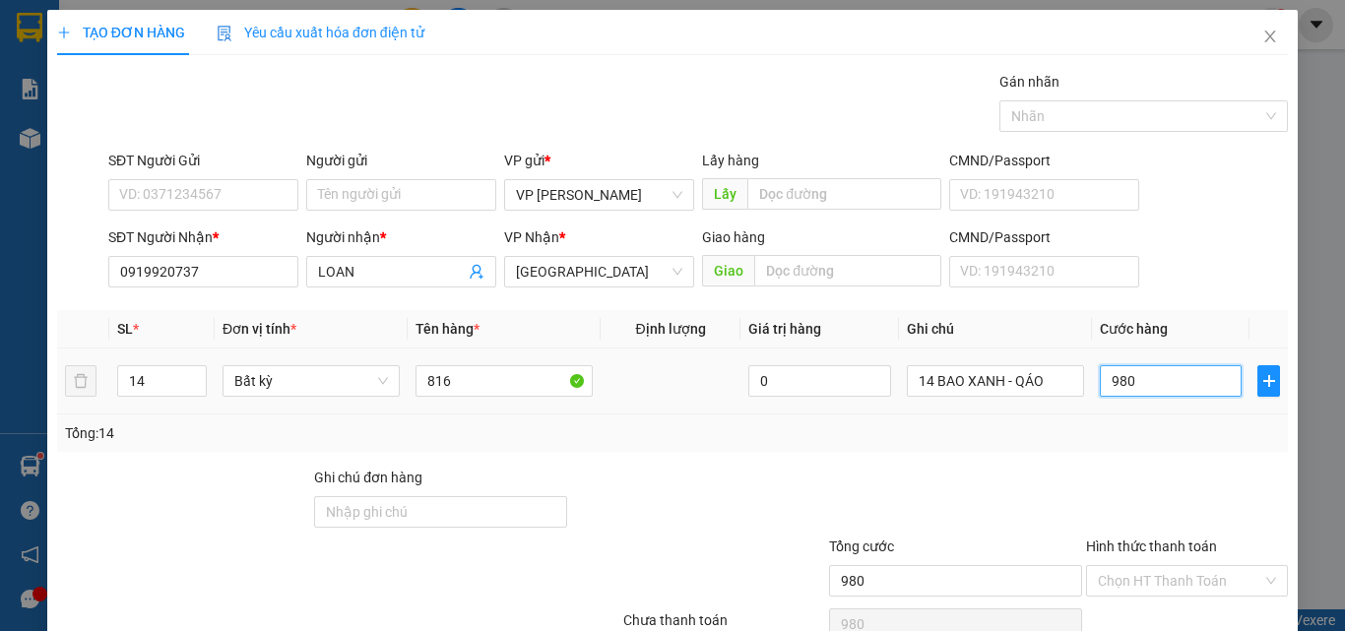
scroll to position [97, 0]
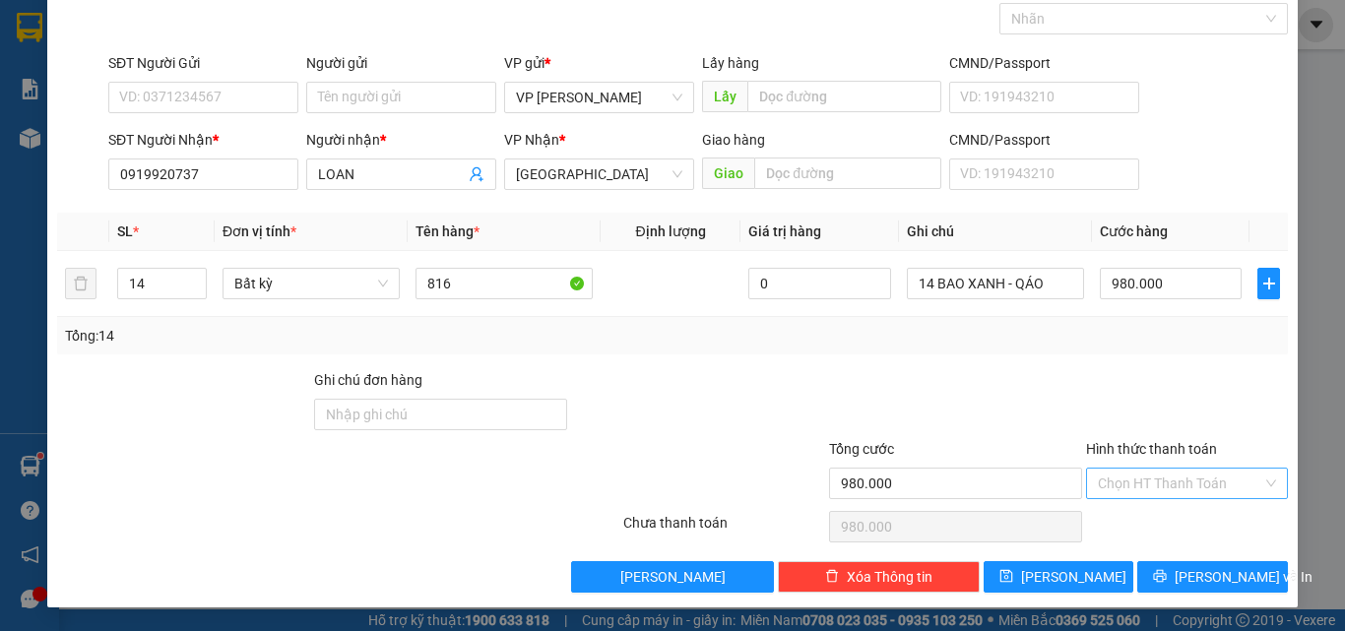
click at [1163, 484] on input "Hình thức thanh toán" at bounding box center [1180, 484] width 164 height 30
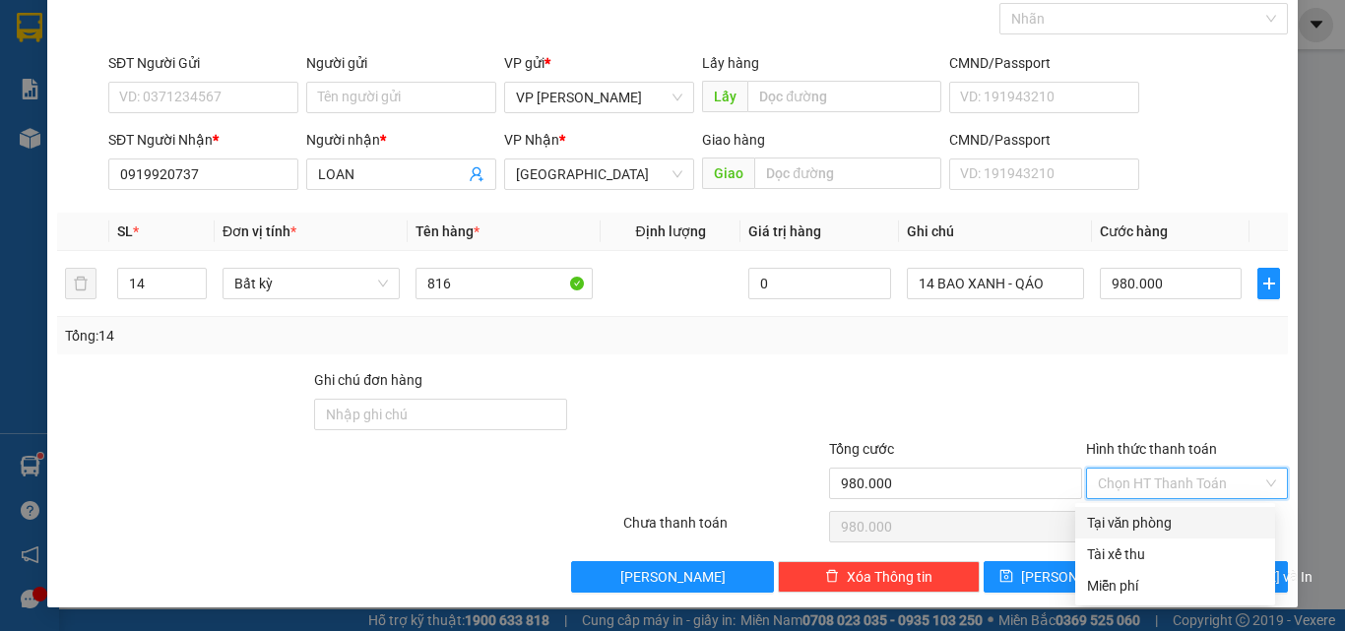
click at [1158, 515] on div "Tại văn phòng" at bounding box center [1175, 523] width 176 height 22
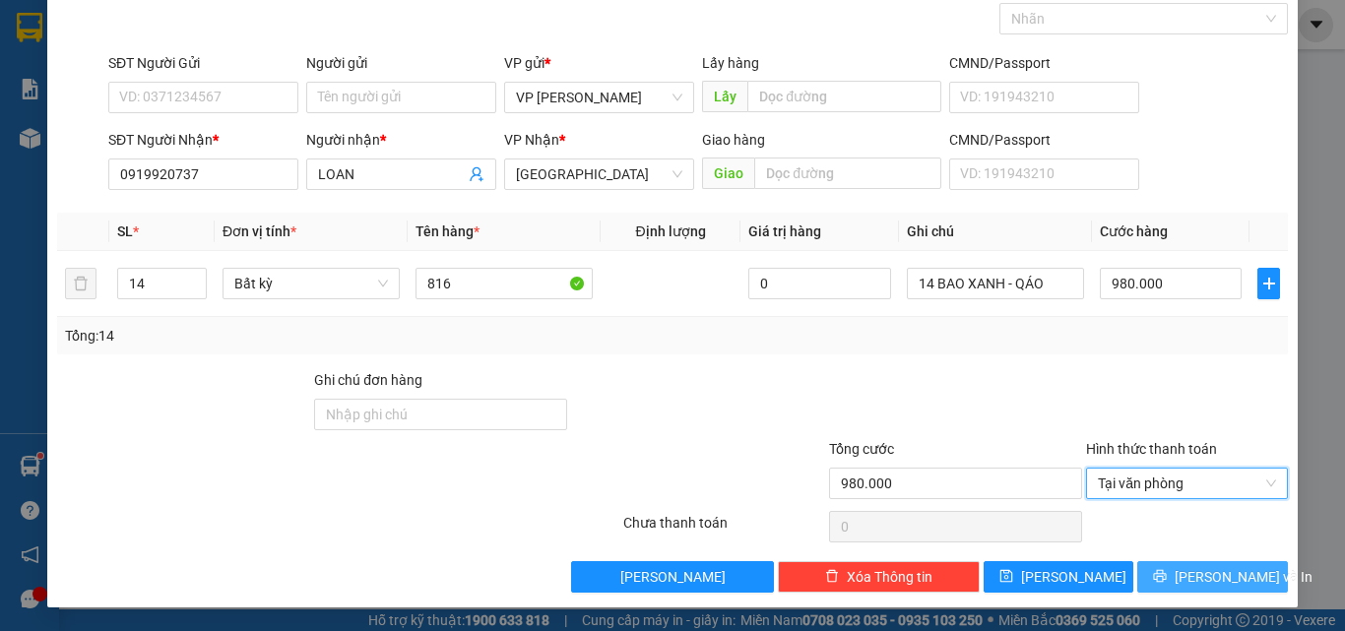
click at [1170, 568] on button "Lưu và In" at bounding box center [1212, 577] width 151 height 32
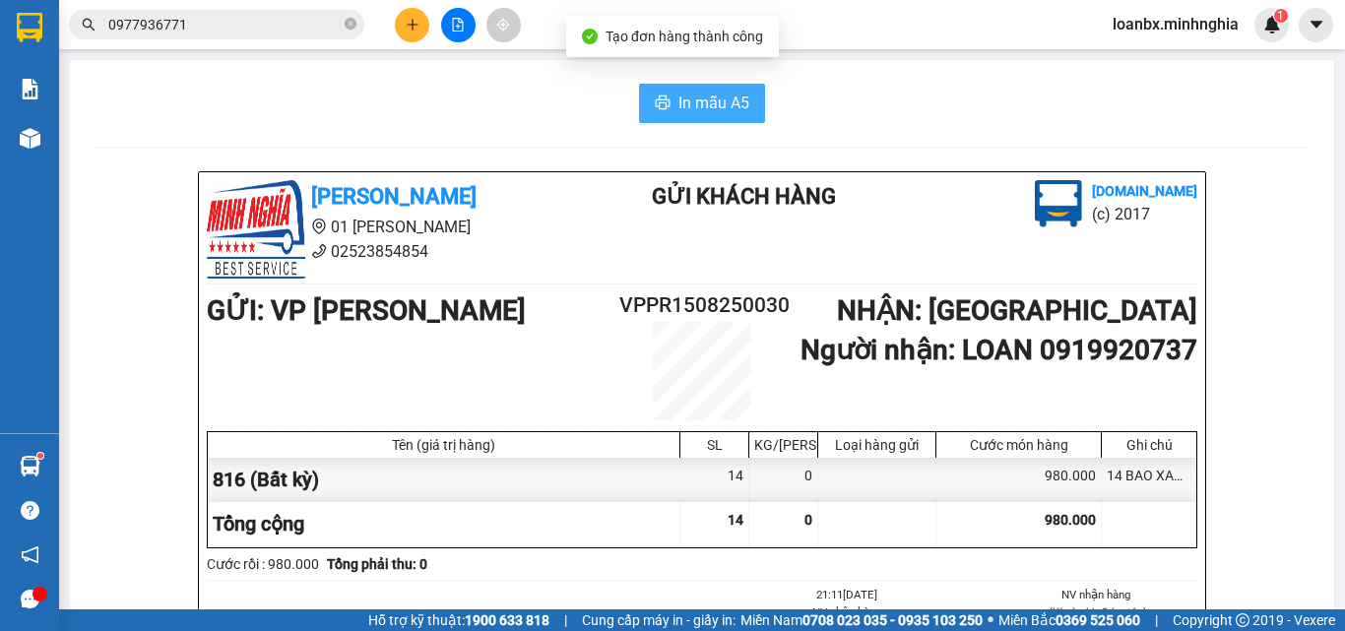
click at [705, 99] on span "In mẫu A5" at bounding box center [713, 103] width 71 height 25
click at [406, 22] on icon "plus" at bounding box center [413, 25] width 14 height 14
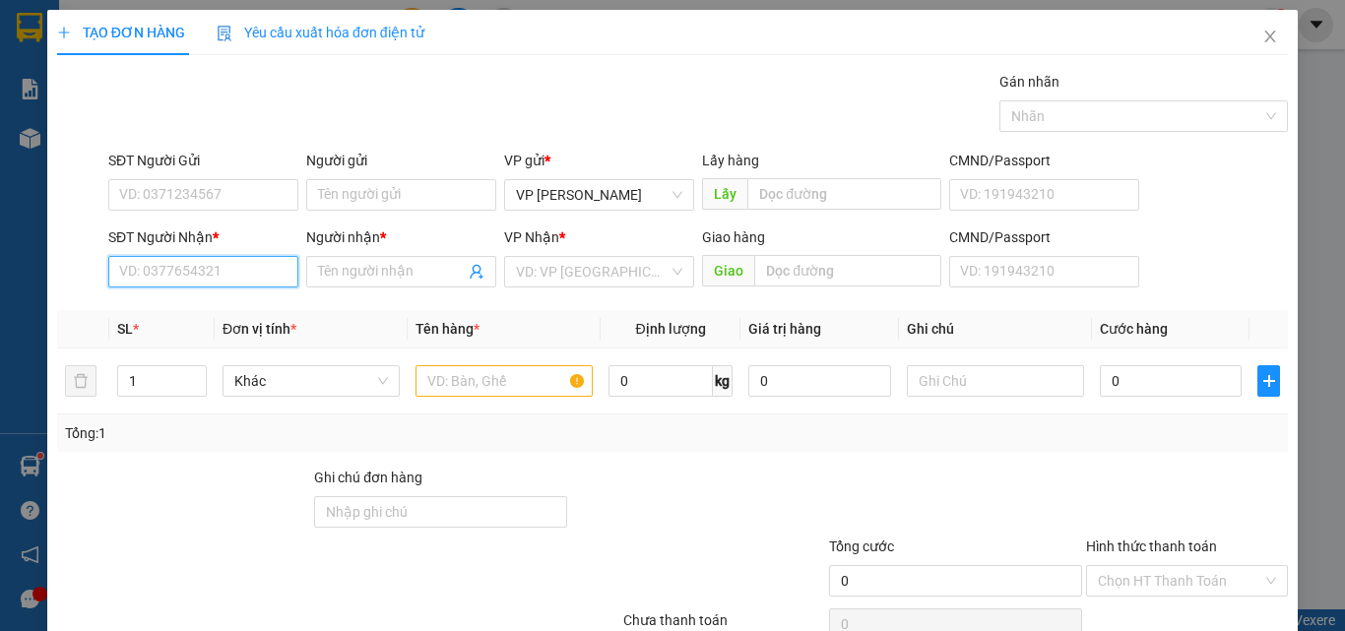
click at [141, 271] on input "SĐT Người Nhận *" at bounding box center [203, 272] width 190 height 32
click at [219, 313] on div "0934179907 - TRỌNG HẬU" at bounding box center [202, 311] width 166 height 22
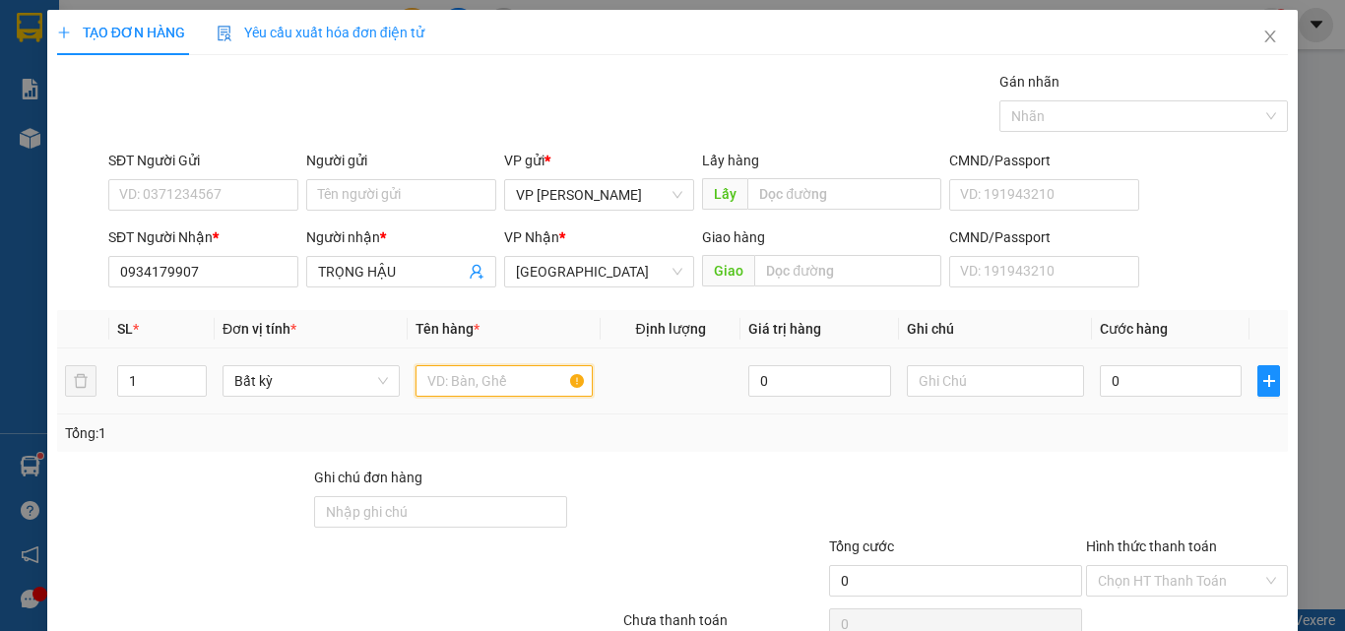
click at [457, 385] on input "text" at bounding box center [503, 381] width 177 height 32
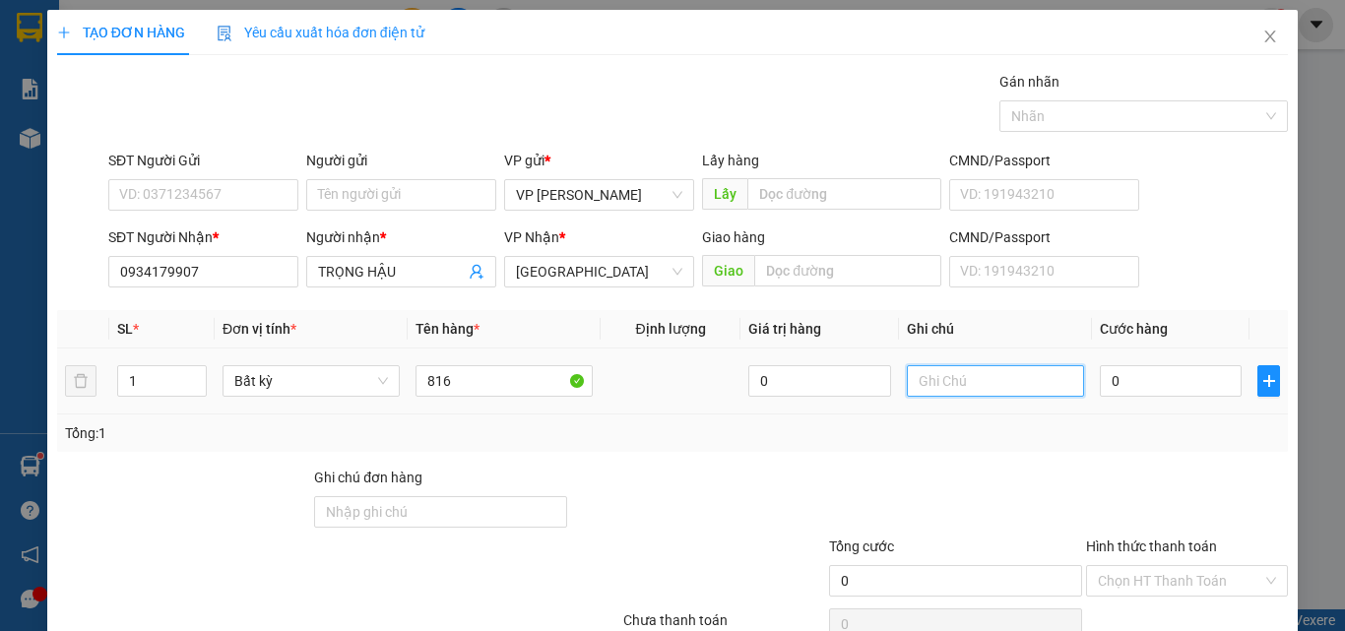
click at [917, 383] on input "text" at bounding box center [995, 381] width 177 height 32
click at [1128, 383] on input "0" at bounding box center [1171, 381] width 142 height 32
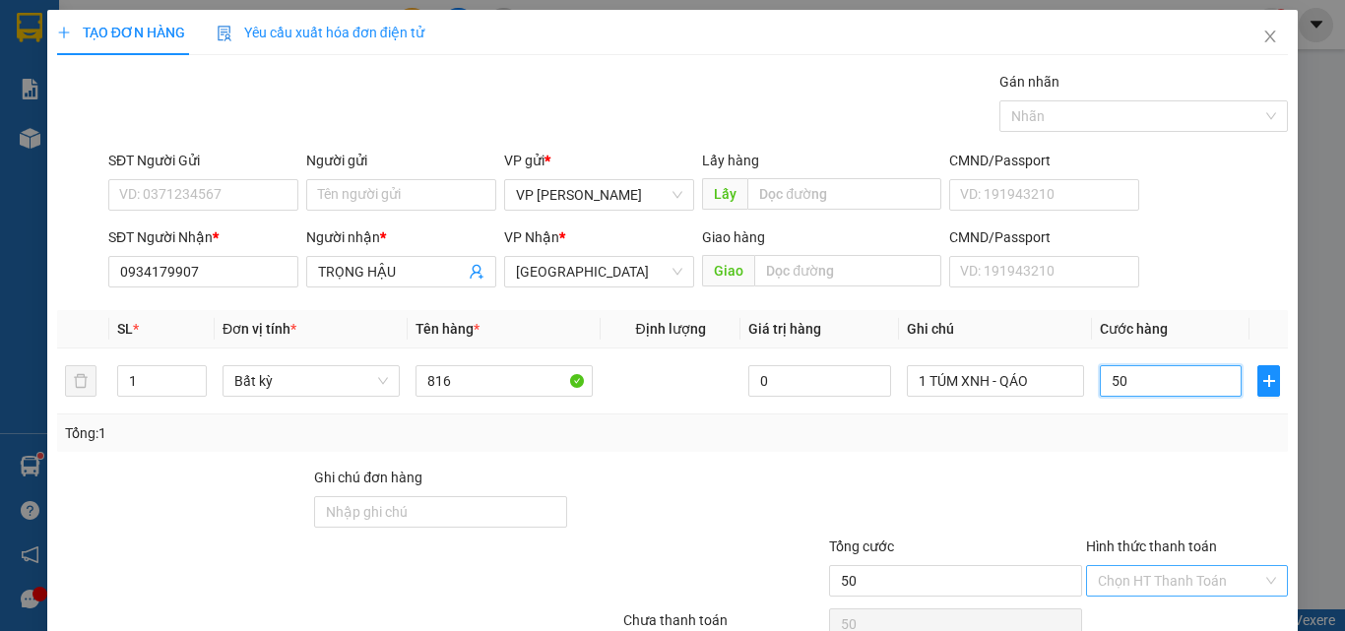
scroll to position [97, 0]
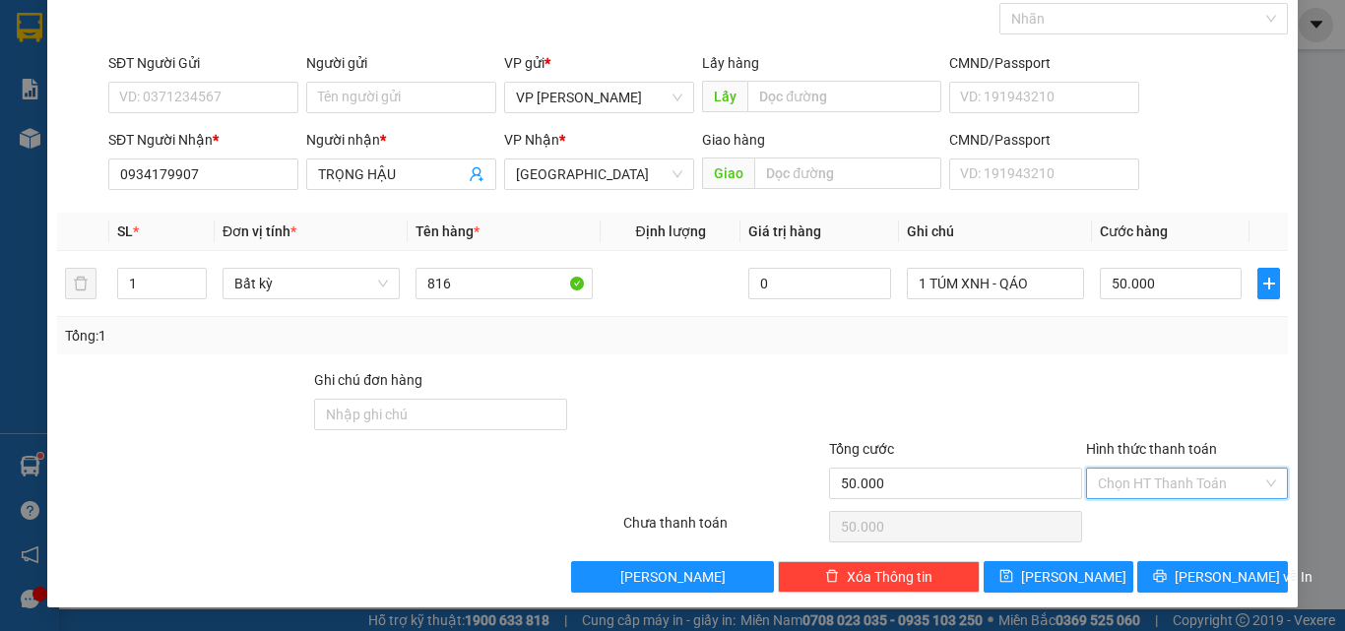
drag, startPoint x: 1177, startPoint y: 473, endPoint x: 1172, endPoint y: 486, distance: 14.6
click at [1176, 476] on input "Hình thức thanh toán" at bounding box center [1180, 484] width 164 height 30
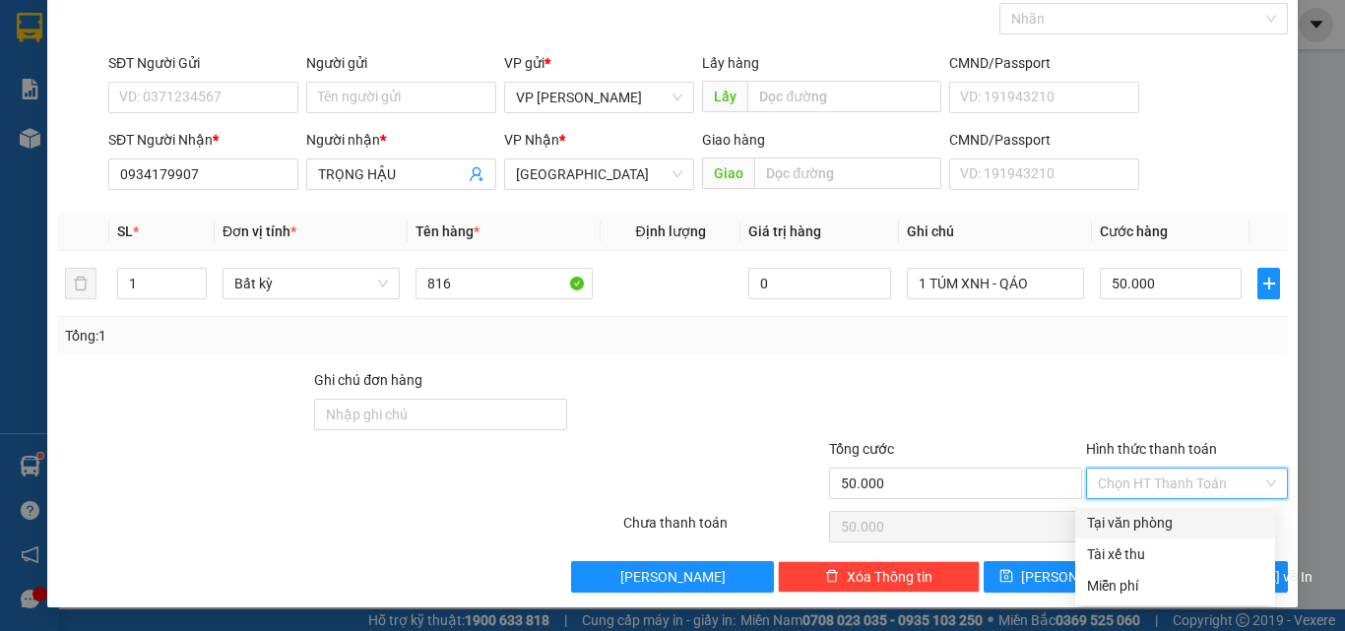
click at [1157, 511] on div "Tại văn phòng" at bounding box center [1175, 523] width 200 height 32
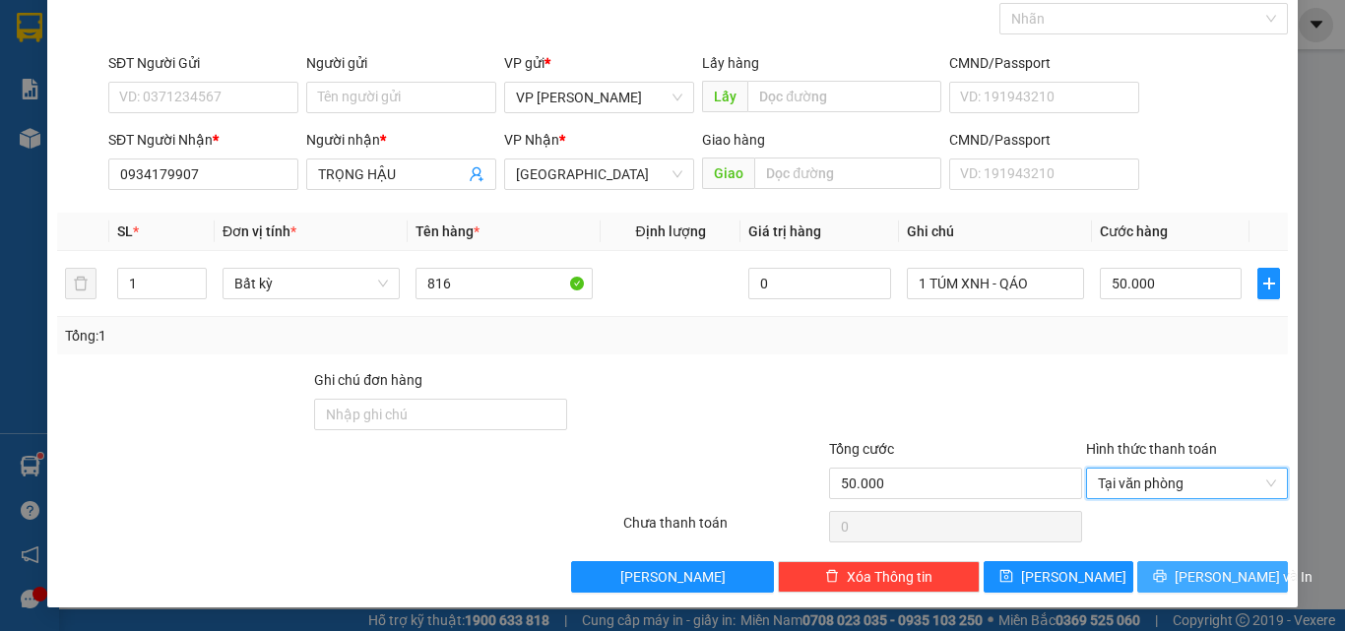
click at [1200, 566] on span "Lưu và In" at bounding box center [1244, 577] width 138 height 22
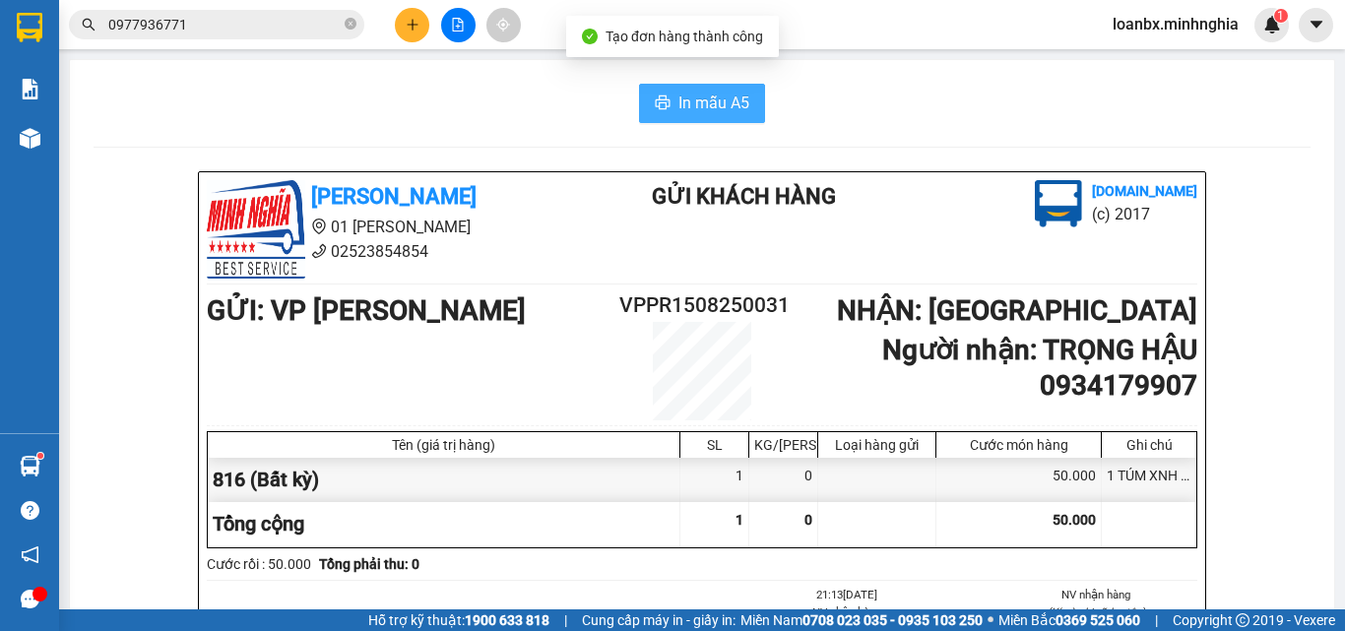
click at [692, 104] on span "In mẫu A5" at bounding box center [713, 103] width 71 height 25
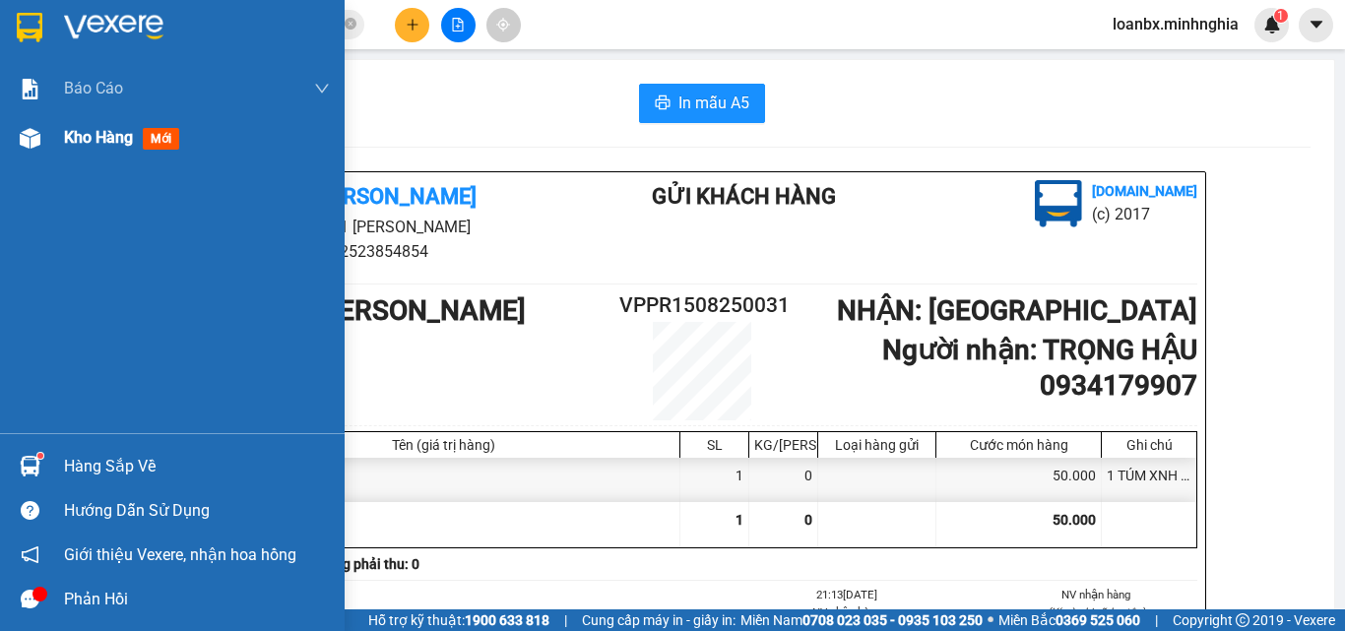
click at [36, 135] on img at bounding box center [30, 138] width 21 height 21
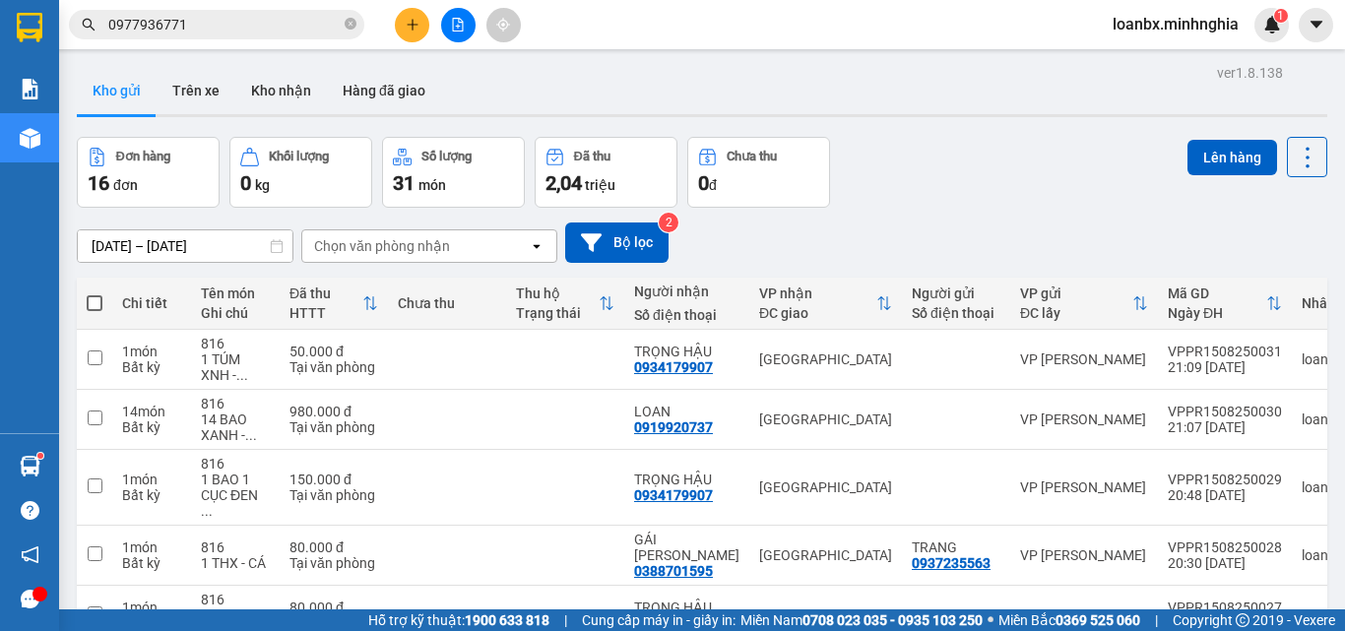
click at [407, 17] on button at bounding box center [412, 25] width 34 height 34
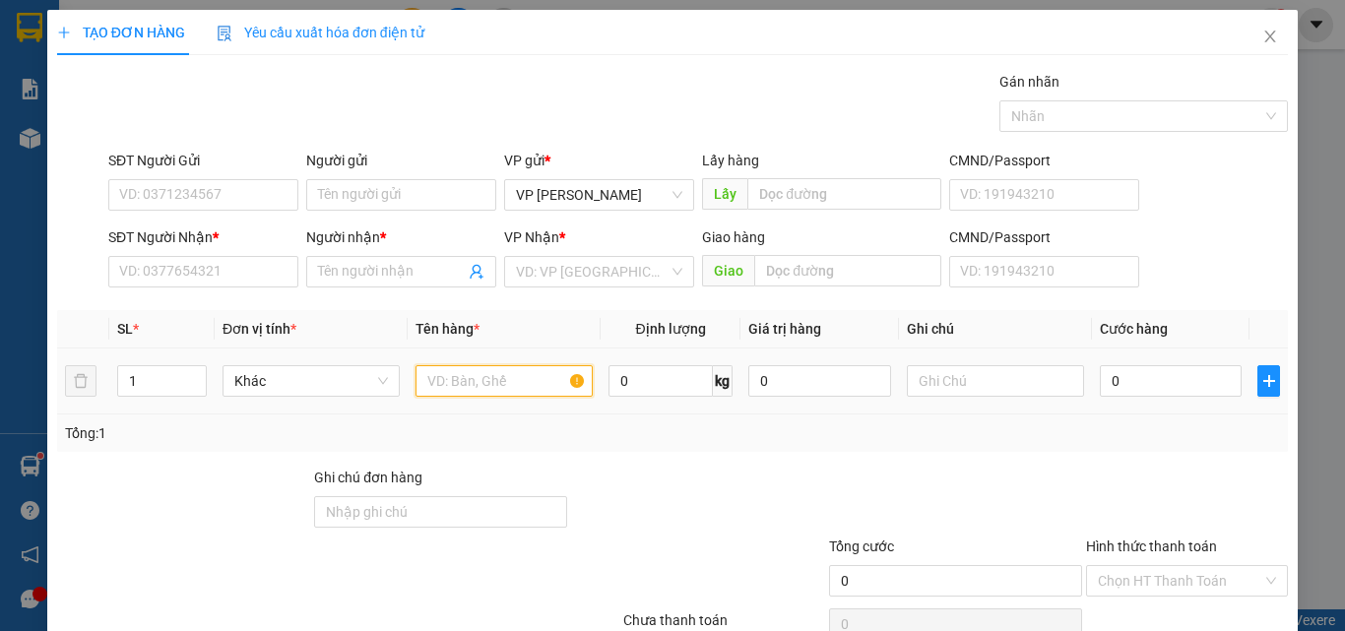
click at [441, 376] on input "text" at bounding box center [503, 381] width 177 height 32
click at [934, 359] on td at bounding box center [995, 382] width 193 height 66
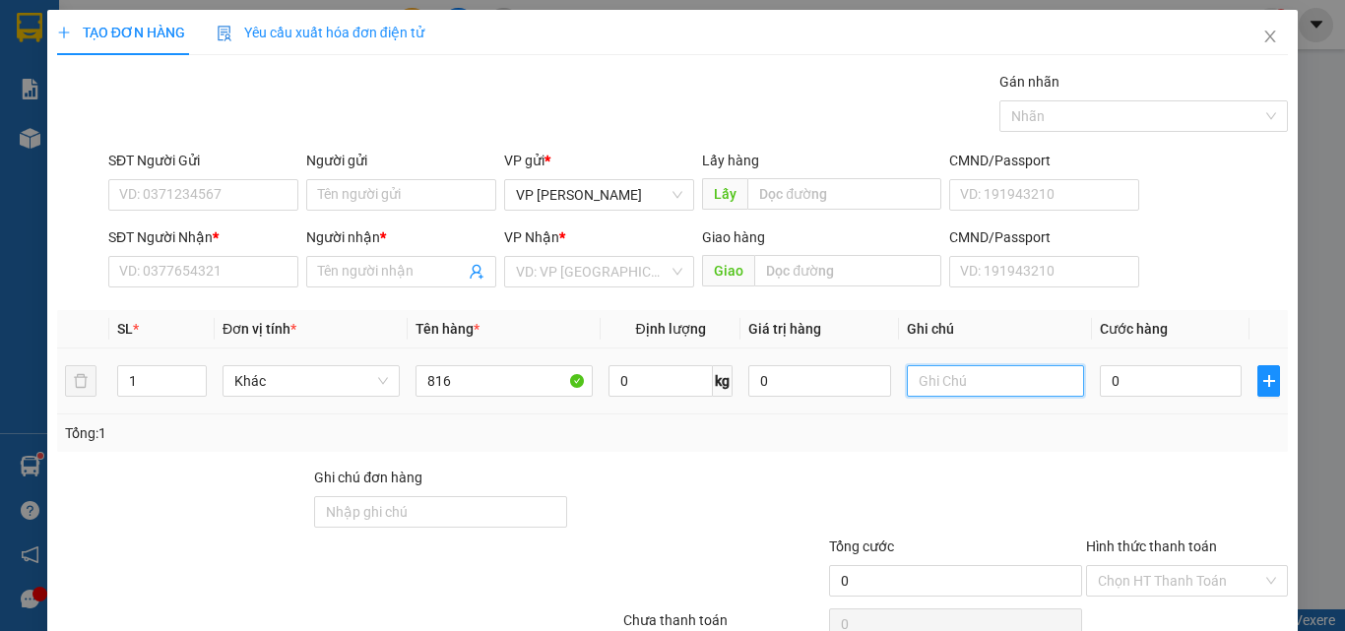
click at [934, 377] on input "text" at bounding box center [995, 381] width 177 height 32
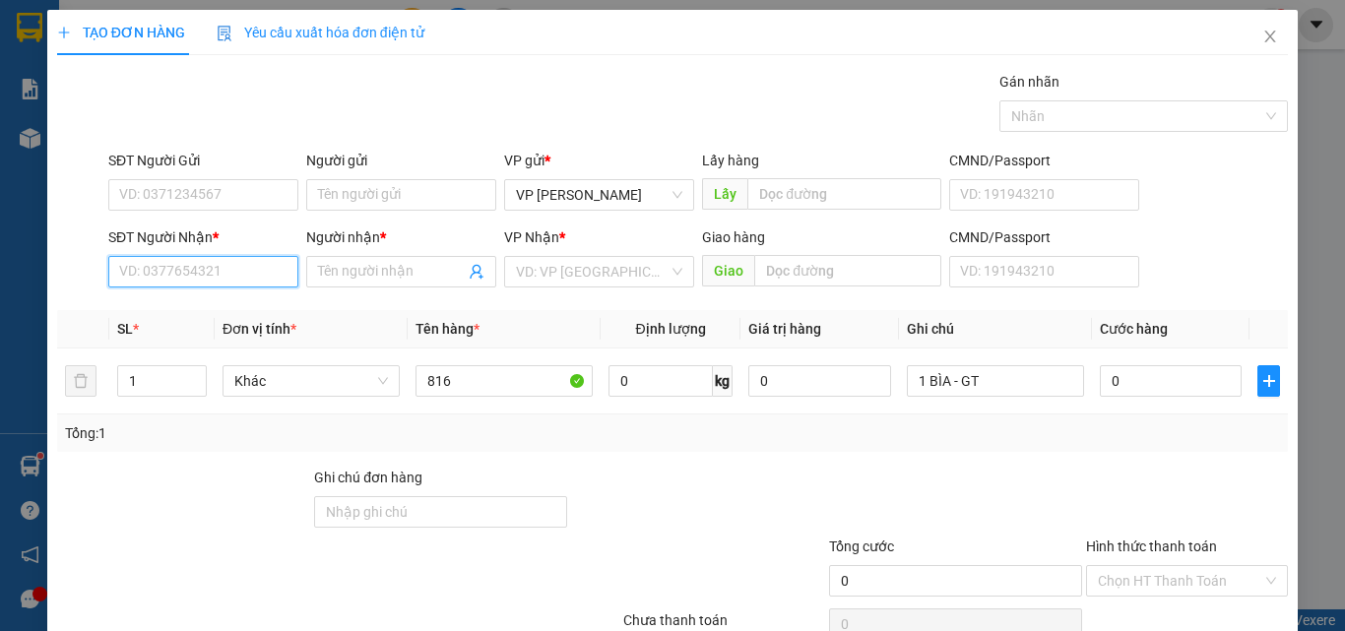
click at [181, 285] on input "SĐT Người Nhận *" at bounding box center [203, 272] width 190 height 32
drag, startPoint x: 210, startPoint y: 282, endPoint x: 174, endPoint y: 284, distance: 35.5
click at [174, 284] on input "0982730554" at bounding box center [203, 272] width 190 height 32
click at [359, 277] on input "Người nhận *" at bounding box center [391, 272] width 147 height 22
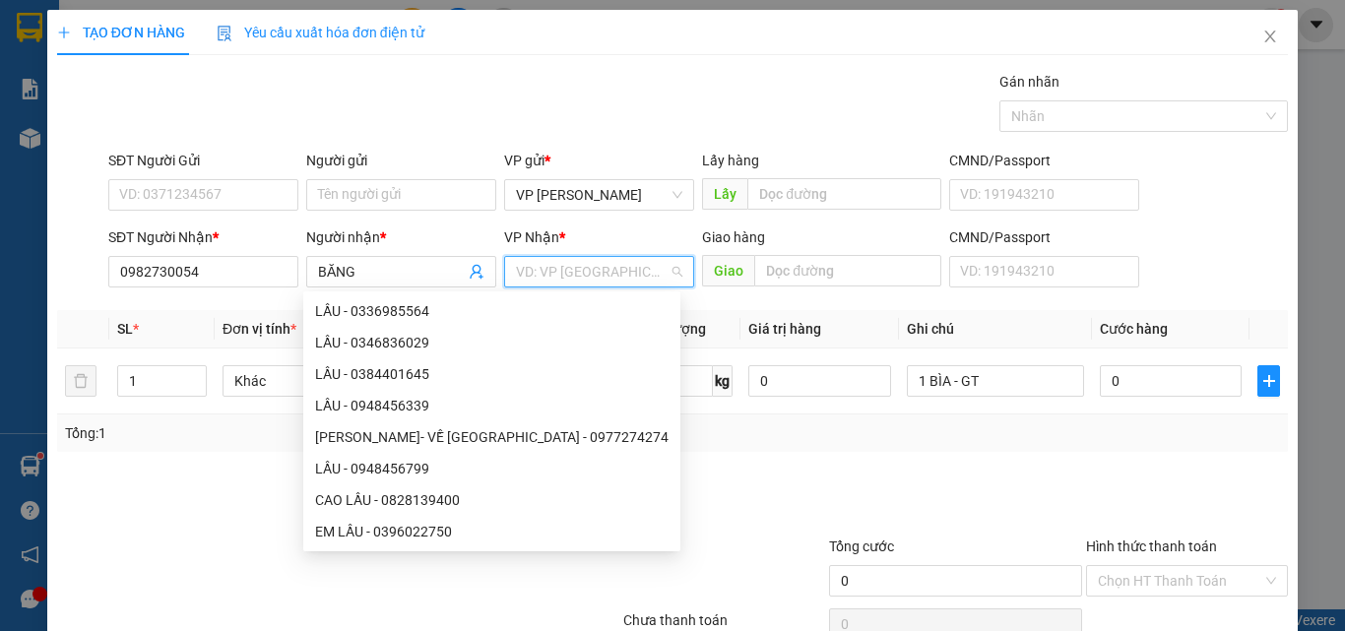
click at [516, 273] on input "search" at bounding box center [592, 272] width 153 height 30
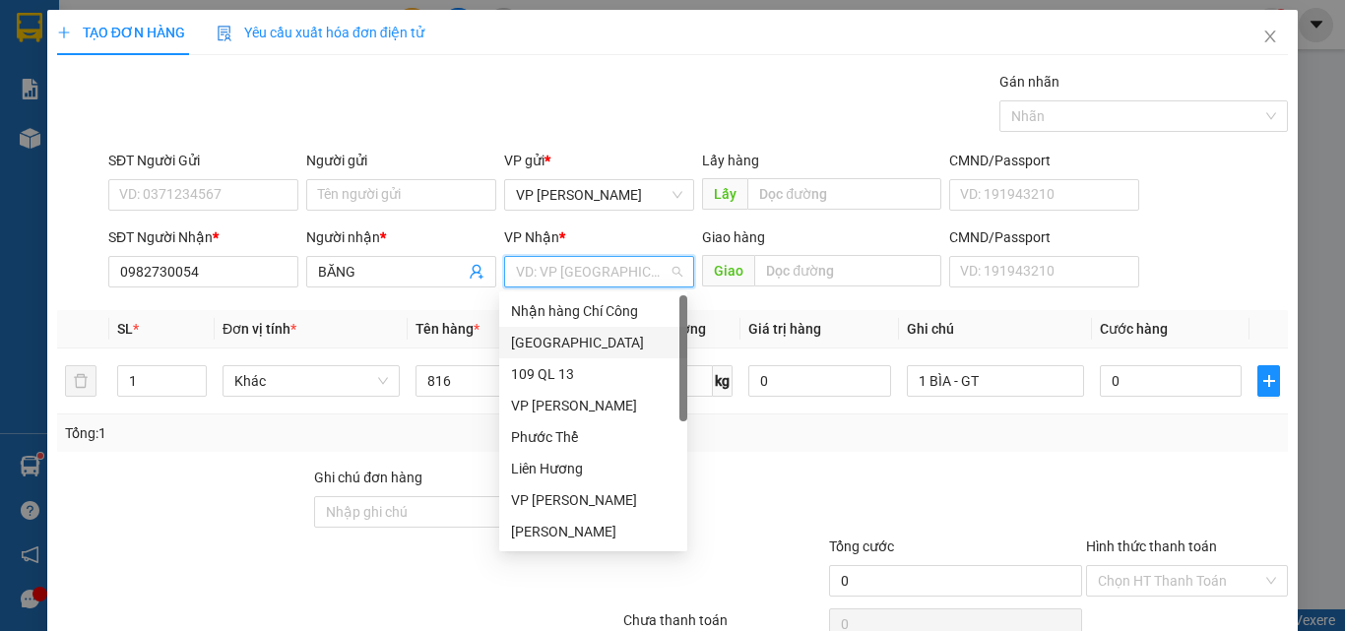
click at [533, 340] on div "[GEOGRAPHIC_DATA]" at bounding box center [593, 343] width 164 height 22
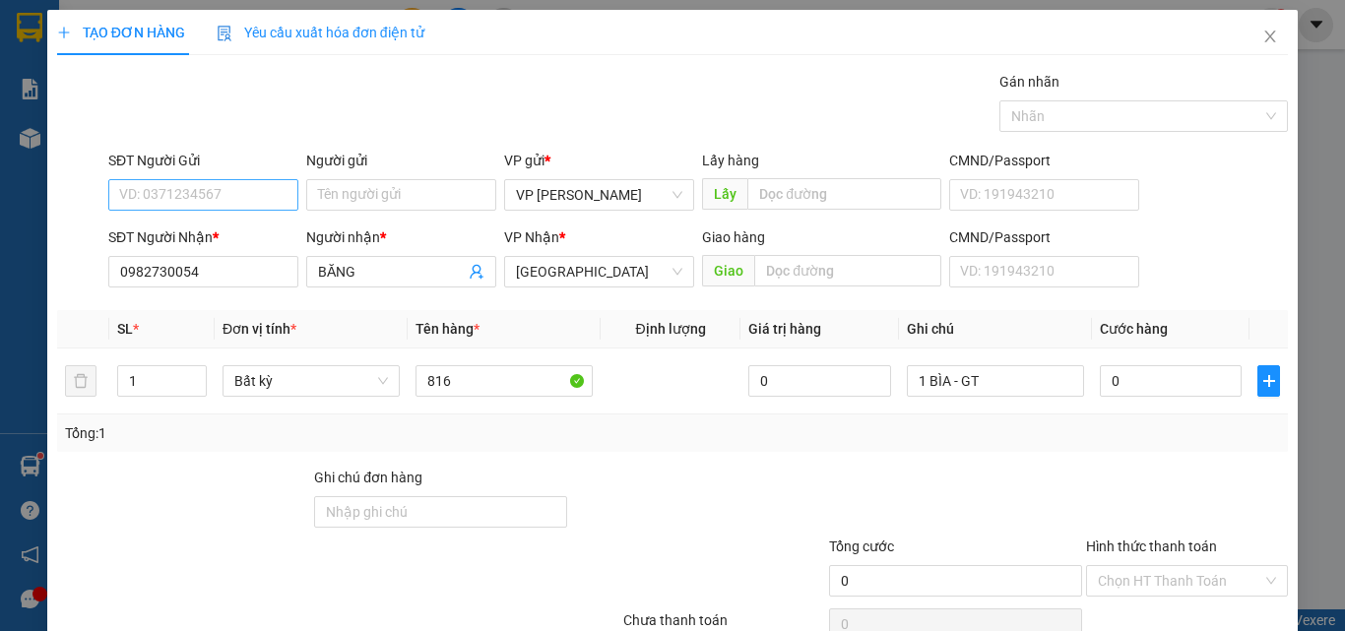
drag, startPoint x: 101, startPoint y: 202, endPoint x: 117, endPoint y: 200, distance: 15.9
click at [101, 201] on div at bounding box center [80, 184] width 51 height 69
click at [125, 198] on input "SĐT Người Gửi" at bounding box center [203, 195] width 190 height 32
click at [1142, 388] on input "0" at bounding box center [1171, 381] width 142 height 32
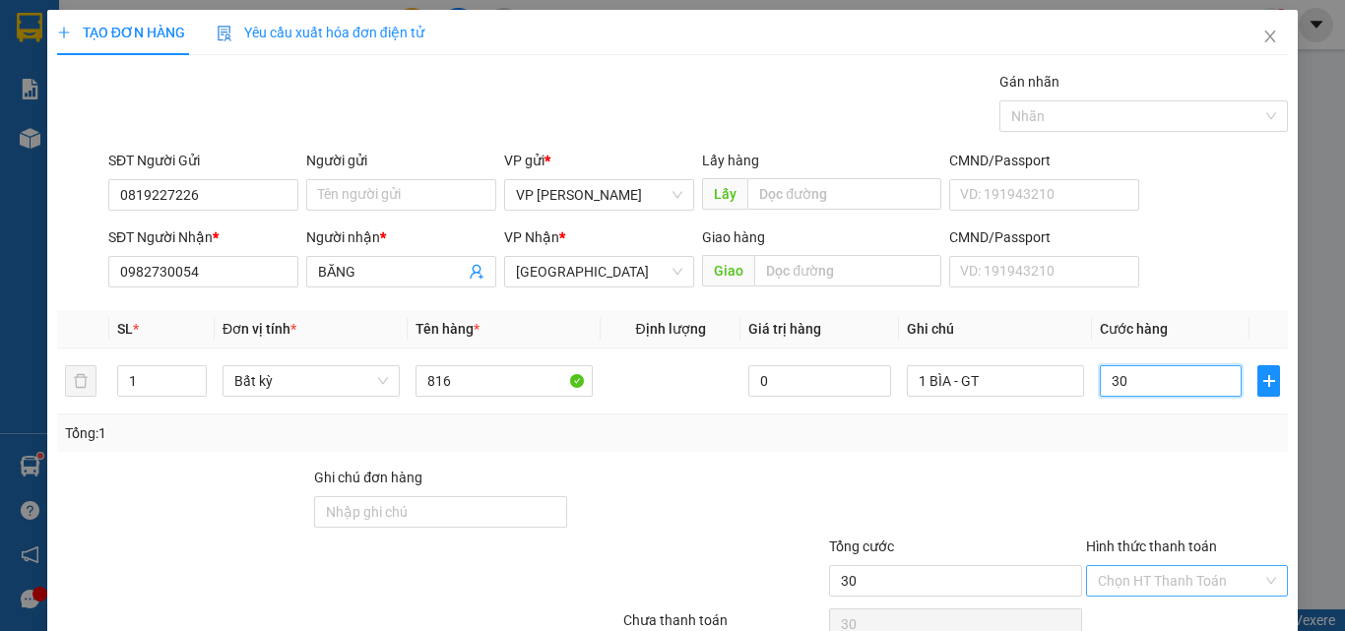
scroll to position [97, 0]
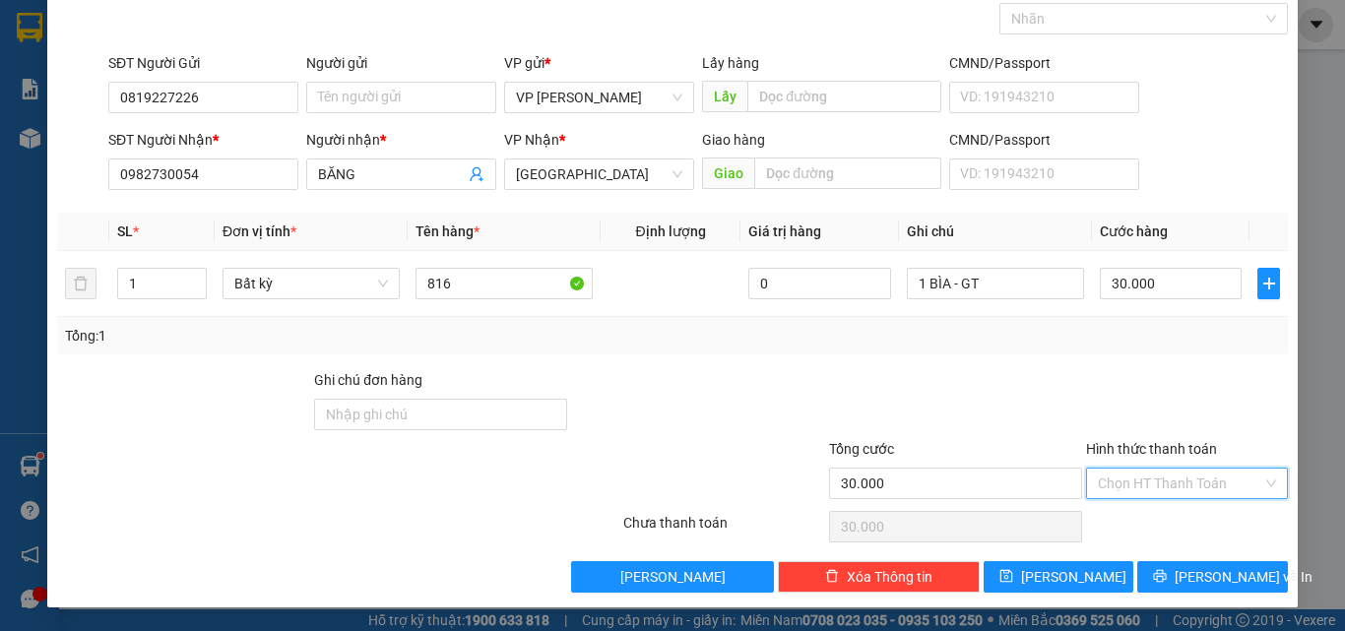
click at [1124, 490] on input "Hình thức thanh toán" at bounding box center [1180, 484] width 164 height 30
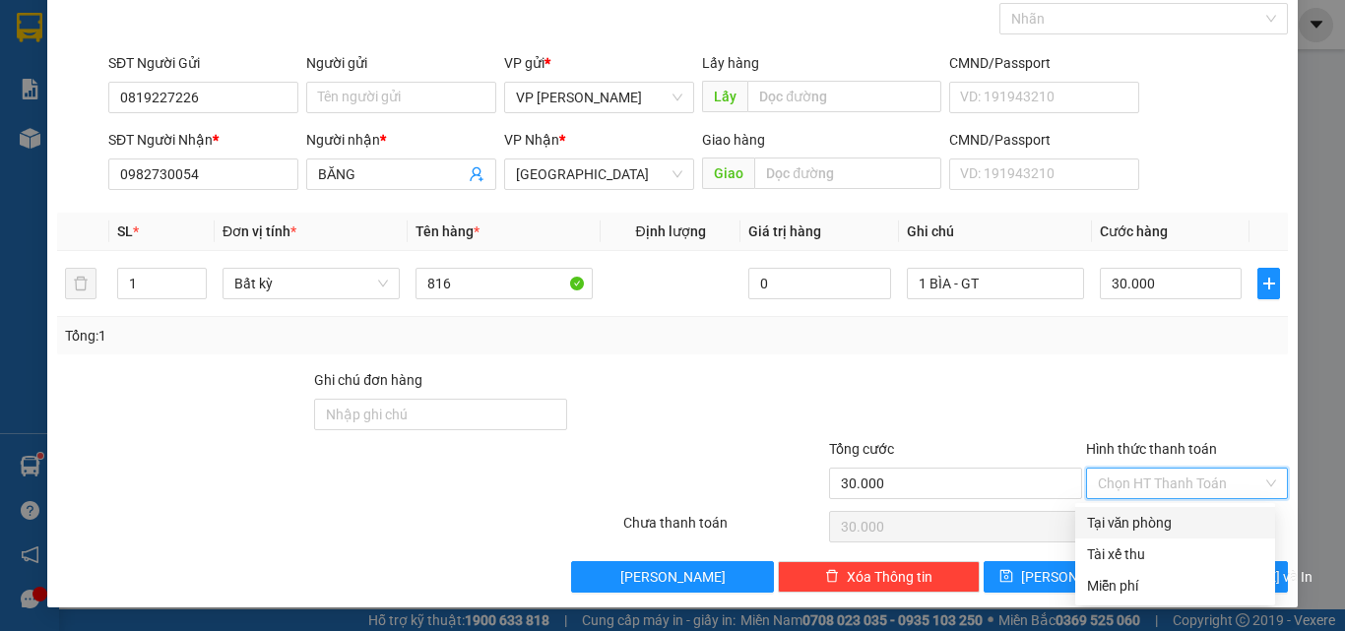
click at [1129, 507] on div "Tại văn phòng" at bounding box center [1175, 523] width 200 height 32
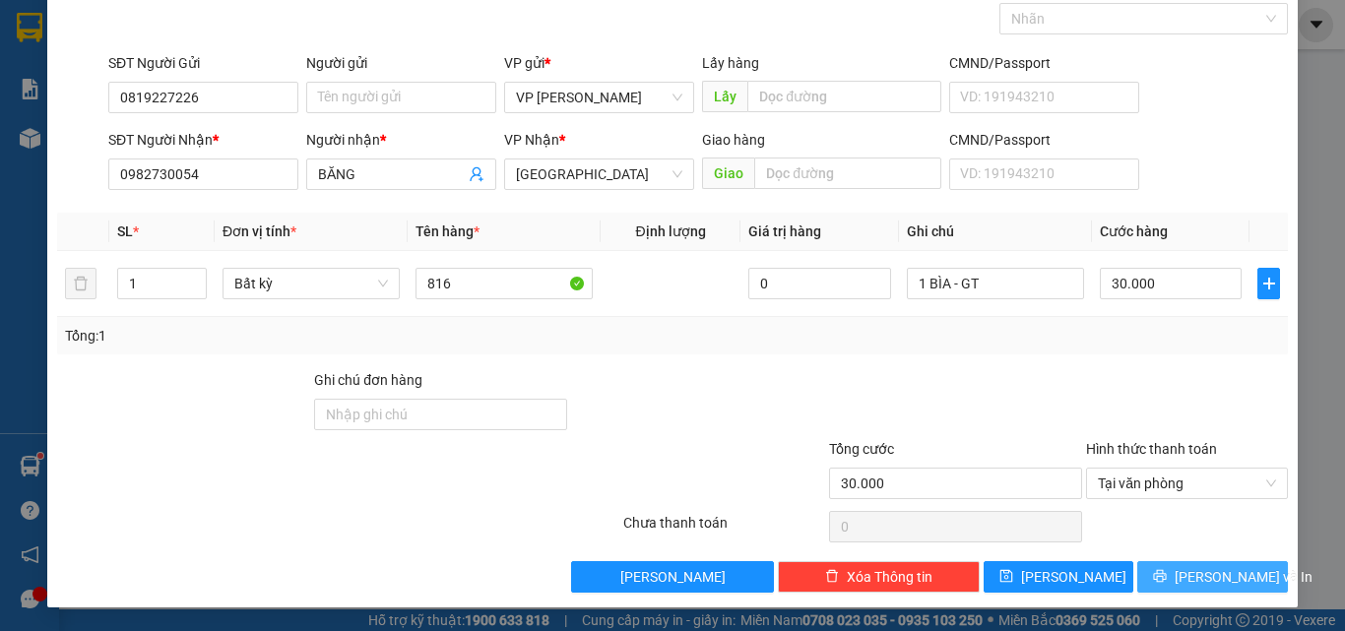
click at [1184, 573] on span "Lưu và In" at bounding box center [1244, 577] width 138 height 22
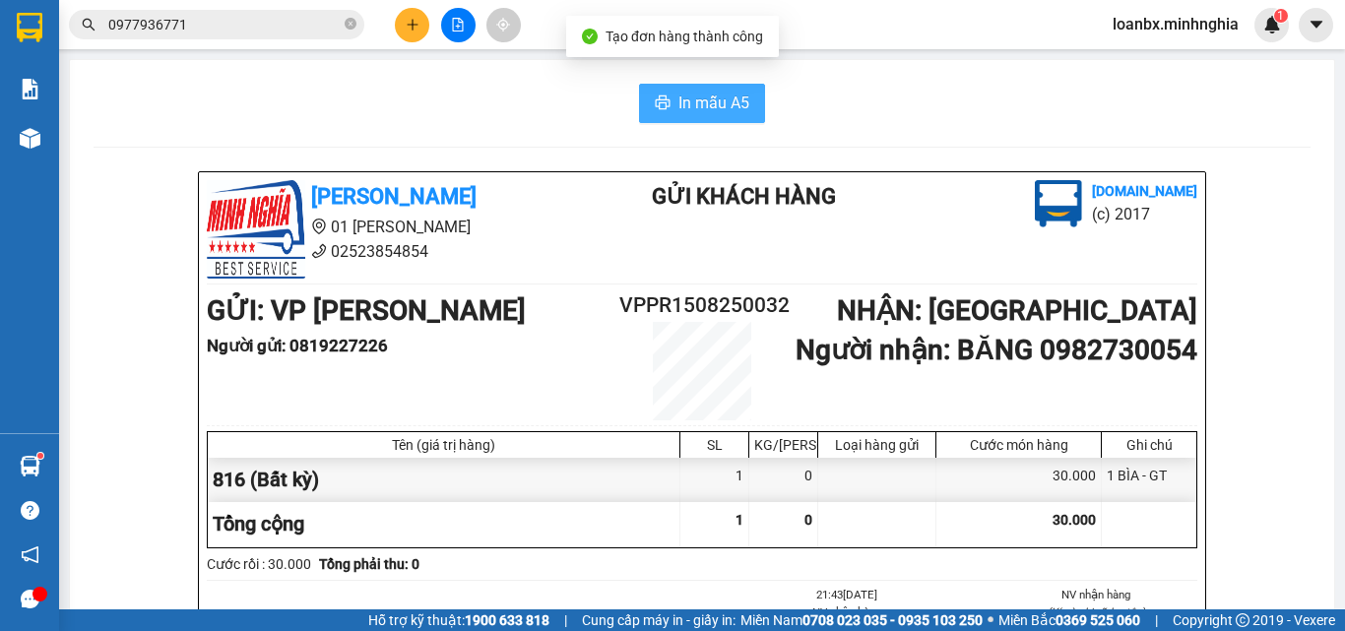
click at [730, 93] on span "In mẫu A5" at bounding box center [713, 103] width 71 height 25
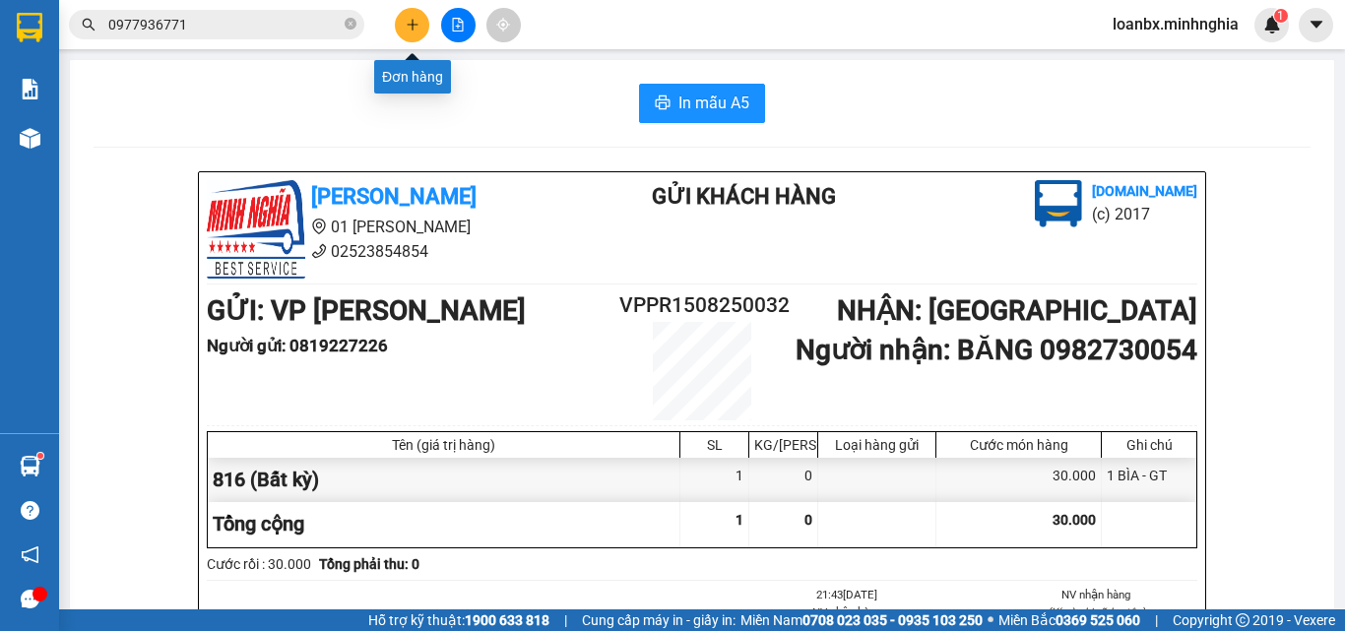
click at [413, 27] on icon "plus" at bounding box center [412, 24] width 1 height 11
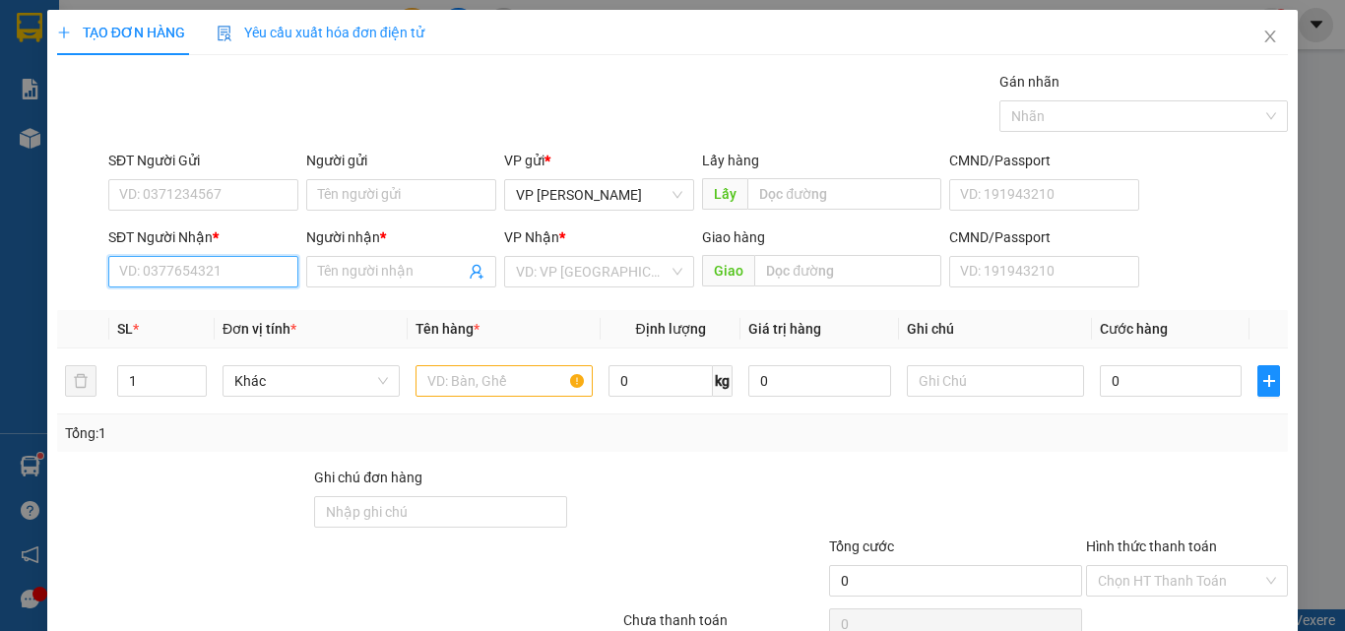
click at [161, 276] on input "SĐT Người Nhận *" at bounding box center [203, 272] width 190 height 32
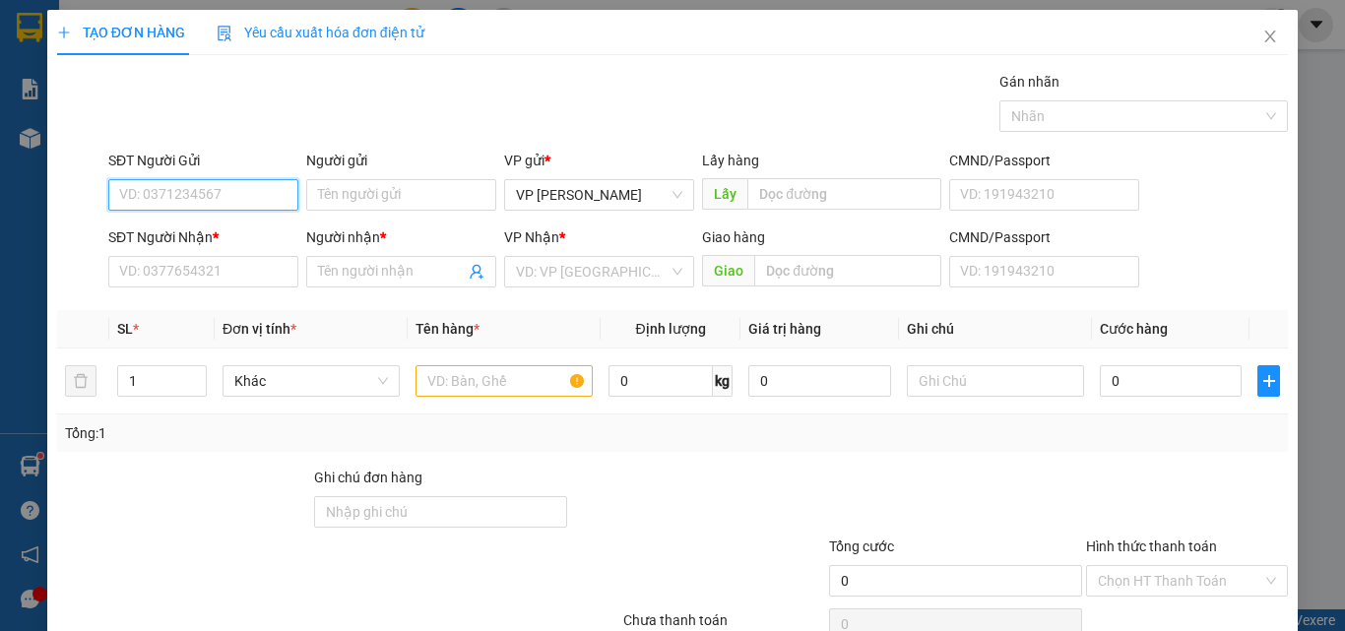
click at [144, 190] on input "SĐT Người Gửi" at bounding box center [203, 195] width 190 height 32
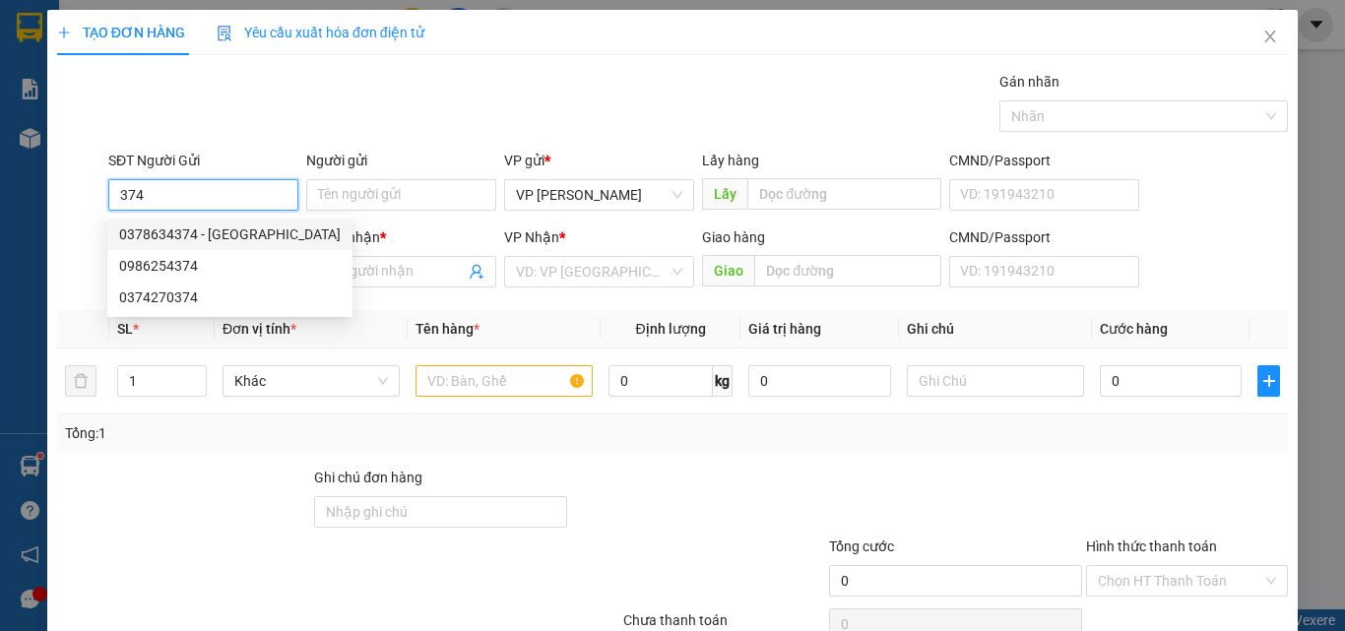
click at [180, 228] on div "0378634374 - Ý" at bounding box center [230, 234] width 222 height 22
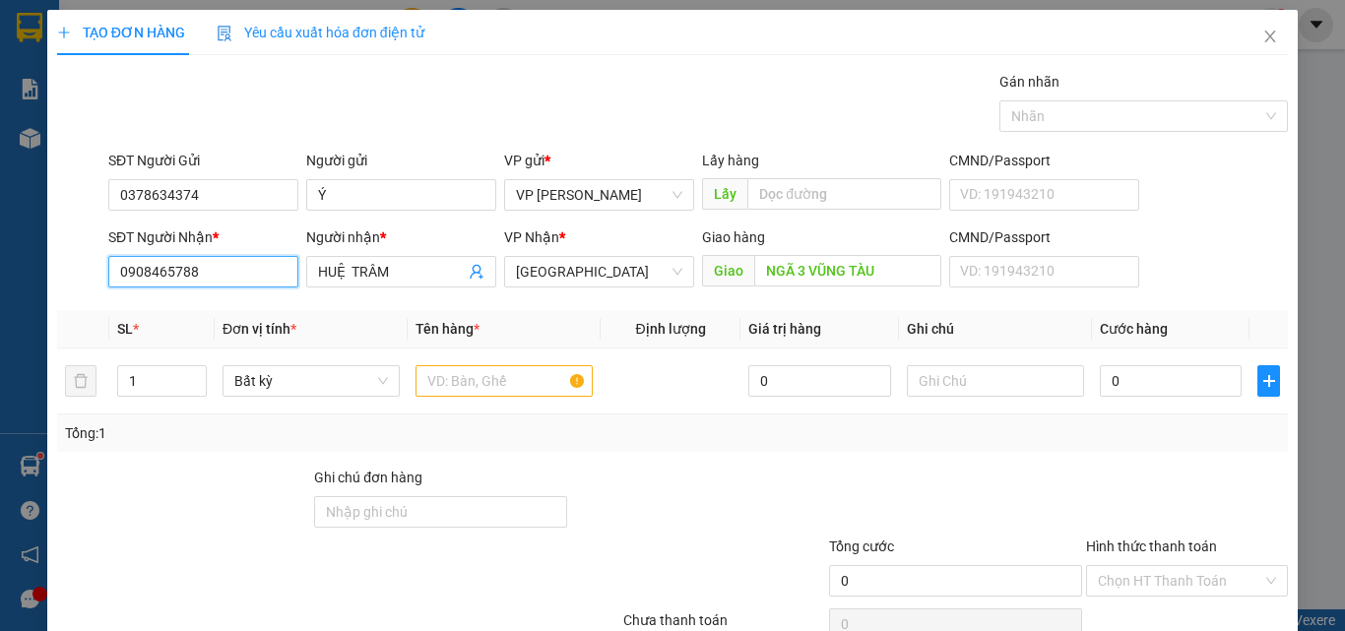
drag, startPoint x: 200, startPoint y: 269, endPoint x: 47, endPoint y: 248, distance: 154.0
click at [47, 248] on div "TẠO ĐƠN HÀNG Yêu cầu xuất hóa đơn điện tử Transit Pickup Surcharge Ids Transit …" at bounding box center [672, 357] width 1250 height 695
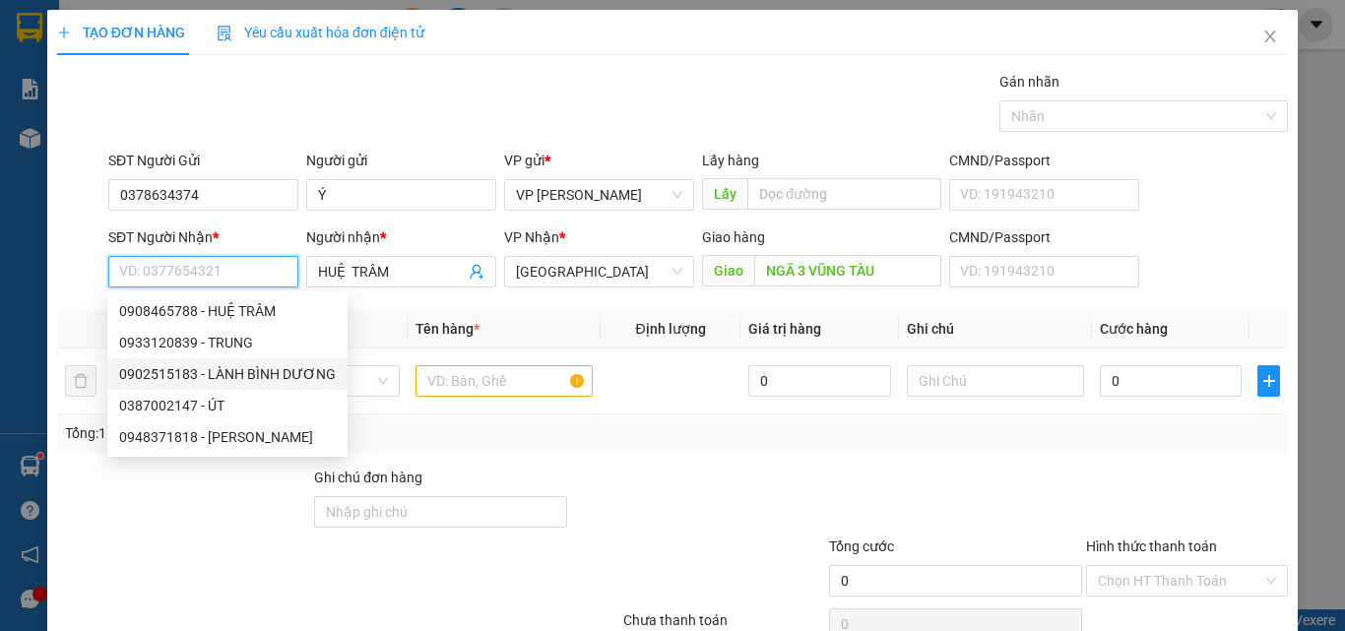
drag, startPoint x: 217, startPoint y: 366, endPoint x: 361, endPoint y: 423, distance: 155.6
click at [224, 372] on div "0902515183 - LÀNH BÌNH DƯƠNG" at bounding box center [227, 374] width 217 height 22
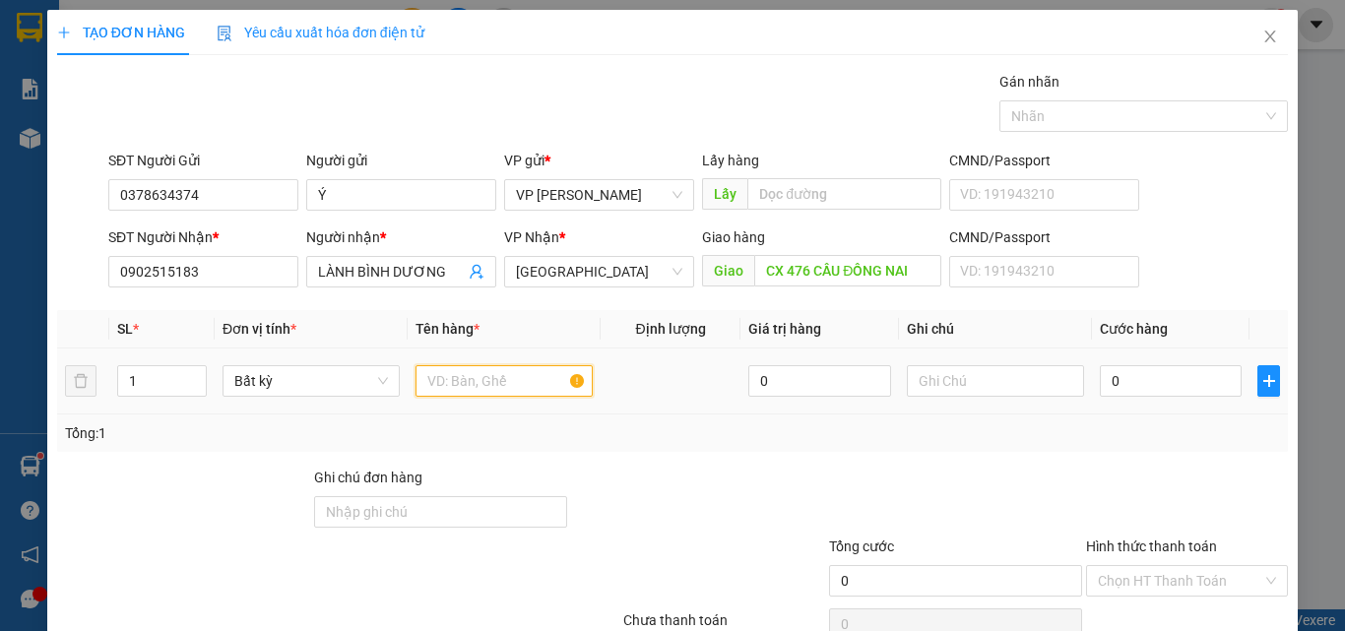
drag, startPoint x: 467, startPoint y: 378, endPoint x: 578, endPoint y: 389, distance: 111.8
click at [469, 378] on input "text" at bounding box center [503, 381] width 177 height 32
click at [918, 399] on div at bounding box center [995, 380] width 177 height 39
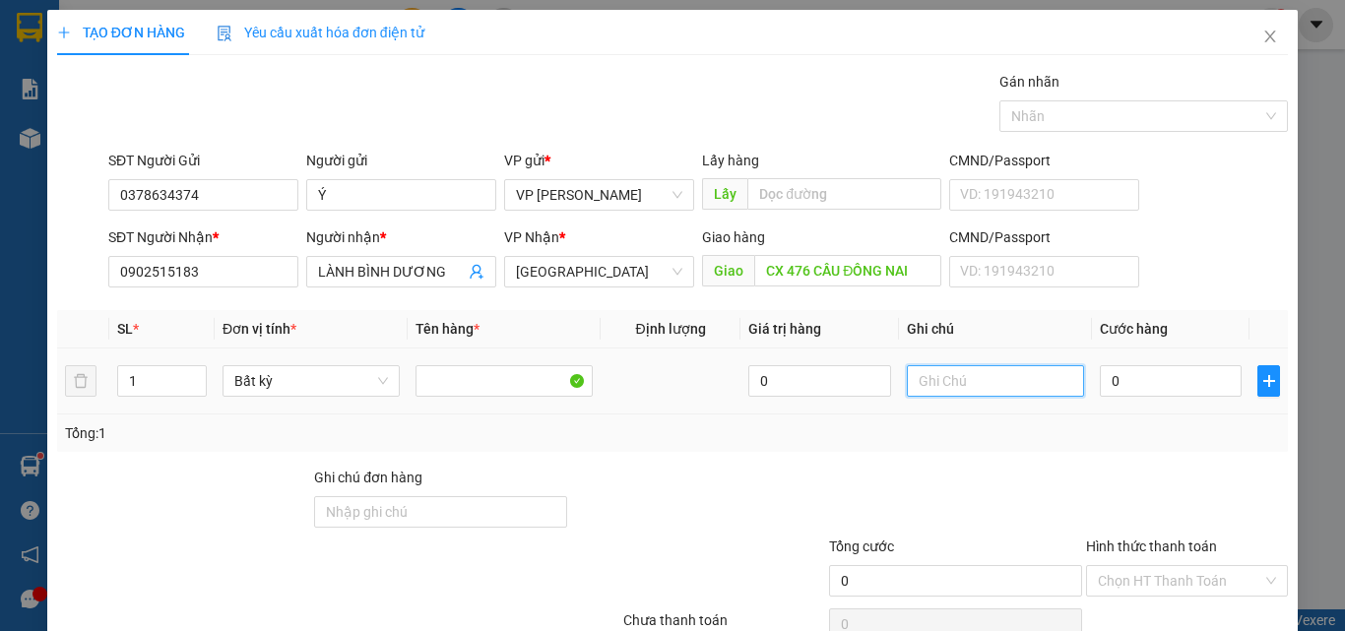
click at [924, 396] on input "text" at bounding box center [995, 381] width 177 height 32
click at [928, 391] on input "text" at bounding box center [995, 381] width 177 height 32
drag, startPoint x: 82, startPoint y: -11, endPoint x: 82, endPoint y: -26, distance: 14.8
click at [82, 0] on html "Kết quả [PERSON_NAME] ( 22 ) Bộ lọc Ngày tạo [PERSON_NAME] nhất Mã ĐH Trạng thá…" at bounding box center [672, 315] width 1345 height 631
click at [957, 400] on div "2 TH" at bounding box center [995, 380] width 177 height 39
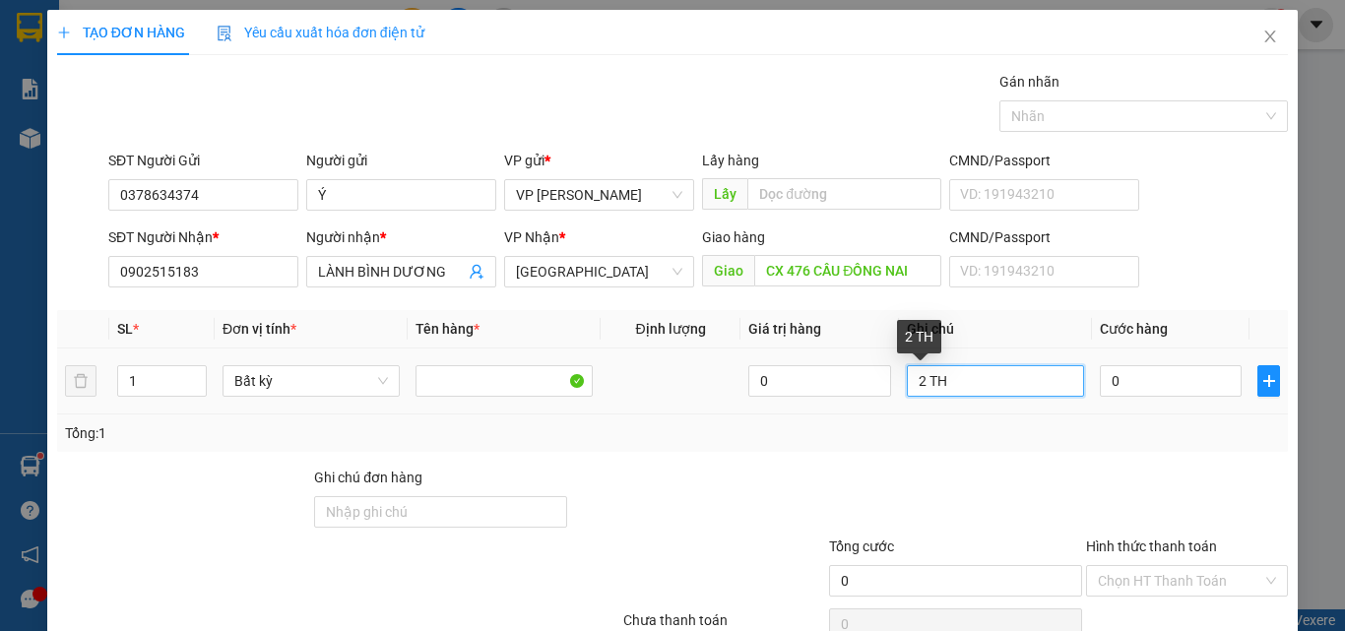
click at [969, 378] on input "2 TH" at bounding box center [995, 381] width 177 height 32
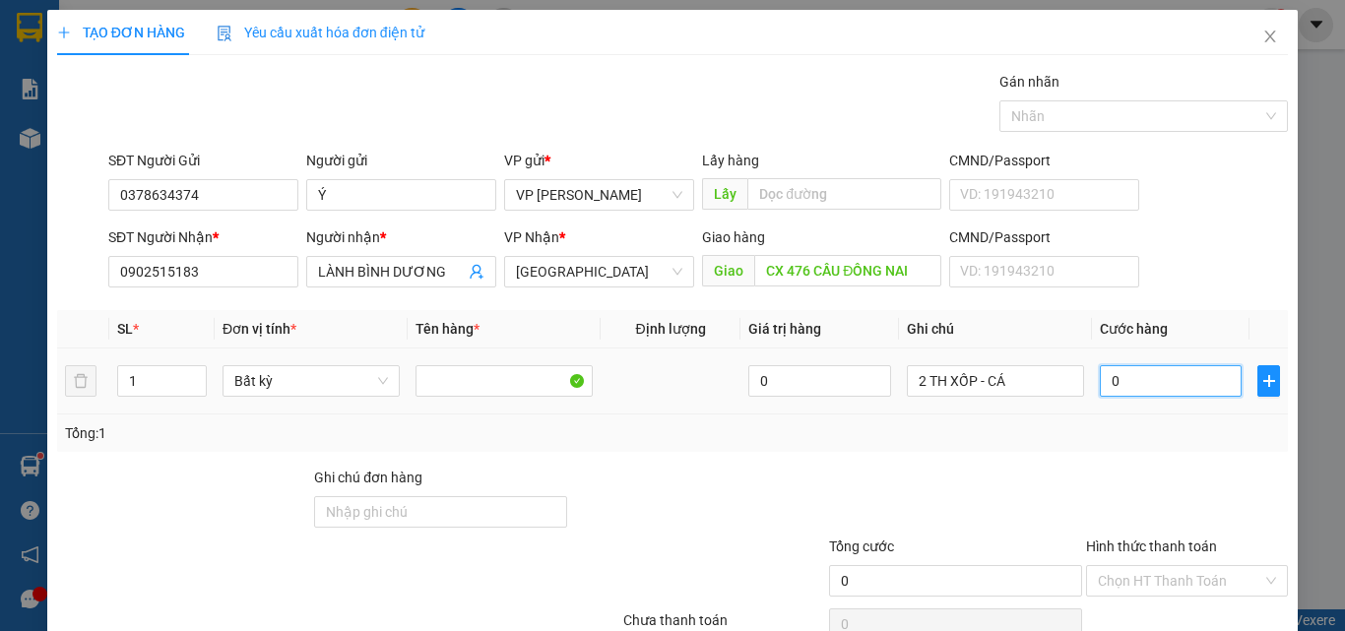
click at [1113, 383] on input "0" at bounding box center [1171, 381] width 142 height 32
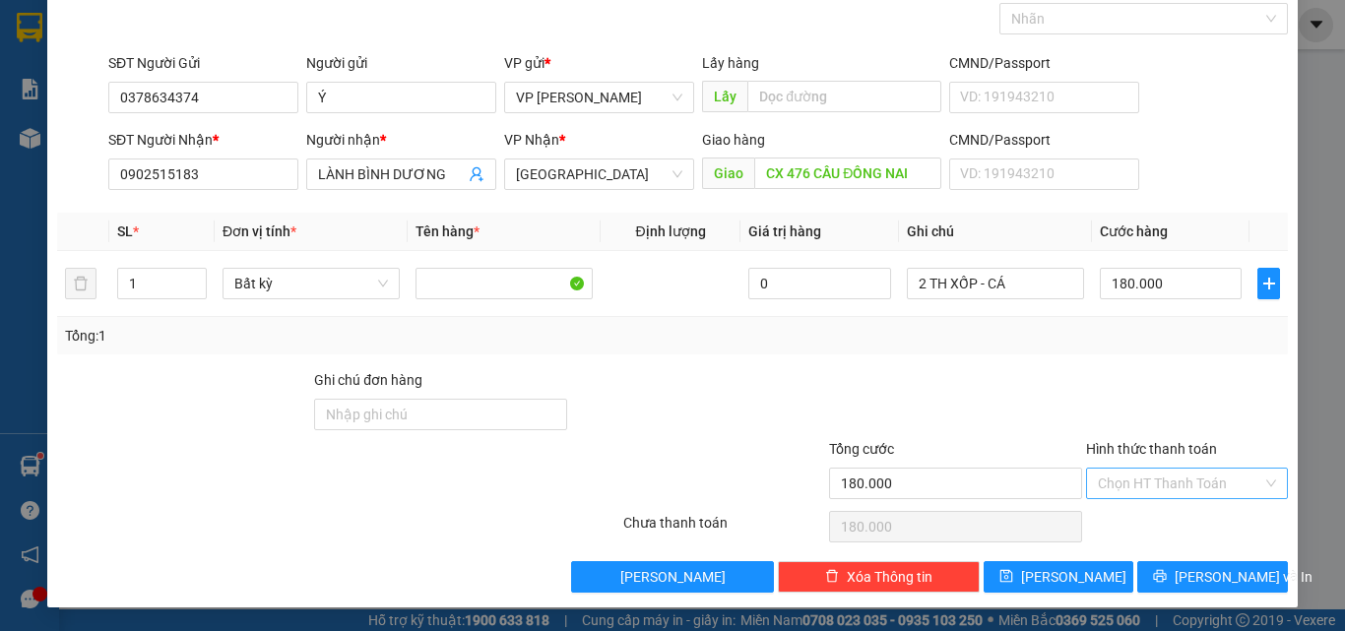
drag, startPoint x: 1180, startPoint y: 472, endPoint x: 1177, endPoint y: 497, distance: 25.9
click at [1180, 474] on input "Hình thức thanh toán" at bounding box center [1180, 484] width 164 height 30
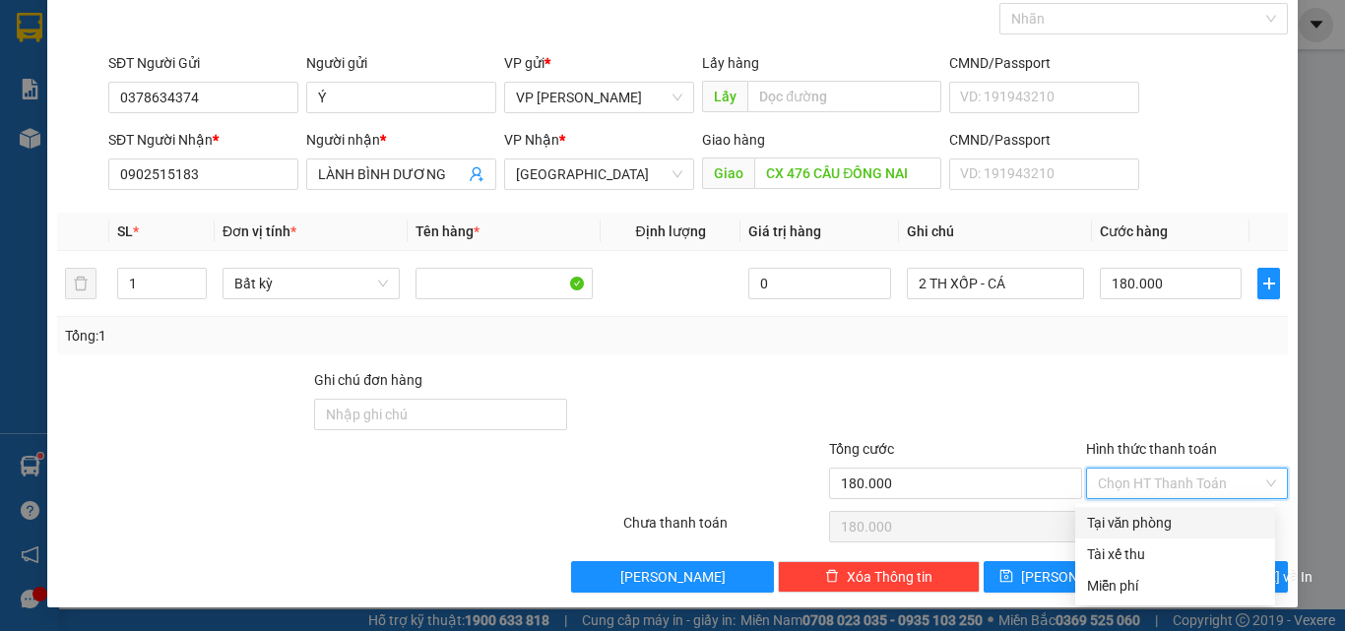
click at [1161, 517] on div "Tại văn phòng" at bounding box center [1175, 523] width 176 height 22
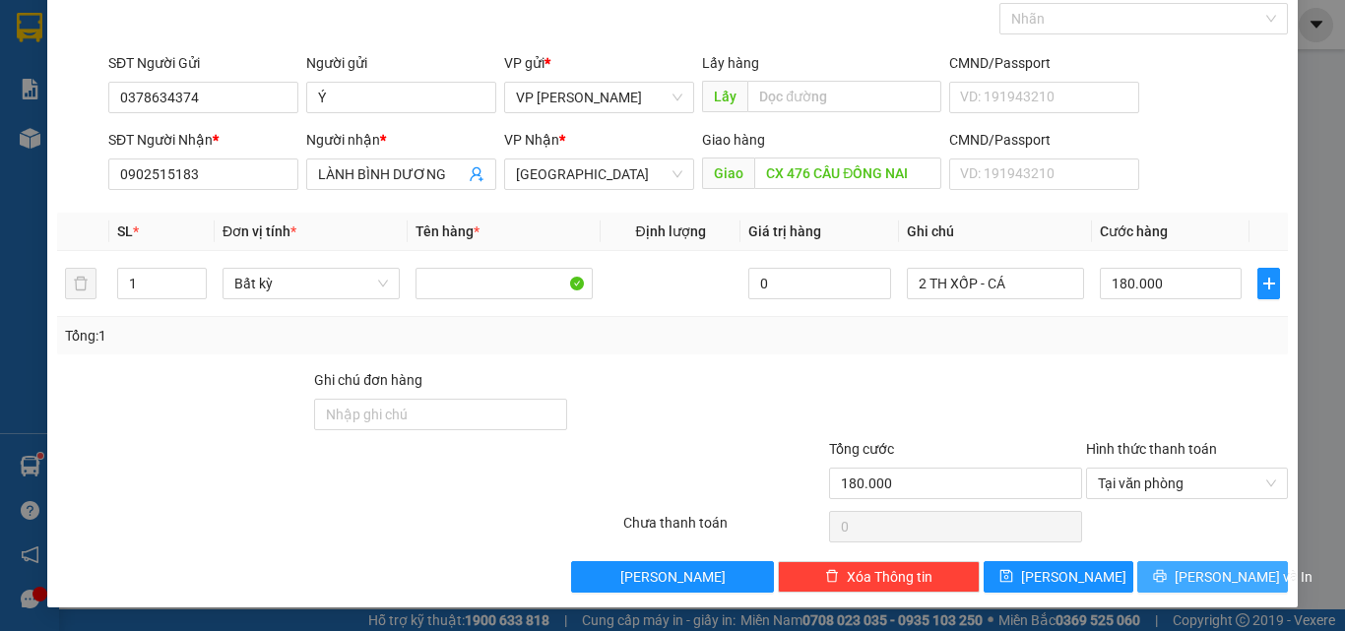
click at [1165, 581] on icon "printer" at bounding box center [1160, 576] width 13 height 13
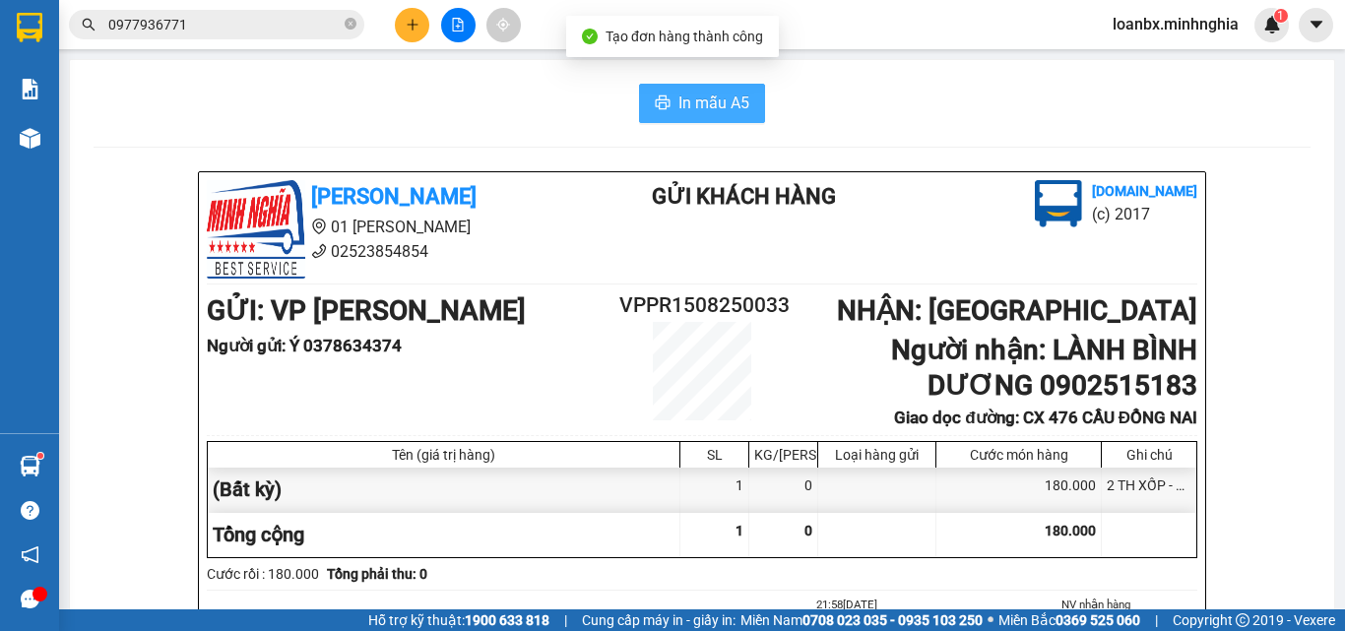
drag, startPoint x: 650, startPoint y: 86, endPoint x: 660, endPoint y: 100, distance: 17.7
click at [658, 97] on button "In mẫu A5" at bounding box center [702, 103] width 126 height 39
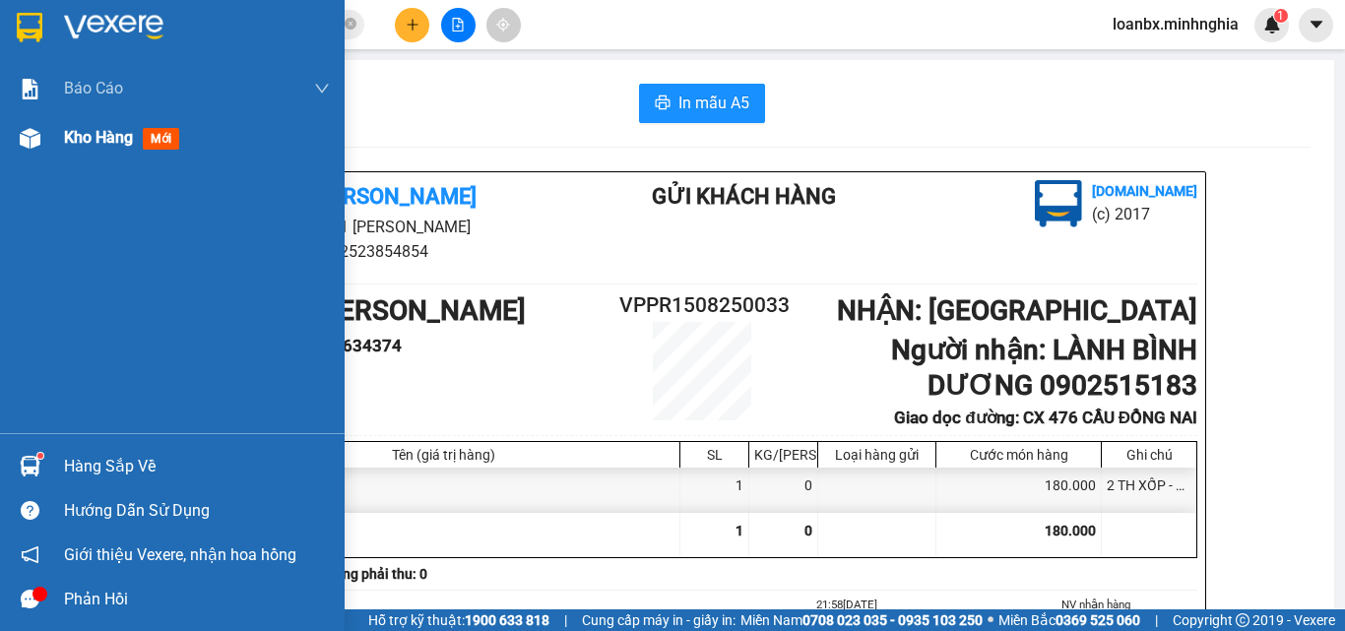
click at [10, 143] on div "Kho hàng mới" at bounding box center [172, 137] width 345 height 49
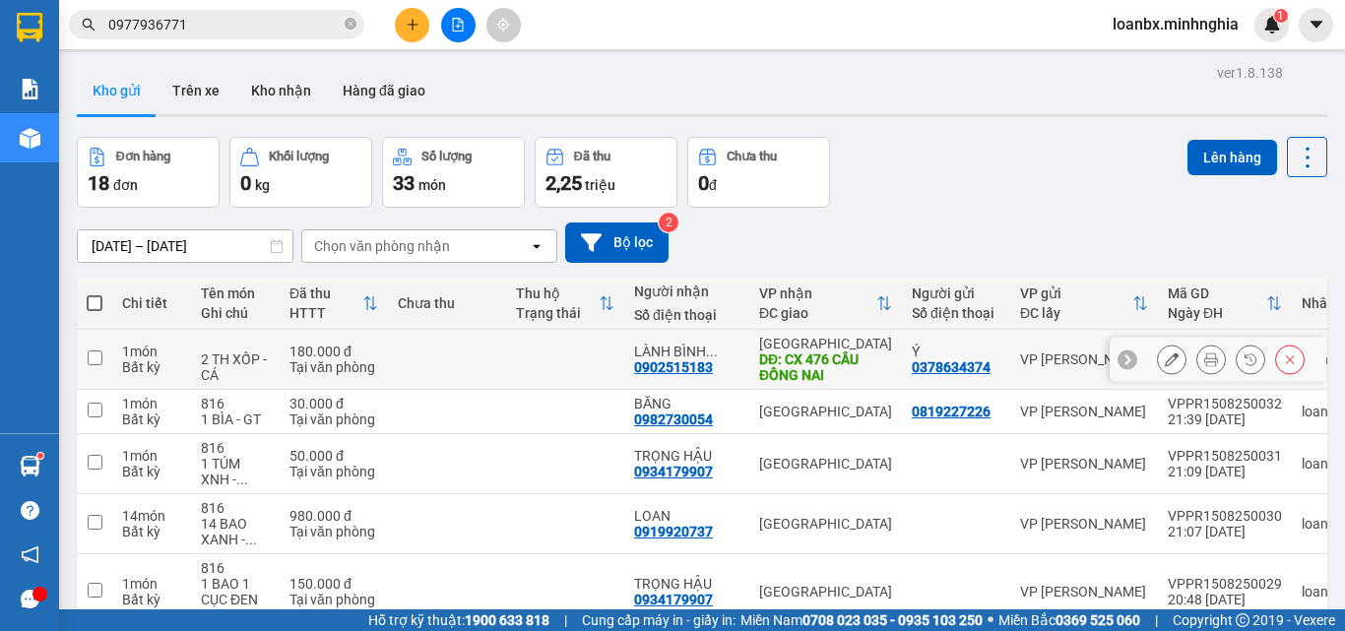
click at [609, 366] on td at bounding box center [565, 360] width 118 height 60
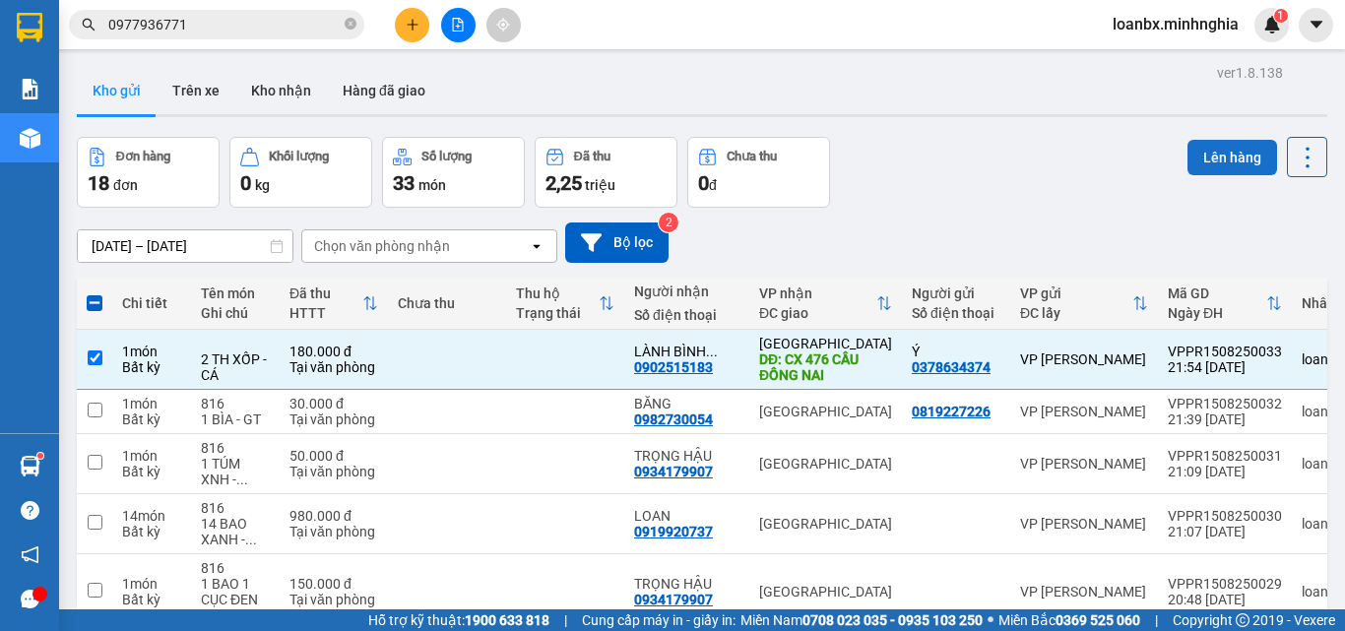
click at [1198, 147] on button "Lên hàng" at bounding box center [1232, 157] width 90 height 35
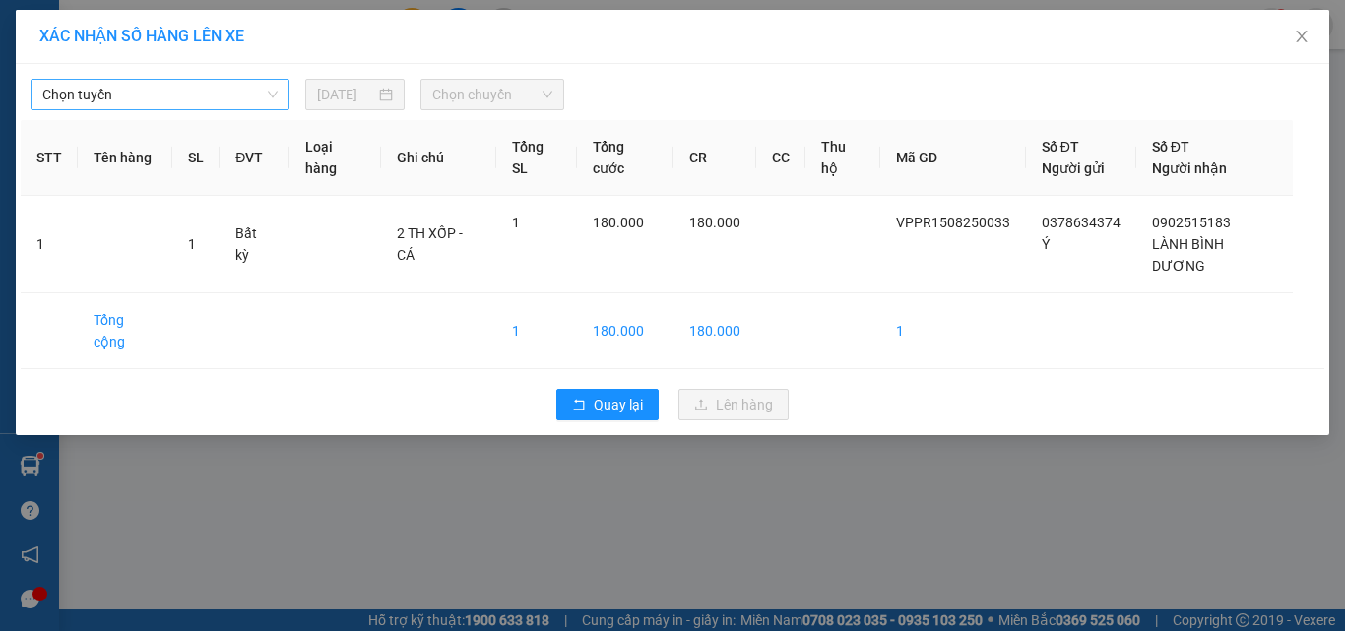
click at [185, 90] on span "Chọn tuyến" at bounding box center [159, 95] width 235 height 30
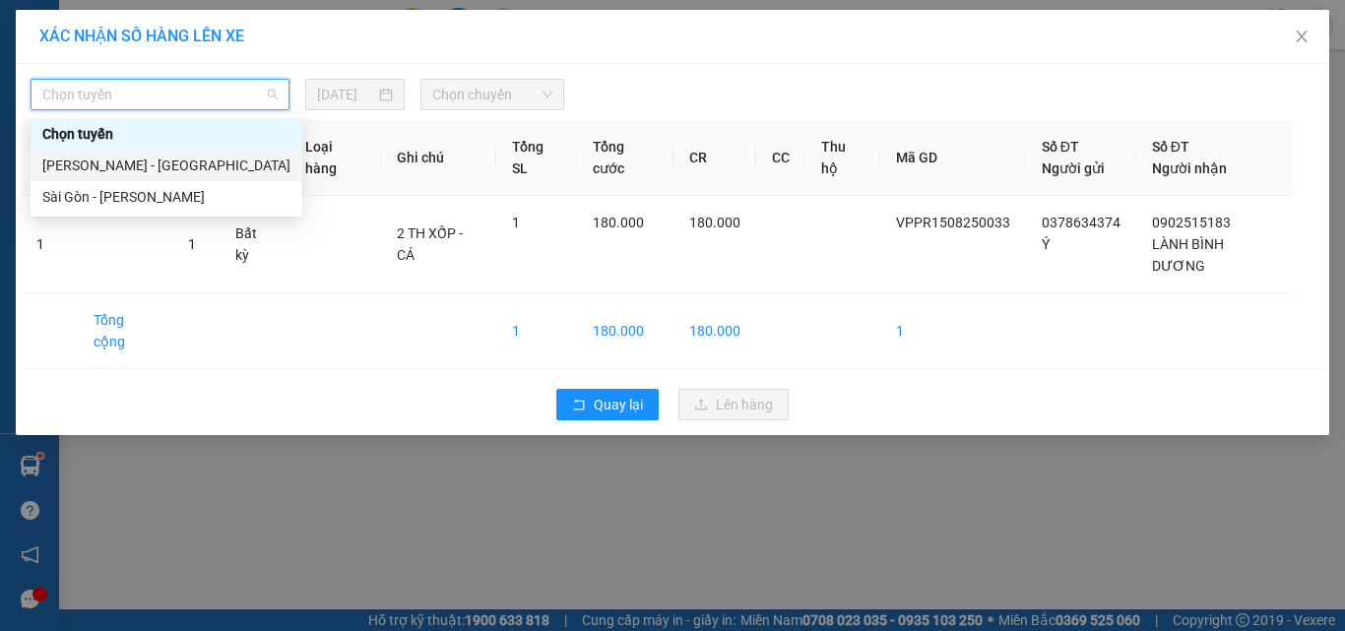
click at [122, 160] on div "[PERSON_NAME] - [GEOGRAPHIC_DATA]" at bounding box center [166, 166] width 248 height 22
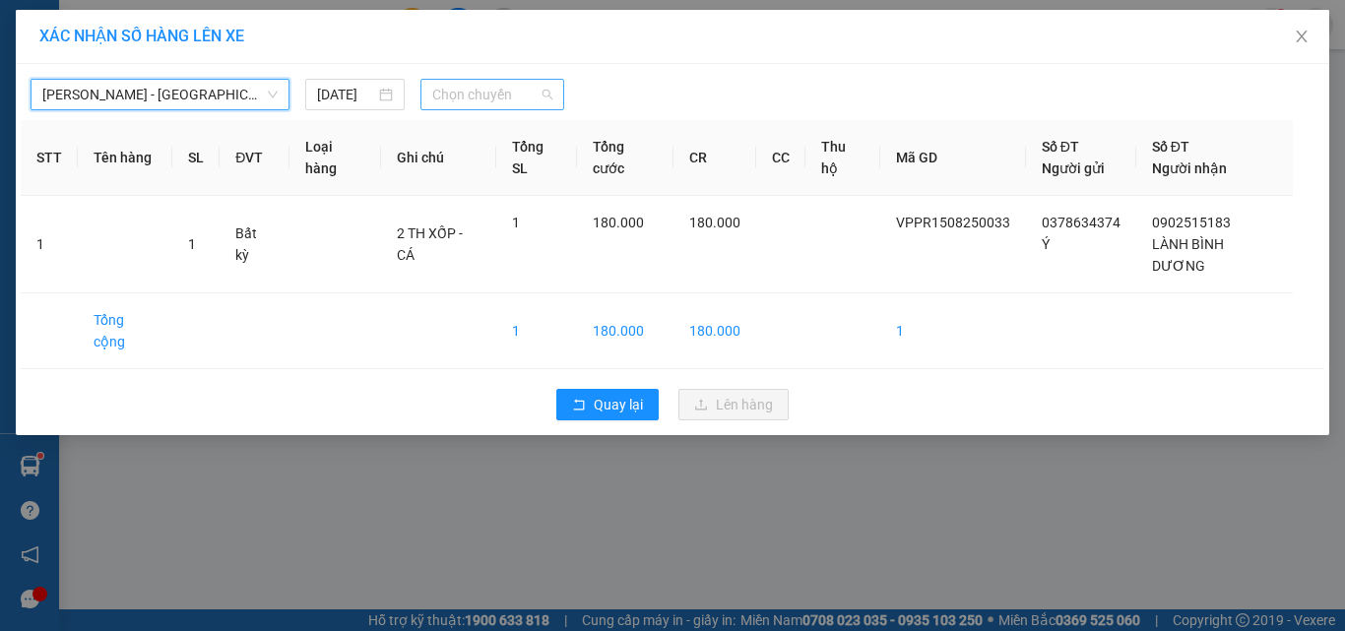
click at [510, 96] on span "Chọn chuyến" at bounding box center [492, 95] width 121 height 30
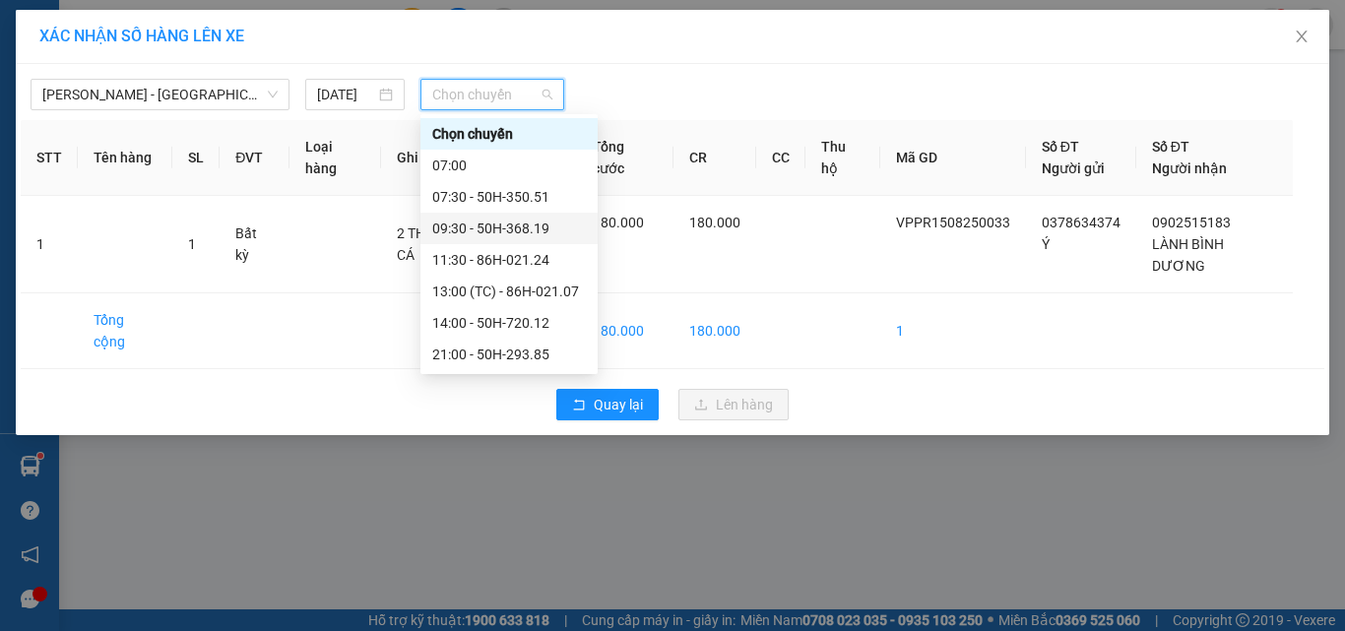
scroll to position [189, 0]
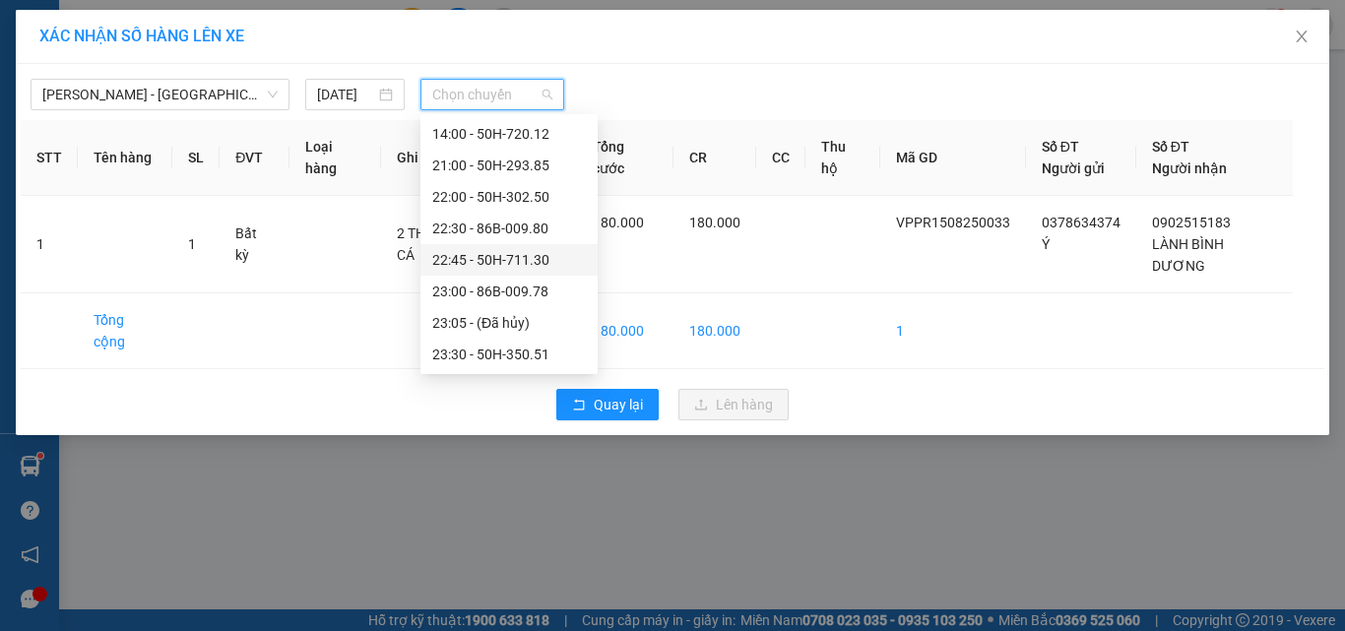
click at [513, 229] on div "22:30 - 86B-009.80" at bounding box center [509, 229] width 154 height 22
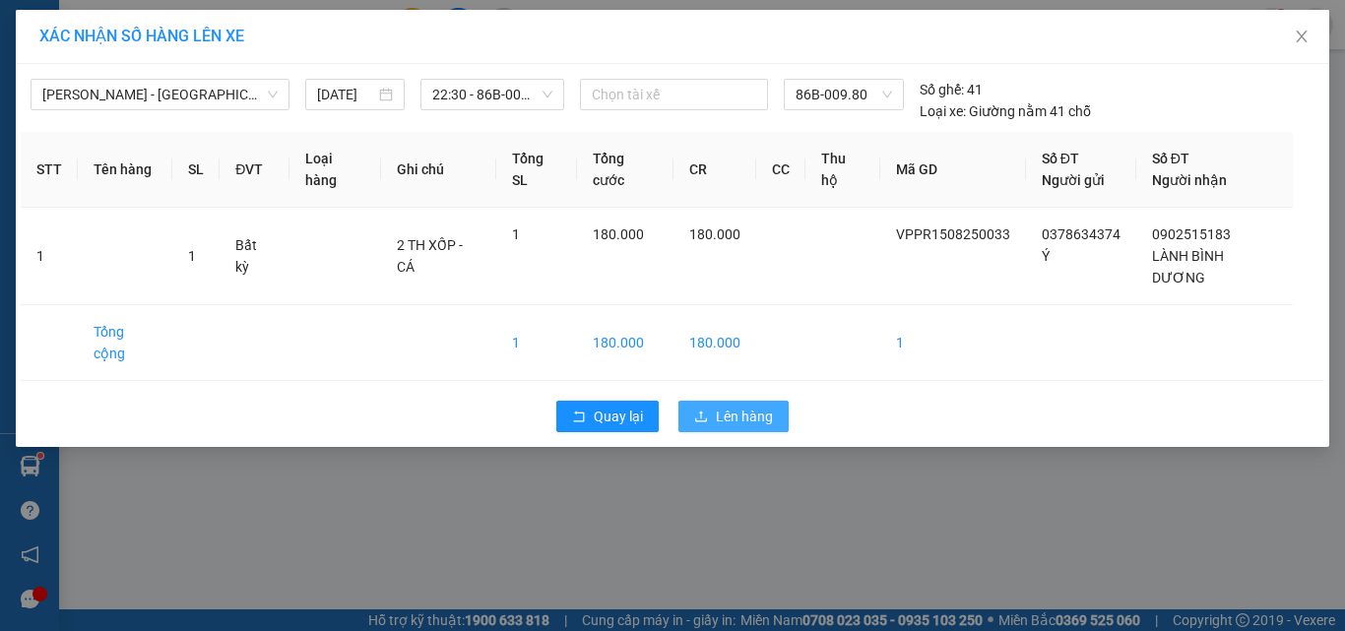
click at [732, 406] on span "Lên hàng" at bounding box center [744, 417] width 57 height 22
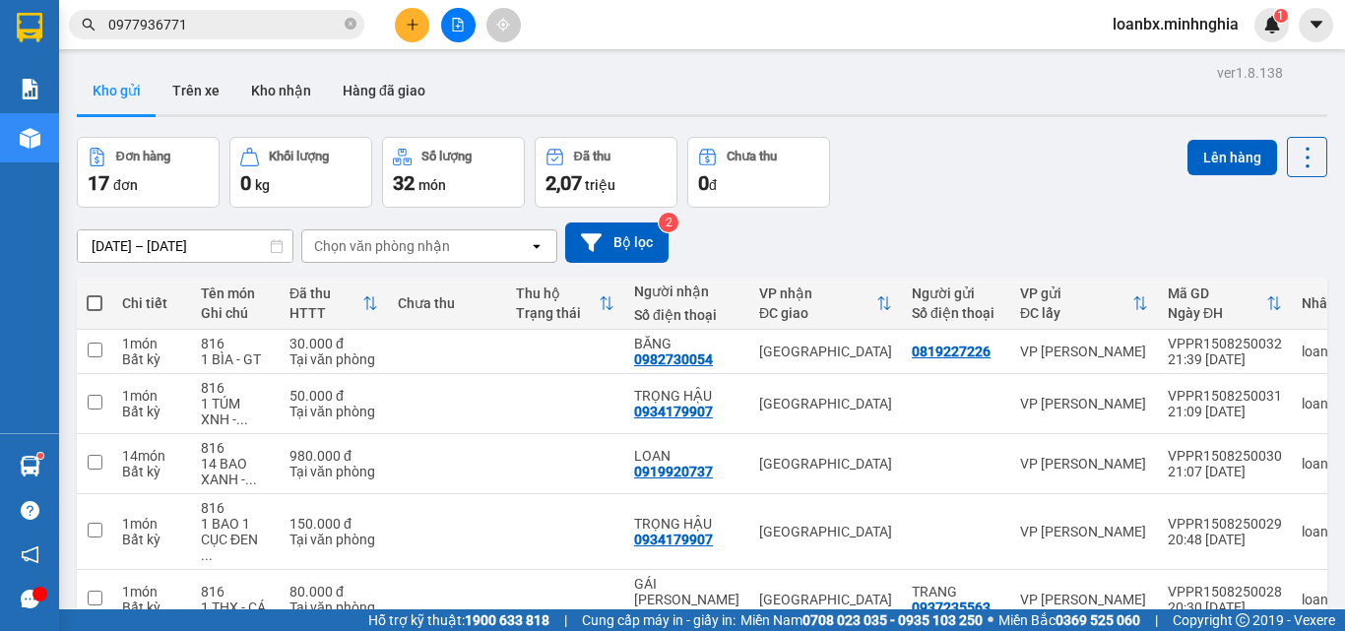
click at [447, 31] on button at bounding box center [458, 25] width 34 height 34
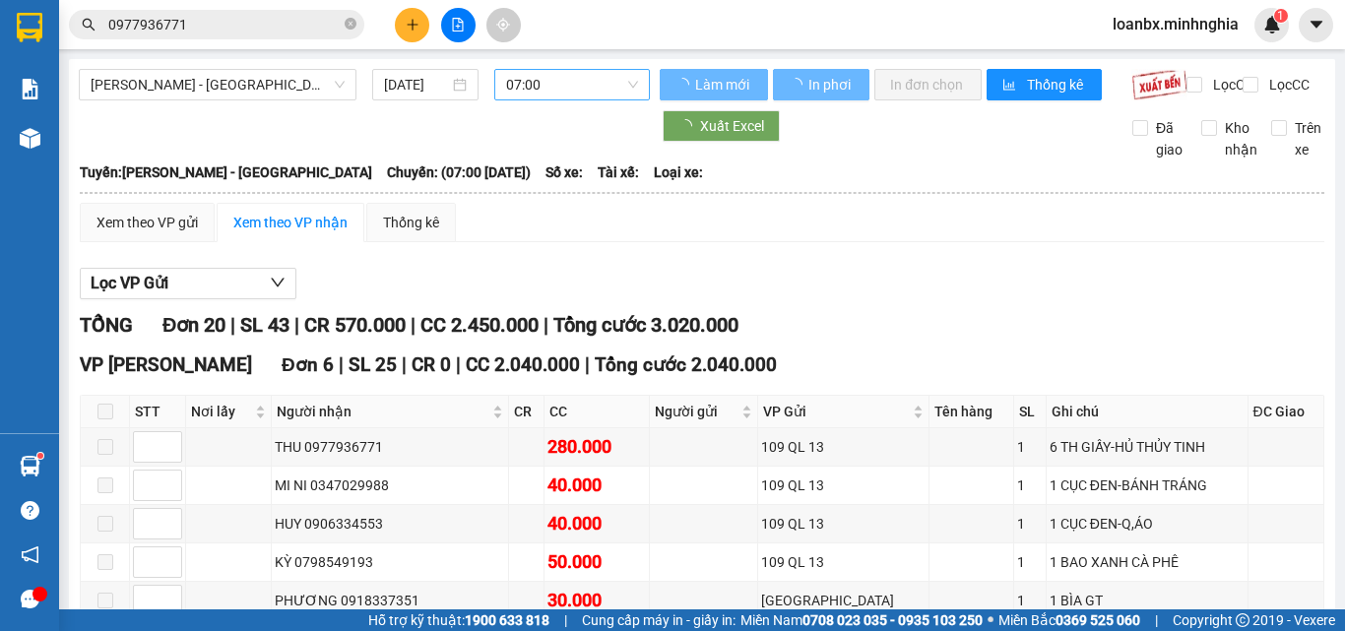
click at [559, 89] on span "07:00" at bounding box center [572, 85] width 132 height 30
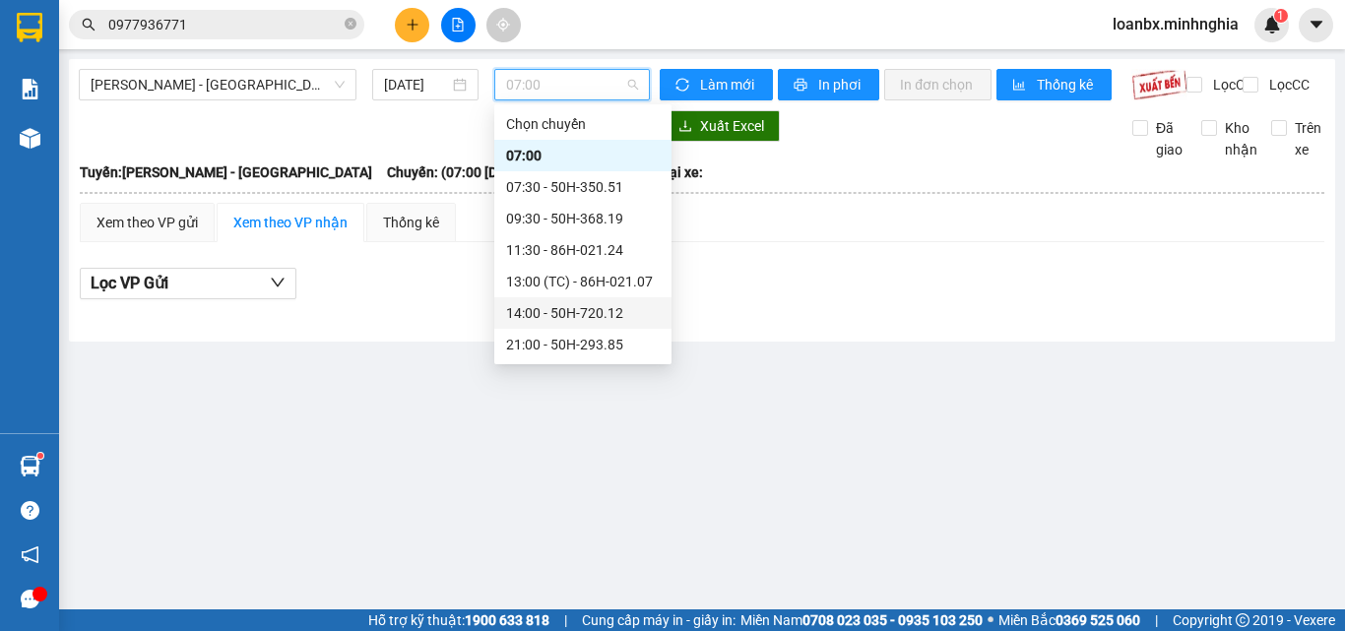
scroll to position [189, 0]
click at [559, 219] on div "22:30 - 86B-009.80" at bounding box center [583, 219] width 154 height 22
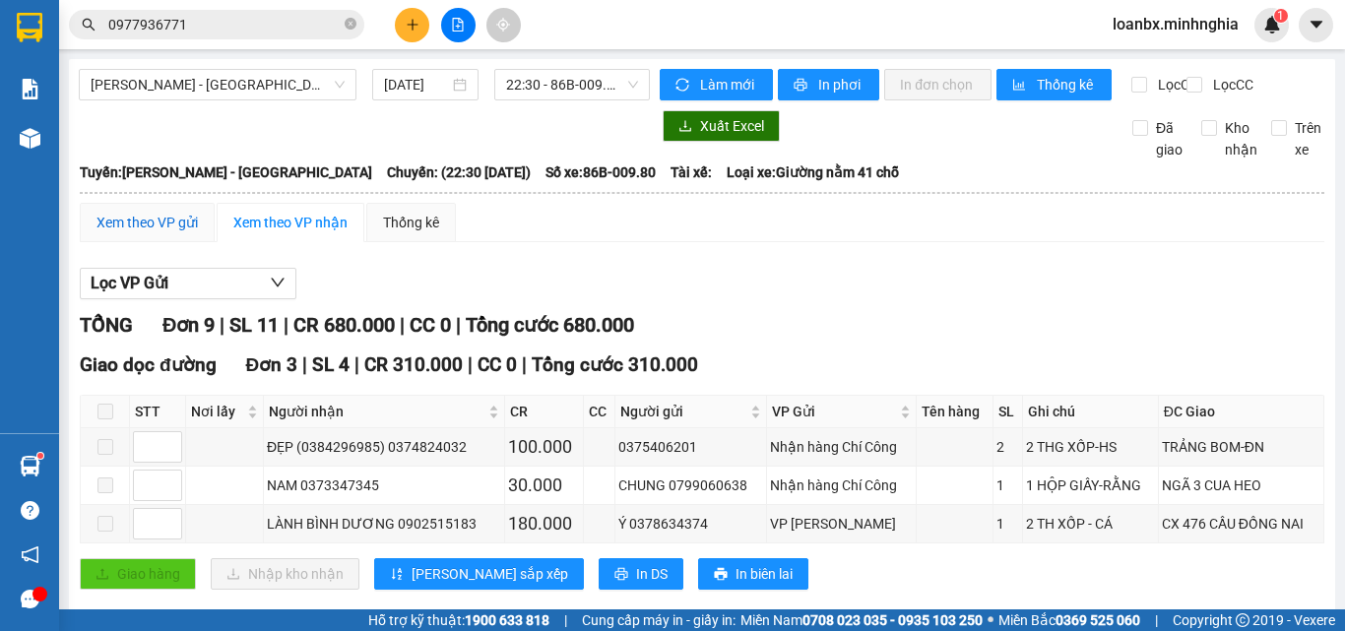
click at [159, 227] on div "Xem theo VP gửi" at bounding box center [147, 222] width 135 height 39
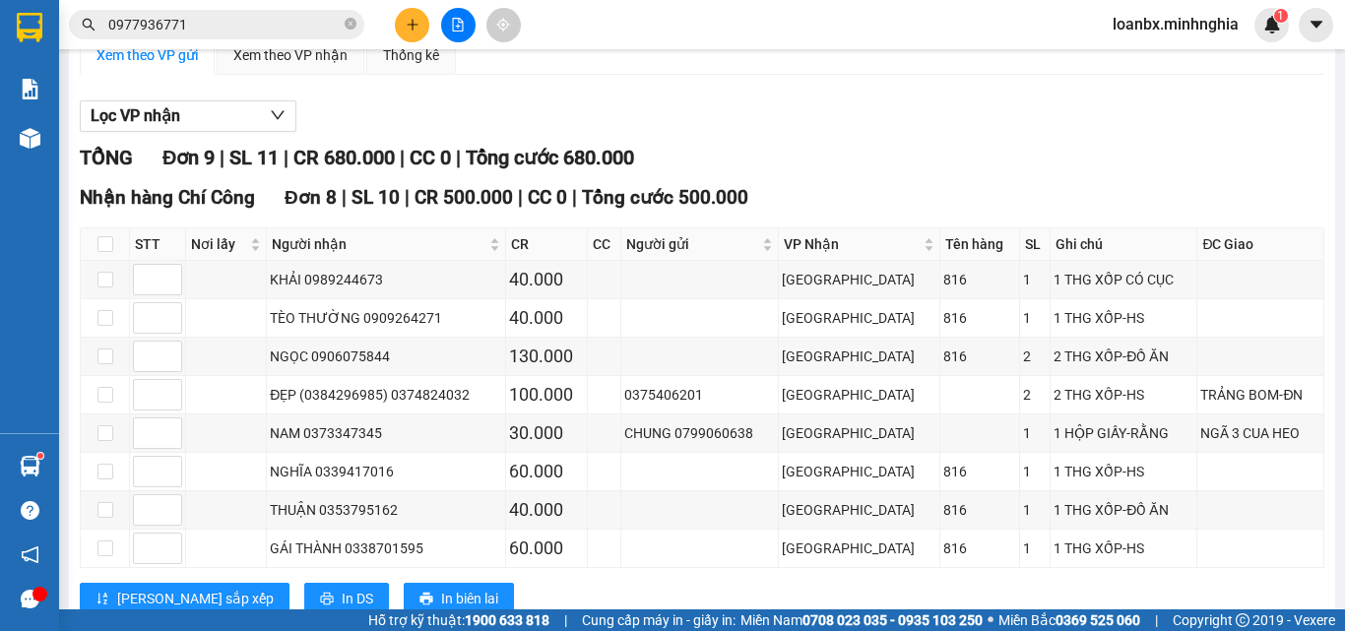
scroll to position [431, 0]
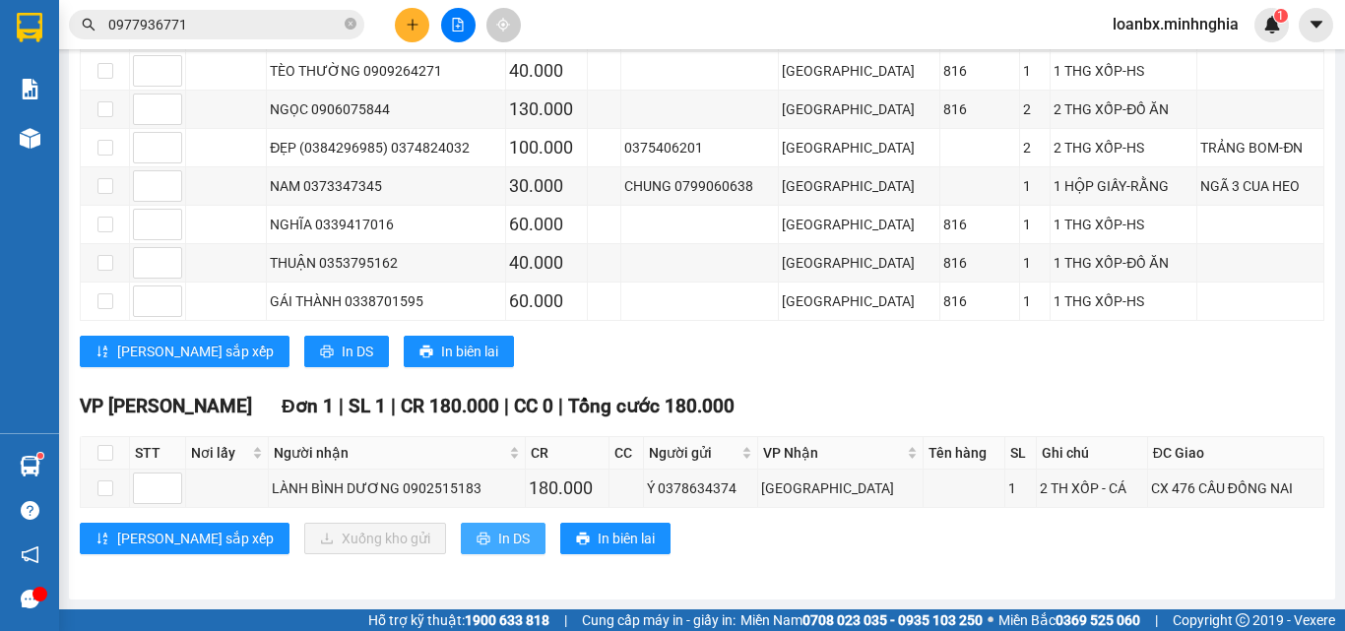
click at [498, 541] on span "In DS" at bounding box center [514, 539] width 32 height 22
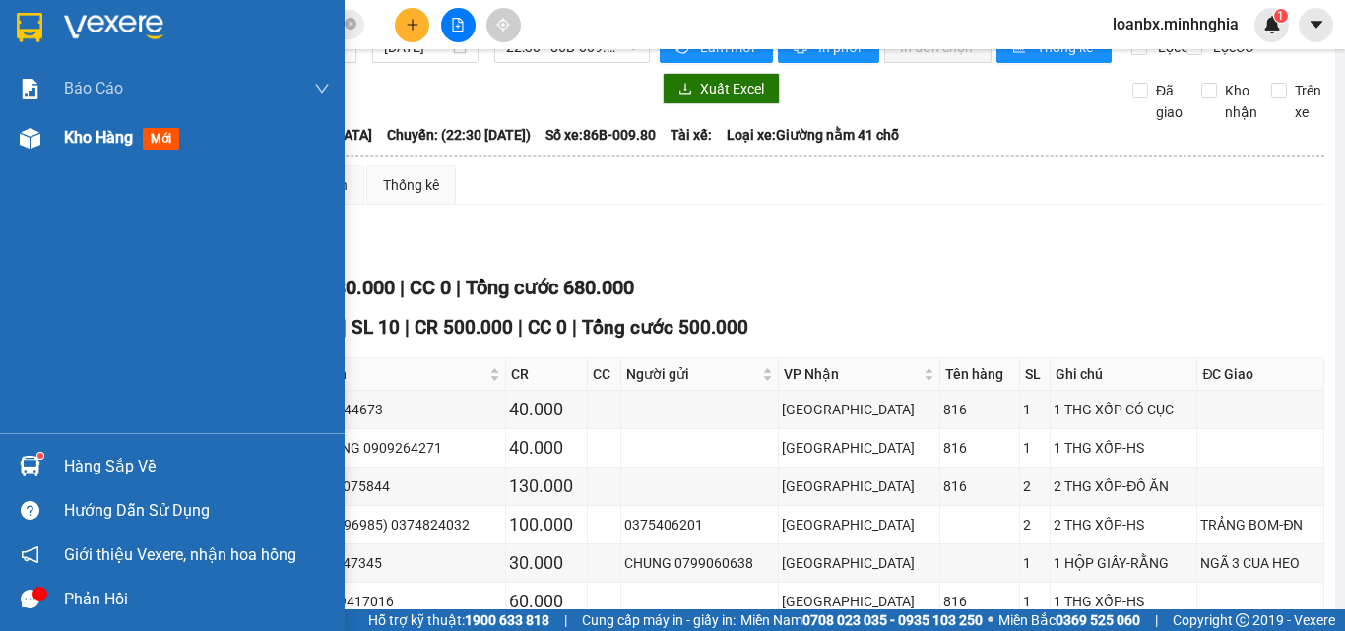
click at [88, 142] on span "Kho hàng" at bounding box center [98, 137] width 69 height 19
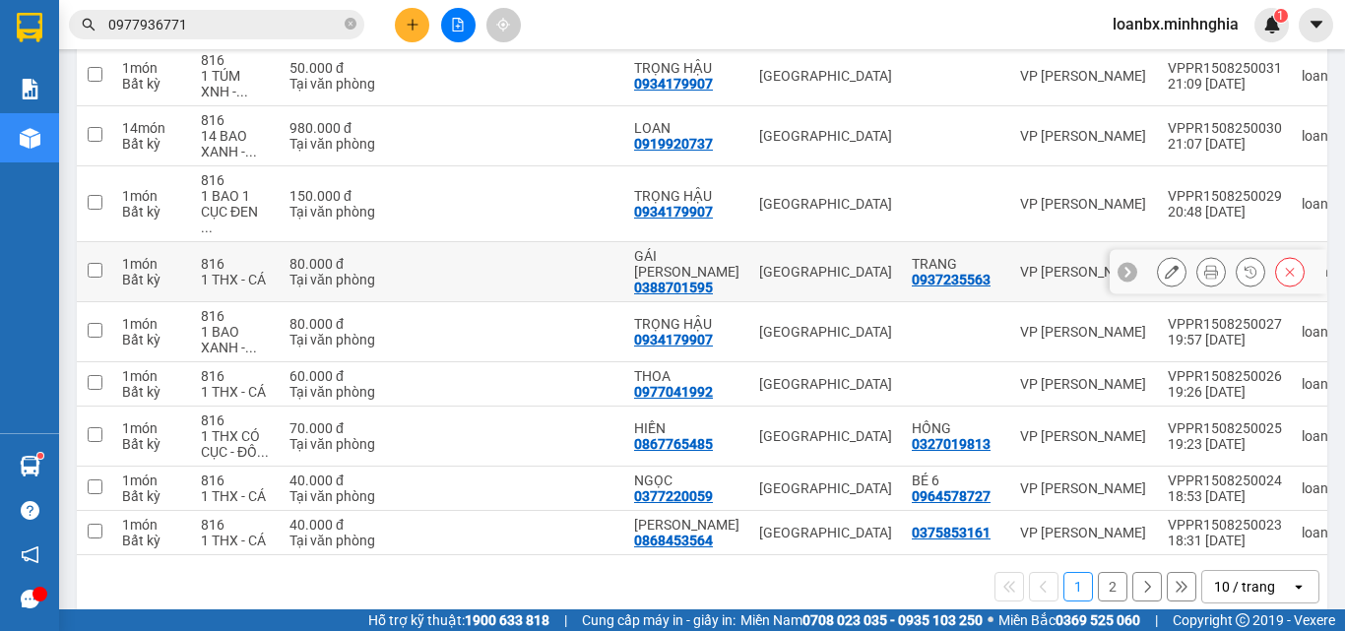
scroll to position [331, 0]
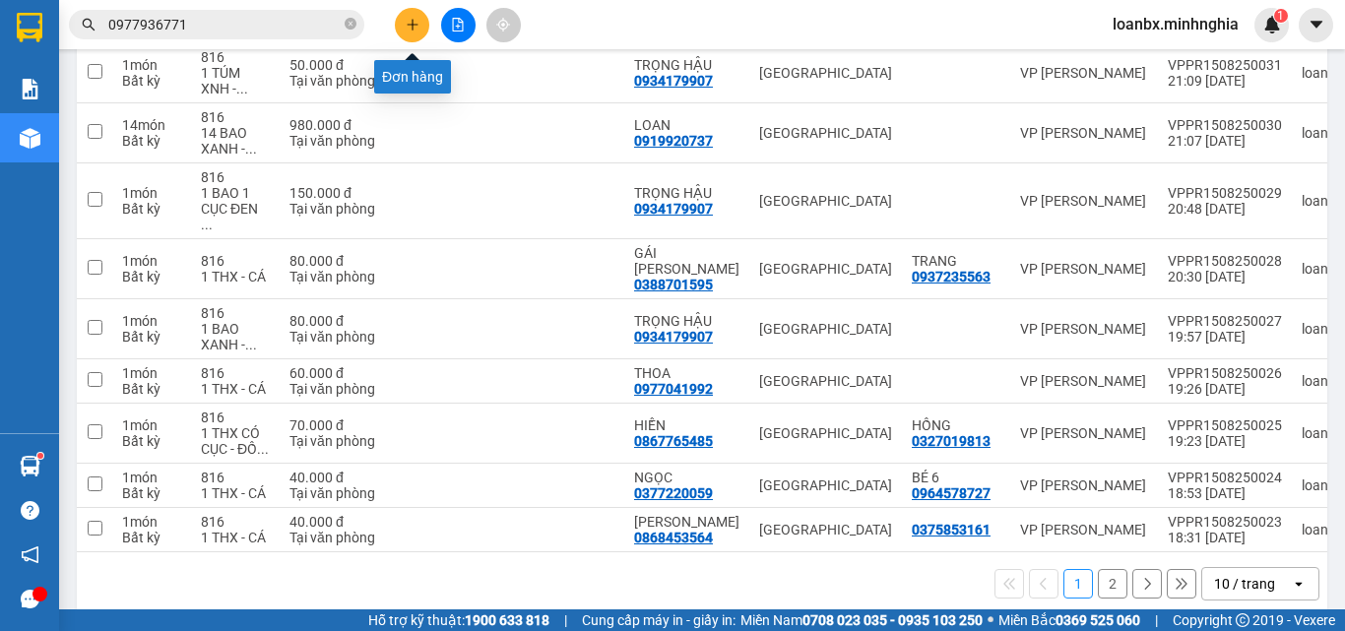
click at [412, 27] on icon "plus" at bounding box center [413, 25] width 14 height 14
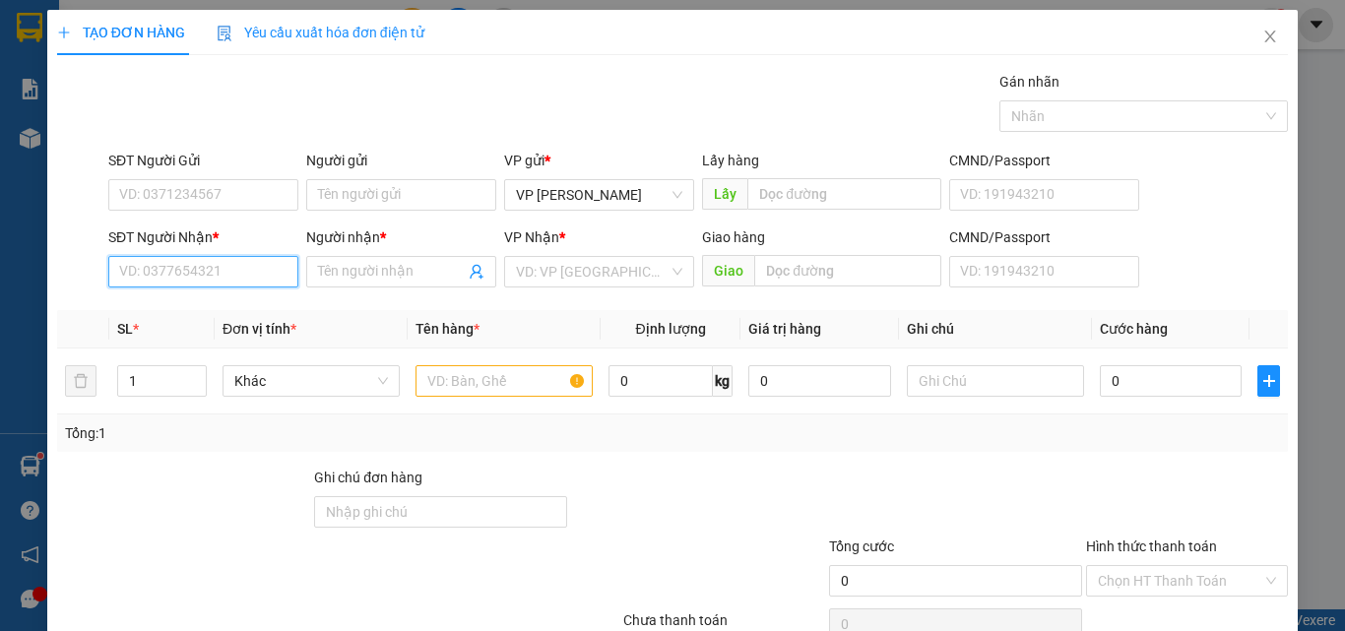
click at [108, 282] on input "SĐT Người Nhận *" at bounding box center [203, 272] width 190 height 32
drag, startPoint x: 204, startPoint y: 302, endPoint x: 210, endPoint y: 313, distance: 12.3
click at [210, 313] on div "0934179907 - TRỌNG HẬU" at bounding box center [202, 311] width 166 height 22
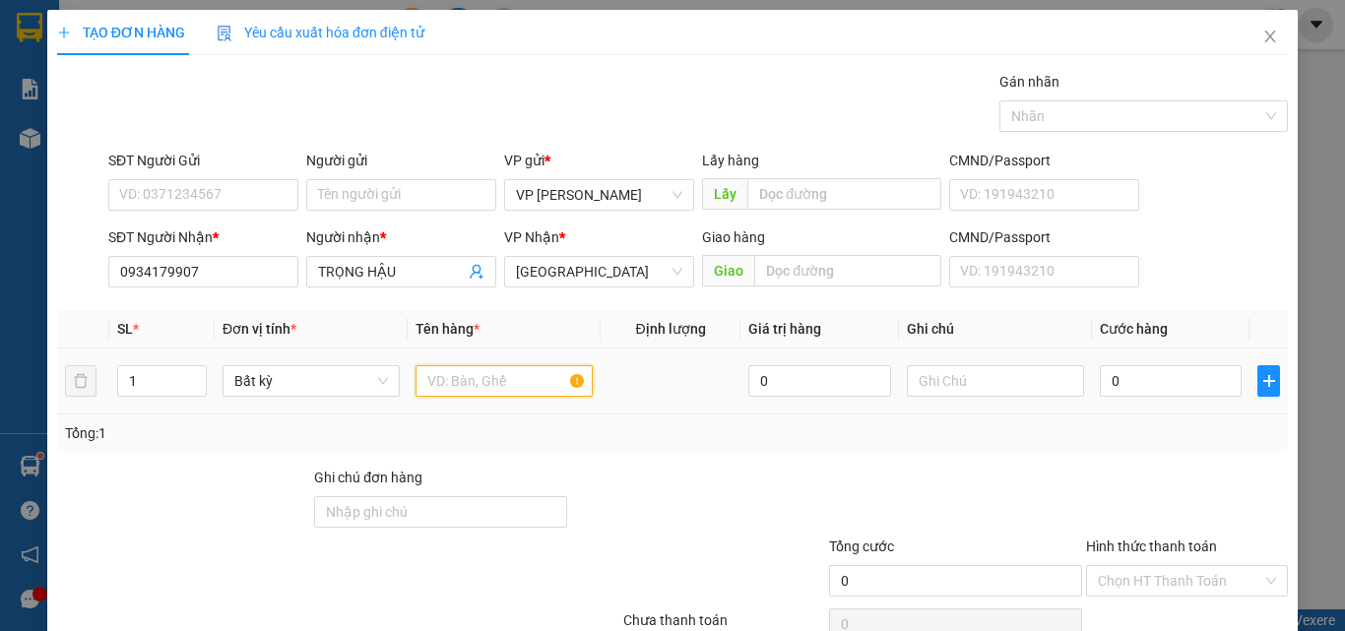
click at [507, 389] on input "text" at bounding box center [503, 381] width 177 height 32
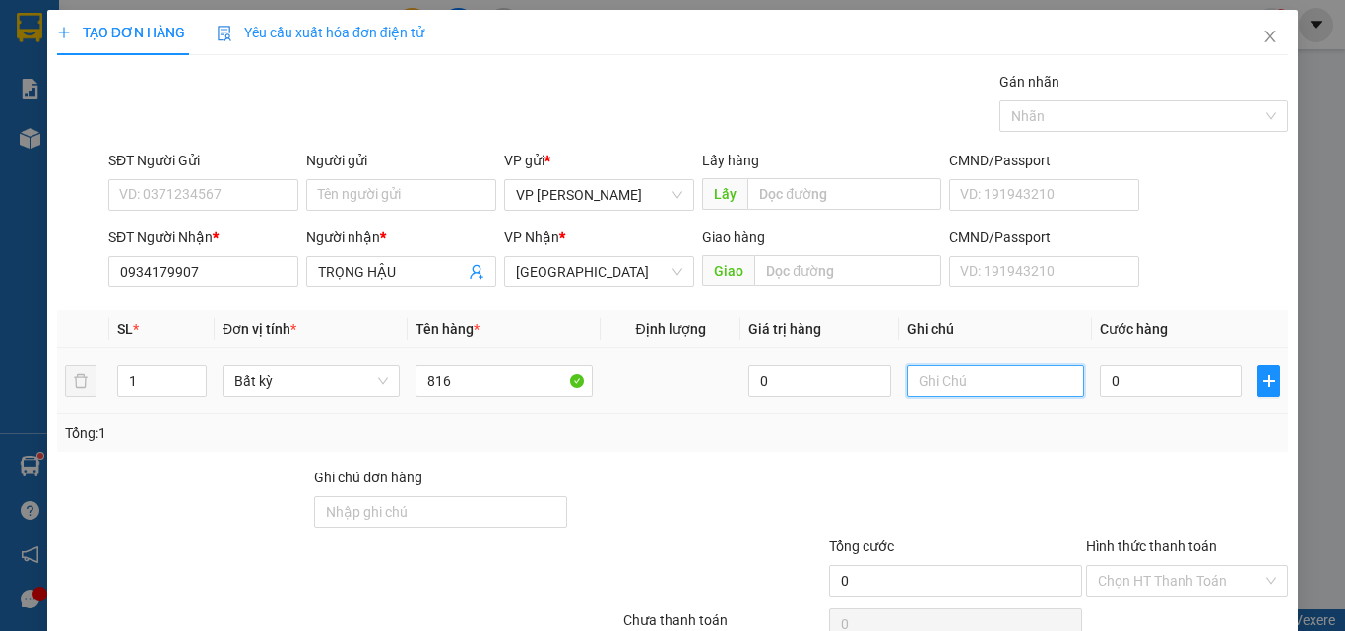
click at [940, 389] on input "text" at bounding box center [995, 381] width 177 height 32
drag, startPoint x: 951, startPoint y: 390, endPoint x: 922, endPoint y: 390, distance: 29.5
click at [922, 390] on input "1 túm" at bounding box center [995, 381] width 177 height 32
click at [1100, 378] on input "0" at bounding box center [1171, 381] width 142 height 32
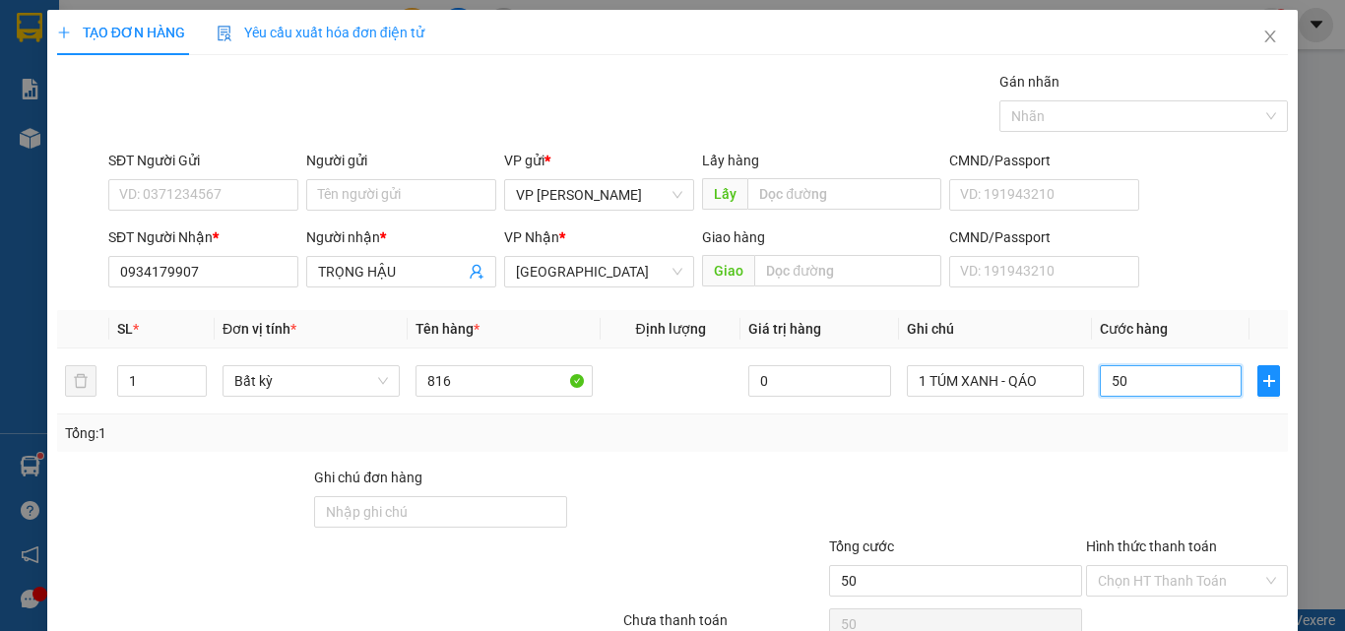
scroll to position [97, 0]
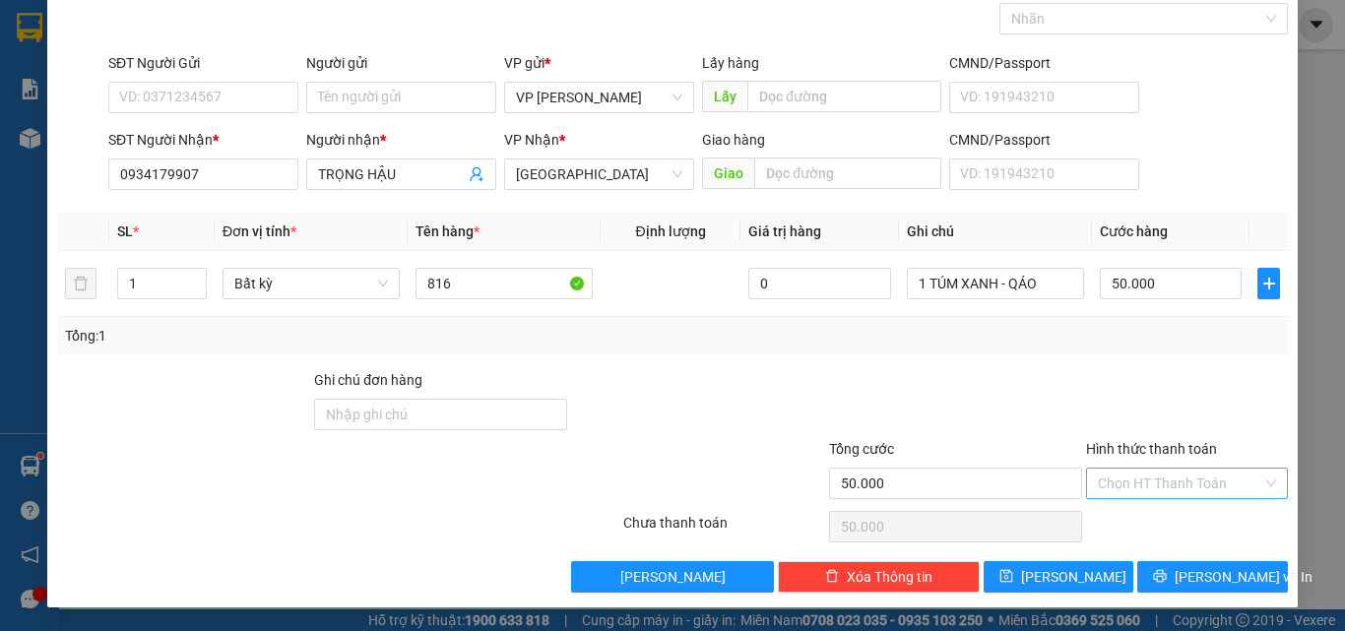
click at [1127, 471] on input "Hình thức thanh toán" at bounding box center [1180, 484] width 164 height 30
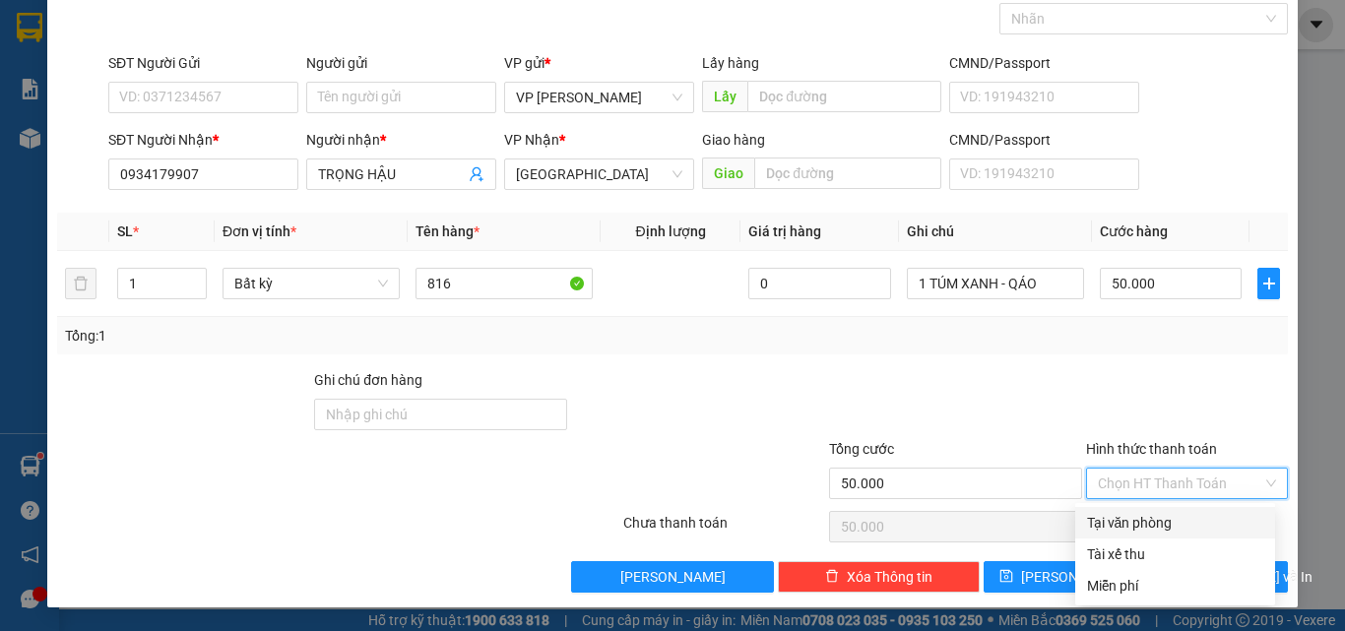
click at [1130, 521] on div "Tại văn phòng" at bounding box center [1175, 523] width 176 height 22
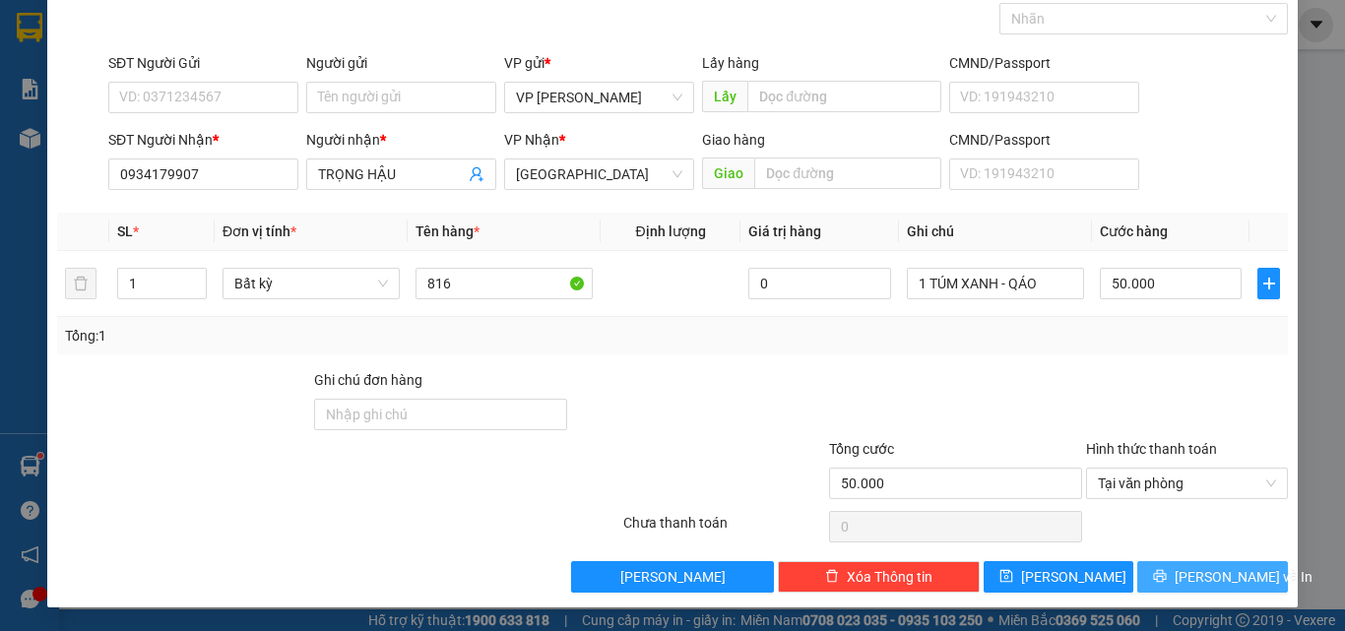
click at [1167, 579] on icon "printer" at bounding box center [1160, 576] width 13 height 13
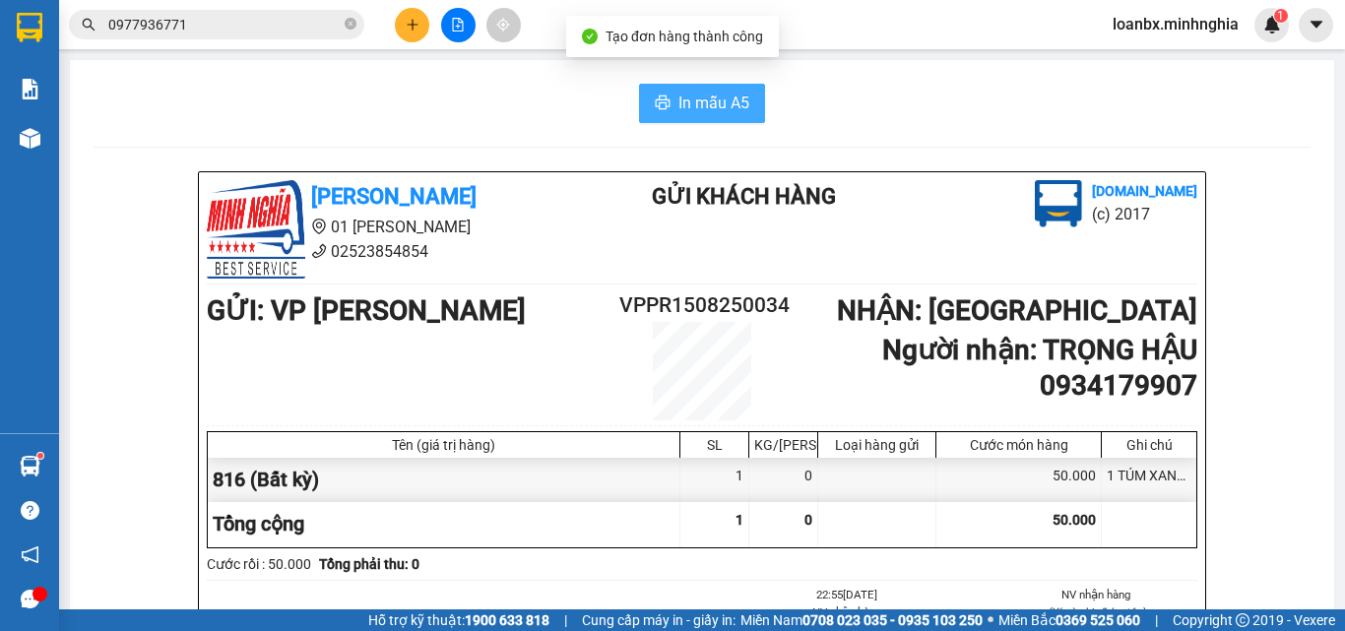
click at [668, 118] on button "In mẫu A5" at bounding box center [702, 103] width 126 height 39
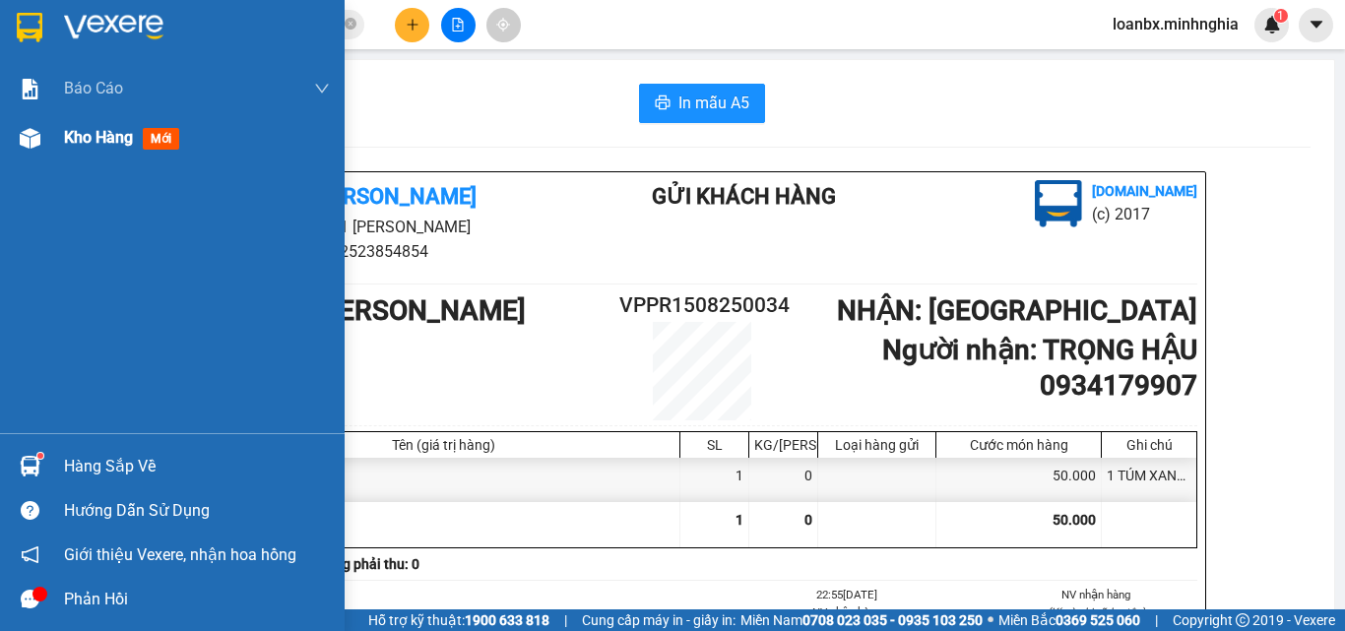
click at [18, 144] on div at bounding box center [30, 138] width 34 height 34
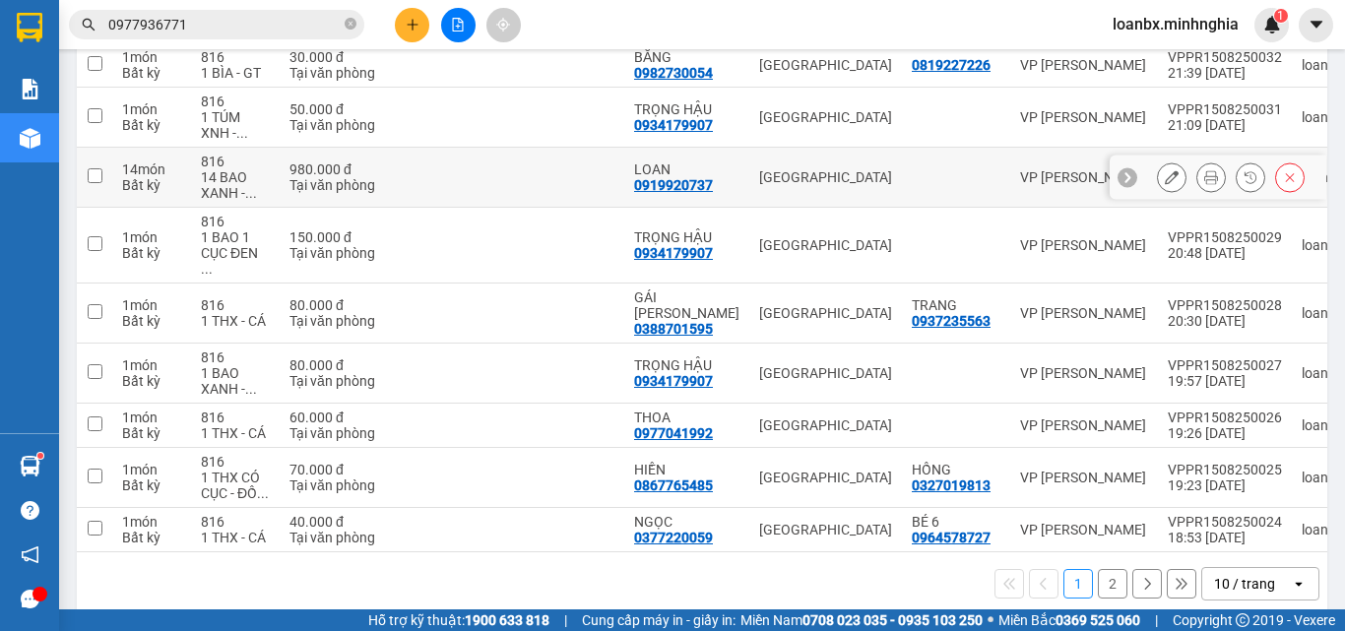
scroll to position [248, 0]
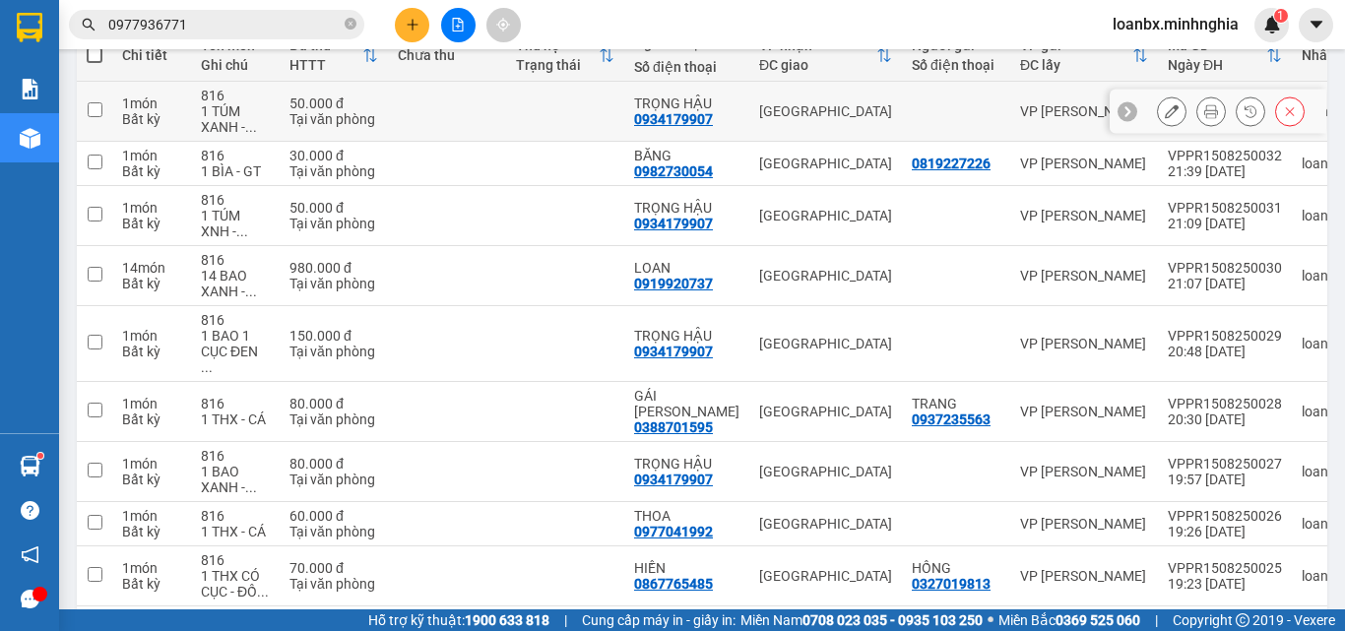
click at [275, 116] on td "816 1 TÚM XANH - ..." at bounding box center [235, 112] width 89 height 60
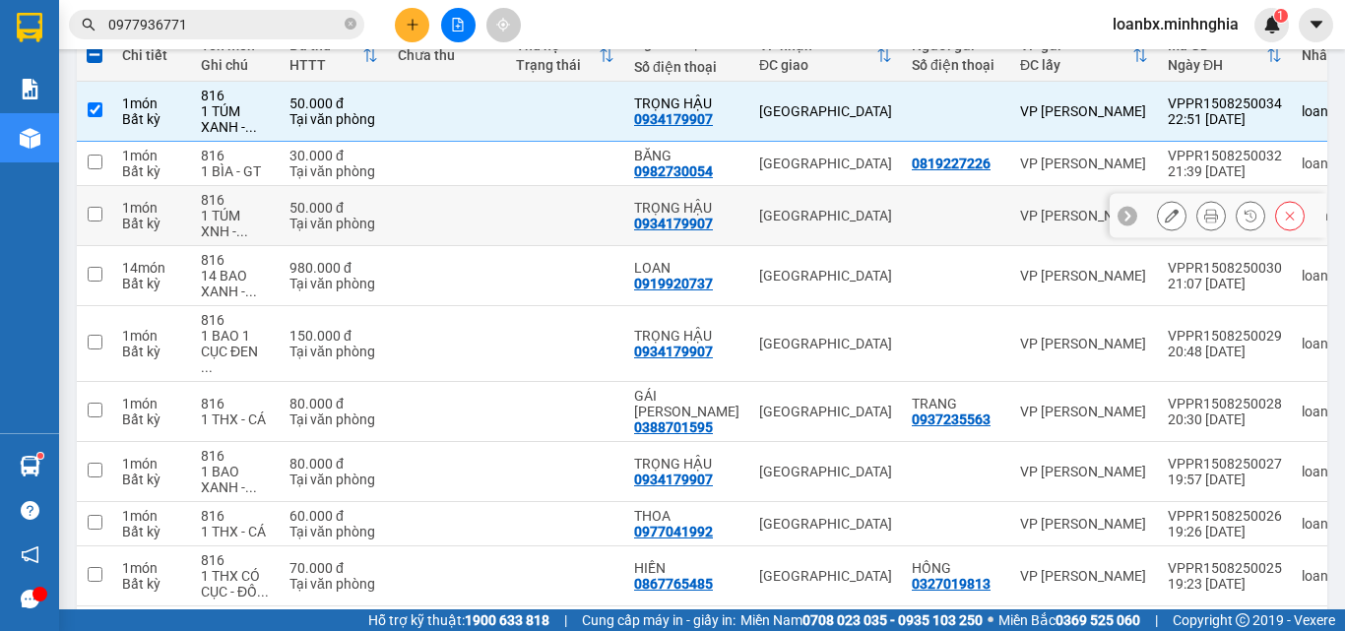
click at [512, 210] on td at bounding box center [565, 216] width 118 height 60
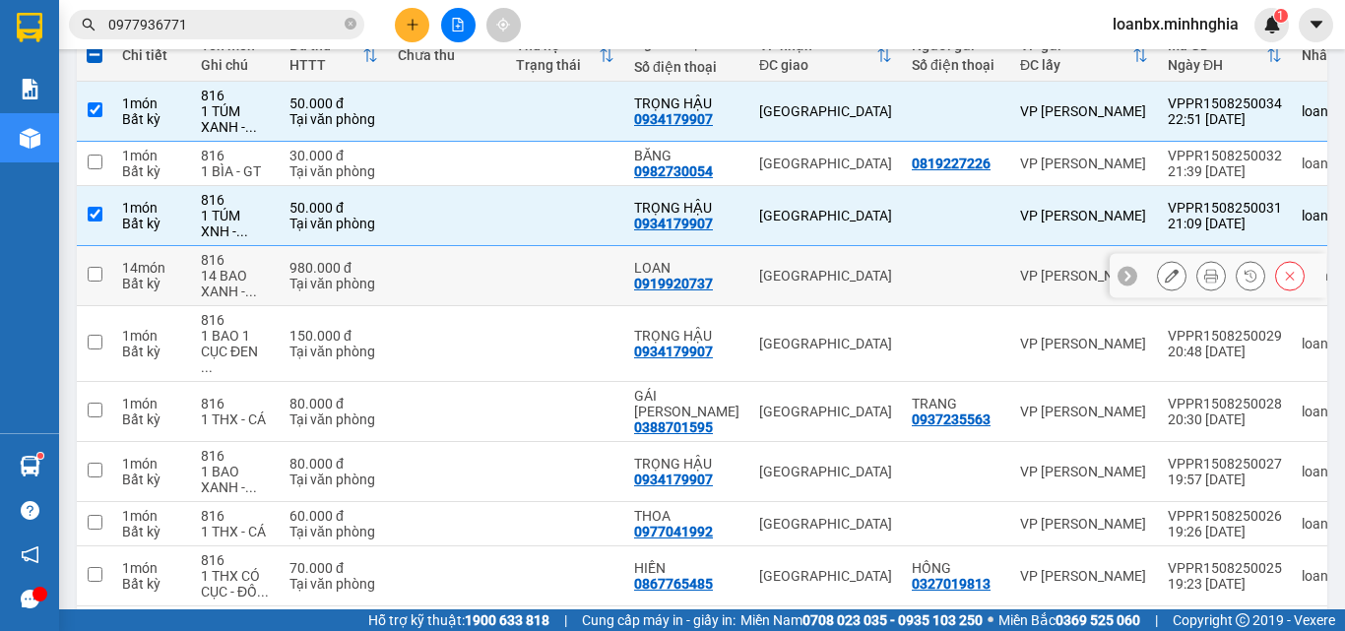
click at [330, 276] on div "Tại văn phòng" at bounding box center [333, 284] width 89 height 16
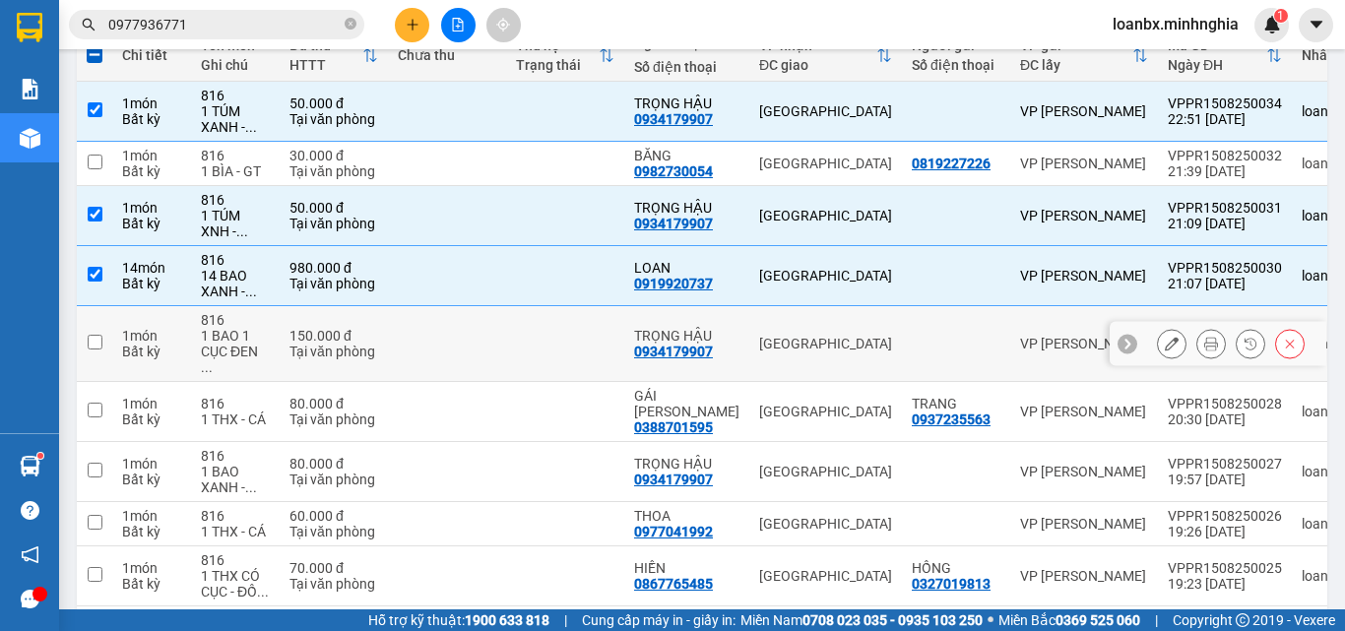
click at [301, 333] on div "150.000 đ" at bounding box center [333, 336] width 89 height 16
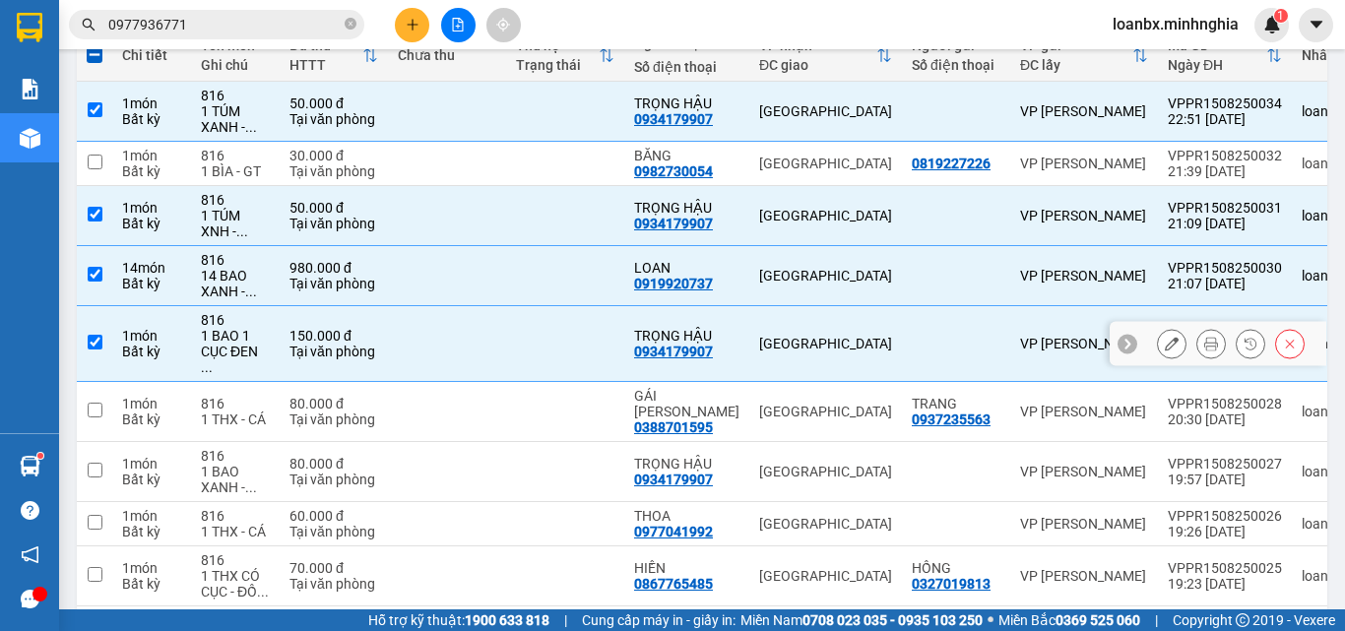
scroll to position [347, 0]
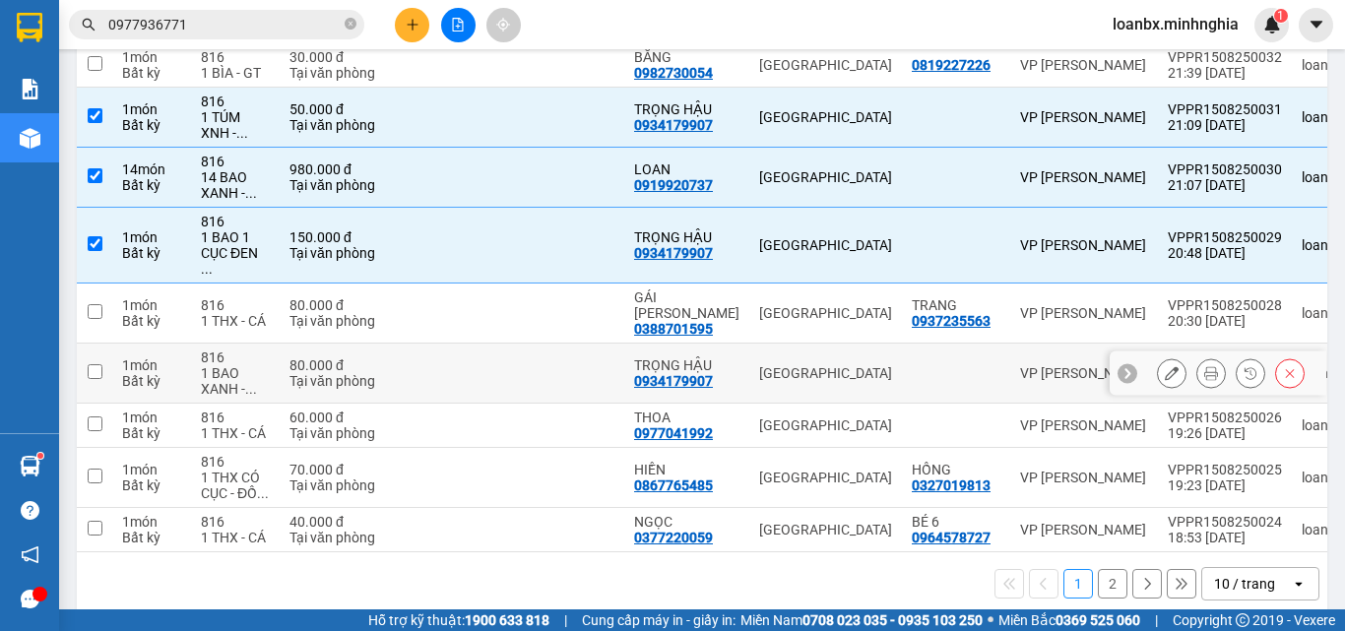
click at [265, 365] on div "1 BAO XANH - ..." at bounding box center [235, 381] width 69 height 32
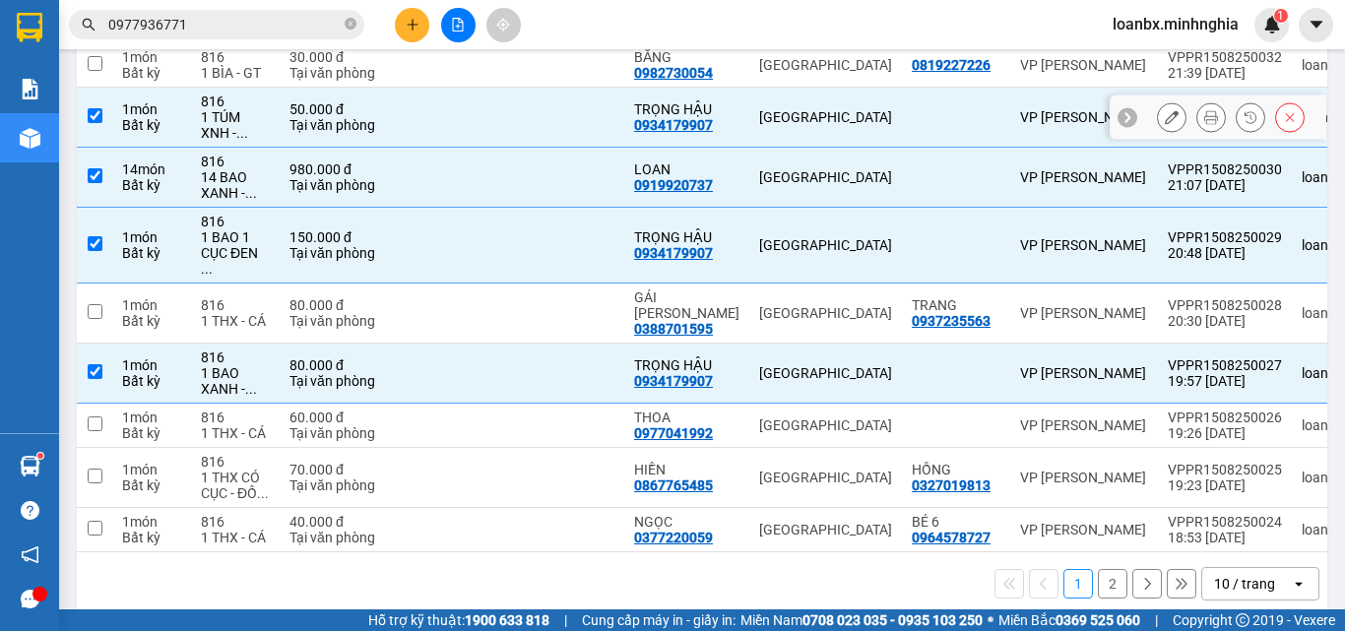
scroll to position [0, 0]
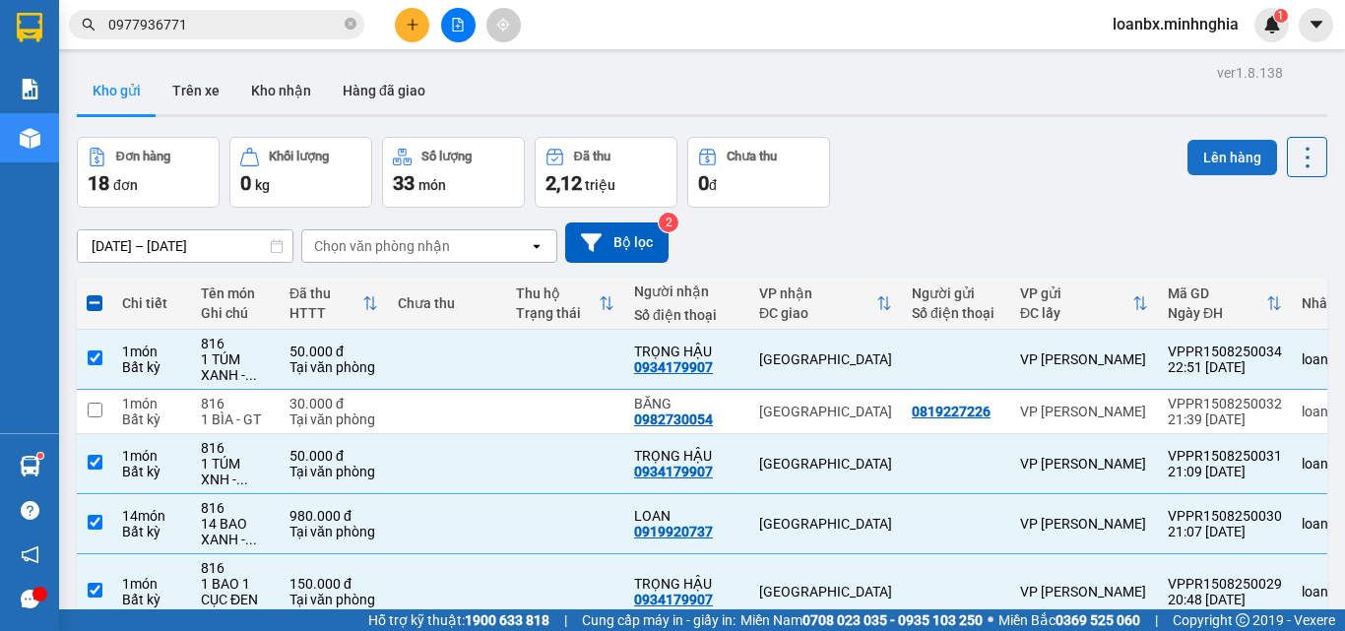
click at [1223, 161] on button "Lên hàng" at bounding box center [1232, 157] width 90 height 35
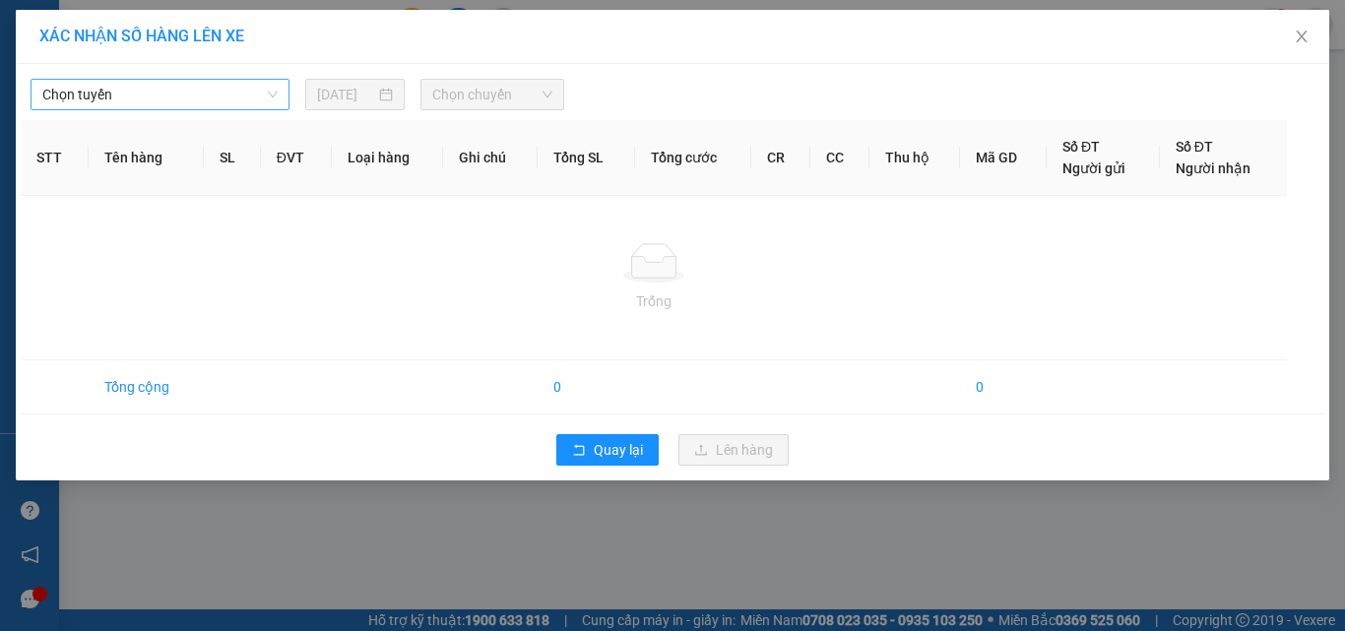
click at [206, 94] on span "Chọn tuyến" at bounding box center [159, 95] width 235 height 30
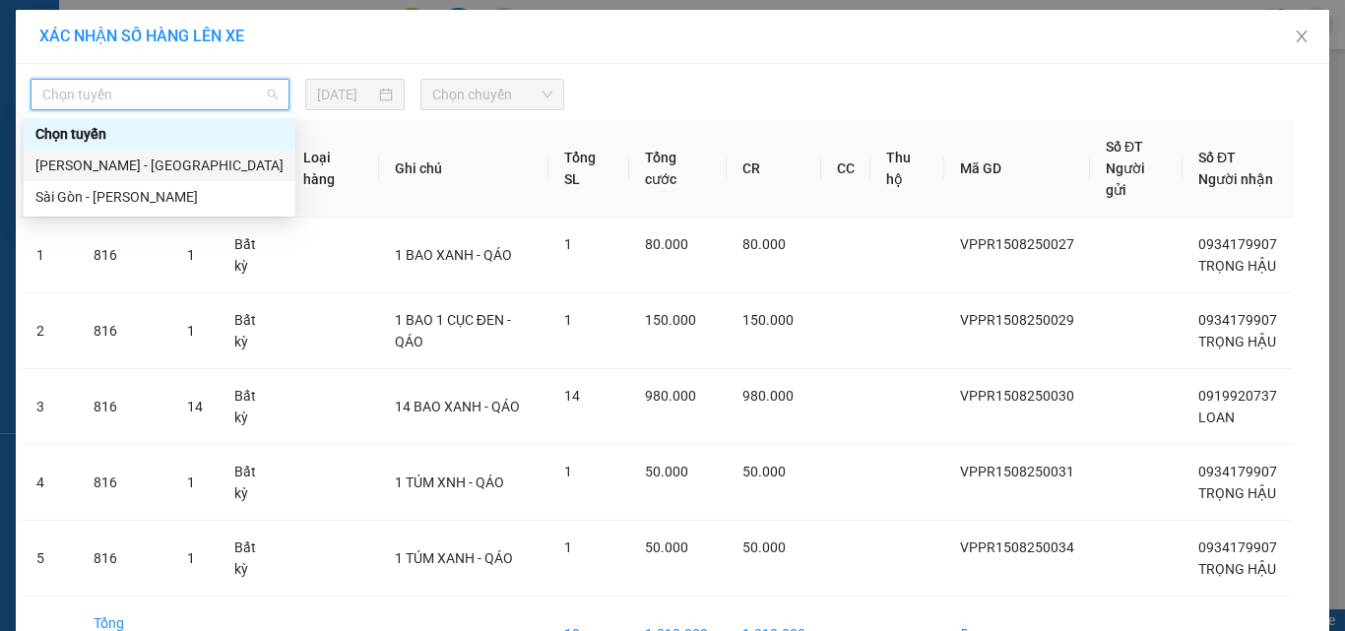
click at [135, 163] on div "[PERSON_NAME] - [GEOGRAPHIC_DATA]" at bounding box center [159, 166] width 248 height 22
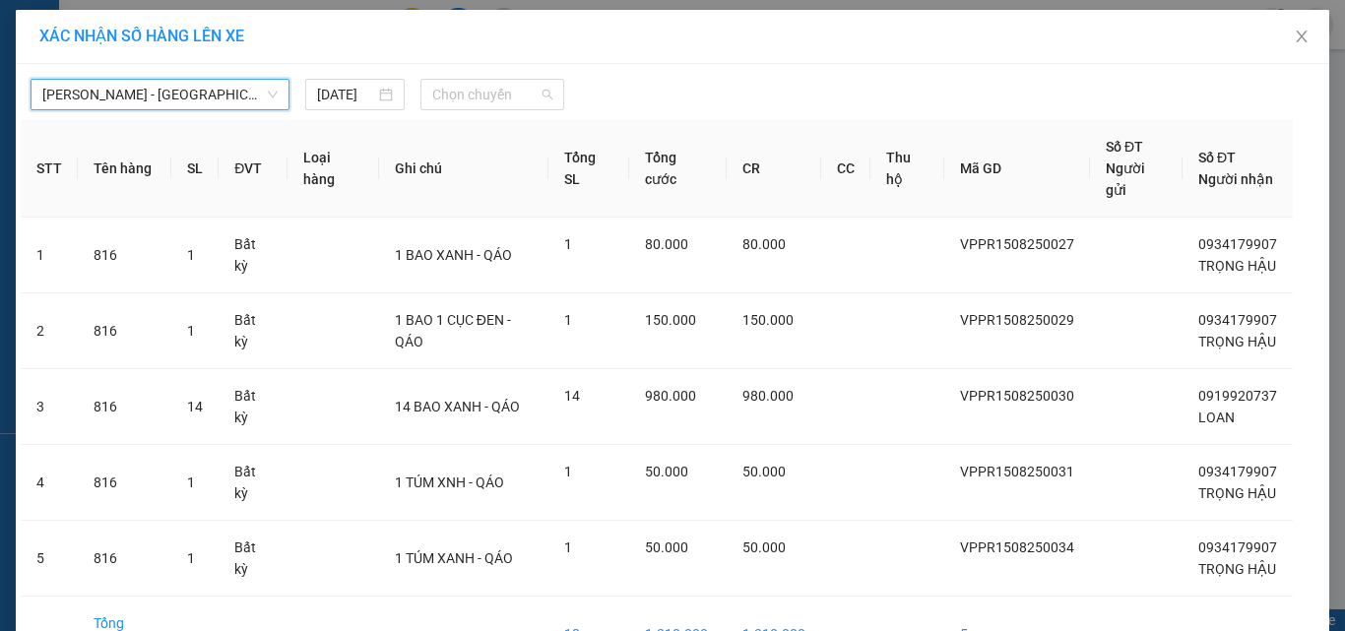
drag, startPoint x: 495, startPoint y: 99, endPoint x: 494, endPoint y: 200, distance: 100.4
click at [496, 100] on span "Chọn chuyến" at bounding box center [492, 95] width 121 height 30
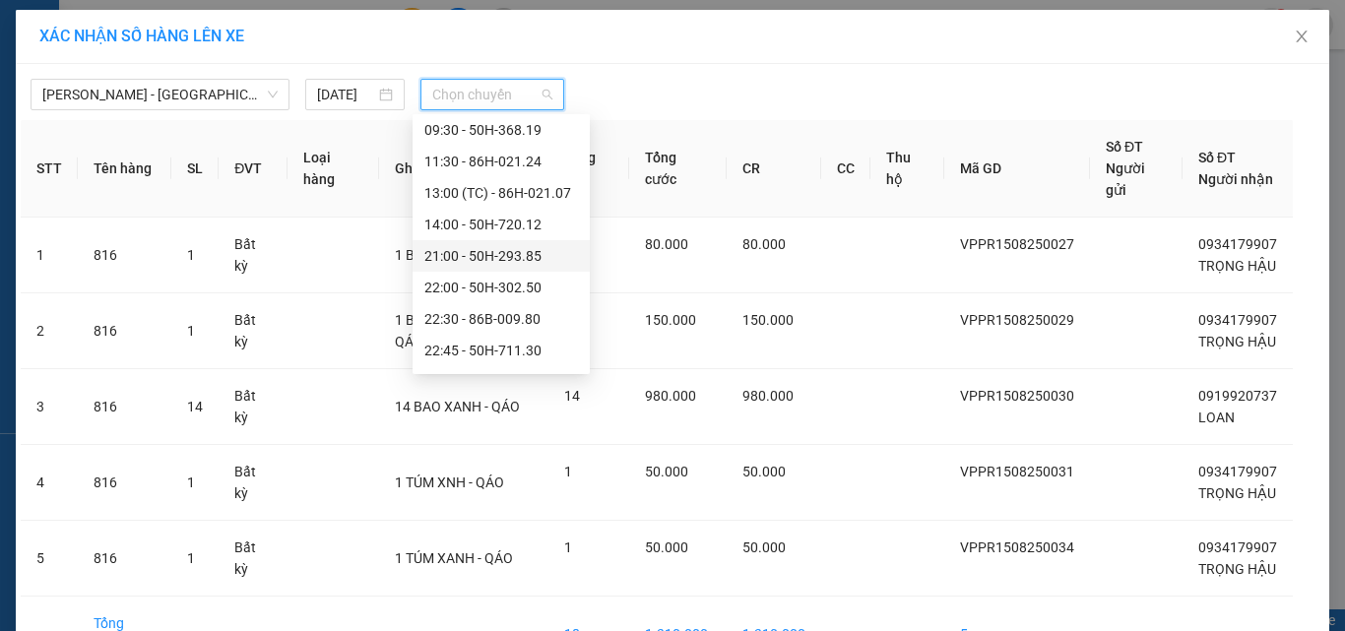
scroll to position [189, 0]
click at [483, 262] on div "22:45 - 50H-711.30" at bounding box center [501, 260] width 154 height 22
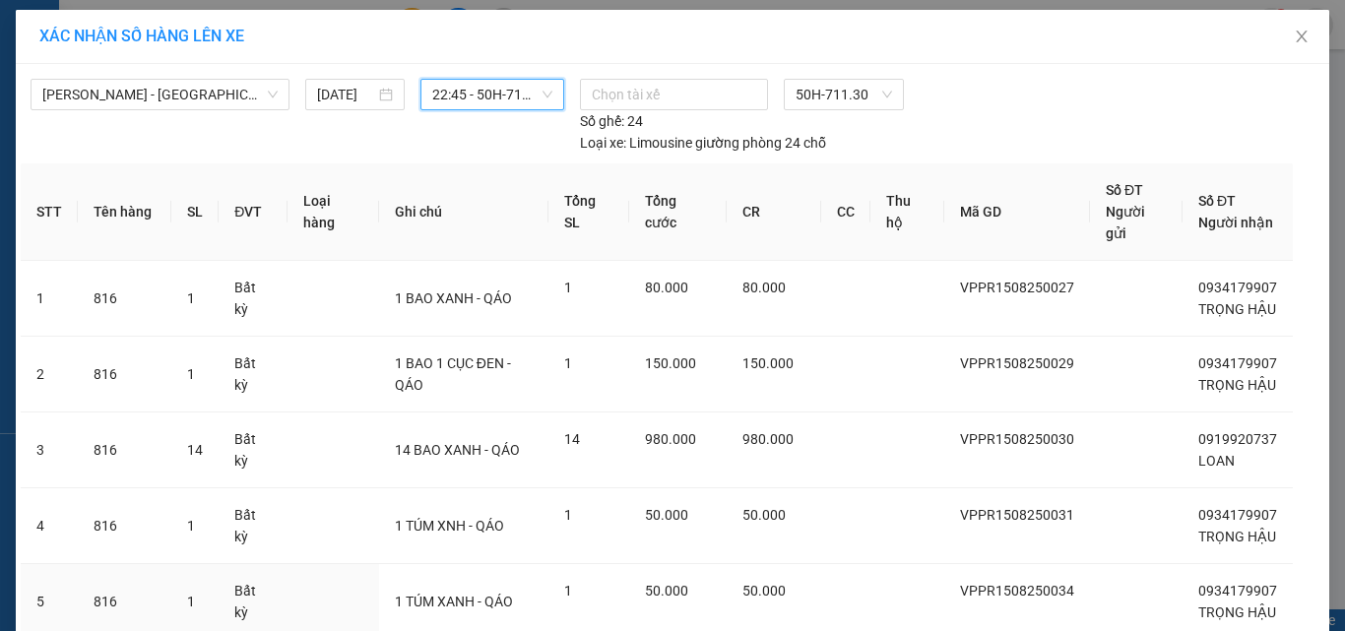
scroll to position [261, 0]
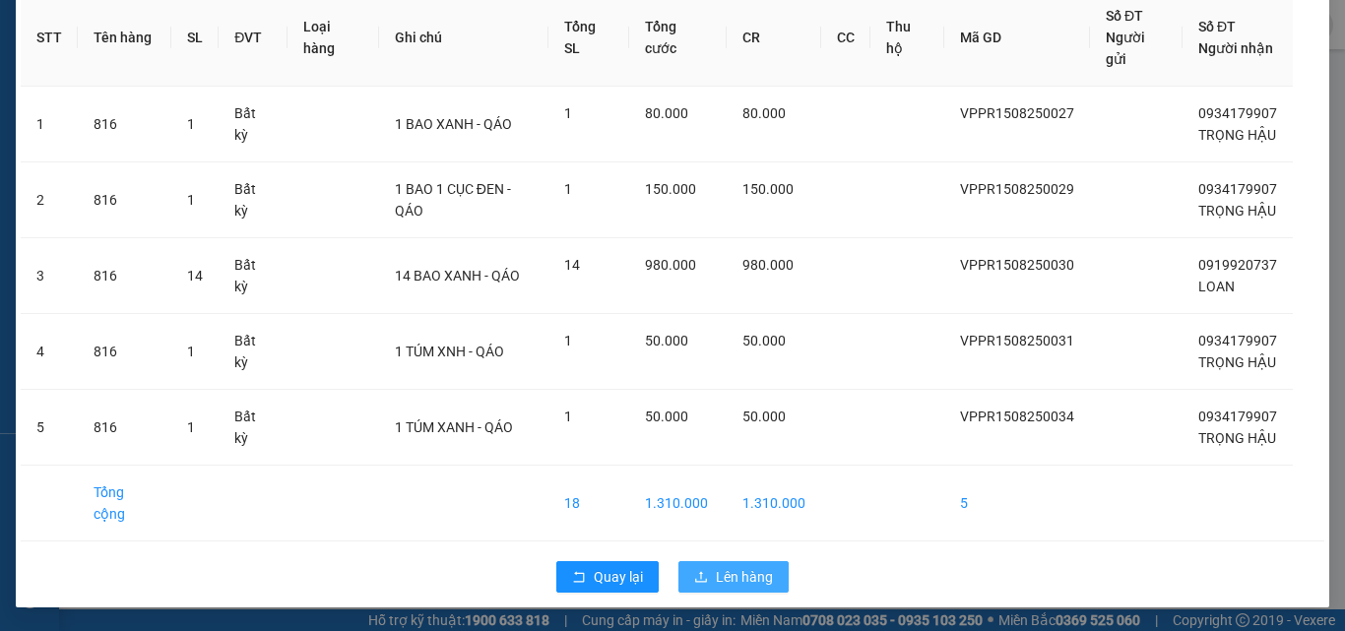
click at [726, 566] on span "Lên hàng" at bounding box center [744, 577] width 57 height 22
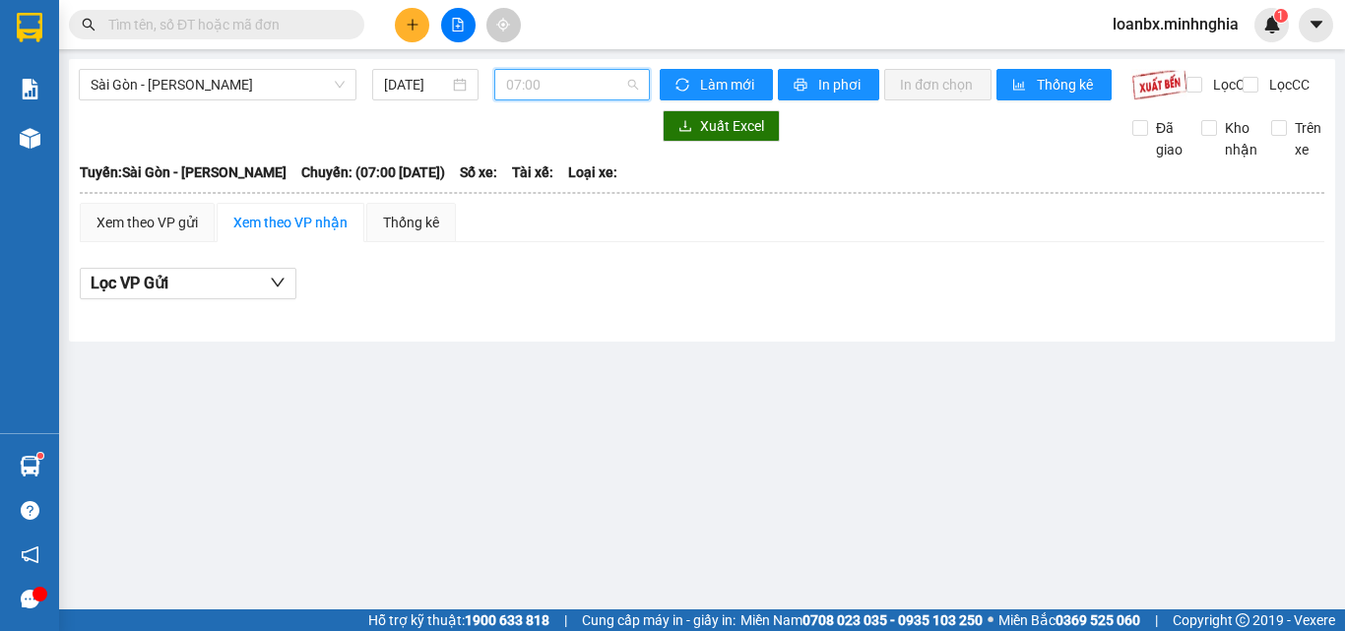
click at [540, 75] on span "07:00" at bounding box center [572, 85] width 132 height 30
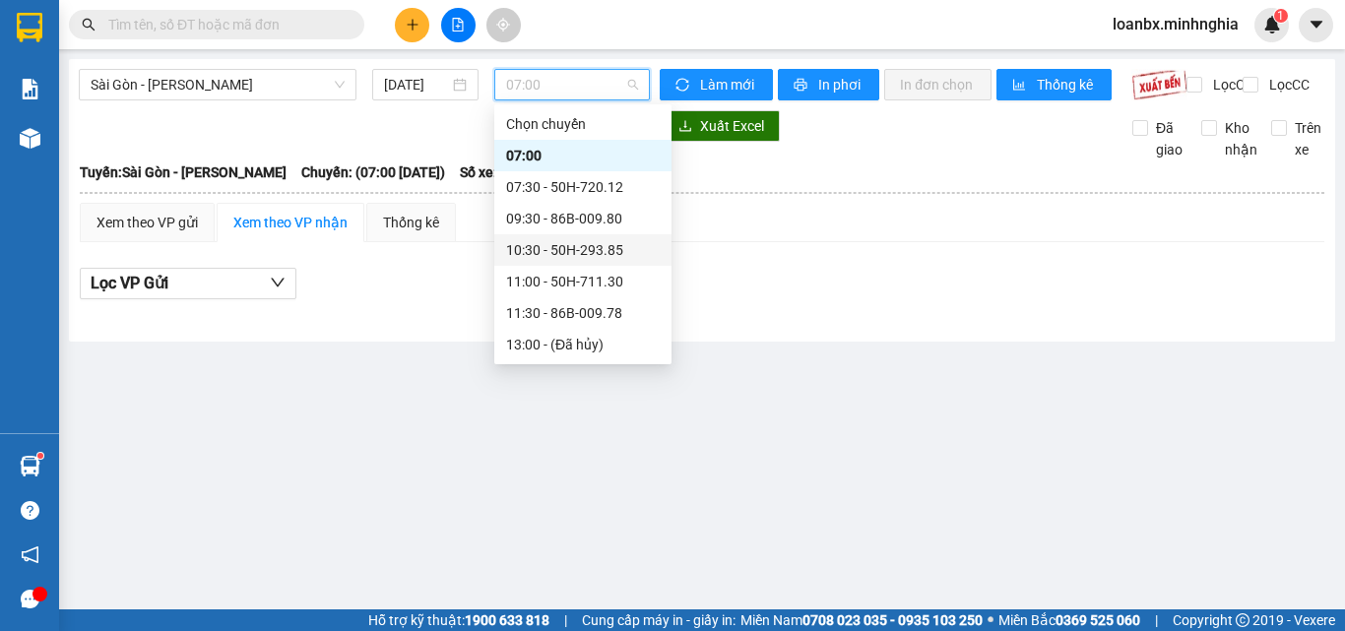
click at [555, 247] on div "10:30 - 50H-293.85" at bounding box center [583, 250] width 154 height 22
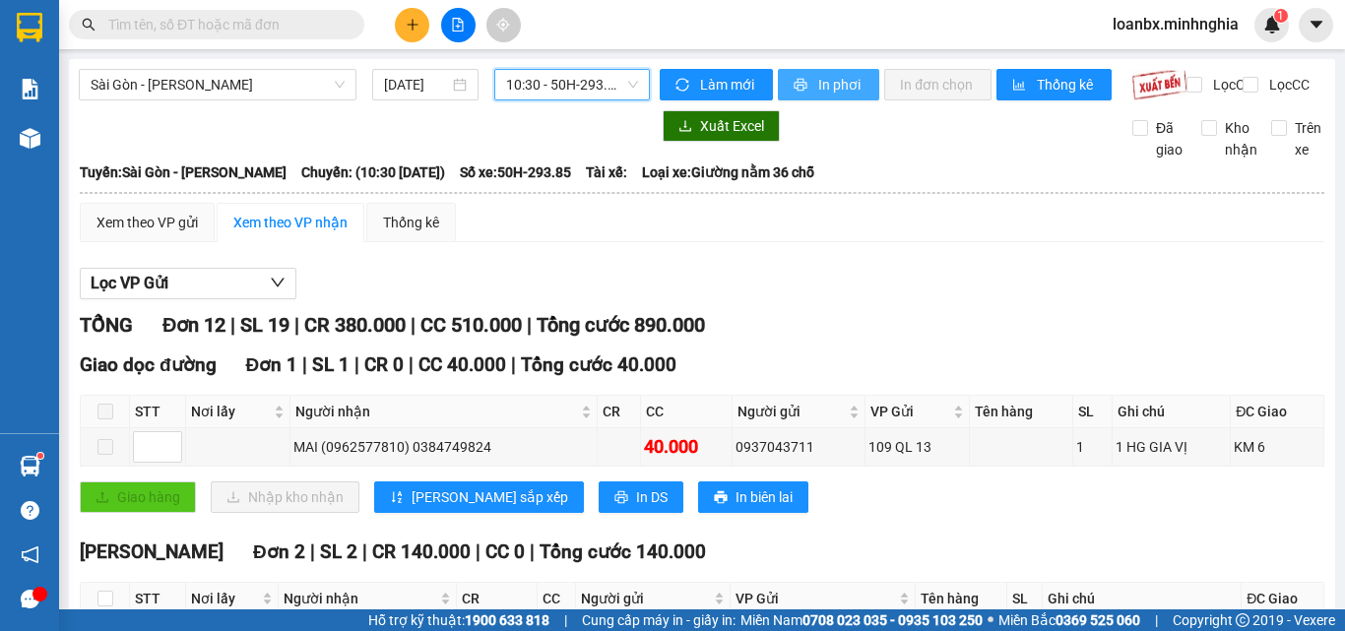
click at [818, 89] on span "In phơi" at bounding box center [840, 85] width 45 height 22
click at [526, 84] on span "10:30 - 50H-293.85" at bounding box center [572, 85] width 132 height 30
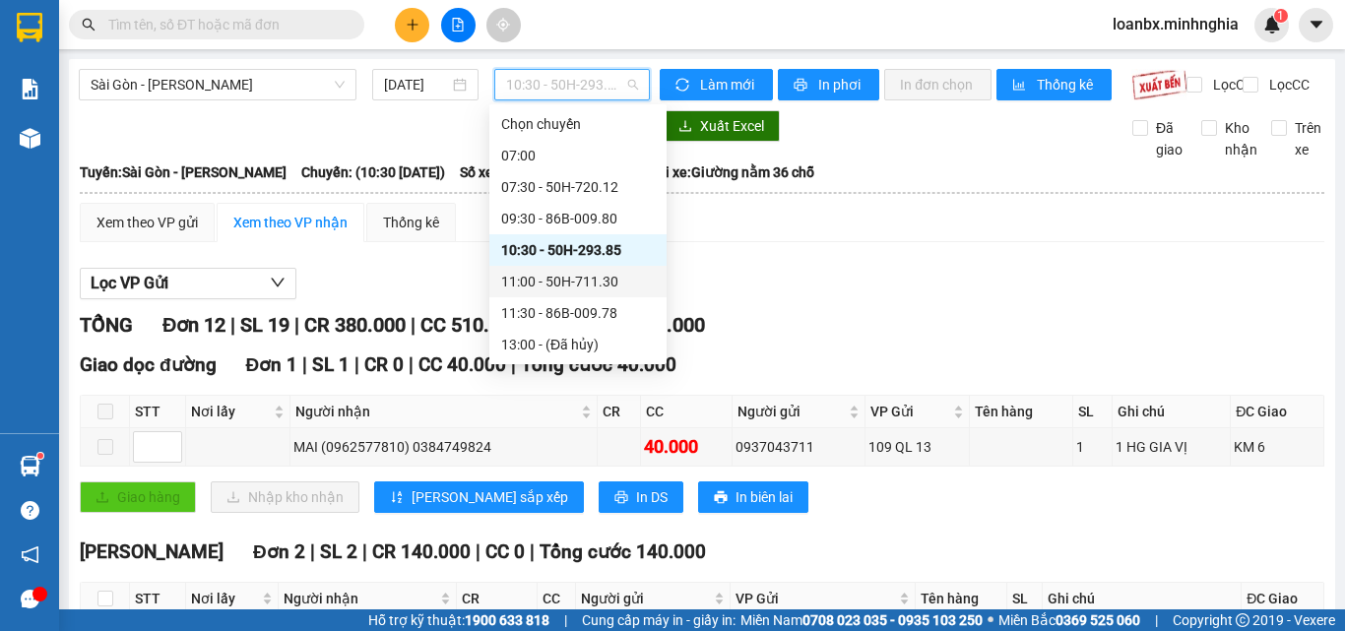
click at [544, 284] on div "11:00 - 50H-711.30" at bounding box center [578, 282] width 154 height 22
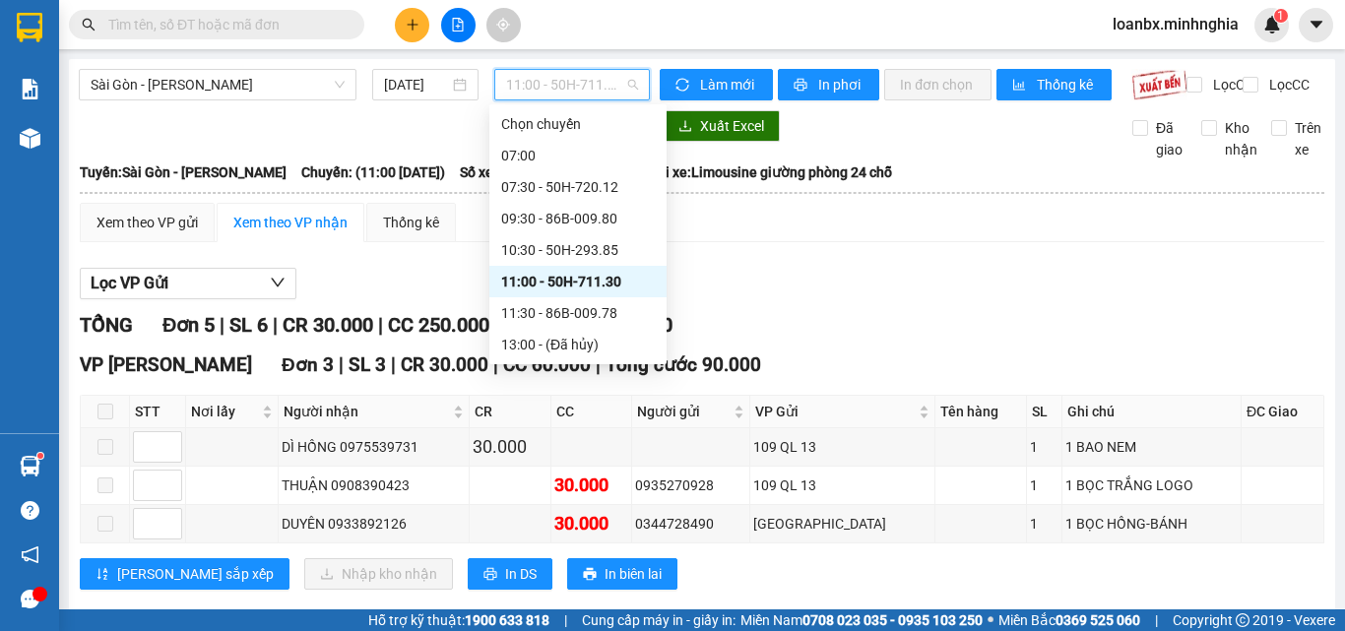
click at [548, 83] on span "11:00 - 50H-711.30" at bounding box center [572, 85] width 132 height 30
click at [548, 325] on div "11:30 - 86B-009.78" at bounding box center [577, 313] width 177 height 32
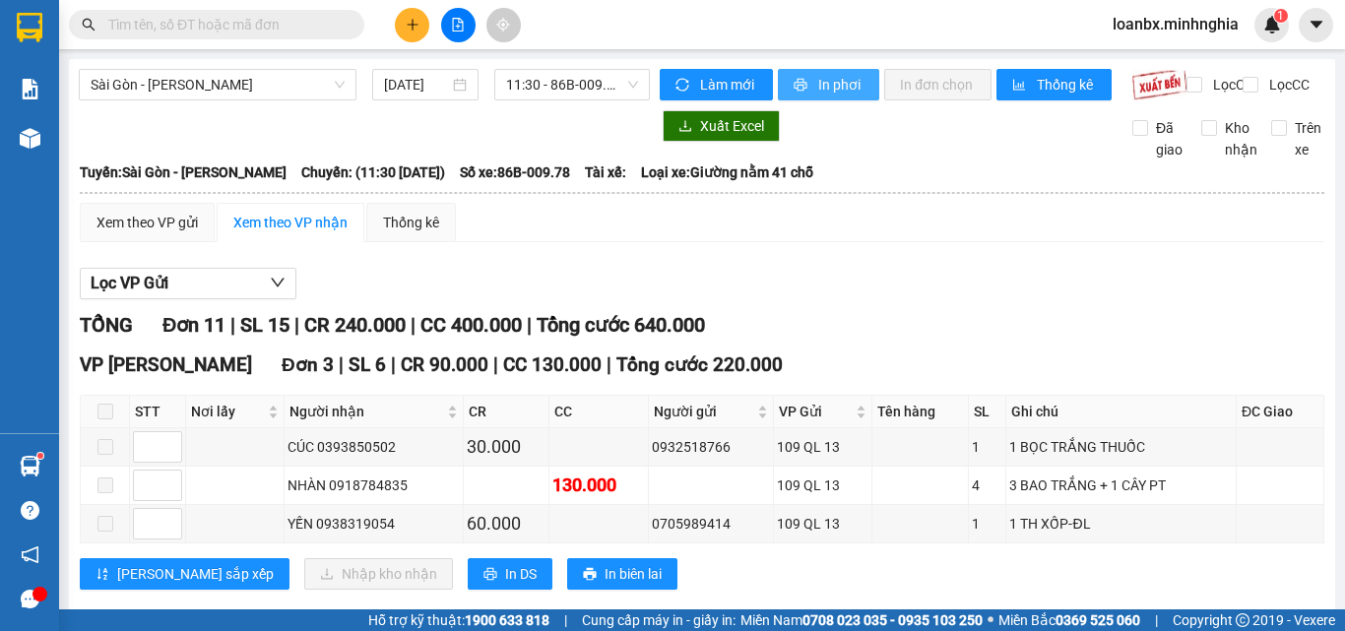
click at [818, 85] on span "In phơi" at bounding box center [840, 85] width 45 height 22
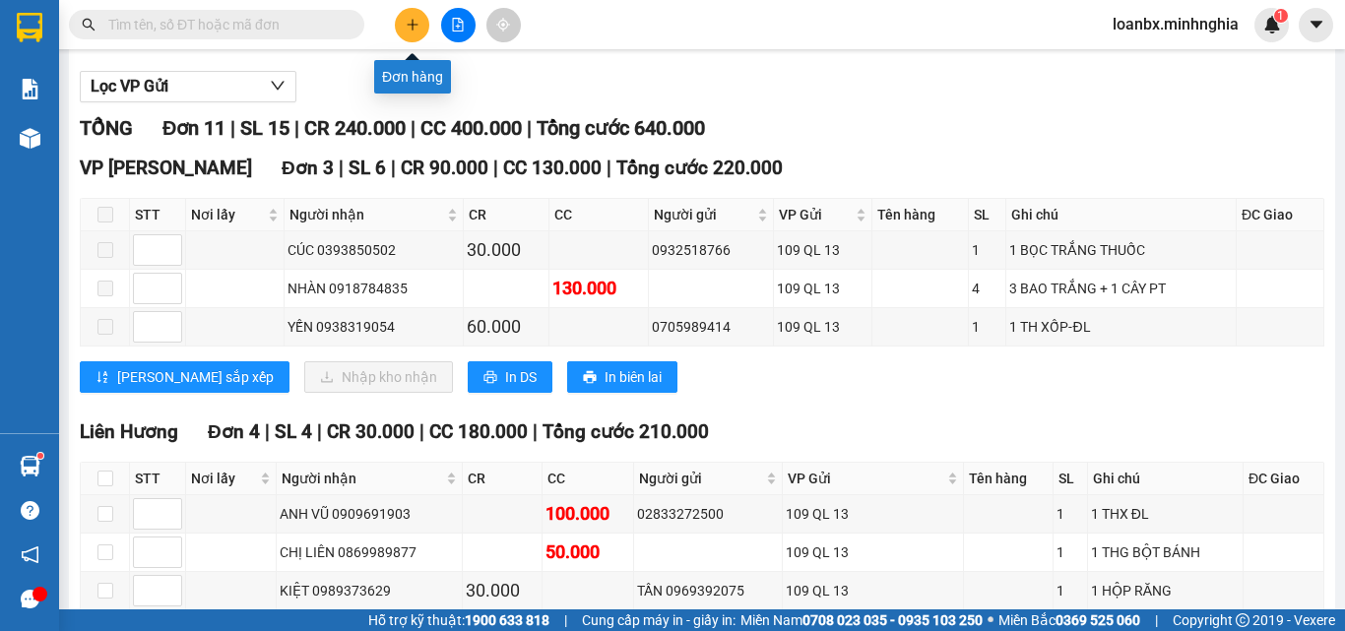
click at [400, 17] on button at bounding box center [412, 25] width 34 height 34
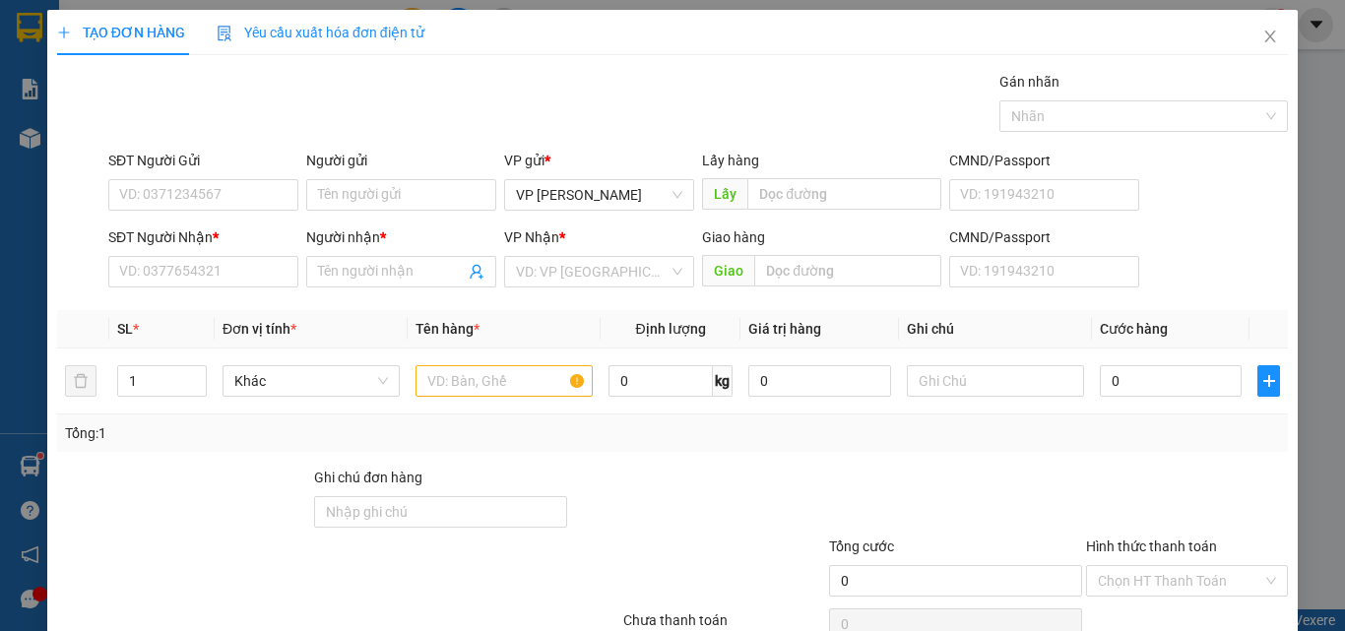
click at [165, 252] on div "SĐT Người Nhận *" at bounding box center [203, 241] width 190 height 30
click at [151, 293] on div "SĐT Người Nhận * VD: 0377654321" at bounding box center [203, 260] width 190 height 69
click at [157, 278] on input "SĐT Người Nhận *" at bounding box center [203, 272] width 190 height 32
click at [151, 176] on div "SĐT Người Gửi" at bounding box center [203, 165] width 190 height 30
click at [158, 190] on input "SĐT Người Gửi" at bounding box center [203, 195] width 190 height 32
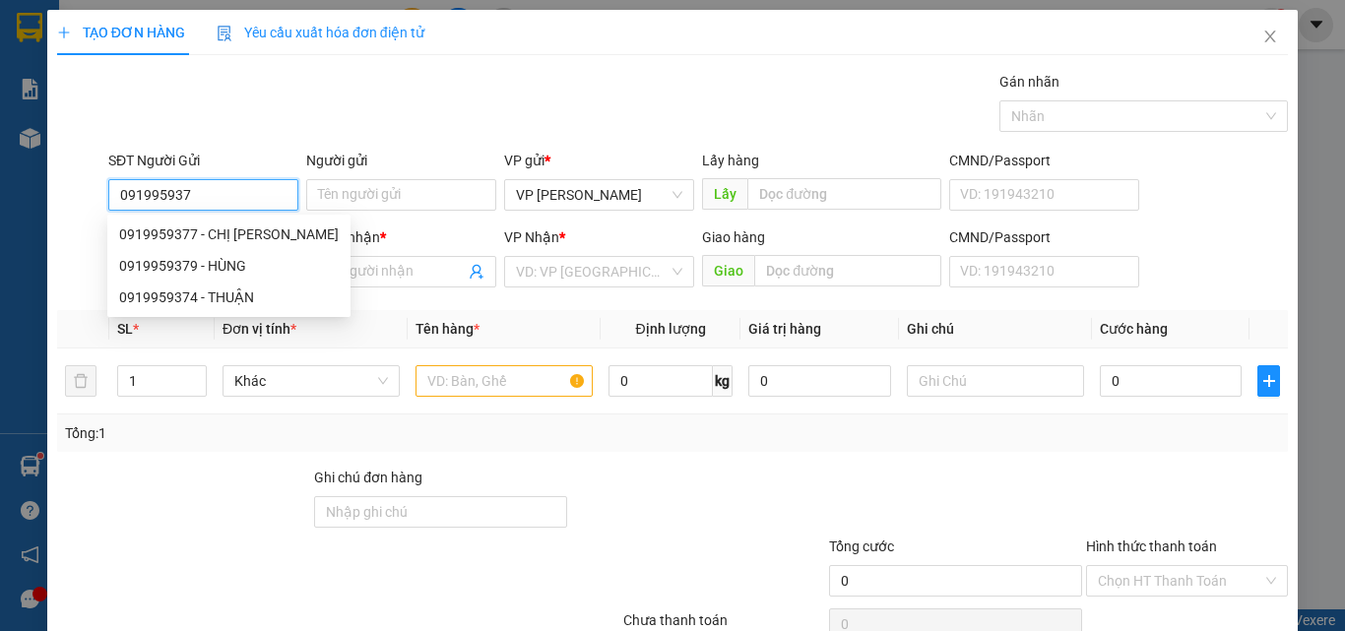
type input "0919959379"
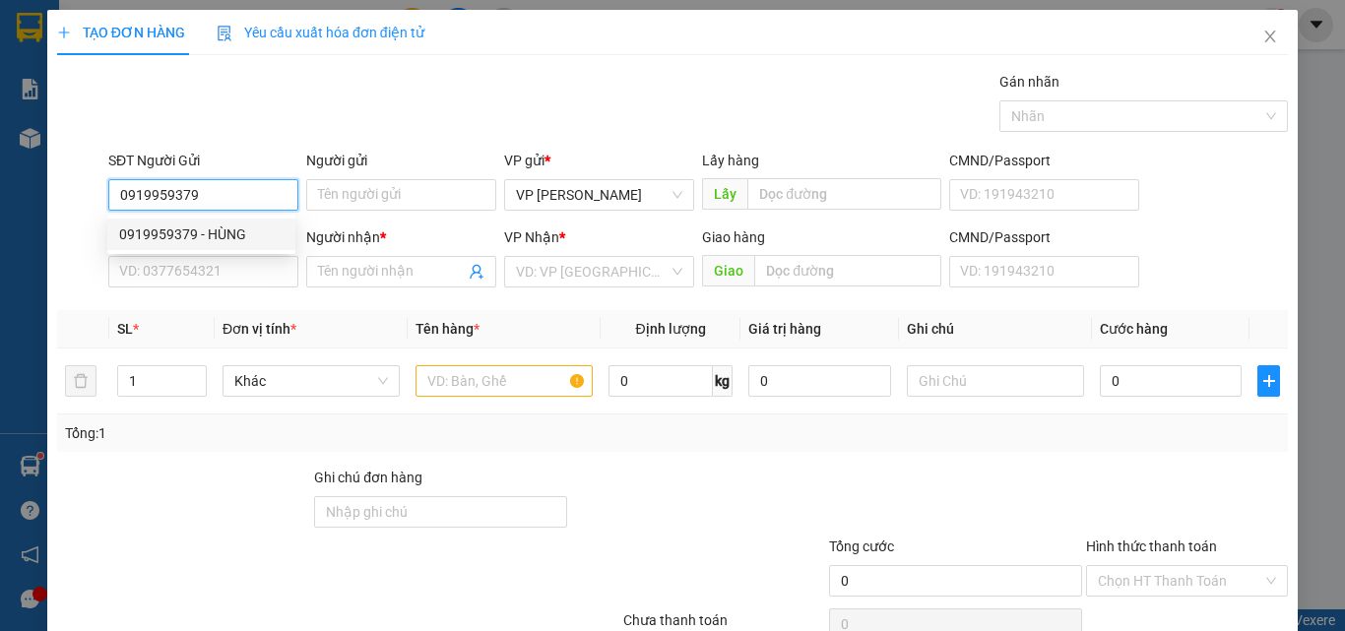
click at [195, 237] on div "0919959379 - HÙNG" at bounding box center [201, 234] width 164 height 22
type input "HÙNG"
type input "0938489198"
type input "VY"
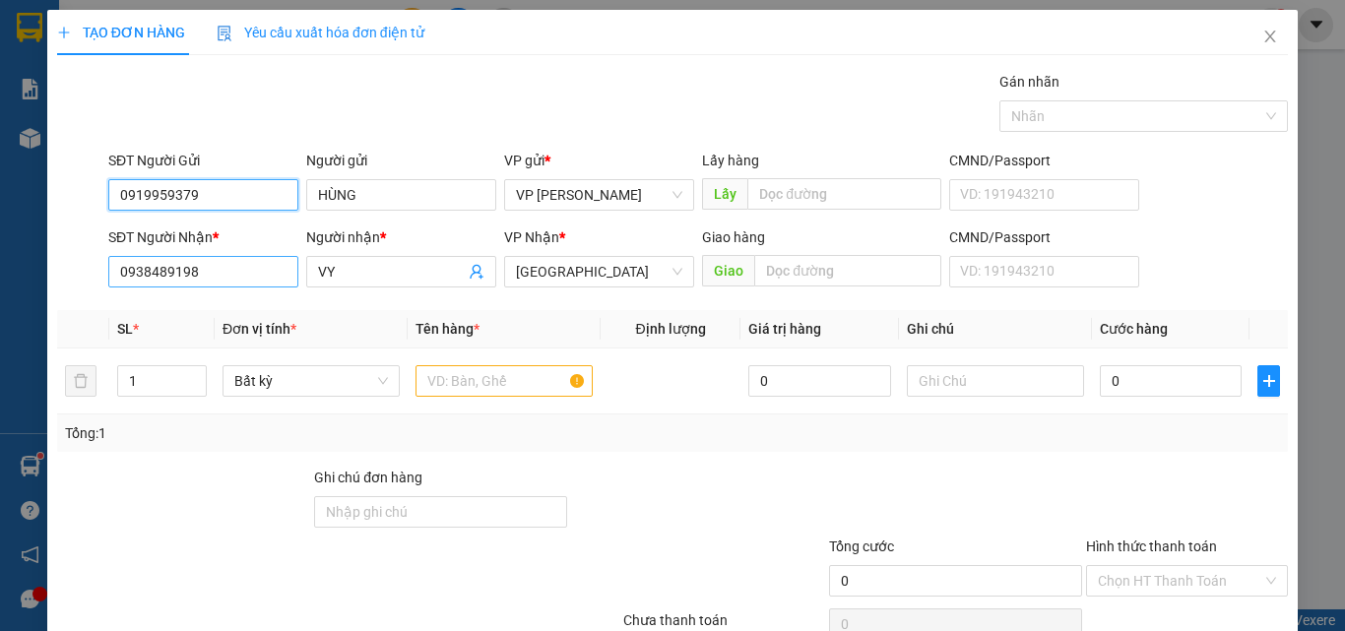
type input "0919959379"
drag, startPoint x: 200, startPoint y: 264, endPoint x: 23, endPoint y: 266, distance: 177.2
click at [23, 266] on div "TẠO ĐƠN HÀNG Yêu cầu xuất hóa đơn điện tử Transit Pickup Surcharge Ids Transit …" at bounding box center [672, 315] width 1345 height 631
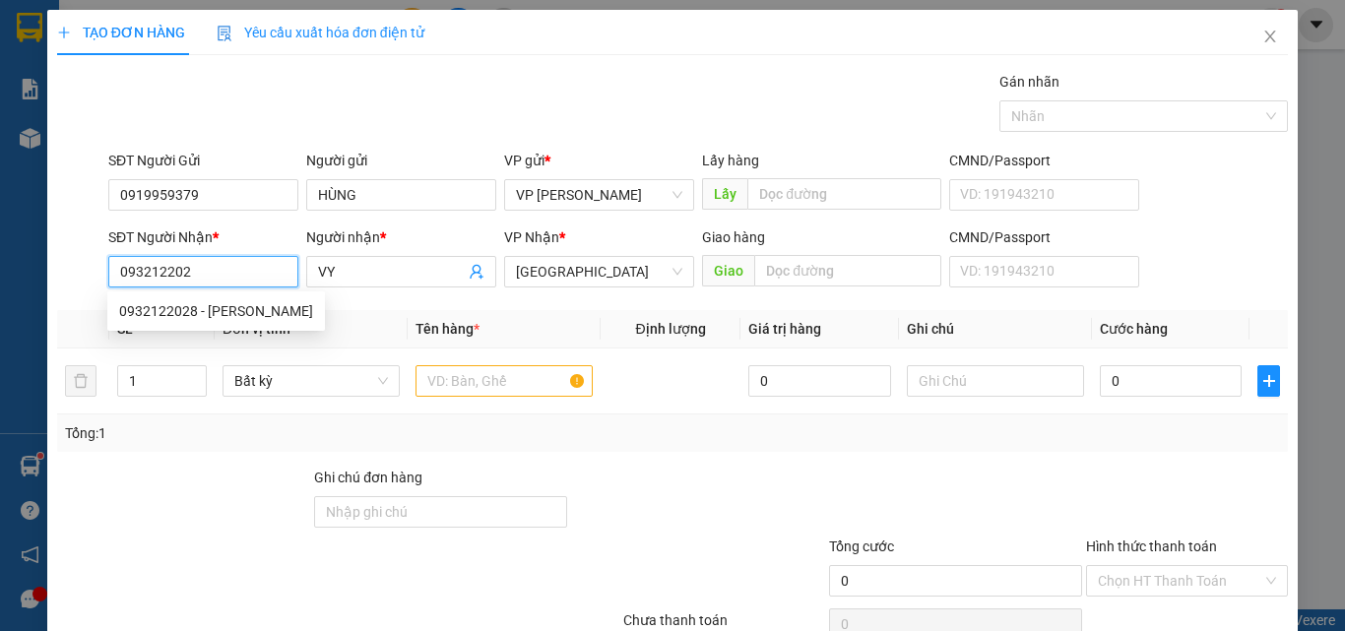
type input "0932122028"
click at [186, 321] on div "0932122028 - BẢO VY" at bounding box center [216, 311] width 194 height 22
type input "BẢO VY"
type input "0932122028"
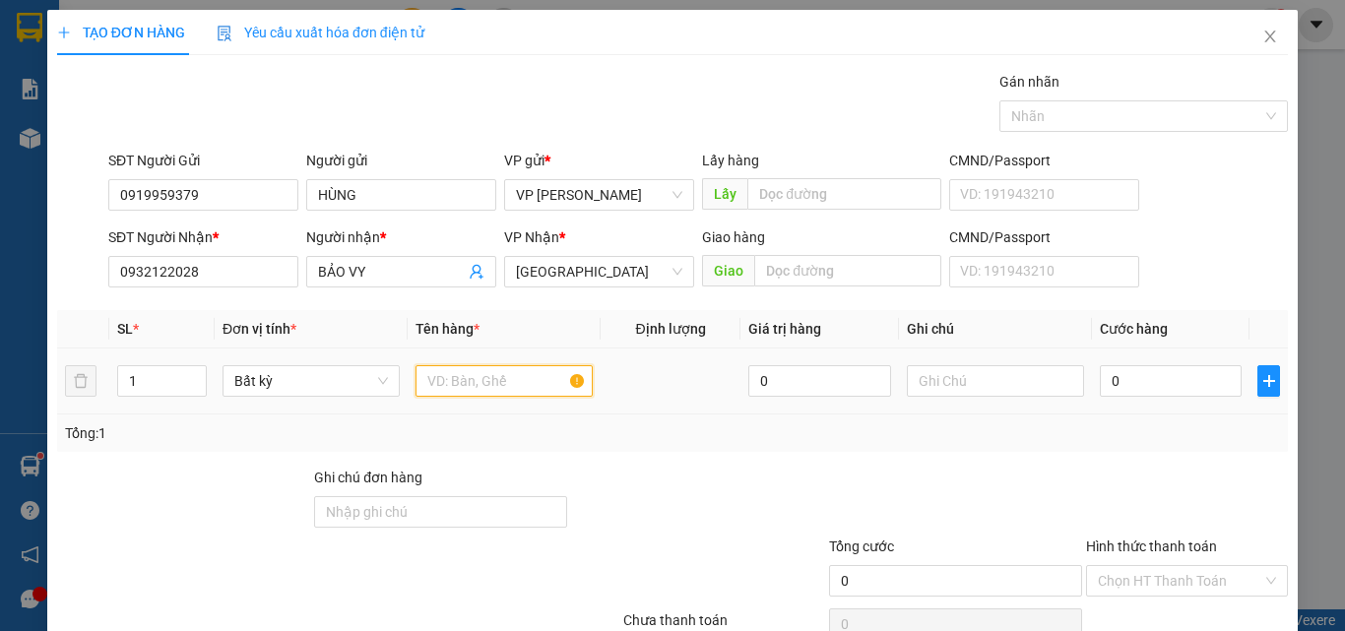
click at [473, 389] on input "text" at bounding box center [503, 381] width 177 height 32
type input "816"
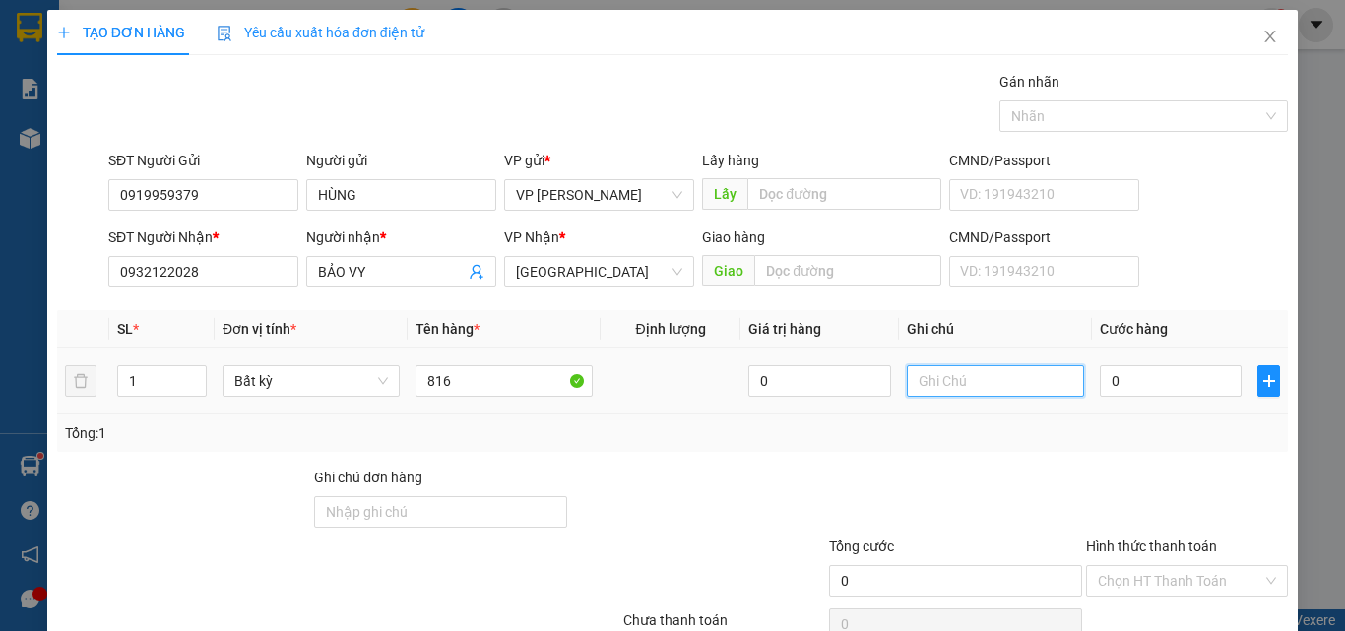
click at [1024, 375] on input "text" at bounding box center [995, 381] width 177 height 32
type input "1 THX CÓ BỊ M HỒNG - CÁ"
click at [1145, 389] on input "0" at bounding box center [1171, 381] width 142 height 32
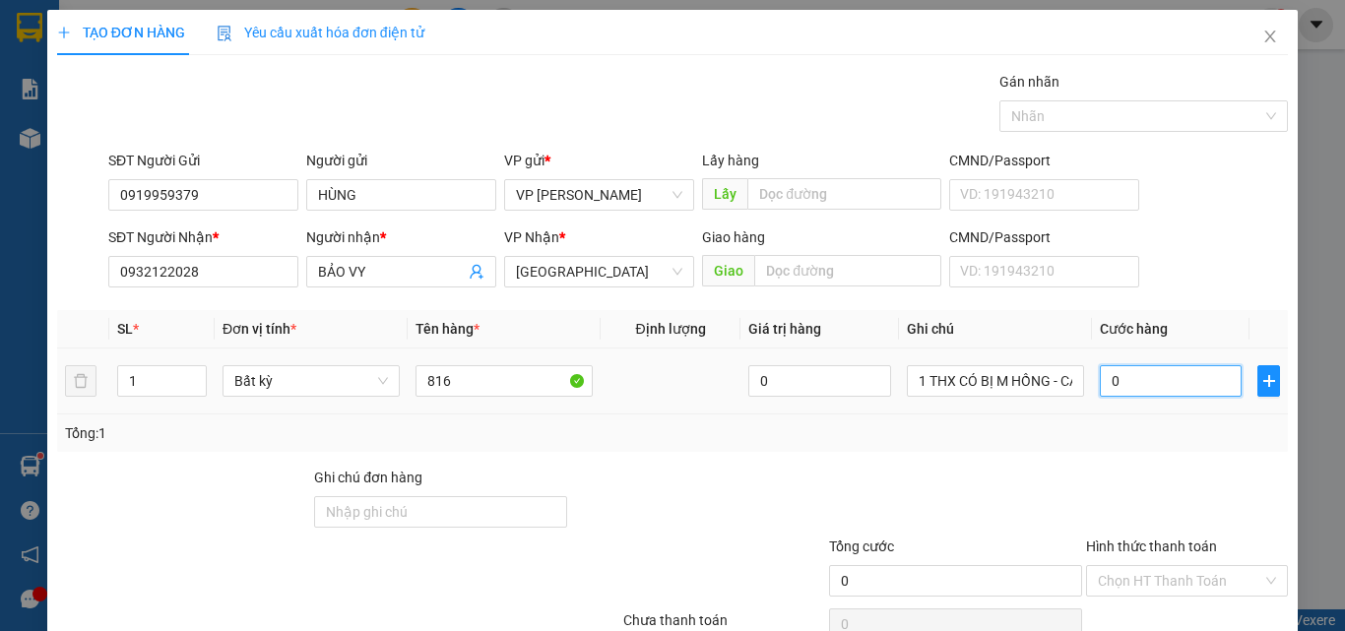
type input "7"
type input "70"
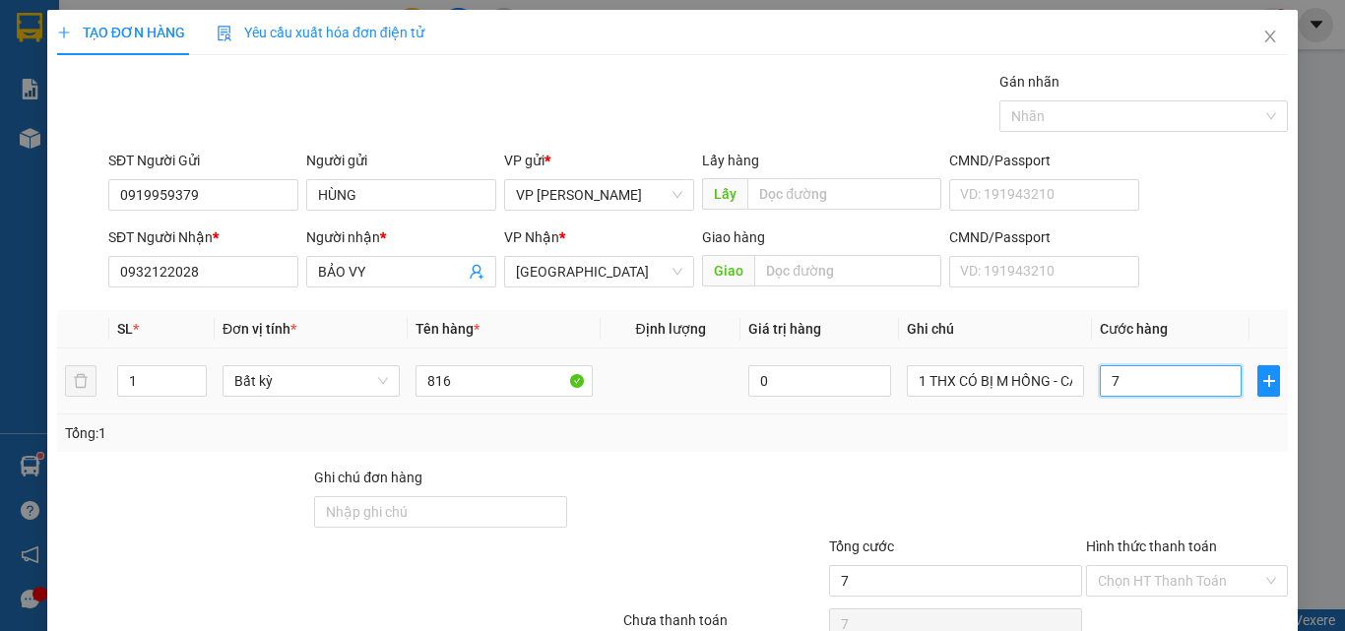
type input "70"
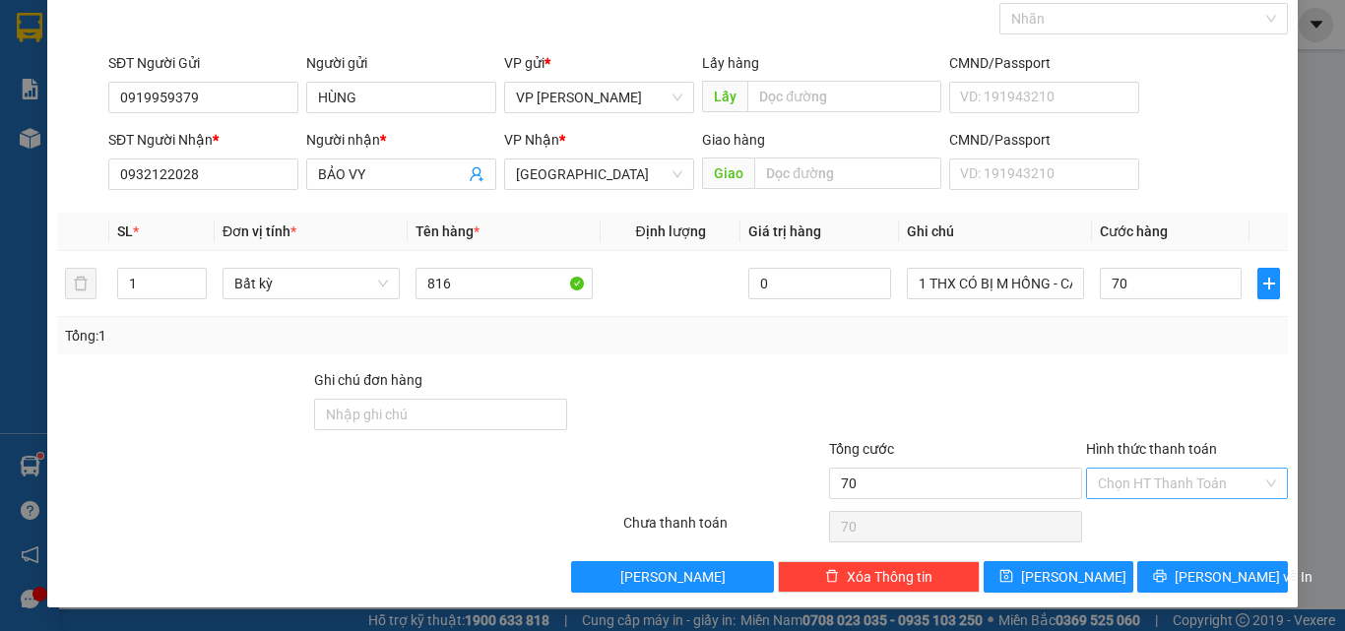
type input "70.000"
click at [1157, 475] on input "Hình thức thanh toán" at bounding box center [1180, 484] width 164 height 30
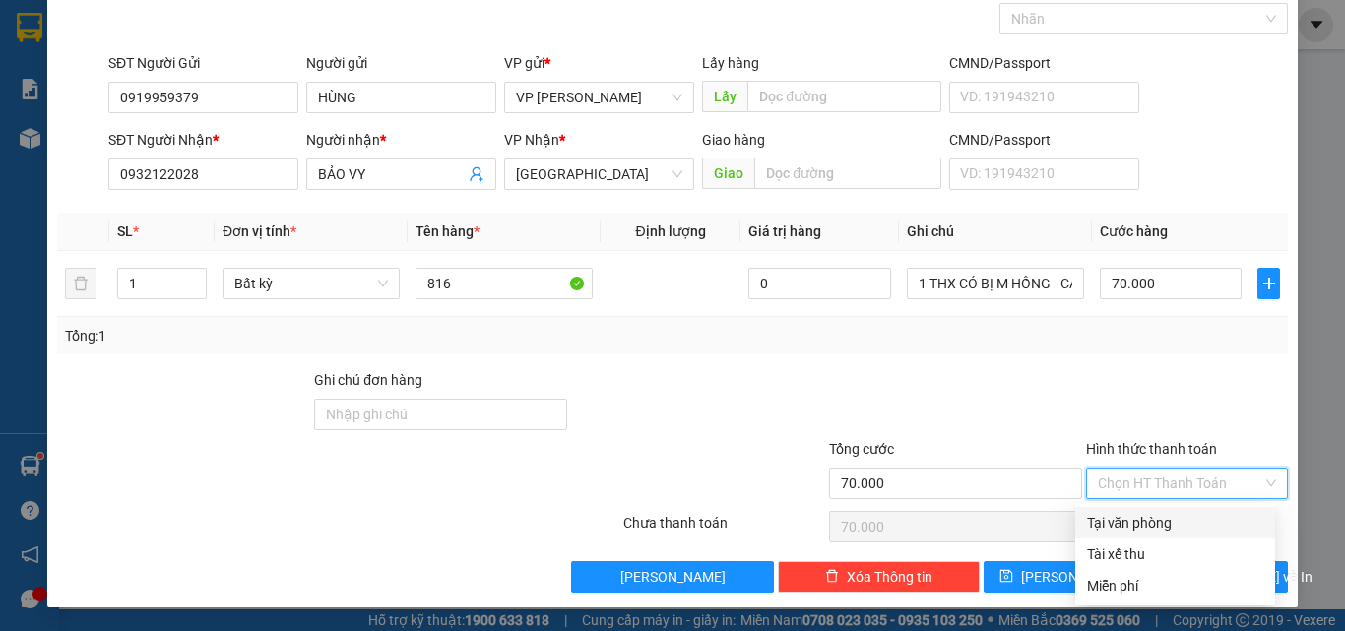
click at [1159, 517] on div "Tại văn phòng" at bounding box center [1175, 523] width 176 height 22
type input "0"
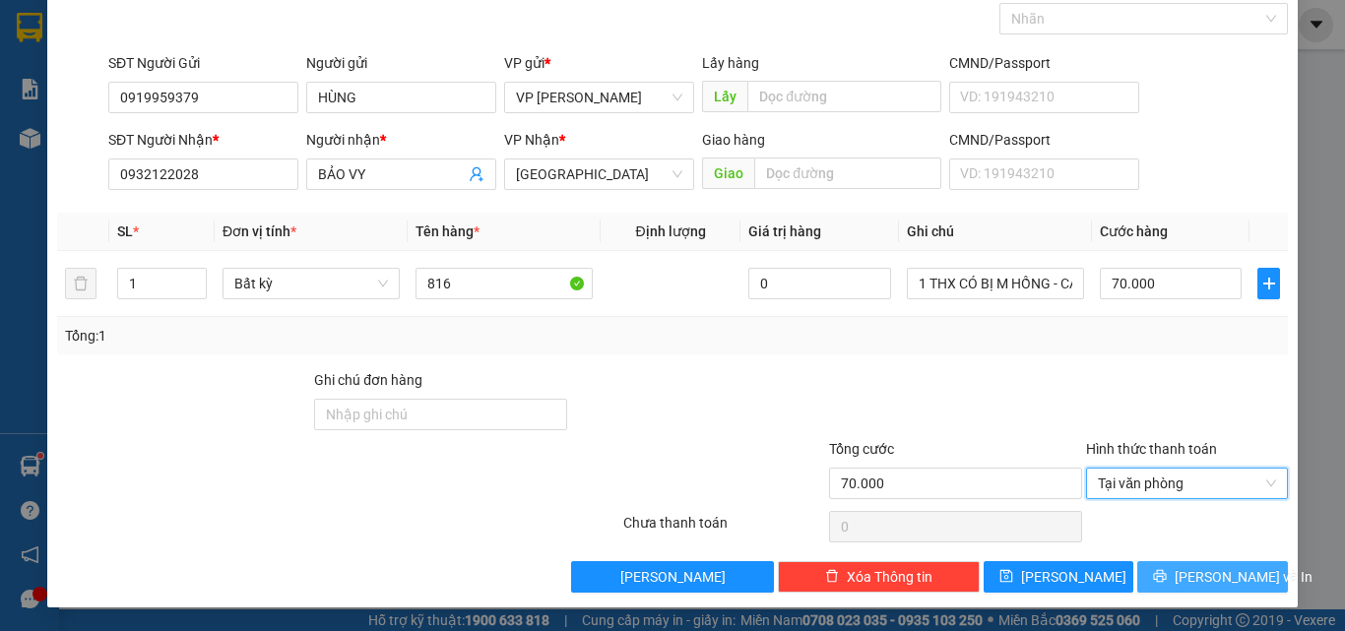
click at [1161, 581] on icon "printer" at bounding box center [1160, 576] width 14 height 14
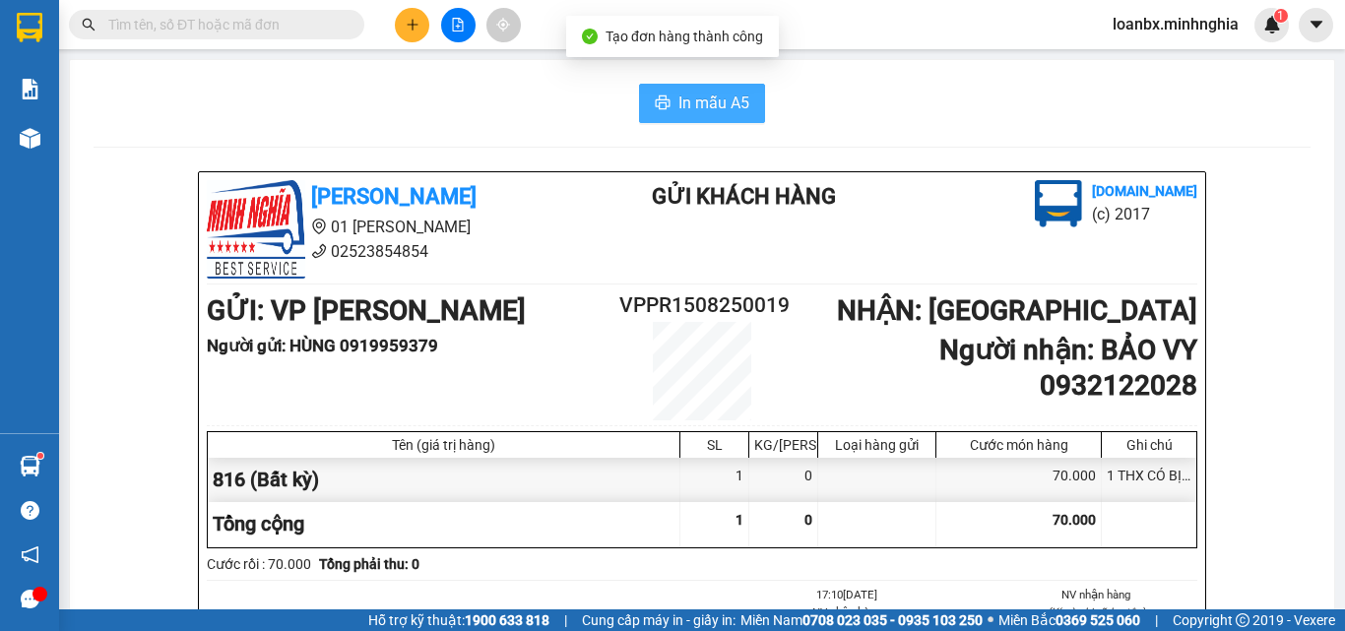
click at [706, 96] on span "In mẫu A5" at bounding box center [713, 103] width 71 height 25
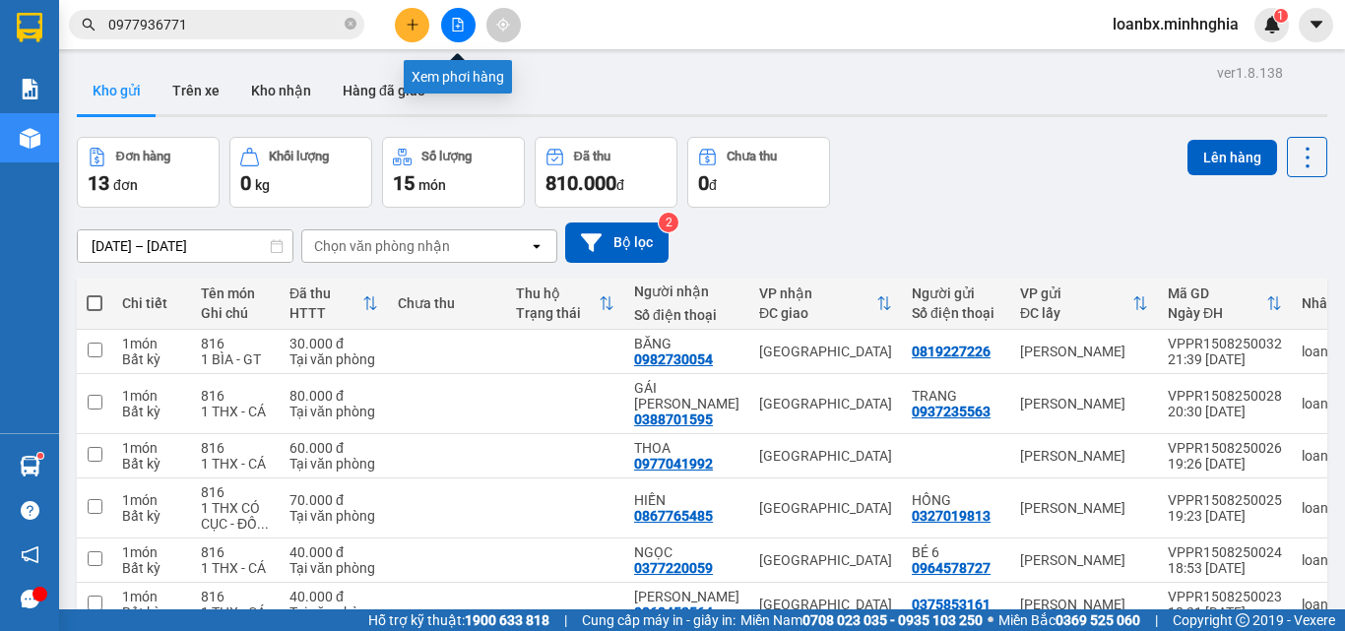
click at [454, 28] on icon "file-add" at bounding box center [458, 25] width 14 height 14
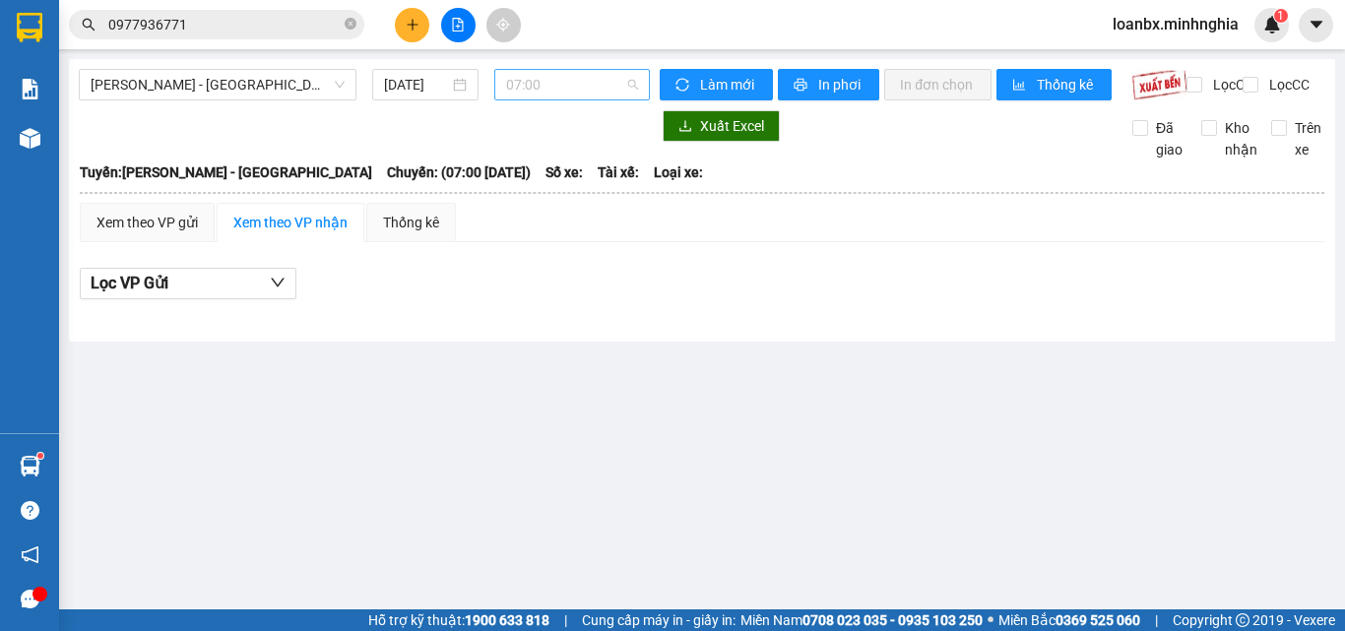
click at [568, 85] on span "07:00" at bounding box center [572, 85] width 132 height 30
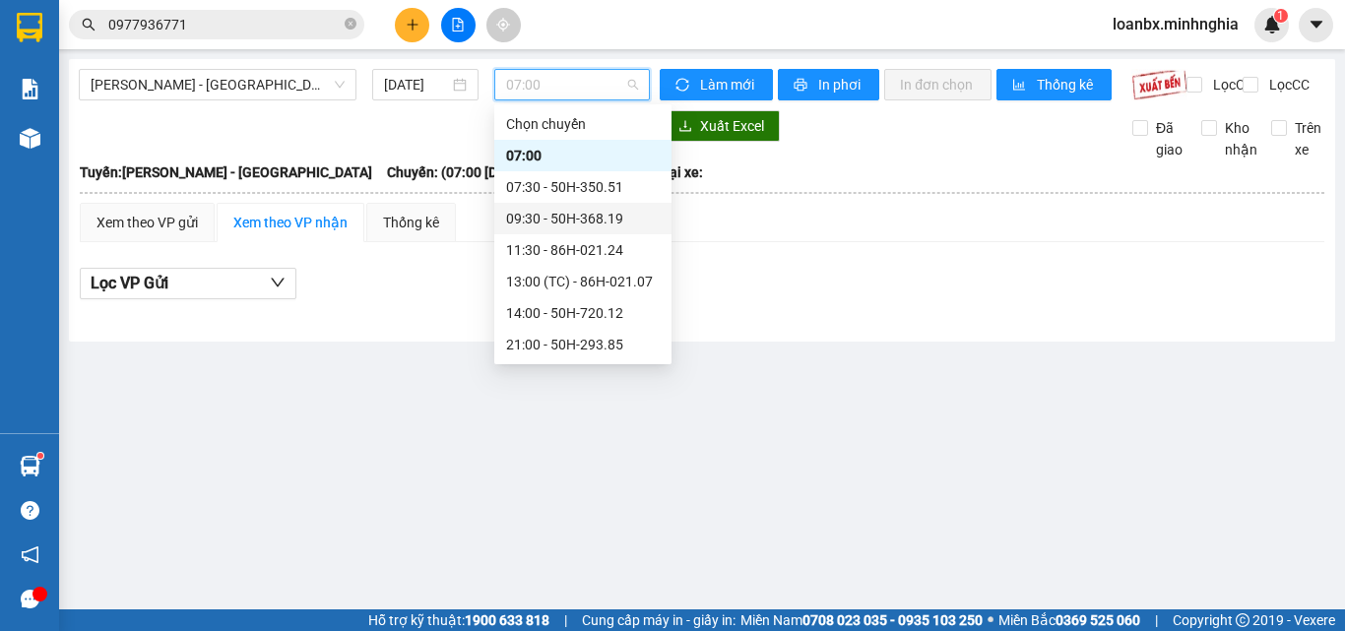
scroll to position [189, 0]
click at [567, 247] on div "22:45 - 50H-711.30" at bounding box center [583, 250] width 154 height 22
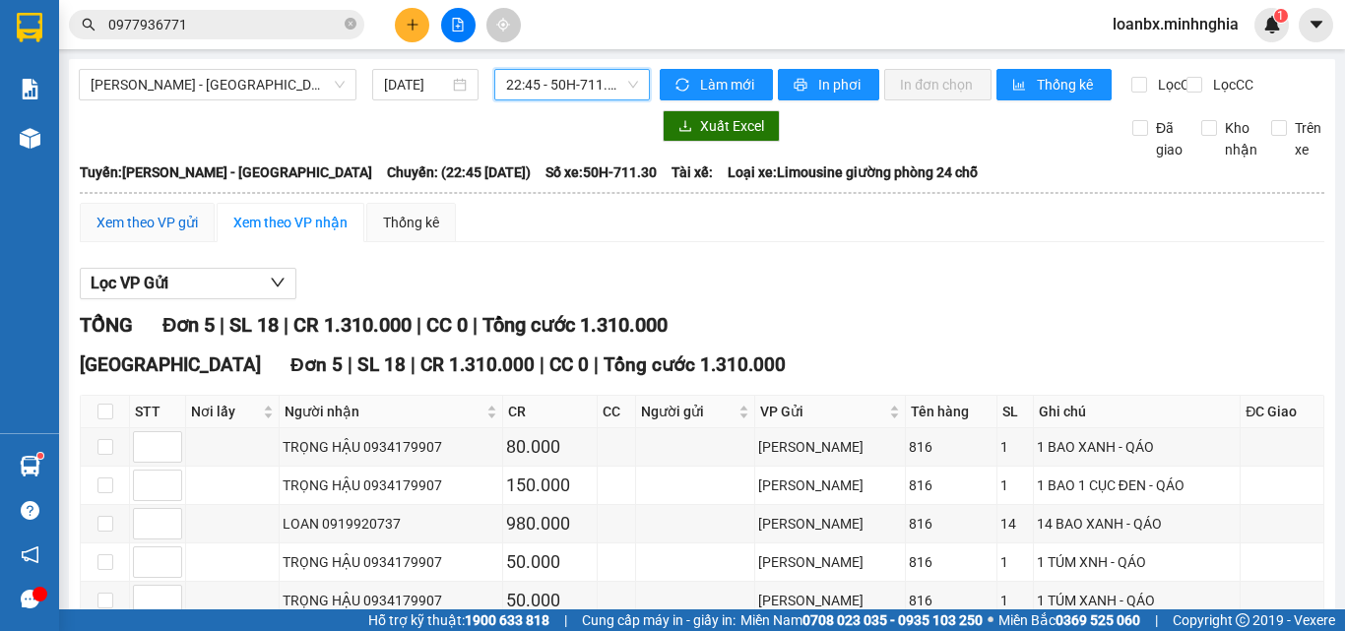
click at [130, 233] on div "Xem theo VP gửi" at bounding box center [146, 223] width 101 height 22
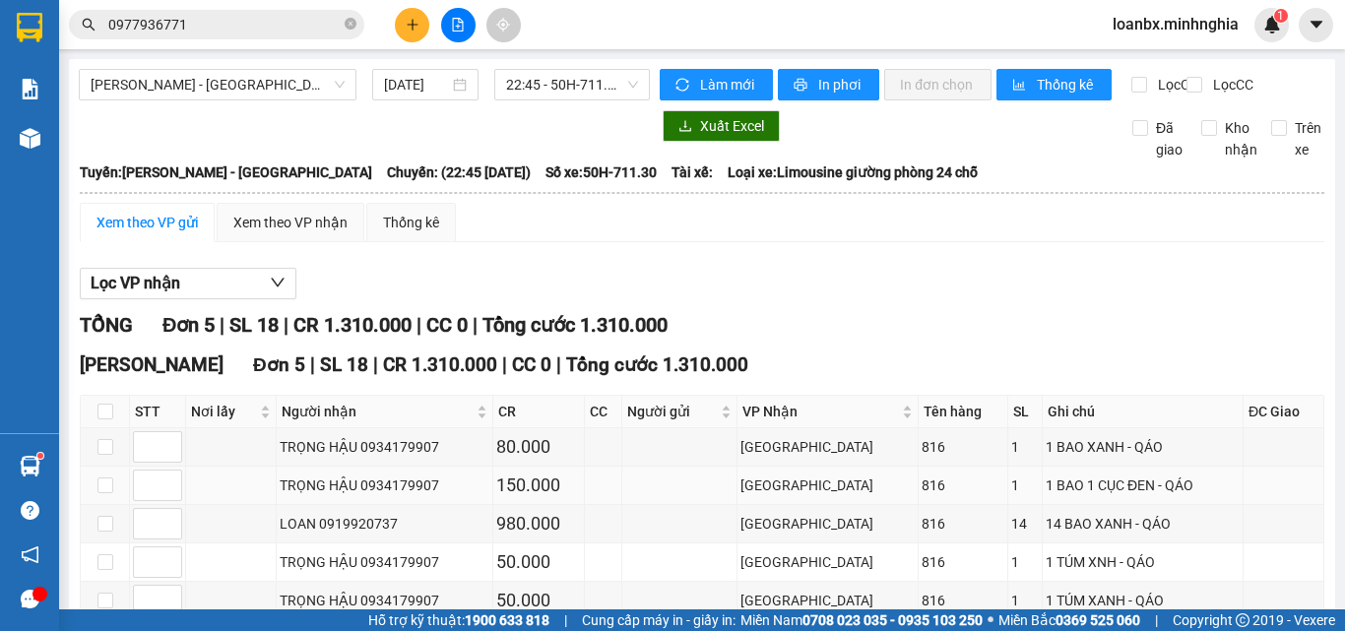
scroll to position [129, 0]
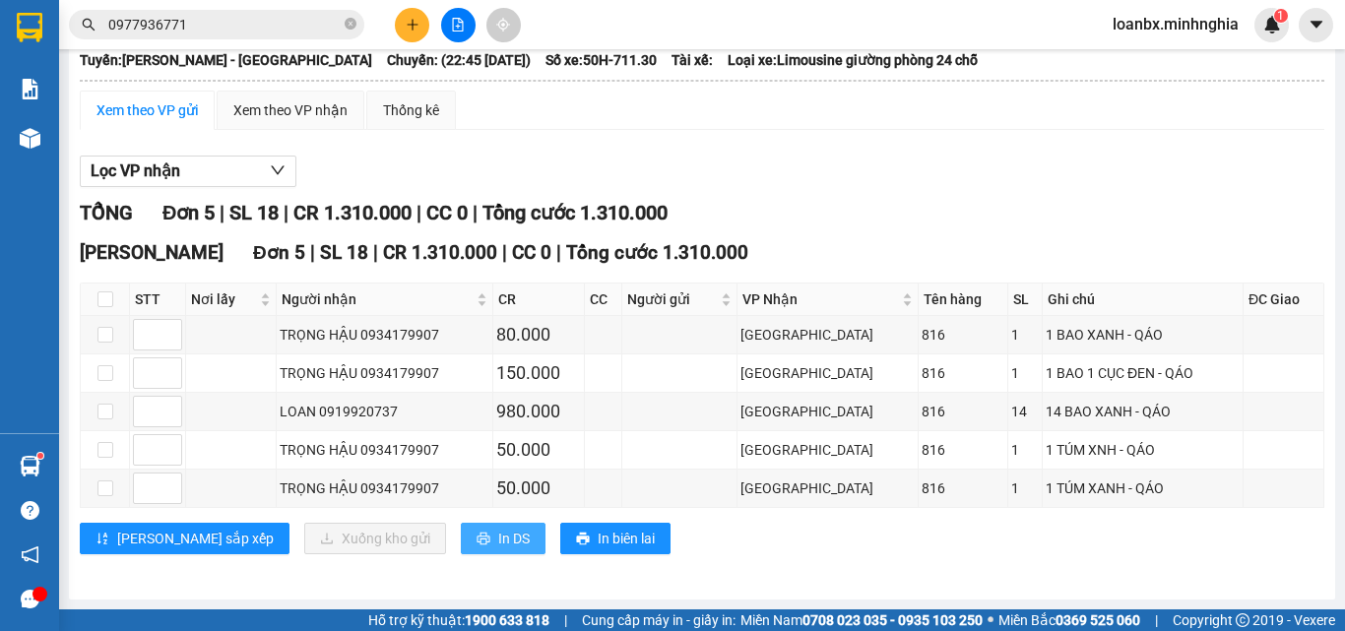
click at [498, 540] on span "In DS" at bounding box center [514, 539] width 32 height 22
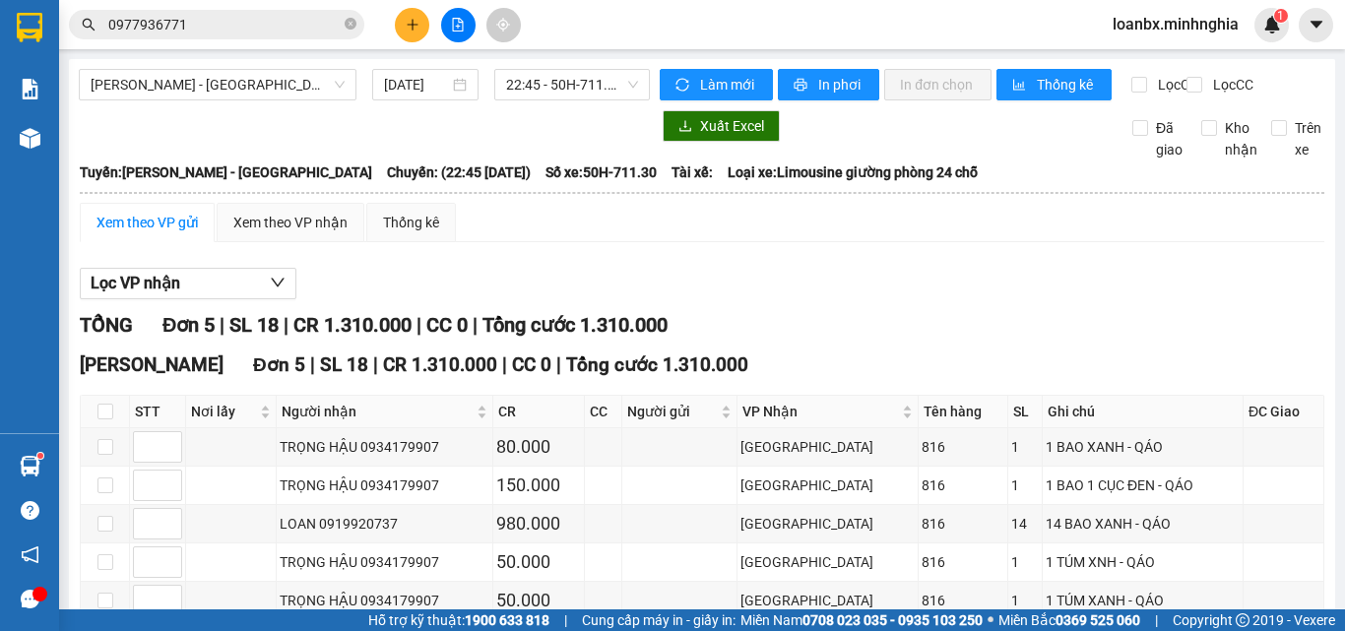
click at [204, 27] on input "0977936771" at bounding box center [224, 25] width 232 height 22
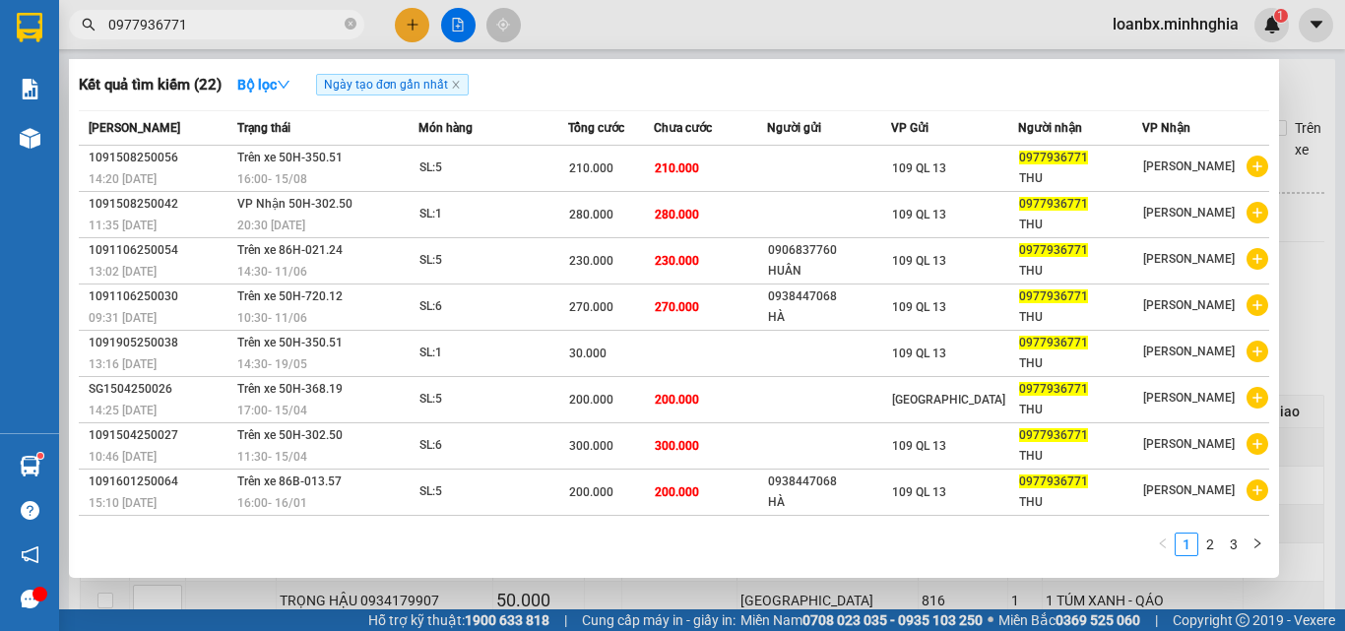
click at [0, 27] on section "Kết quả [PERSON_NAME] ( 22 ) Bộ lọc Ngày tạo [PERSON_NAME] nhất Mã ĐH Trạng thá…" at bounding box center [672, 315] width 1345 height 631
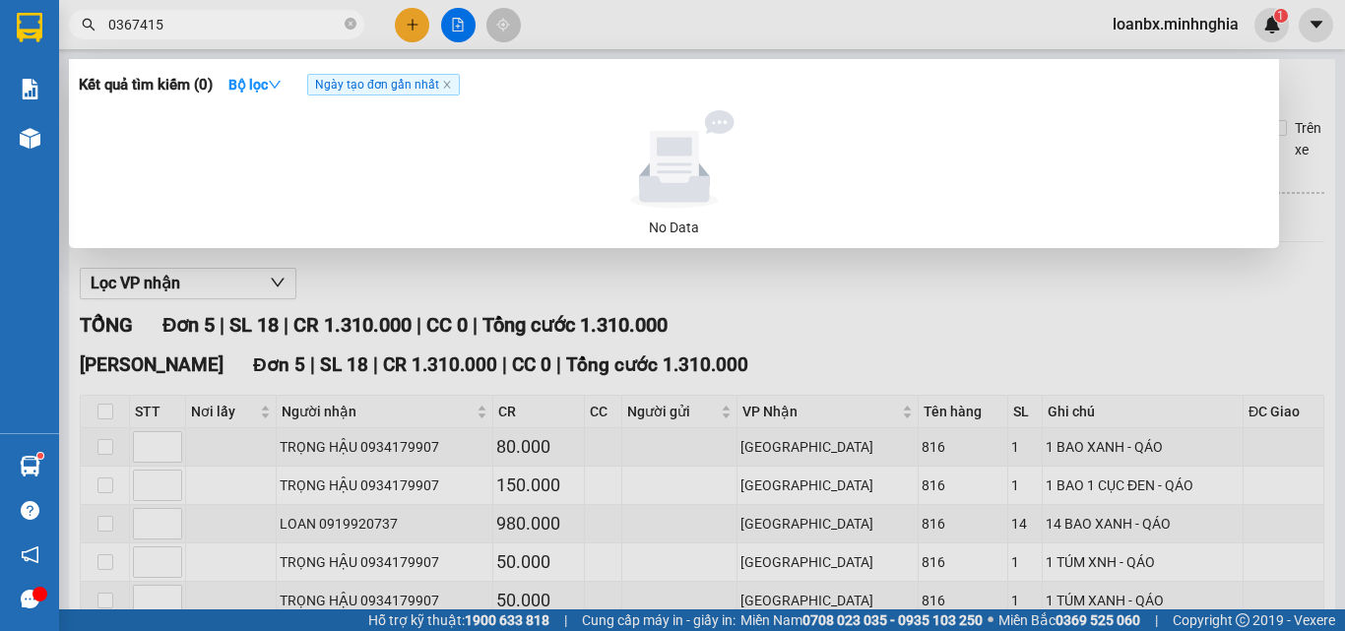
type input "0367415"
click at [349, 25] on icon "close-circle" at bounding box center [351, 24] width 12 height 12
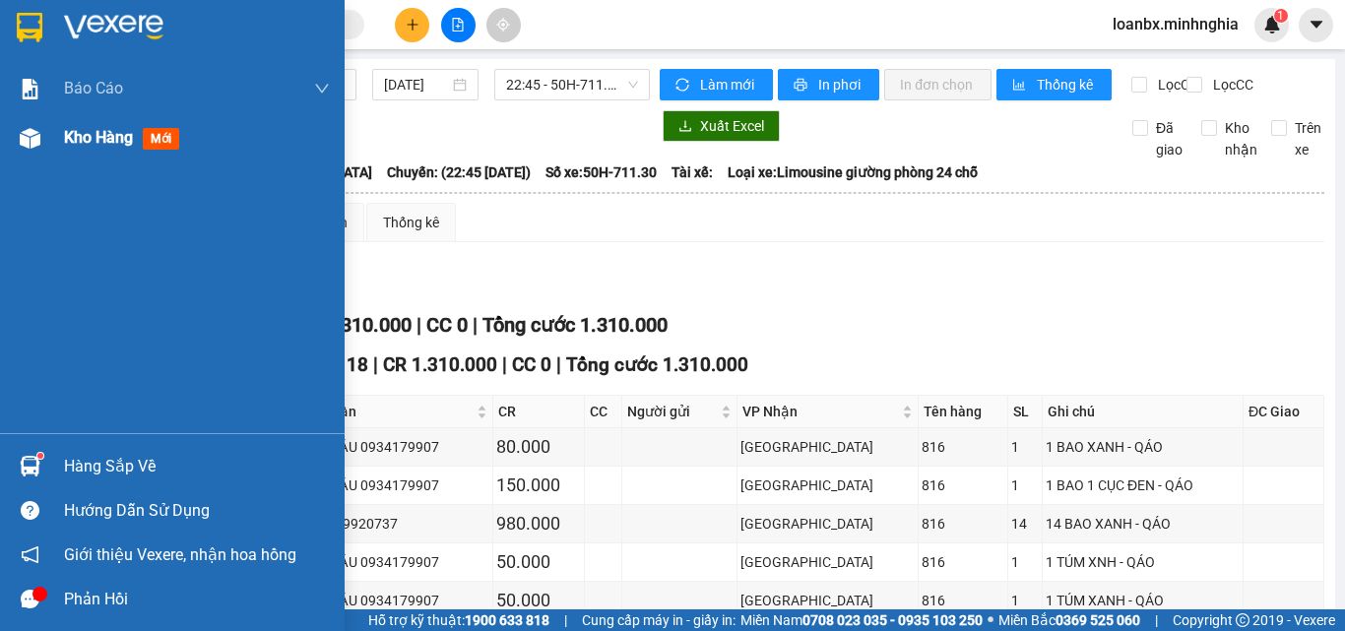
click at [41, 132] on div at bounding box center [30, 138] width 34 height 34
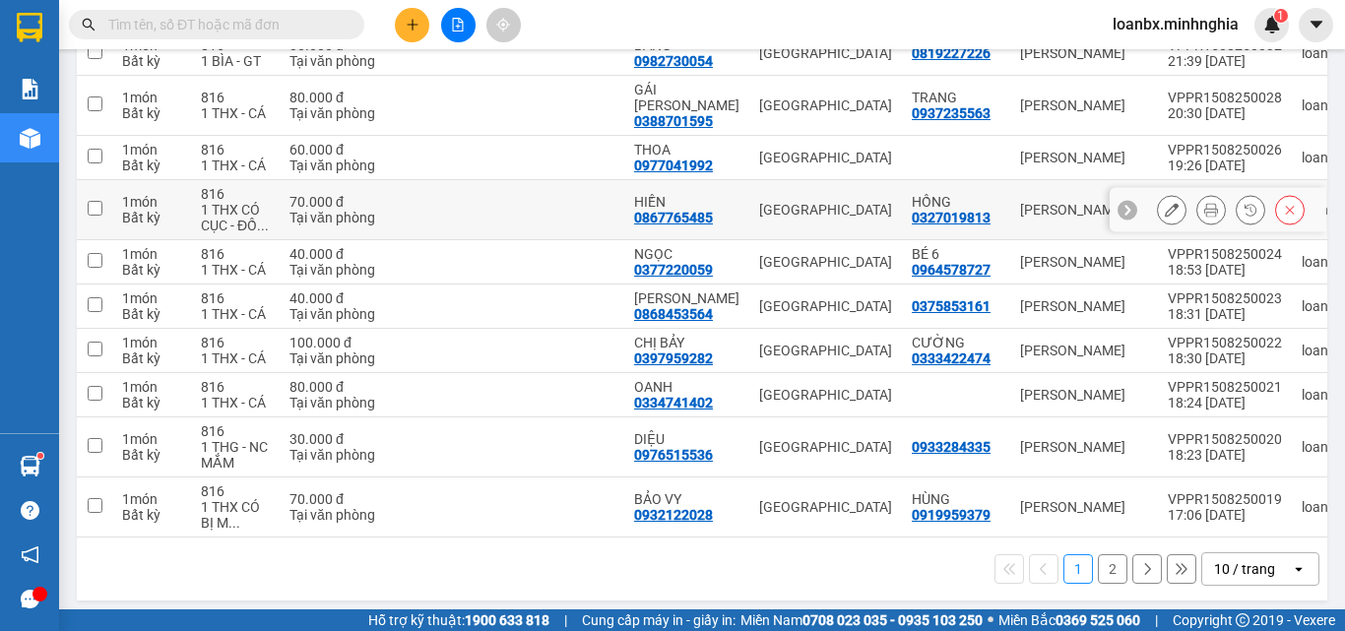
scroll to position [200, 0]
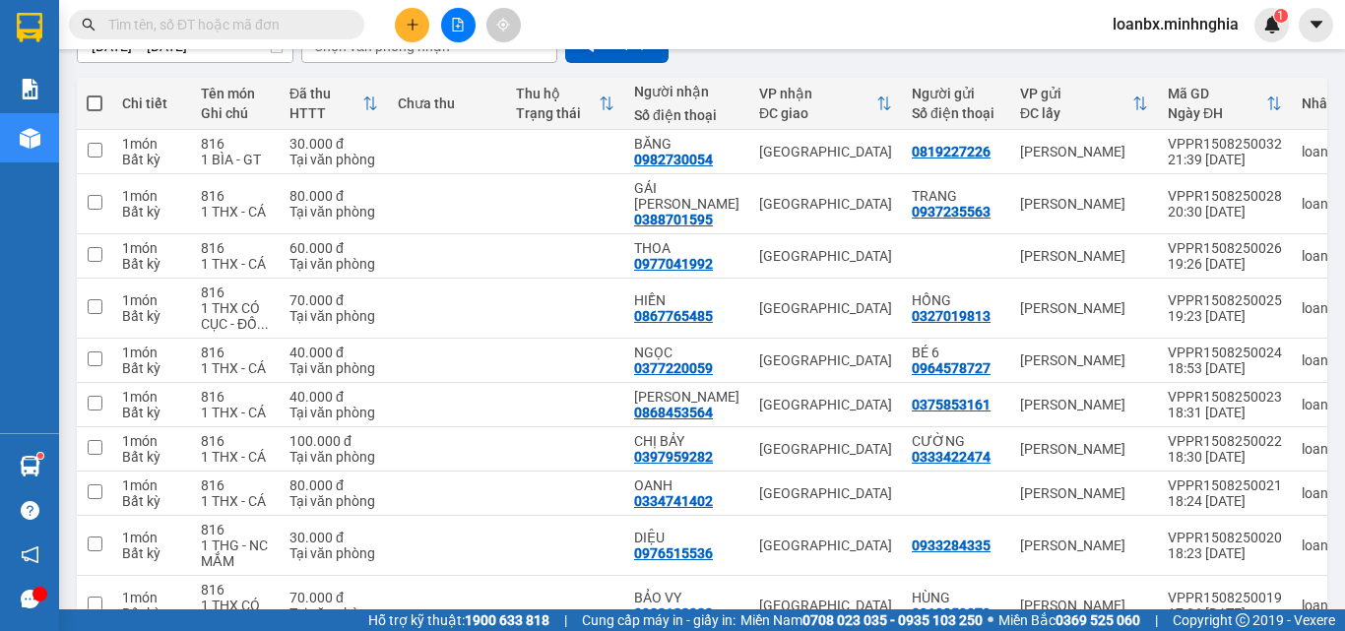
click at [99, 103] on span at bounding box center [95, 104] width 16 height 16
click at [95, 94] on input "checkbox" at bounding box center [95, 94] width 0 height 0
checkbox input "true"
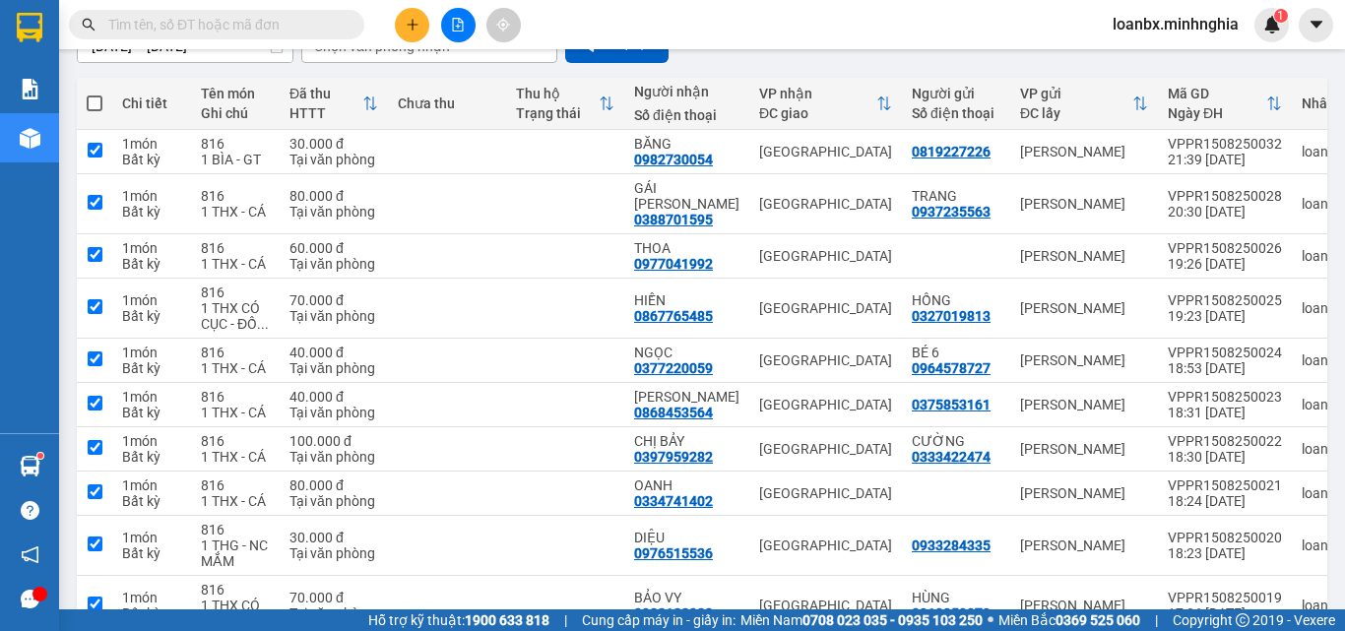
checkbox input "true"
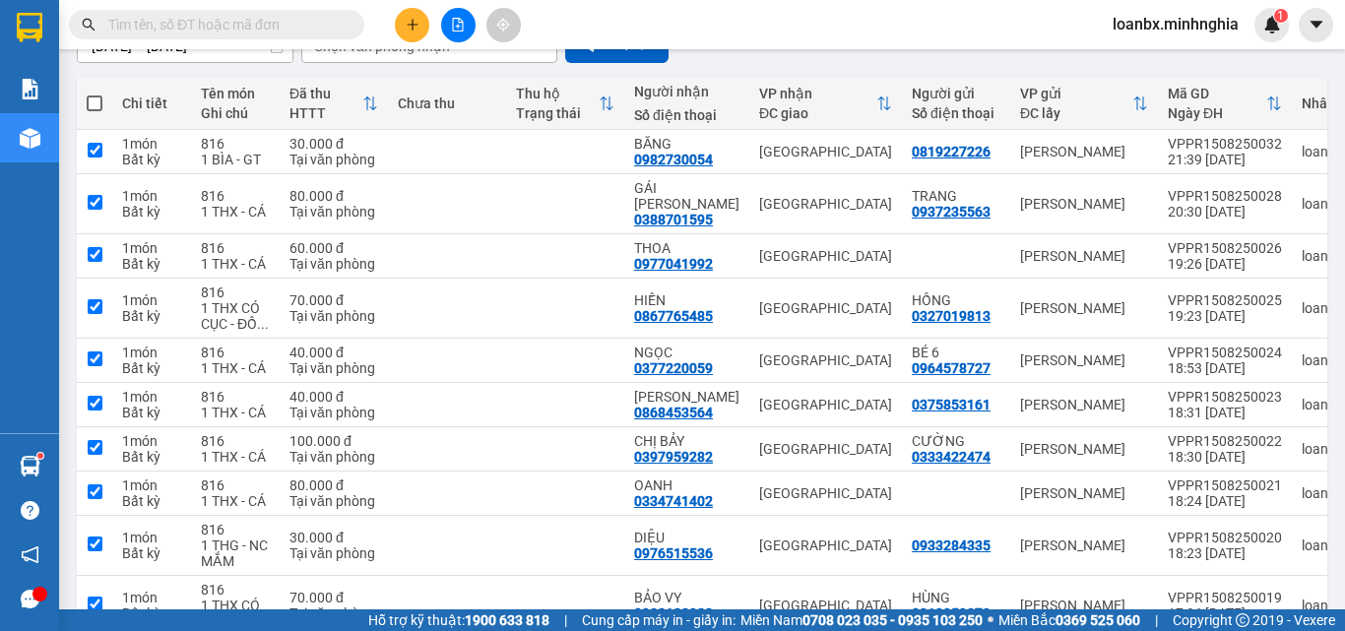
checkbox input "true"
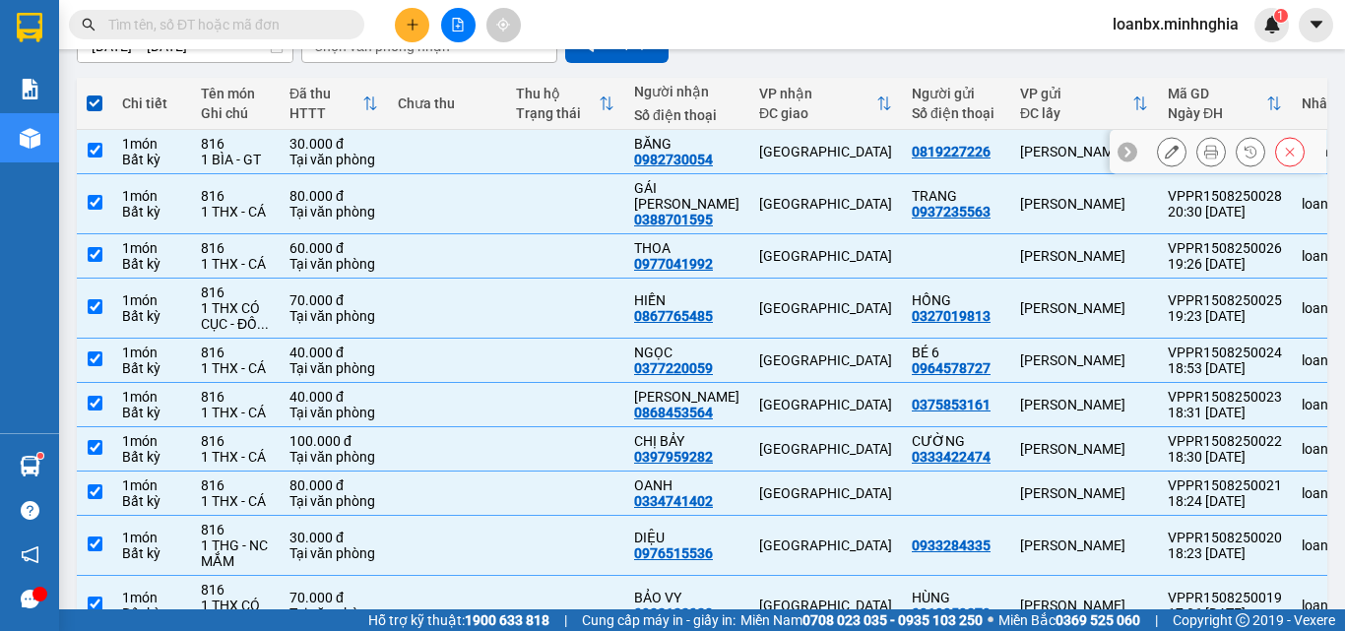
scroll to position [0, 0]
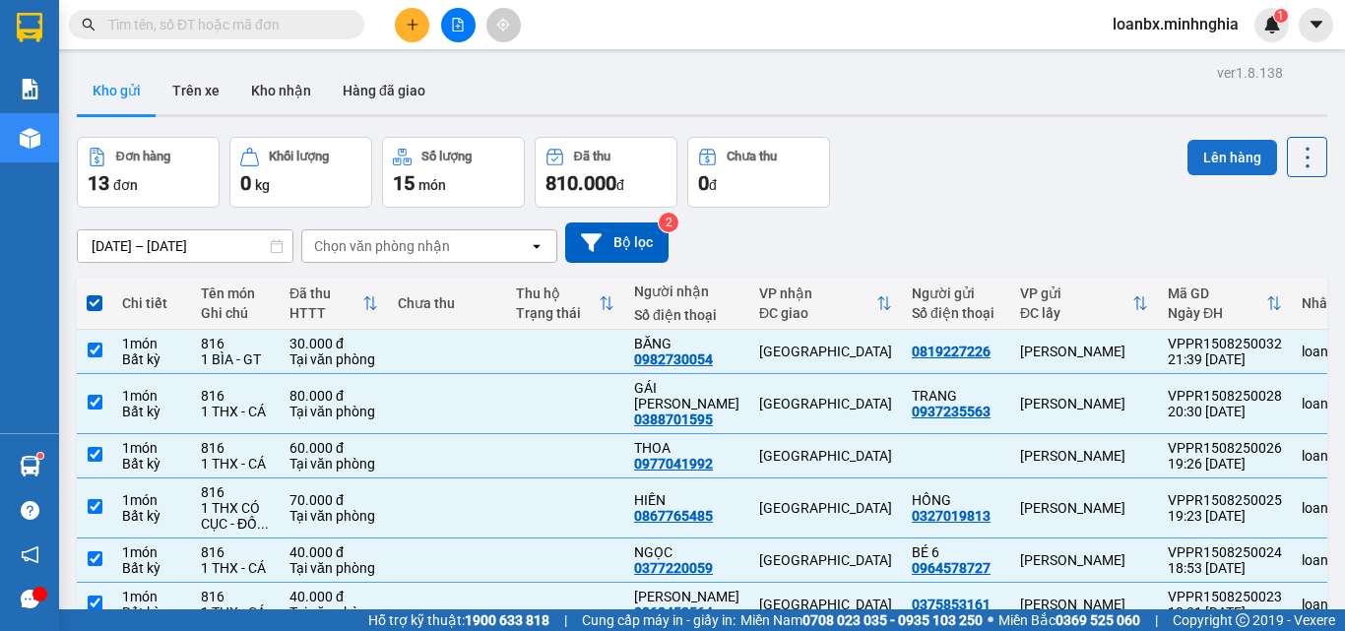
click at [1216, 163] on button "Lên hàng" at bounding box center [1232, 157] width 90 height 35
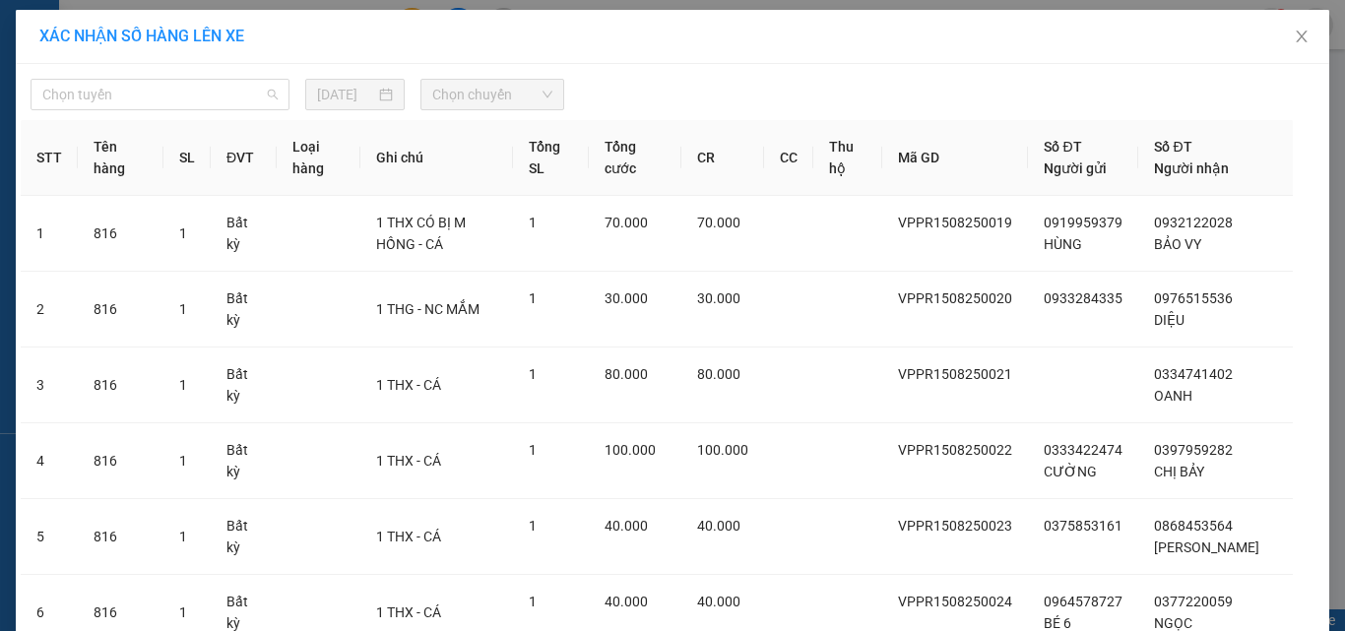
drag, startPoint x: 193, startPoint y: 97, endPoint x: 176, endPoint y: 161, distance: 66.1
click at [194, 97] on span "Chọn tuyến" at bounding box center [159, 95] width 235 height 30
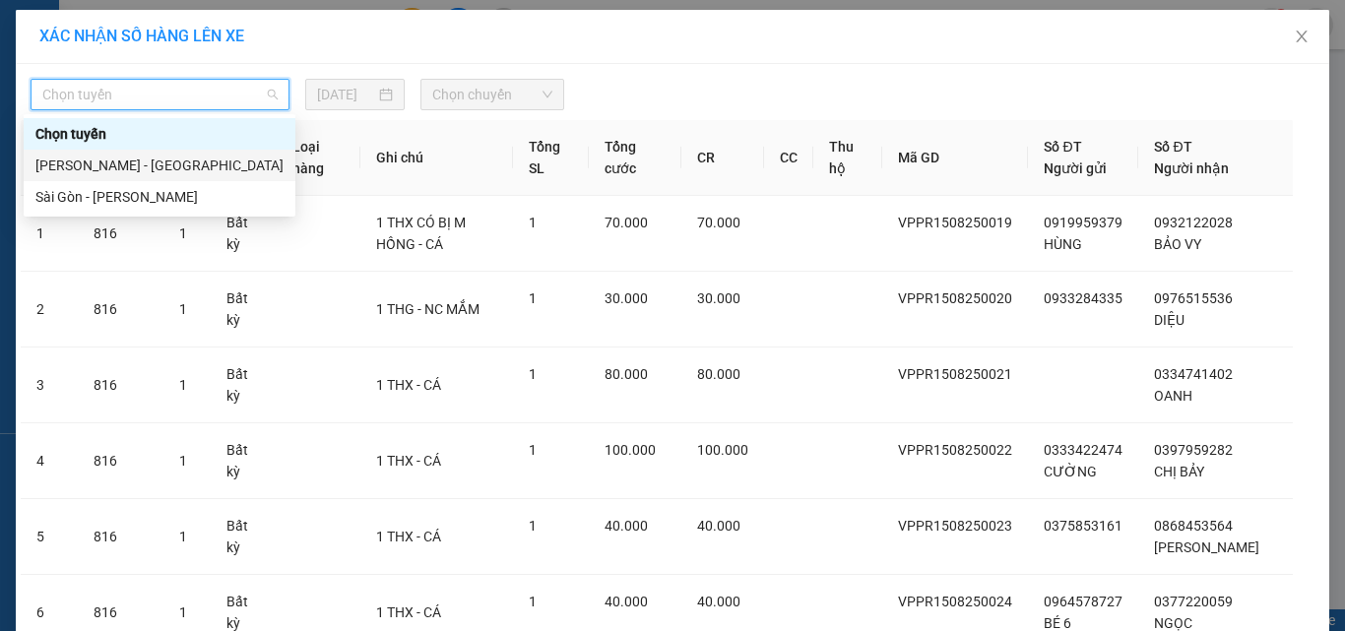
click at [163, 160] on div "[PERSON_NAME] - [GEOGRAPHIC_DATA]" at bounding box center [159, 166] width 248 height 22
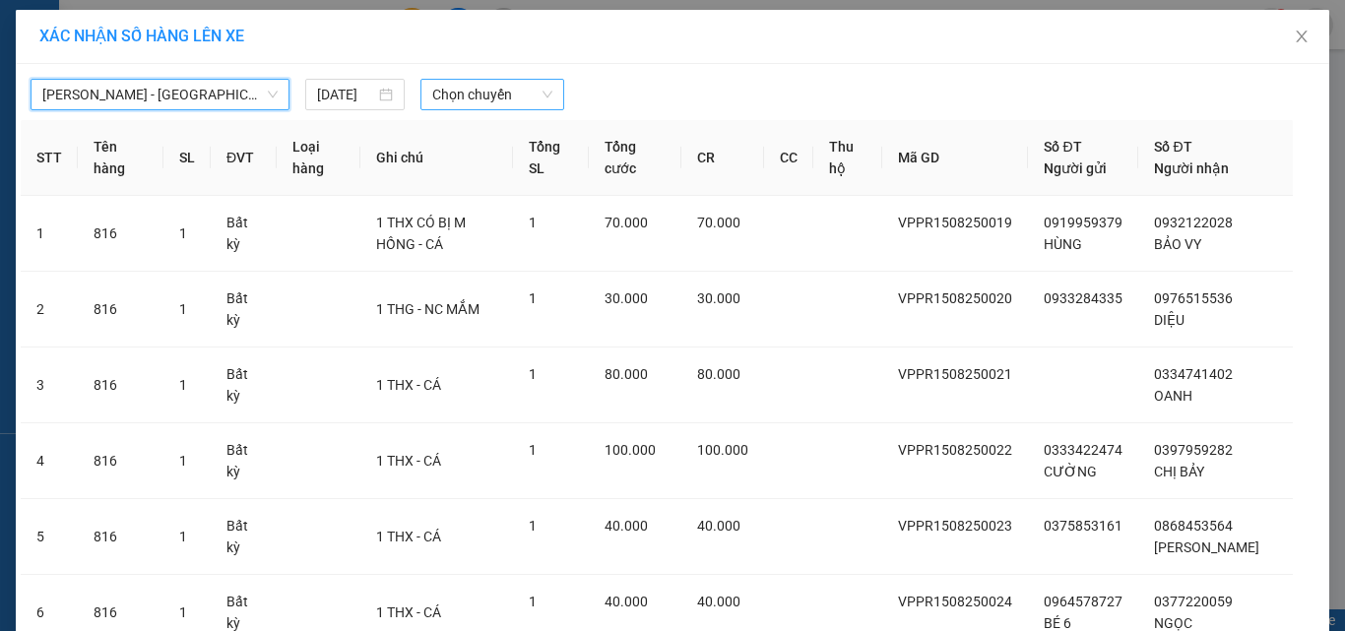
click at [548, 96] on div "Chọn chuyến" at bounding box center [492, 95] width 145 height 32
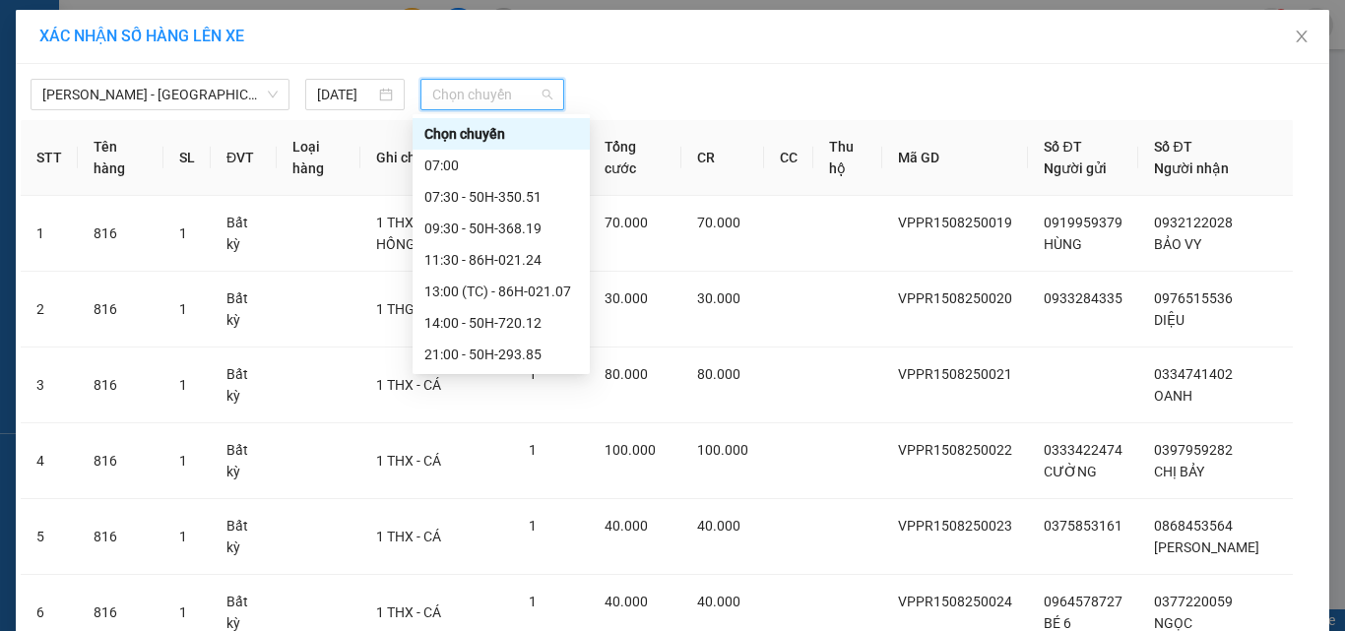
scroll to position [189, 0]
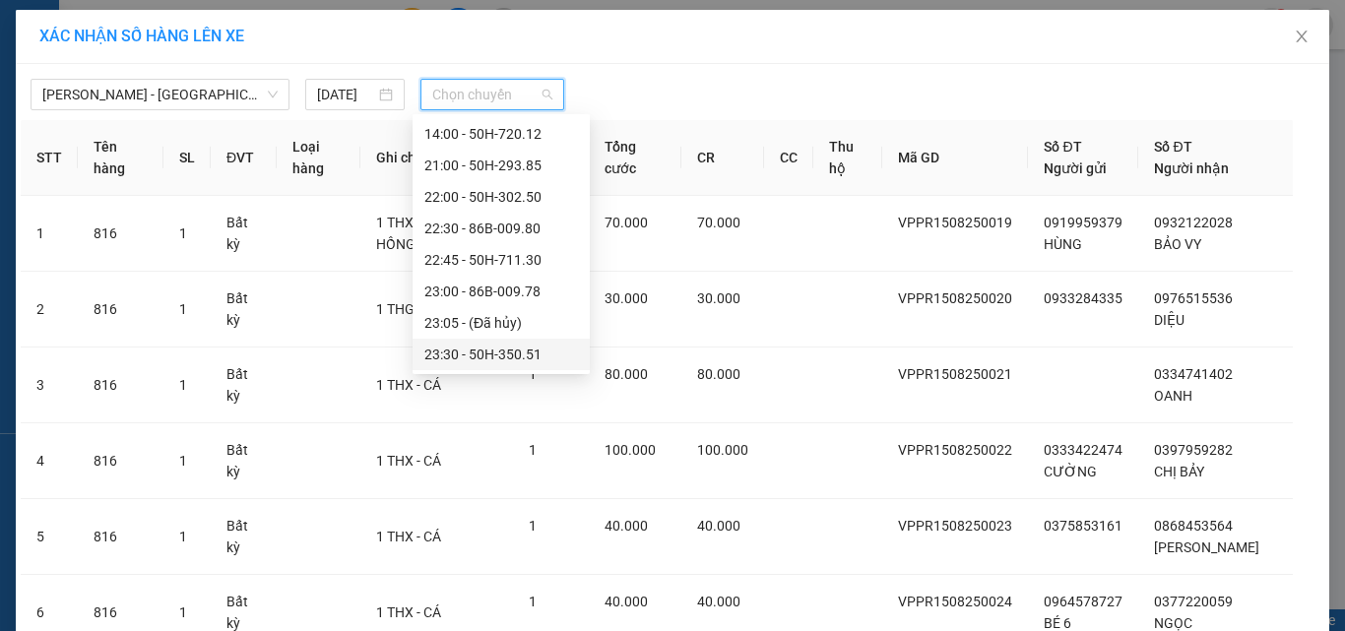
click at [483, 354] on div "23:30 - 50H-350.51" at bounding box center [501, 355] width 154 height 22
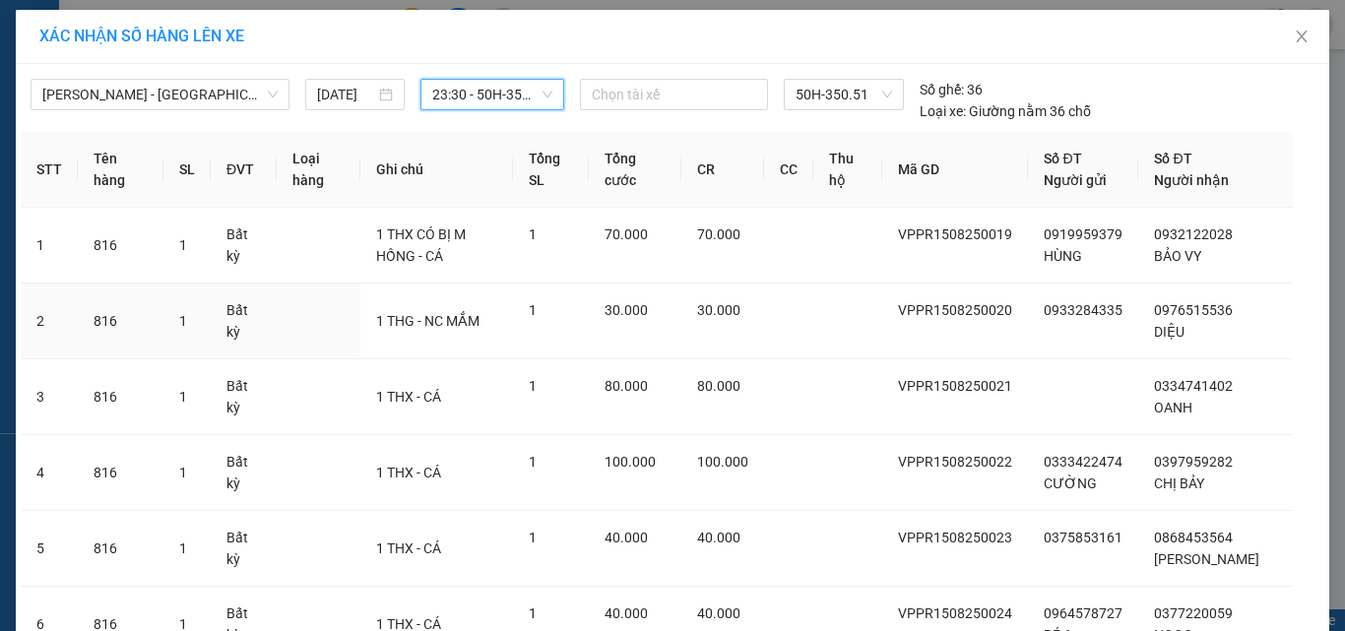
scroll to position [522, 0]
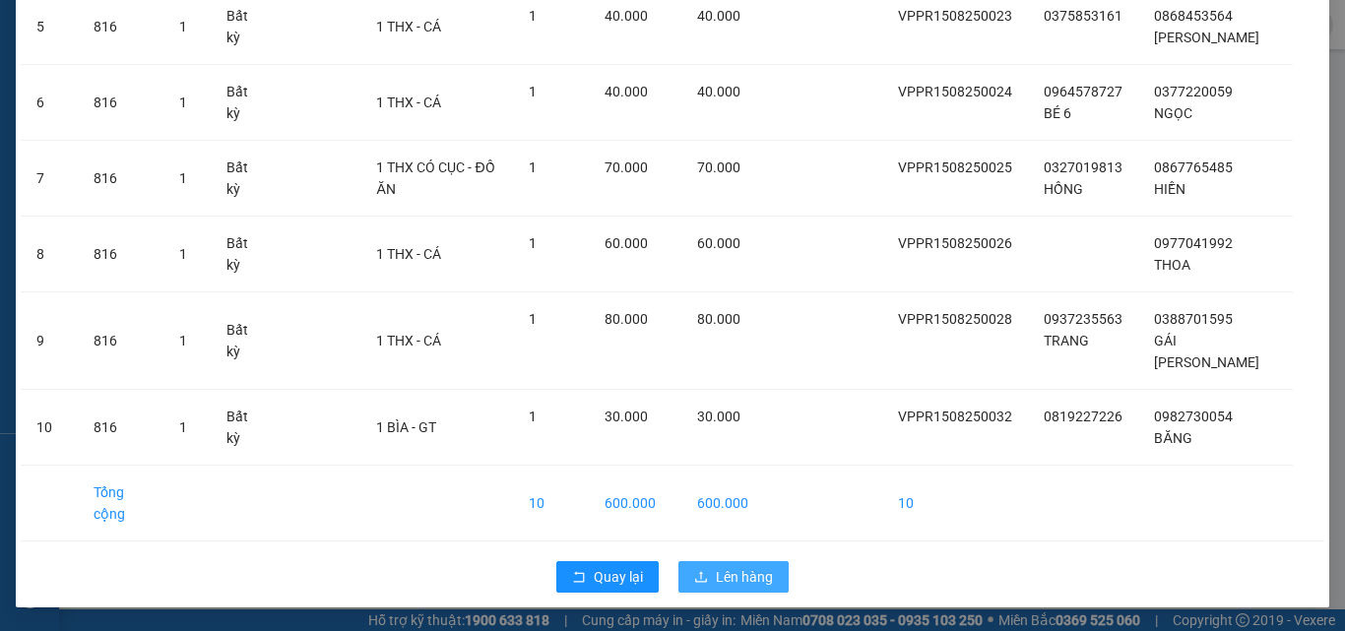
click at [719, 562] on button "Lên hàng" at bounding box center [733, 577] width 110 height 32
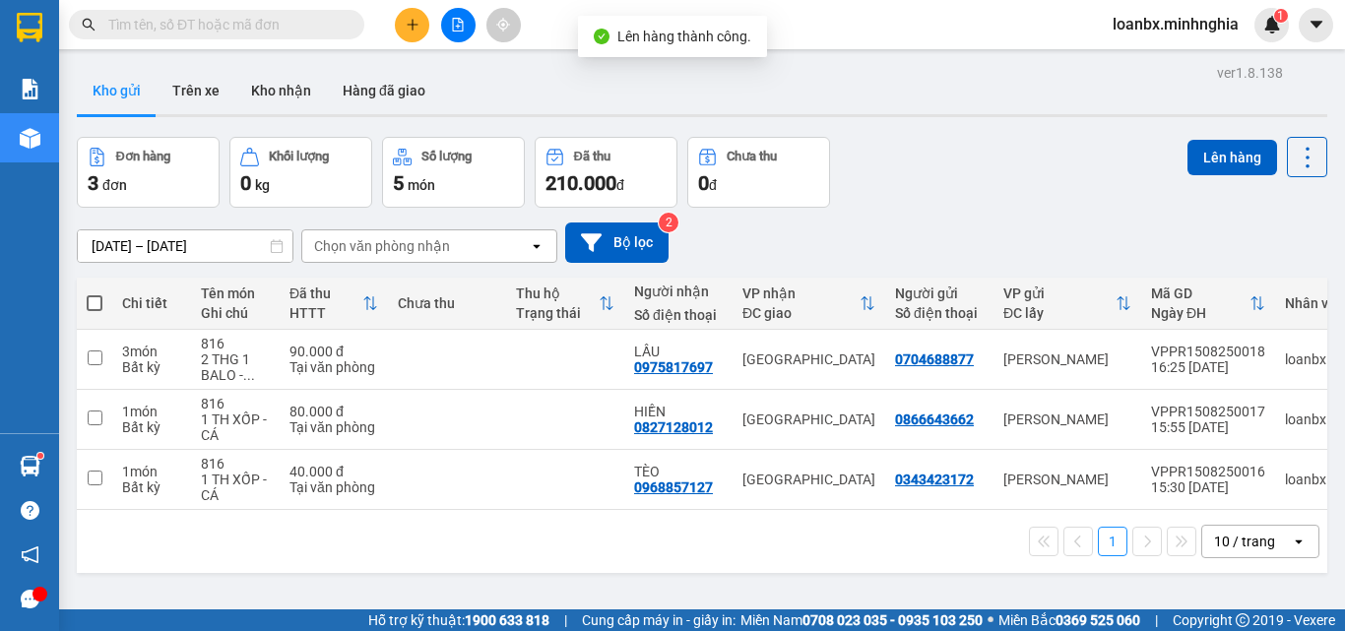
click at [190, 323] on th "Chi tiết" at bounding box center [151, 304] width 79 height 52
click at [213, 401] on div "816" at bounding box center [235, 404] width 69 height 16
checkbox input "true"
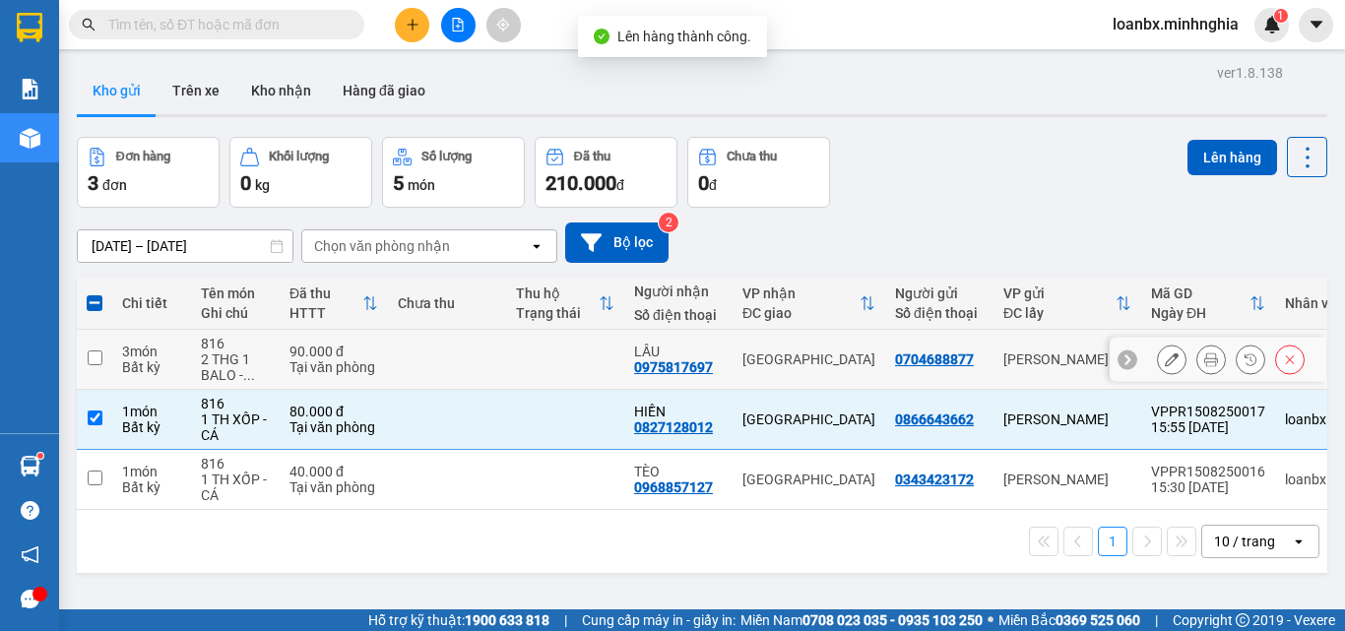
click at [241, 356] on div "2 THG 1 BALO - ..." at bounding box center [235, 367] width 69 height 32
checkbox input "true"
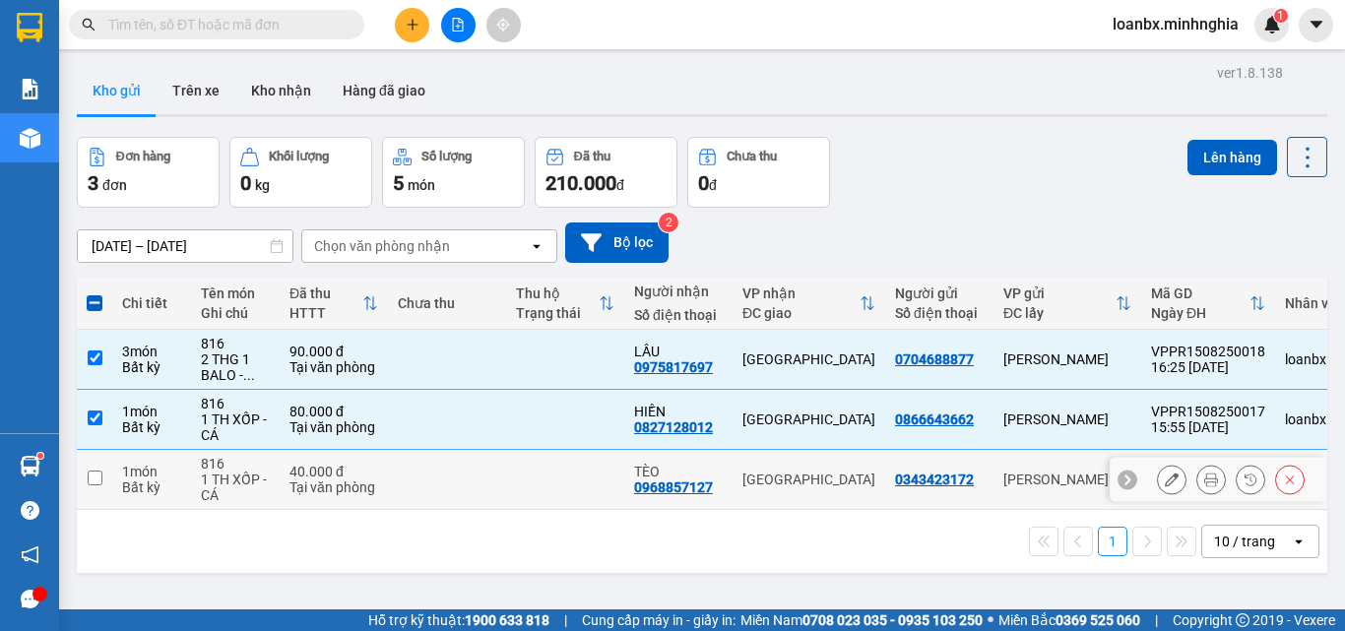
click at [242, 472] on div "1 TH XỐP - CÁ" at bounding box center [235, 488] width 69 height 32
checkbox input "true"
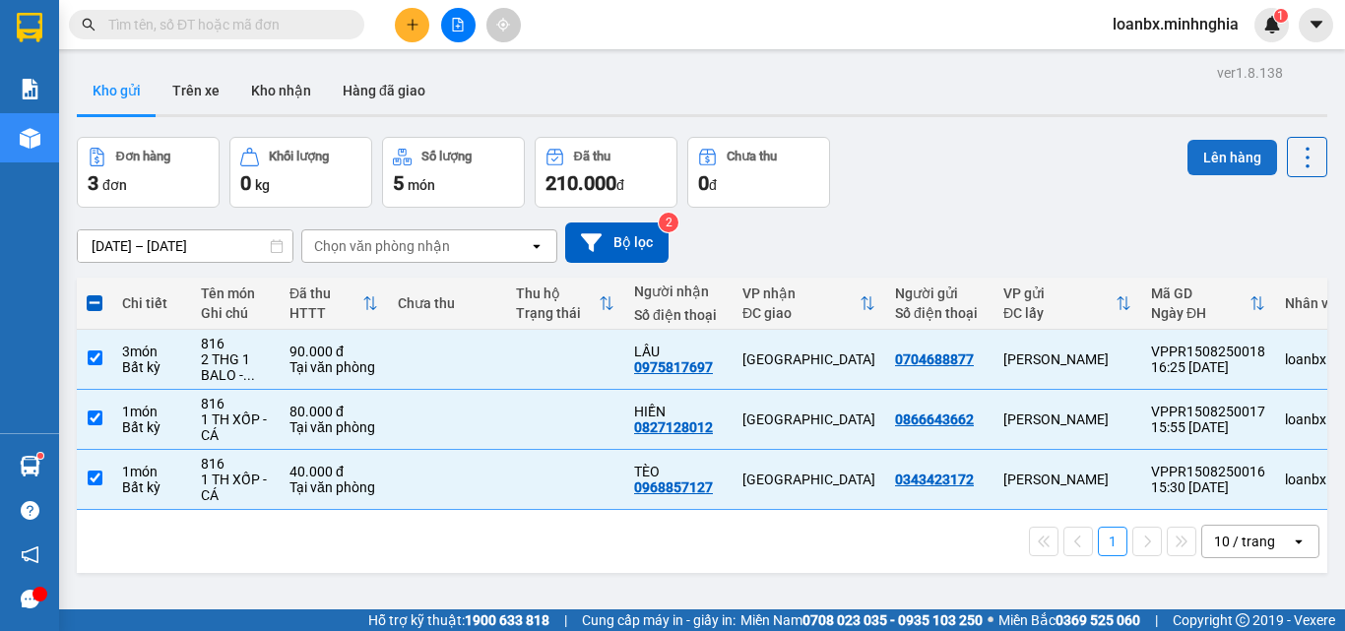
click at [1216, 156] on button "Lên hàng" at bounding box center [1232, 157] width 90 height 35
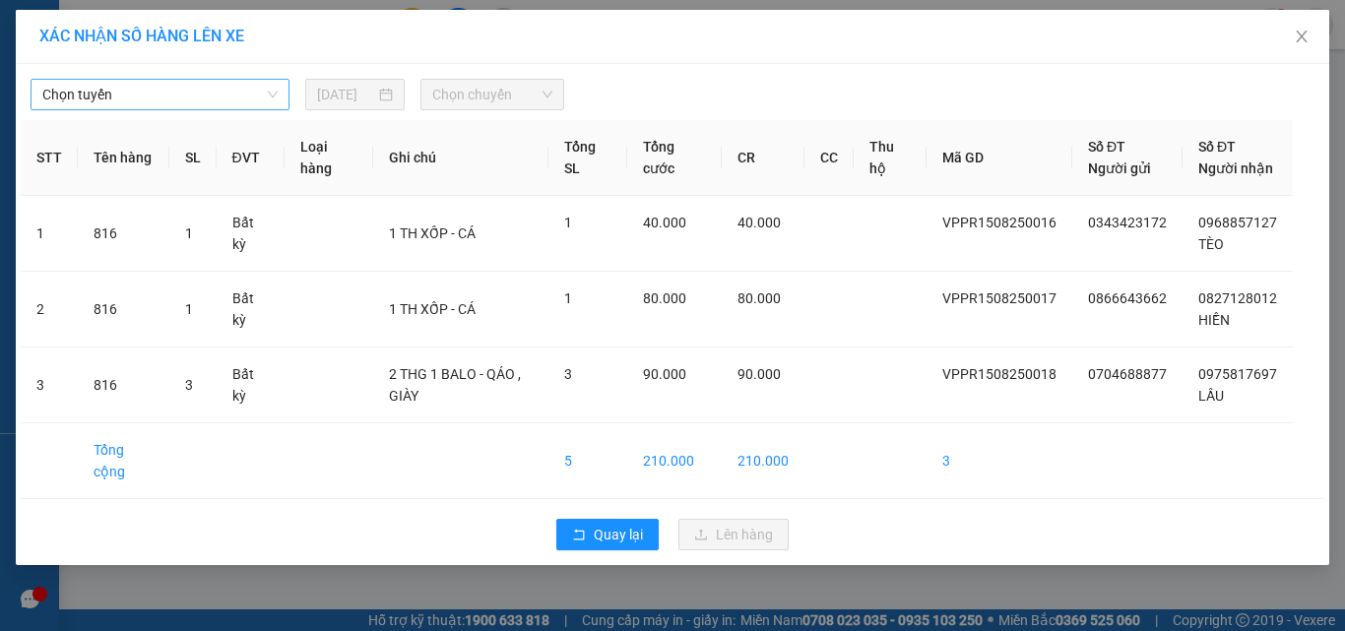
drag, startPoint x: 198, startPoint y: 97, endPoint x: 191, endPoint y: 108, distance: 12.8
click at [197, 97] on span "Chọn tuyến" at bounding box center [159, 95] width 235 height 30
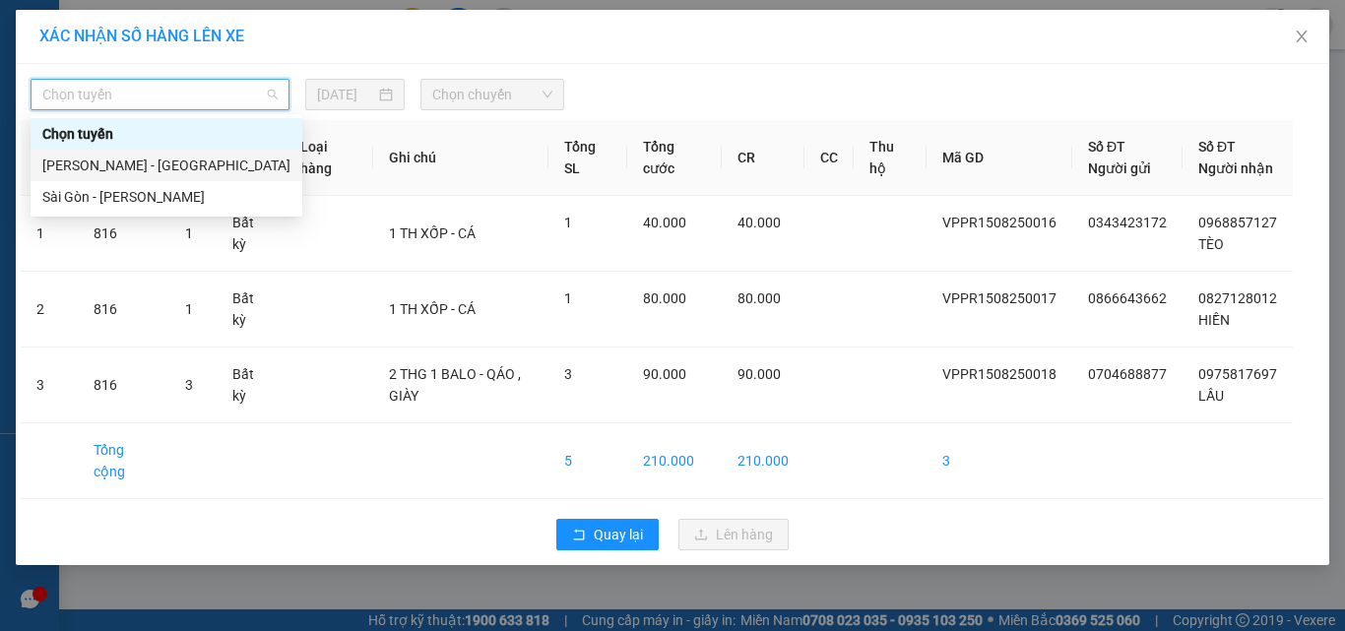
click at [159, 168] on div "[PERSON_NAME] - [GEOGRAPHIC_DATA]" at bounding box center [166, 166] width 248 height 22
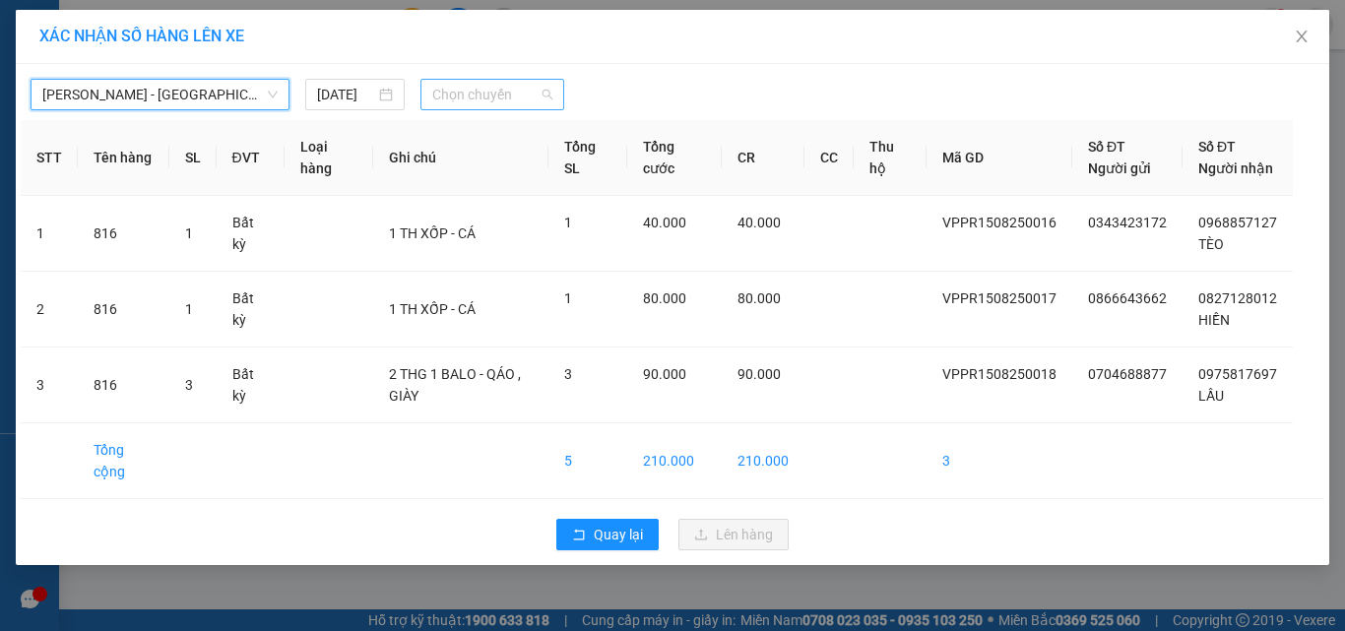
click at [482, 95] on span "Chọn chuyến" at bounding box center [492, 95] width 121 height 30
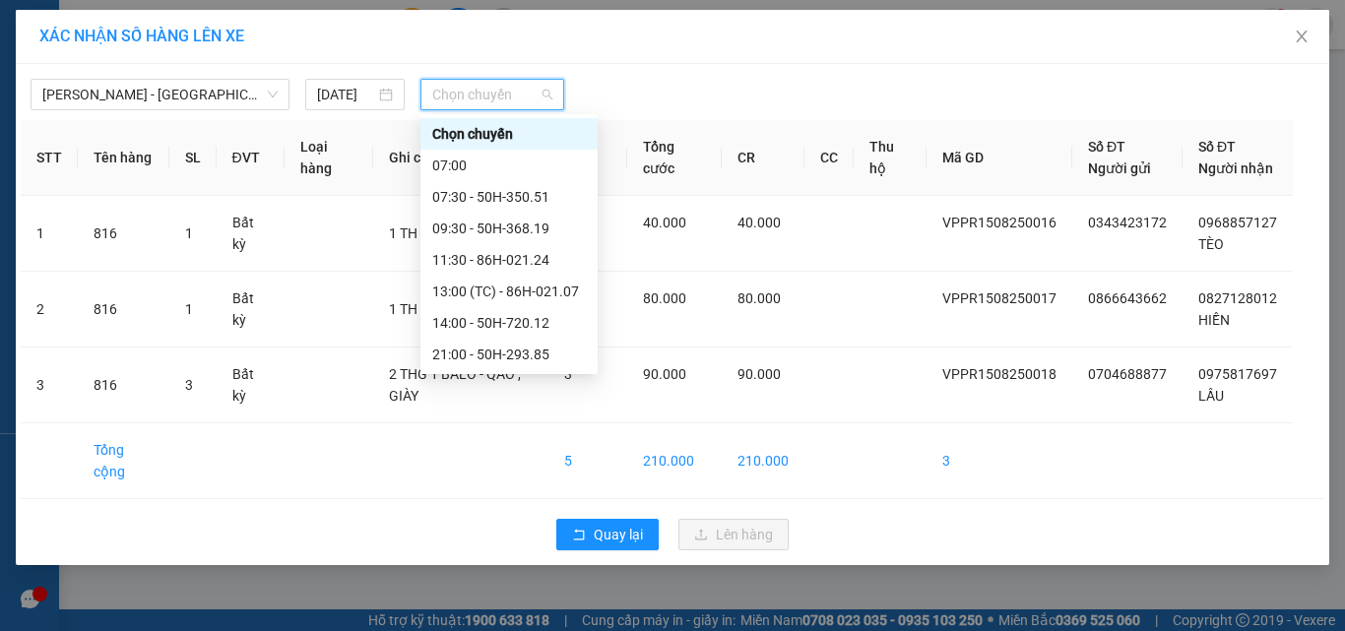
scroll to position [189, 0]
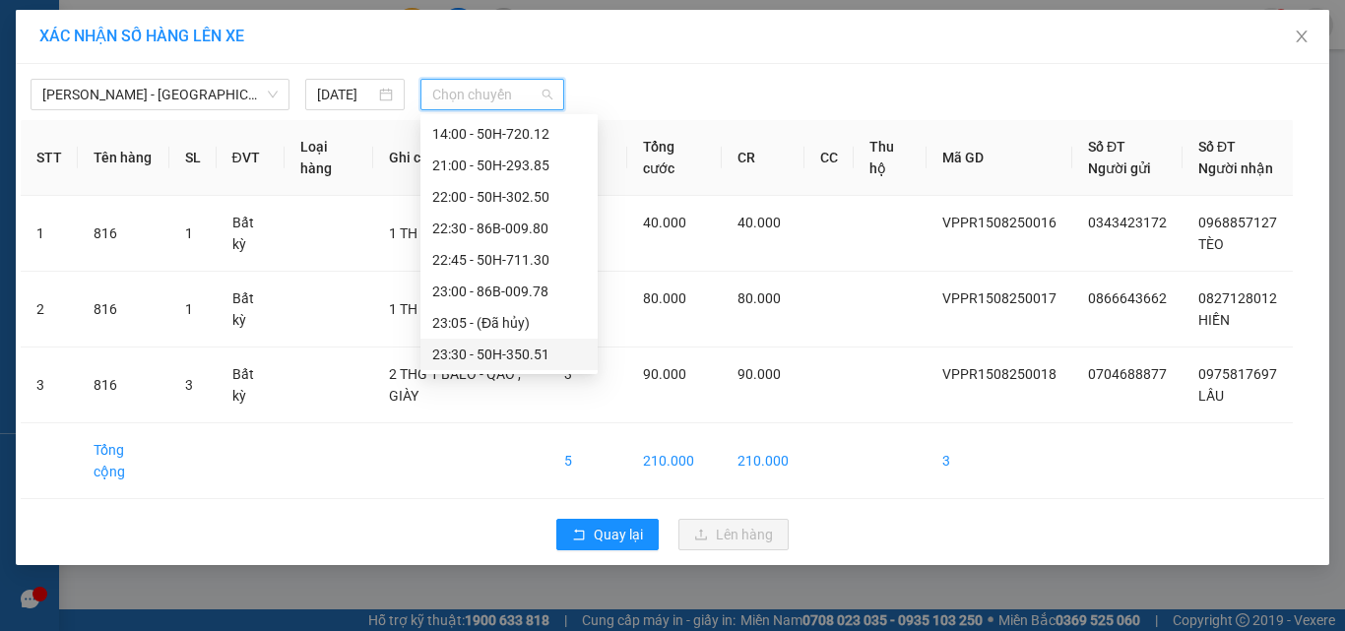
click at [473, 355] on div "23:30 - 50H-350.51" at bounding box center [509, 355] width 154 height 22
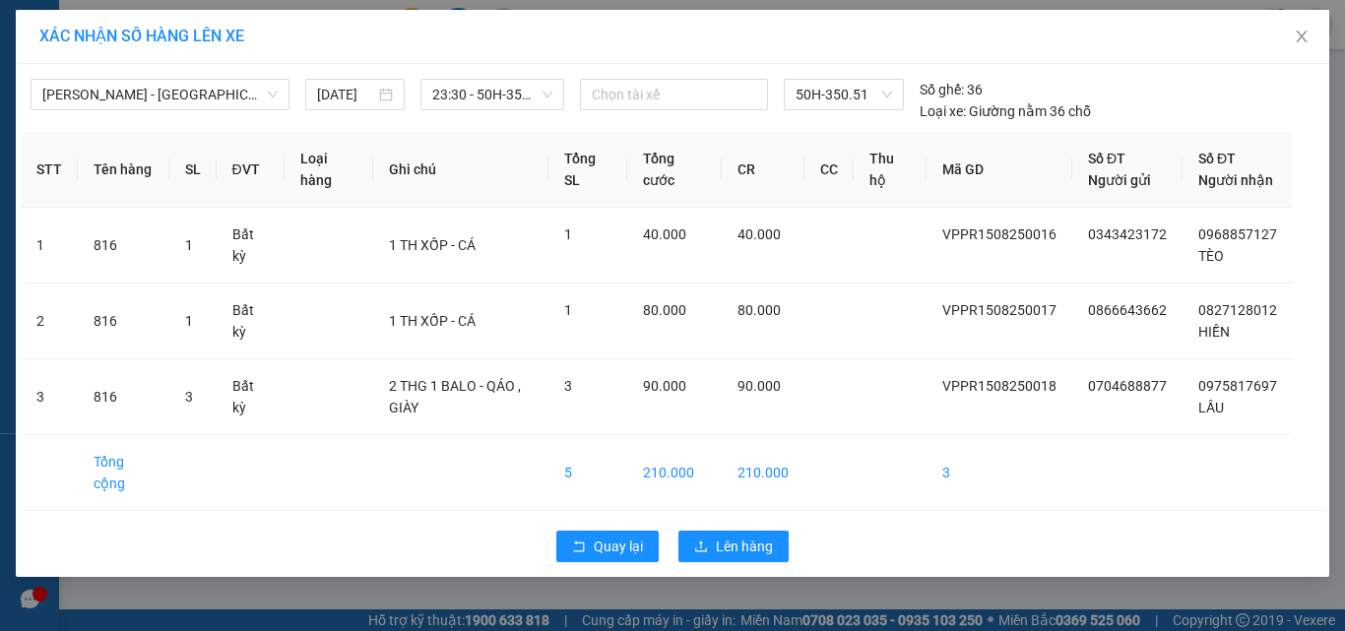
click at [738, 545] on div "Quay lại Lên hàng" at bounding box center [673, 546] width 1304 height 51
click at [721, 557] on span "Lên hàng" at bounding box center [744, 547] width 57 height 22
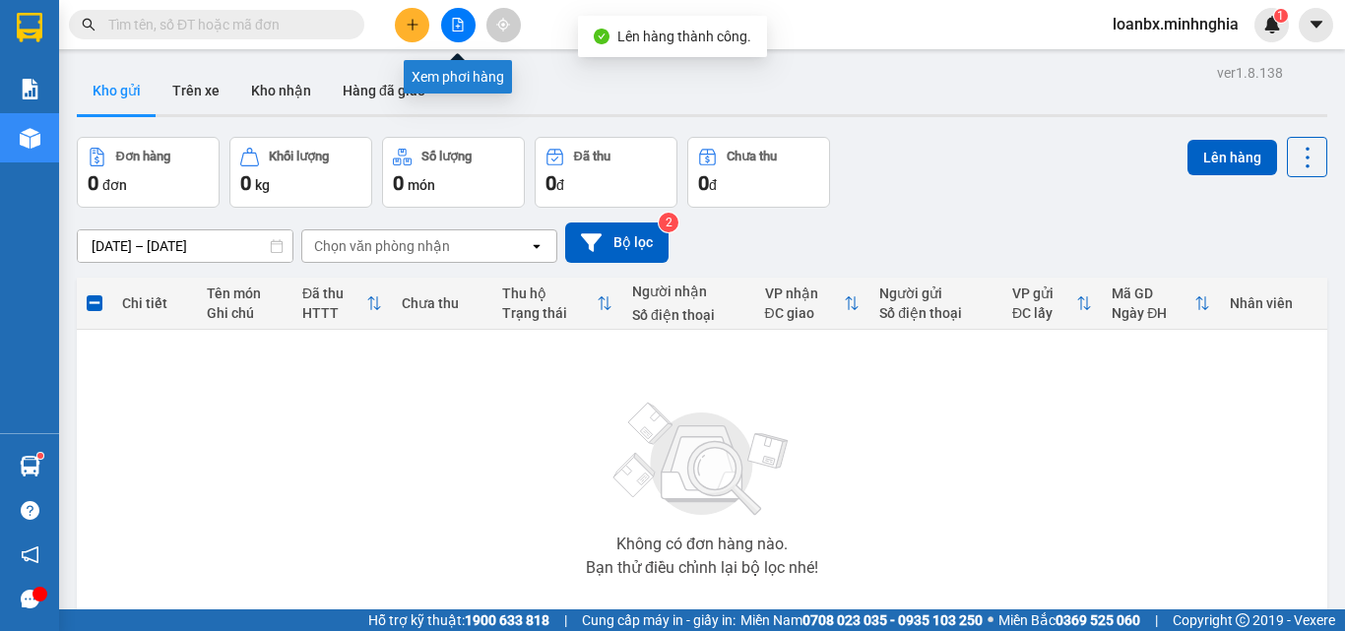
click at [453, 18] on icon "file-add" at bounding box center [458, 25] width 11 height 14
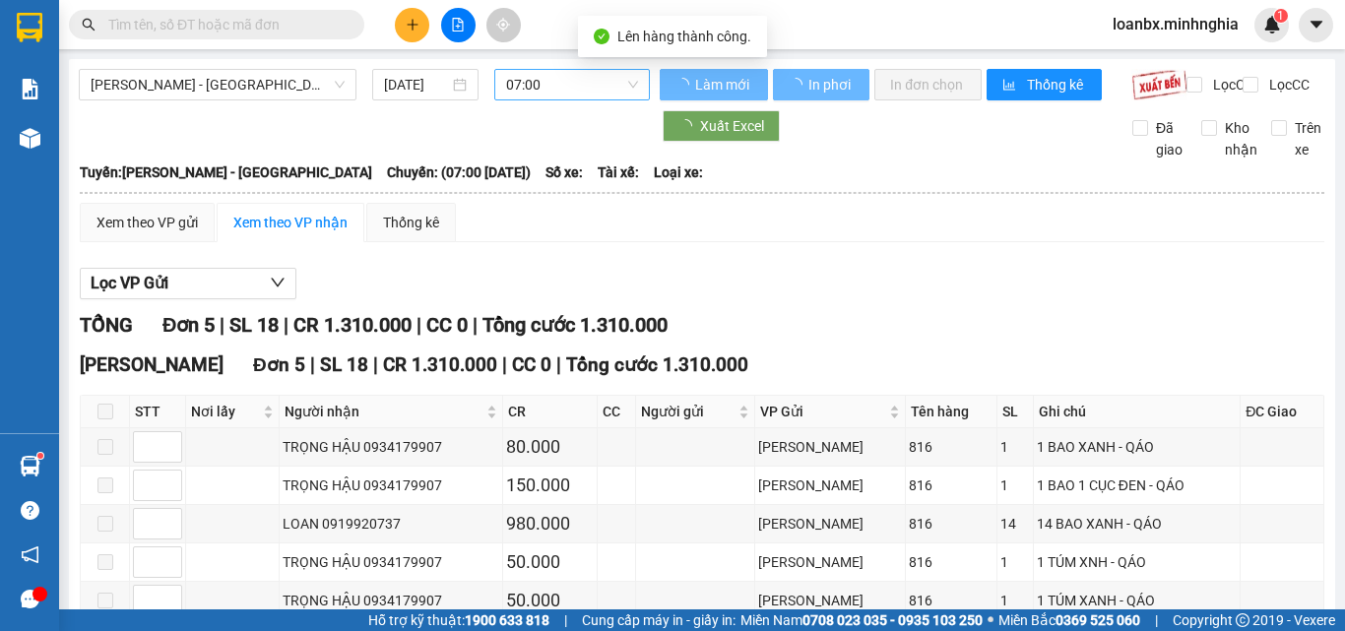
click at [550, 79] on span "07:00" at bounding box center [572, 85] width 132 height 30
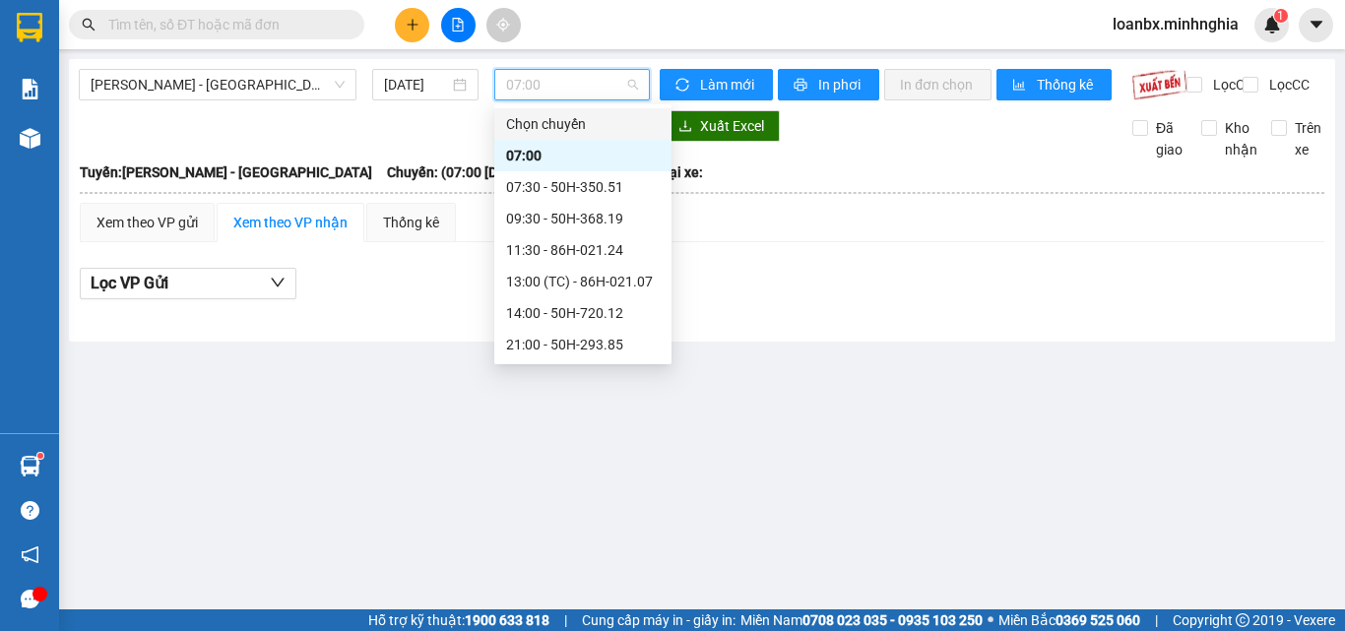
scroll to position [189, 0]
click at [541, 348] on div "23:30 - 50H-350.51" at bounding box center [583, 345] width 154 height 22
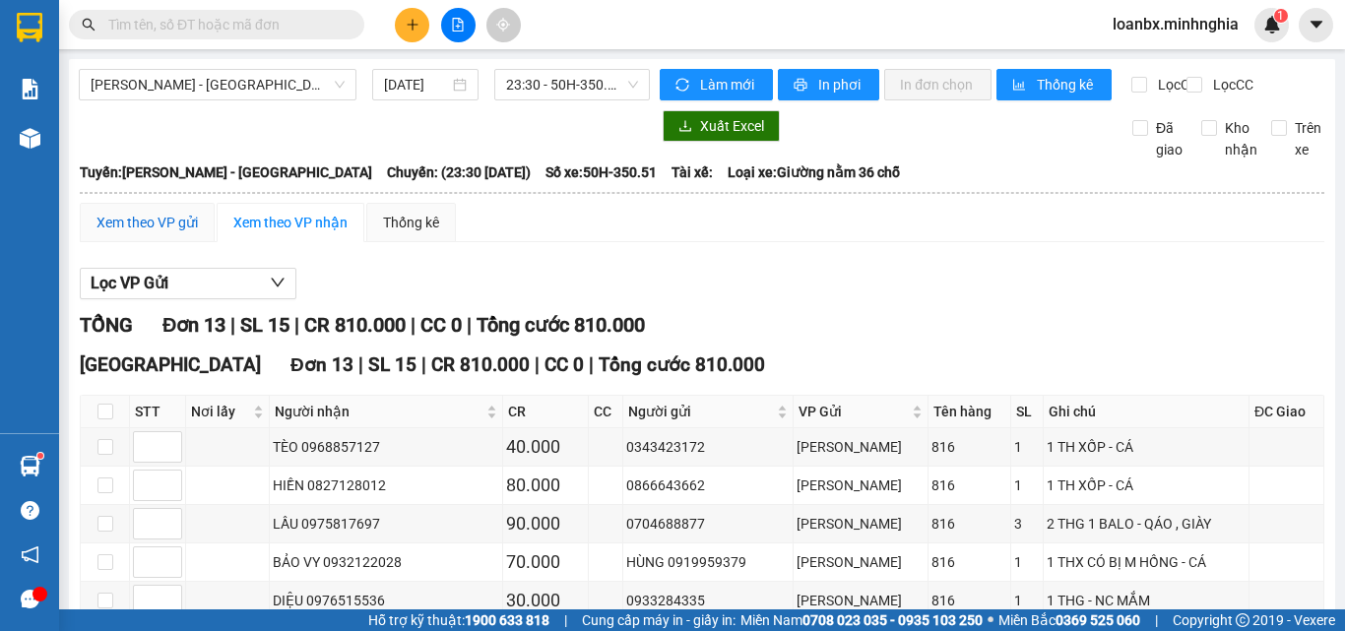
click at [179, 233] on div "Xem theo VP gửi" at bounding box center [146, 223] width 101 height 22
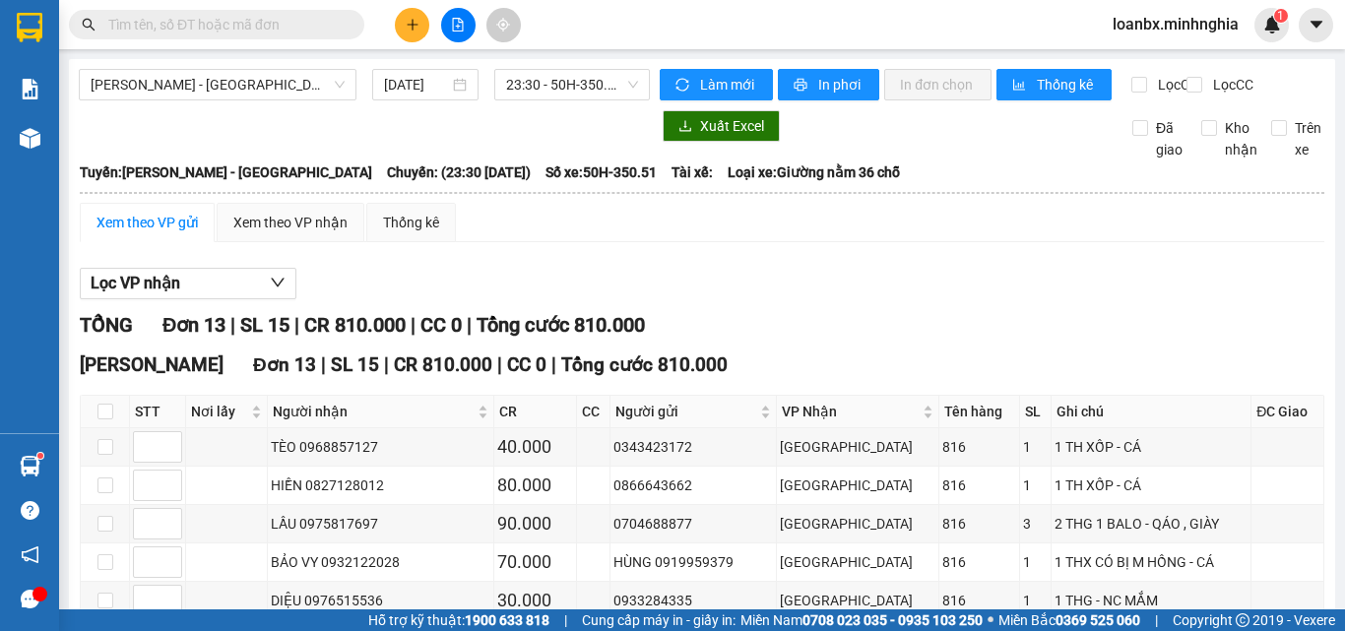
scroll to position [436, 0]
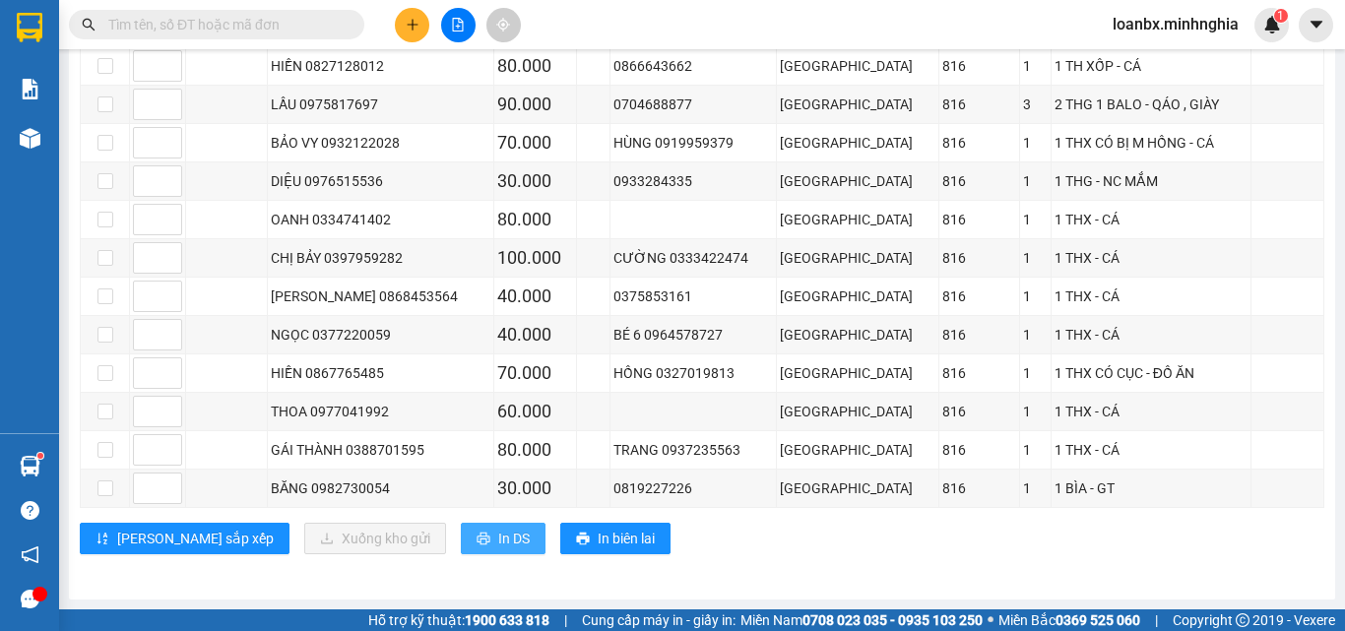
click at [498, 539] on span "In DS" at bounding box center [514, 539] width 32 height 22
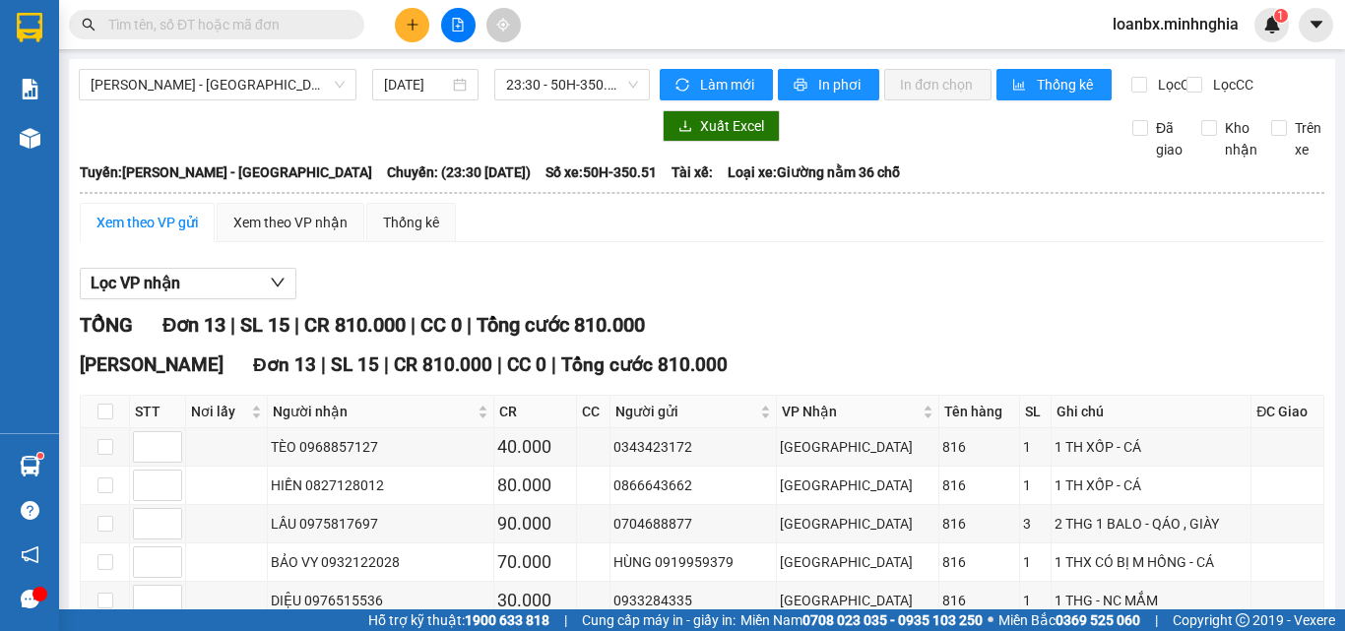
click at [445, 32] on button at bounding box center [458, 25] width 34 height 34
click at [464, 18] on icon "file-add" at bounding box center [458, 25] width 14 height 14
click at [464, 17] on button at bounding box center [458, 25] width 34 height 34
click at [310, 89] on span "[PERSON_NAME] - [GEOGRAPHIC_DATA]" at bounding box center [218, 85] width 254 height 30
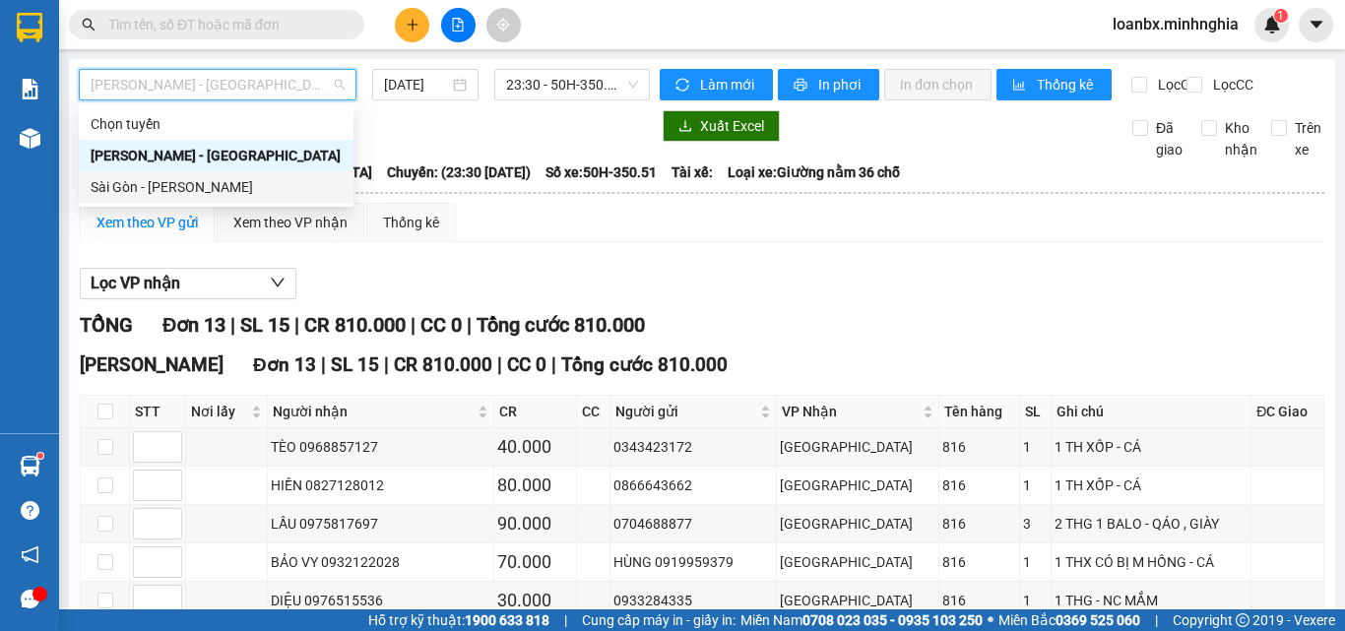
click at [241, 171] on div "Sài Gòn - [PERSON_NAME]" at bounding box center [216, 187] width 275 height 32
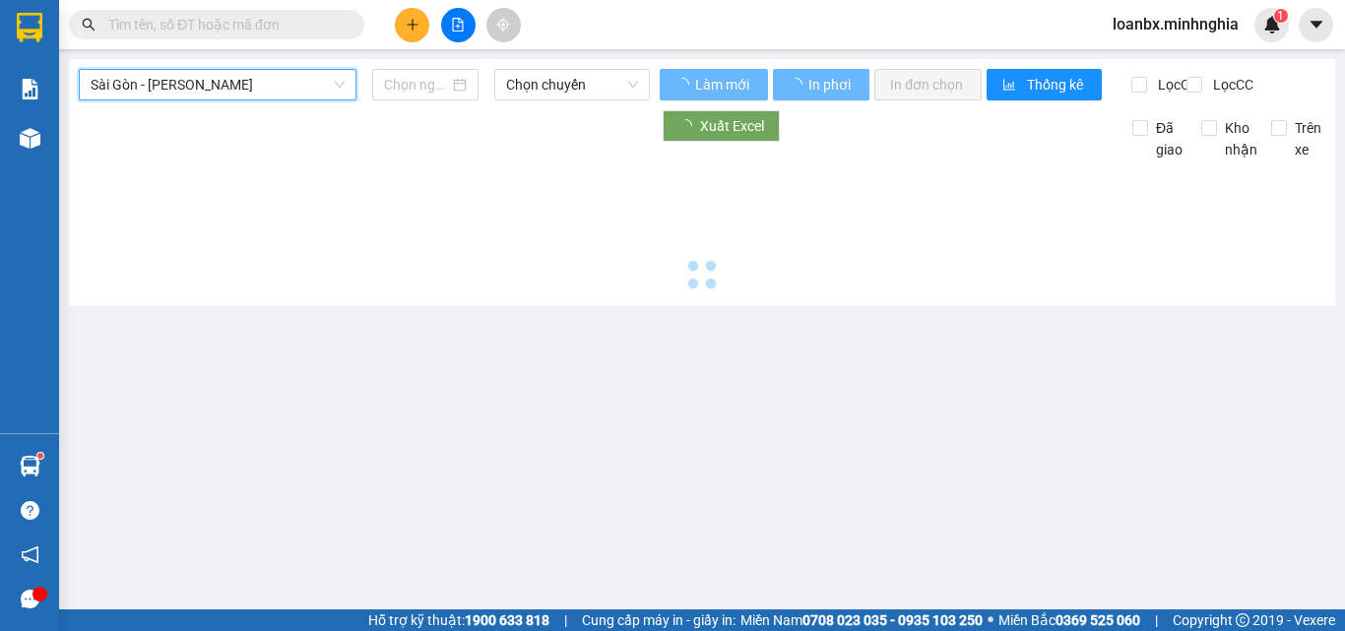
type input "[DATE]"
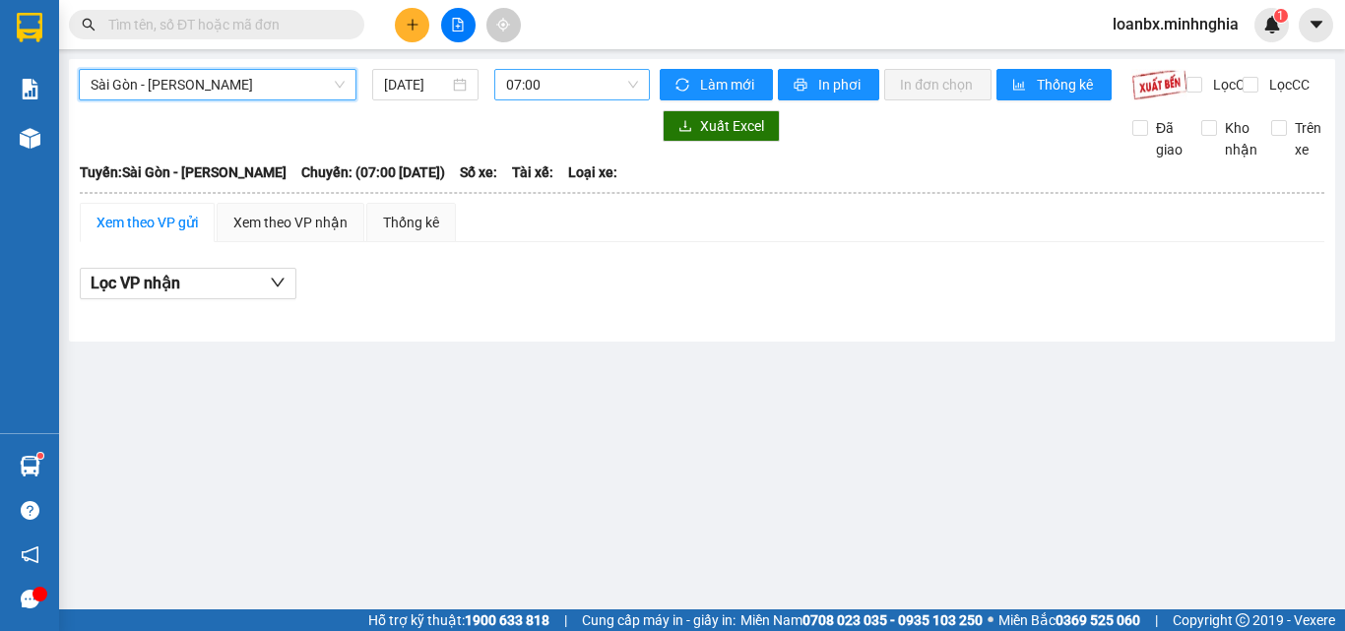
click at [520, 89] on span "07:00" at bounding box center [572, 85] width 132 height 30
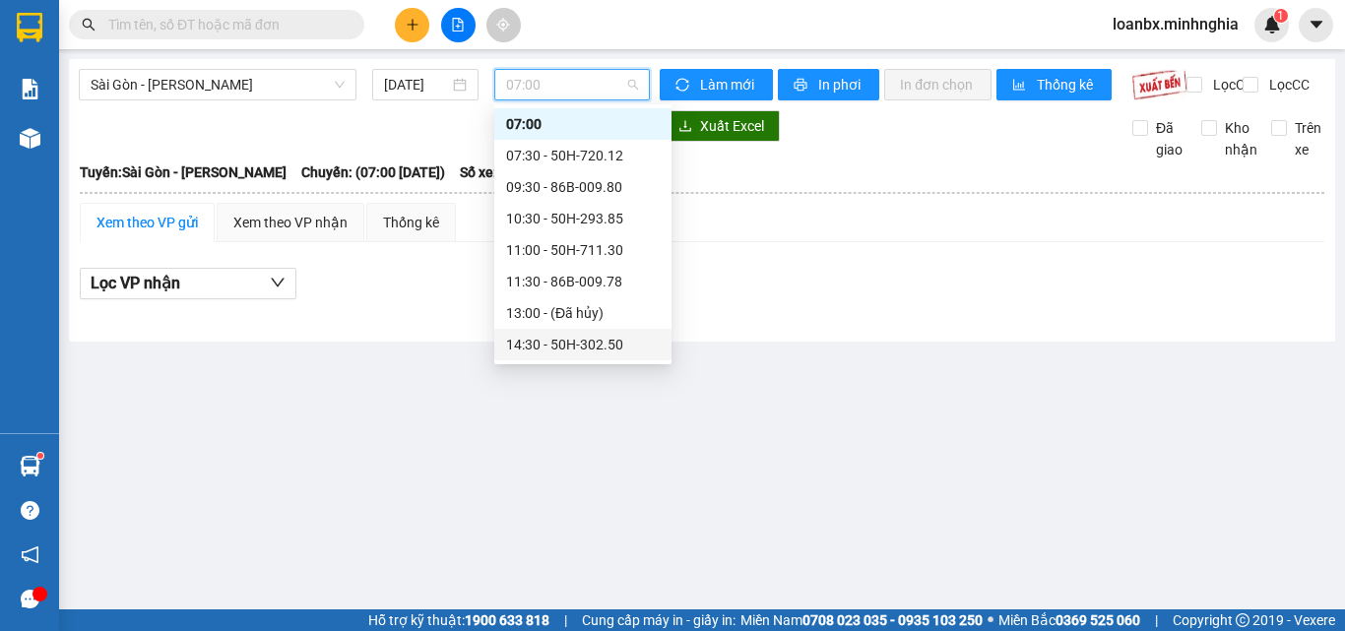
scroll to position [130, 0]
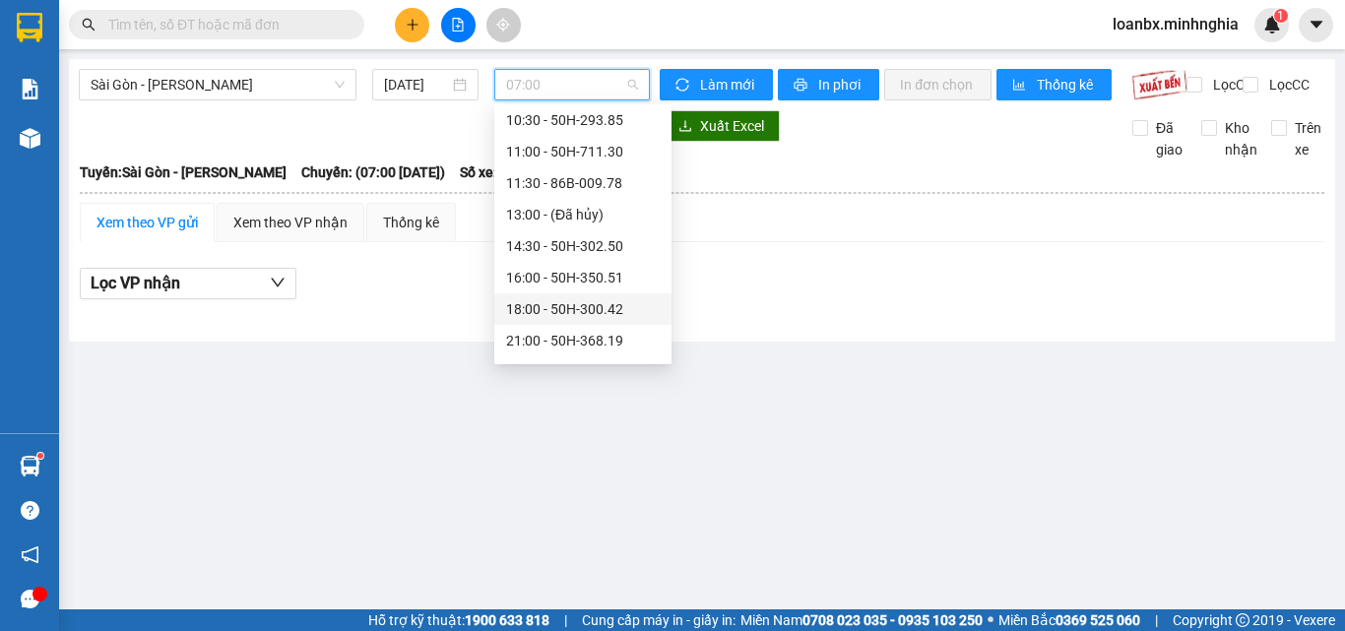
click at [573, 317] on div "18:00 - 50H-300.42" at bounding box center [583, 309] width 154 height 22
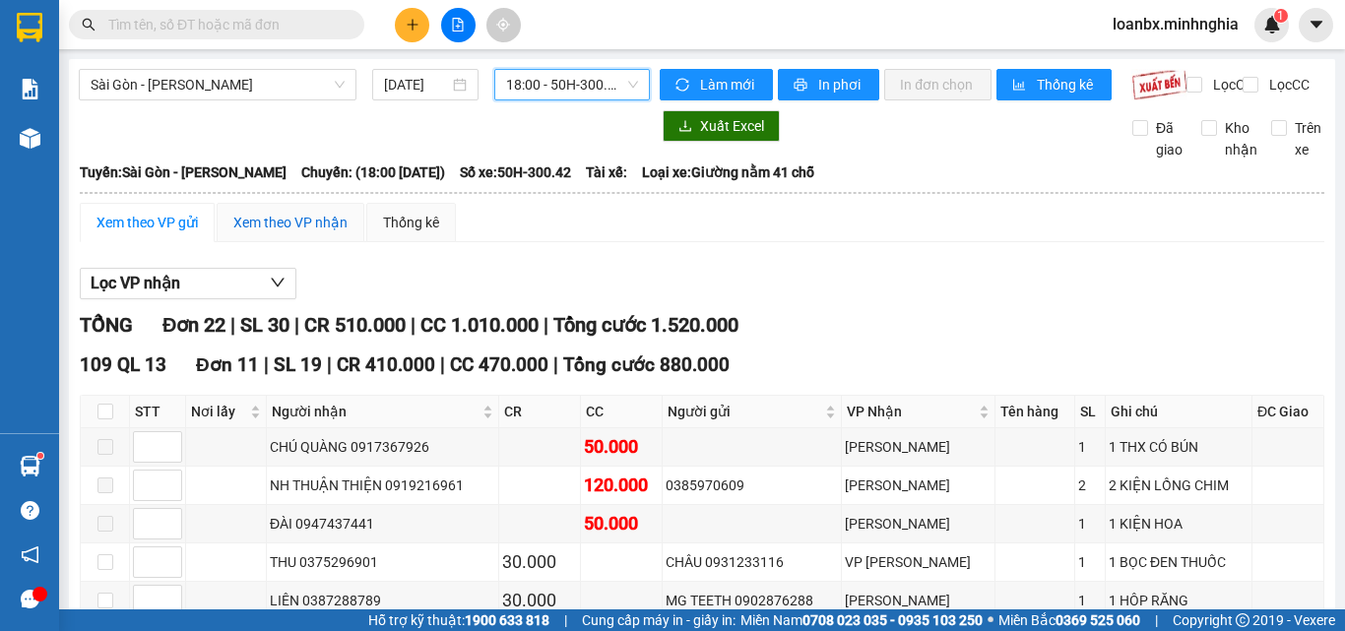
click at [331, 233] on div "Xem theo VP nhận" at bounding box center [290, 223] width 114 height 22
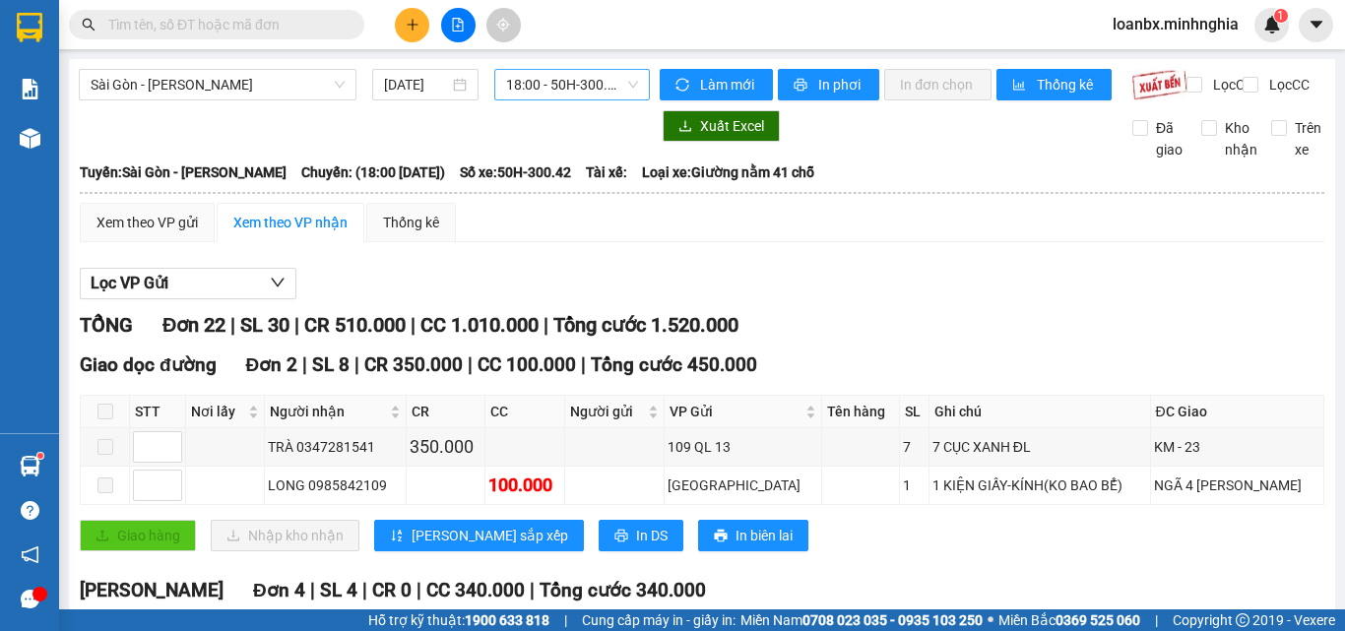
click at [567, 79] on span "18:00 - 50H-300.42" at bounding box center [572, 85] width 132 height 30
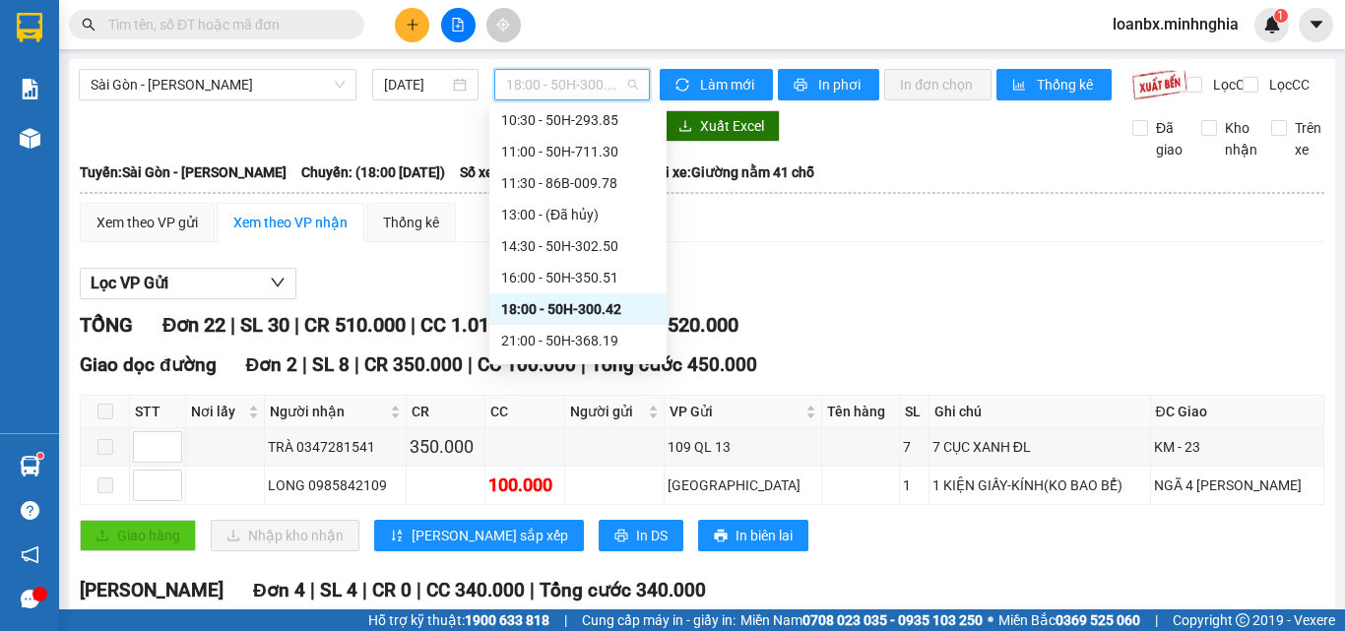
scroll to position [228, 0]
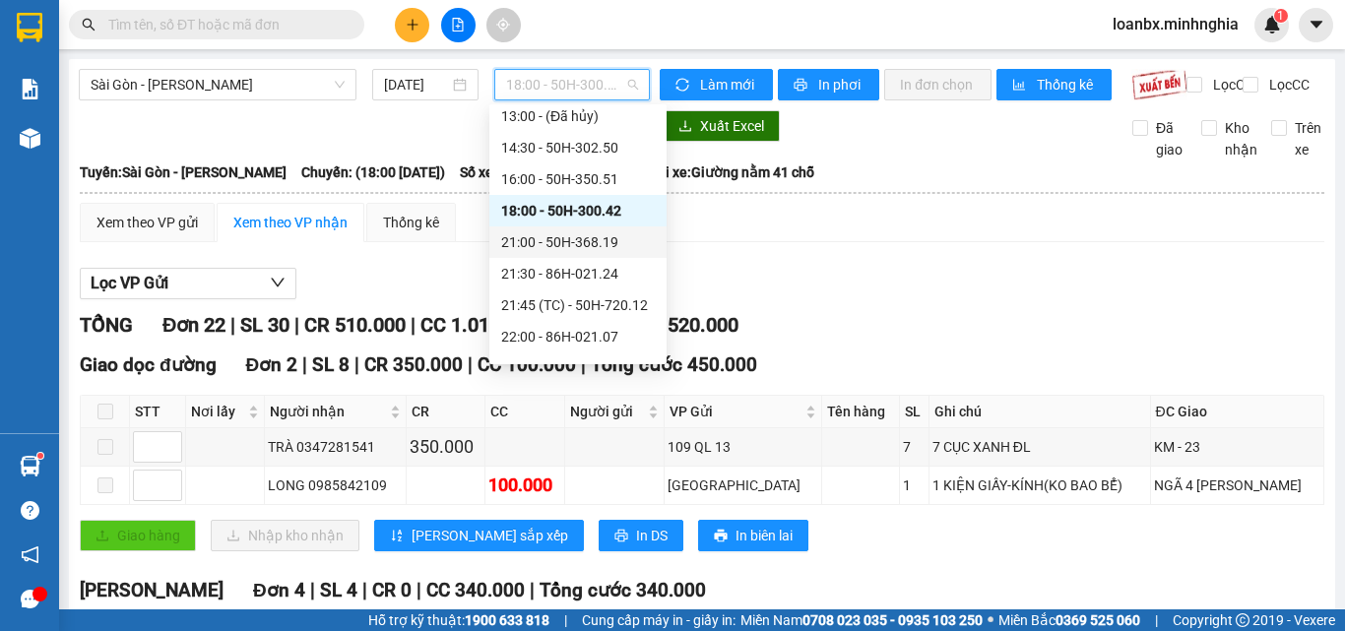
click at [536, 252] on div "21:00 - 50H-368.19" at bounding box center [578, 242] width 154 height 22
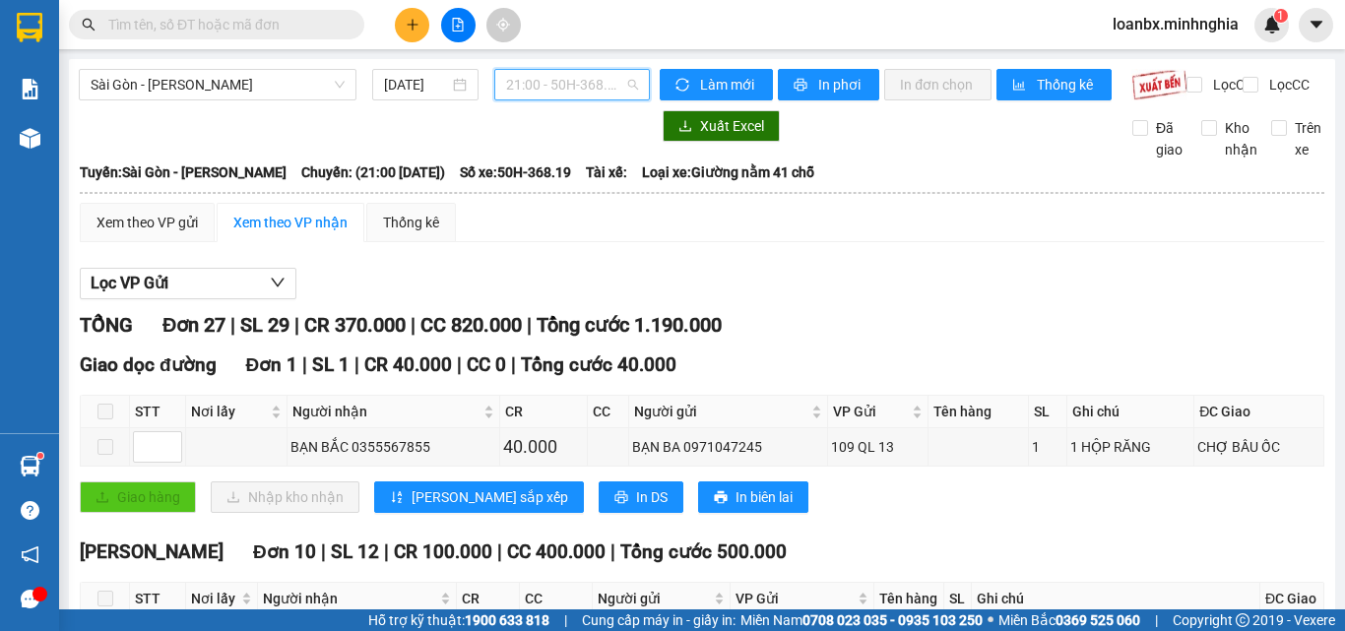
click at [562, 92] on span "21:00 - 50H-368.19" at bounding box center [572, 85] width 132 height 30
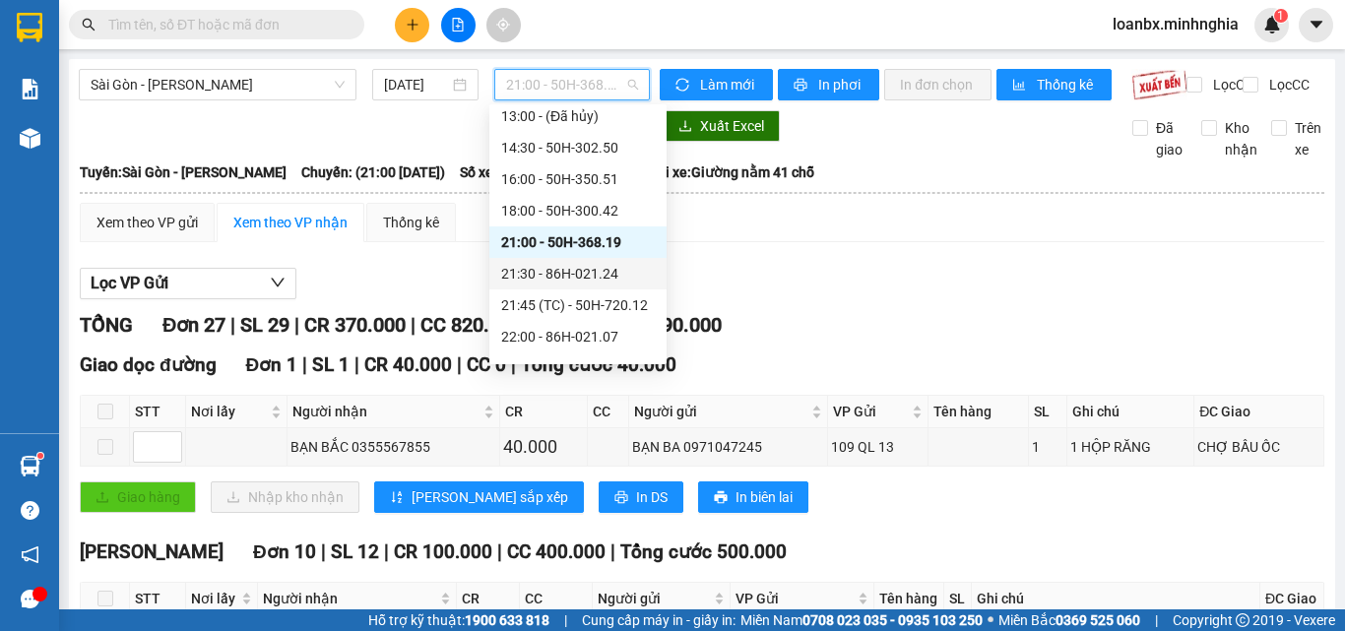
click at [586, 272] on div "21:30 - 86H-021.24" at bounding box center [578, 274] width 154 height 22
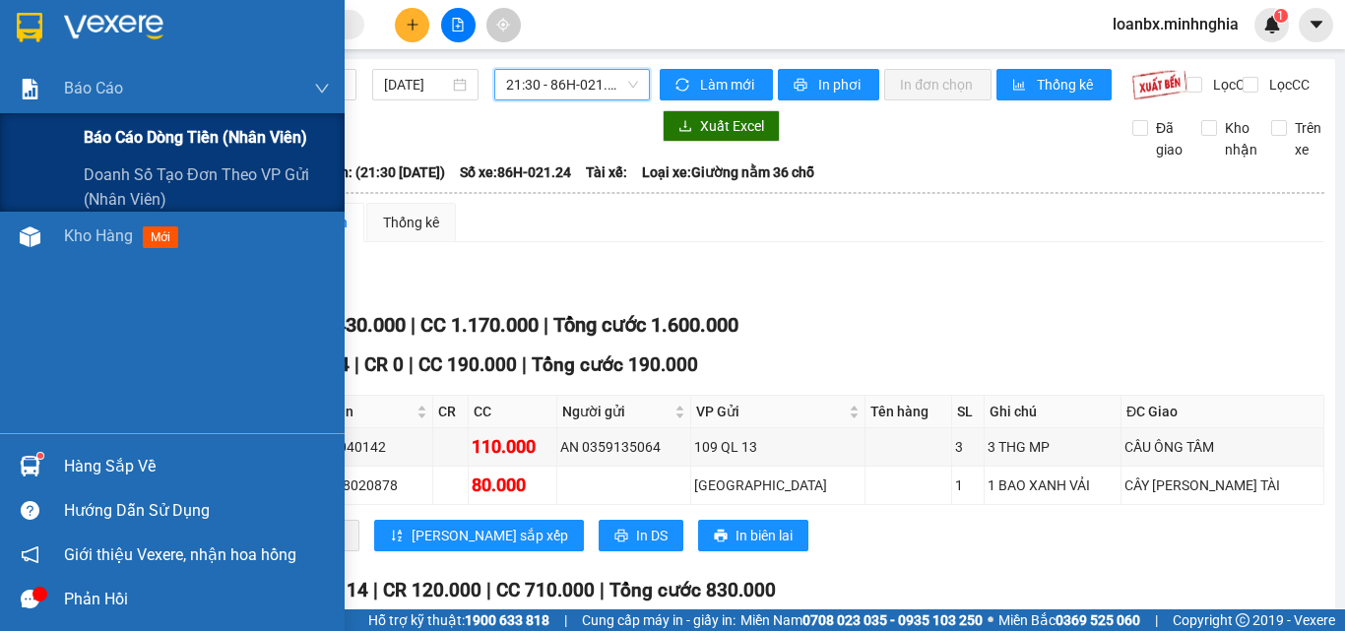
click at [123, 145] on span "Báo cáo dòng tiền (nhân viên)" at bounding box center [195, 137] width 223 height 25
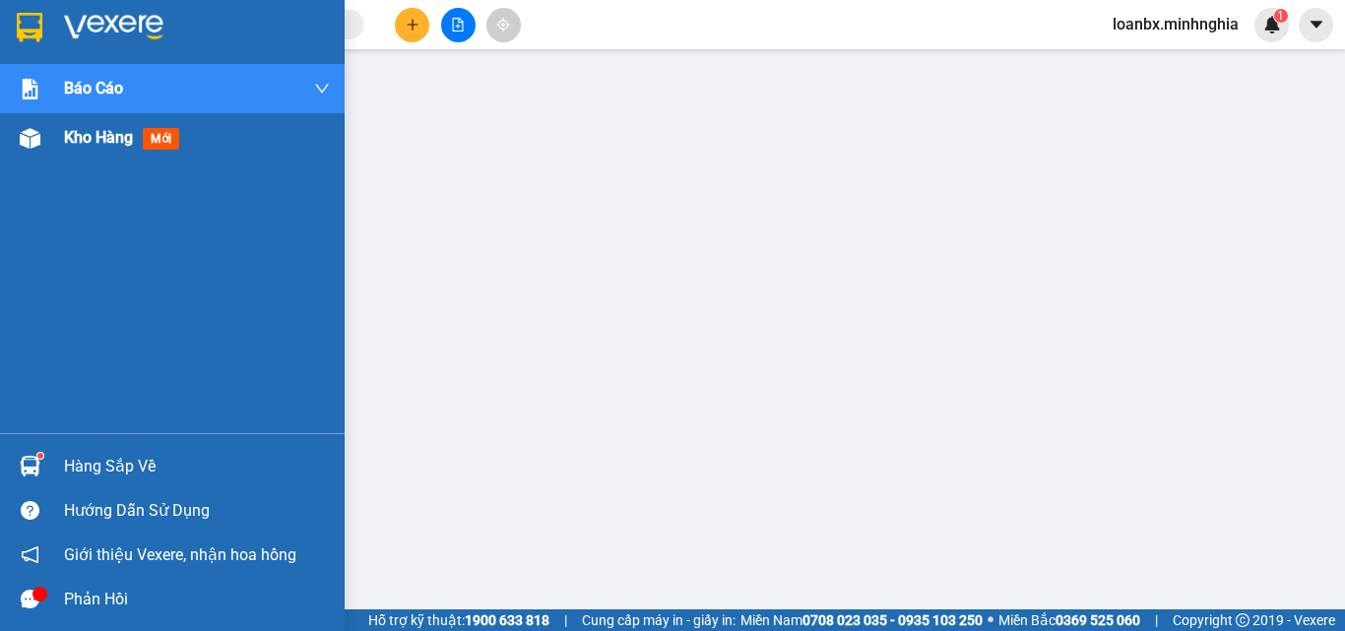
click at [20, 136] on img at bounding box center [30, 138] width 21 height 21
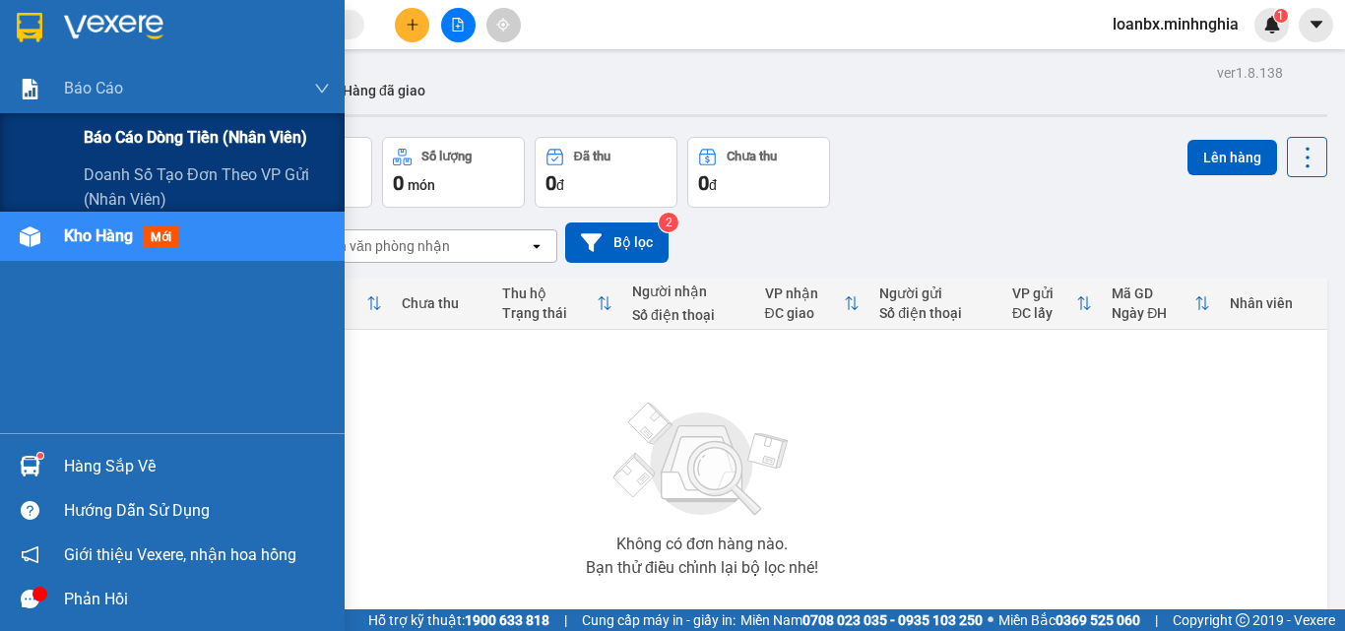
click at [108, 138] on span "Báo cáo dòng tiền (nhân viên)" at bounding box center [195, 137] width 223 height 25
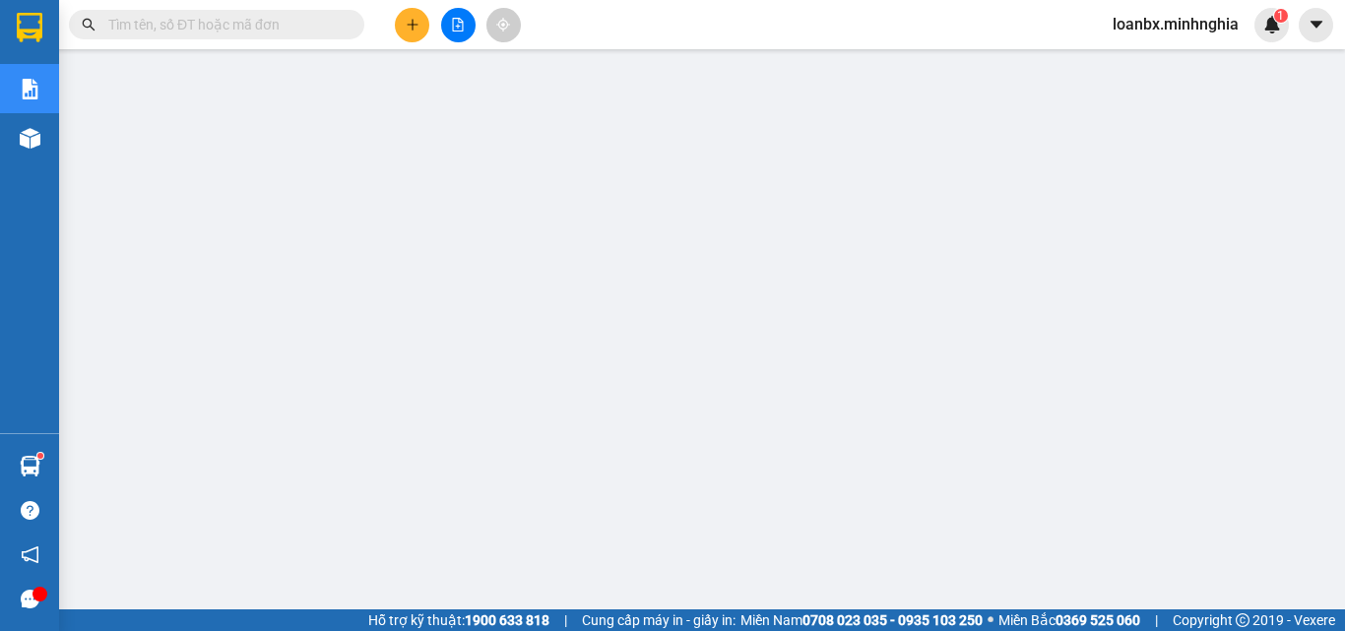
scroll to position [98, 0]
